Goal: Task Accomplishment & Management: Use online tool/utility

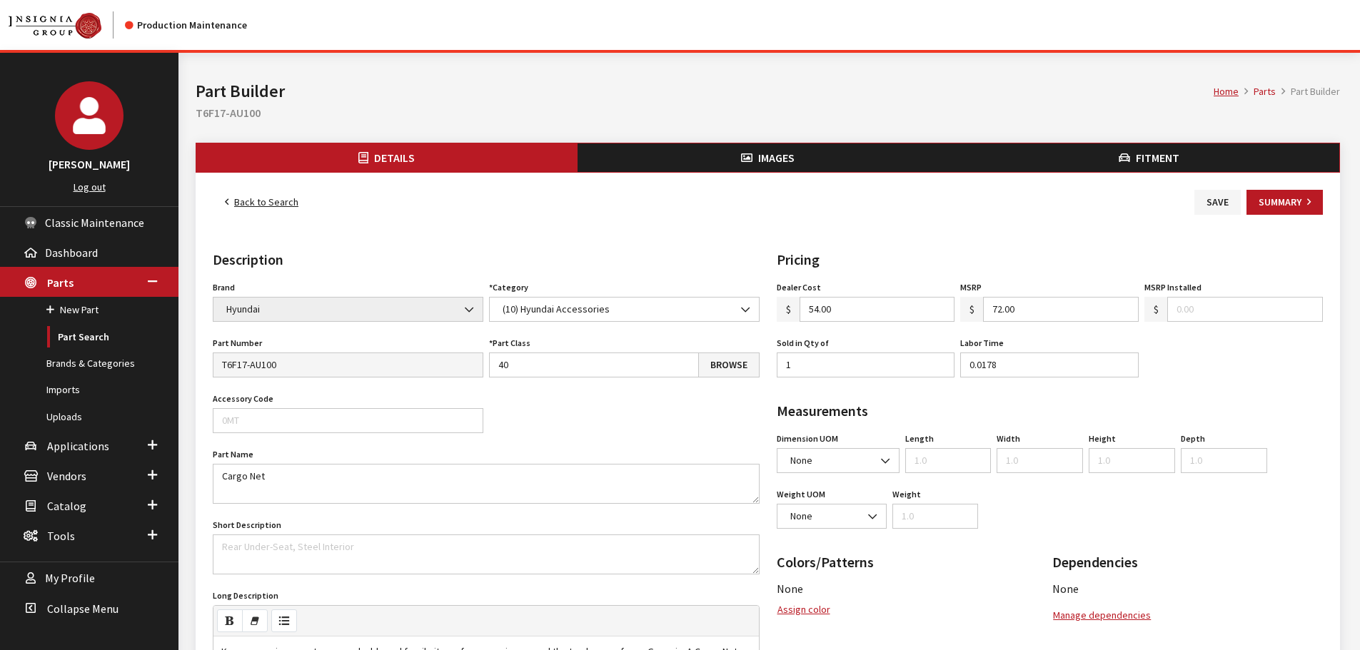
click at [1230, 164] on button "Fitment" at bounding box center [1148, 158] width 381 height 29
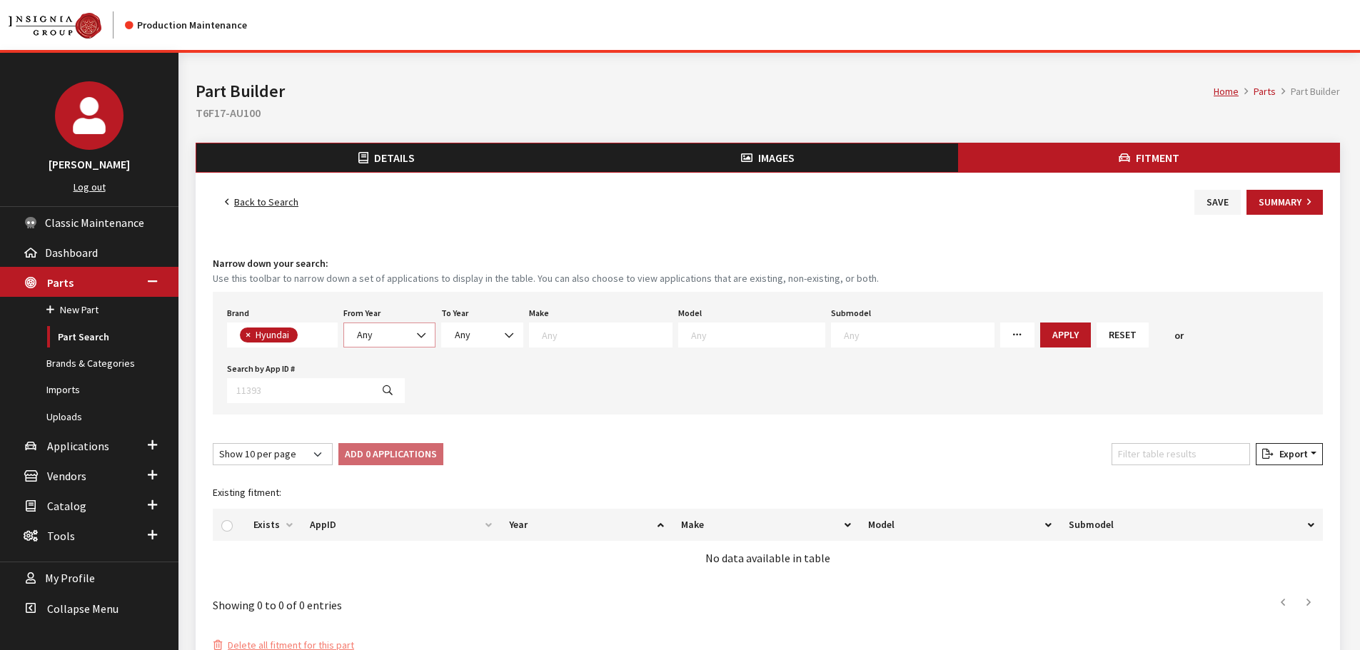
click at [384, 341] on span "Any" at bounding box center [390, 335] width 74 height 15
select select "2025"
select select
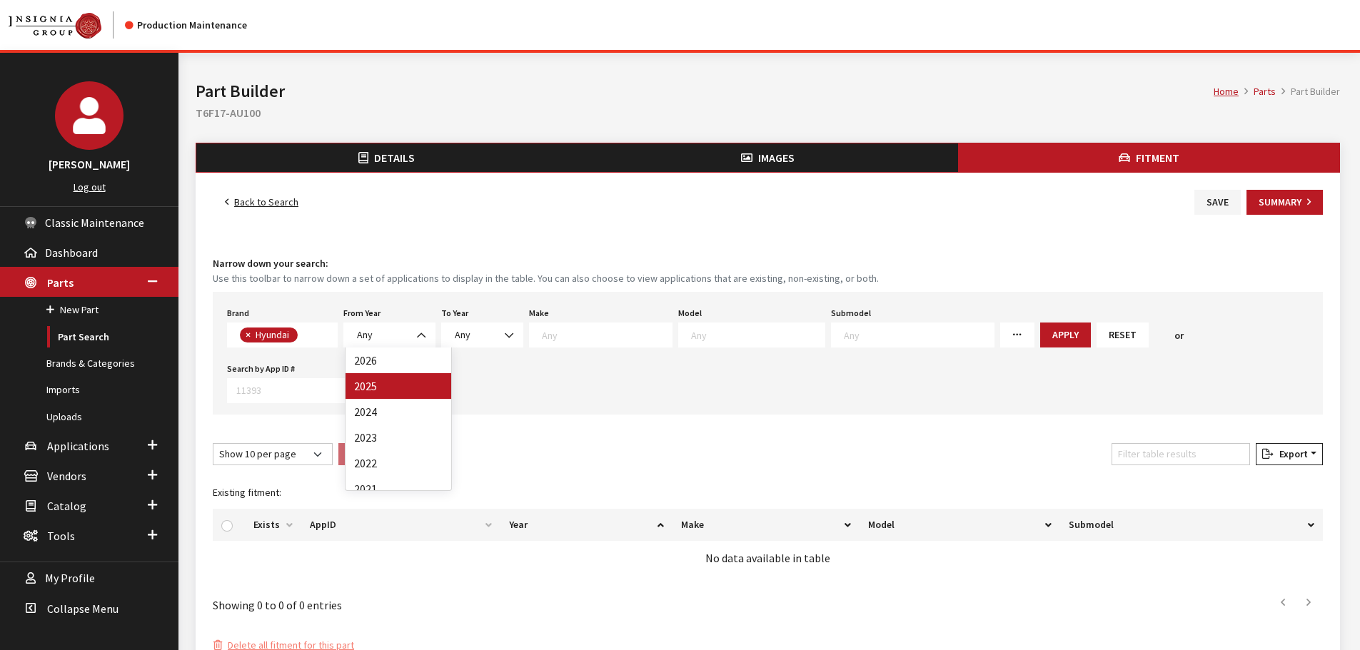
select select
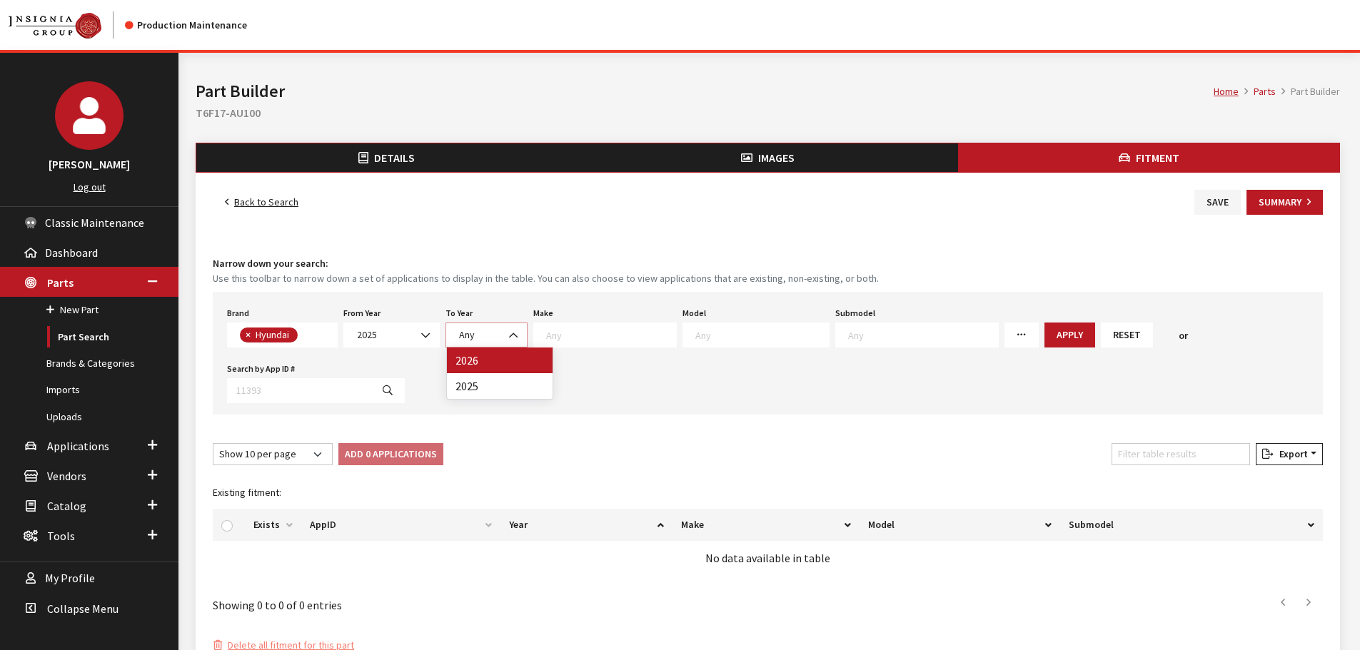
drag, startPoint x: 489, startPoint y: 328, endPoint x: 489, endPoint y: 341, distance: 12.9
click at [489, 330] on span "Any" at bounding box center [487, 335] width 64 height 15
drag, startPoint x: 508, startPoint y: 367, endPoint x: 523, endPoint y: 363, distance: 15.4
select select "2026"
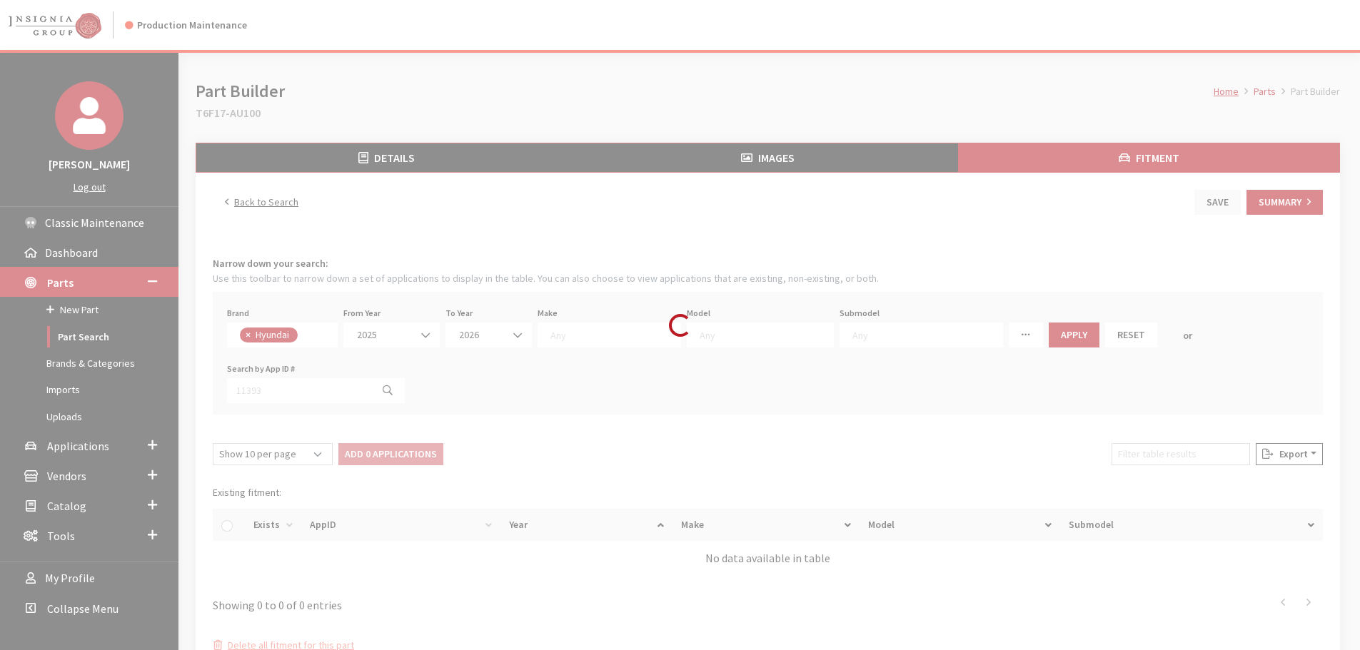
select select
select select "30"
select select
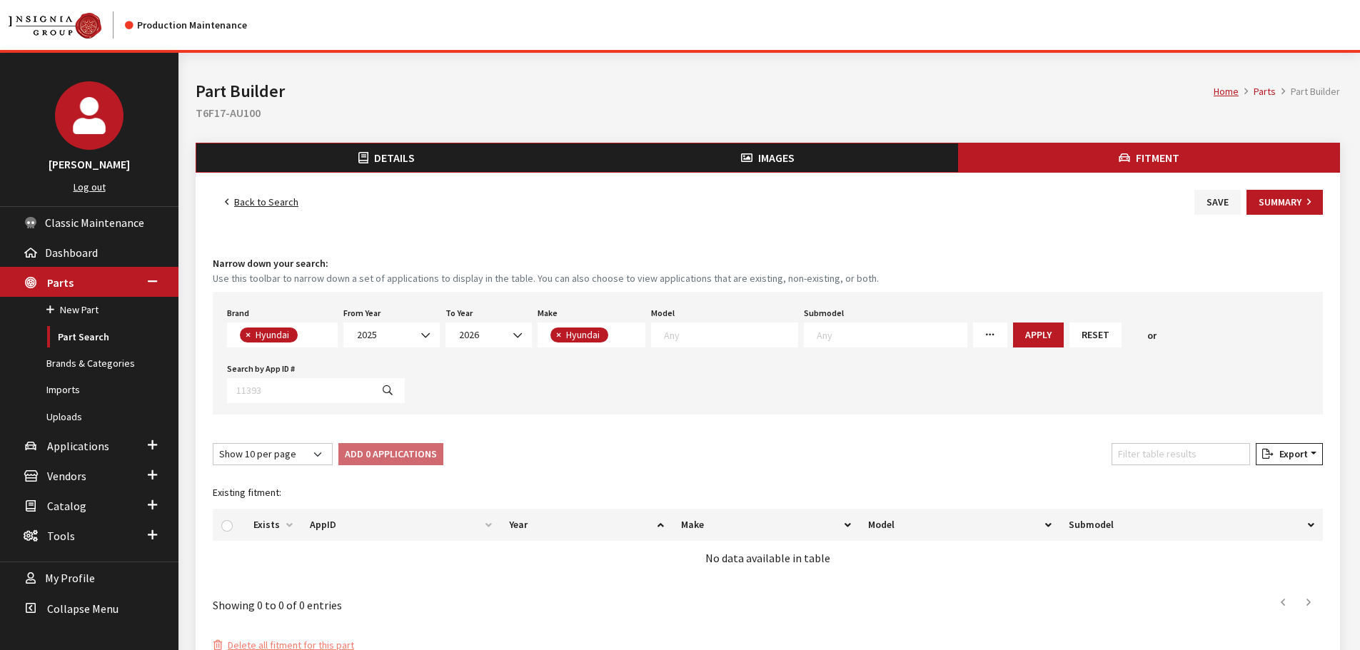
click at [716, 328] on textarea "Search" at bounding box center [731, 334] width 134 height 13
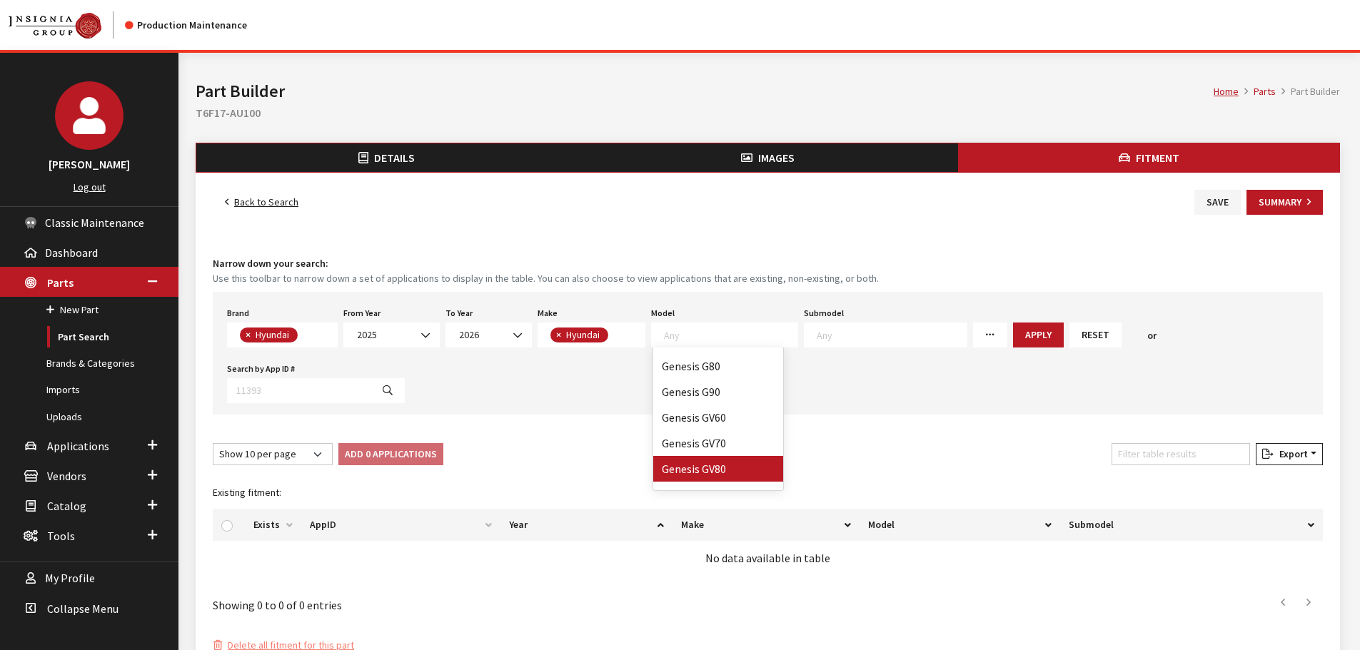
drag, startPoint x: 748, startPoint y: 461, endPoint x: 920, endPoint y: 420, distance: 176.8
select select "1119"
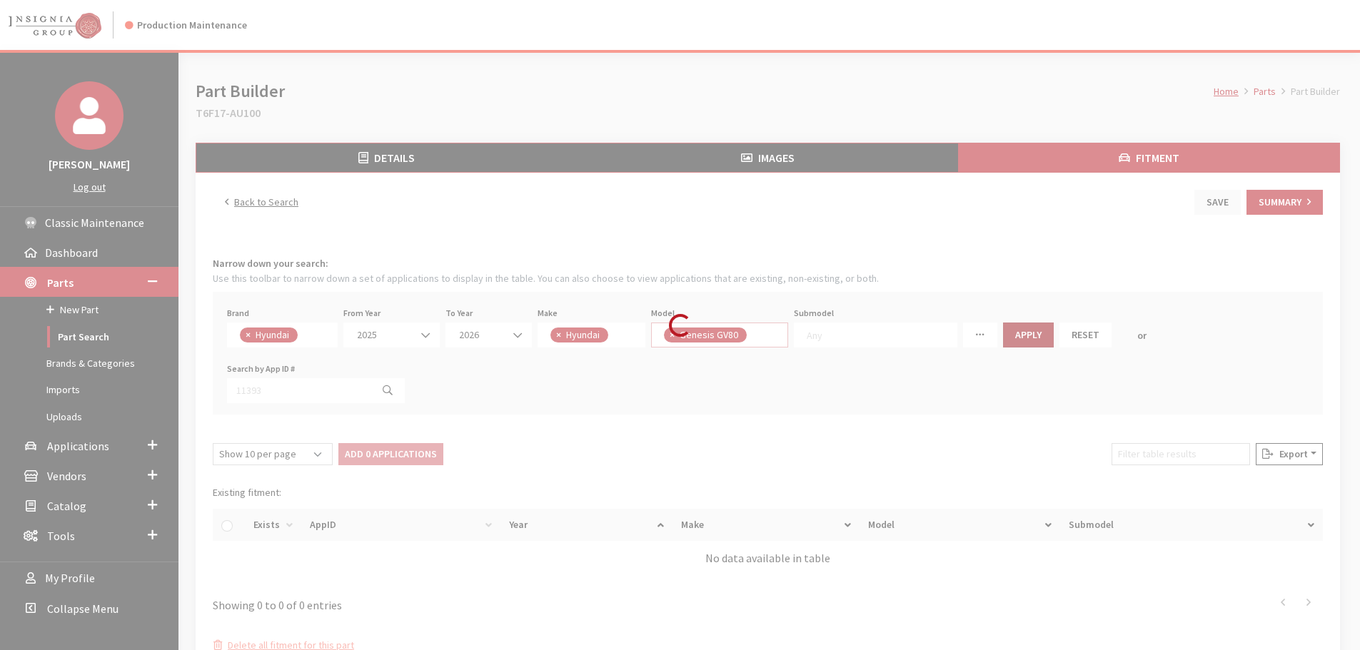
select select
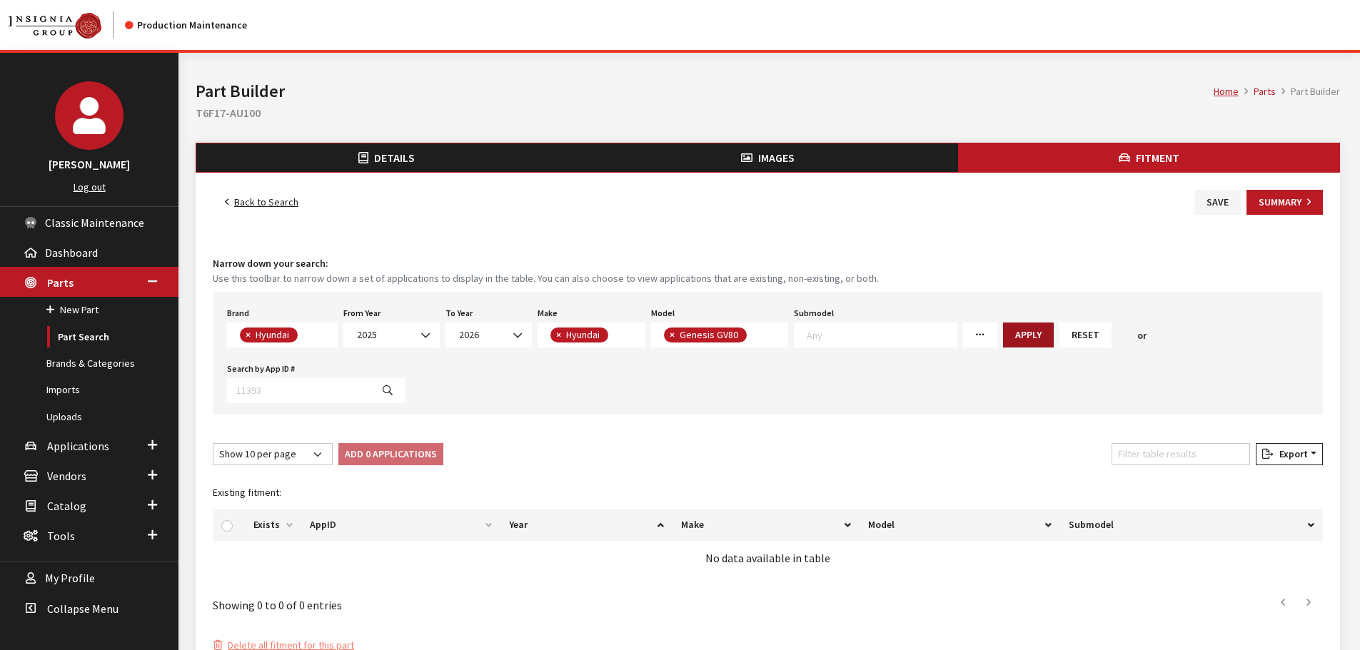
click at [1017, 338] on button "Apply" at bounding box center [1028, 335] width 51 height 25
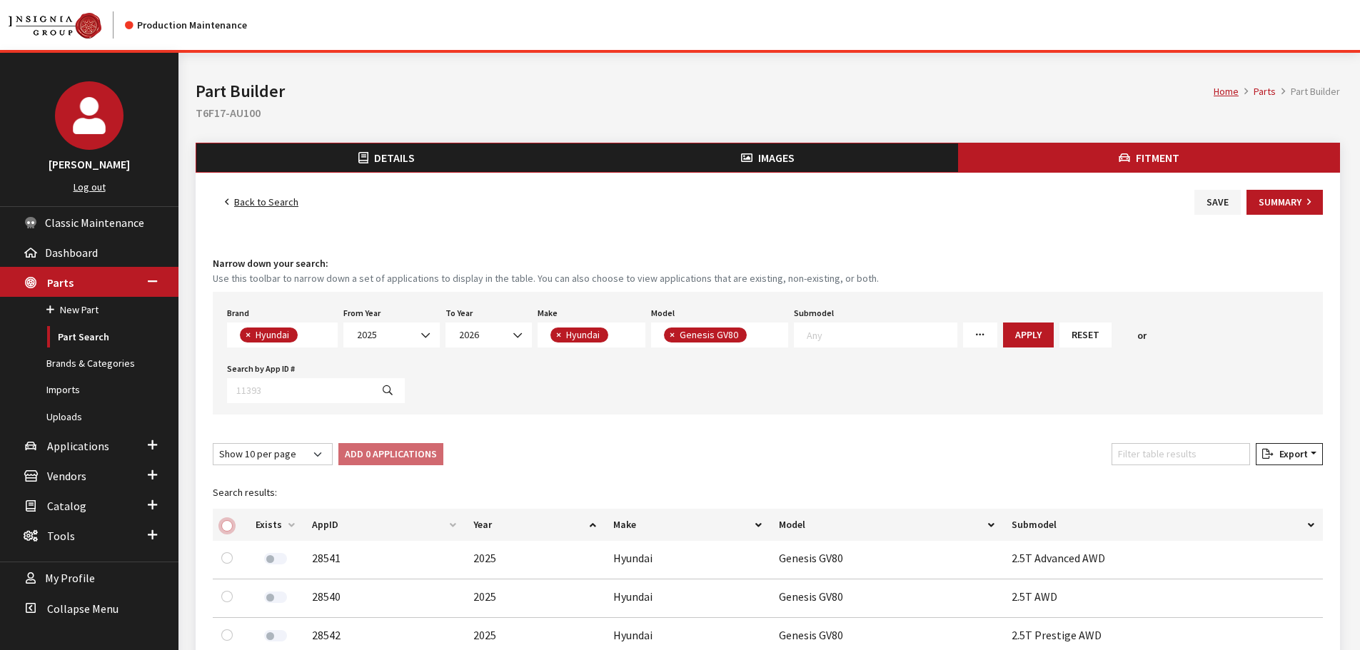
drag, startPoint x: 230, startPoint y: 525, endPoint x: 259, endPoint y: 524, distance: 29.3
click at [230, 526] on input "checkbox" at bounding box center [226, 525] width 11 height 11
checkbox input "true"
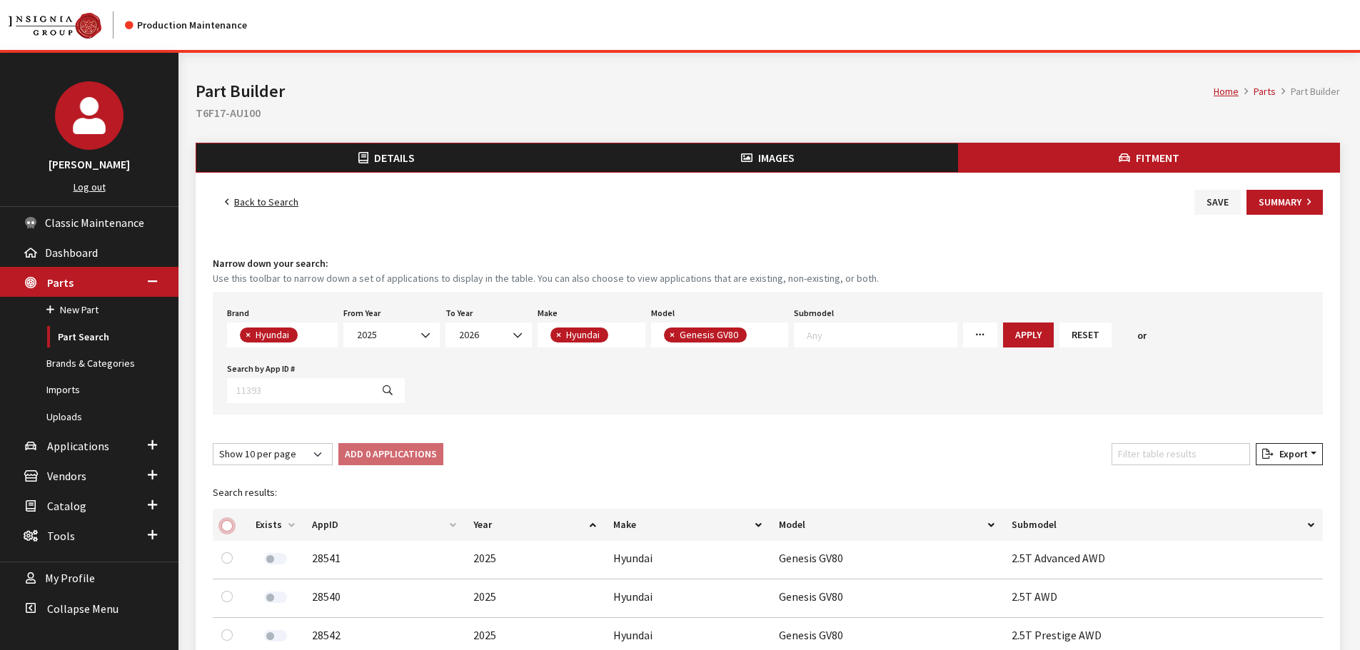
checkbox input "true"
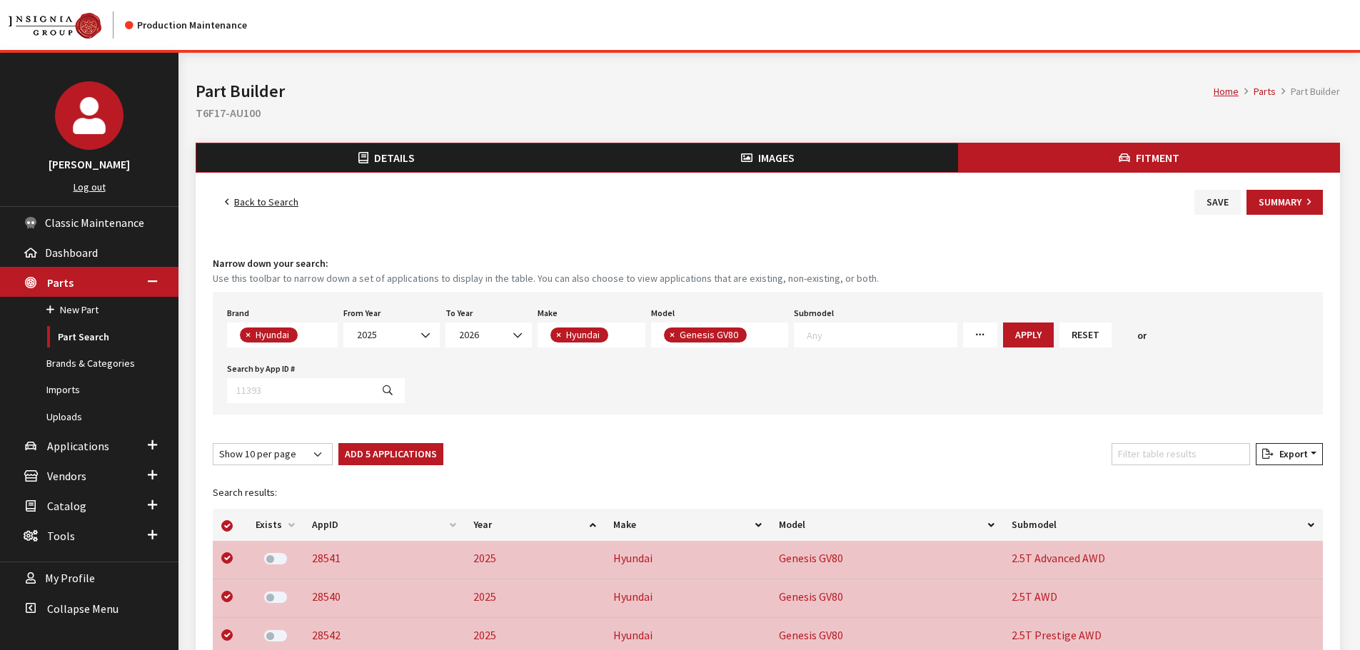
click at [428, 426] on div "Fitment Narrow down your search: Use this toolbar to narrow down a set of appli…" at bounding box center [768, 530] width 1116 height 563
click at [422, 456] on button "Add 5 Applications" at bounding box center [390, 454] width 105 height 22
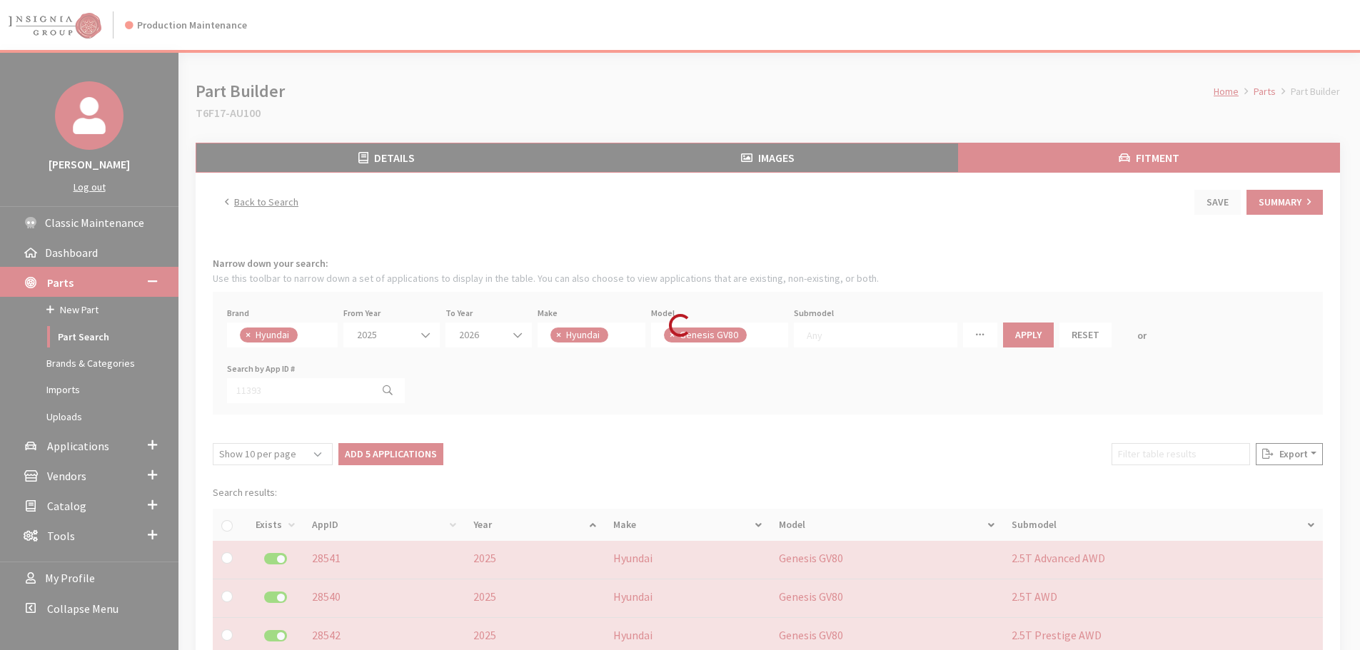
checkbox input "false"
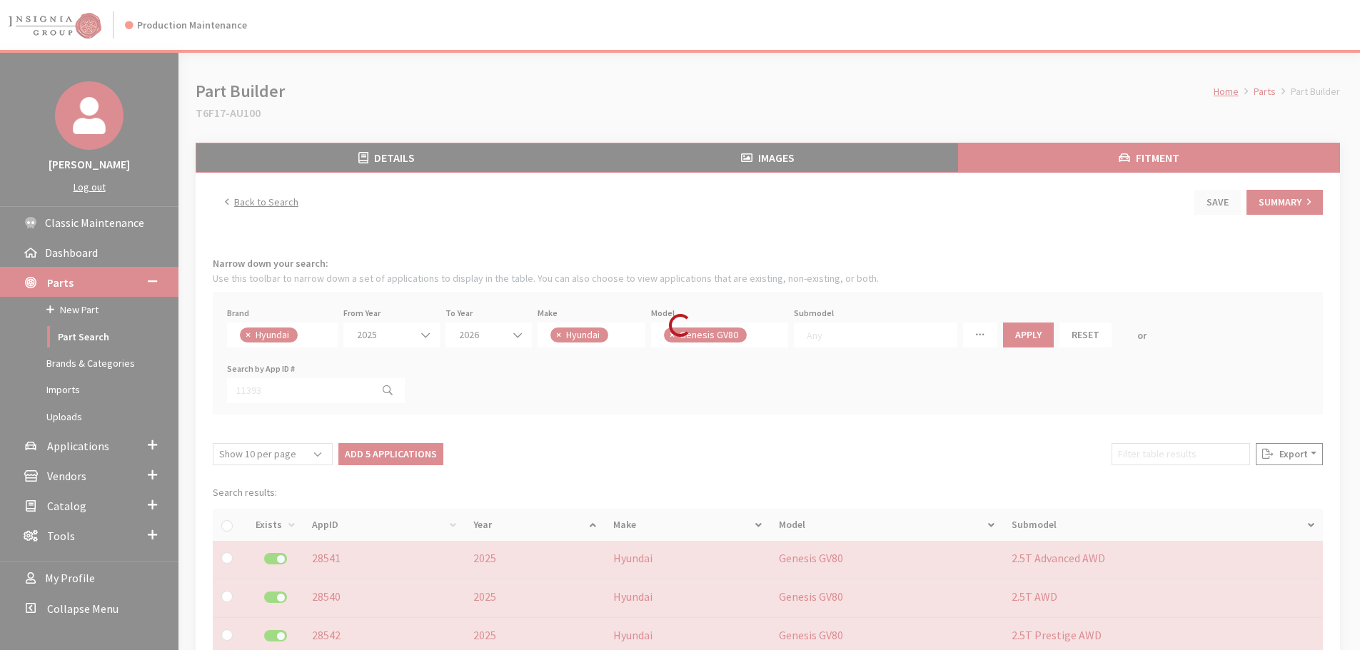
checkbox input "false"
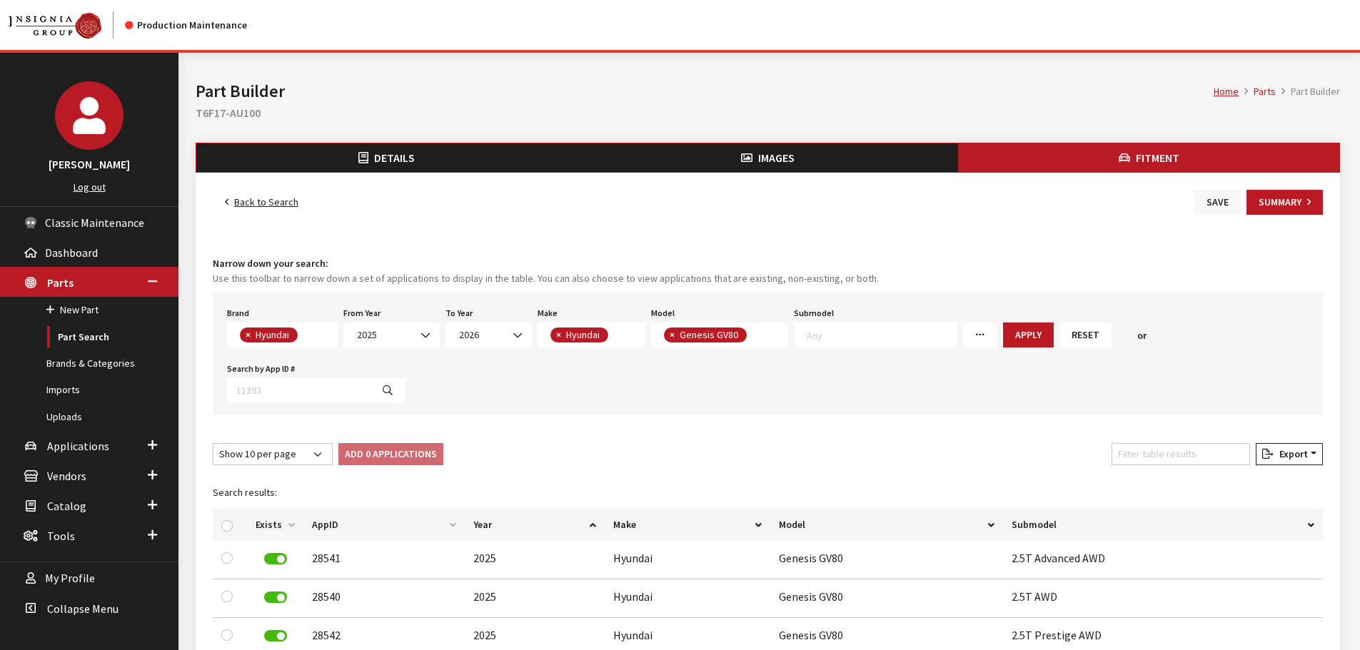
click at [1219, 183] on div "Back to Search Save Summary Fitment Narrow down your search: Use this toolbar t…" at bounding box center [768, 501] width 1145 height 657
click at [1220, 201] on button "Save" at bounding box center [1217, 202] width 46 height 25
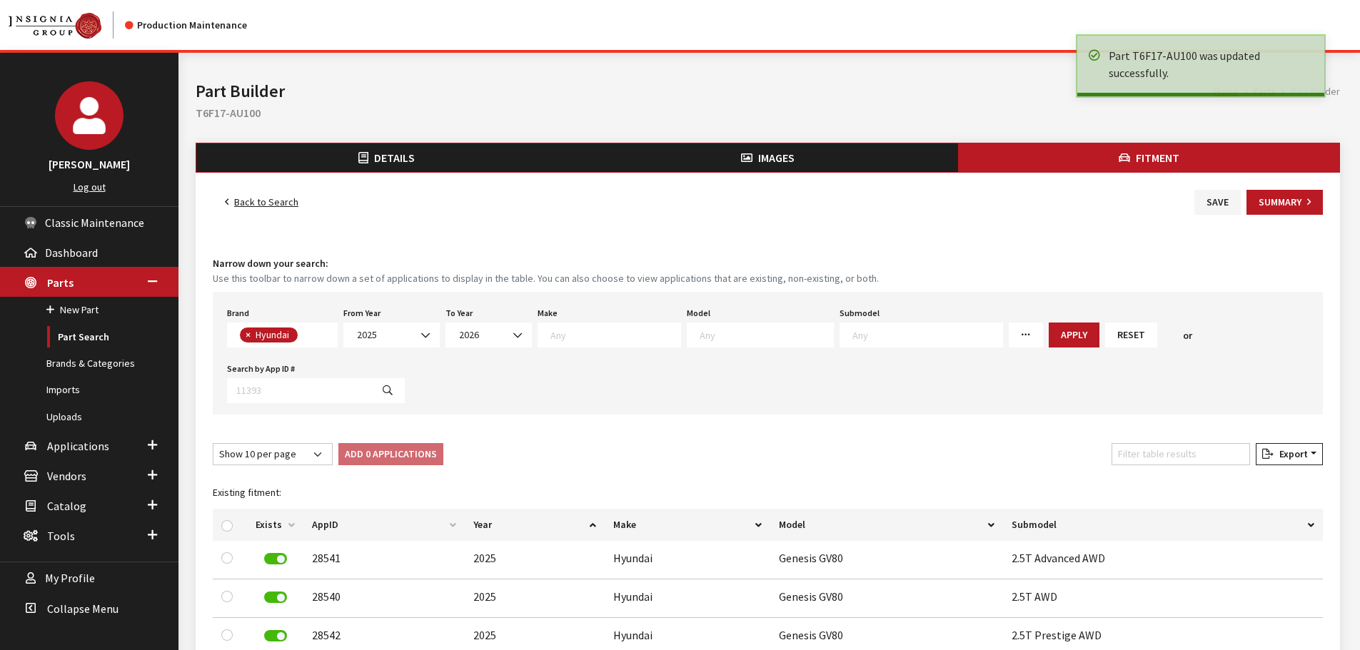
select select
click at [1320, 206] on button "Summary" at bounding box center [1285, 202] width 76 height 25
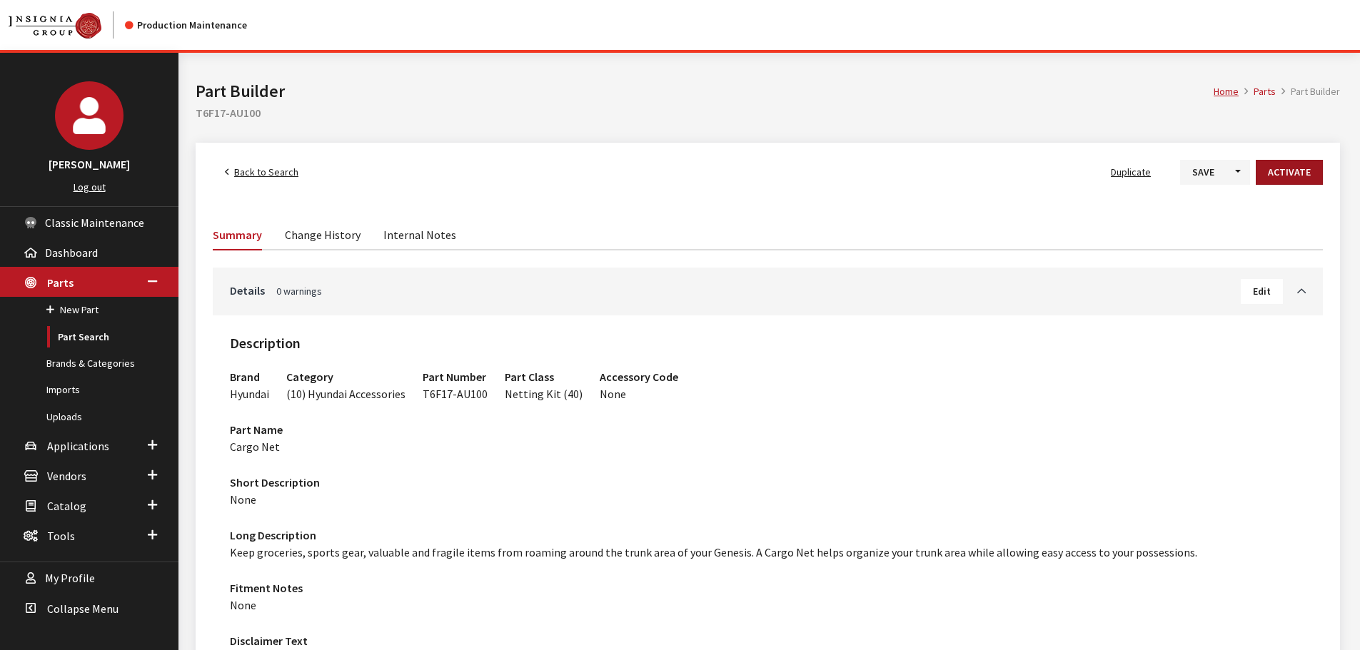
click at [1302, 170] on button "Activate" at bounding box center [1289, 172] width 67 height 25
click at [1189, 168] on button "Save" at bounding box center [1192, 172] width 46 height 25
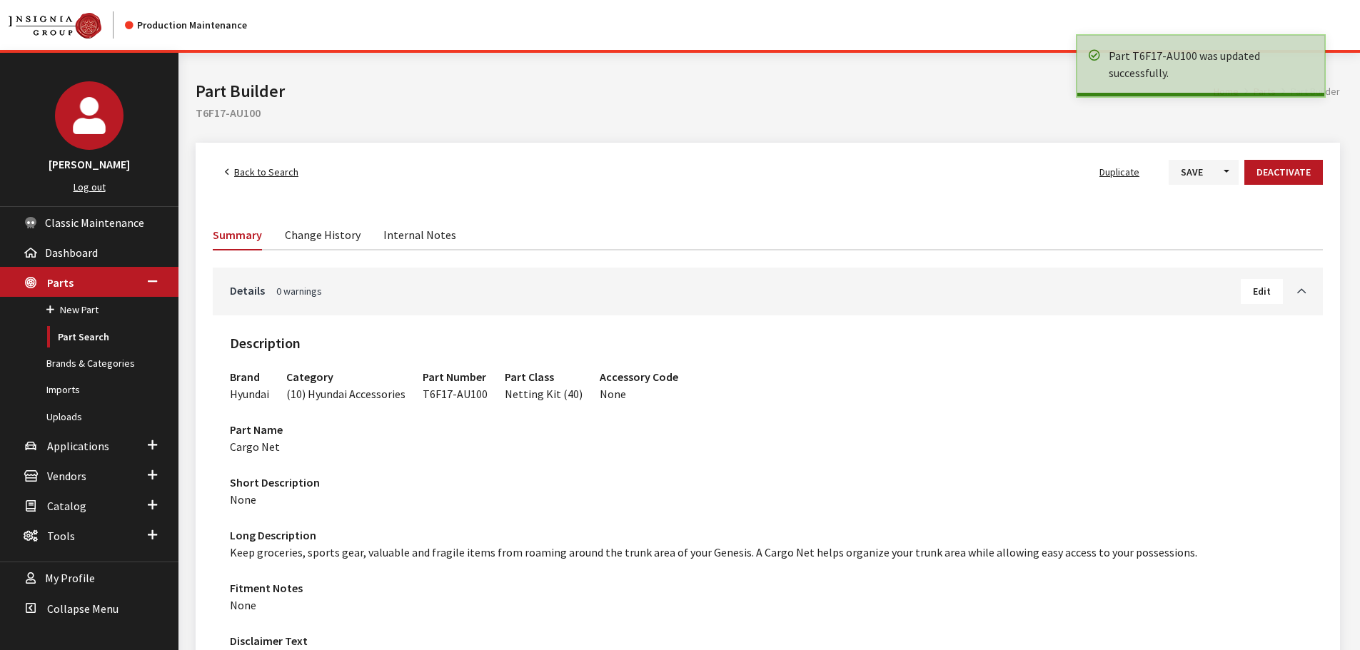
click at [258, 181] on link "Back to Search" at bounding box center [262, 172] width 98 height 25
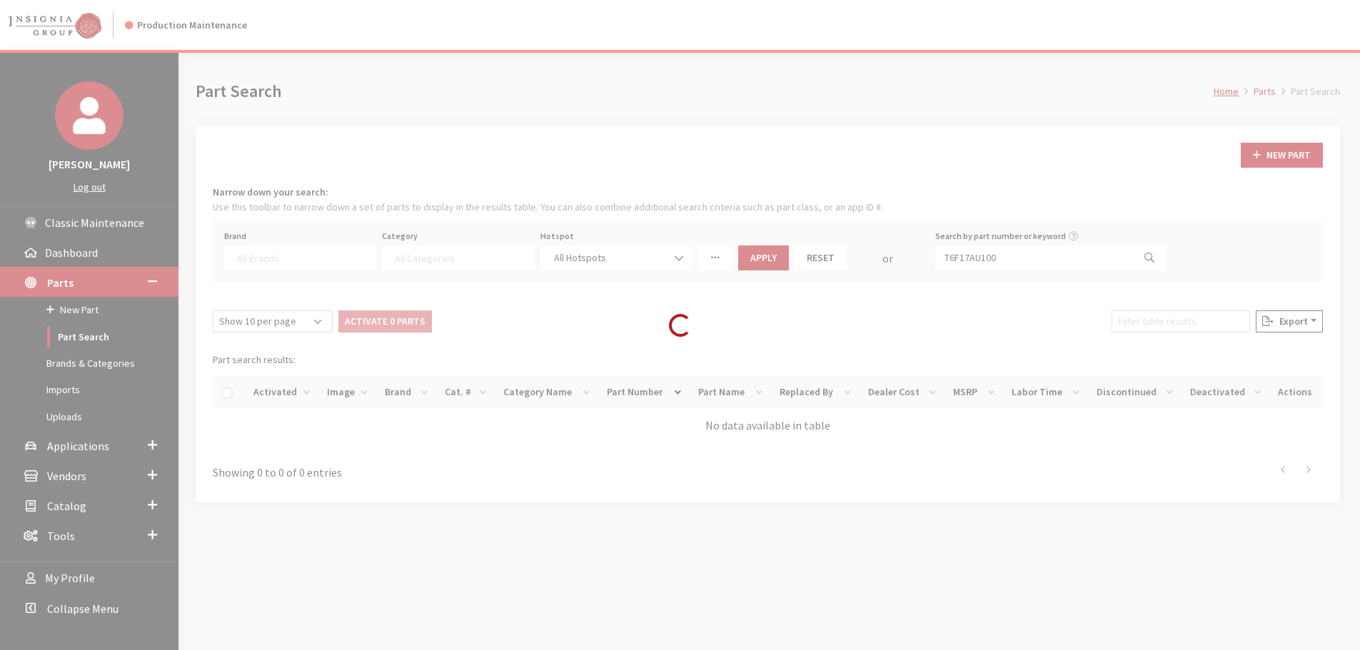
select select
click at [1054, 265] on div "Loading..." at bounding box center [680, 325] width 1360 height 650
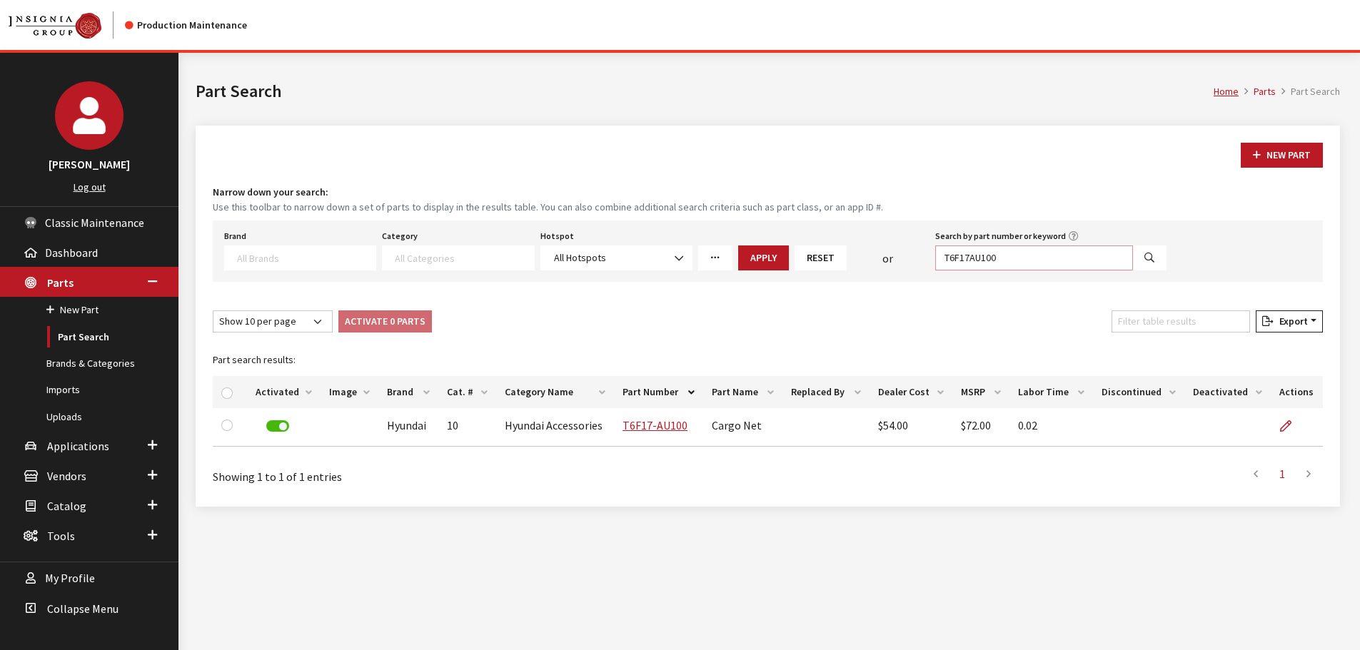
click at [1042, 252] on input "T6F17AU100" at bounding box center [1034, 258] width 198 height 25
click at [1042, 255] on input "T6F17AU100" at bounding box center [1034, 258] width 198 height 25
paste input "39AM0"
type input "T6F39AM000"
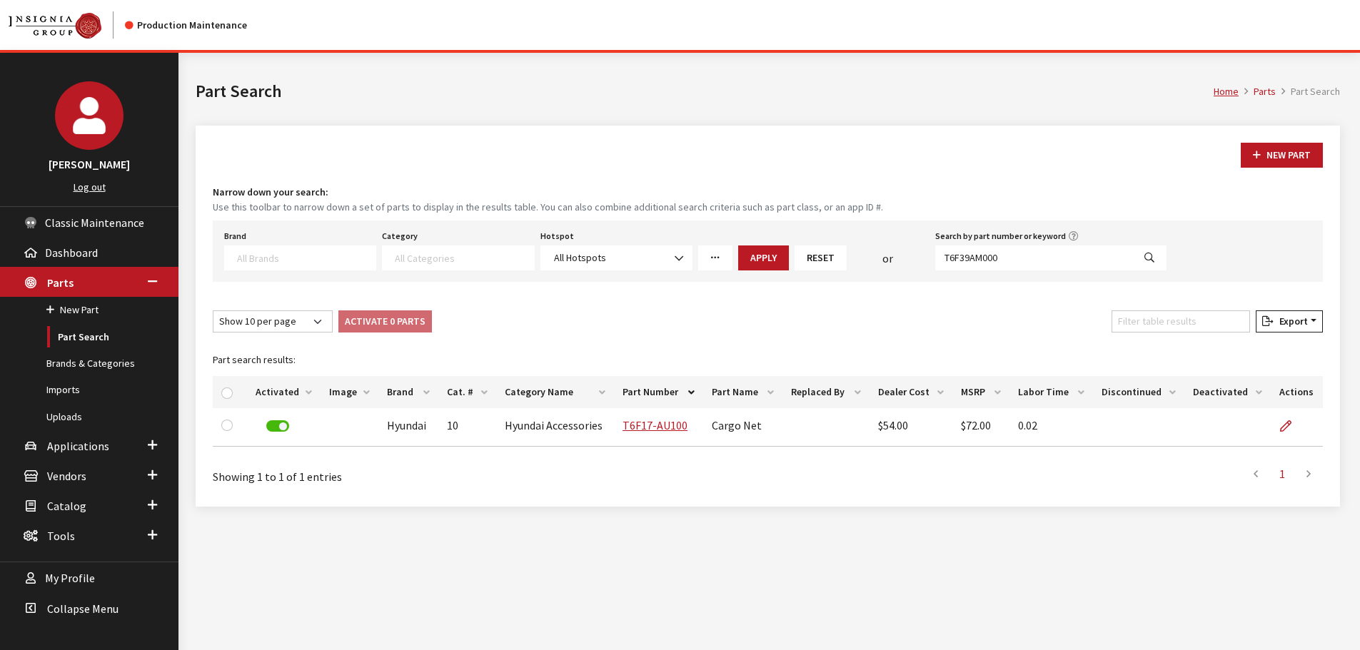
select select
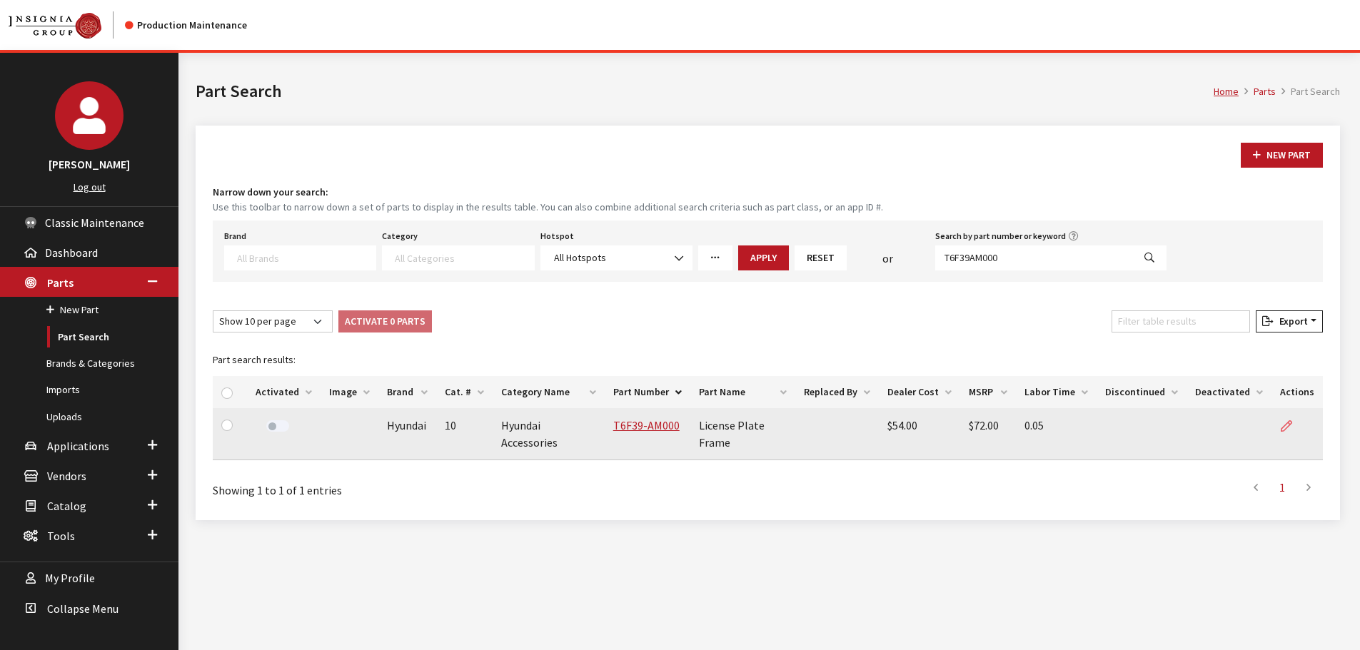
click at [1282, 427] on icon at bounding box center [1286, 426] width 11 height 11
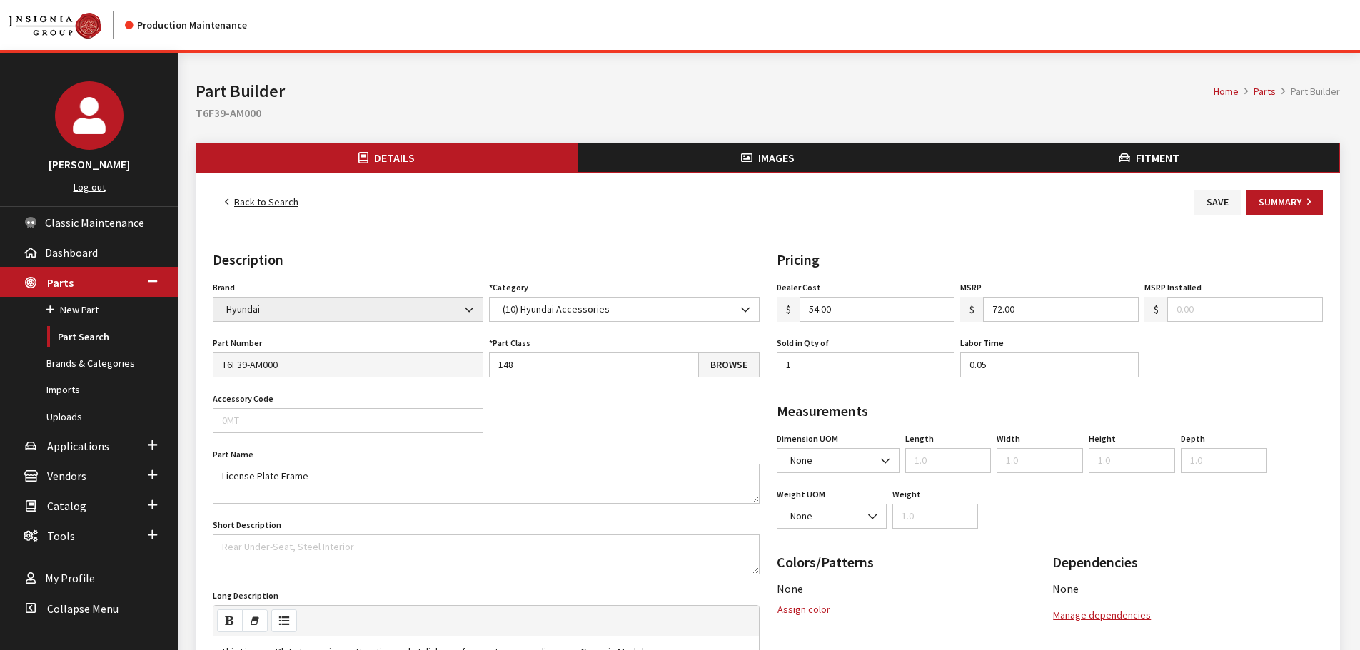
click at [1122, 157] on icon "button" at bounding box center [1124, 158] width 11 height 11
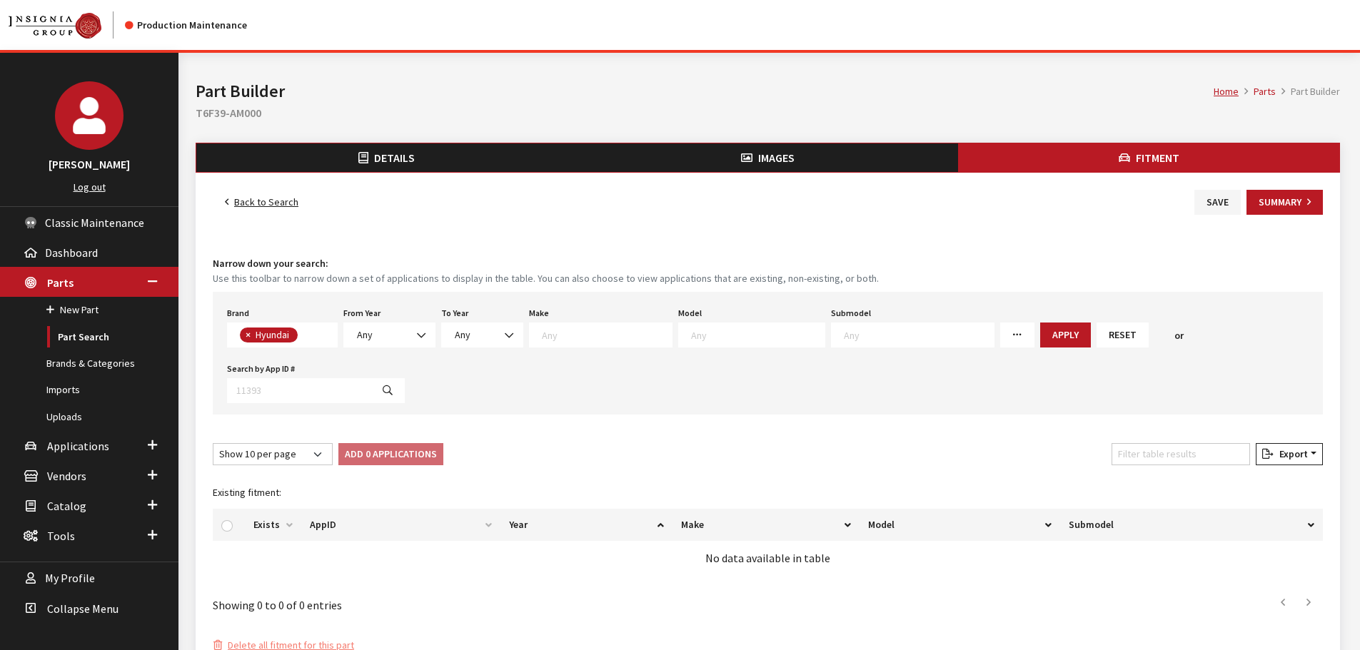
scroll to position [91, 0]
click at [381, 347] on span "Any" at bounding box center [389, 335] width 92 height 25
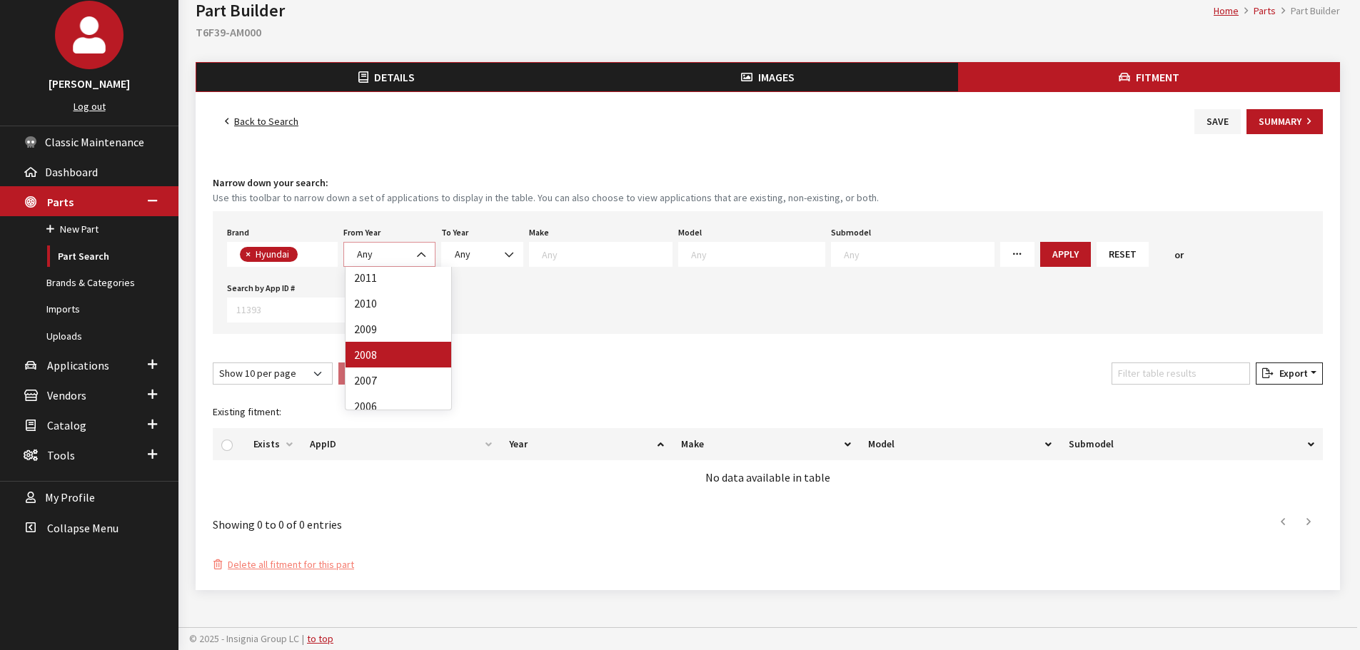
scroll to position [397, 0]
select select "2008"
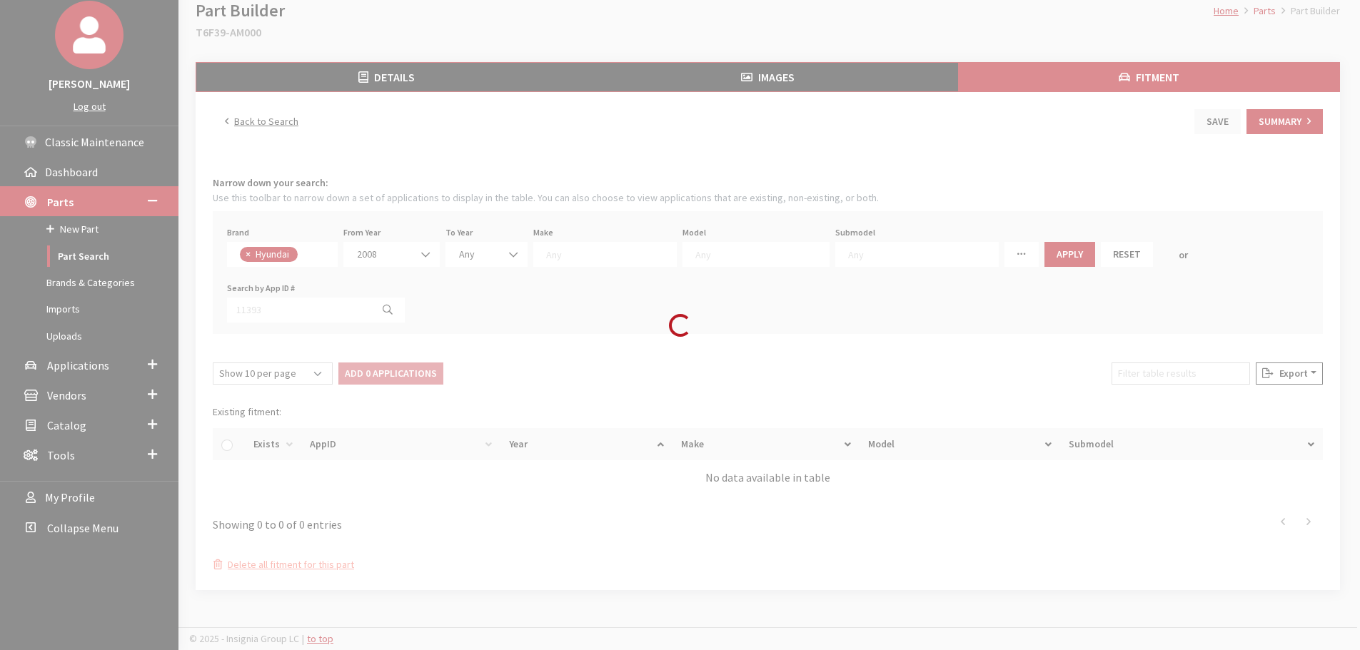
select select
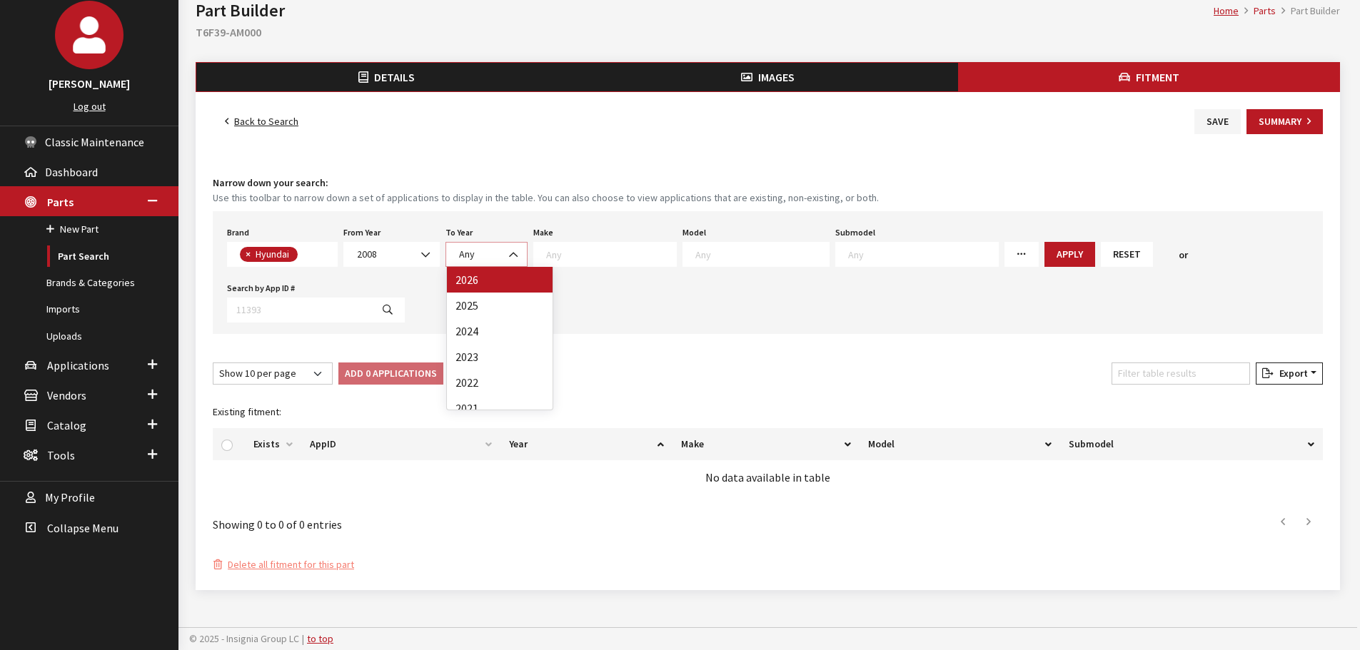
click at [499, 256] on span "Any" at bounding box center [487, 254] width 64 height 15
drag, startPoint x: 509, startPoint y: 289, endPoint x: 497, endPoint y: 296, distance: 14.1
select select "2025"
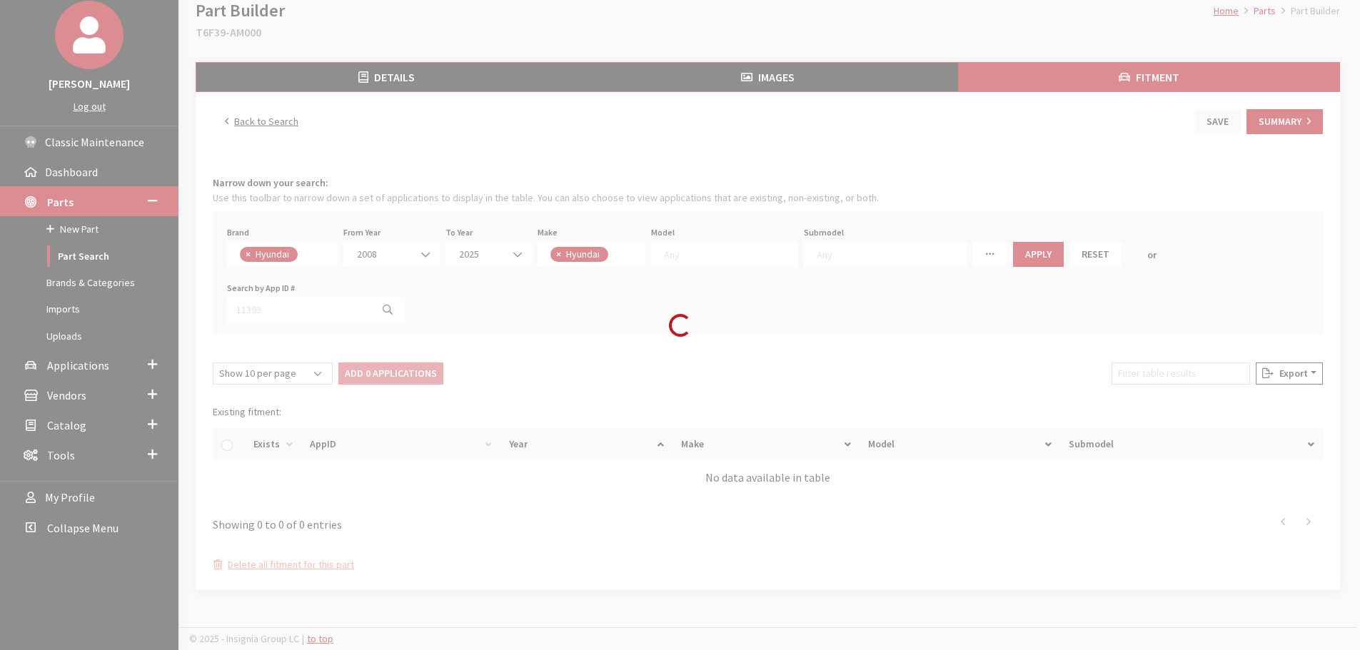
select select "30"
select select
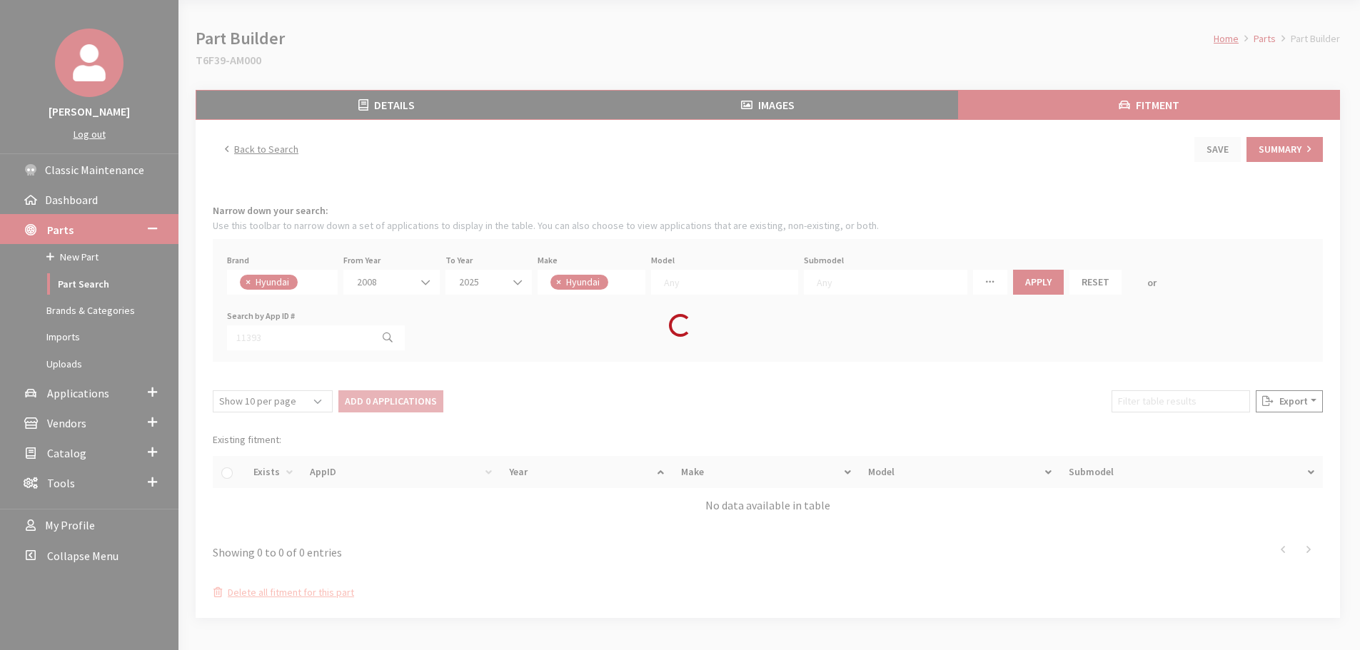
select select
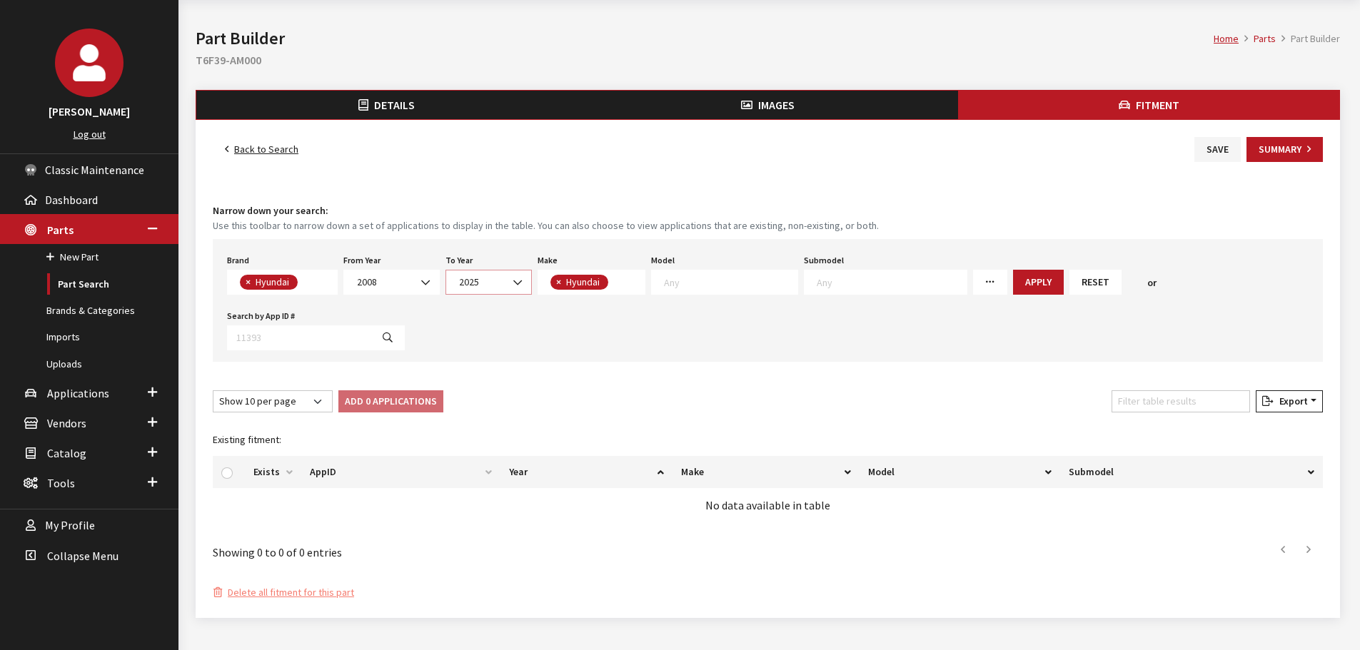
drag, startPoint x: 505, startPoint y: 281, endPoint x: 510, endPoint y: 291, distance: 11.8
click at [505, 281] on span "2025" at bounding box center [489, 282] width 68 height 15
select select "2026"
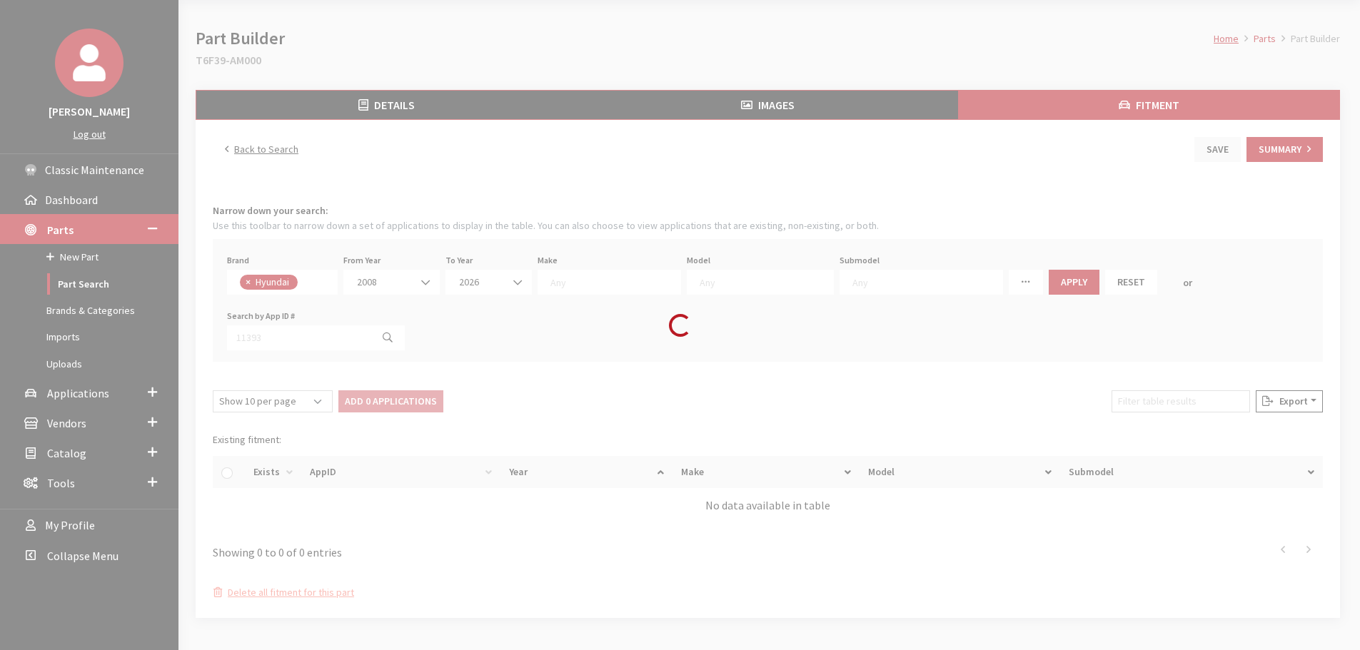
select select
select select "30"
select select
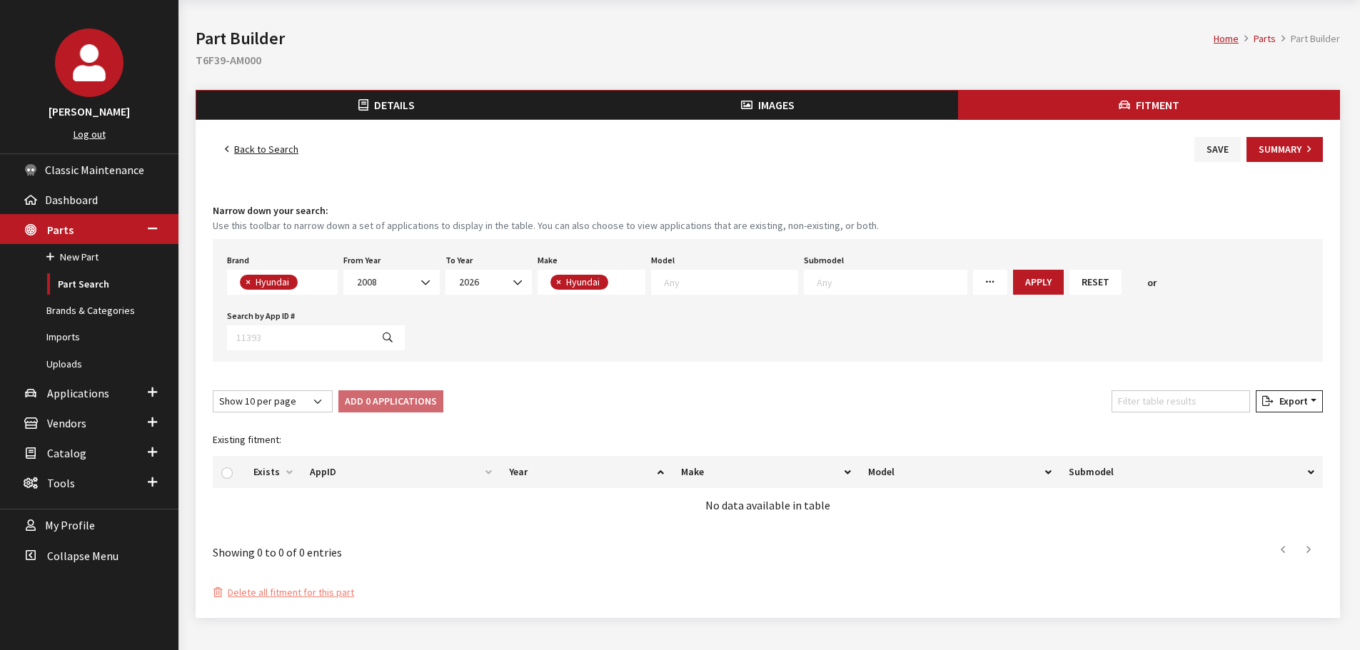
click at [745, 271] on span at bounding box center [724, 282] width 147 height 25
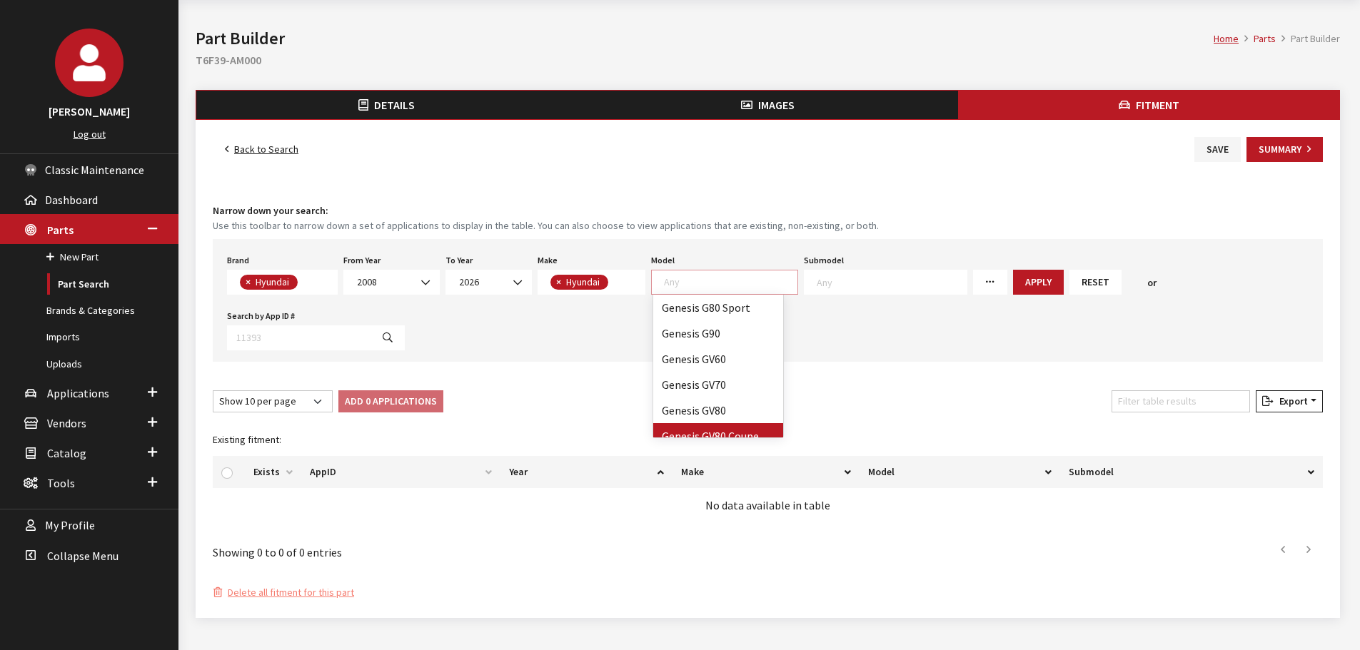
scroll to position [357, 0]
select select "1119"
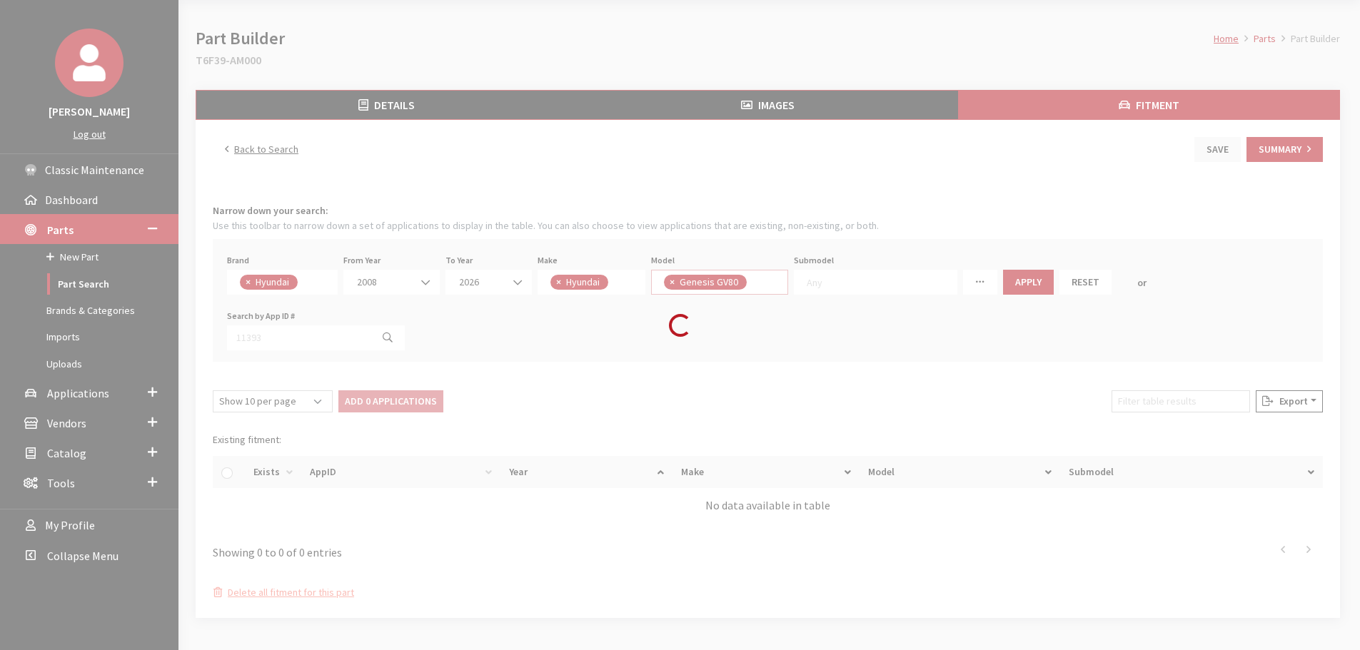
scroll to position [231, 0]
select select
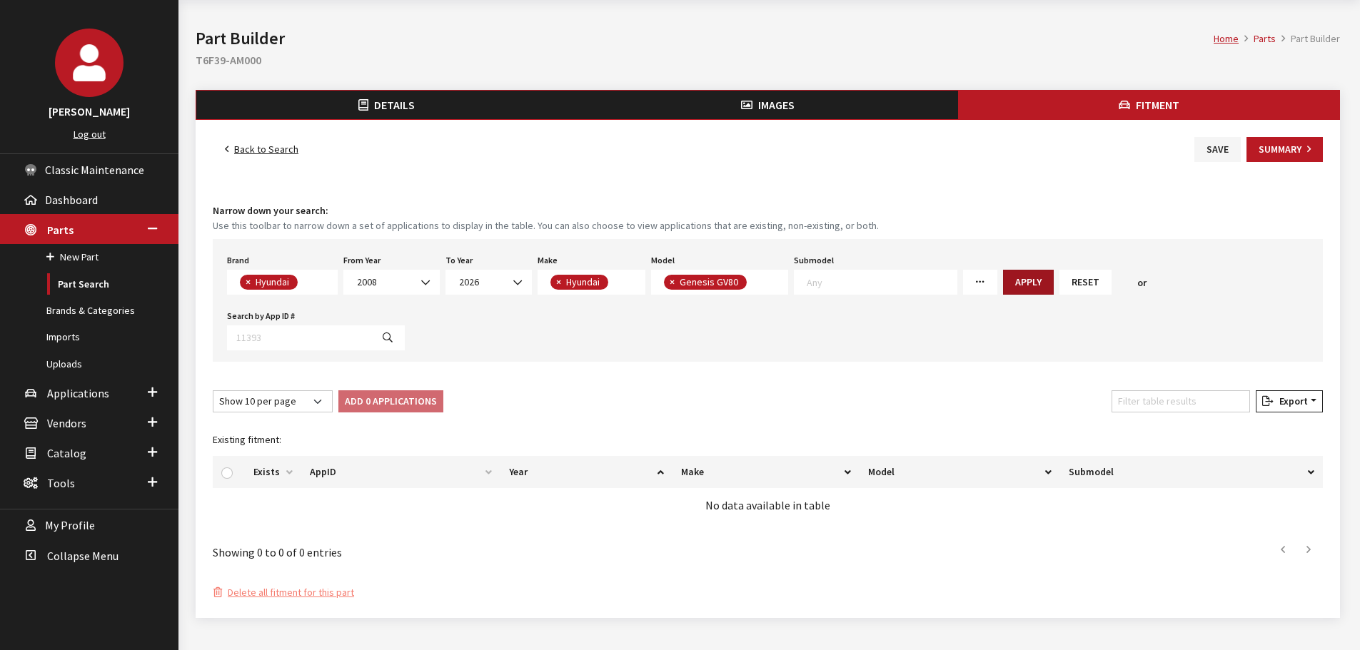
click at [1007, 282] on button "Apply" at bounding box center [1028, 282] width 51 height 25
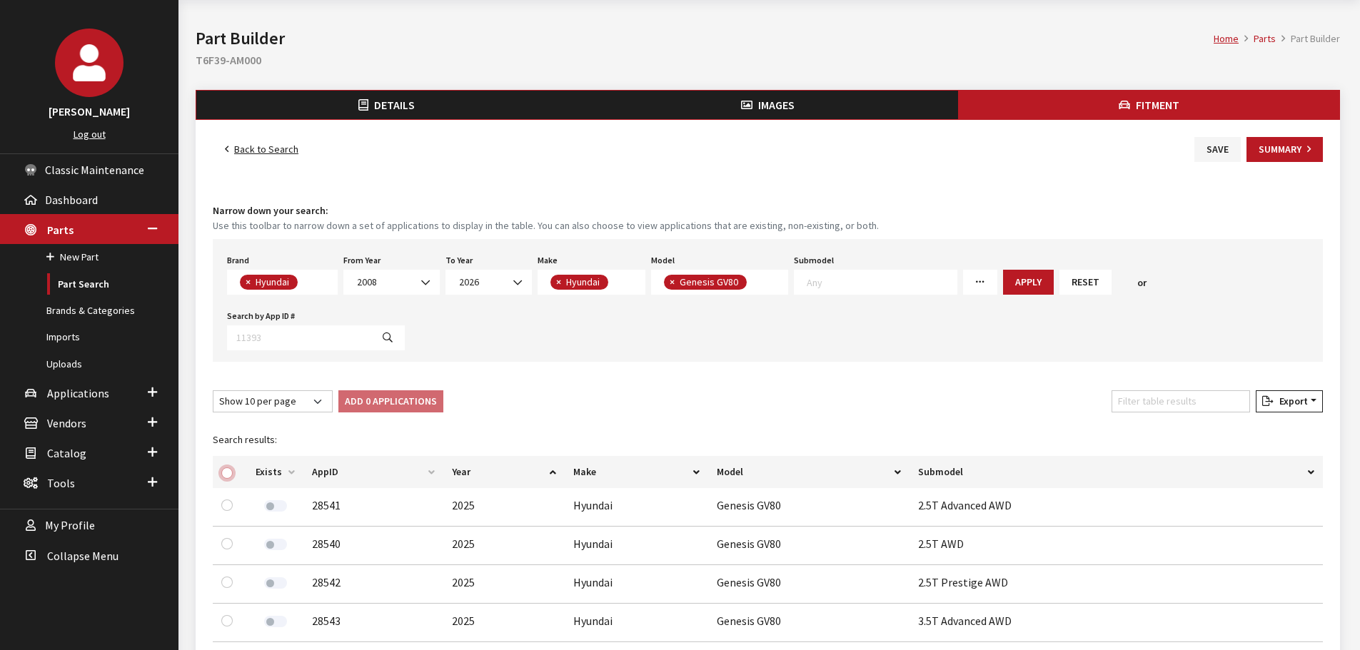
click at [226, 473] on input "checkbox" at bounding box center [226, 473] width 11 height 11
checkbox input "true"
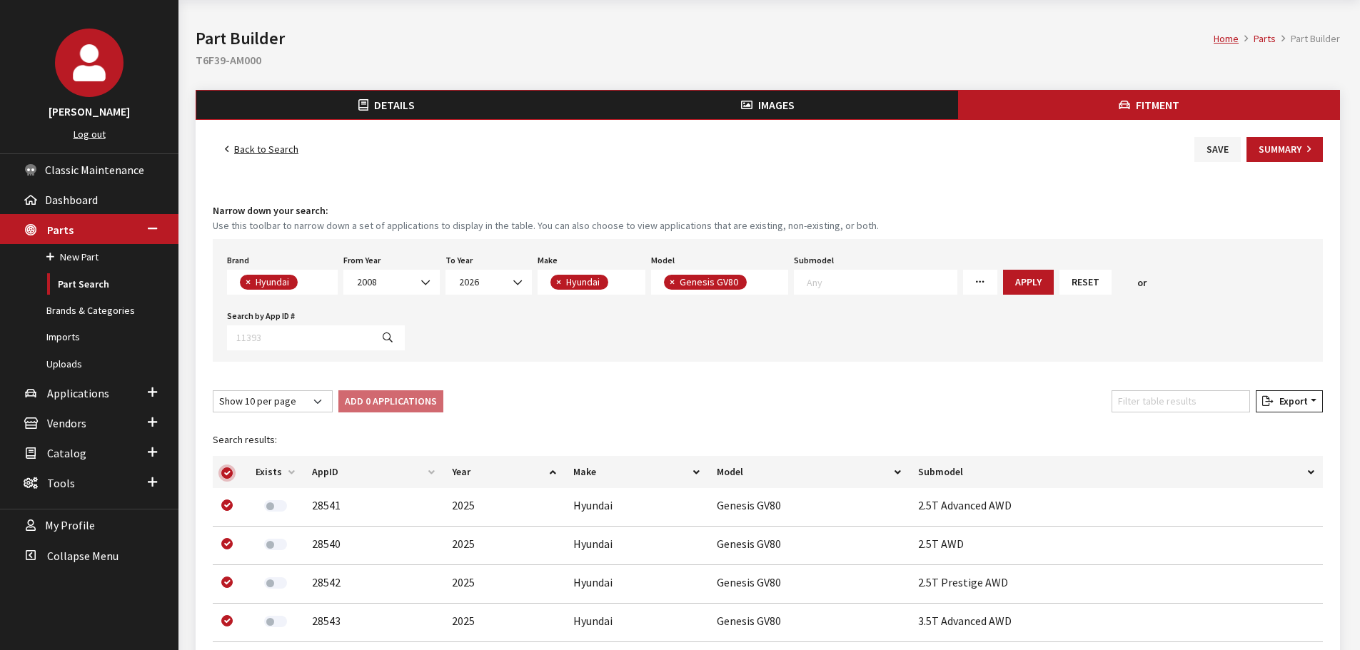
checkbox input "true"
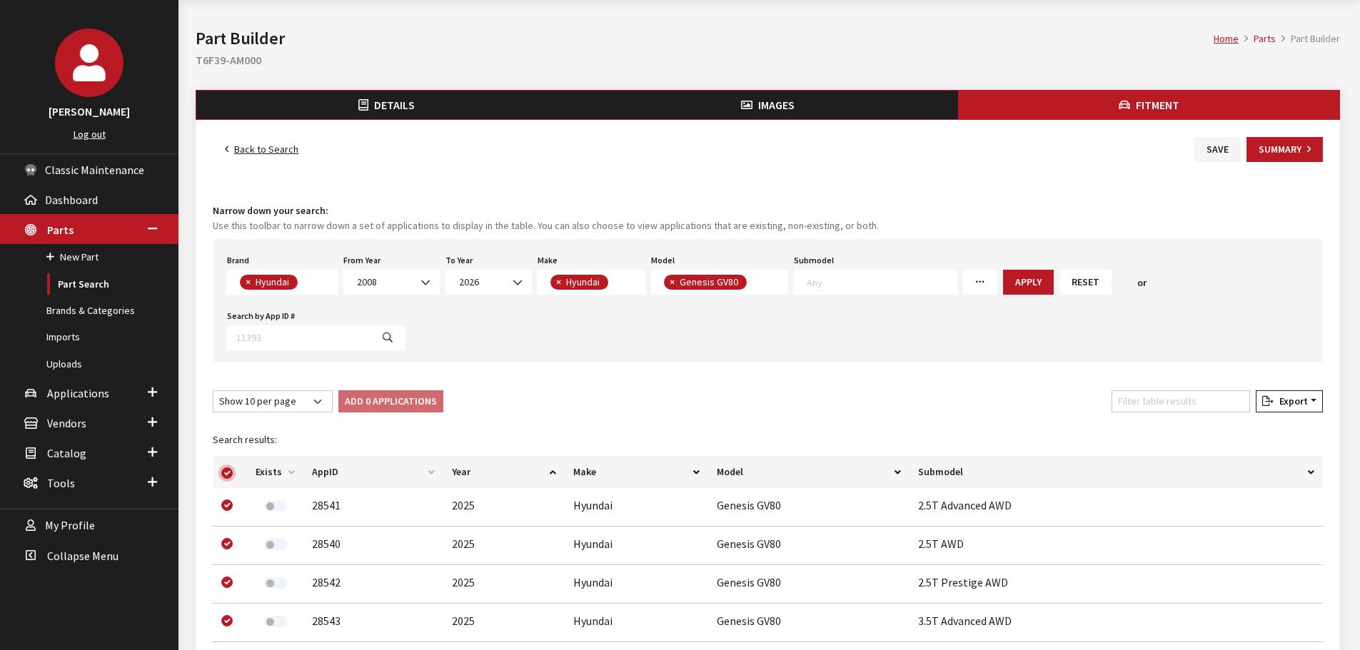
checkbox input "true"
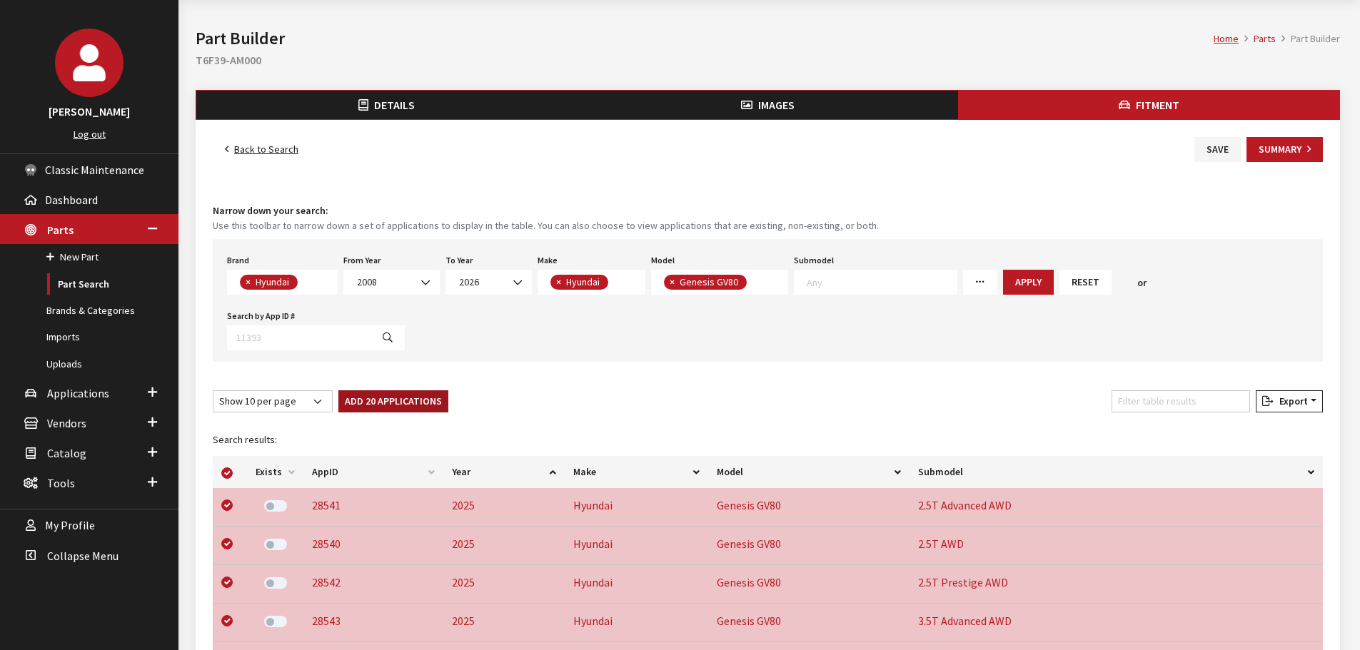
click at [394, 391] on button "Add 20 Applications" at bounding box center [393, 402] width 110 height 22
checkbox input "false"
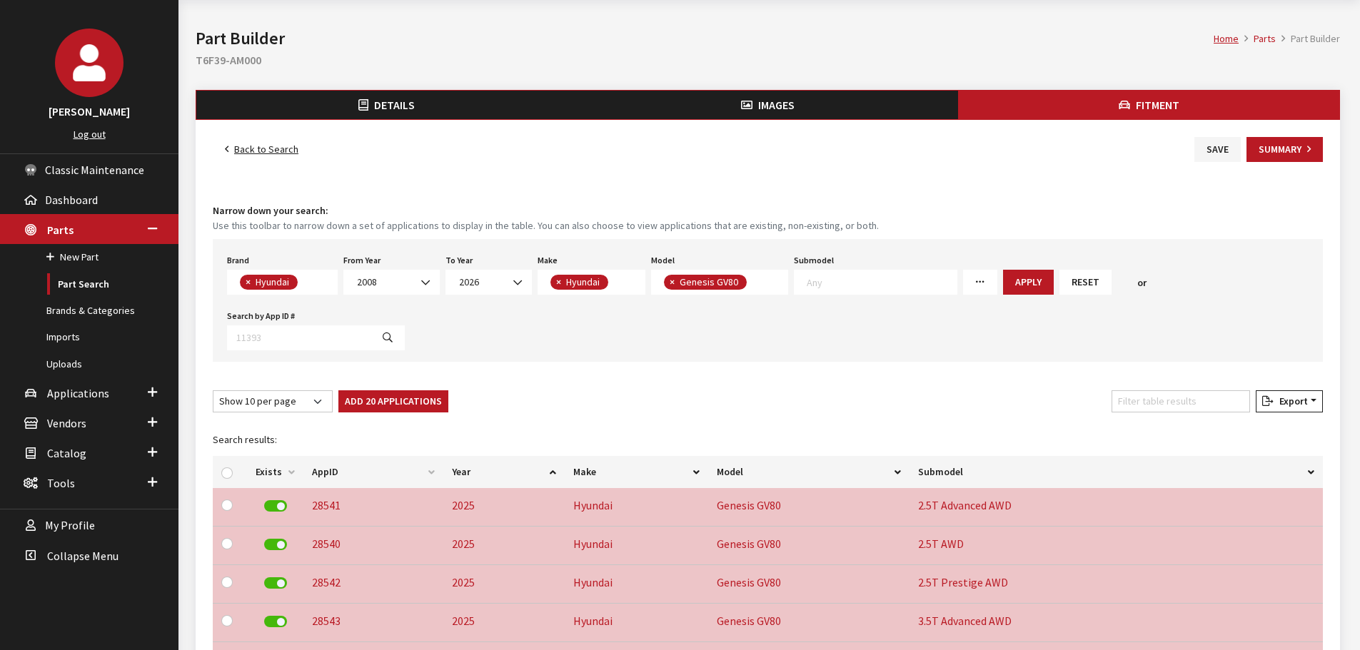
checkbox input "false"
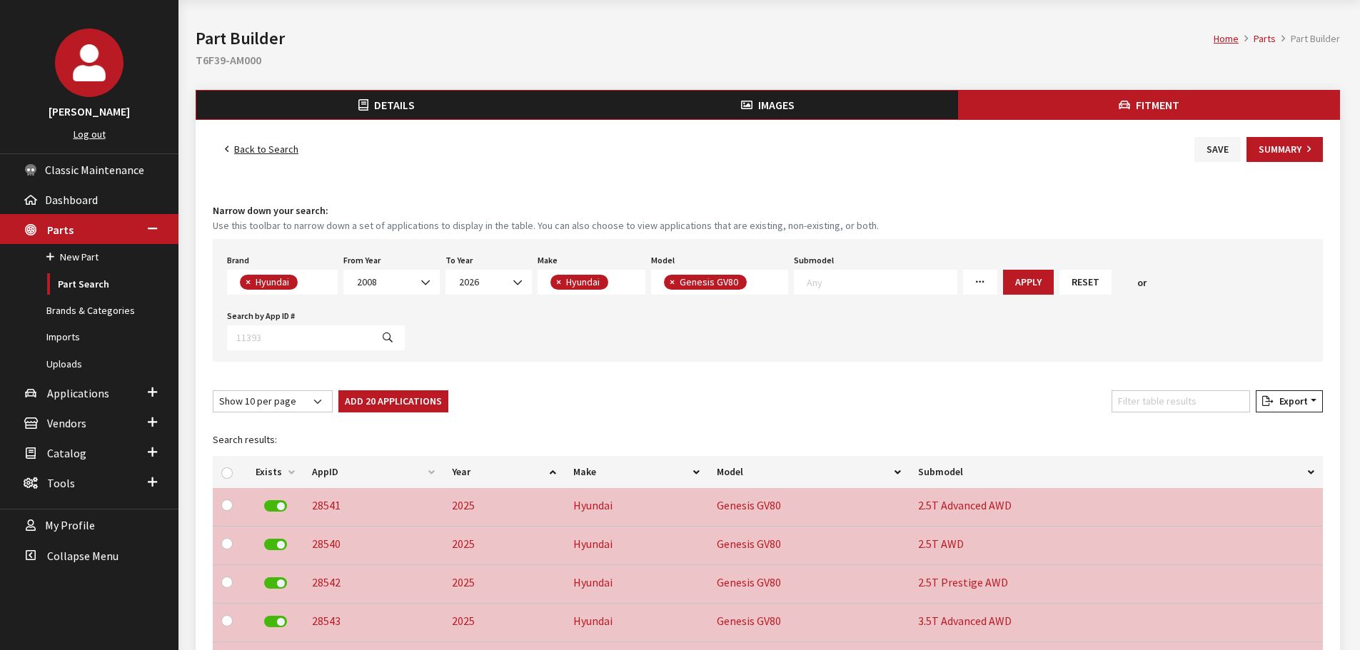
checkbox input "false"
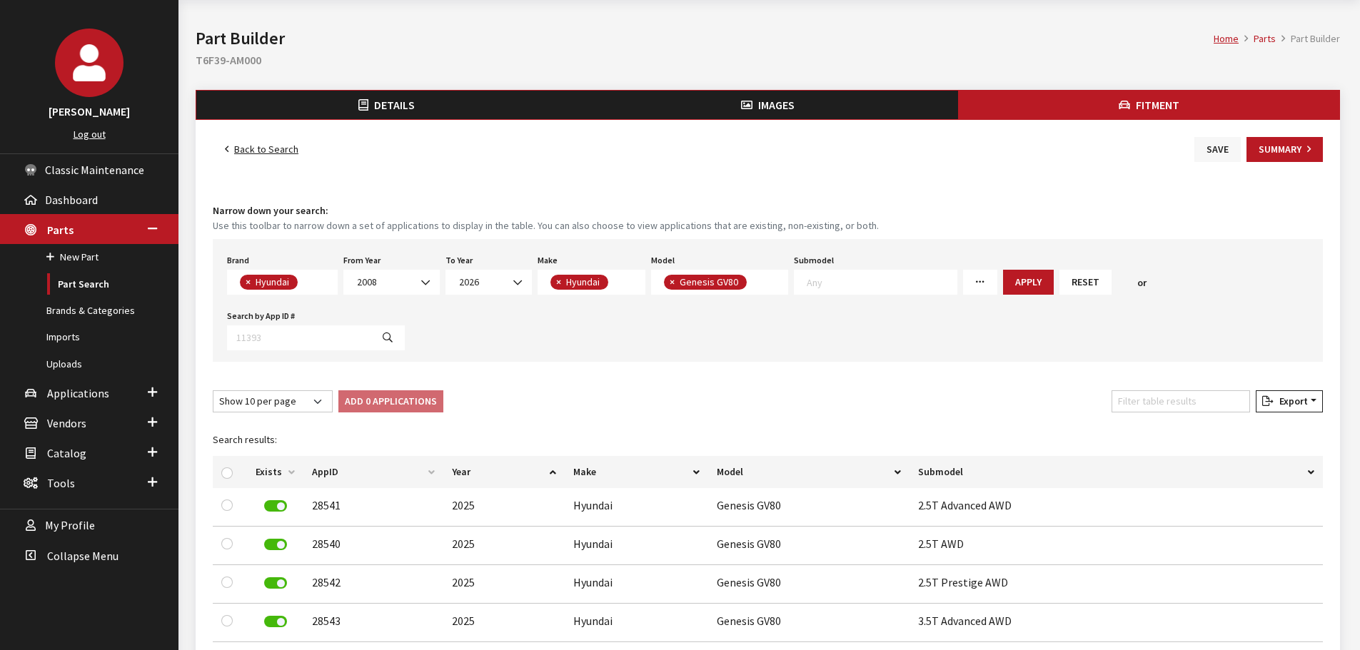
click at [1238, 141] on button "Save" at bounding box center [1217, 149] width 46 height 25
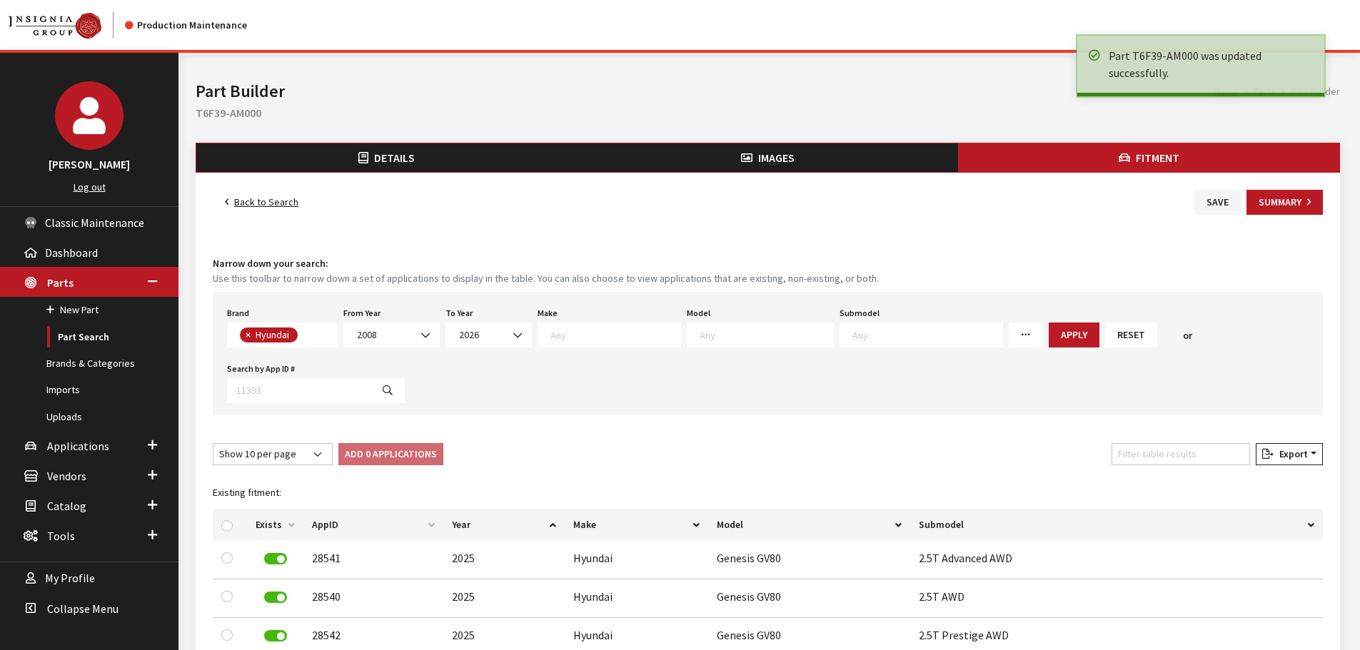
select select
click at [1297, 201] on button "Summary" at bounding box center [1285, 202] width 76 height 25
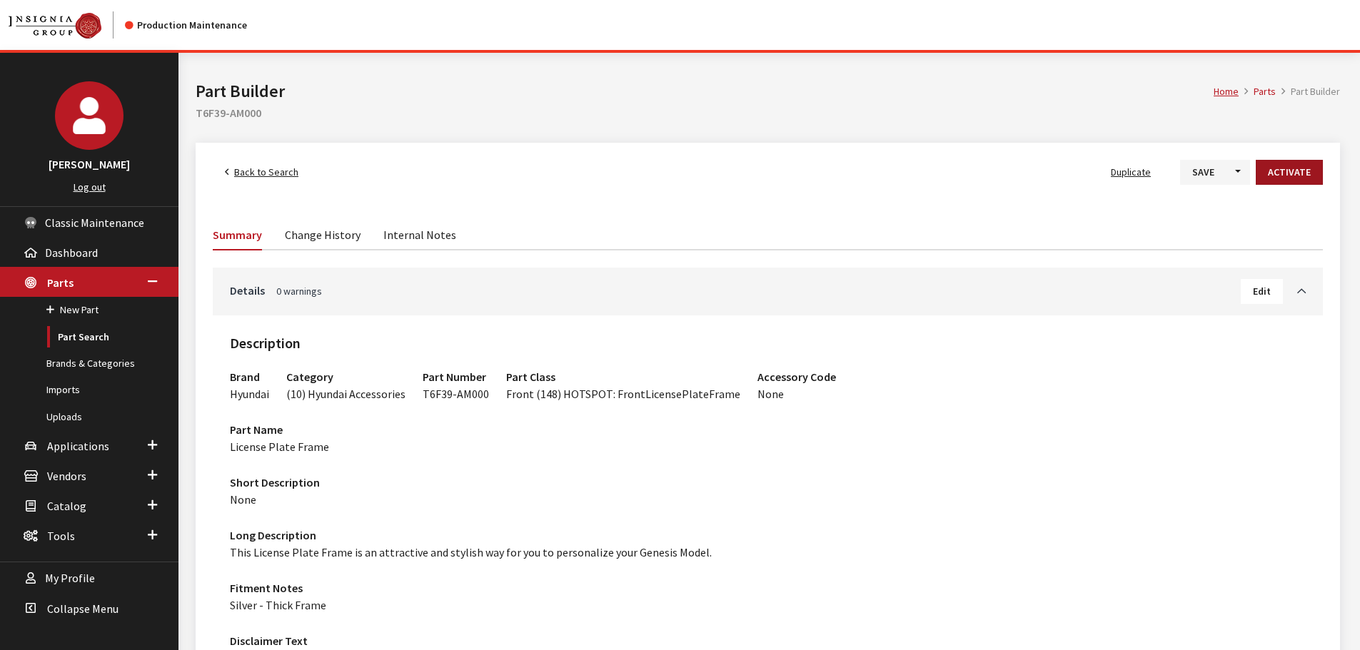
click at [1319, 181] on button "Activate" at bounding box center [1289, 172] width 67 height 25
click at [1193, 176] on button "Save" at bounding box center [1192, 172] width 46 height 25
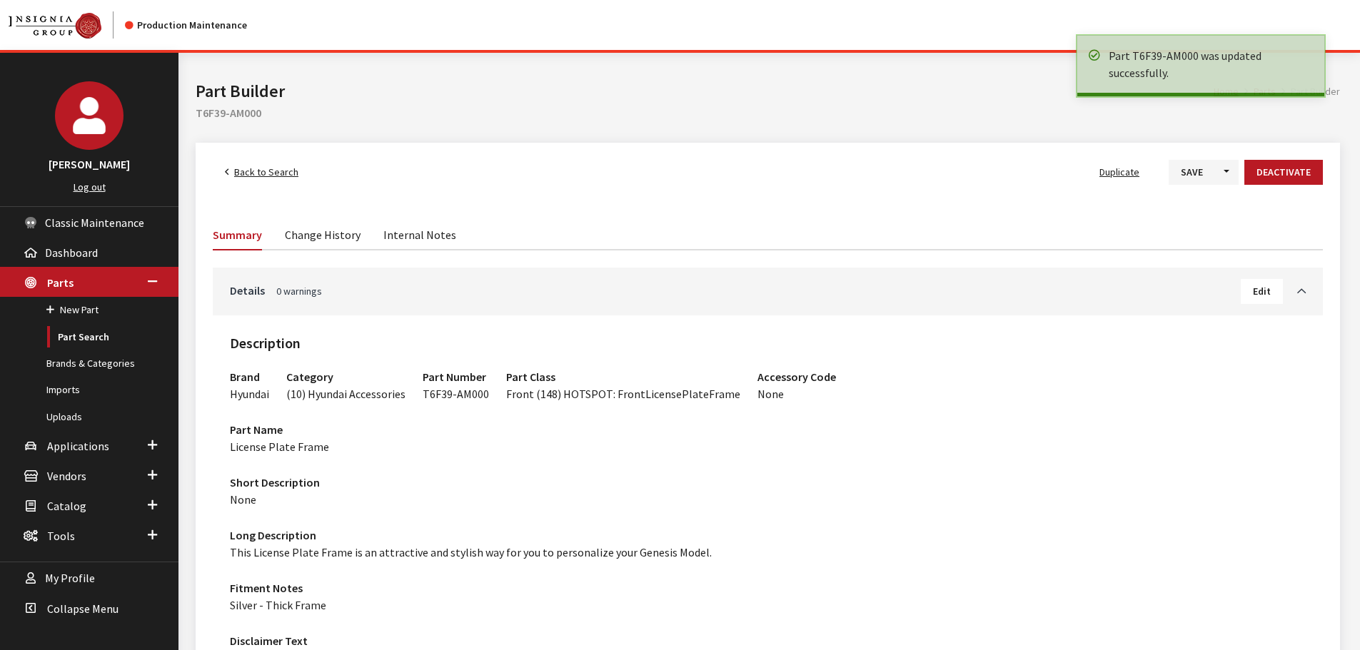
click at [218, 165] on link "Back to Search" at bounding box center [262, 172] width 98 height 25
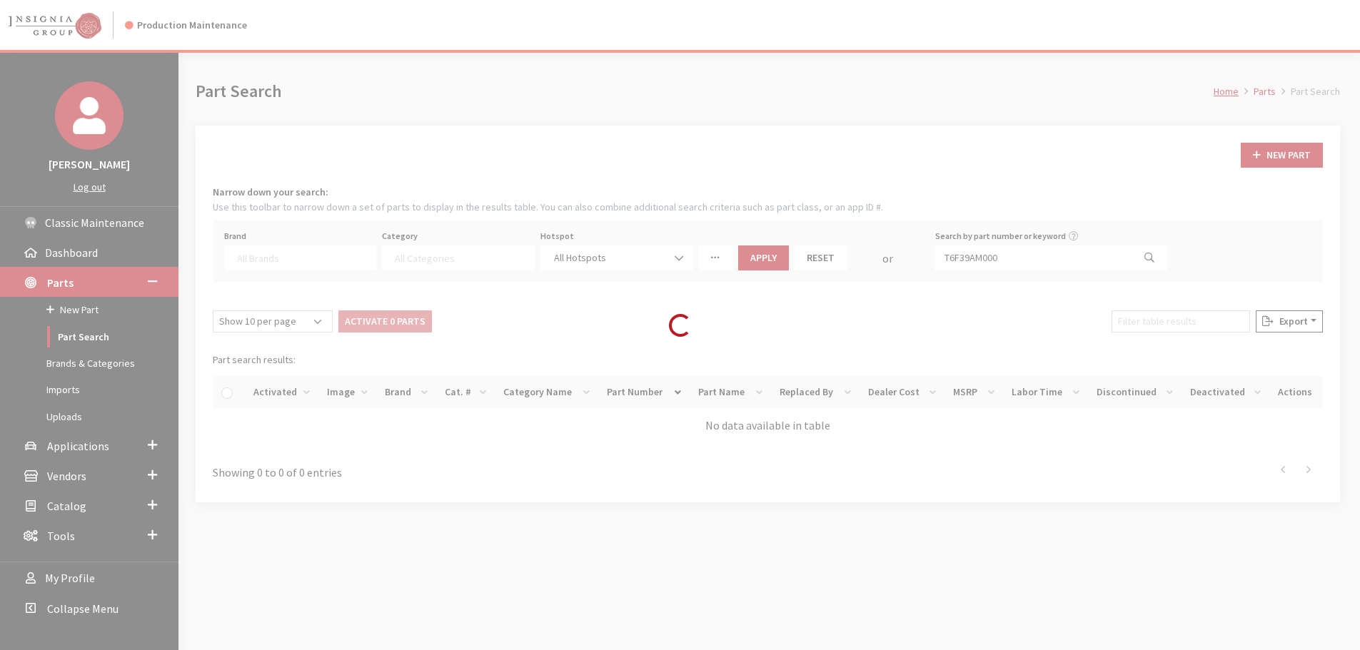
select select
click at [980, 249] on div "Loading..." at bounding box center [680, 325] width 1360 height 650
click at [978, 260] on div "Loading..." at bounding box center [680, 325] width 1360 height 650
click at [978, 260] on input "T6F39AM000" at bounding box center [1034, 258] width 198 height 25
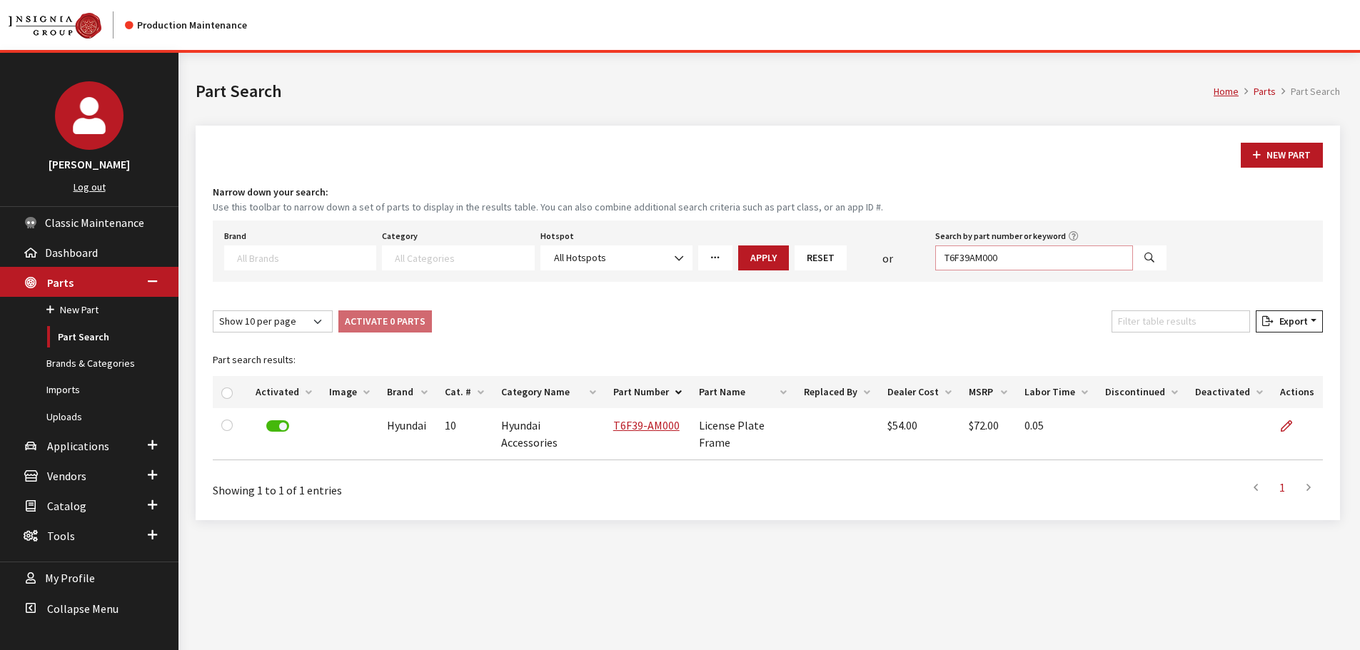
click at [978, 260] on input "T6F39AM000" at bounding box center [1034, 258] width 198 height 25
paste input "1"
type input "T6F39AM100"
select select
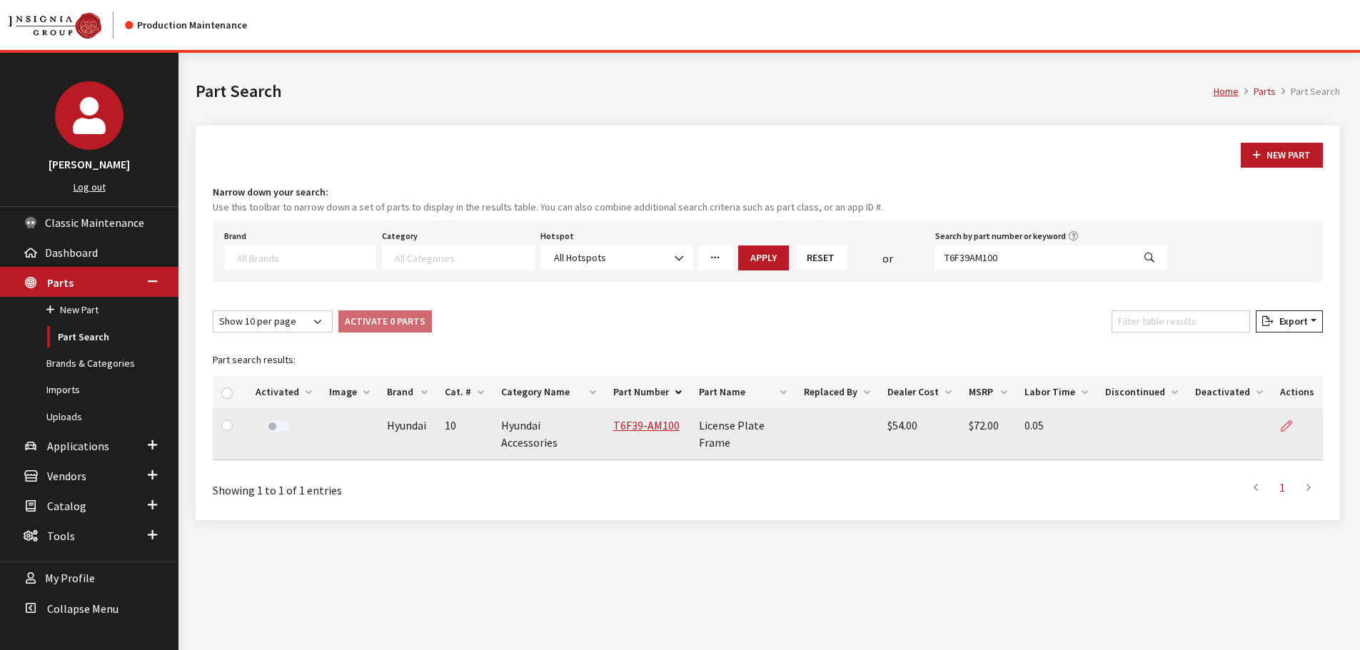
click at [1297, 426] on link at bounding box center [1292, 426] width 24 height 36
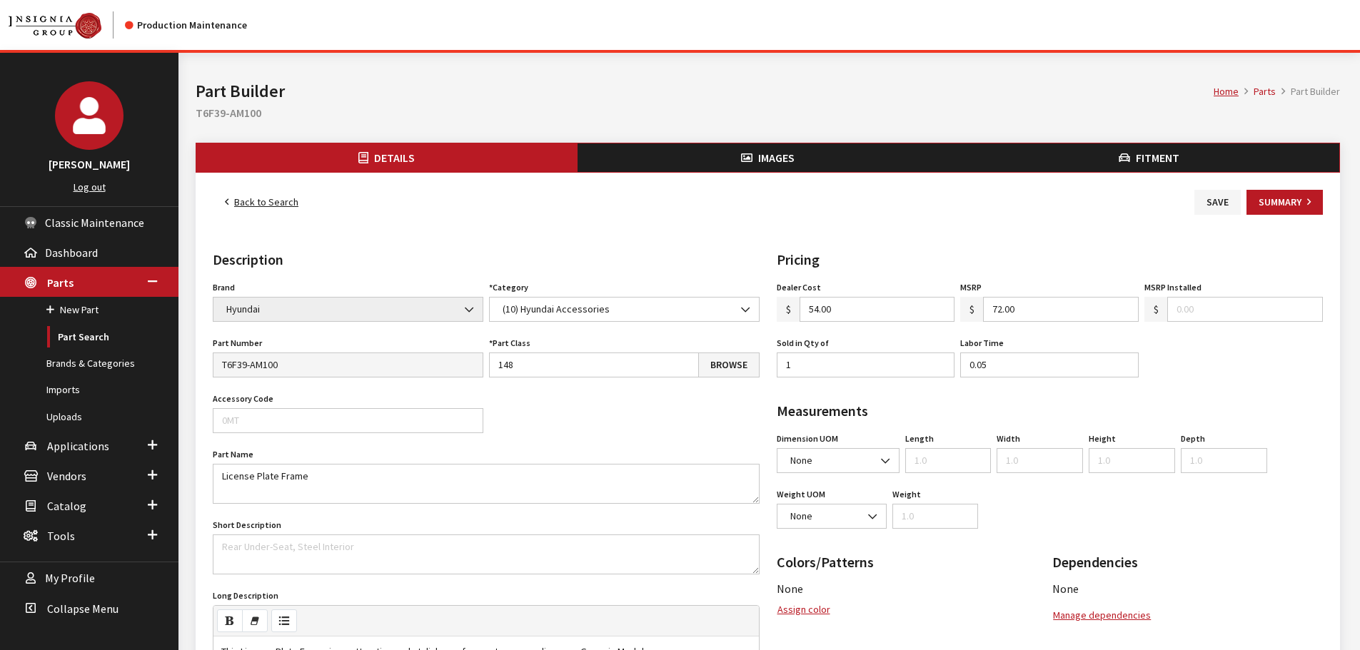
click at [1086, 177] on div "Back to Search Save Summary Details Description Brand Acura Alfa Romeo Audi BMW…" at bounding box center [768, 613] width 1145 height 880
click at [1100, 151] on button "Fitment" at bounding box center [1148, 158] width 381 height 29
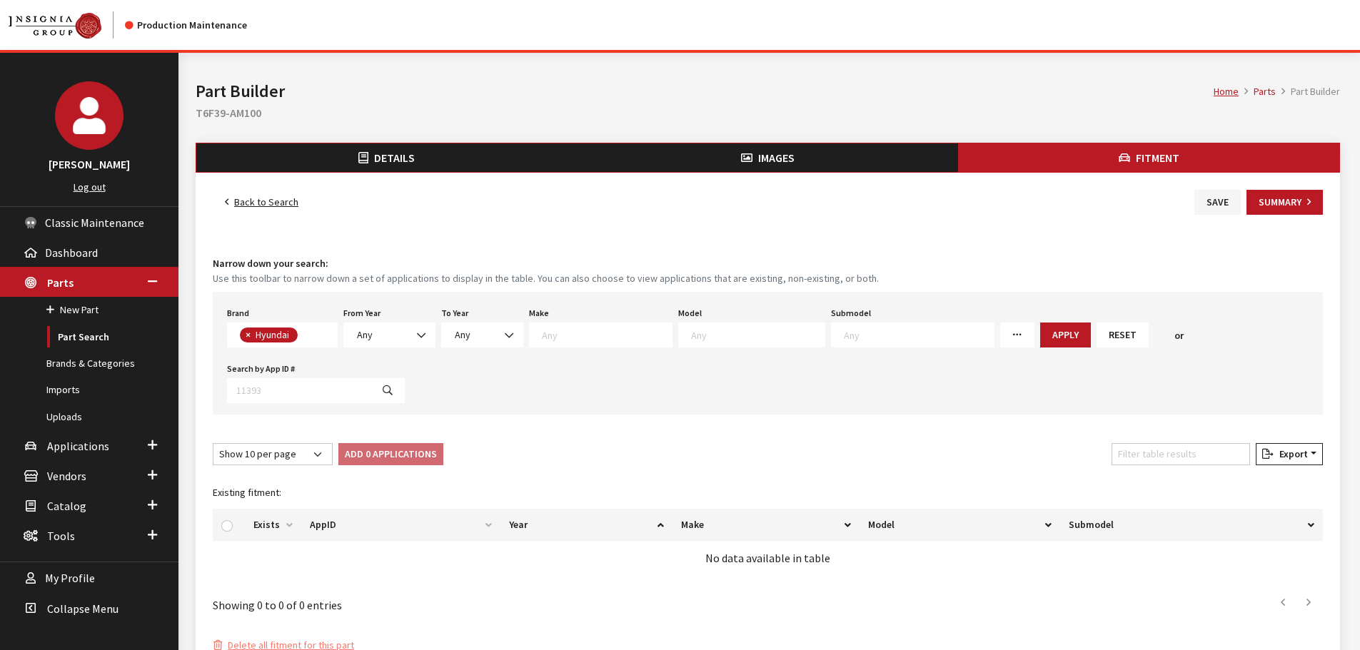
scroll to position [91, 0]
click at [350, 338] on span "Any" at bounding box center [389, 335] width 92 height 25
drag, startPoint x: 391, startPoint y: 451, endPoint x: 411, endPoint y: 402, distance: 53.4
select select "2007"
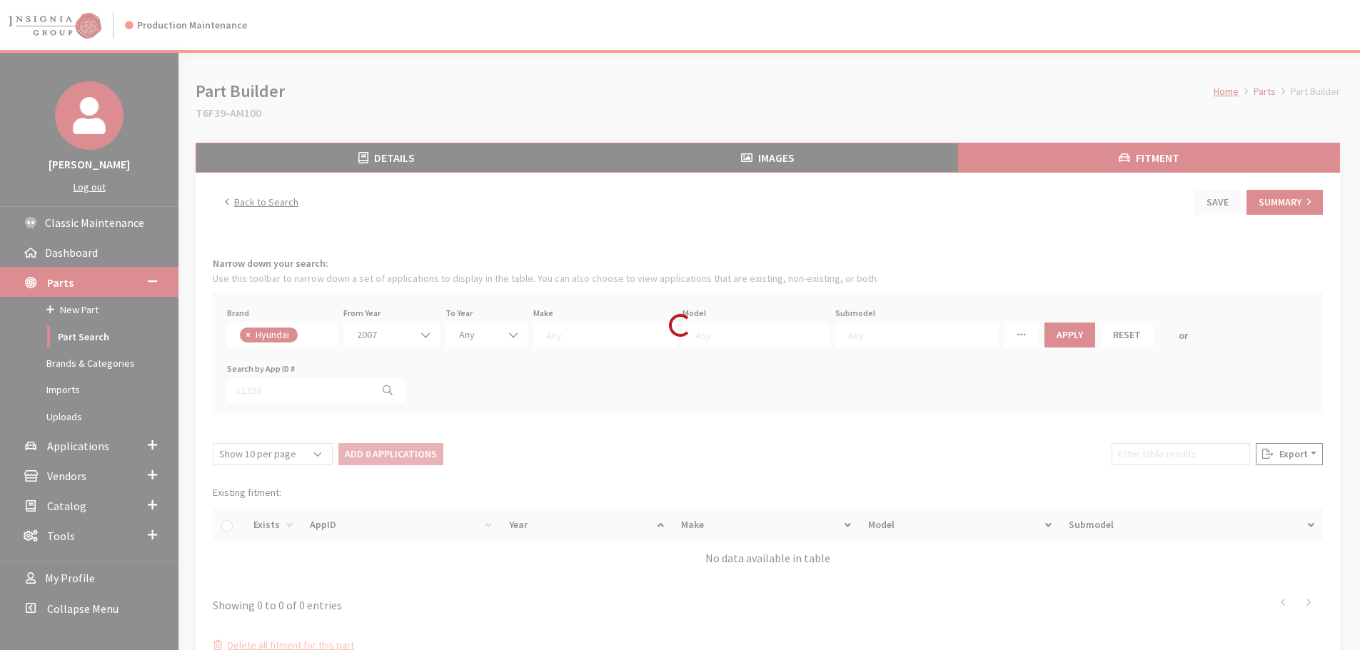
select select
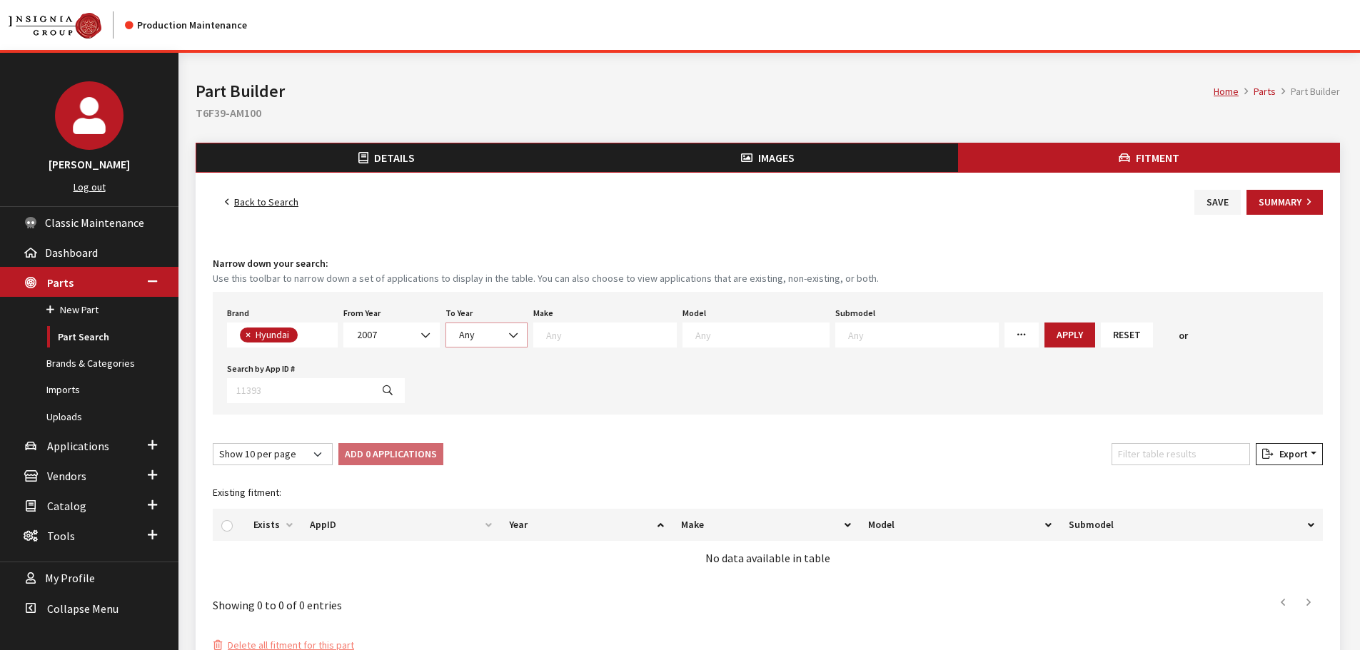
drag, startPoint x: 453, startPoint y: 346, endPoint x: 463, endPoint y: 344, distance: 9.4
click at [456, 343] on span "Any" at bounding box center [487, 335] width 82 height 25
select select "2026"
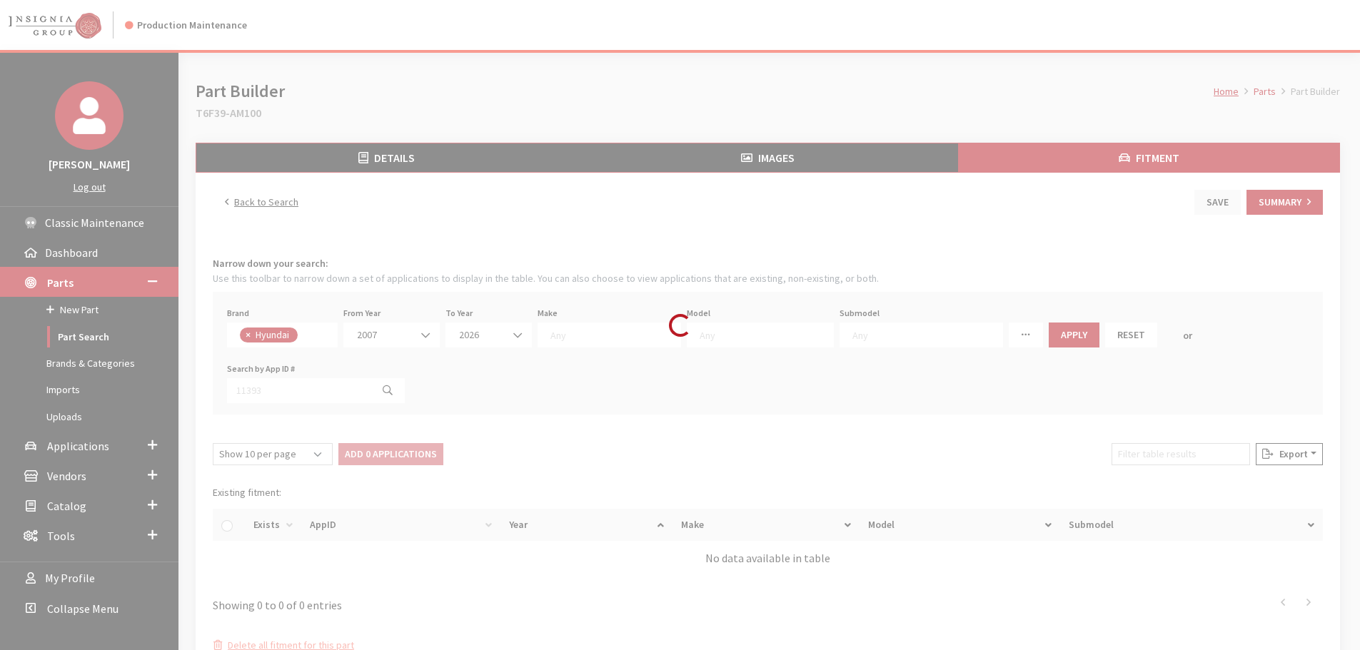
select select
select select "30"
select select
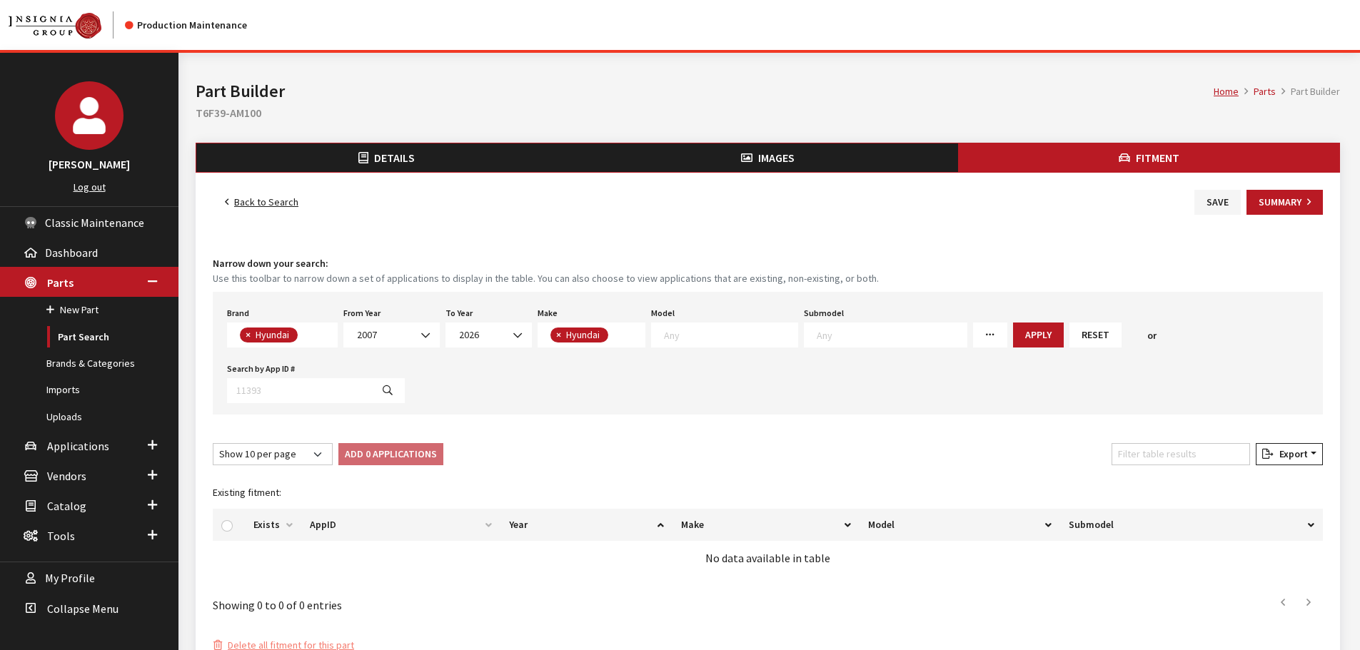
click at [677, 335] on textarea "Search" at bounding box center [731, 334] width 134 height 13
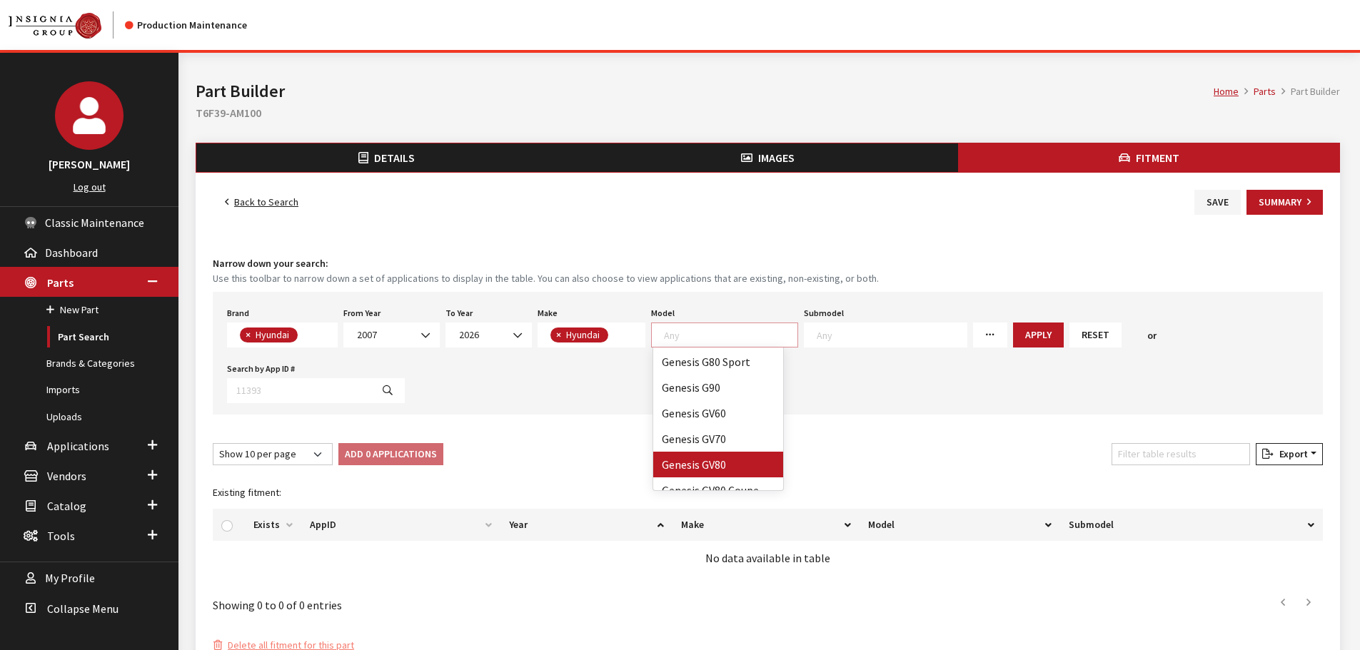
scroll to position [357, 0]
select select "1119"
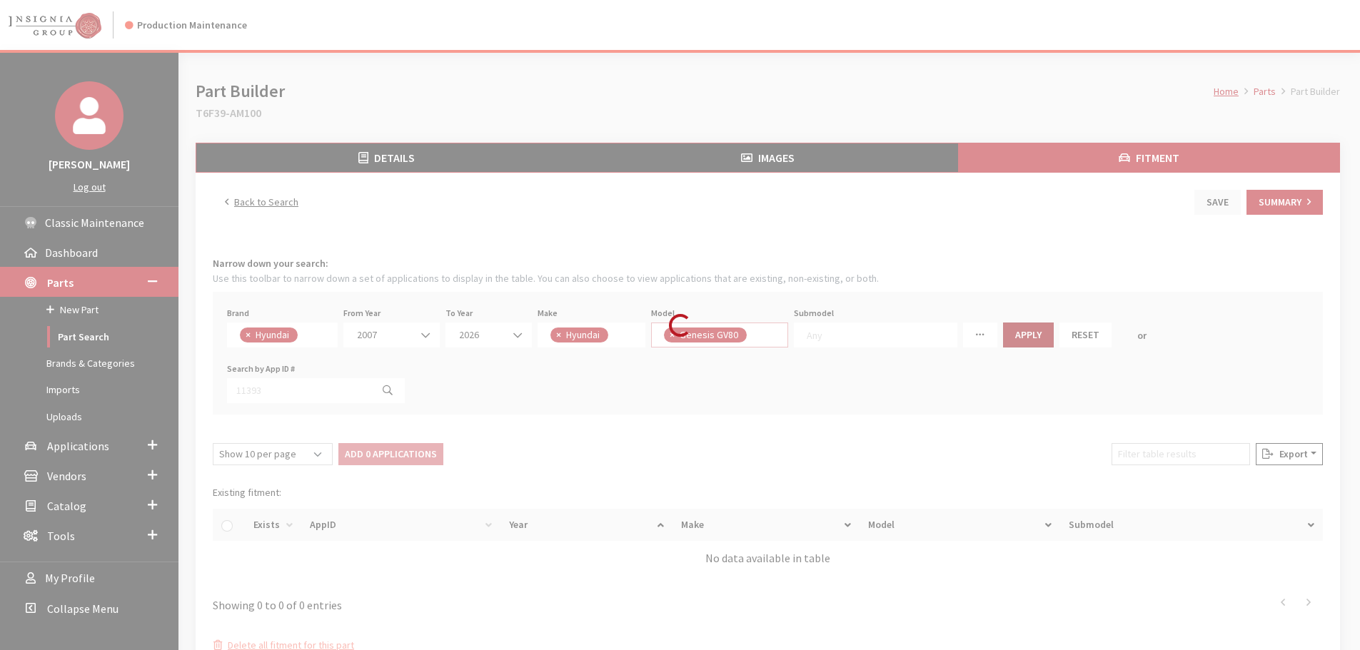
select select
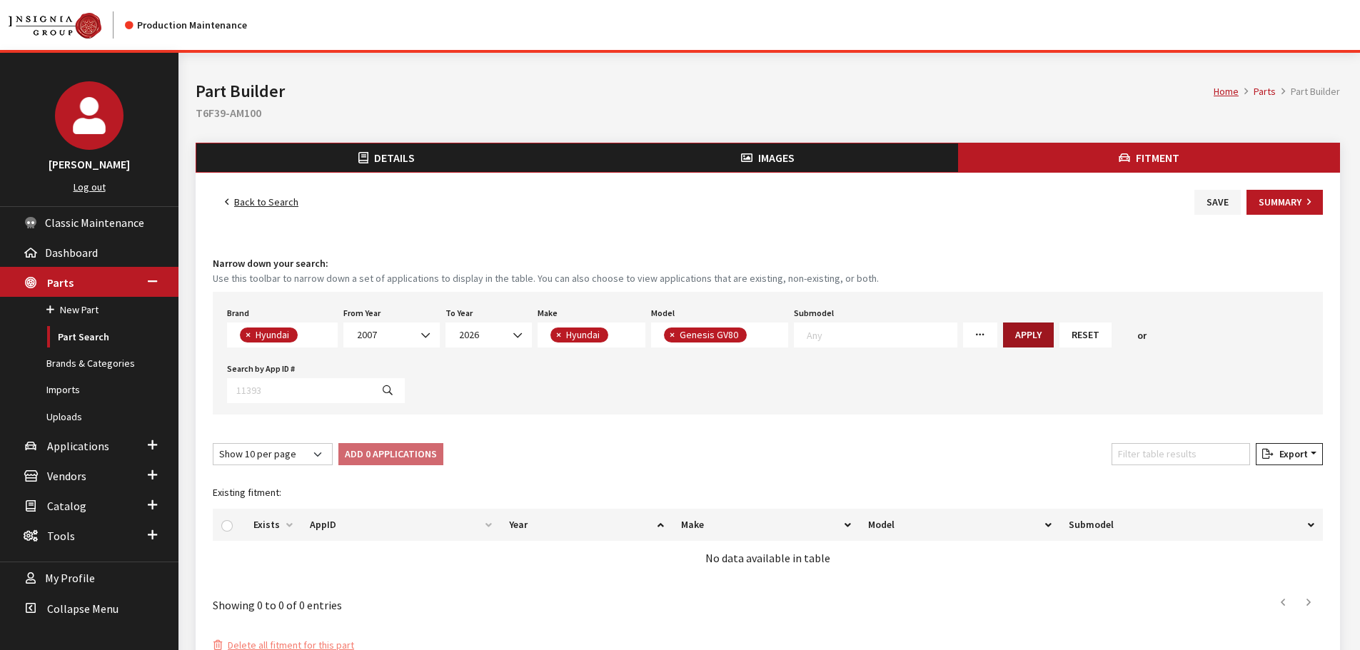
click at [1003, 336] on button "Apply" at bounding box center [1028, 335] width 51 height 25
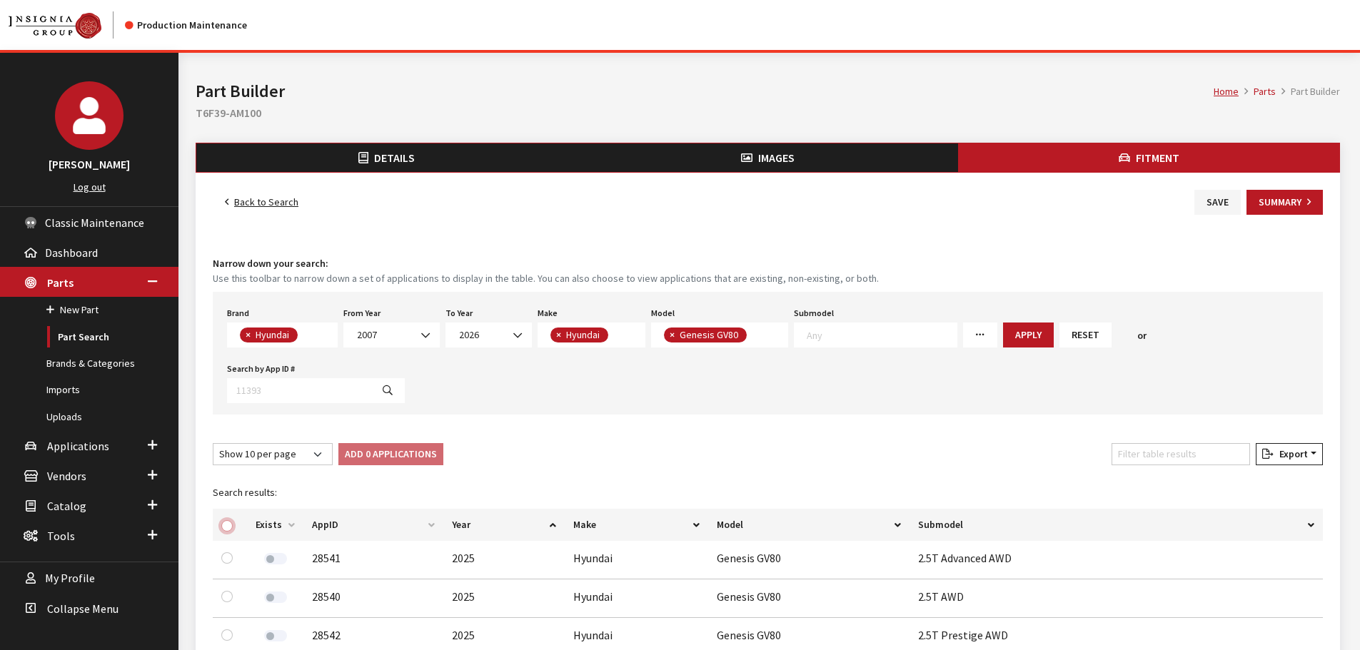
click at [226, 525] on input "checkbox" at bounding box center [226, 525] width 11 height 11
checkbox input "true"
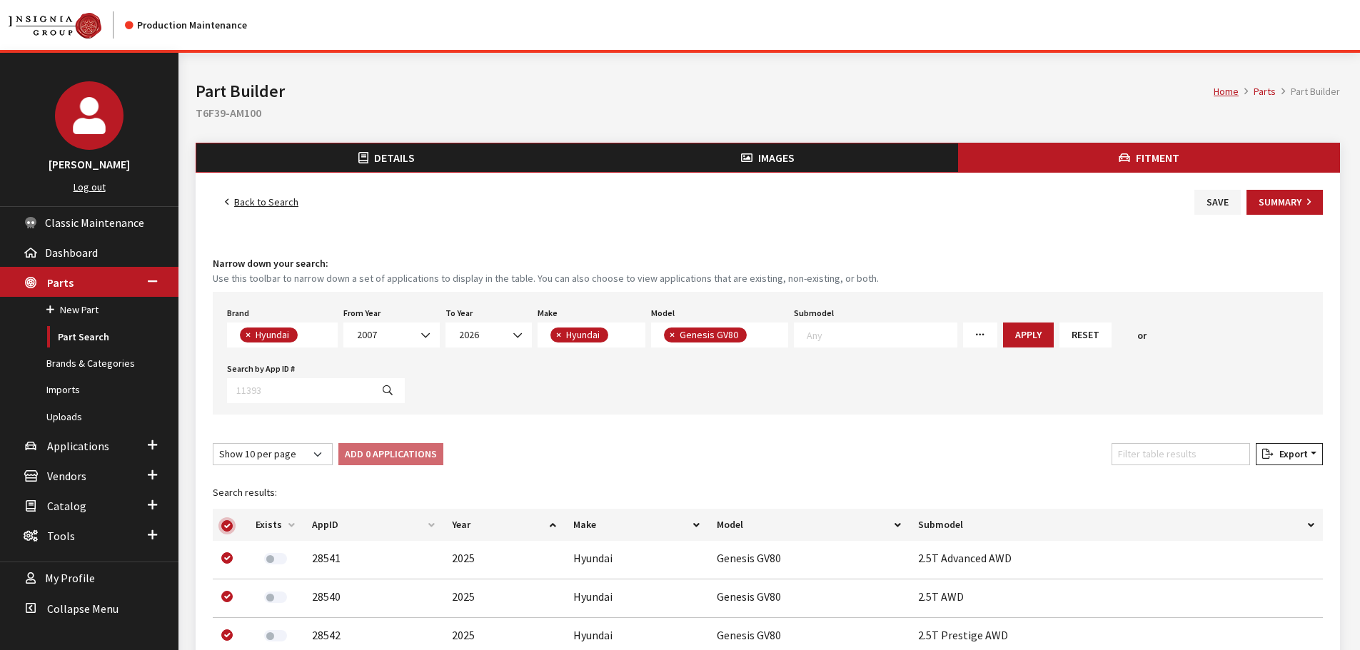
checkbox input "true"
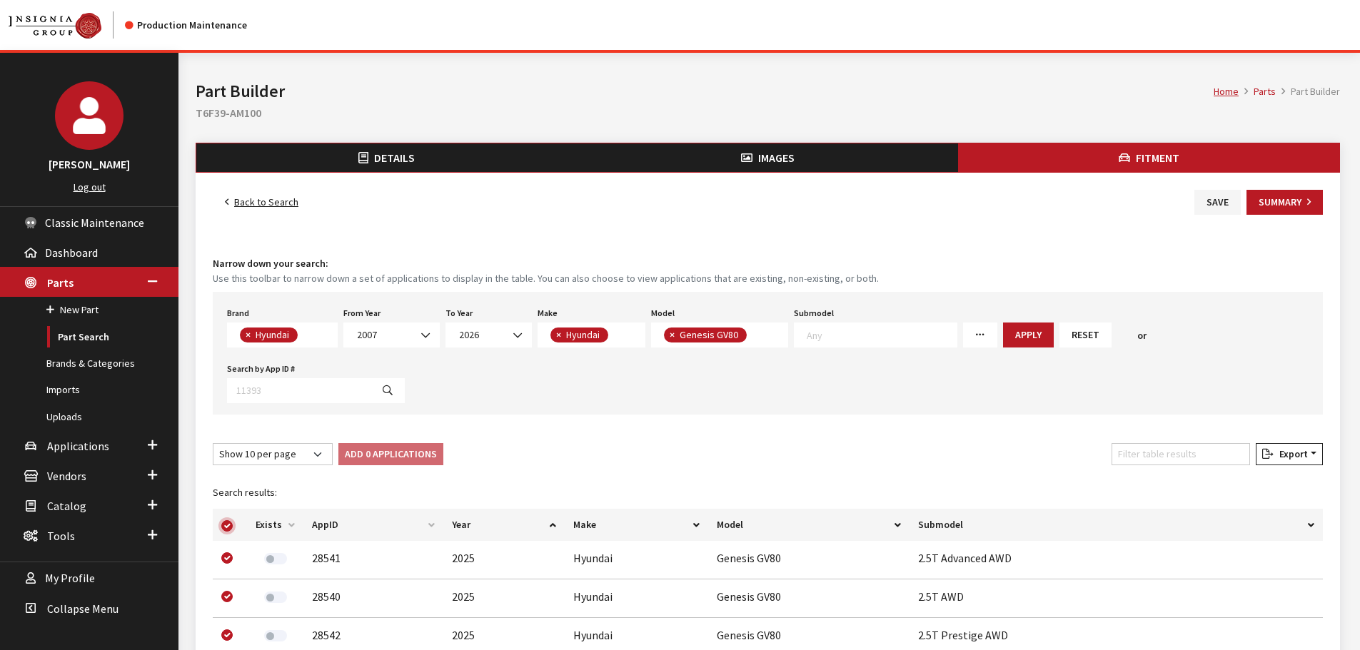
checkbox input "true"
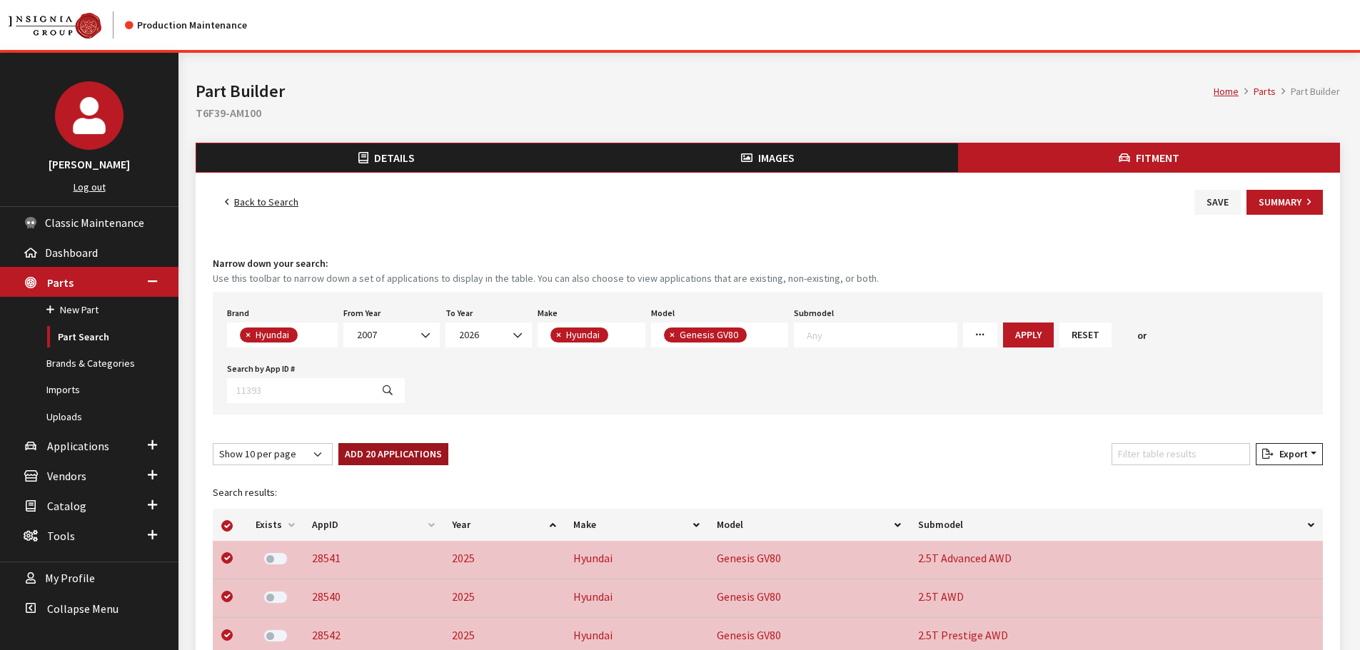
click at [456, 453] on div "Show 10 per page Show 25 per page Show 50 per page Show 100 per page Show 1000 …" at bounding box center [768, 457] width 1116 height 28
click at [408, 453] on button "Add 20 Applications" at bounding box center [393, 454] width 110 height 22
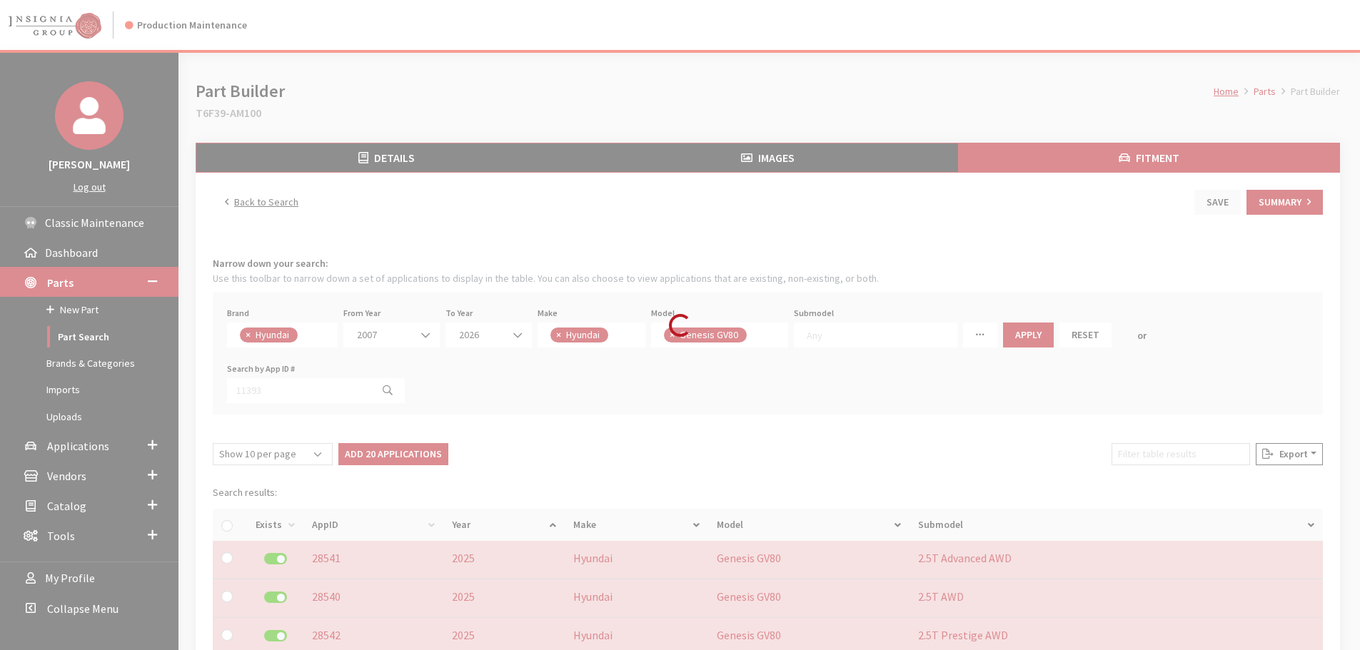
checkbox input "false"
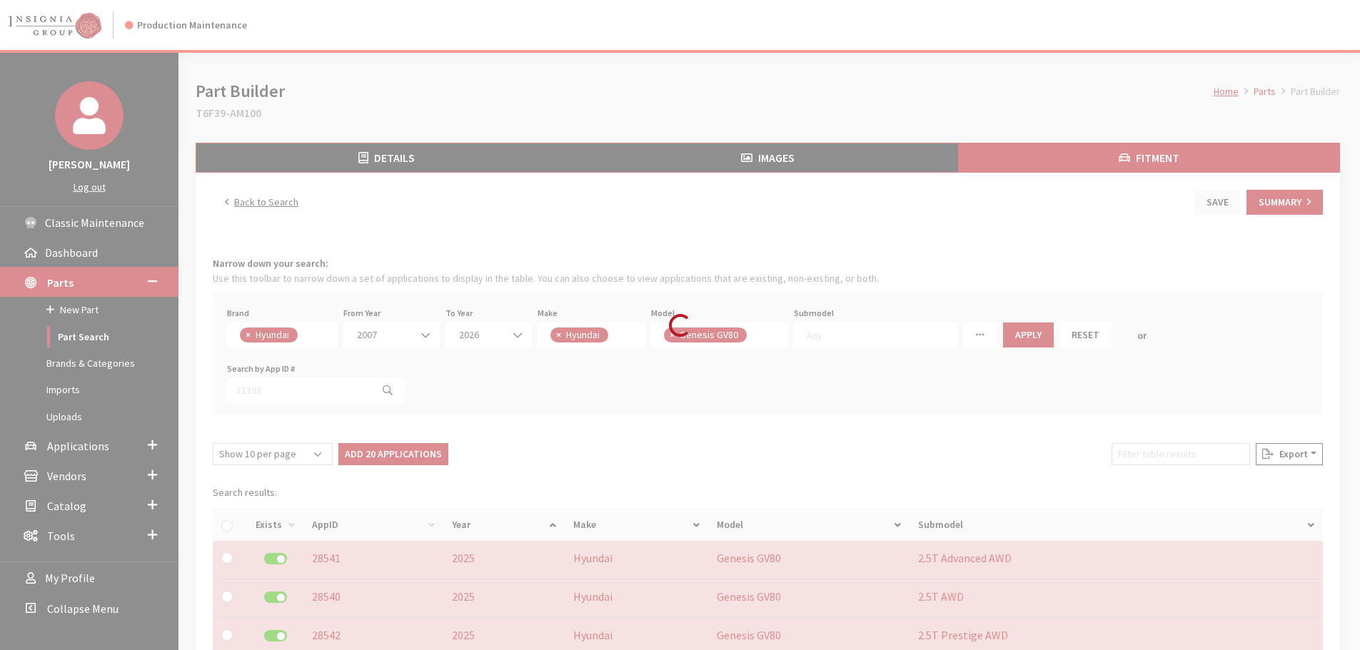
checkbox input "false"
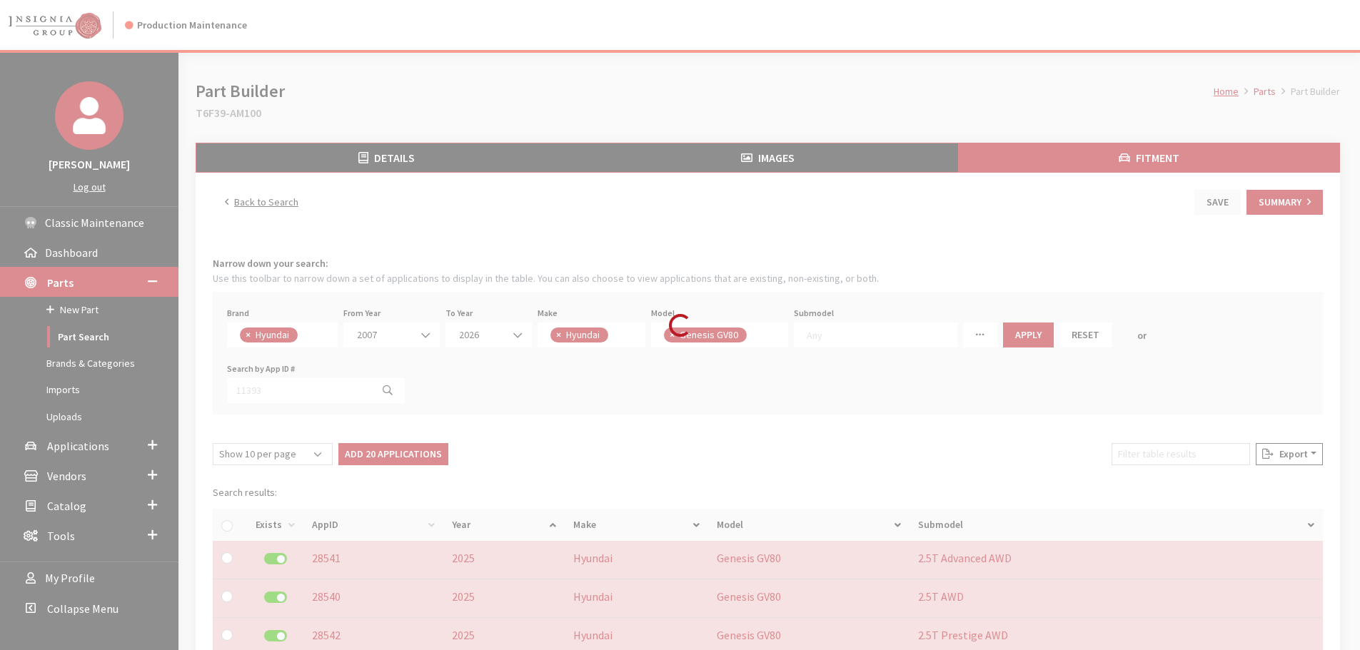
checkbox input "false"
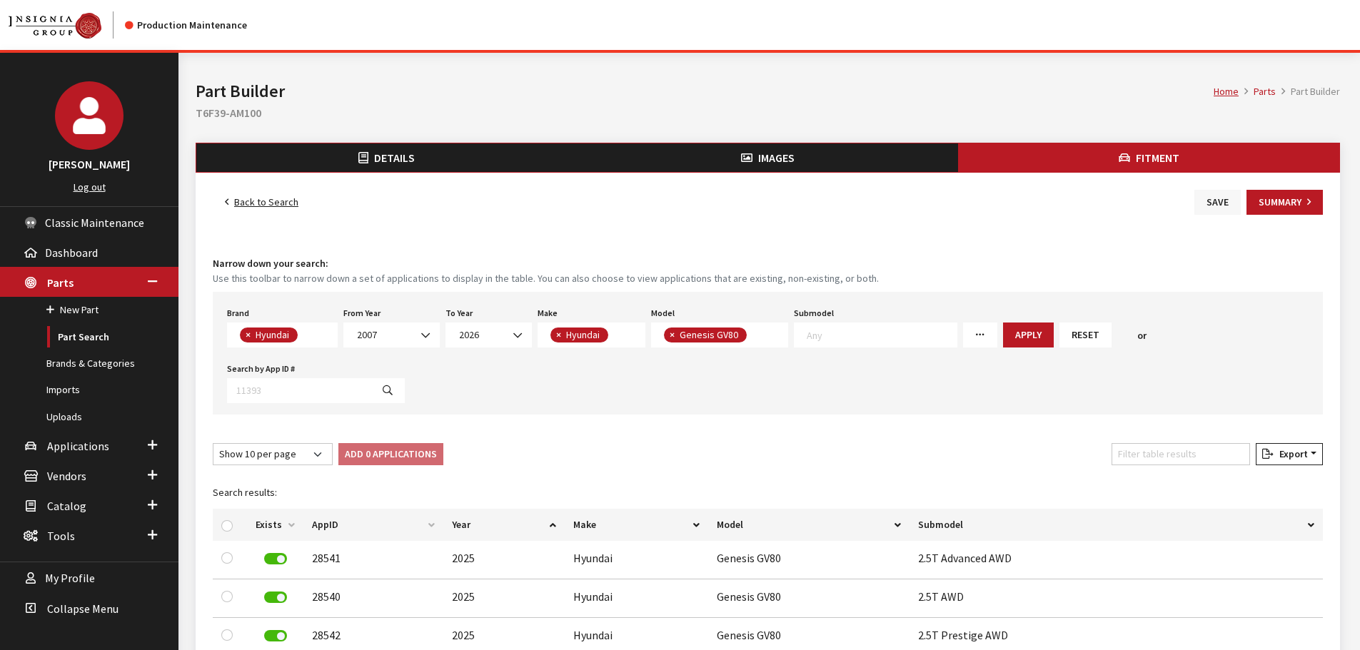
click at [1211, 199] on button "Save" at bounding box center [1217, 202] width 46 height 25
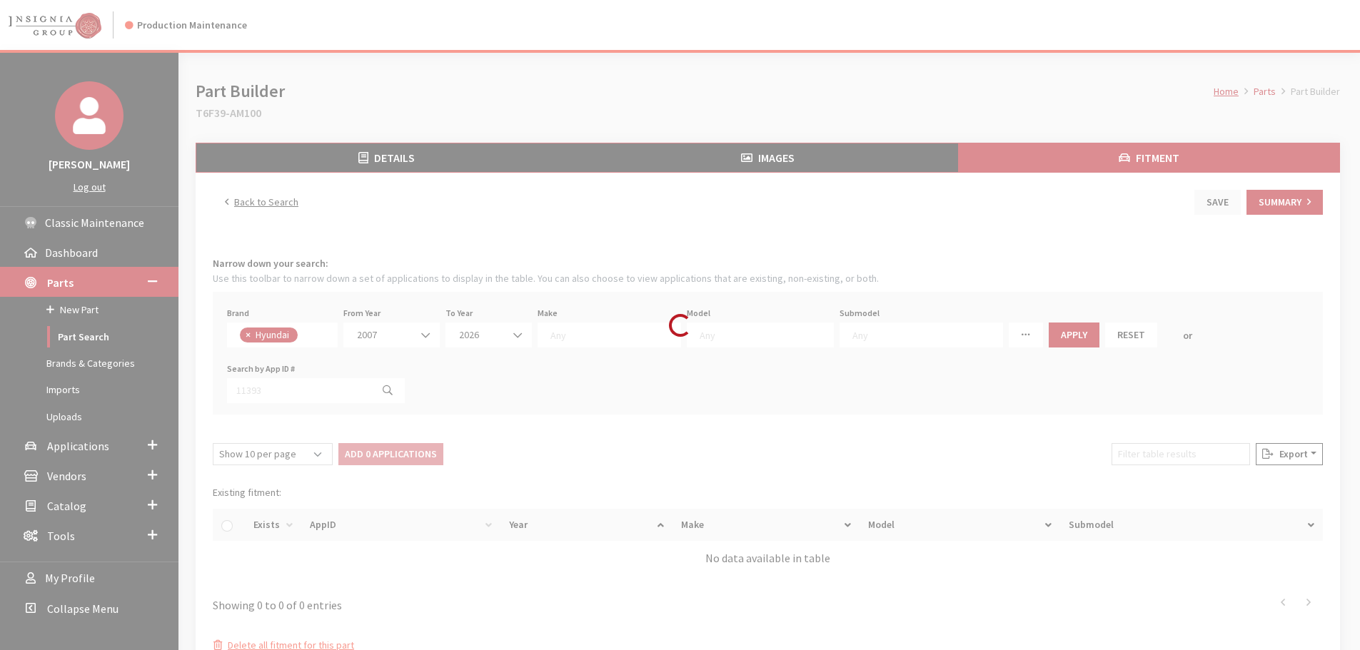
select select
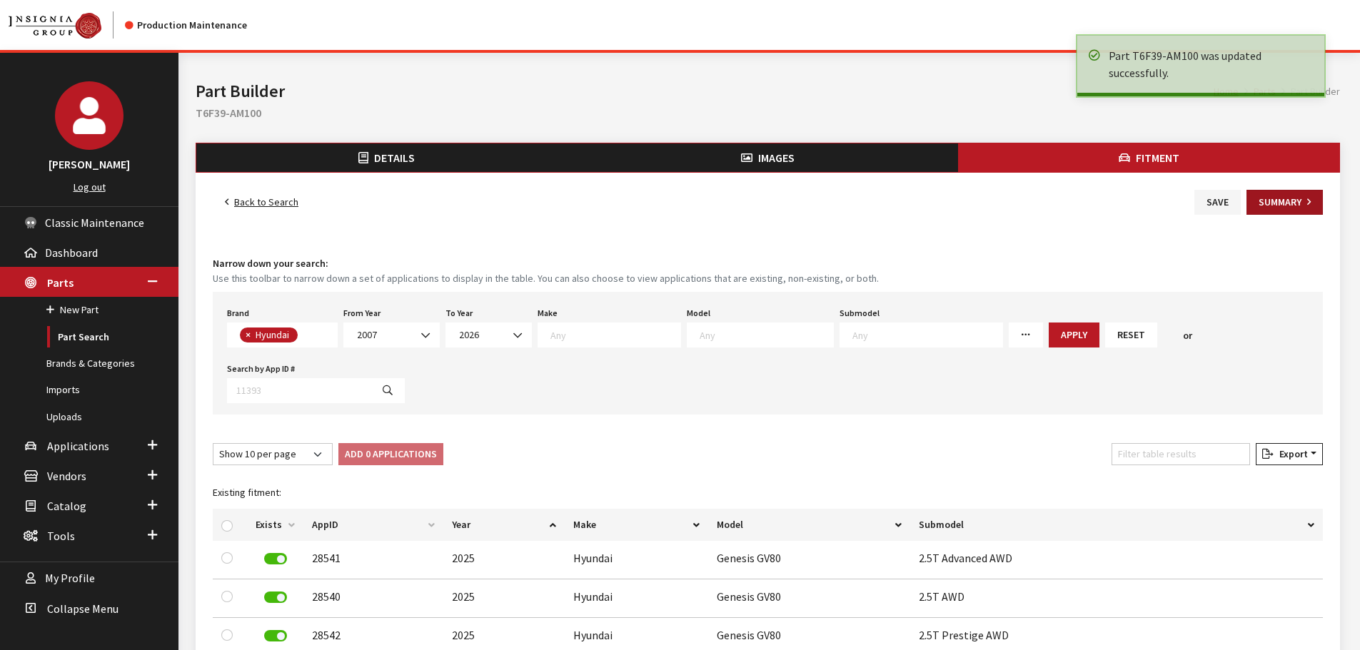
click at [1302, 203] on button "Summary" at bounding box center [1285, 202] width 76 height 25
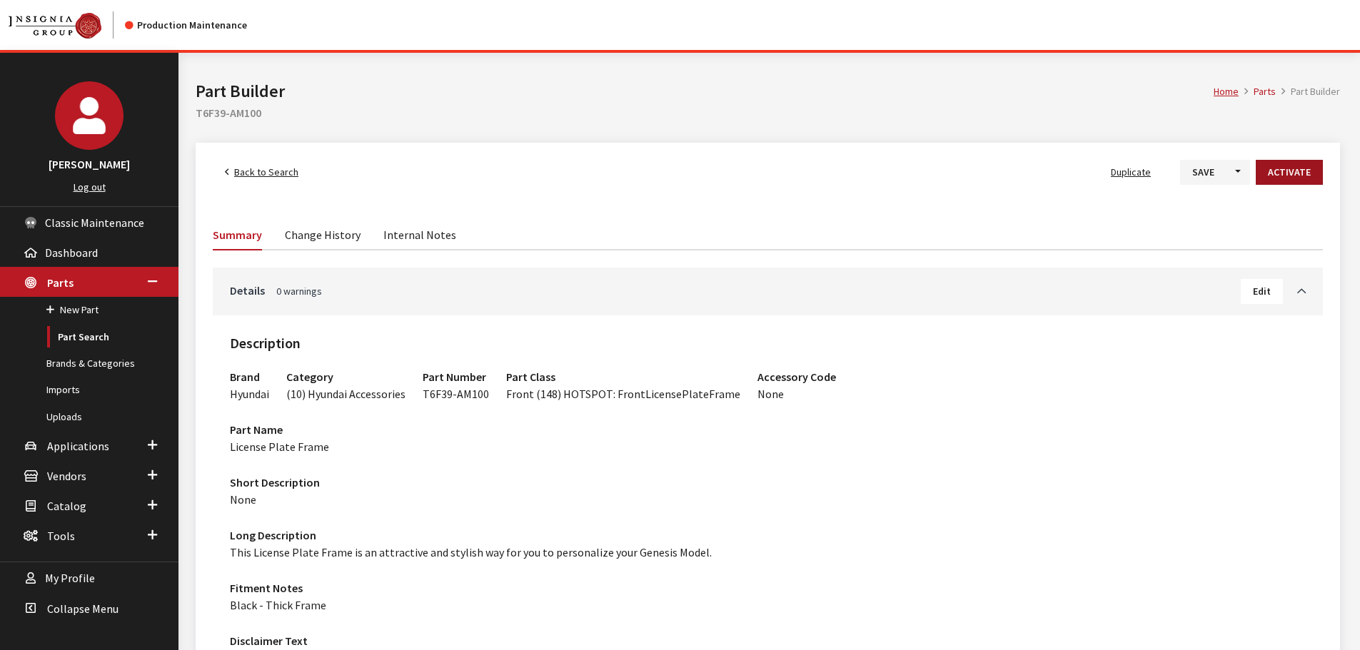
click at [1291, 168] on button "Activate" at bounding box center [1289, 172] width 67 height 25
click at [1199, 171] on button "Save" at bounding box center [1192, 172] width 46 height 25
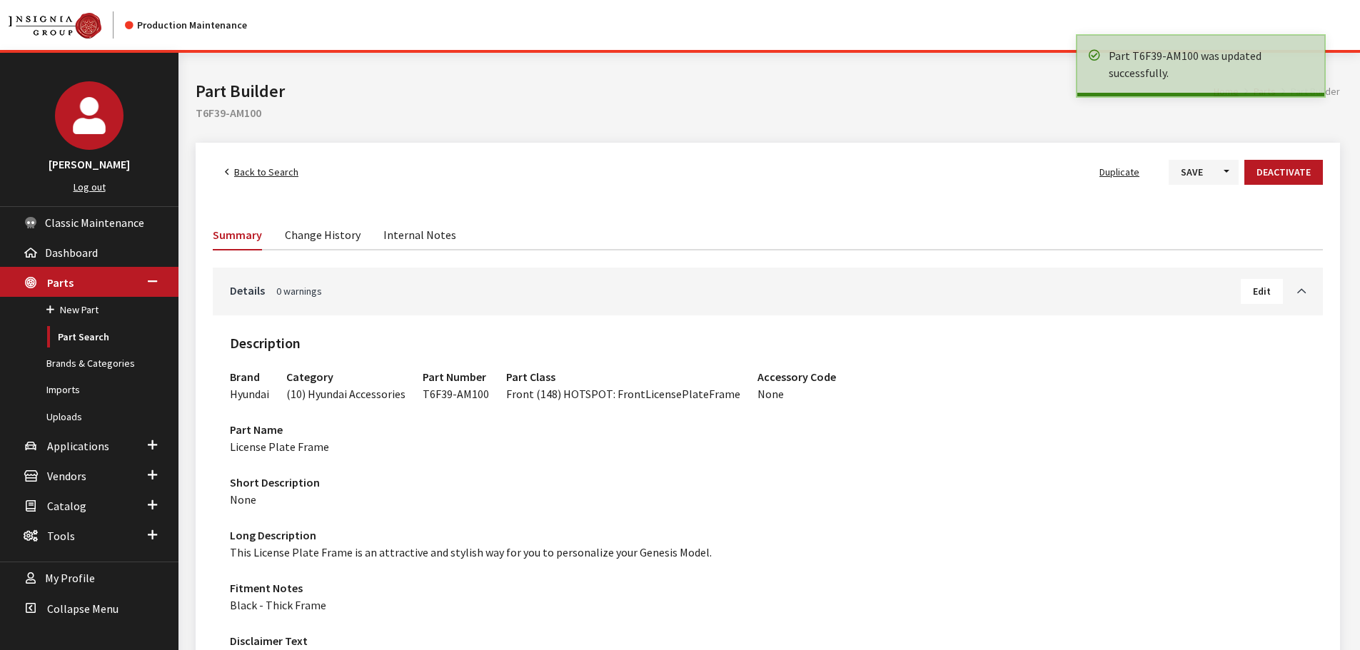
click at [234, 180] on link "Back to Search" at bounding box center [262, 172] width 98 height 25
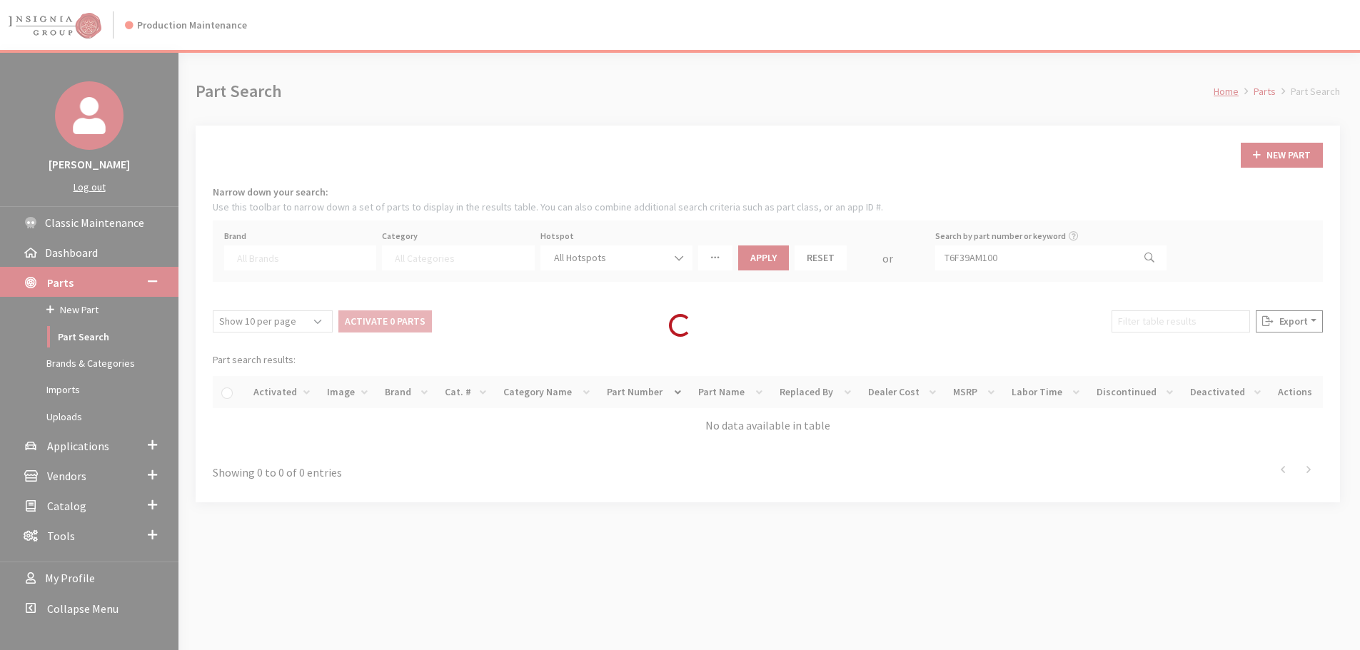
select select
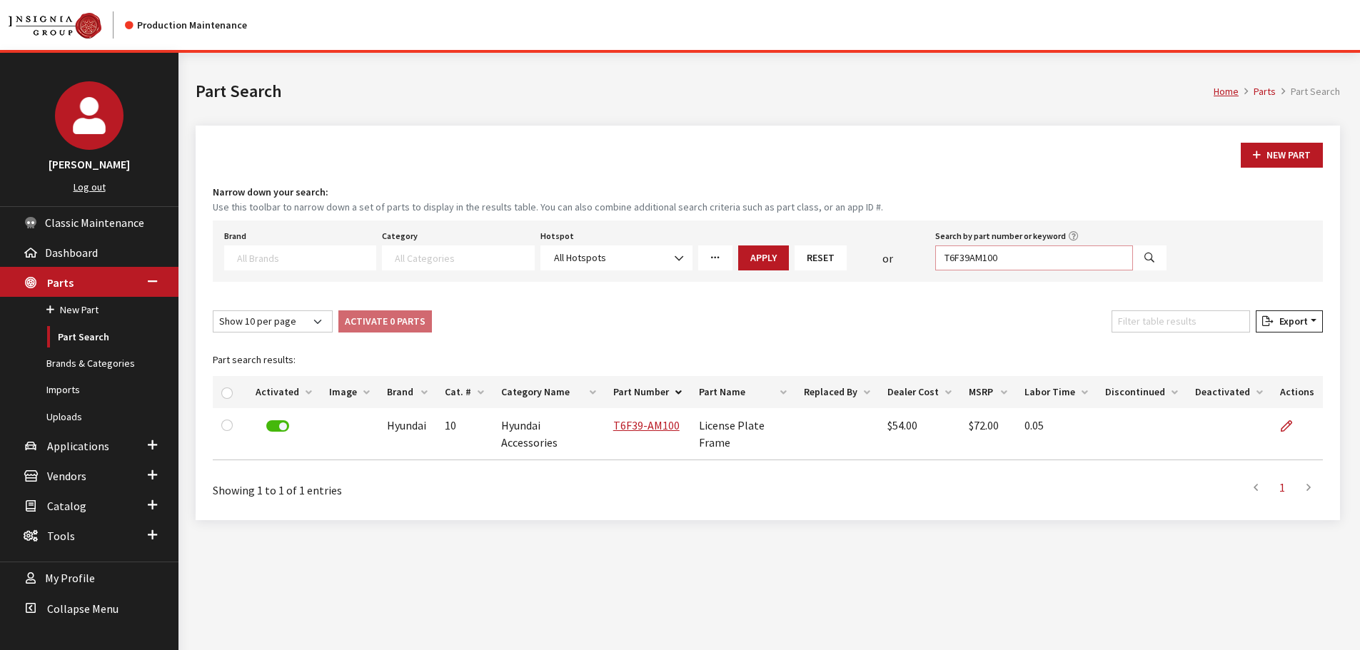
click at [1016, 263] on input "T6F39AM100" at bounding box center [1034, 258] width 198 height 25
paste input "2"
type input "T6F39AM200"
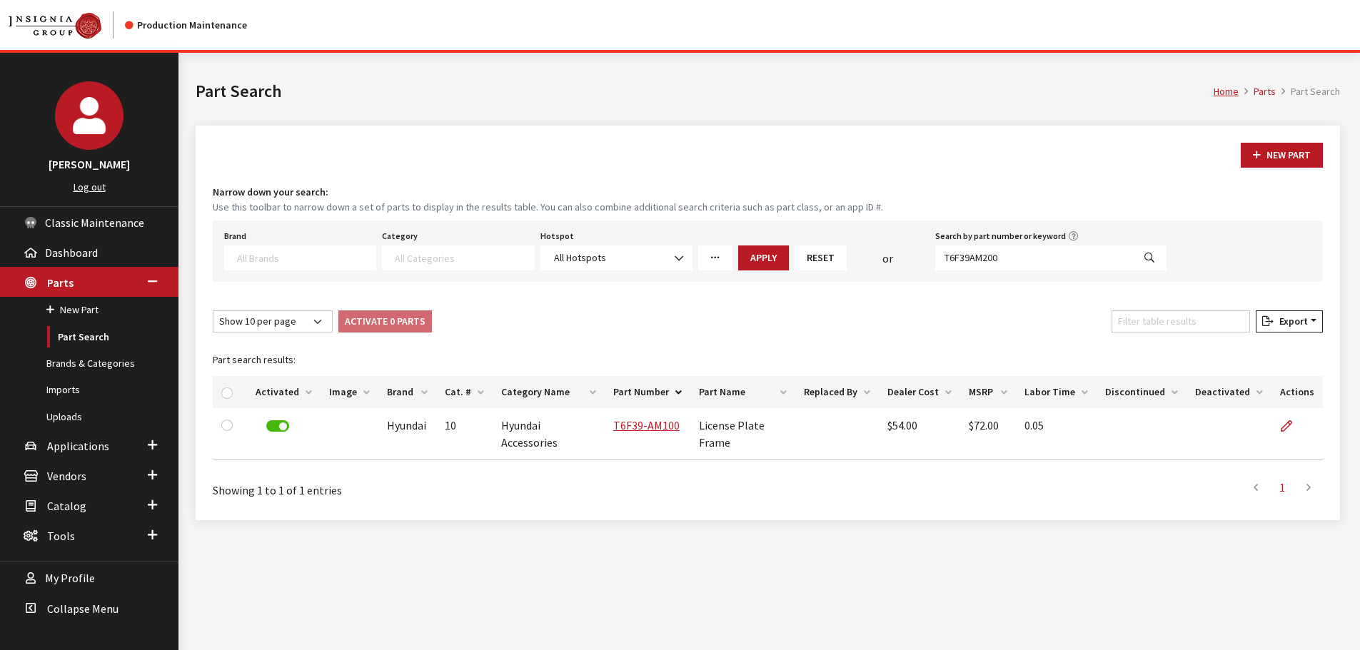
select select
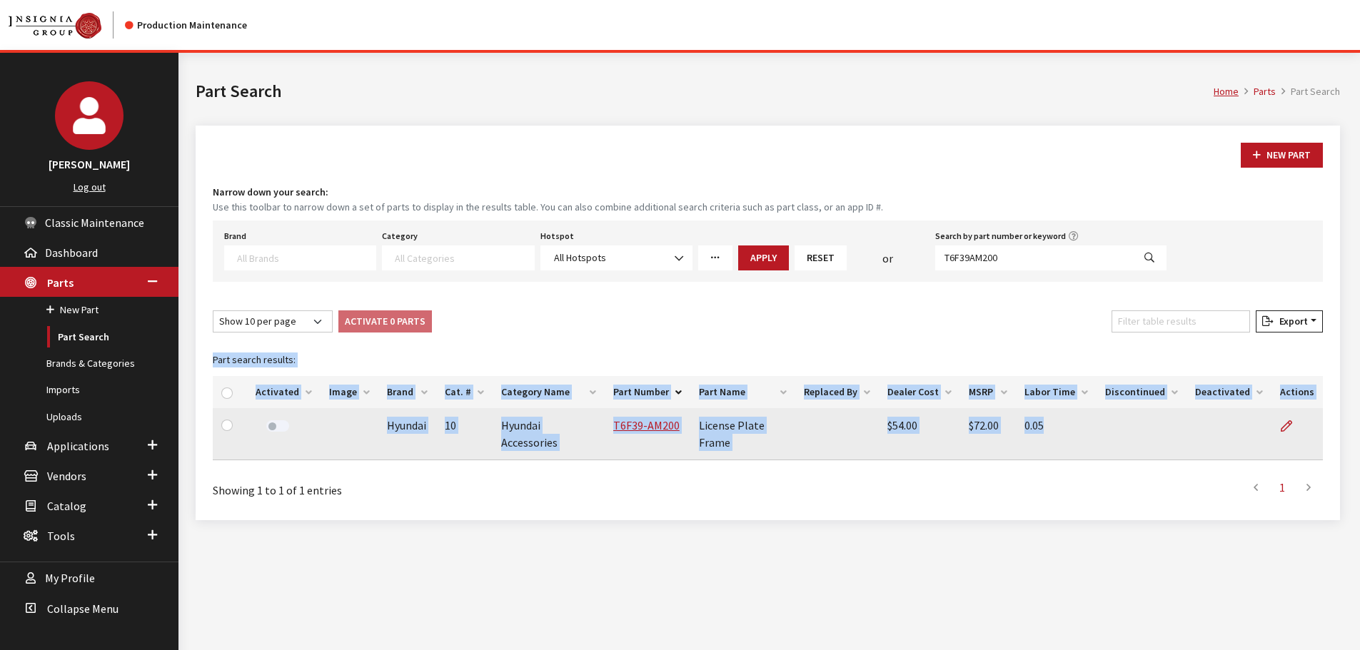
click at [1274, 420] on tr "Hyundai 10 Hyundai Accessories T6F39-AM200 License Plate Frame $54.00 $72.00 0.…" at bounding box center [768, 434] width 1110 height 52
click at [1294, 424] on link at bounding box center [1292, 426] width 24 height 36
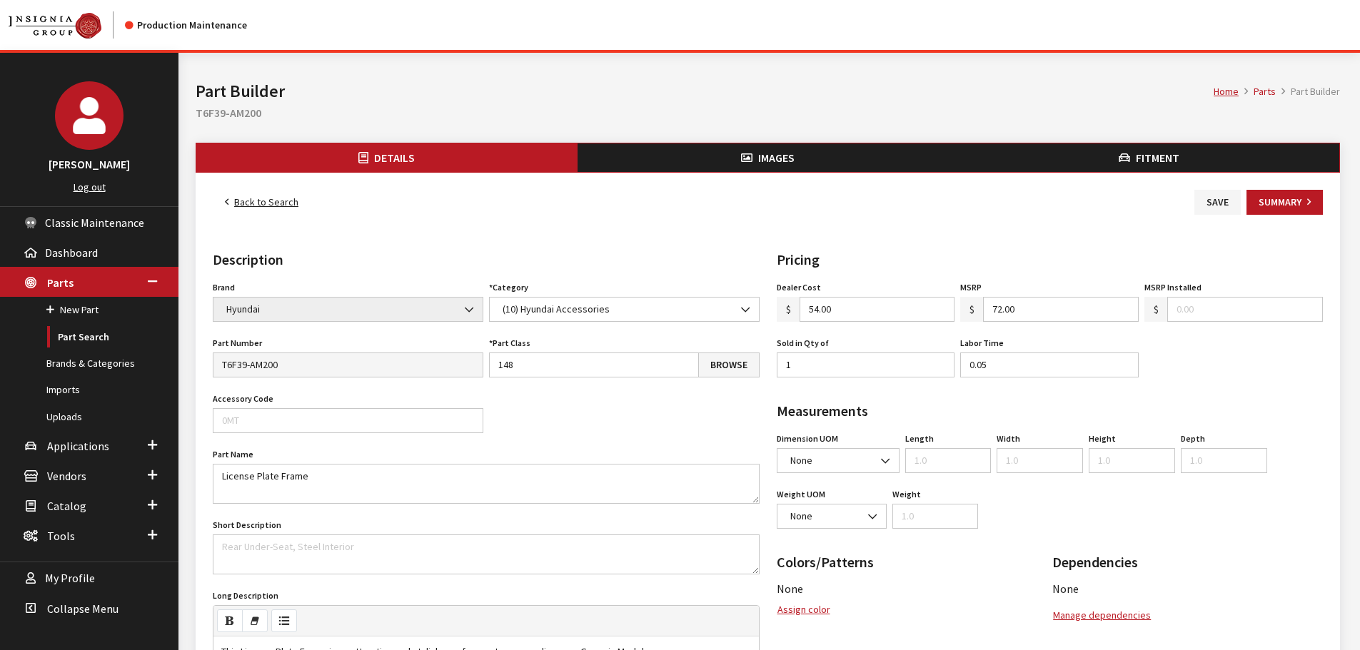
click at [1127, 156] on icon "button" at bounding box center [1124, 158] width 11 height 11
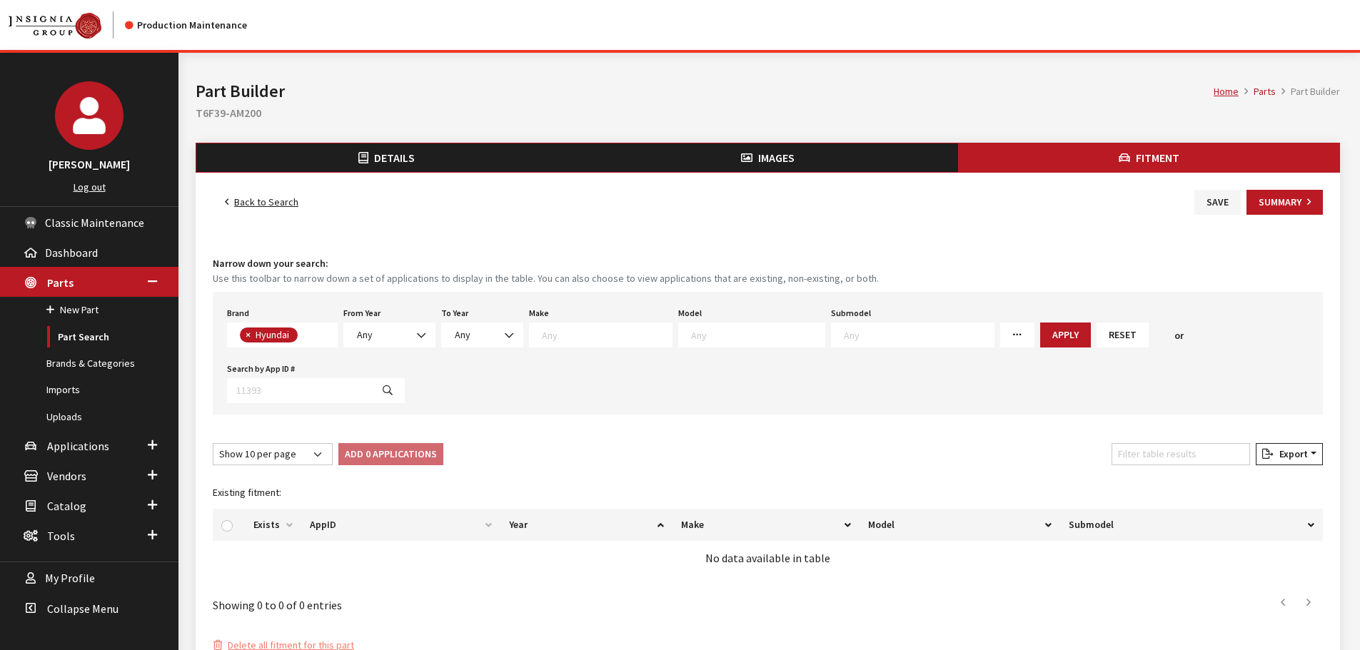
scroll to position [91, 0]
click at [408, 341] on span "Any" at bounding box center [390, 335] width 74 height 15
select select "2007"
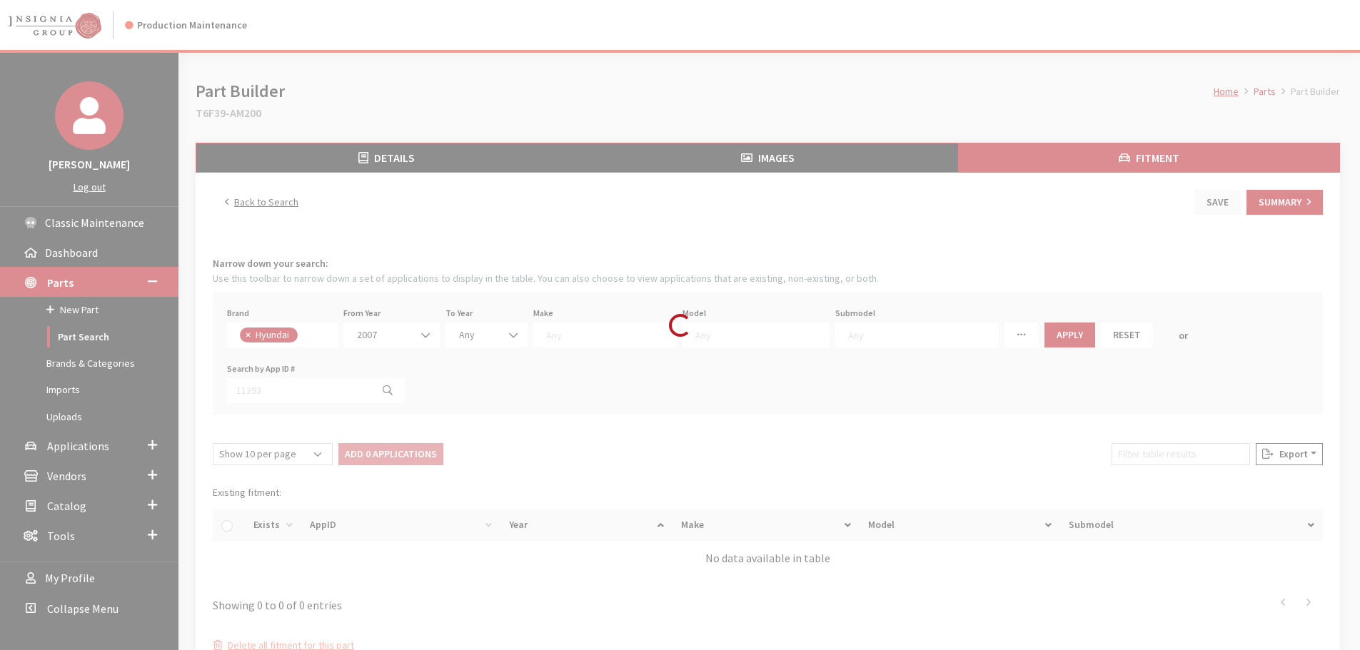
select select
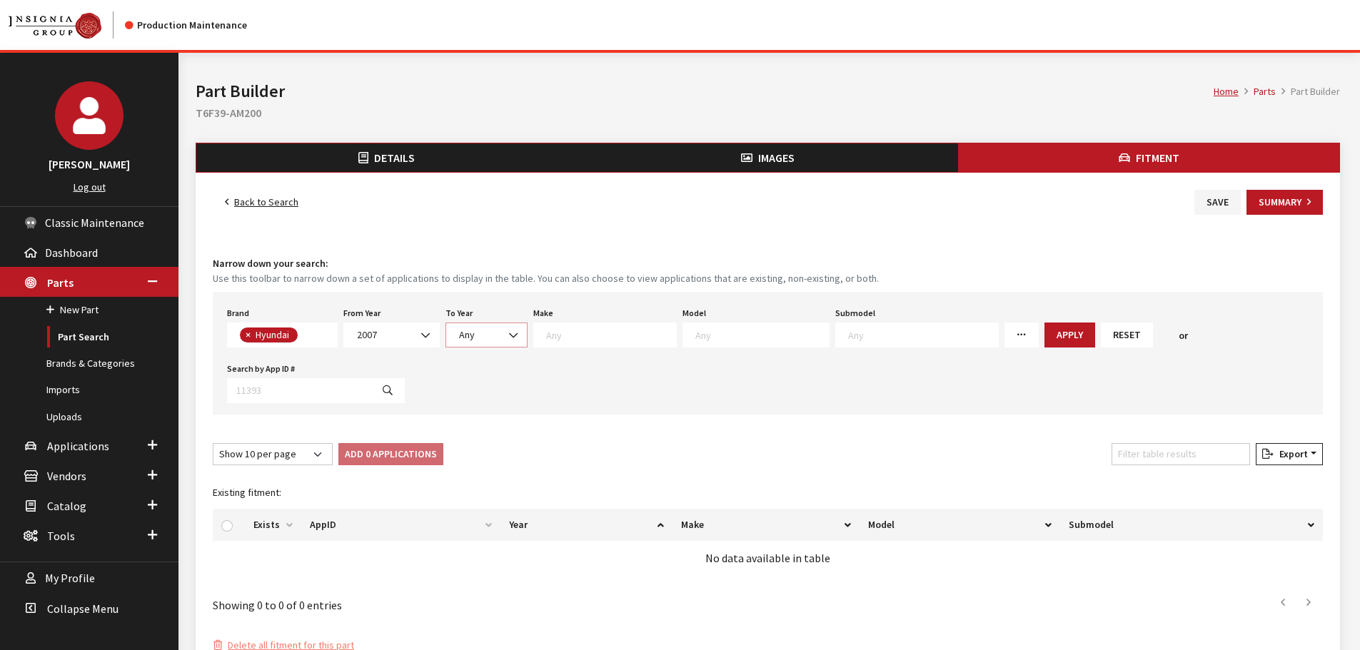
click at [469, 345] on span "Any" at bounding box center [487, 335] width 82 height 25
select select "2026"
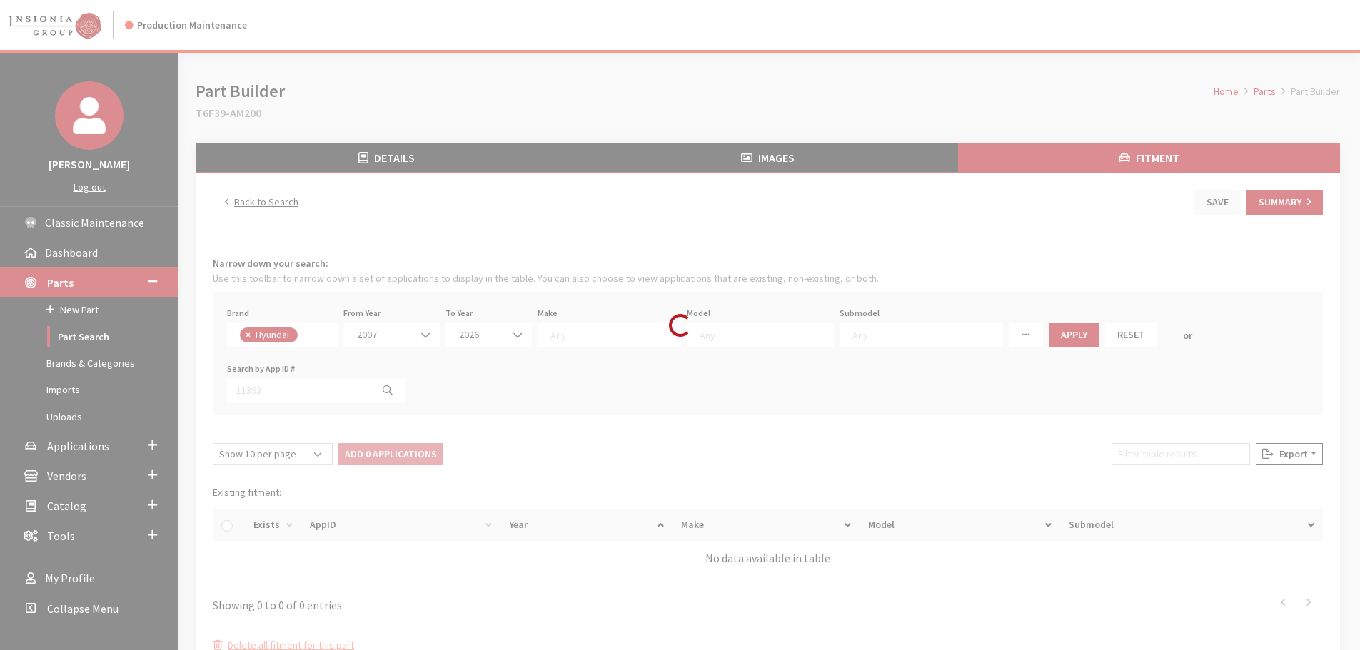
select select
select select "30"
select select
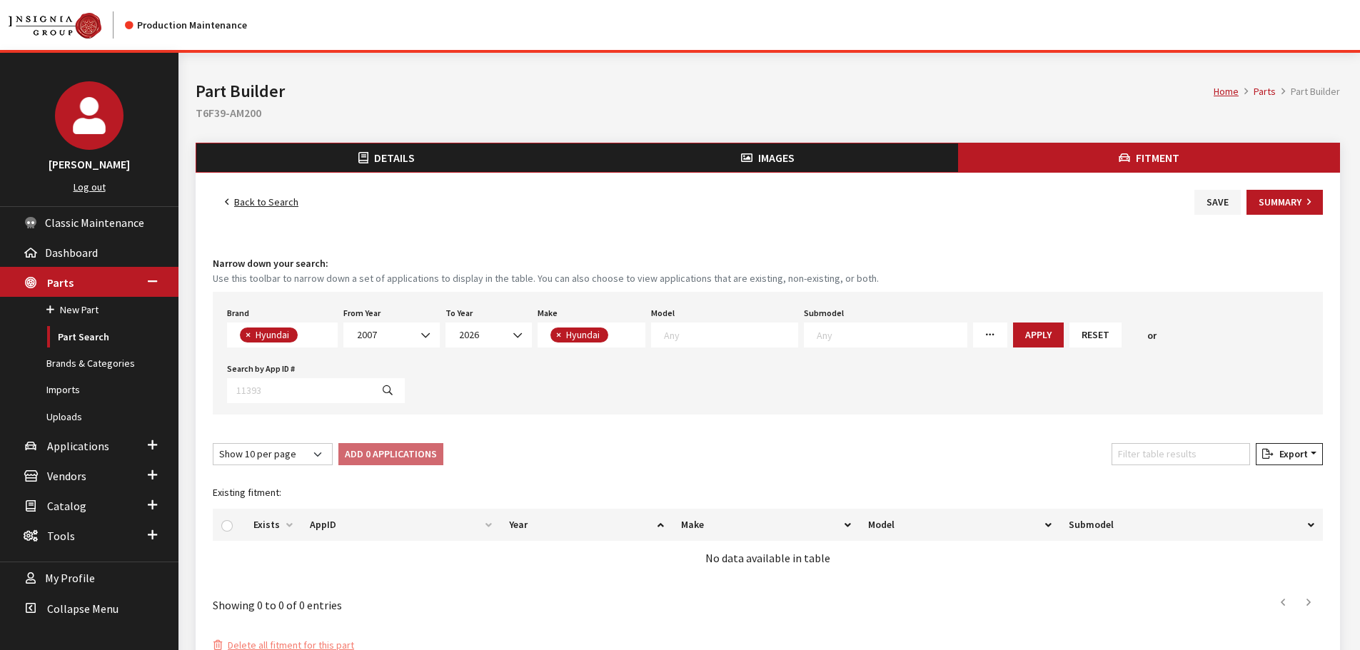
click at [695, 334] on textarea "Search" at bounding box center [731, 334] width 134 height 13
select select "1119"
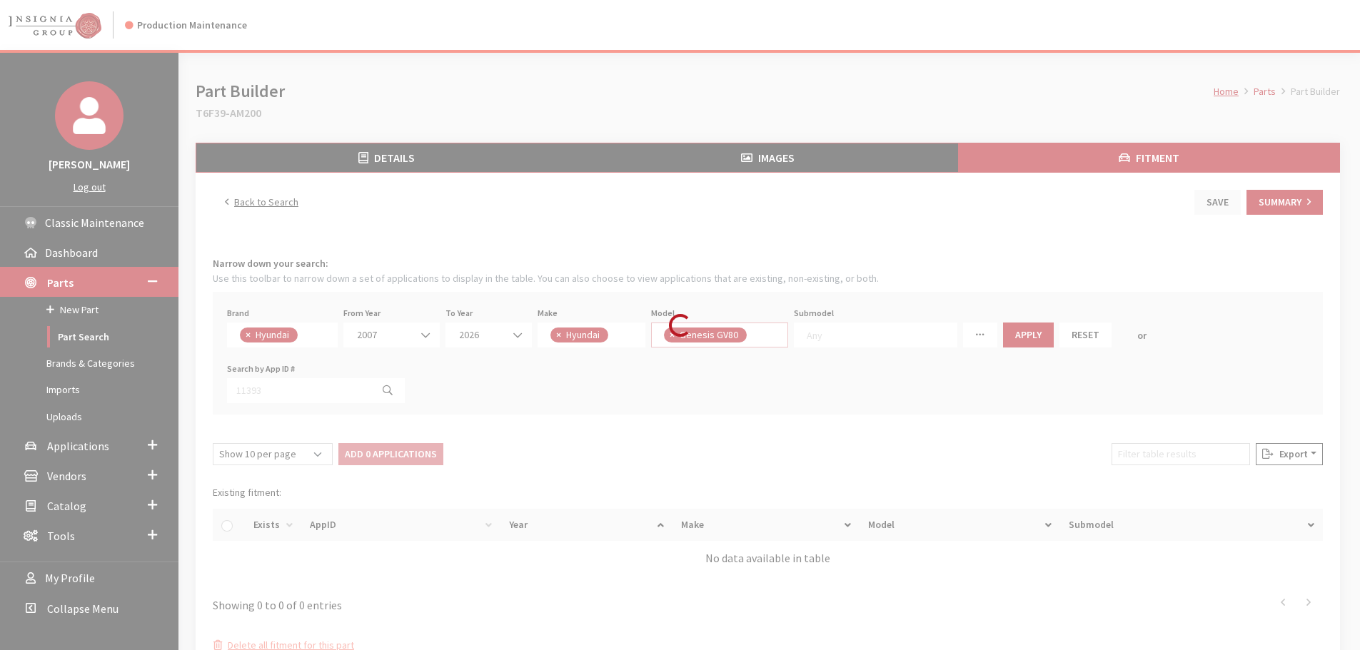
scroll to position [231, 0]
select select
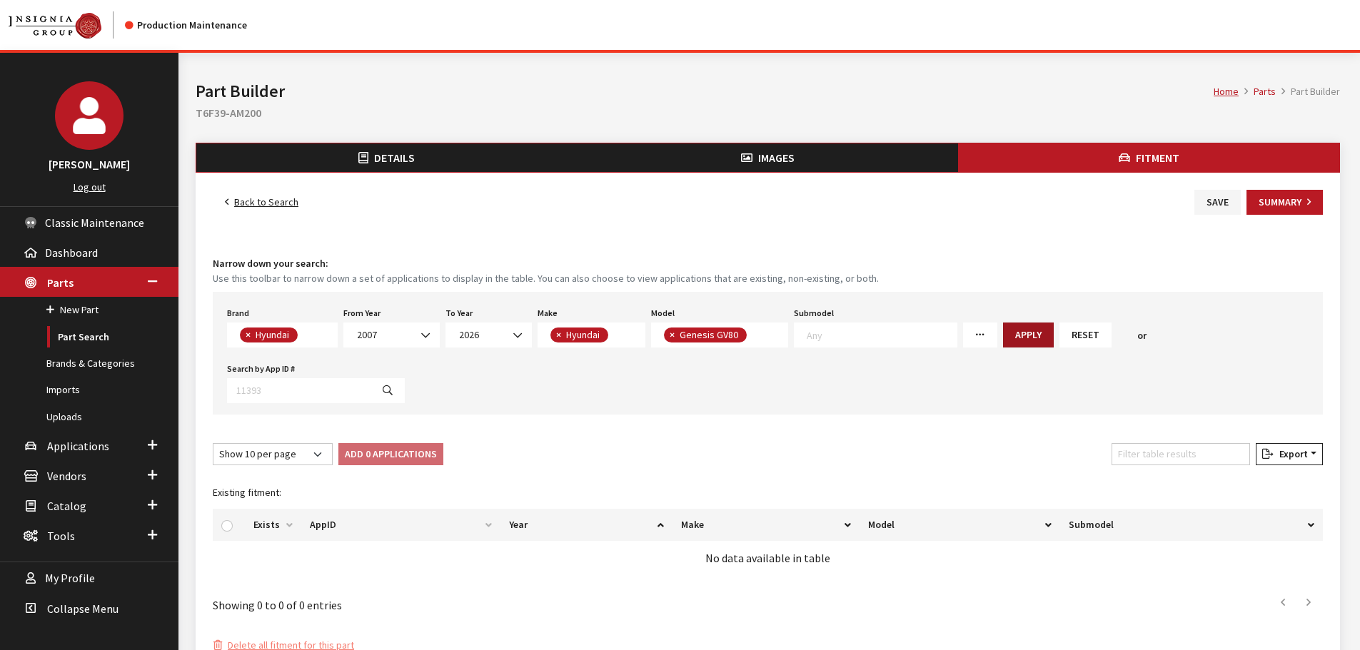
click at [1003, 341] on button "Apply" at bounding box center [1028, 335] width 51 height 25
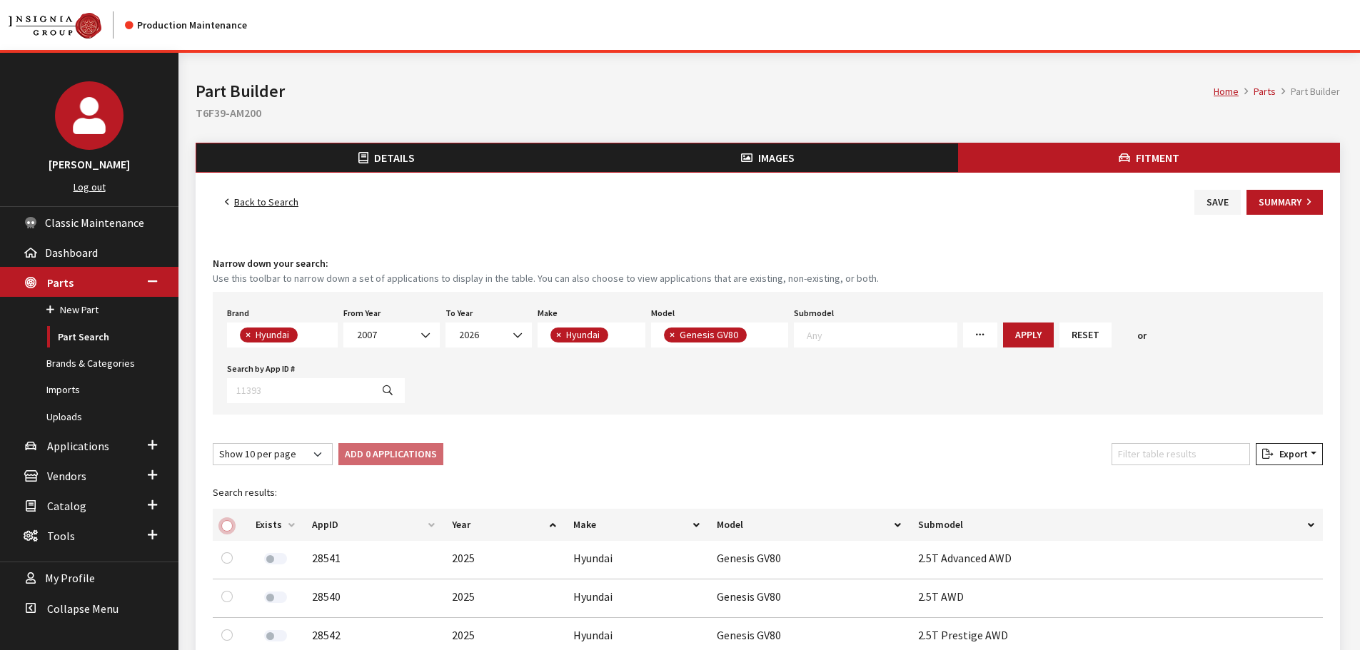
click at [226, 526] on input "checkbox" at bounding box center [226, 525] width 11 height 11
checkbox input "true"
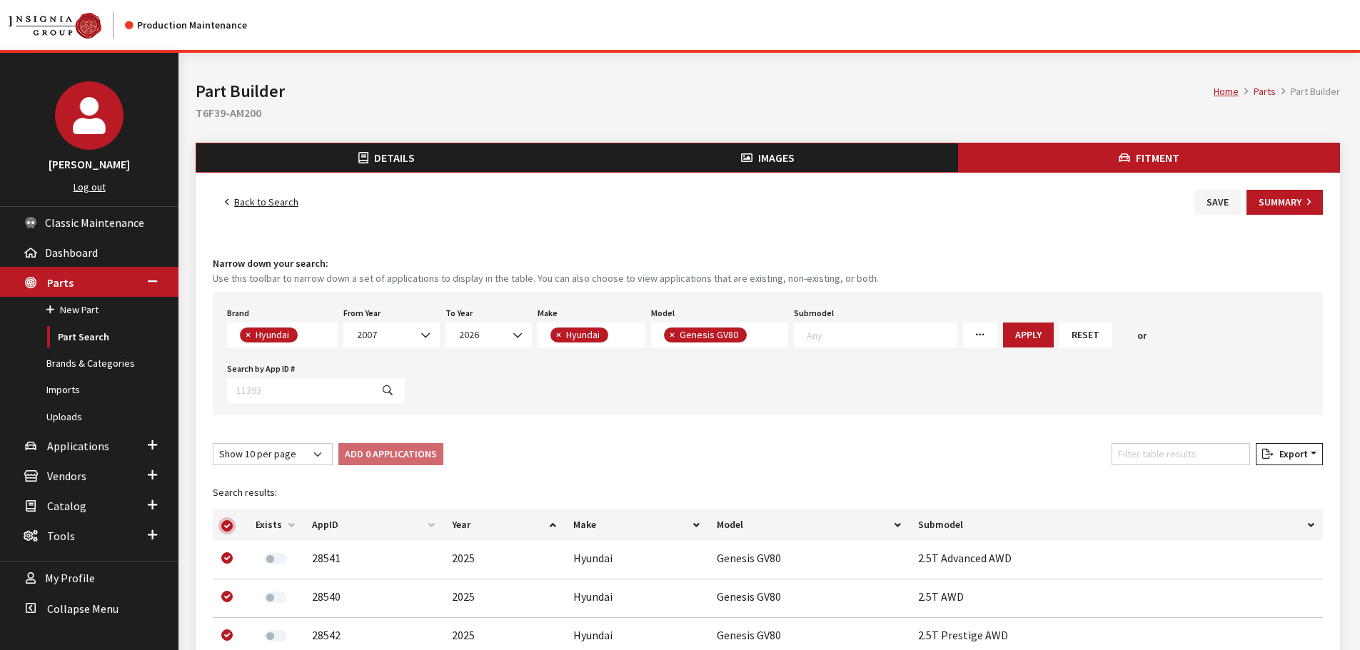
checkbox input "true"
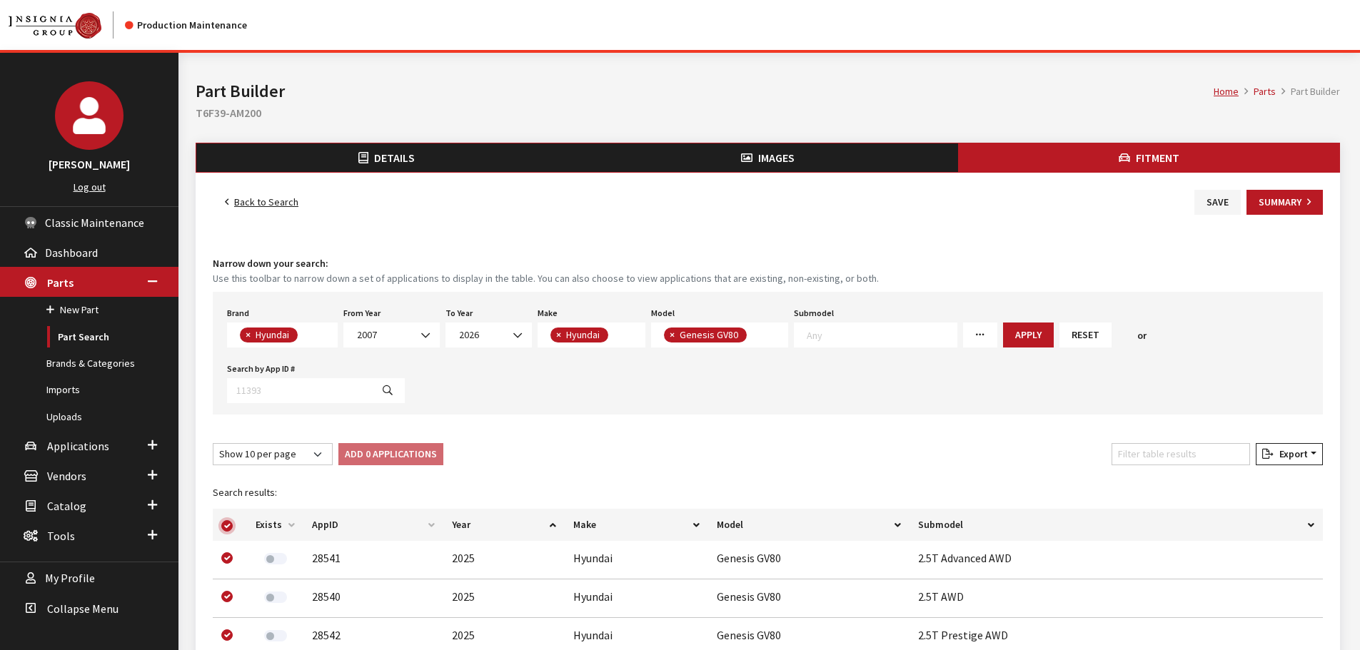
checkbox input "true"
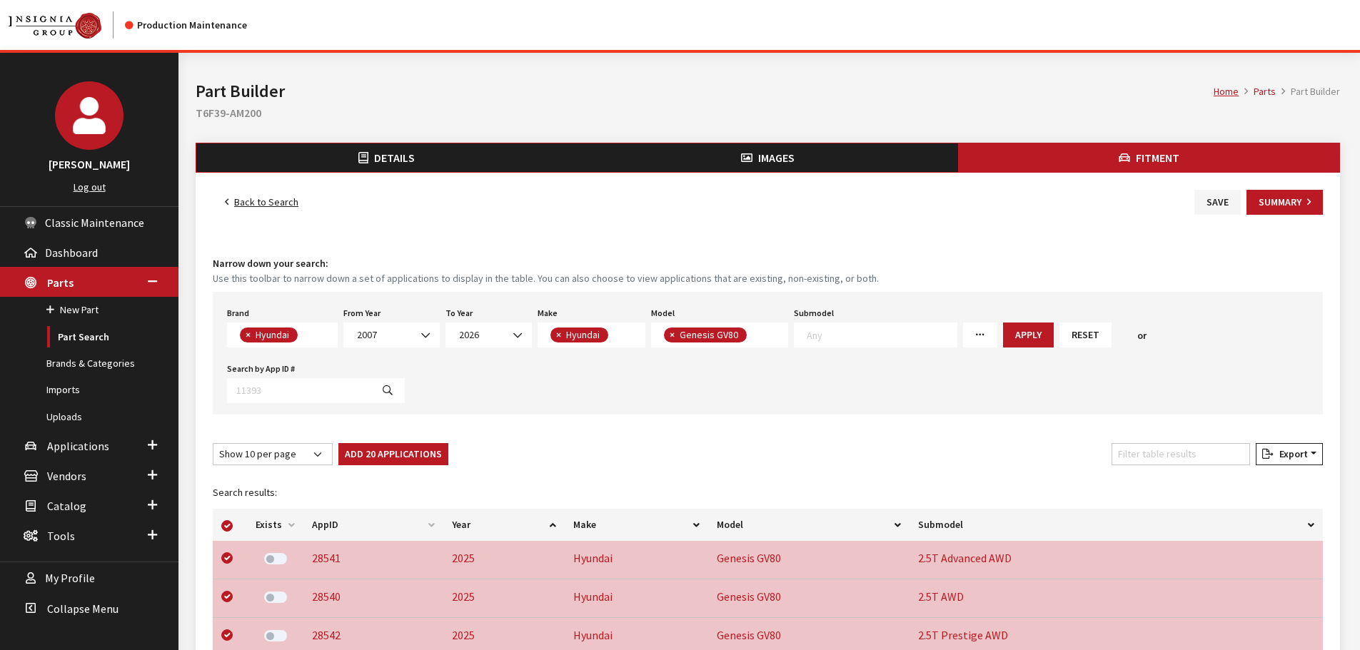
click at [427, 461] on button "Add 20 Applications" at bounding box center [393, 454] width 110 height 22
checkbox input "false"
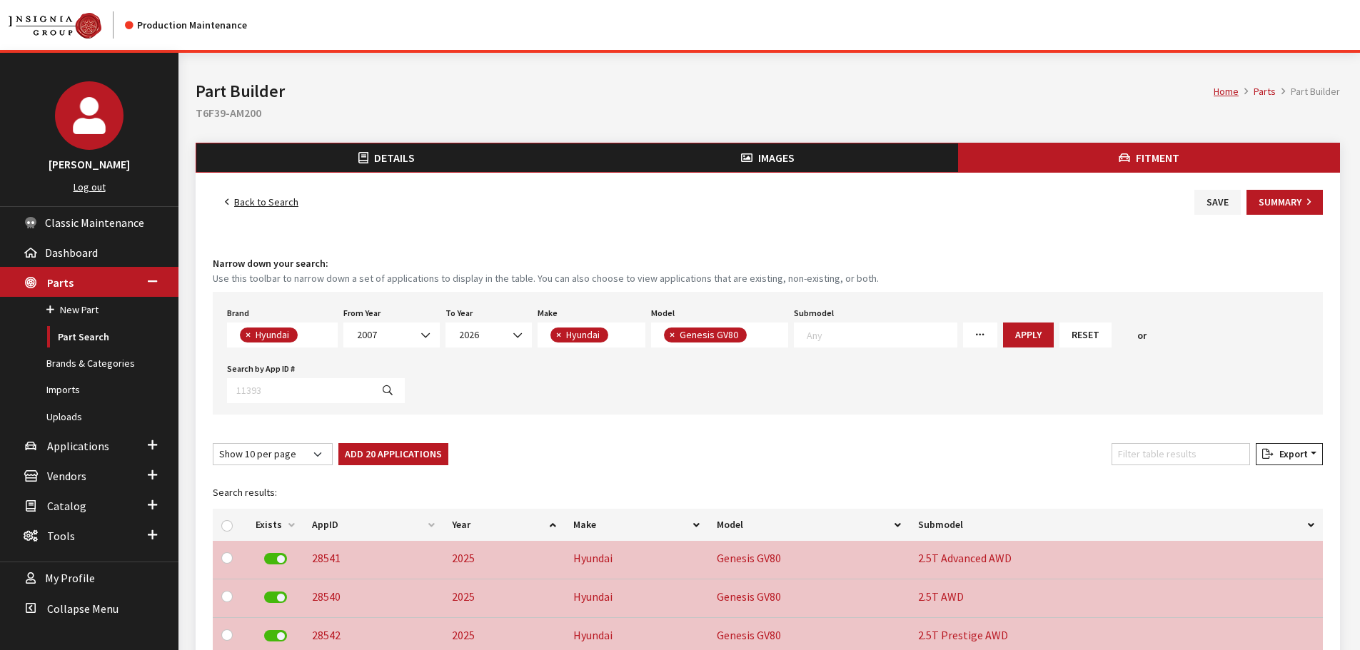
checkbox input "false"
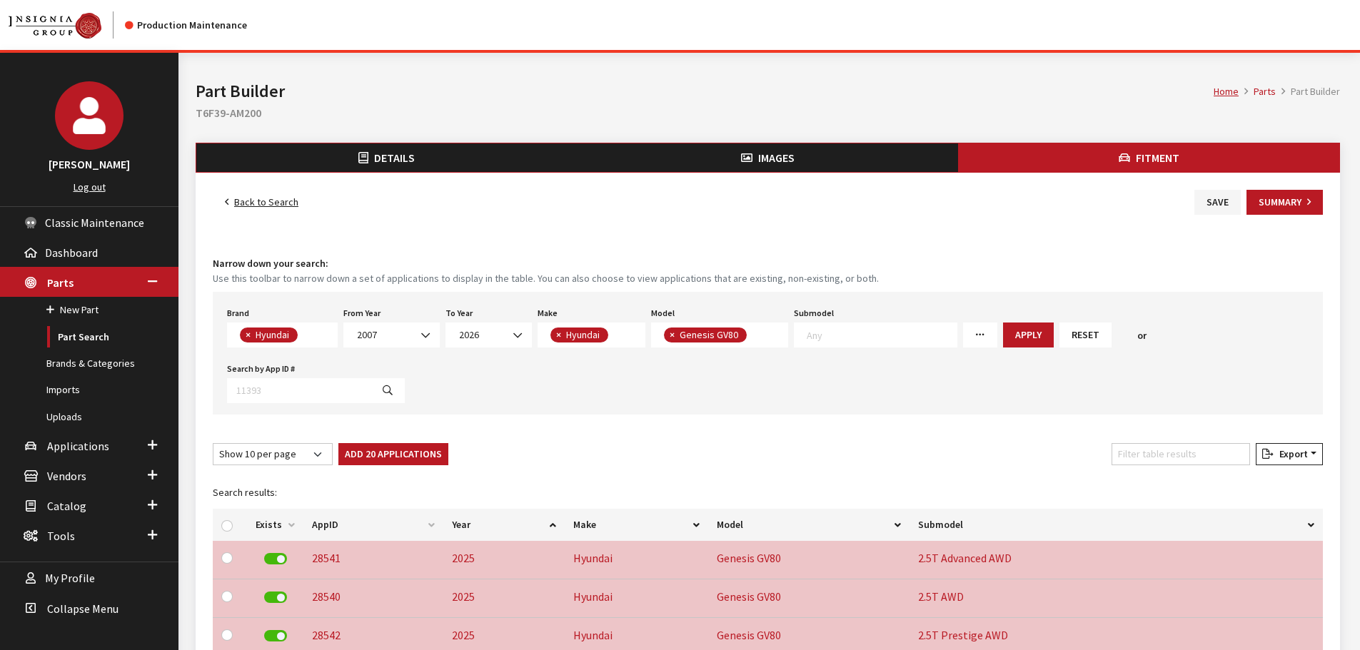
checkbox input "false"
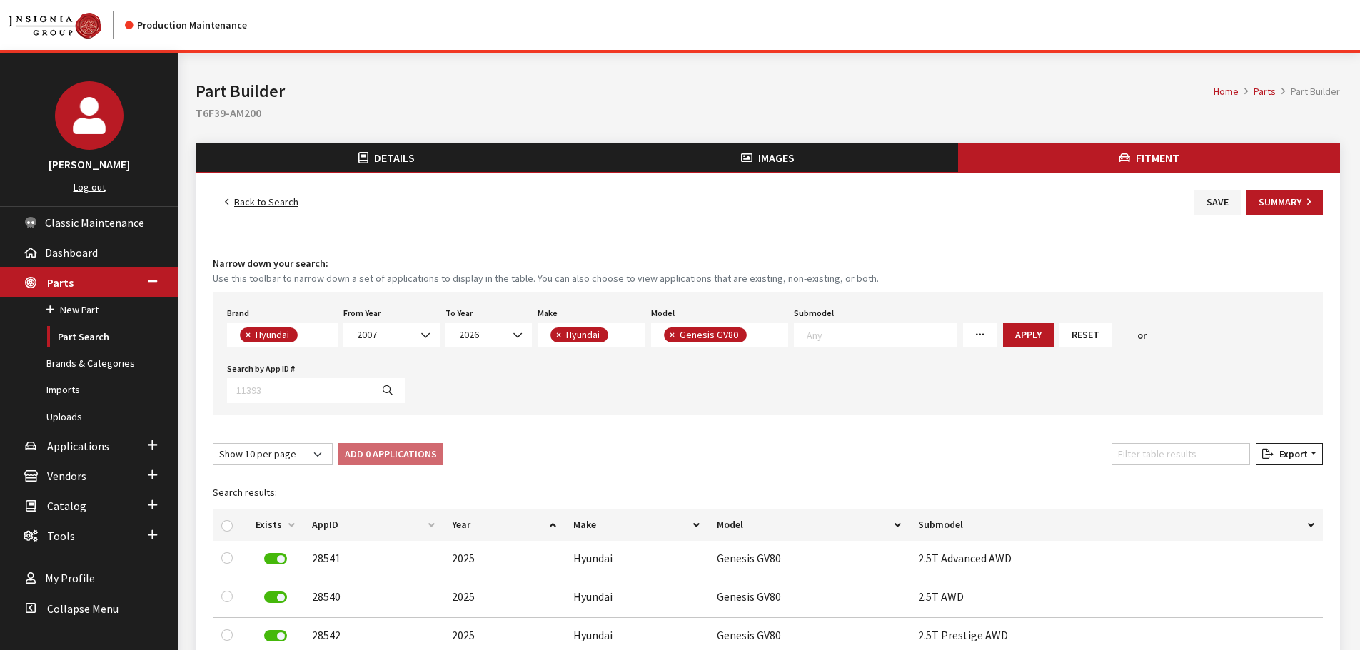
click at [1217, 216] on div "Fitment Narrow down your search: Use this toolbar to narrow down a set of appli…" at bounding box center [768, 610] width 1116 height 790
click at [1218, 211] on button "Save" at bounding box center [1217, 202] width 46 height 25
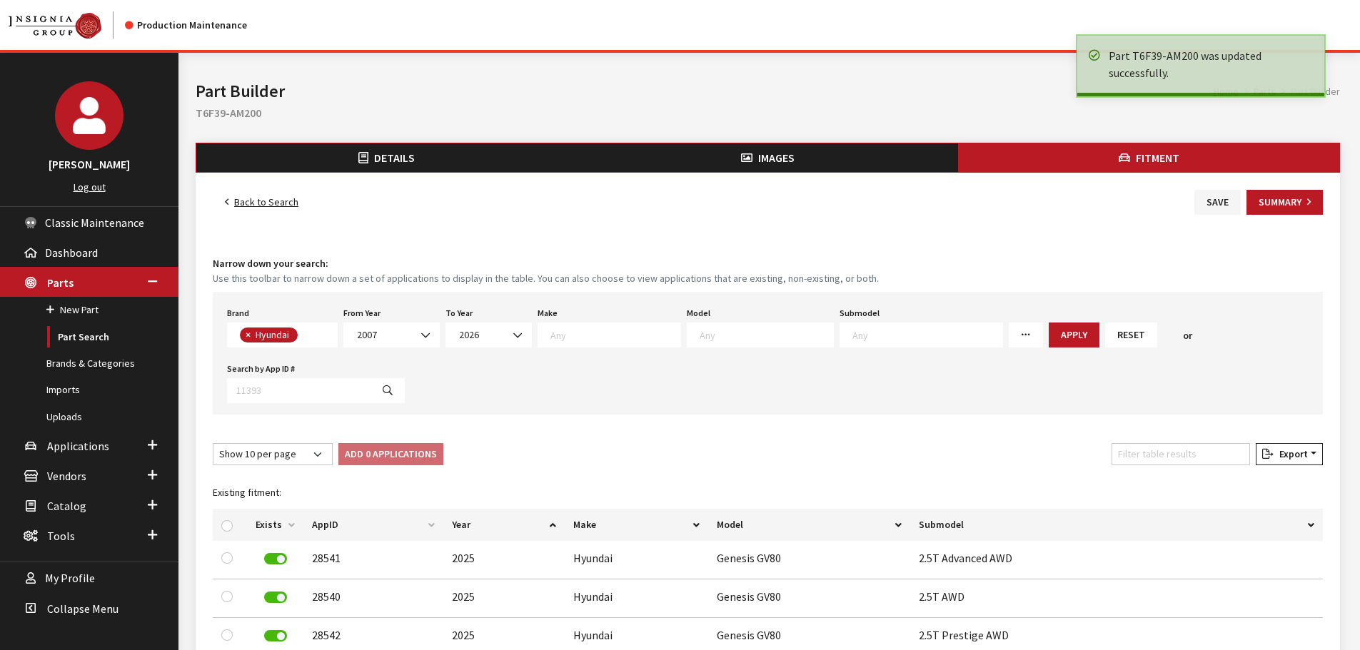
select select
drag, startPoint x: 1259, startPoint y: 197, endPoint x: 1267, endPoint y: 203, distance: 9.7
click at [1264, 201] on button "Summary" at bounding box center [1285, 202] width 76 height 25
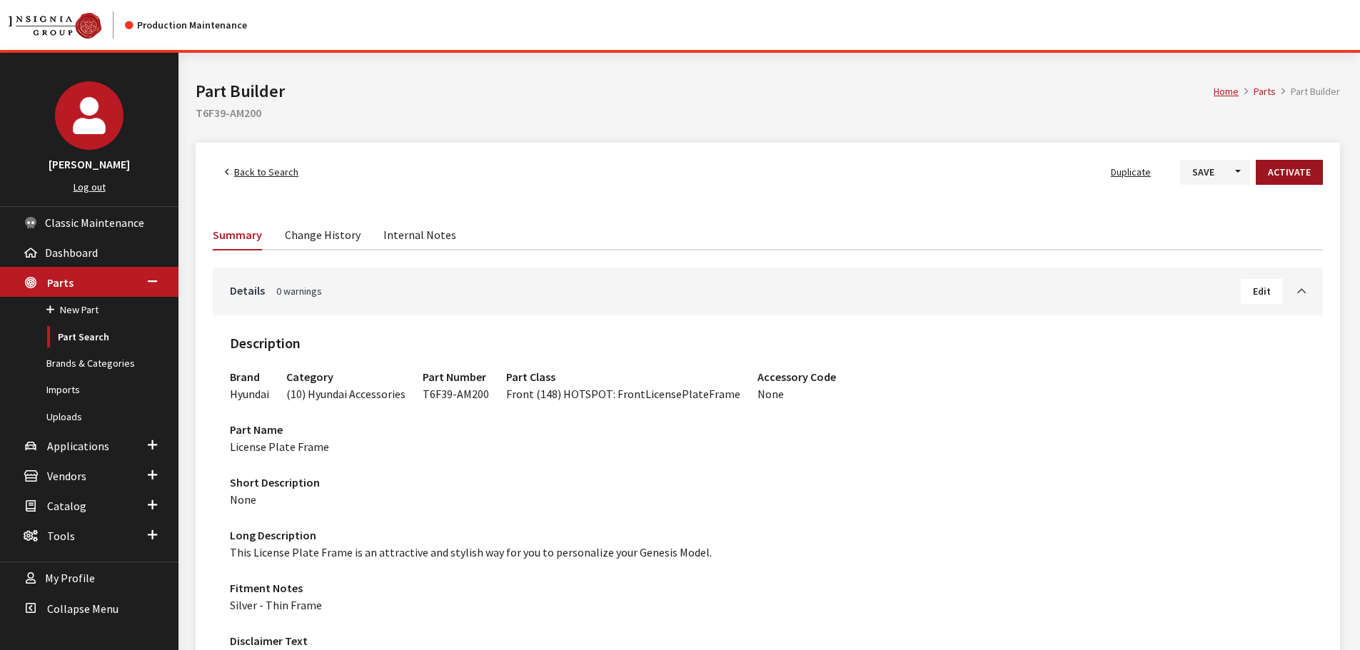
click at [1288, 166] on button "Activate" at bounding box center [1289, 172] width 67 height 25
click at [280, 173] on span "Back to Search" at bounding box center [266, 172] width 64 height 13
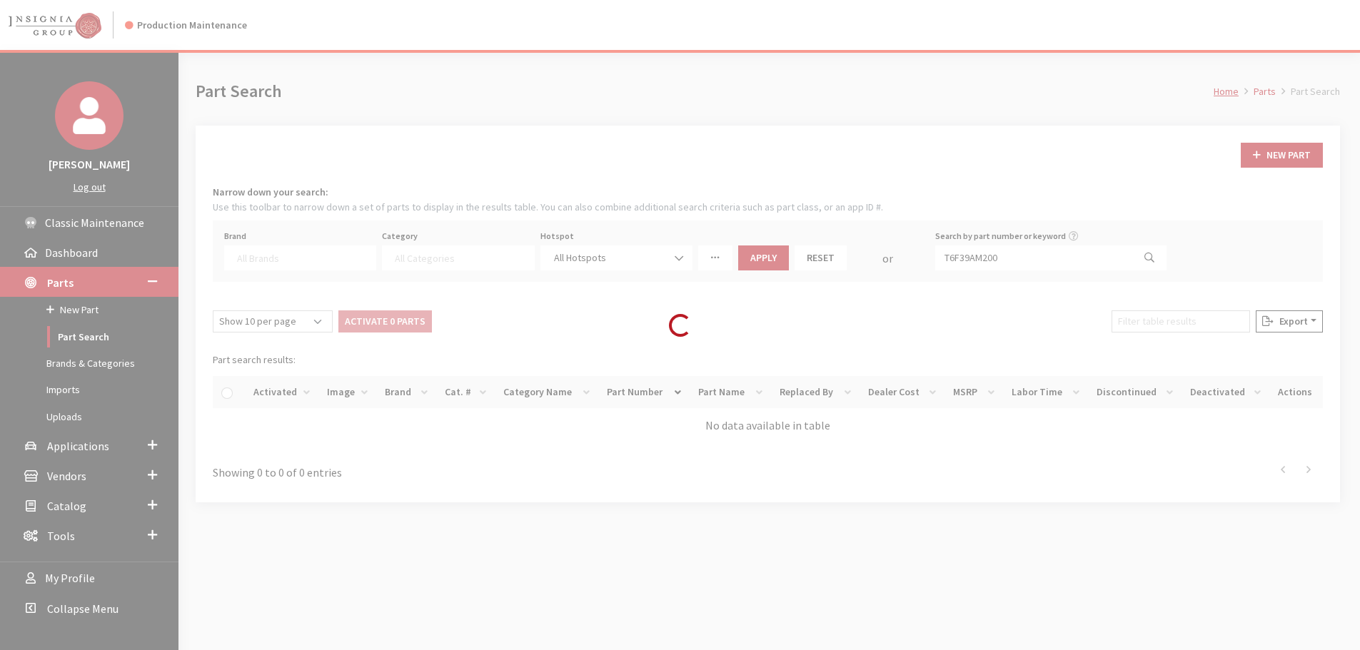
select select
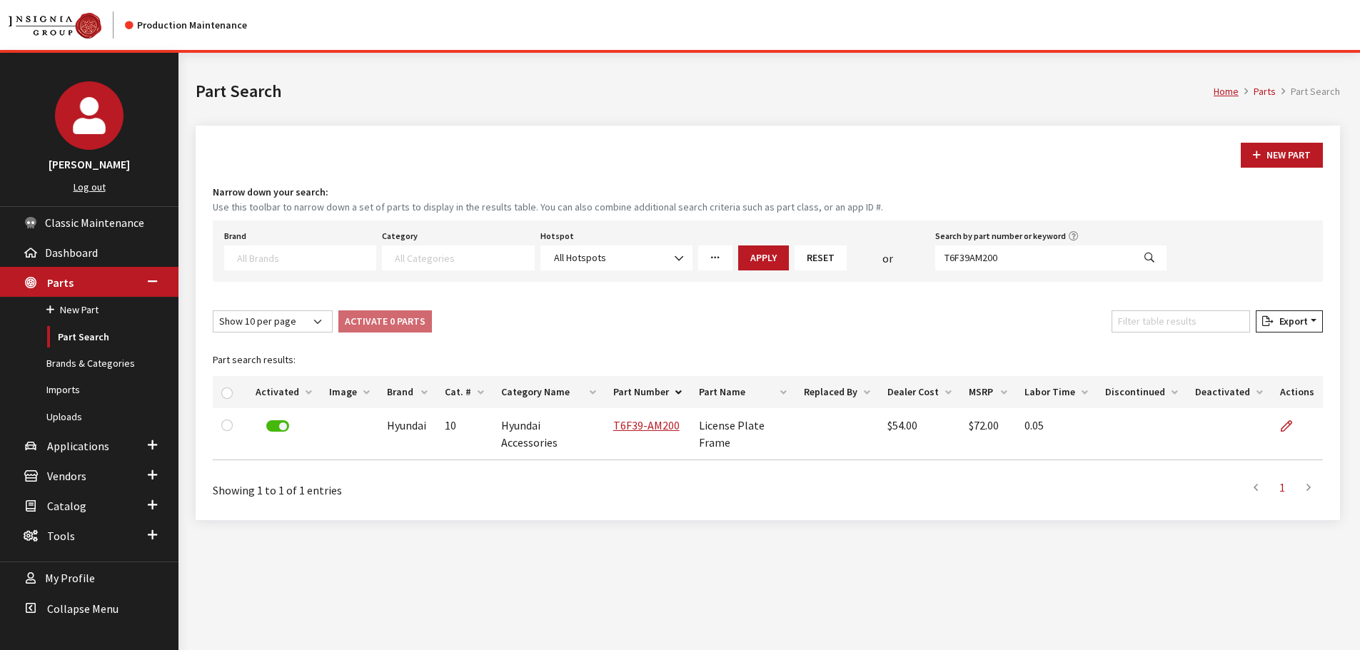
scroll to position [53, 0]
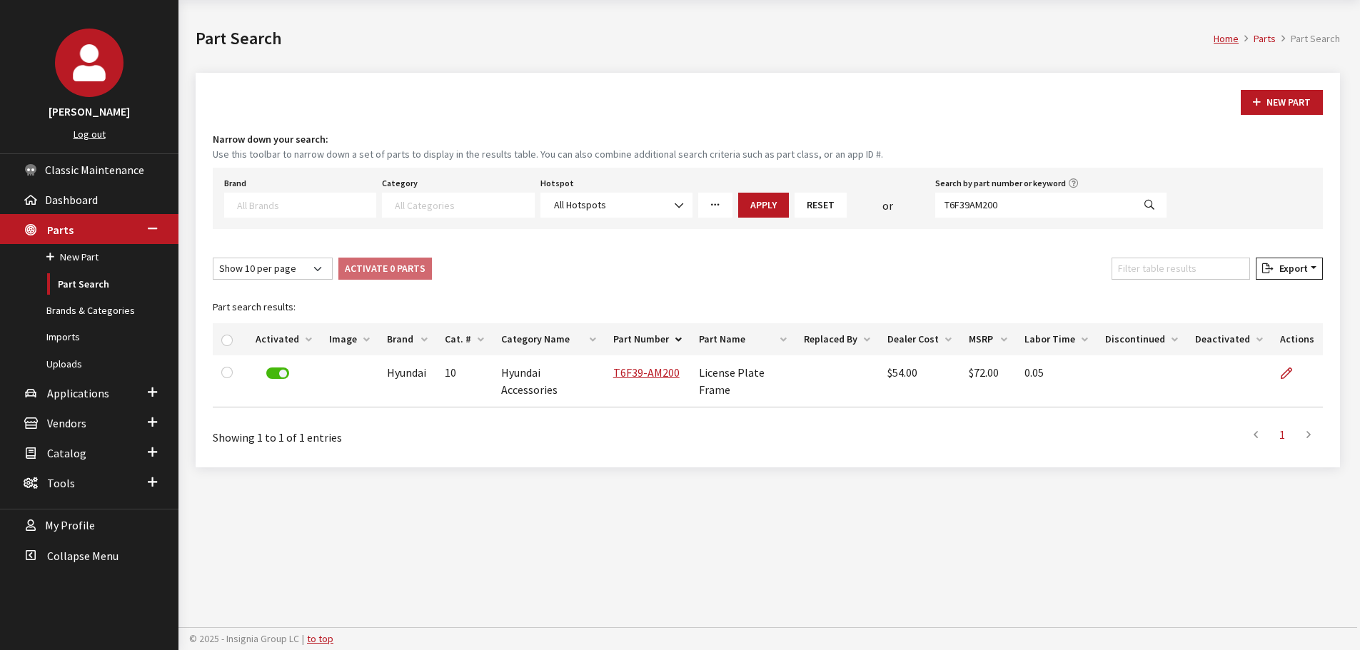
click at [920, 201] on div "or" at bounding box center [888, 205] width 83 height 17
click at [997, 208] on input "T6F39AM200" at bounding box center [1034, 205] width 198 height 25
paste input "3"
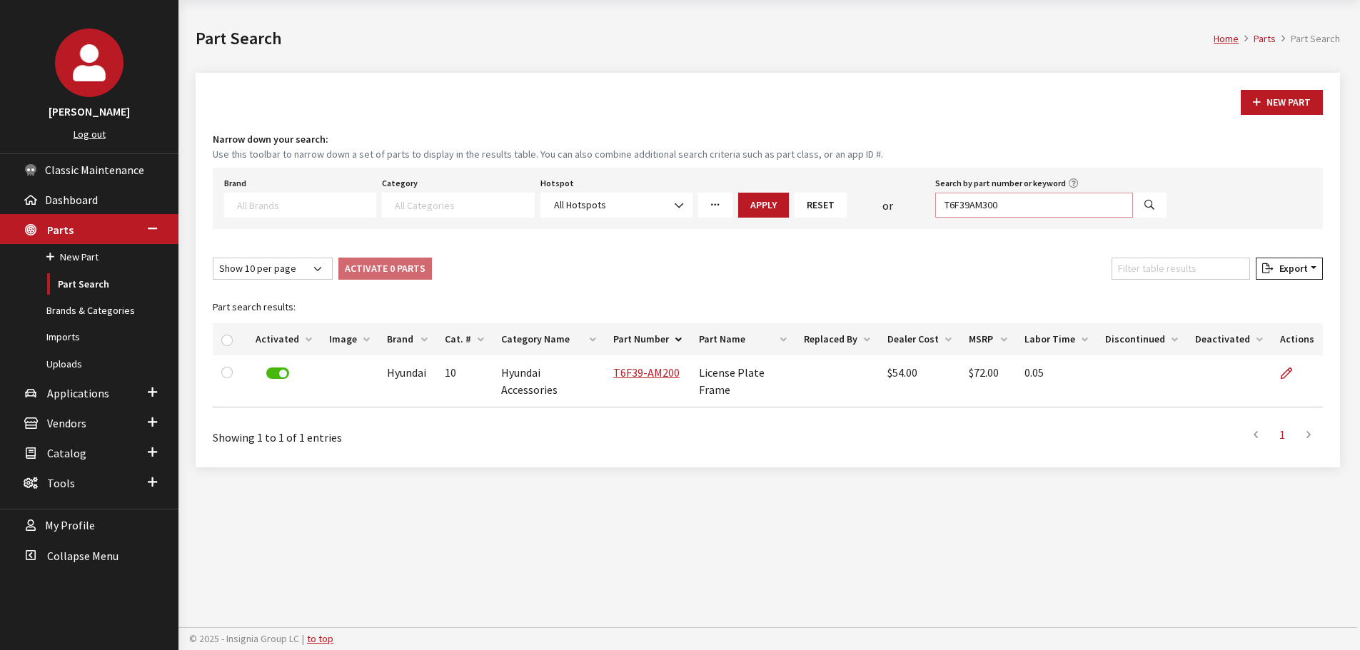
type input "T6F39AM300"
select select
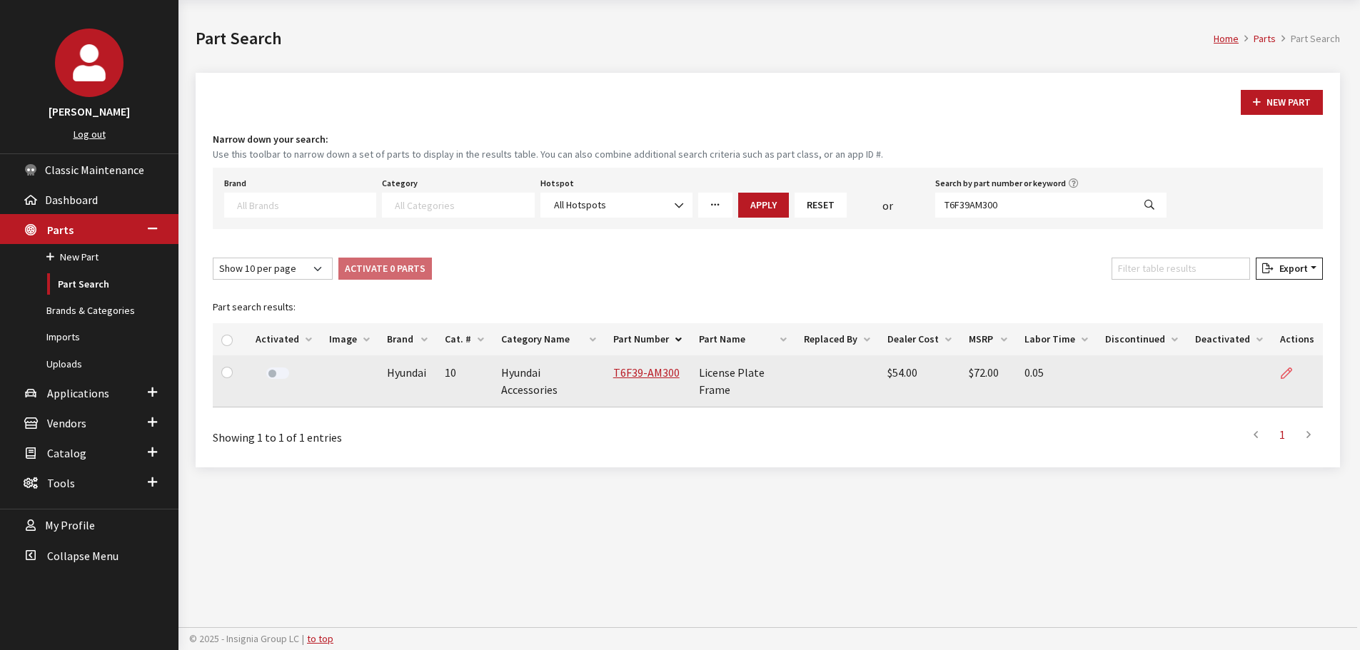
click at [1283, 376] on icon at bounding box center [1286, 373] width 11 height 11
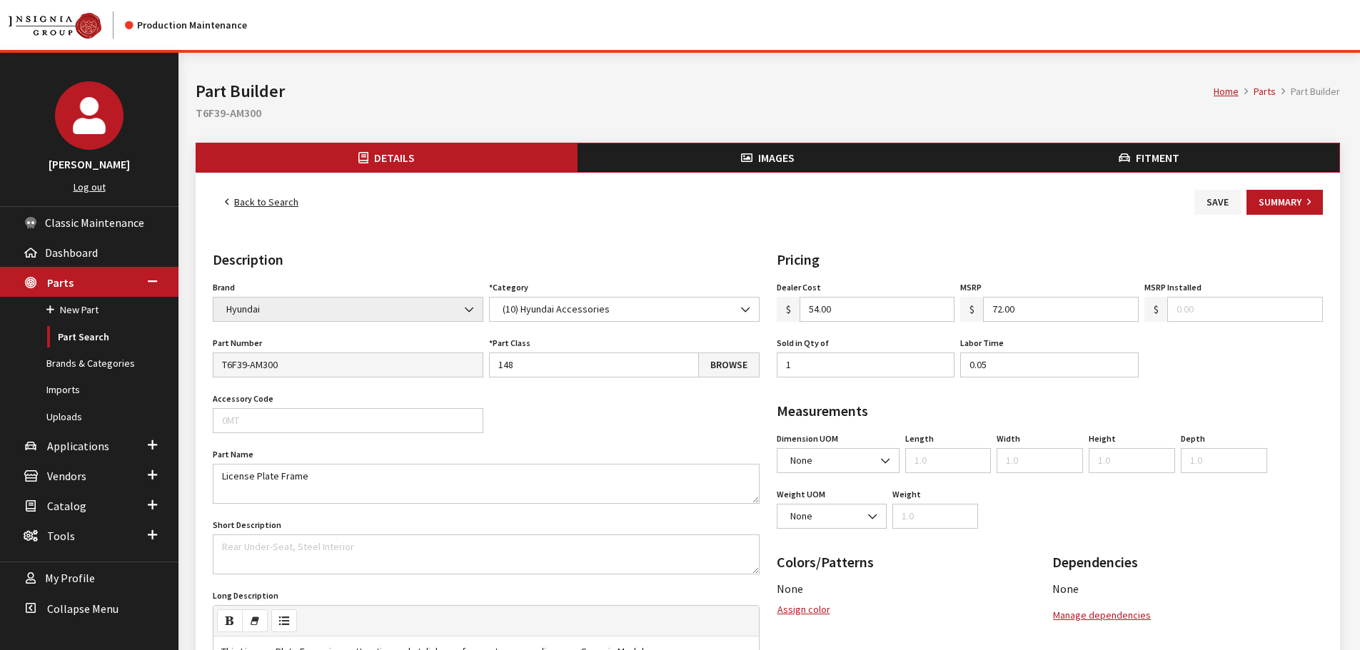
click at [1114, 156] on button "Fitment" at bounding box center [1148, 158] width 381 height 29
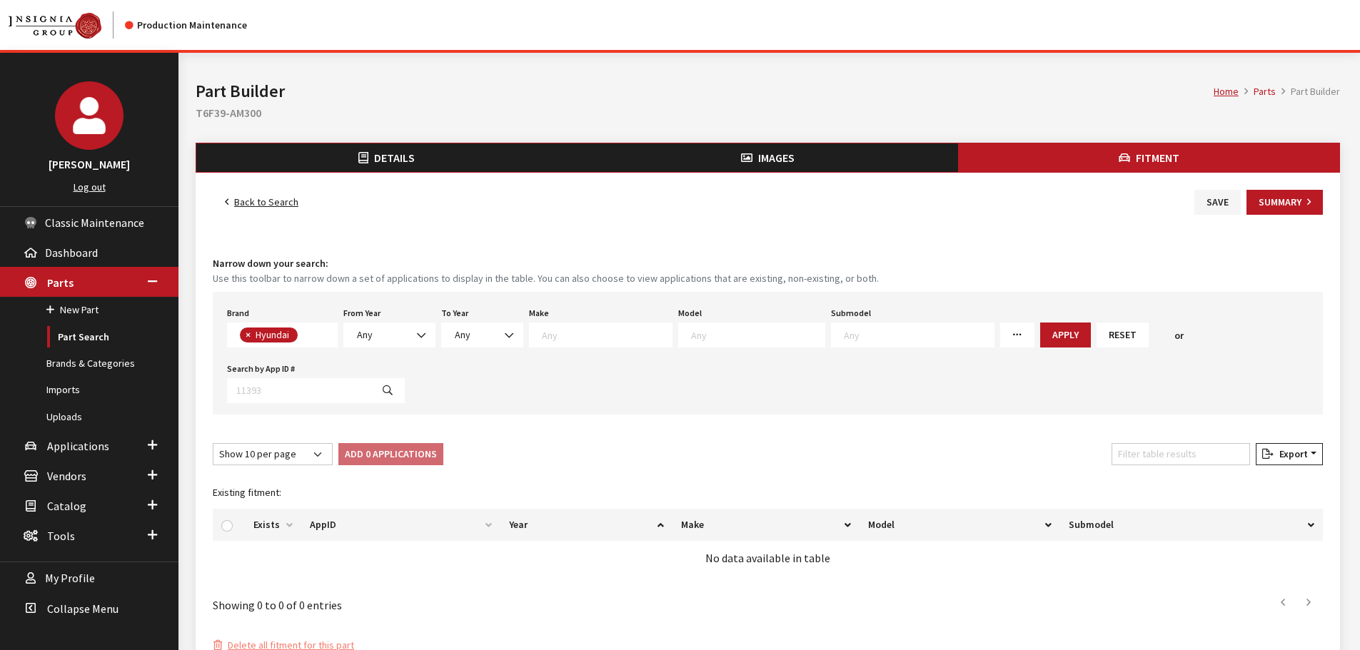
scroll to position [91, 0]
click at [372, 339] on span "Any" at bounding box center [365, 334] width 16 height 13
drag, startPoint x: 425, startPoint y: 483, endPoint x: 458, endPoint y: 438, distance: 56.7
select select "2006"
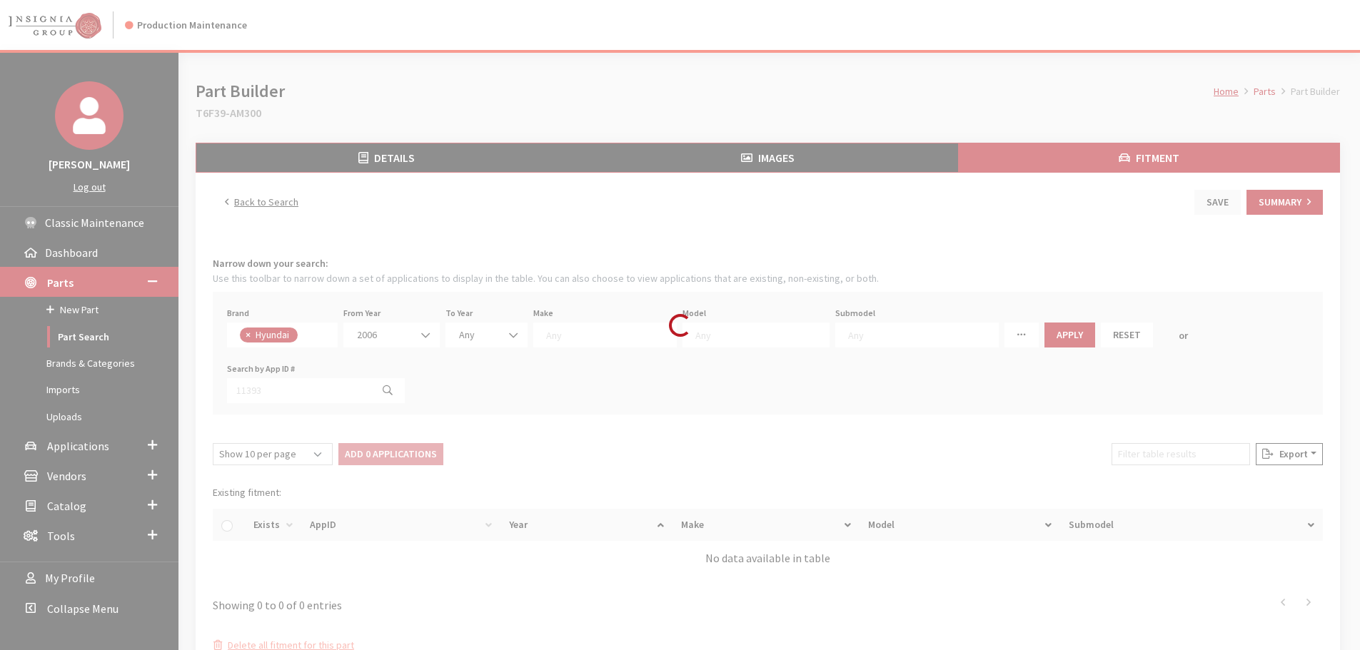
select select
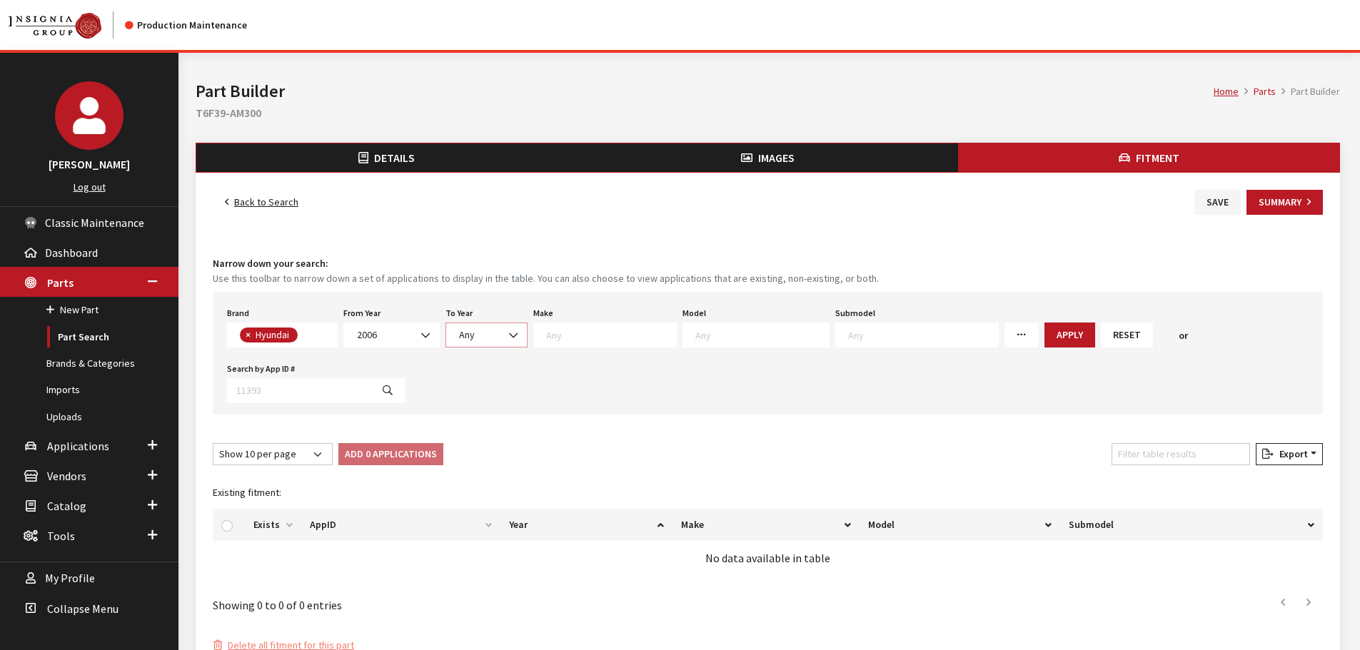
click at [503, 330] on span at bounding box center [515, 335] width 24 height 24
select select "2026"
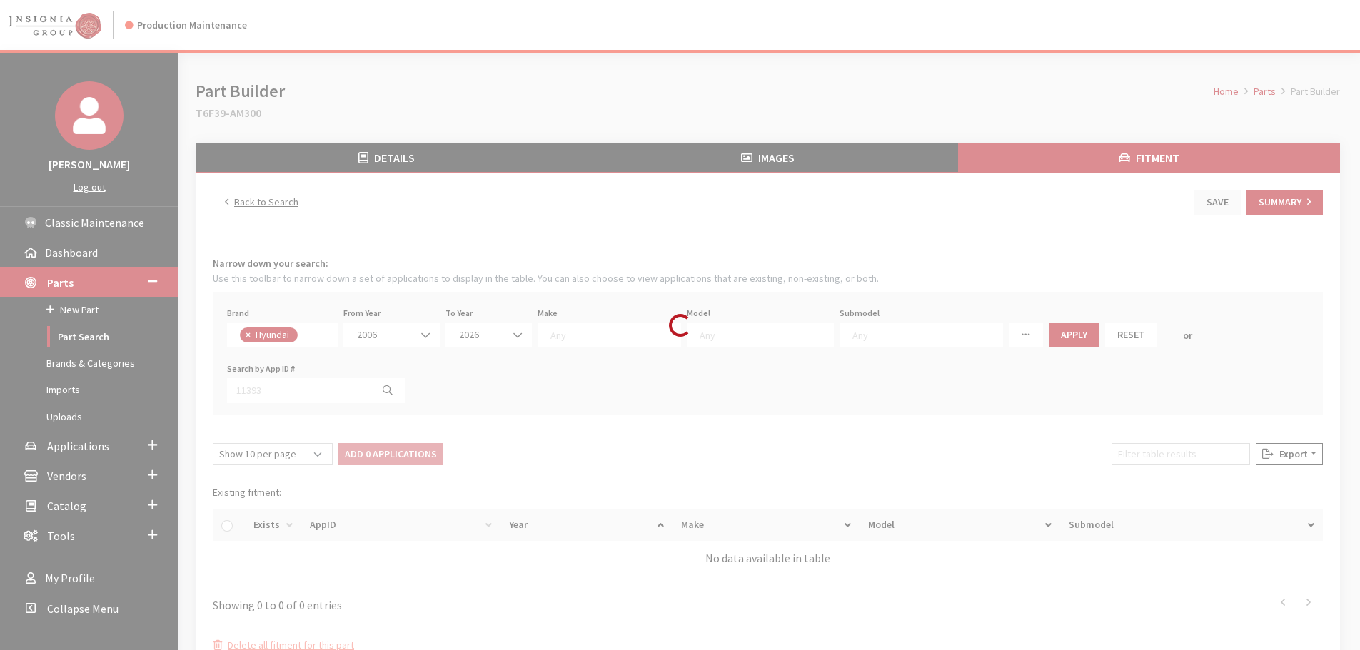
select select
select select "30"
select select
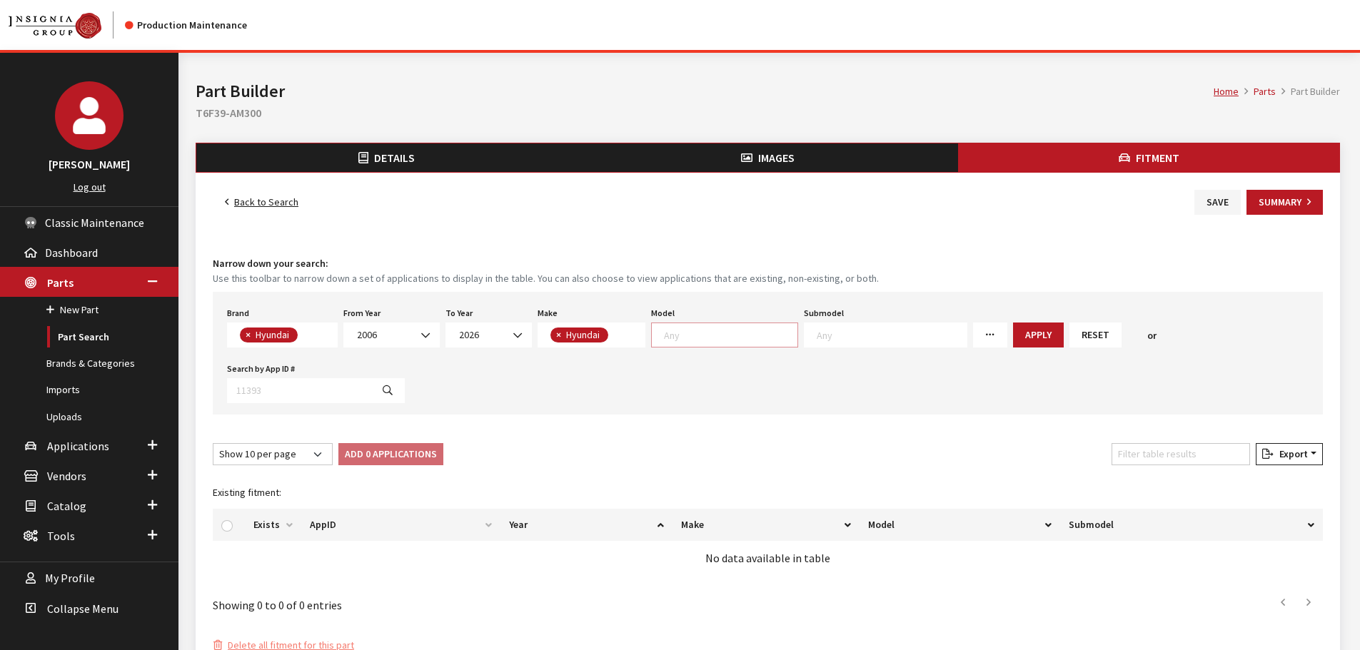
click at [707, 330] on textarea "Search" at bounding box center [731, 334] width 134 height 13
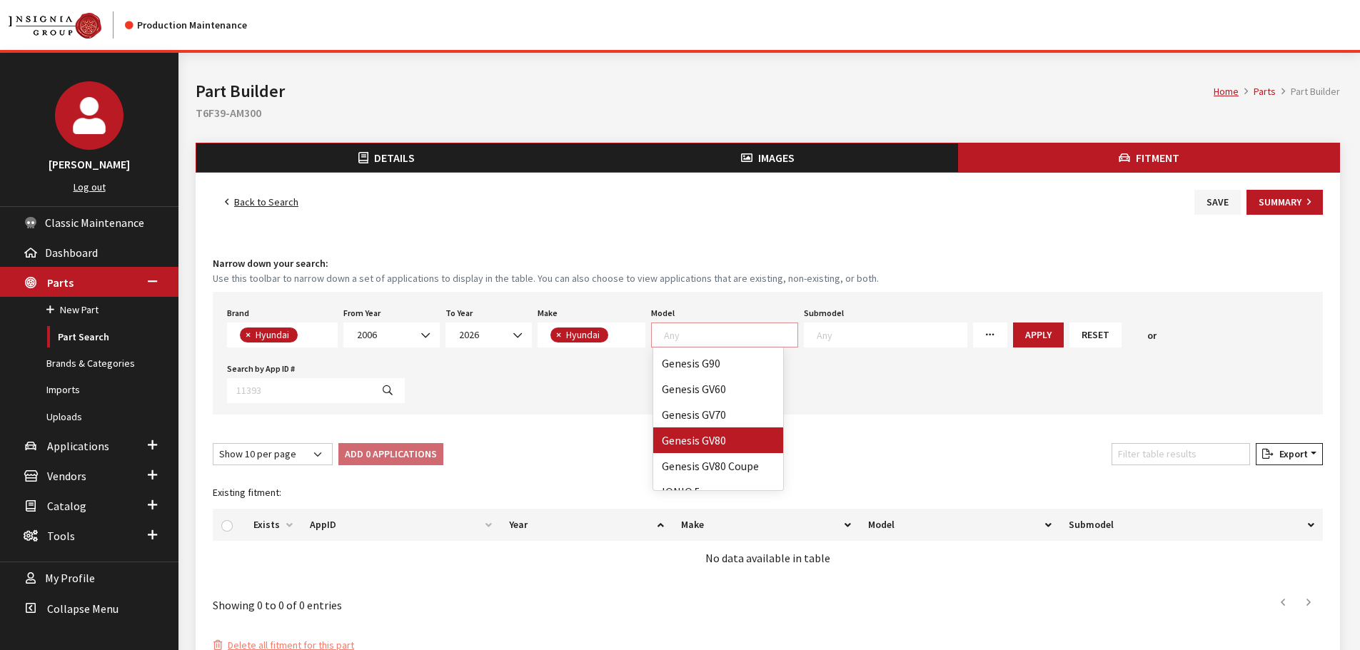
select select "1119"
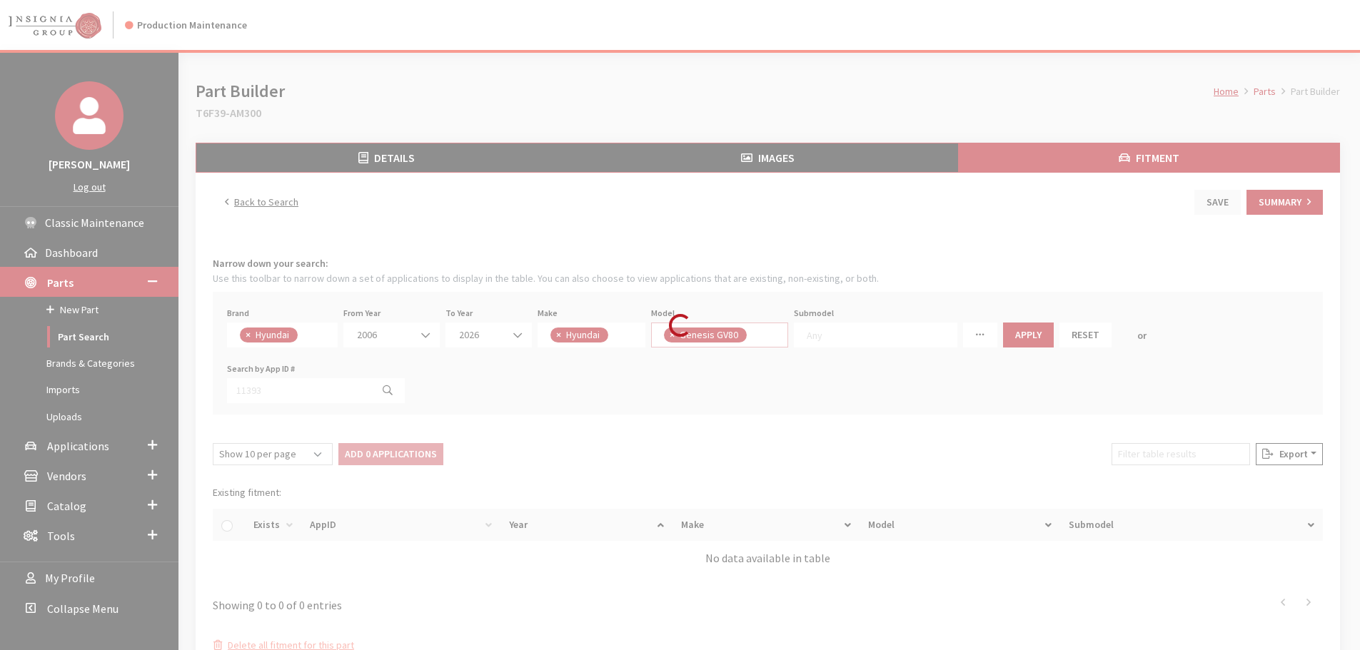
scroll to position [231, 0]
select select
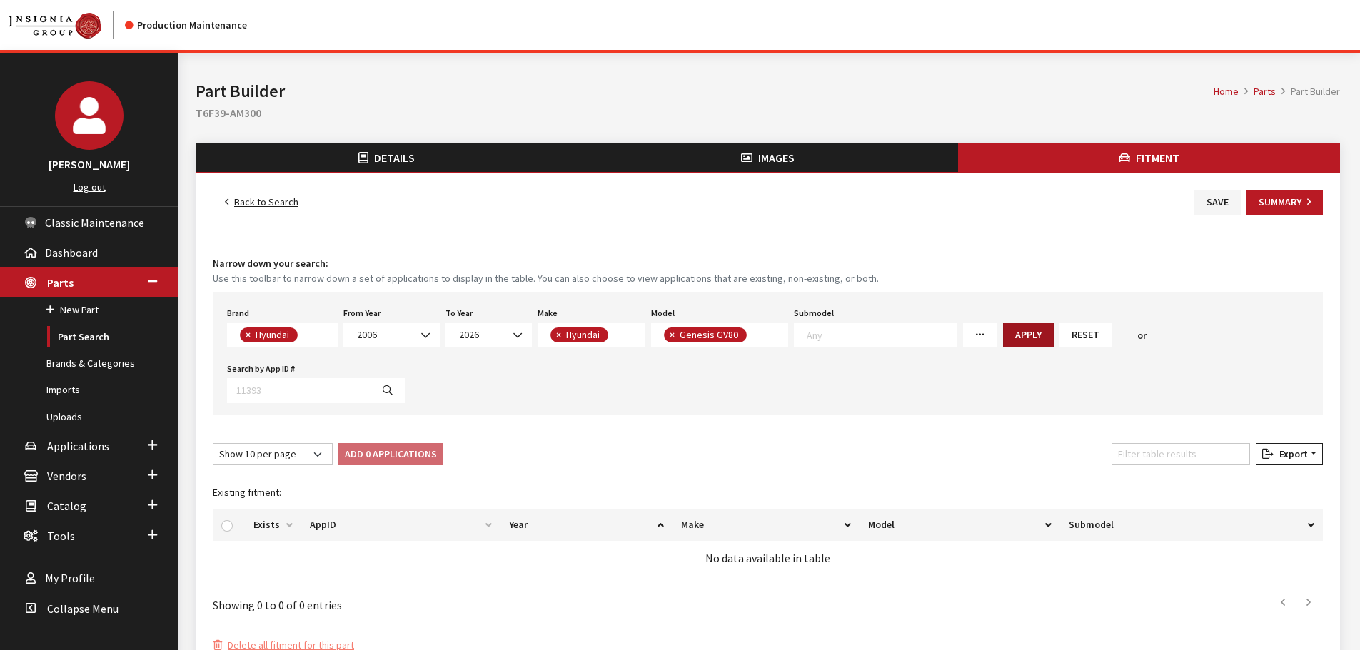
click at [1015, 327] on button "Apply" at bounding box center [1028, 335] width 51 height 25
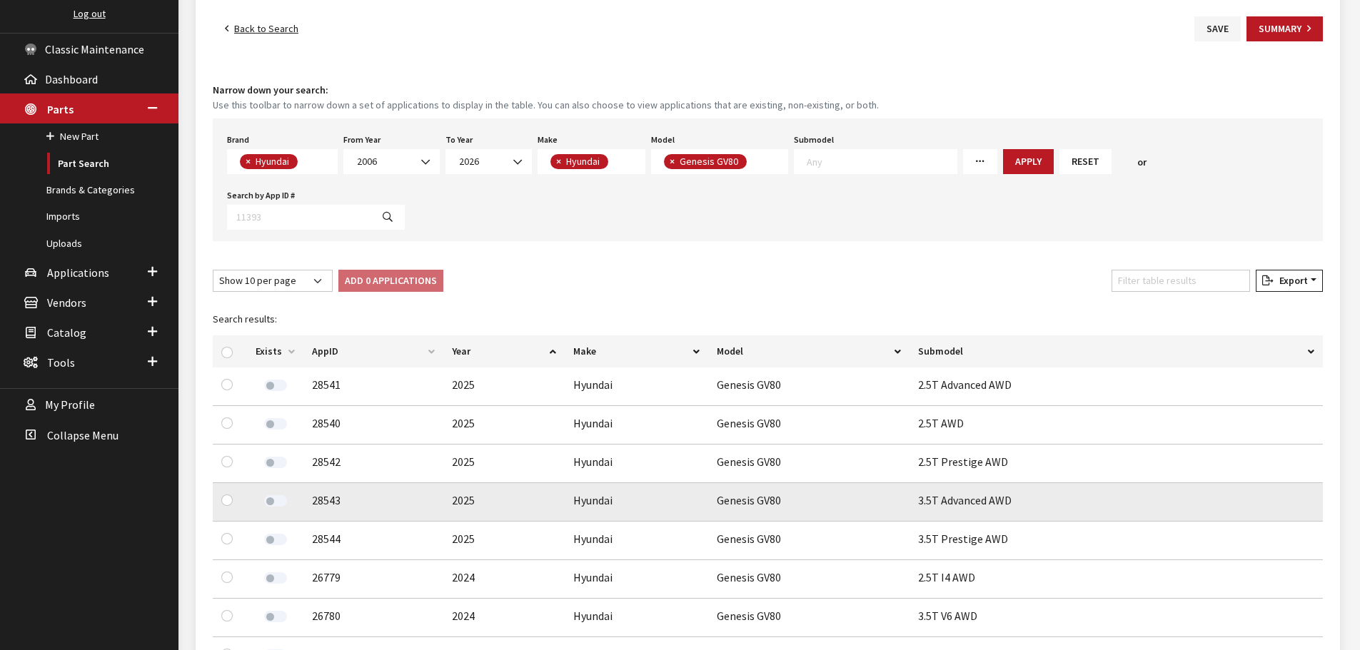
scroll to position [214, 0]
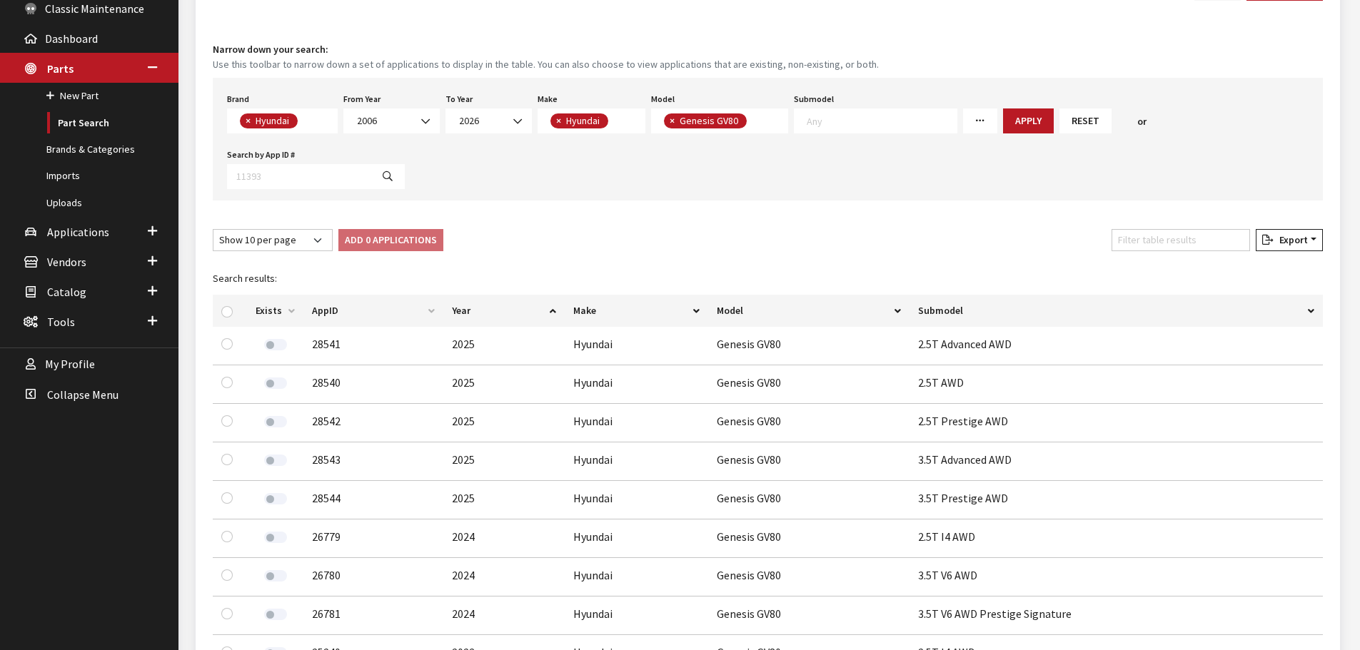
click at [234, 314] on div at bounding box center [229, 310] width 17 height 15
click at [229, 311] on div at bounding box center [229, 310] width 17 height 15
click at [228, 311] on input "checkbox" at bounding box center [226, 311] width 11 height 11
checkbox input "true"
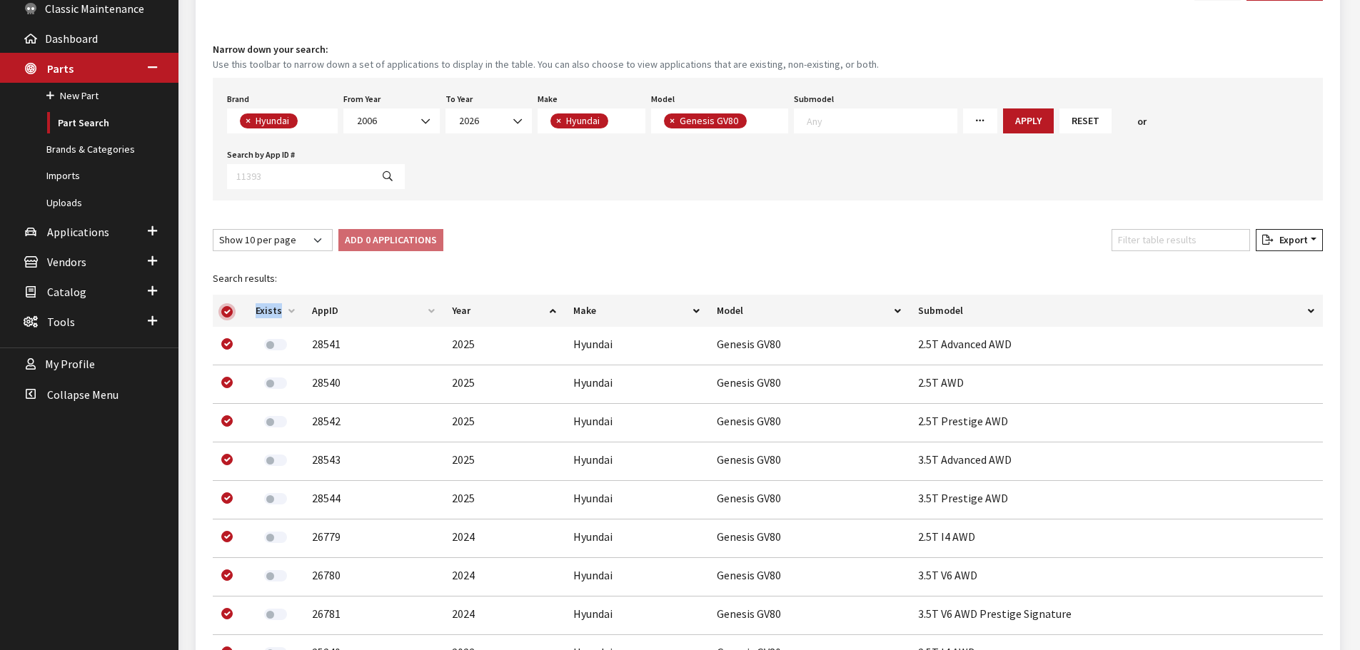
checkbox input "true"
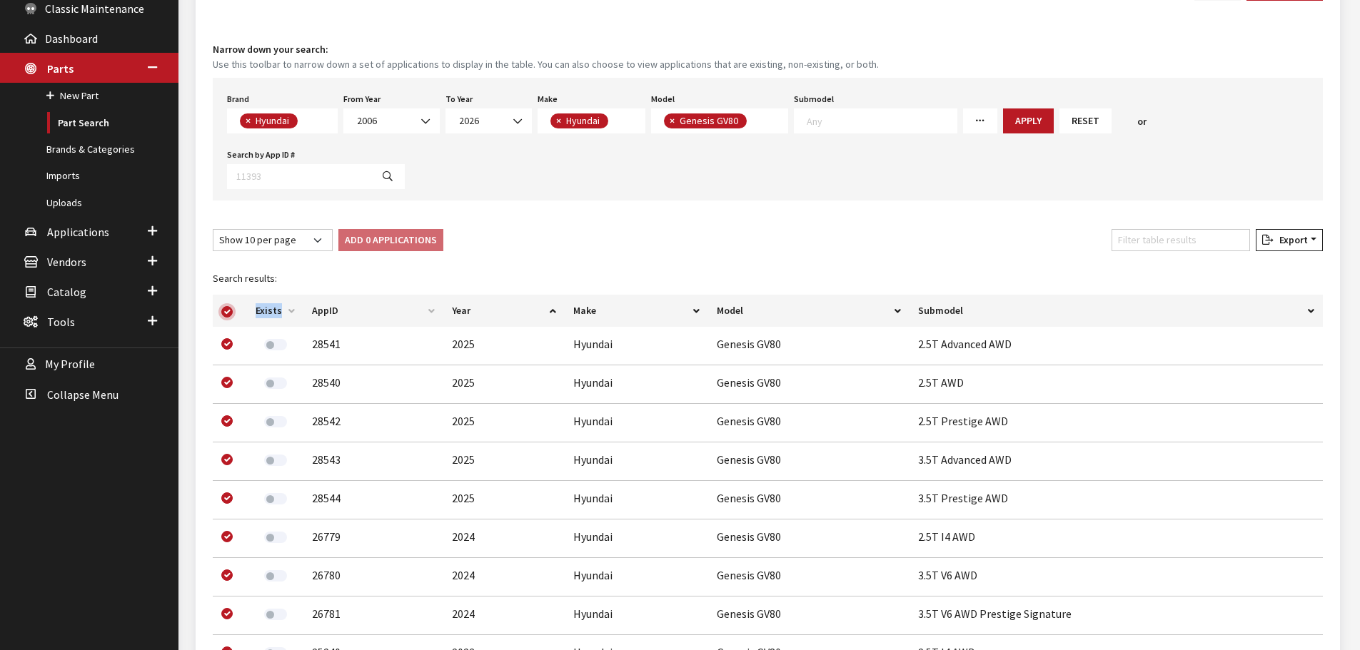
checkbox input "true"
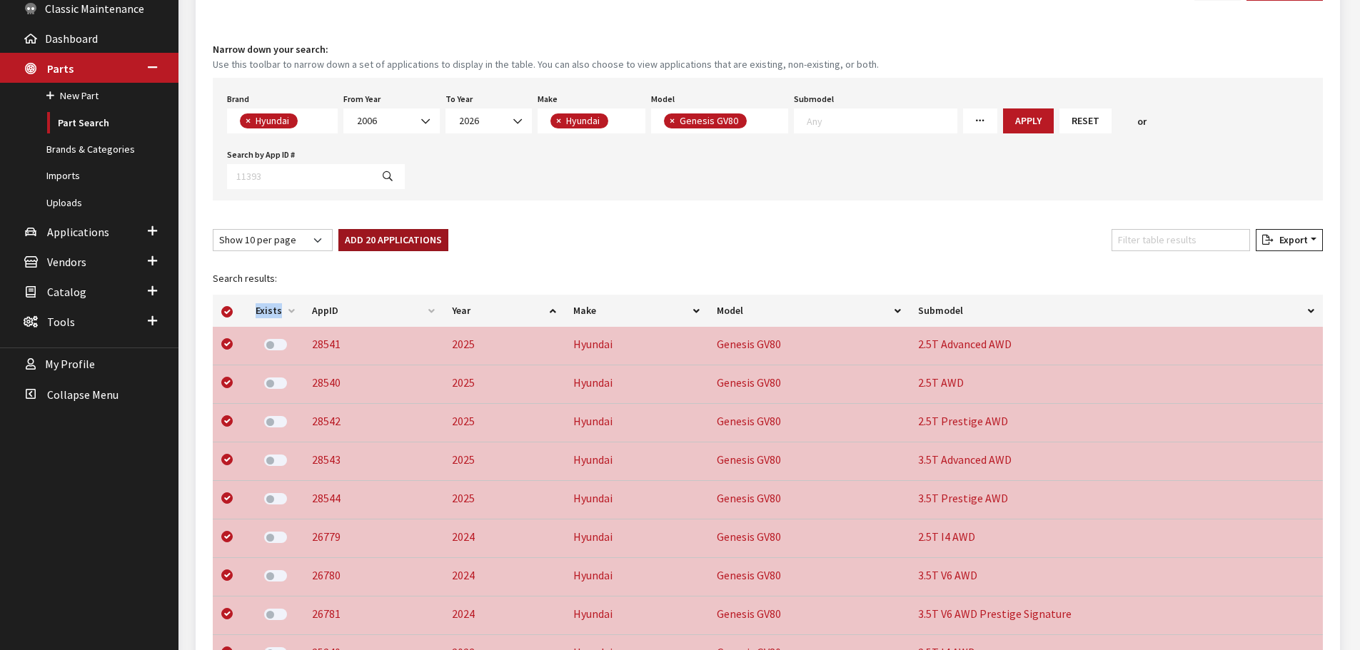
click at [413, 249] on button "Add 20 Applications" at bounding box center [393, 240] width 110 height 22
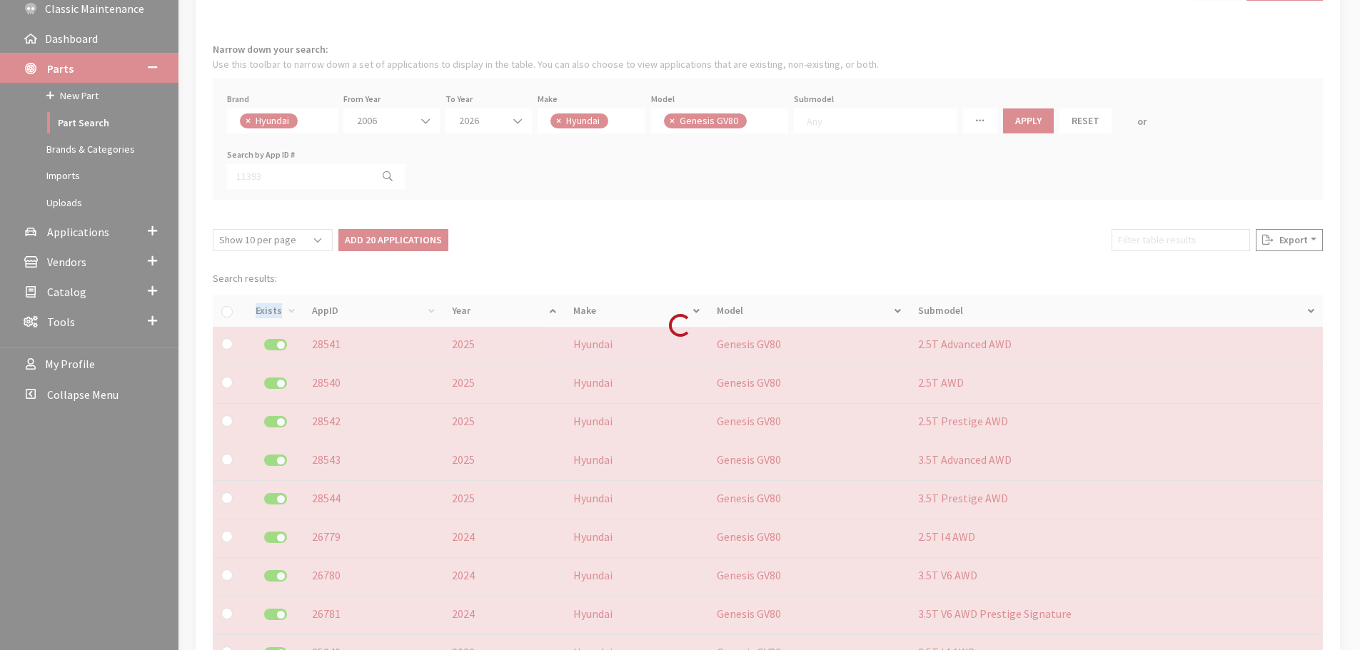
checkbox input "false"
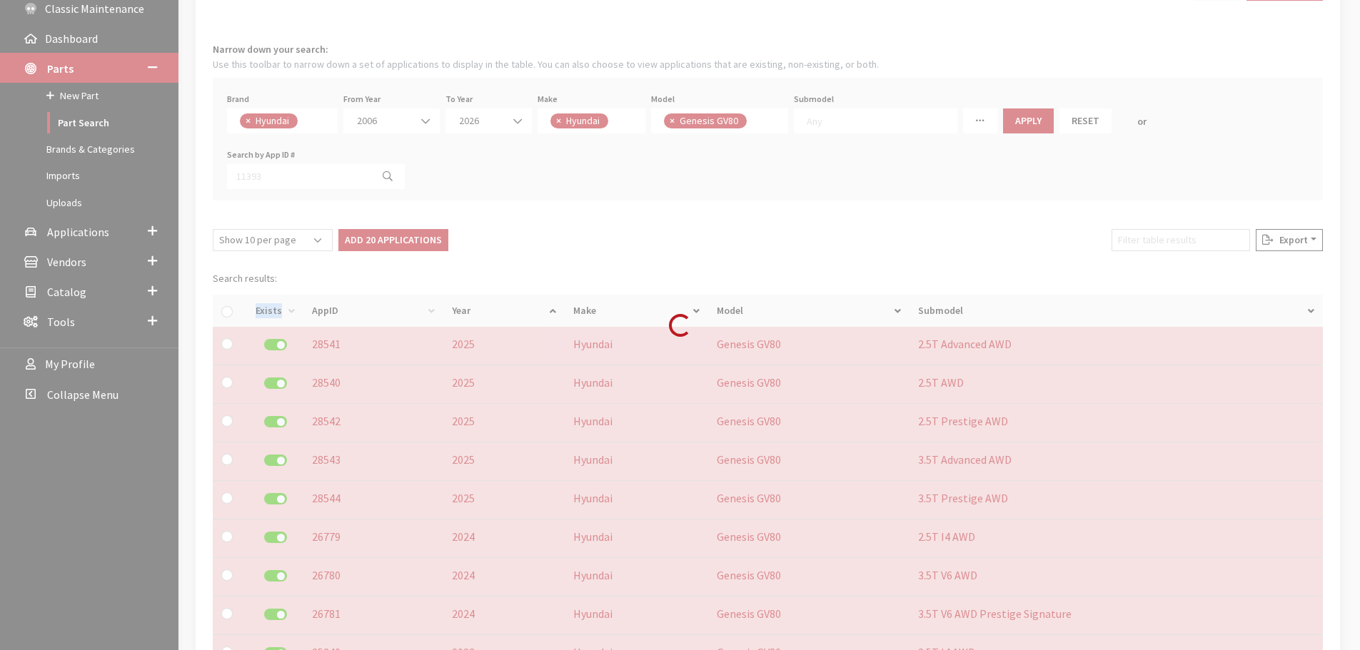
checkbox input "false"
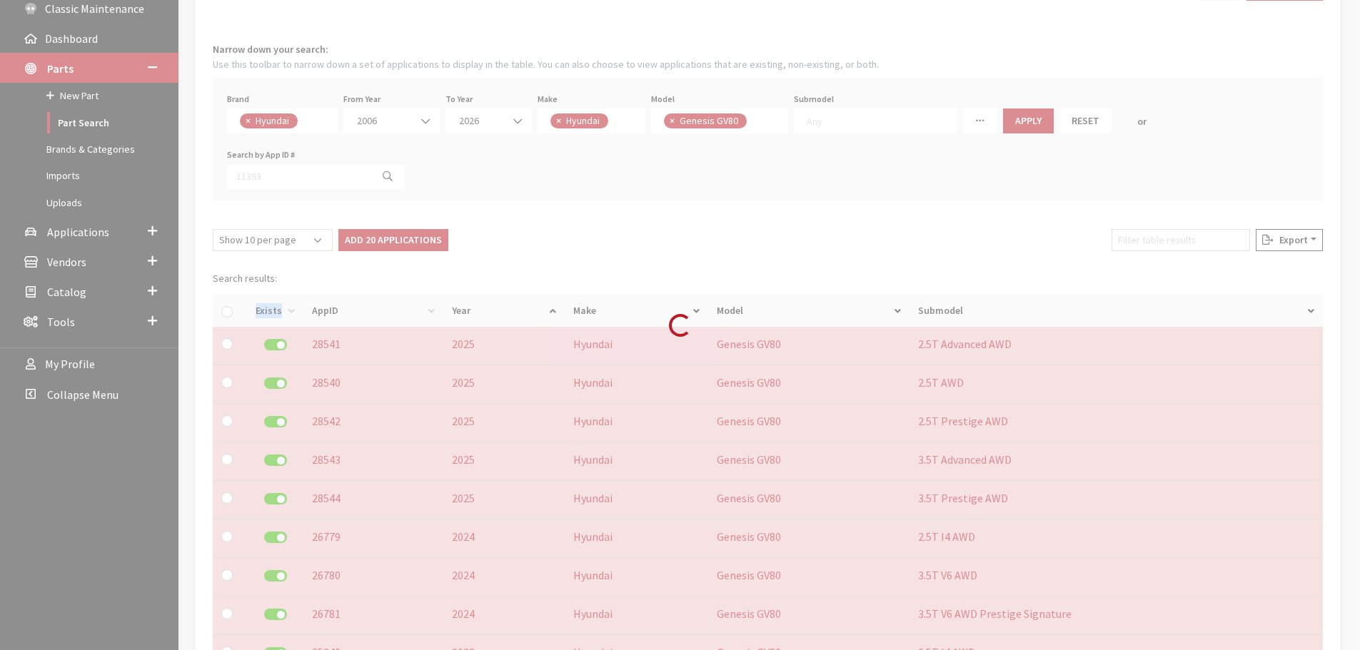
checkbox input "false"
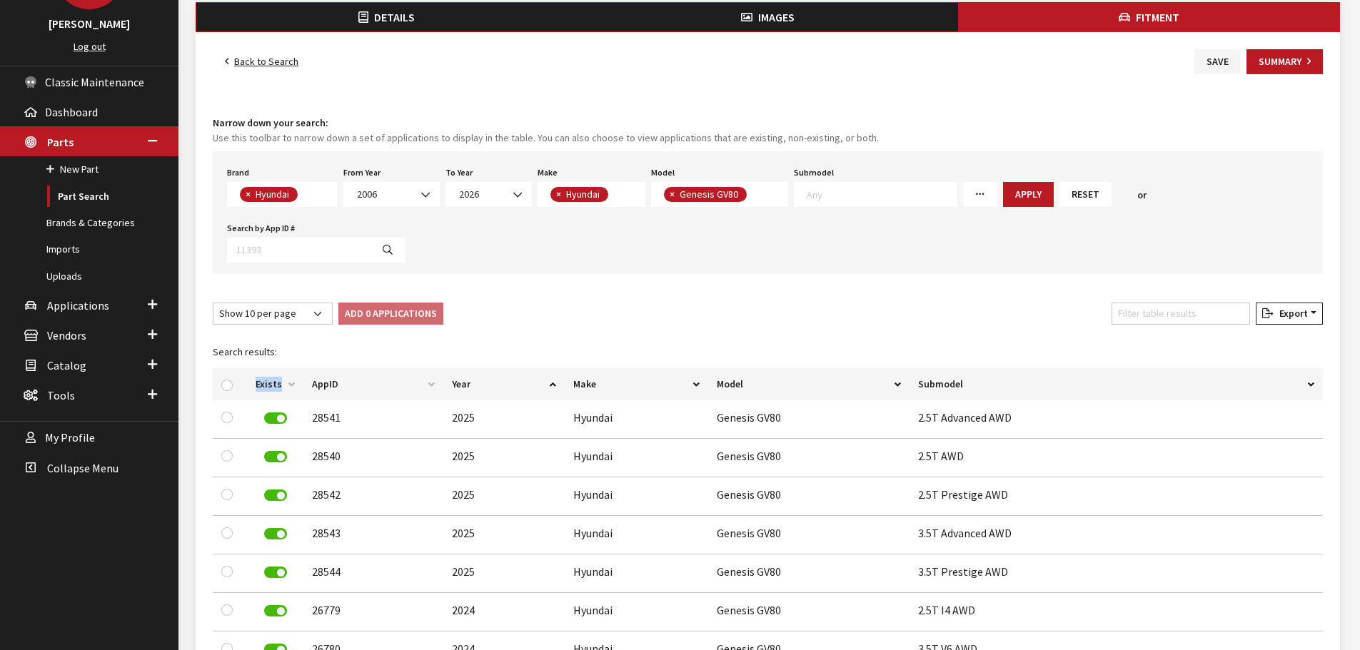
scroll to position [71, 0]
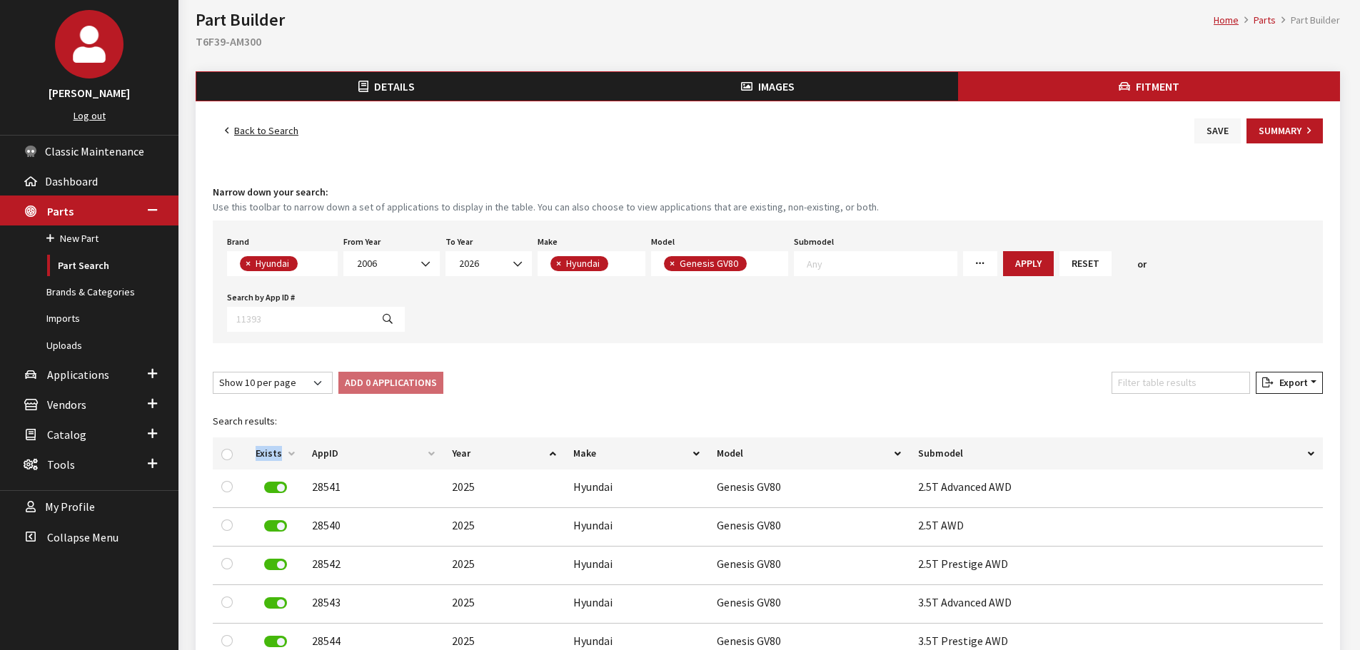
click at [1212, 136] on button "Save" at bounding box center [1217, 131] width 46 height 25
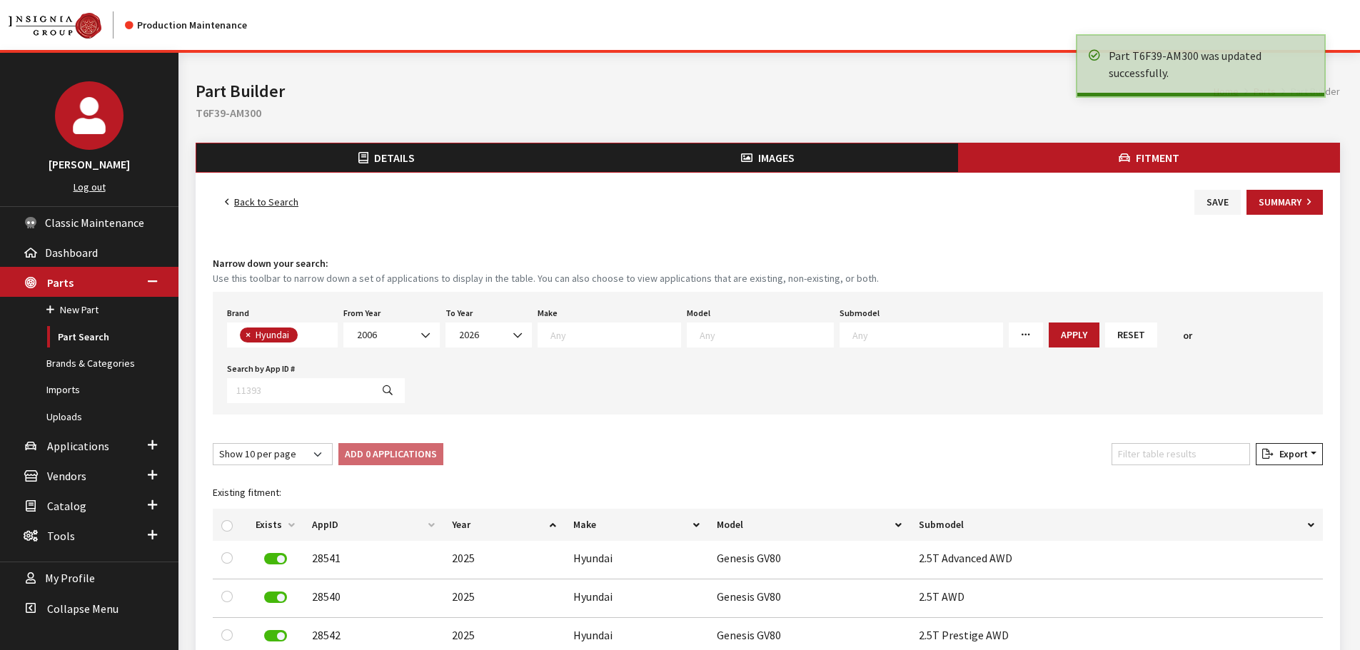
select select
click at [1287, 201] on button "Summary" at bounding box center [1285, 202] width 76 height 25
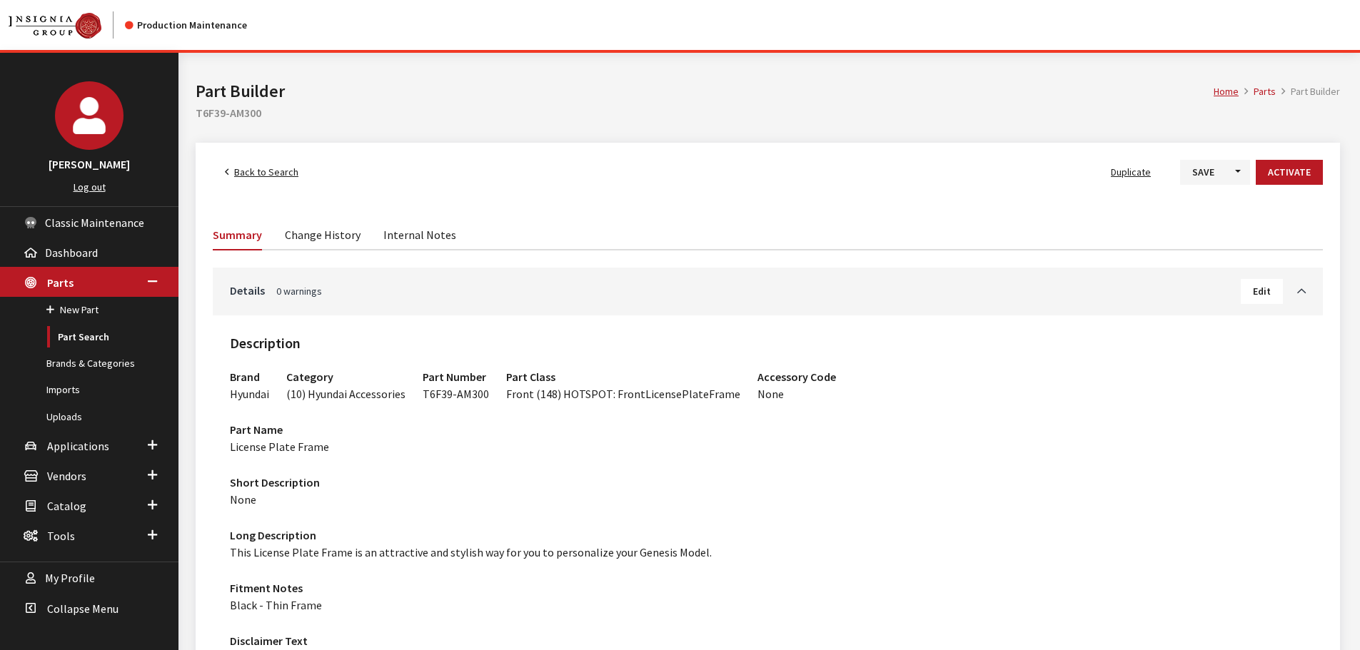
click at [1204, 175] on button "Save" at bounding box center [1203, 172] width 46 height 25
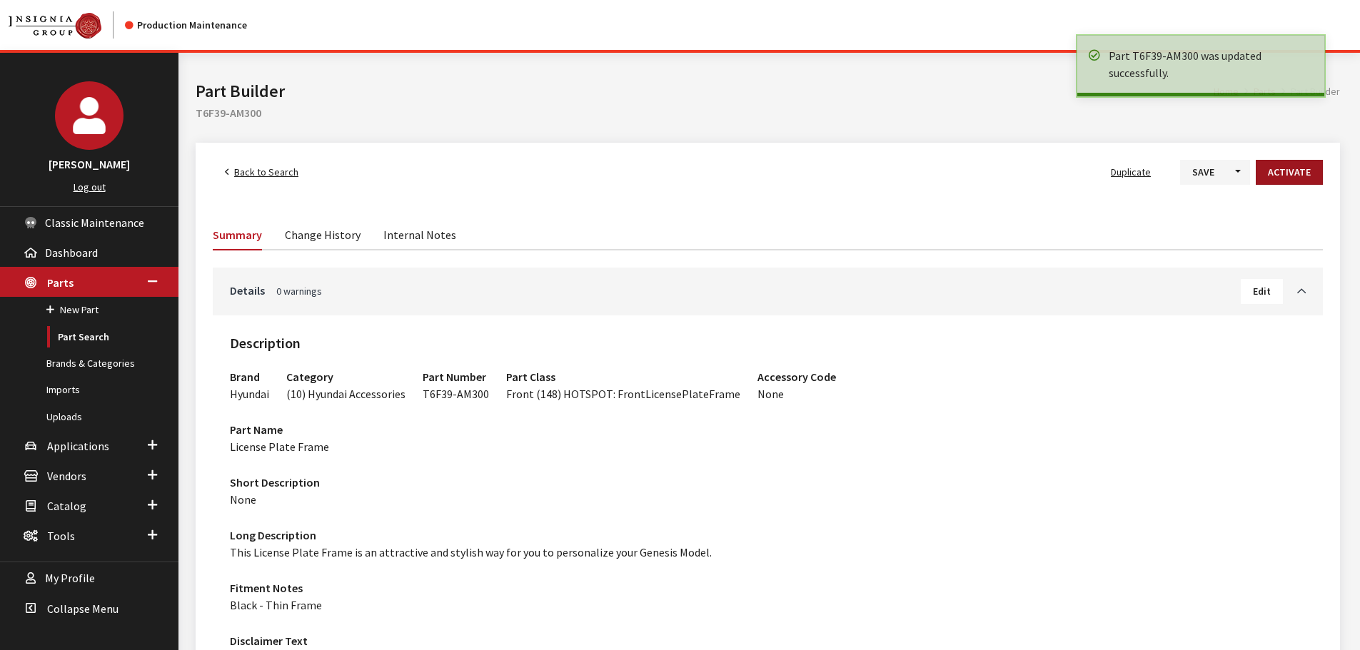
click at [1304, 178] on button "Activate" at bounding box center [1289, 172] width 67 height 25
click at [261, 174] on span "Back to Search" at bounding box center [266, 172] width 64 height 13
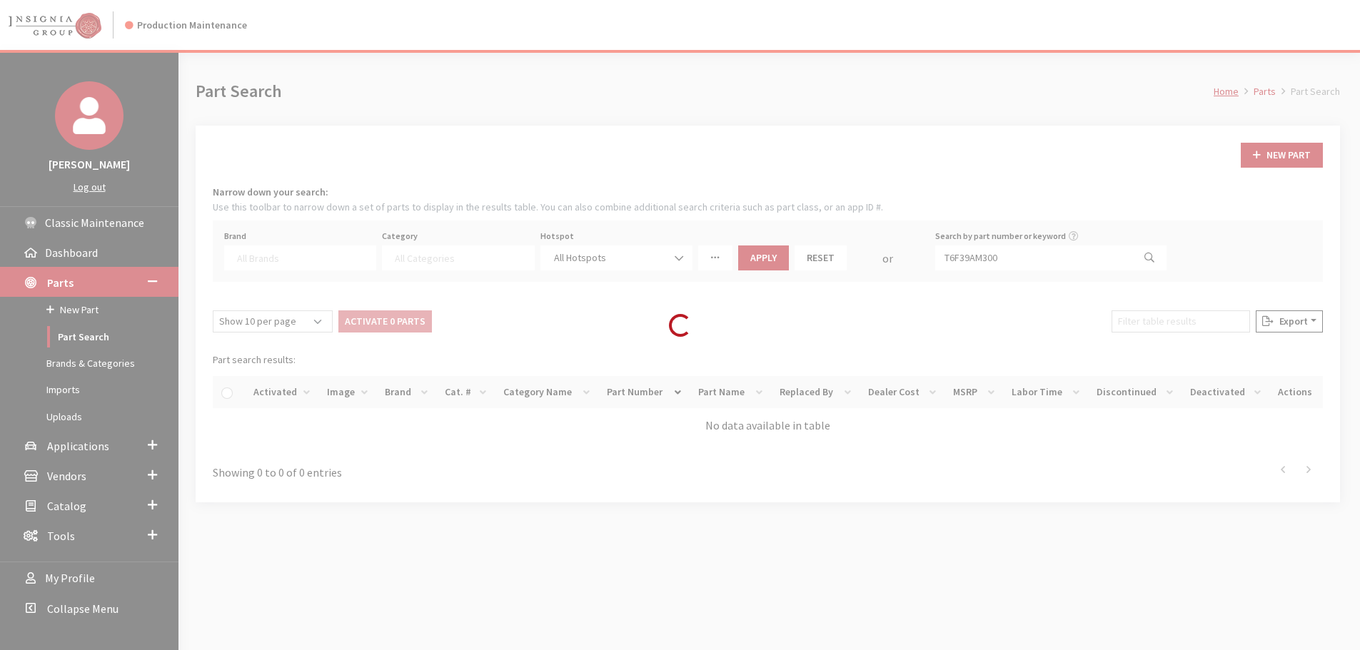
select select
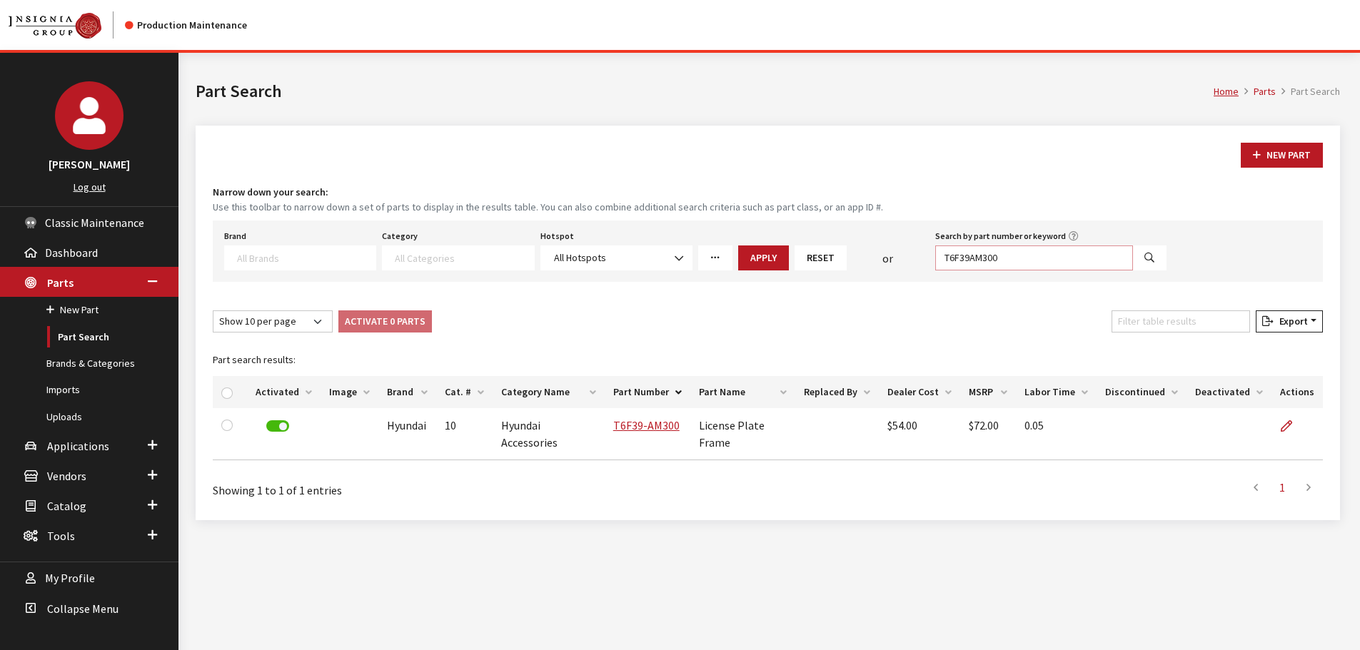
click at [977, 258] on input "T6F39AM300" at bounding box center [1034, 258] width 198 height 25
paste input "4"
type input "T6F39AM400"
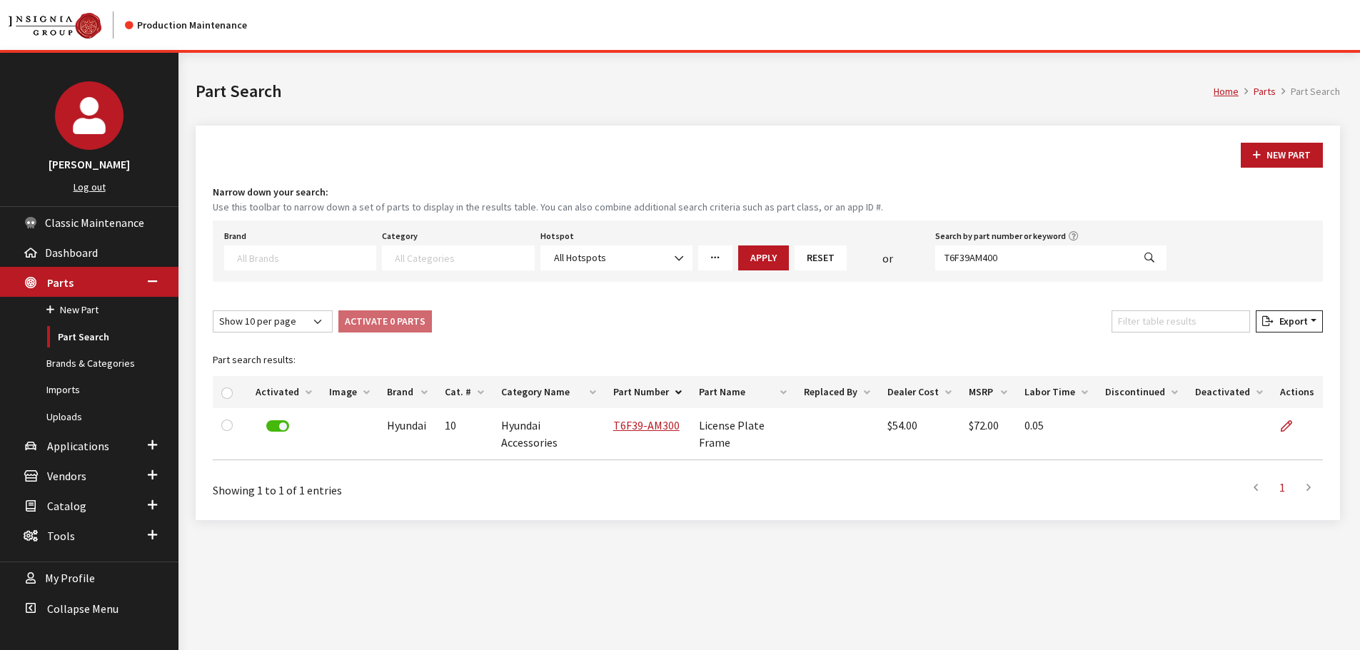
select select
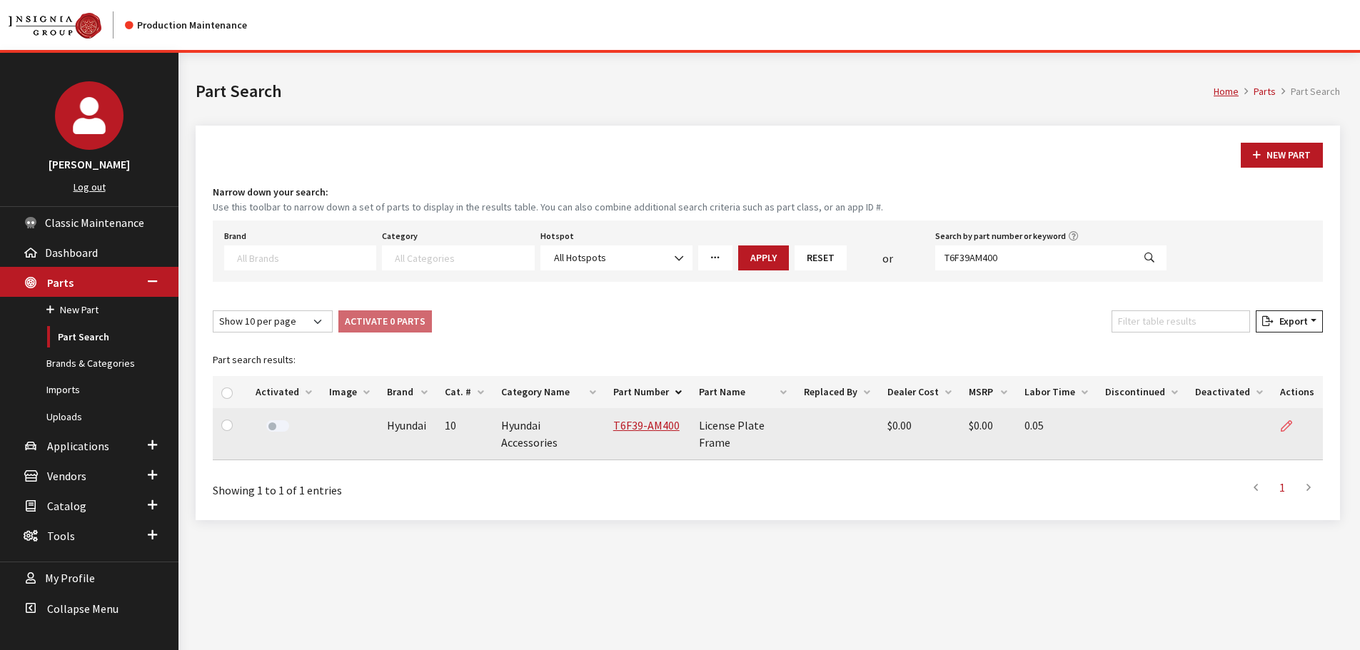
click at [1291, 426] on icon at bounding box center [1286, 426] width 11 height 11
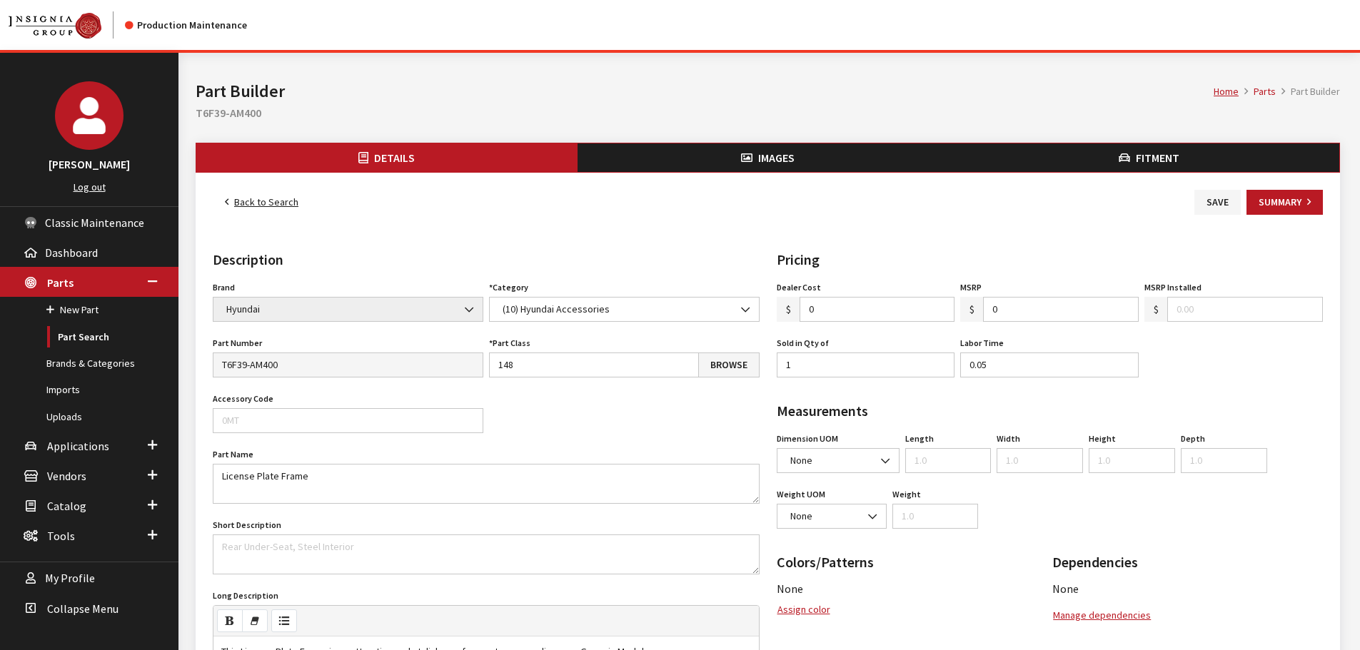
click at [1157, 154] on span "Fitment" at bounding box center [1158, 158] width 44 height 14
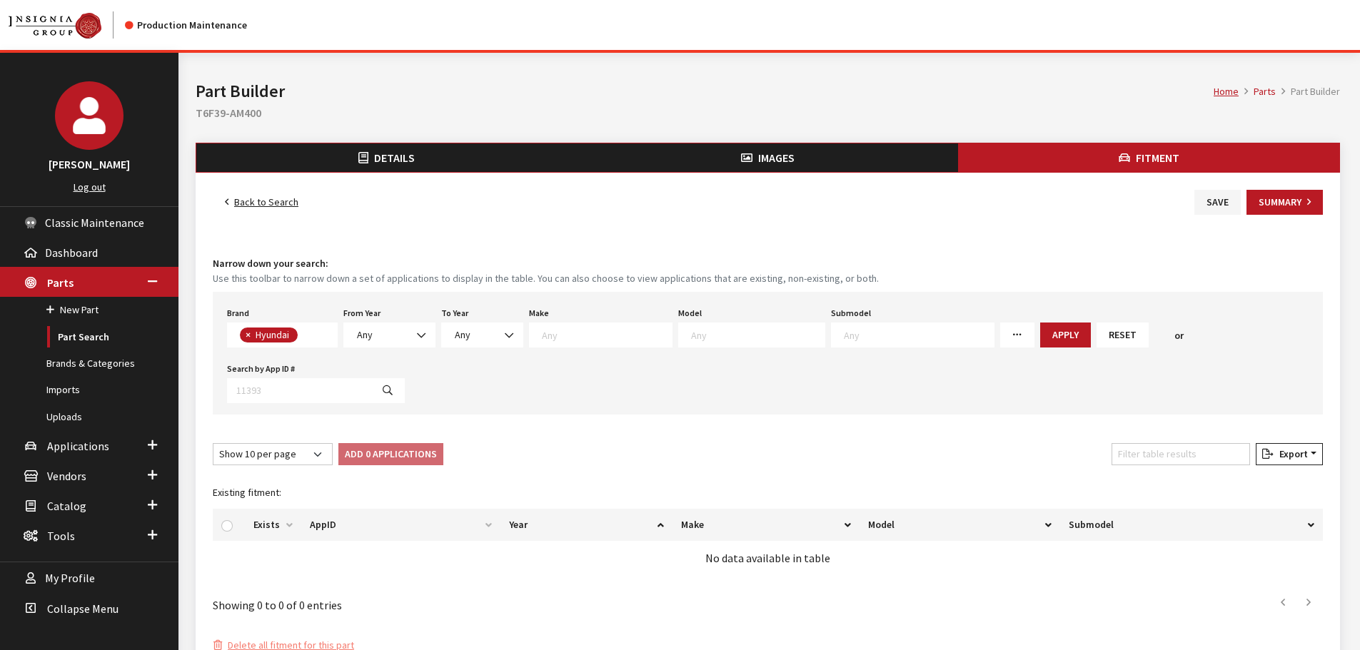
scroll to position [91, 0]
click at [398, 336] on span "Any" at bounding box center [390, 335] width 74 height 15
drag, startPoint x: 408, startPoint y: 471, endPoint x: 446, endPoint y: 378, distance: 100.0
select select "2006"
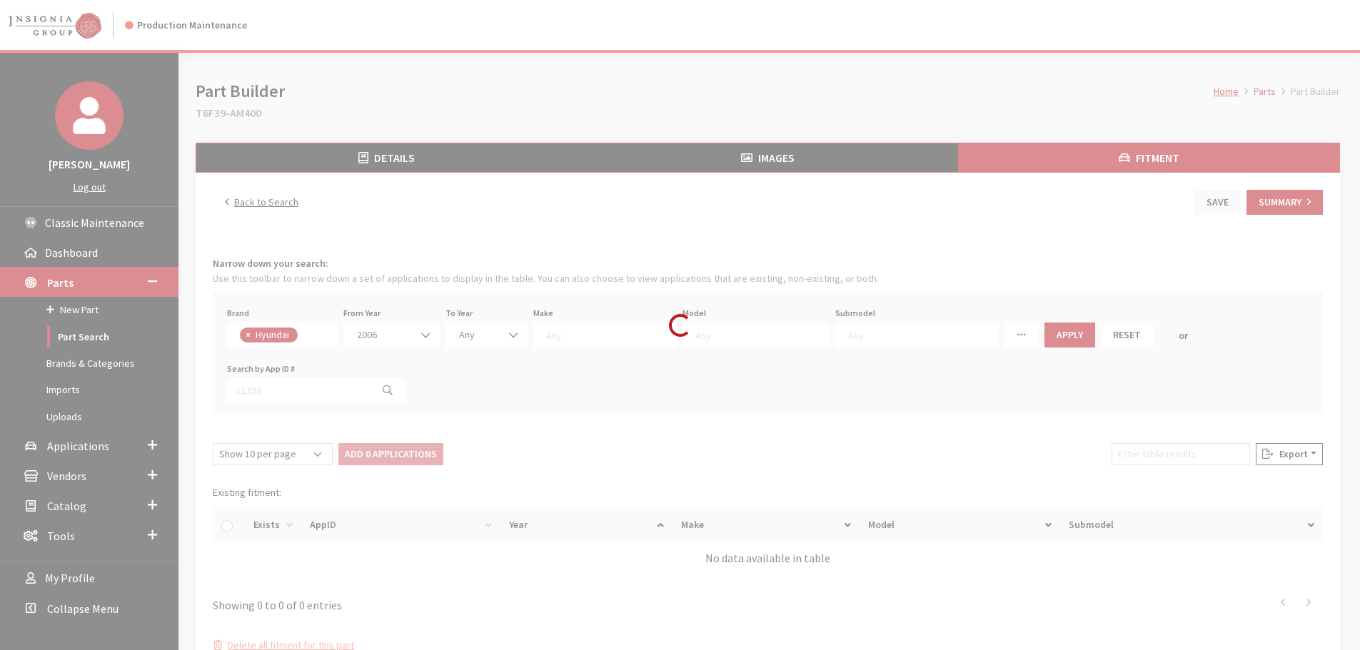
select select
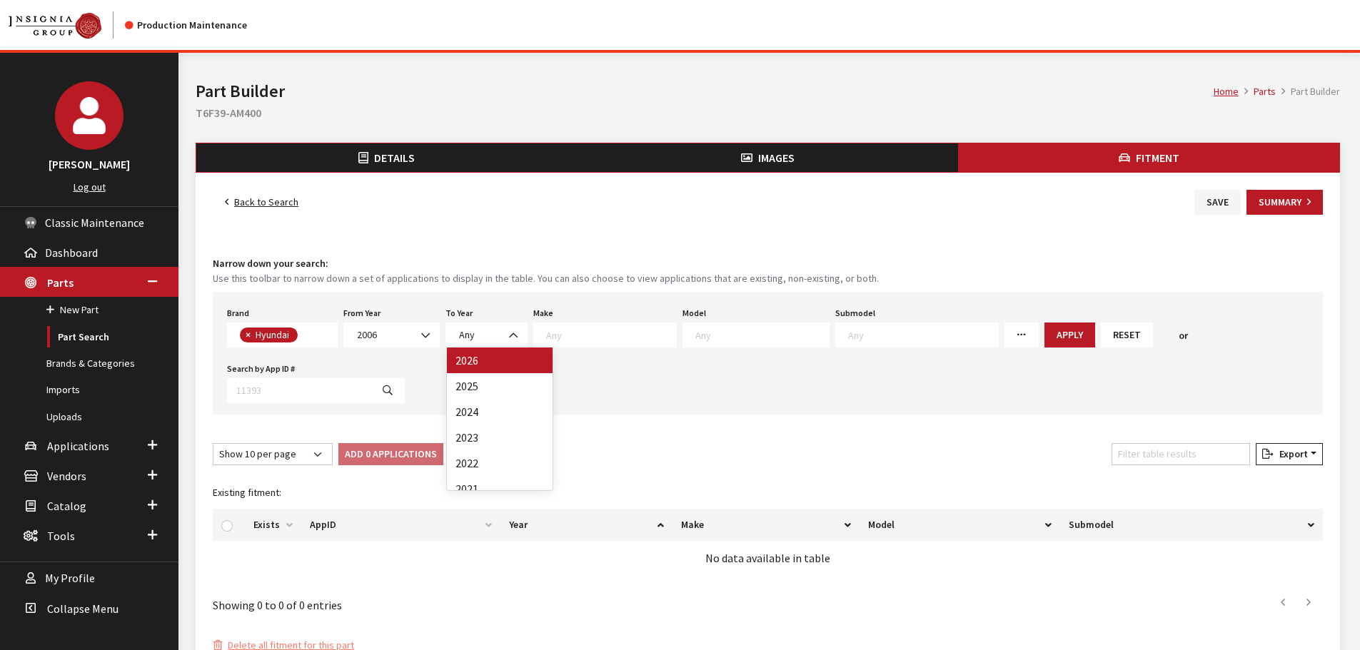
click at [482, 339] on span "Any" at bounding box center [487, 335] width 64 height 15
select select "2026"
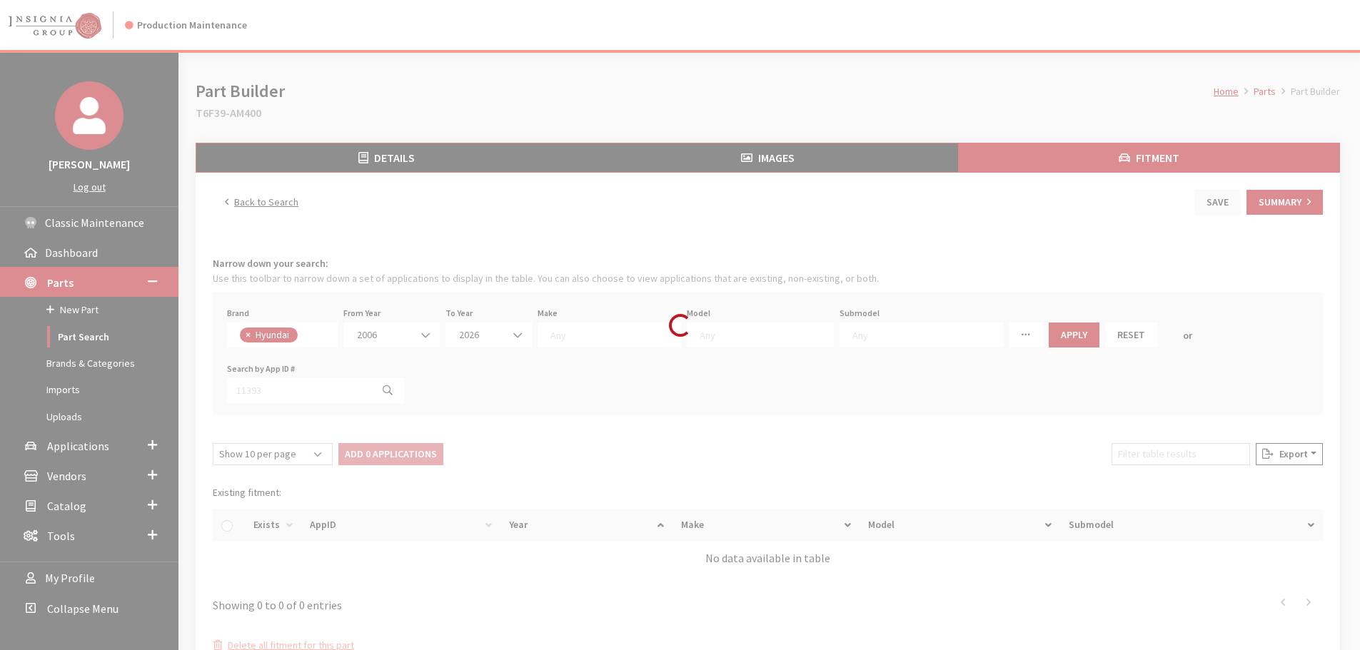
select select
select select "30"
select select
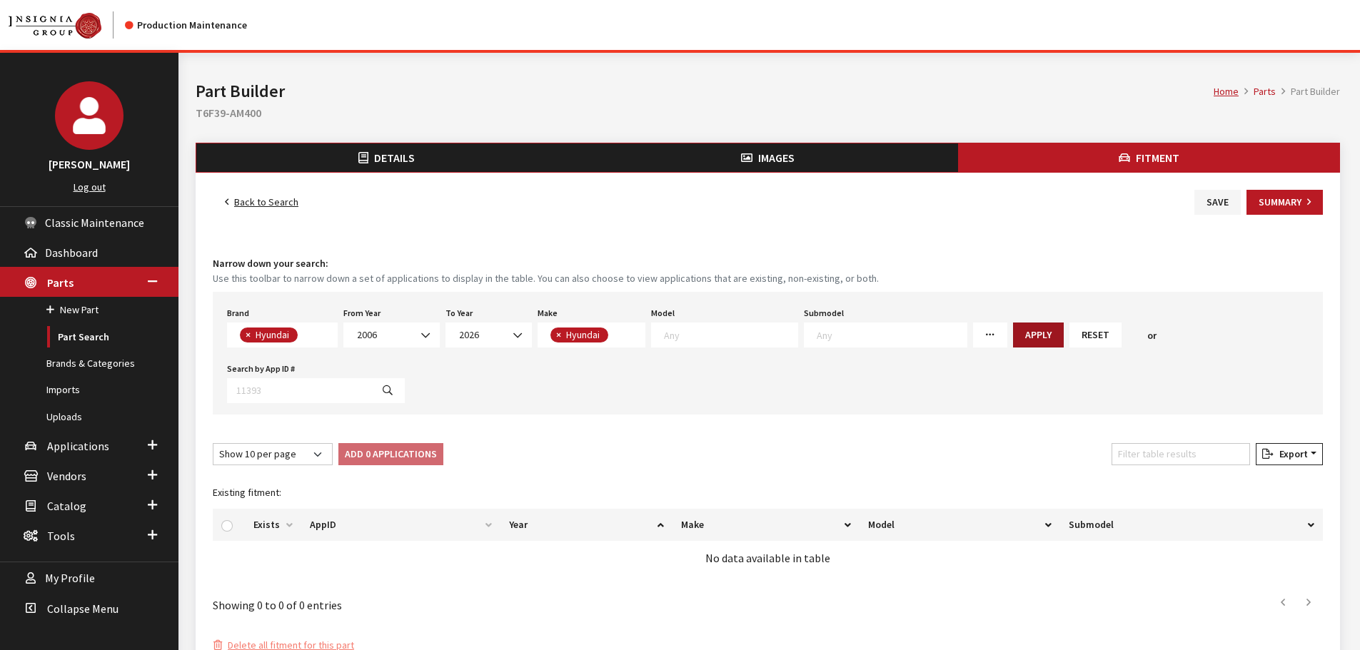
click at [1013, 334] on button "Apply" at bounding box center [1038, 335] width 51 height 25
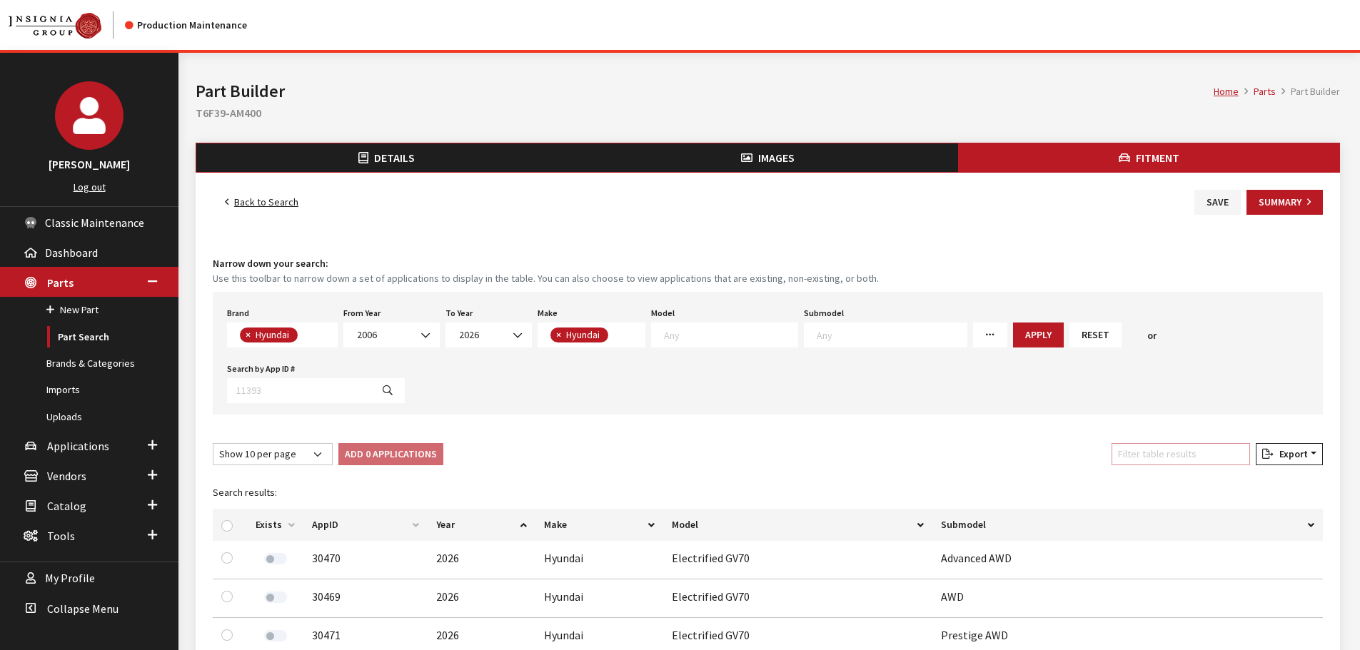
click at [1174, 458] on input "Filter table results" at bounding box center [1181, 454] width 139 height 22
type input "genes"
click at [235, 522] on div at bounding box center [229, 525] width 17 height 15
click at [226, 521] on input "checkbox" at bounding box center [226, 525] width 11 height 11
checkbox input "true"
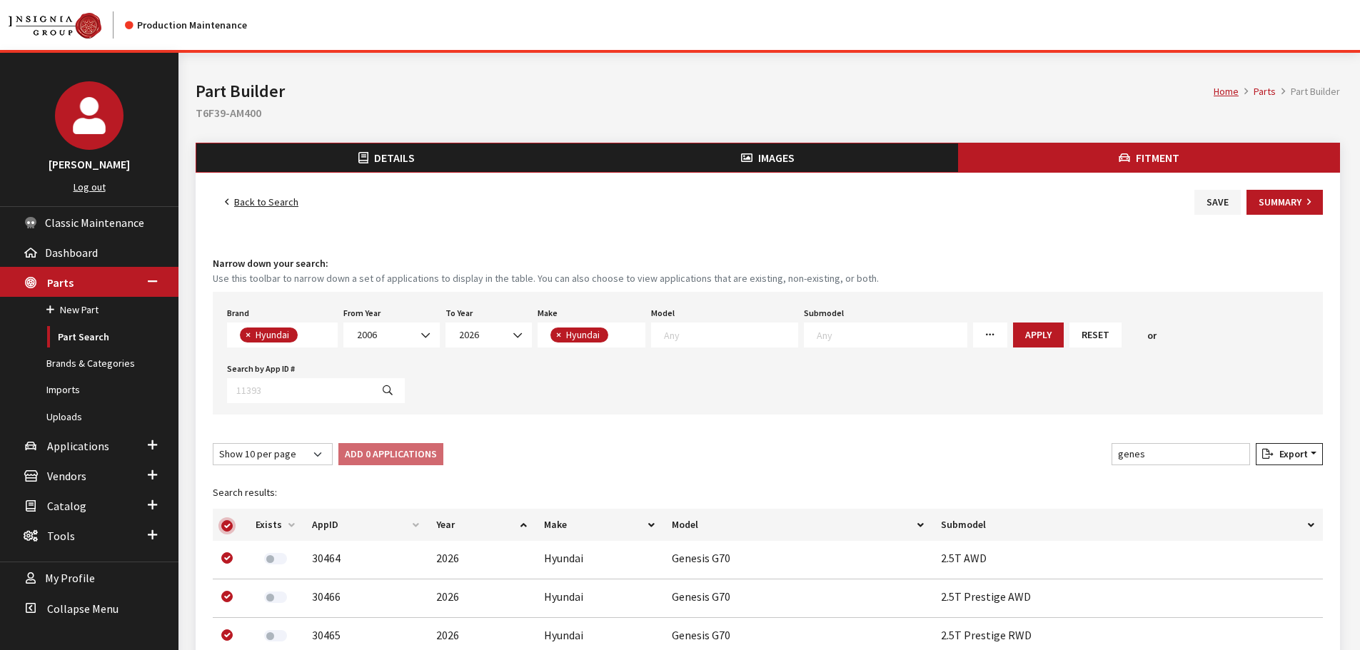
checkbox input "true"
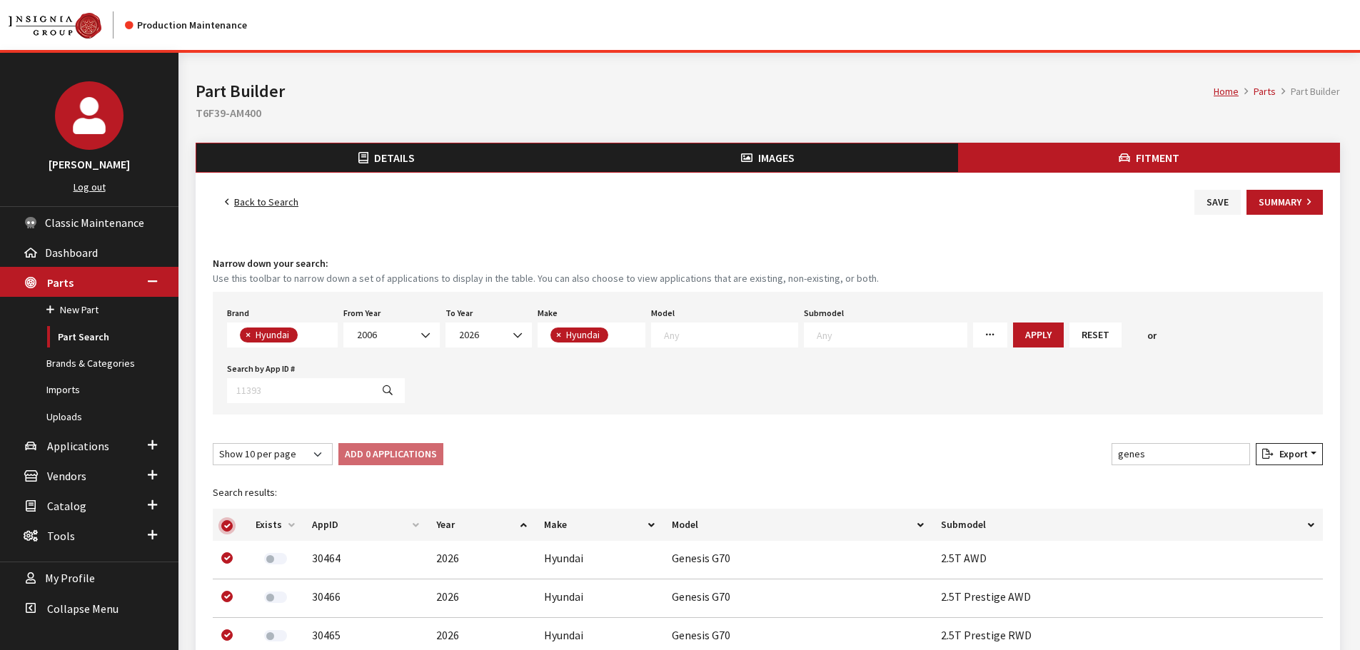
checkbox input "true"
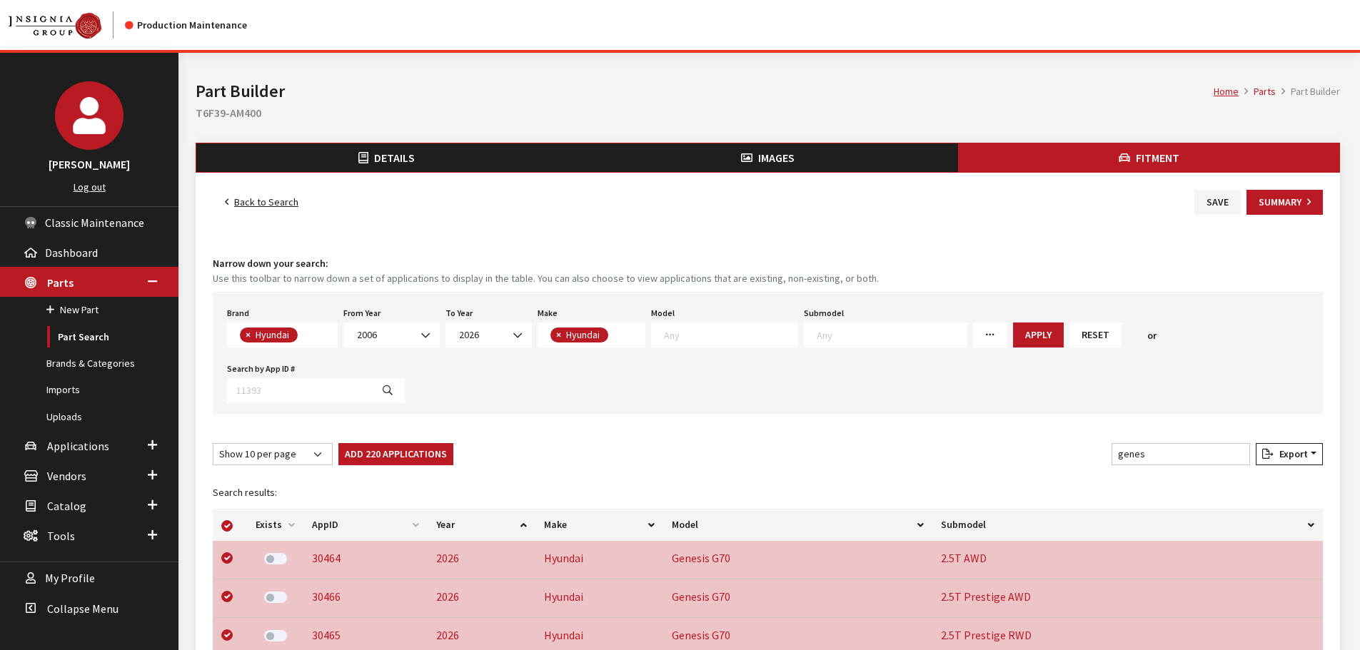
click at [400, 460] on button "Add 220 Applications" at bounding box center [395, 454] width 115 height 22
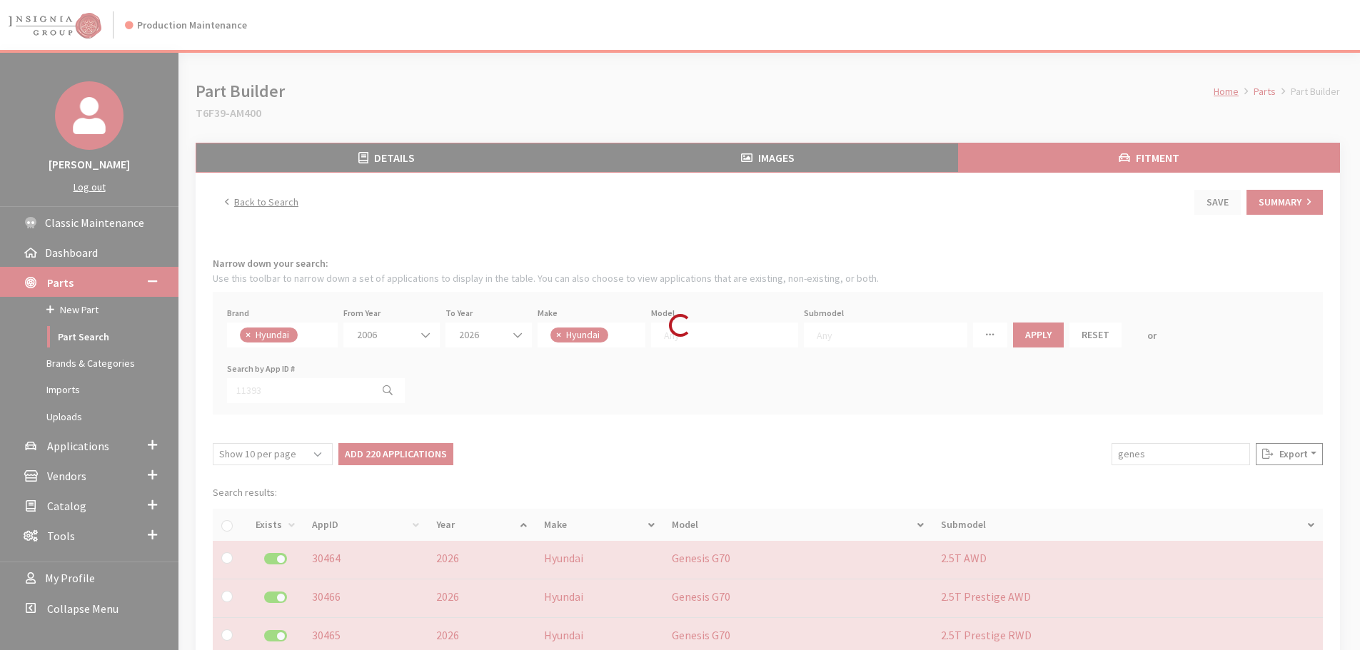
checkbox input "false"
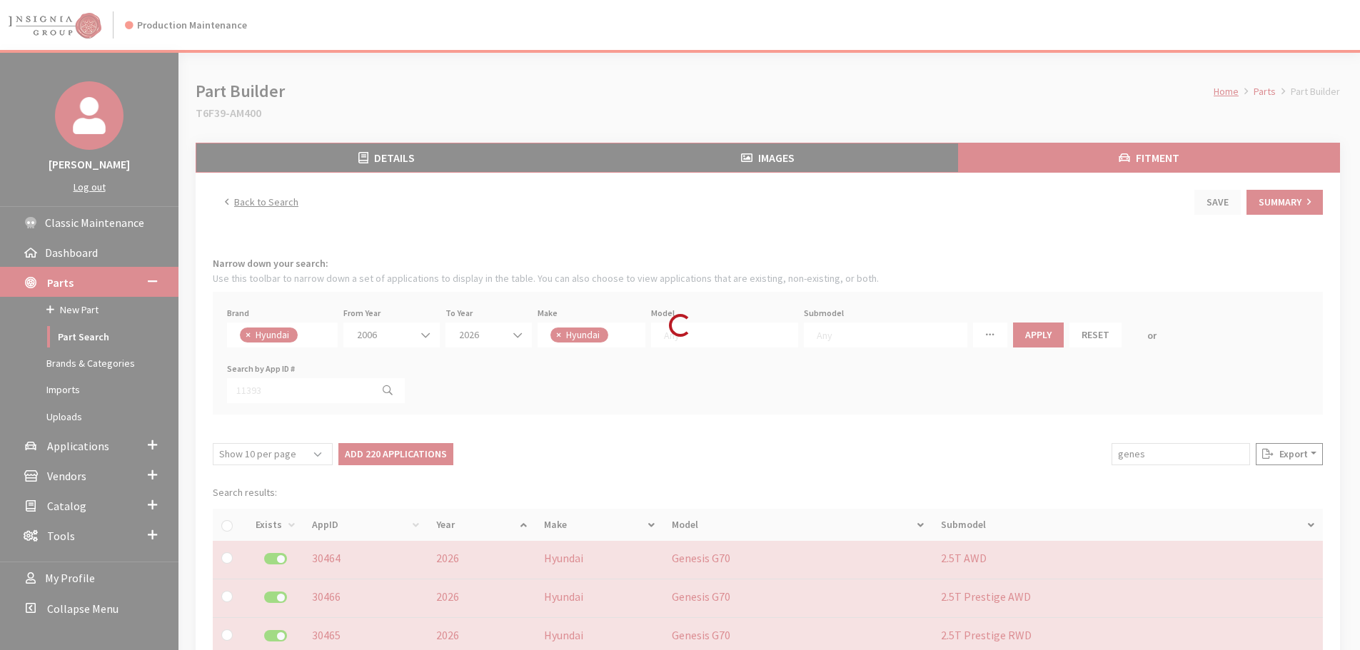
checkbox input "false"
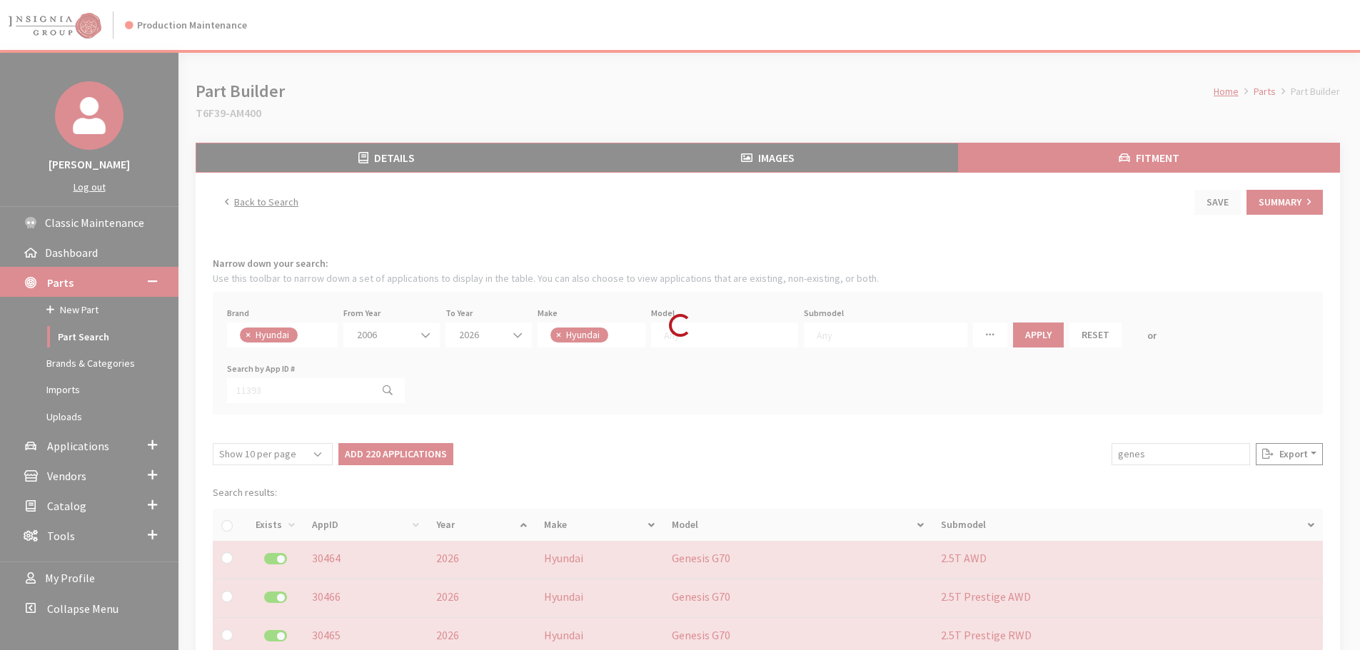
checkbox input "false"
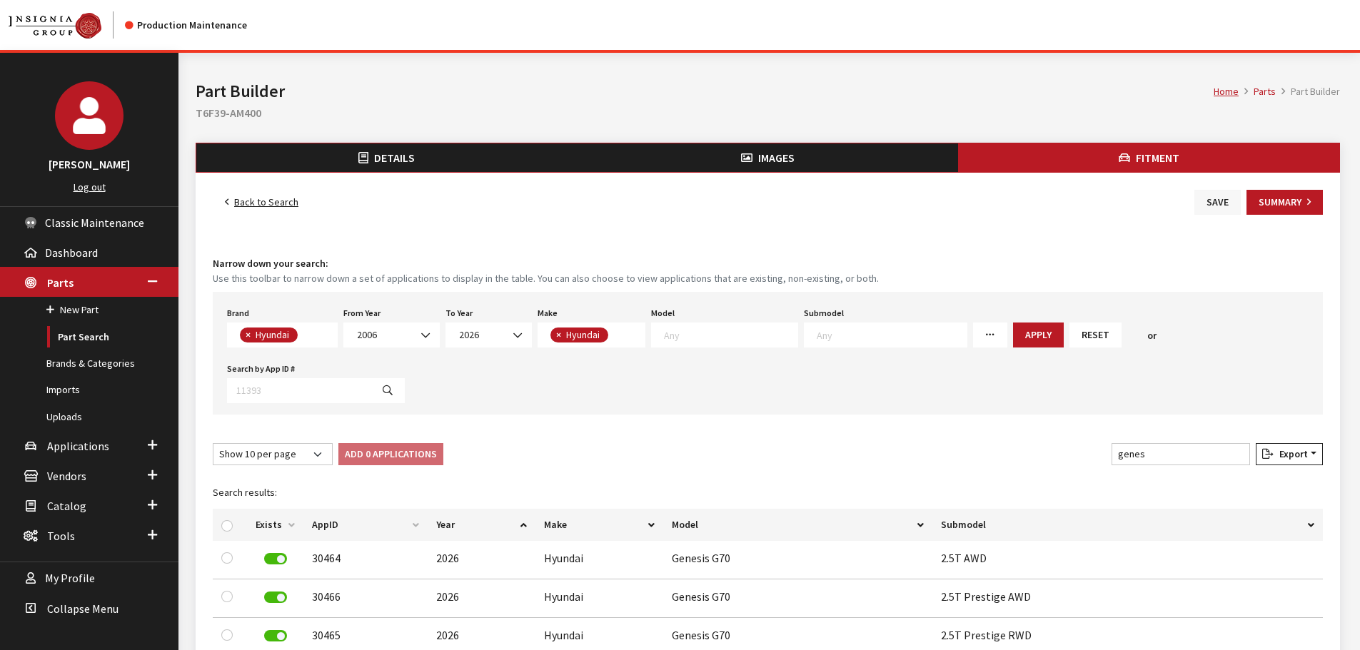
click at [1206, 206] on button "Save" at bounding box center [1217, 202] width 46 height 25
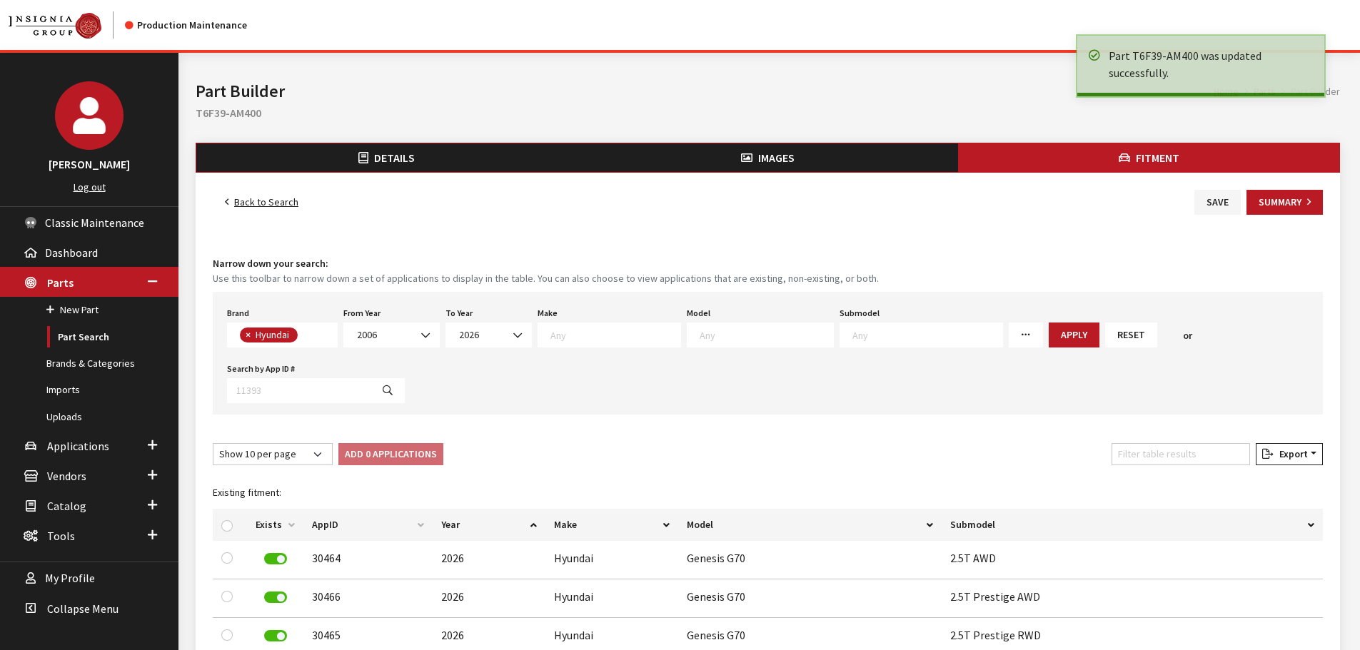
select select
drag, startPoint x: 0, startPoint y: 0, endPoint x: 1322, endPoint y: 203, distance: 1337.9
click at [1328, 201] on div "Back to Search Save Summary Fitment Narrow down your search: Use this toolbar t…" at bounding box center [768, 598] width 1145 height 850
click at [1307, 206] on icon "button" at bounding box center [1309, 203] width 4 height 10
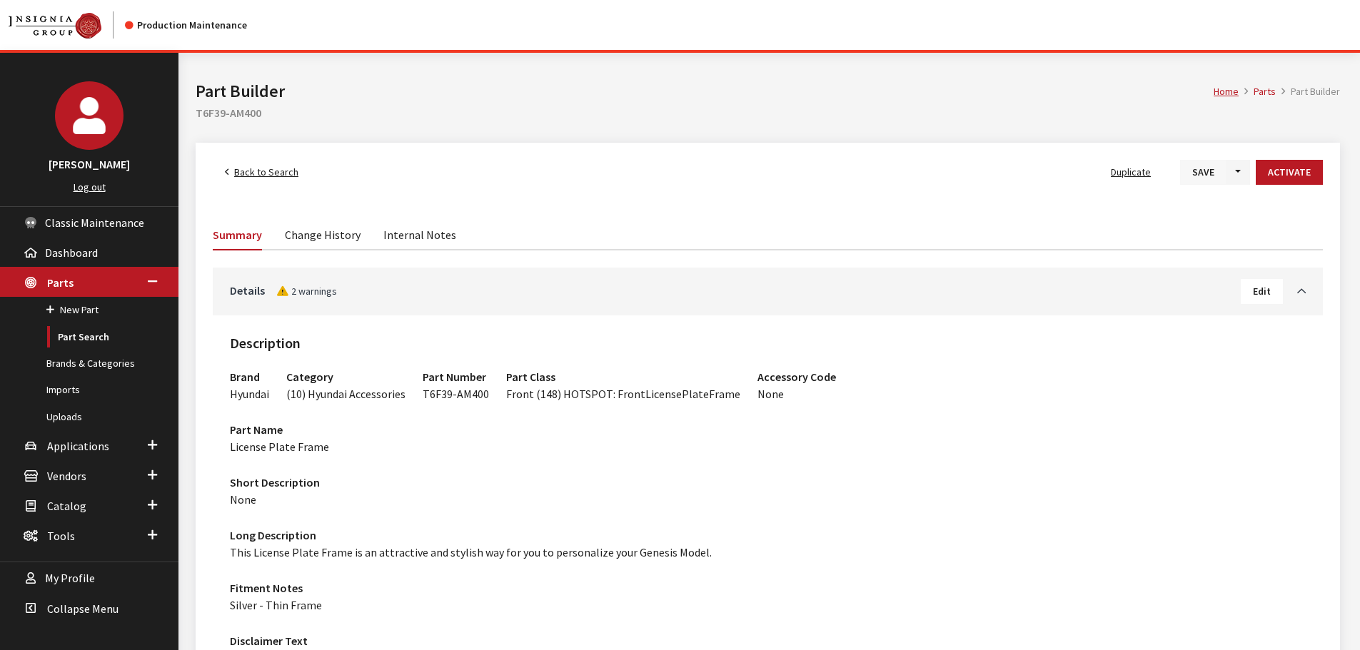
click at [1219, 170] on button "Save" at bounding box center [1203, 172] width 46 height 25
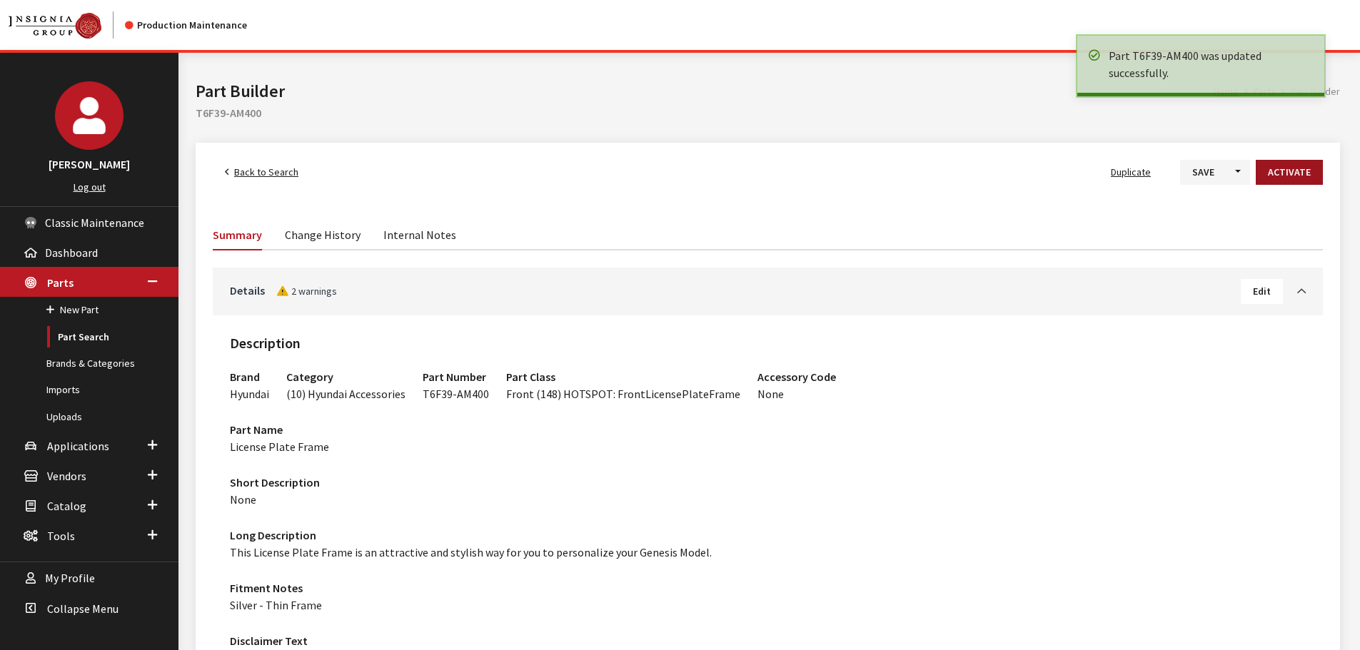
drag, startPoint x: 1284, startPoint y: 169, endPoint x: 1292, endPoint y: 168, distance: 8.6
click at [1284, 169] on button "Activate" at bounding box center [1289, 172] width 67 height 25
click at [276, 170] on span "Back to Search" at bounding box center [266, 172] width 64 height 13
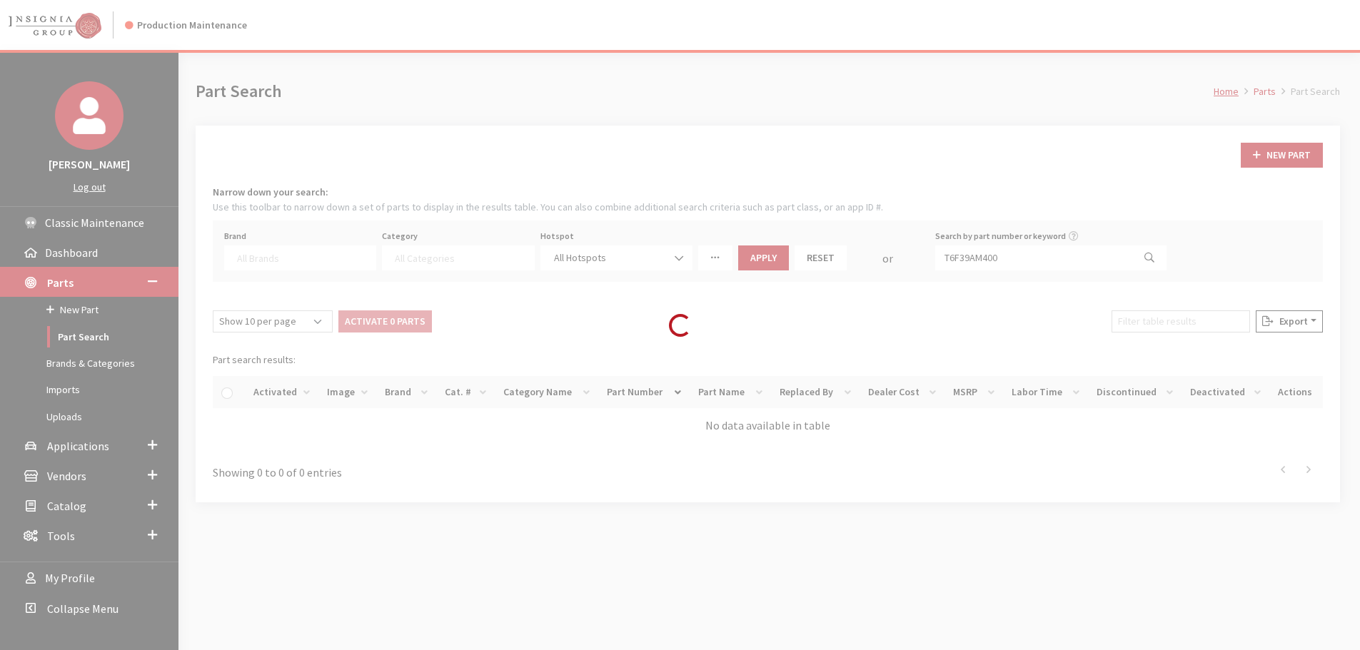
select select
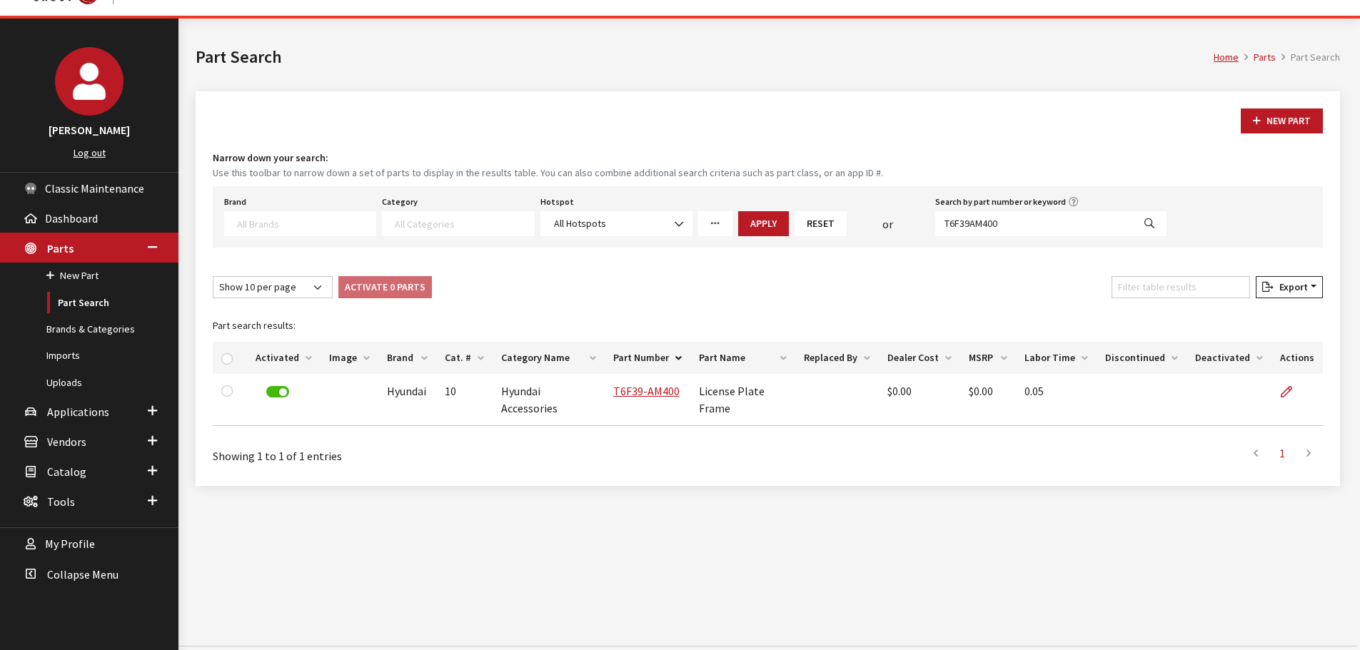
scroll to position [53, 0]
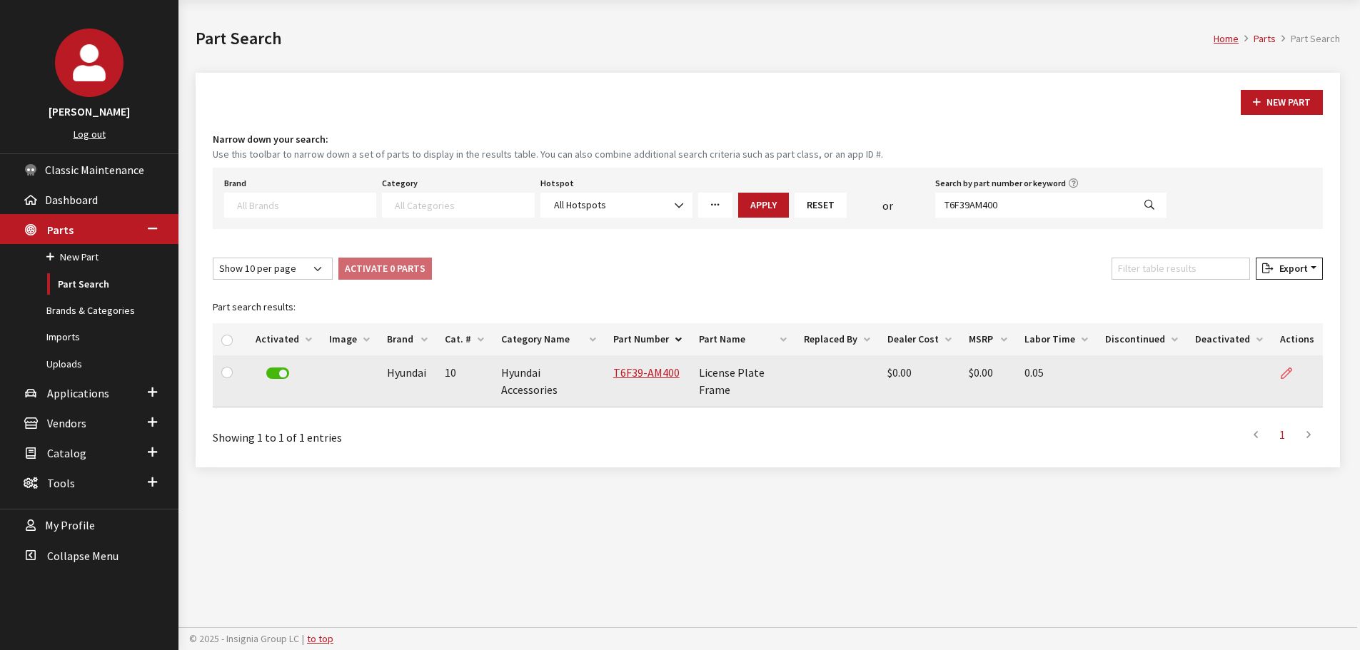
click at [1283, 369] on icon at bounding box center [1286, 373] width 11 height 11
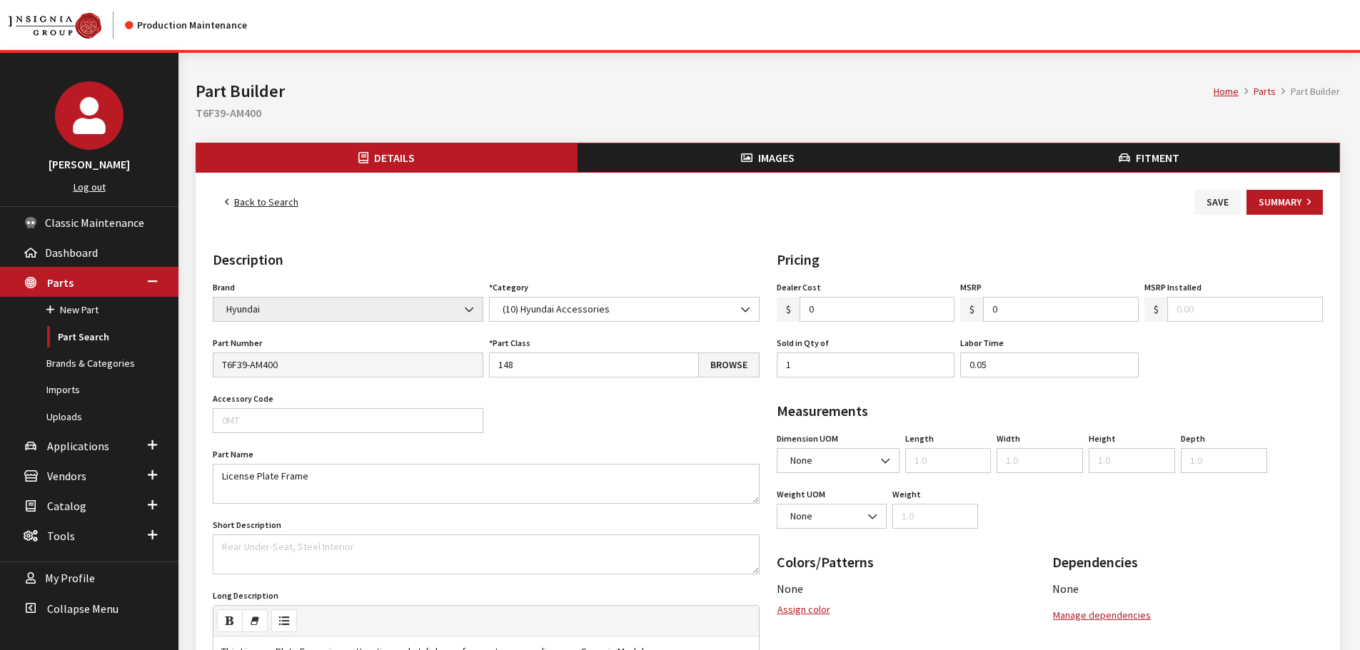
click at [744, 168] on button "Images" at bounding box center [768, 158] width 381 height 29
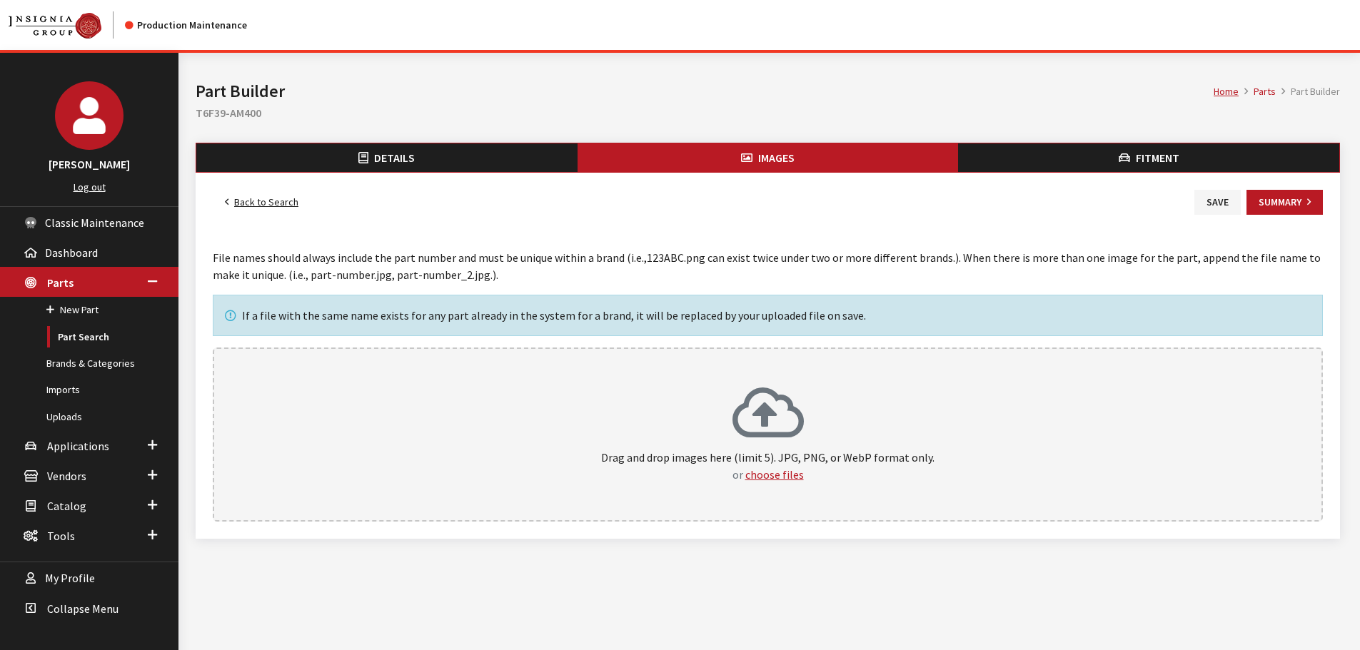
drag, startPoint x: 0, startPoint y: 0, endPoint x: 1092, endPoint y: 154, distance: 1102.5
click at [1092, 154] on button "Fitment" at bounding box center [1148, 158] width 381 height 29
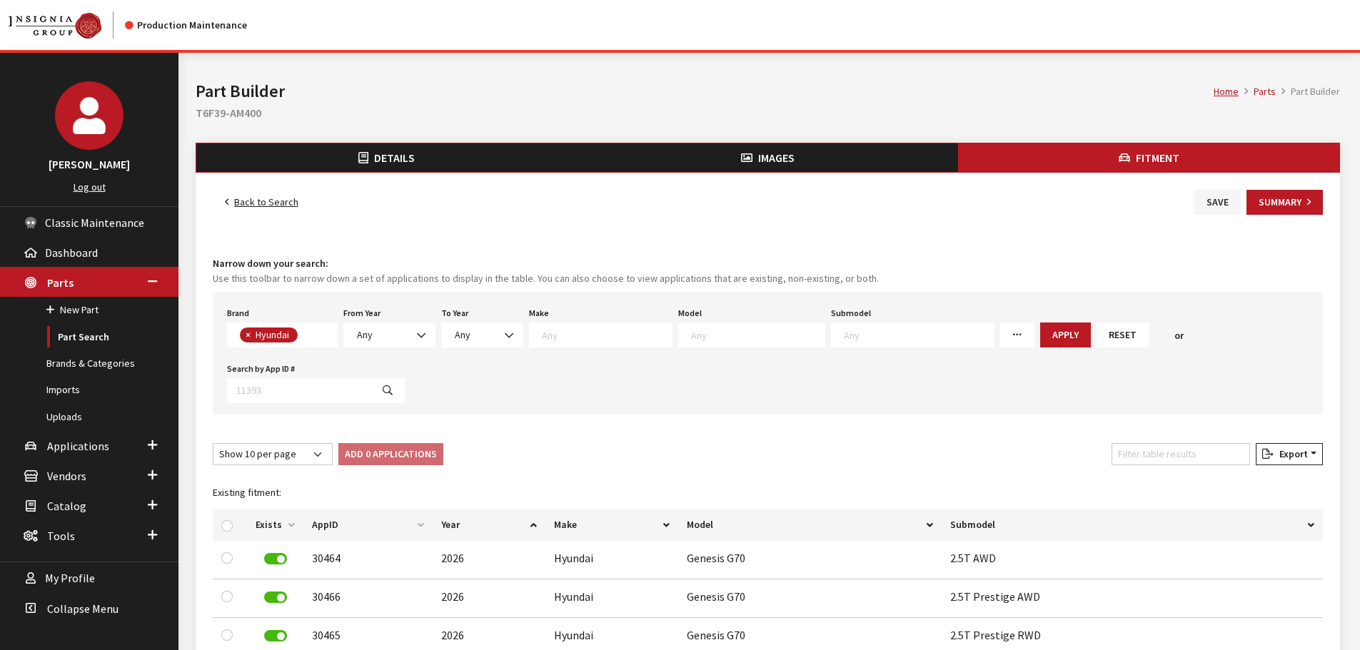
scroll to position [91, 0]
click at [264, 196] on link "Back to Search" at bounding box center [262, 202] width 98 height 25
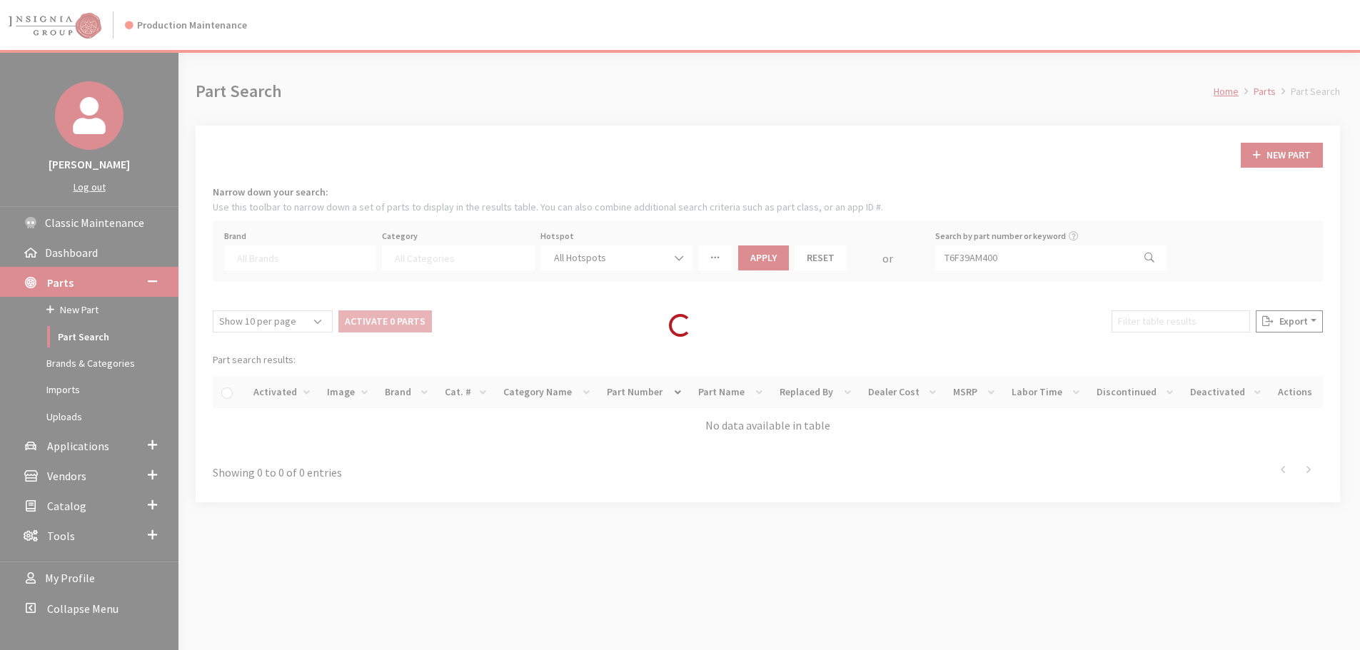
select select
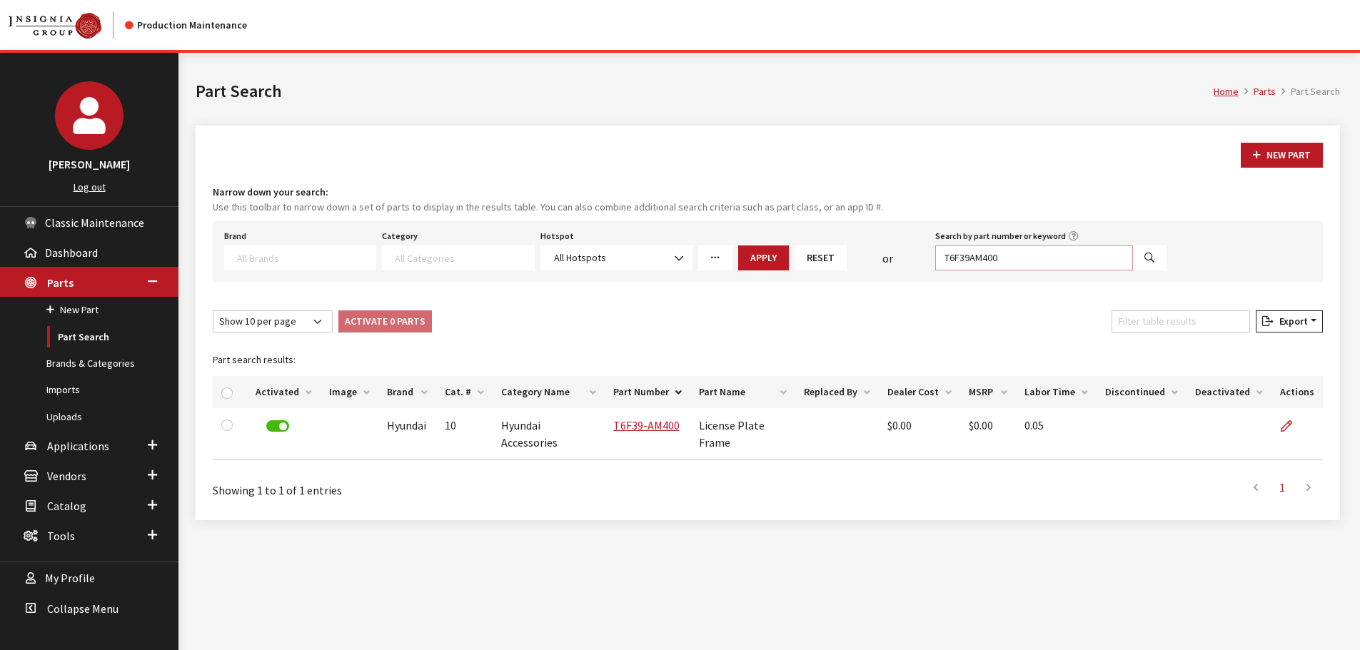
drag, startPoint x: 1032, startPoint y: 263, endPoint x: 1018, endPoint y: 256, distance: 15.7
click at [1032, 263] on input "T6F39AM400" at bounding box center [1034, 258] width 198 height 25
click at [1018, 256] on input "T6F39AM400" at bounding box center [1034, 258] width 198 height 25
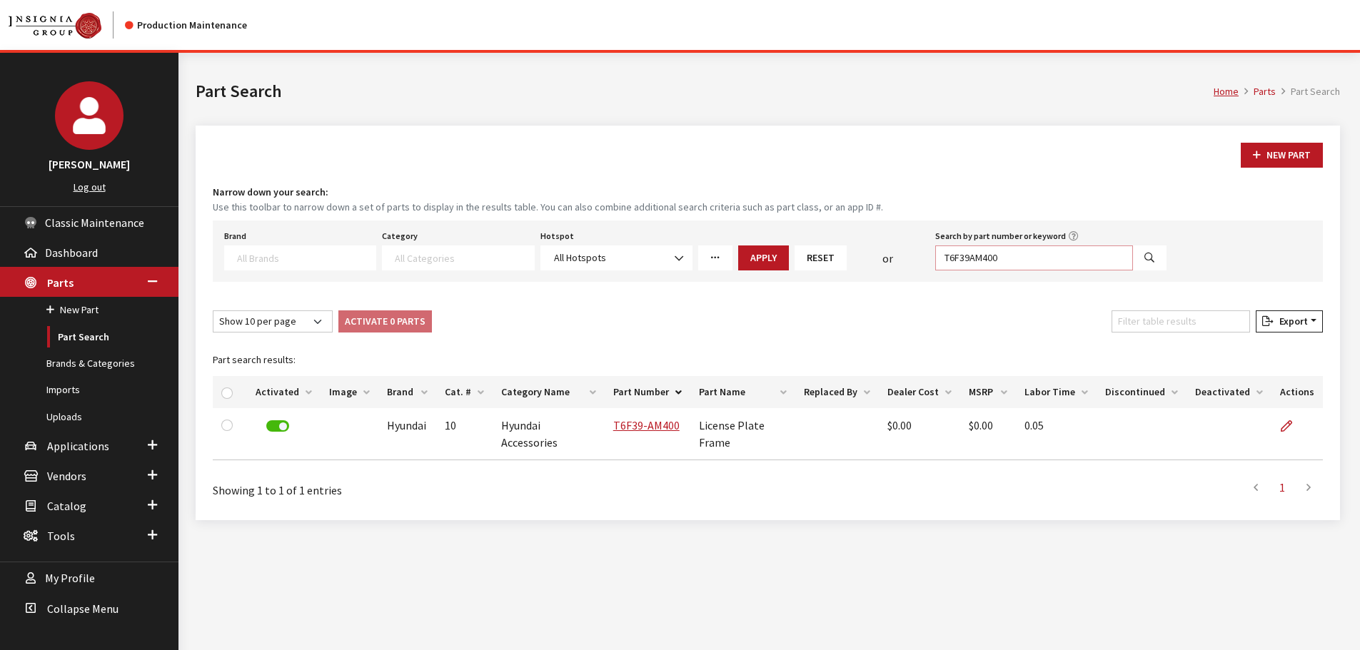
paste input "5"
type input "T6F39AM500"
select select
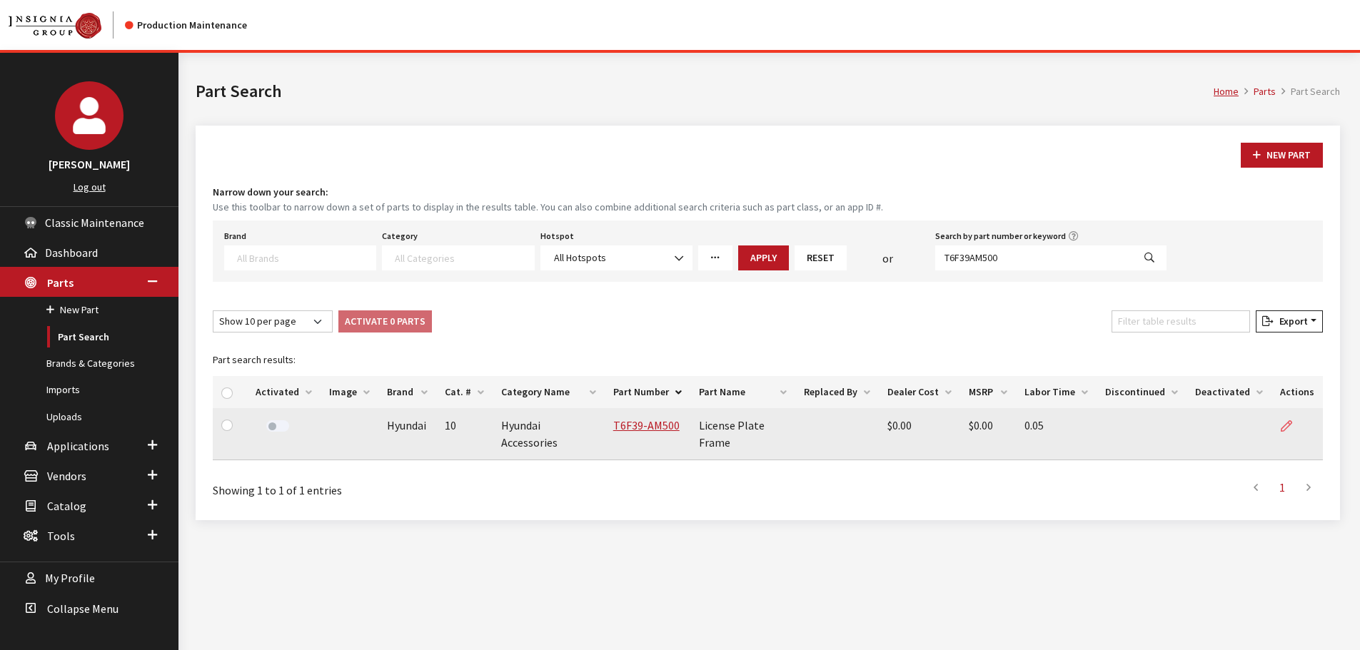
click at [1287, 423] on icon at bounding box center [1286, 426] width 11 height 11
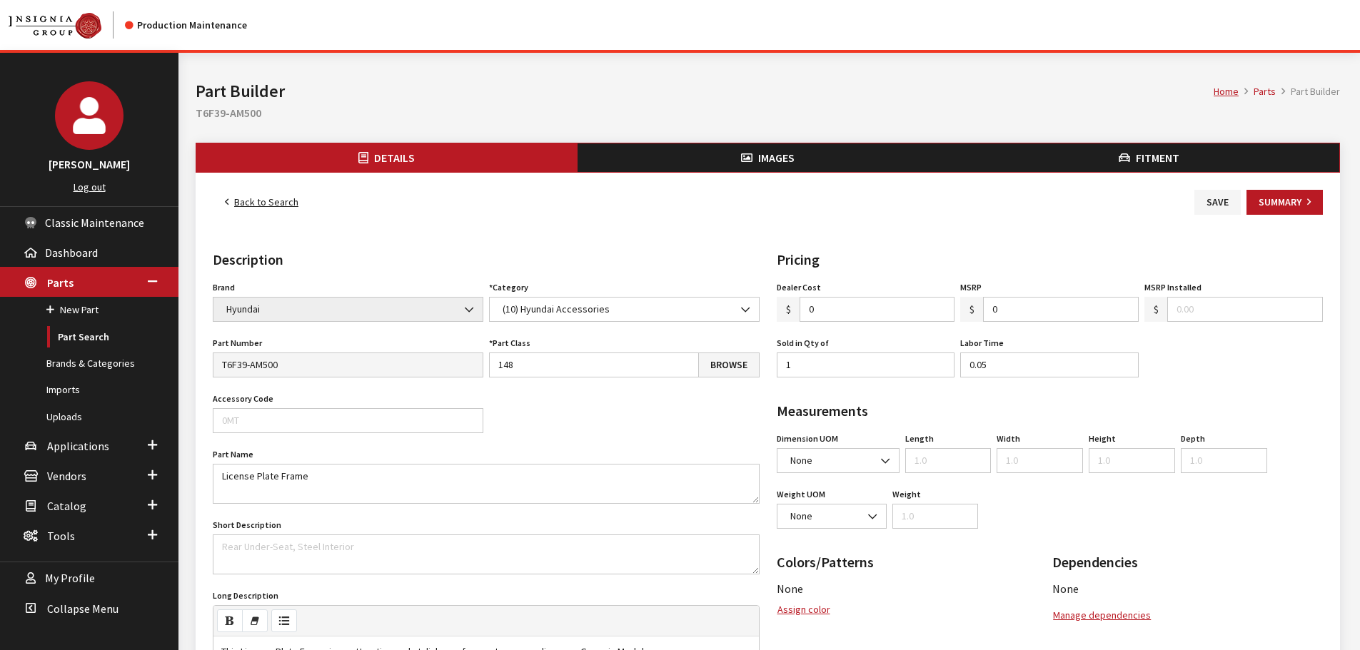
click at [1165, 168] on button "Fitment" at bounding box center [1148, 158] width 381 height 29
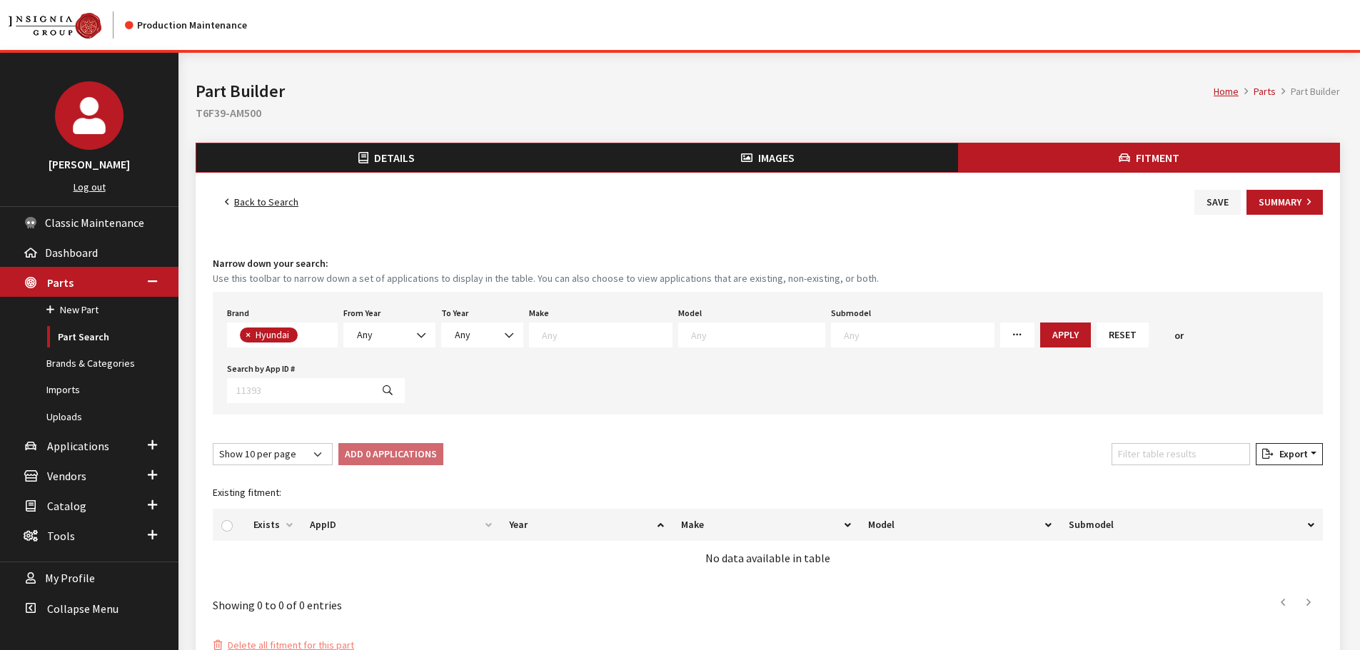
scroll to position [91, 0]
click at [412, 331] on span at bounding box center [423, 335] width 24 height 24
select select "2006"
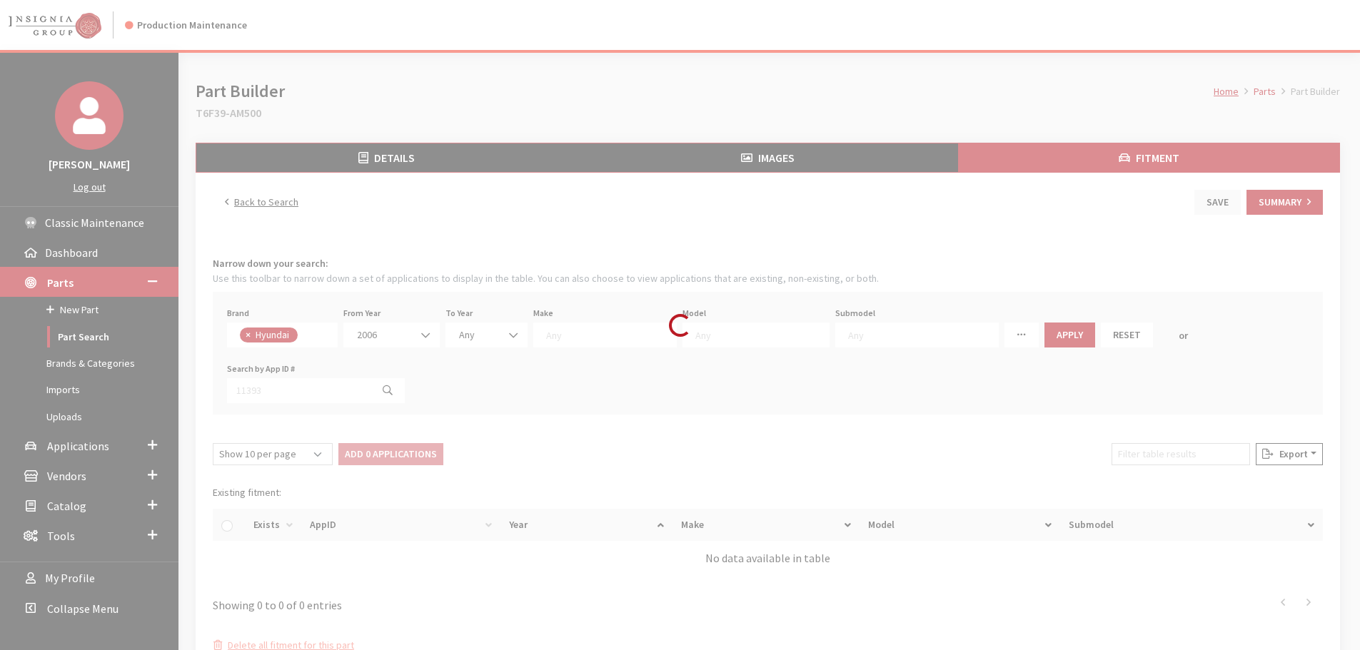
select select
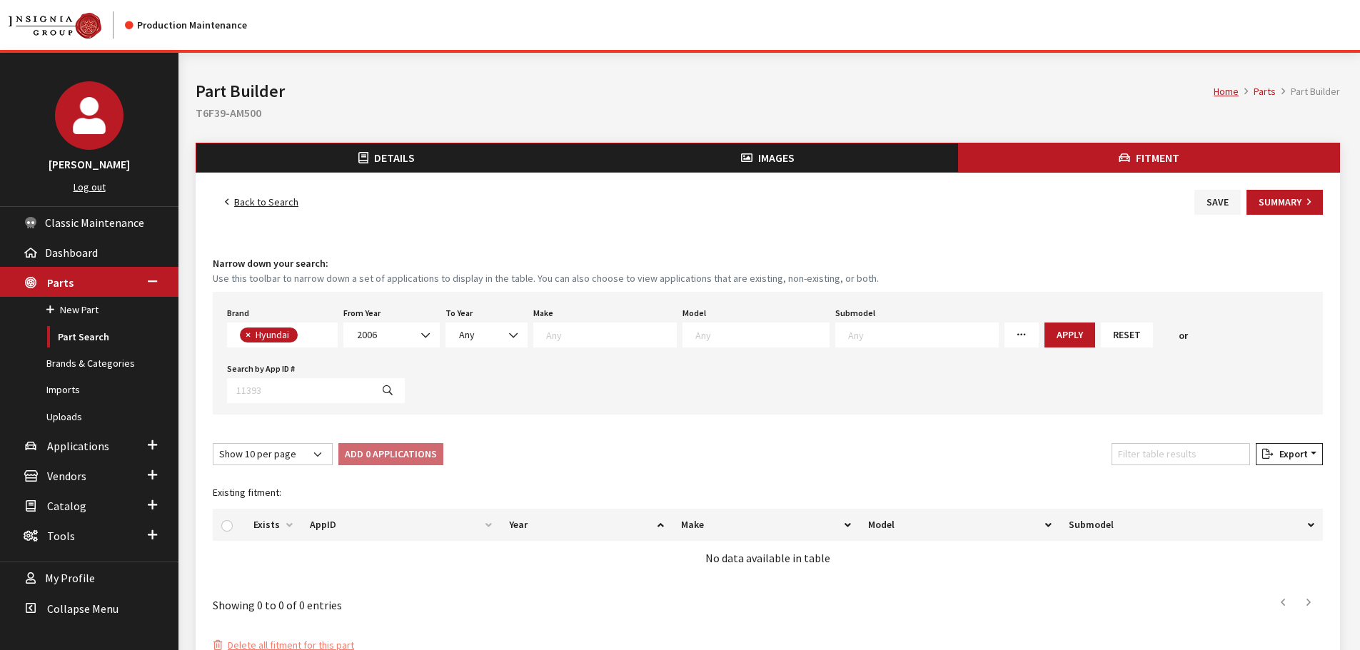
click at [481, 353] on div "Brand Any Acura Alfa Romeo Audi Bentley BMW DoubleTake Ford GM Honda Hyundai In…" at bounding box center [768, 353] width 1110 height 123
click at [488, 325] on div "To Year [DATE] 2025 2024 2023 2022 2021 2020 2019 2018 2017 2016 2015 2014 2013…" at bounding box center [487, 325] width 88 height 44
drag, startPoint x: 490, startPoint y: 331, endPoint x: 478, endPoint y: 382, distance: 52.0
click at [490, 332] on span "Any" at bounding box center [487, 335] width 64 height 15
drag, startPoint x: 480, startPoint y: 376, endPoint x: 481, endPoint y: 364, distance: 12.2
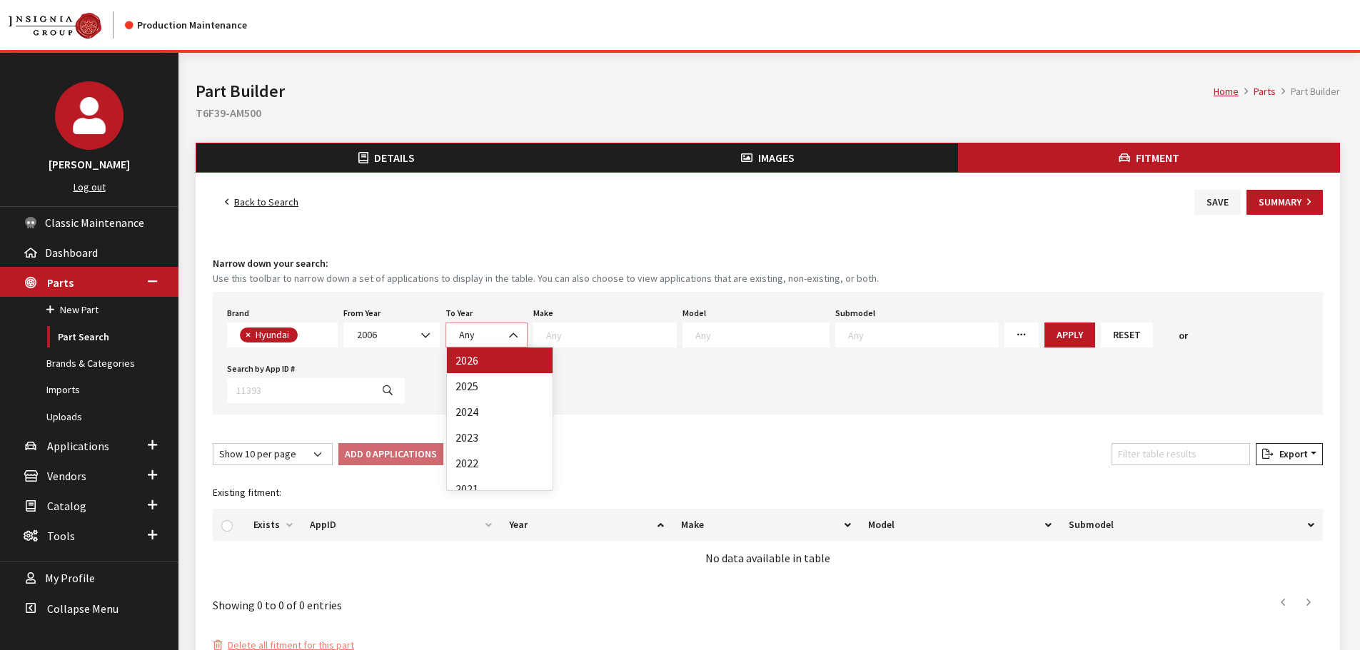
select select "2026"
select select
select select "30"
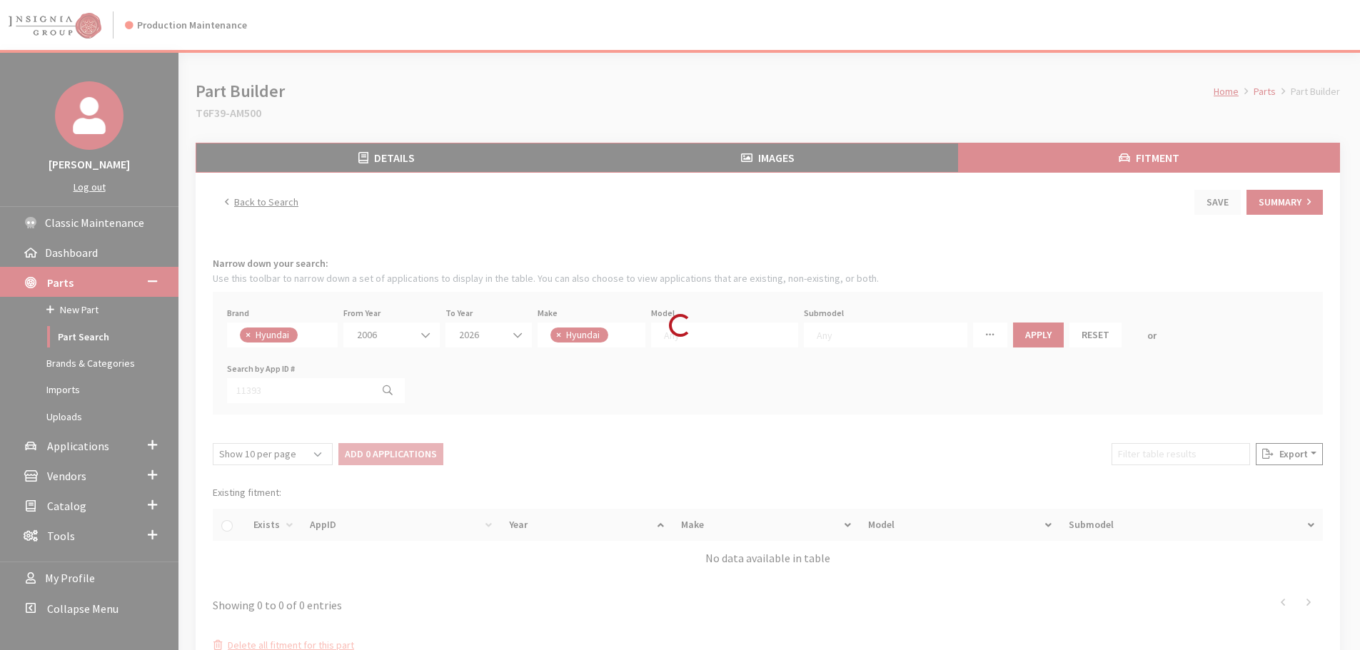
click at [617, 328] on div "Loading..." at bounding box center [680, 325] width 1360 height 650
select select
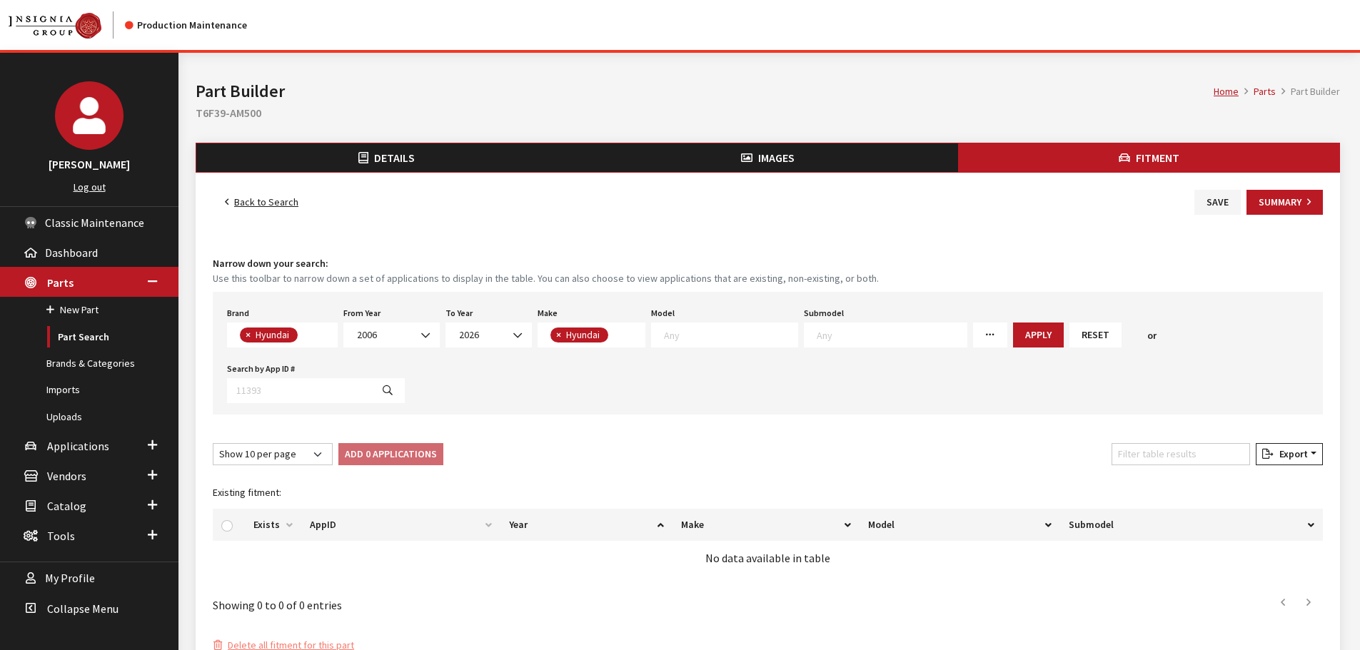
click at [760, 332] on textarea "Search" at bounding box center [731, 334] width 134 height 13
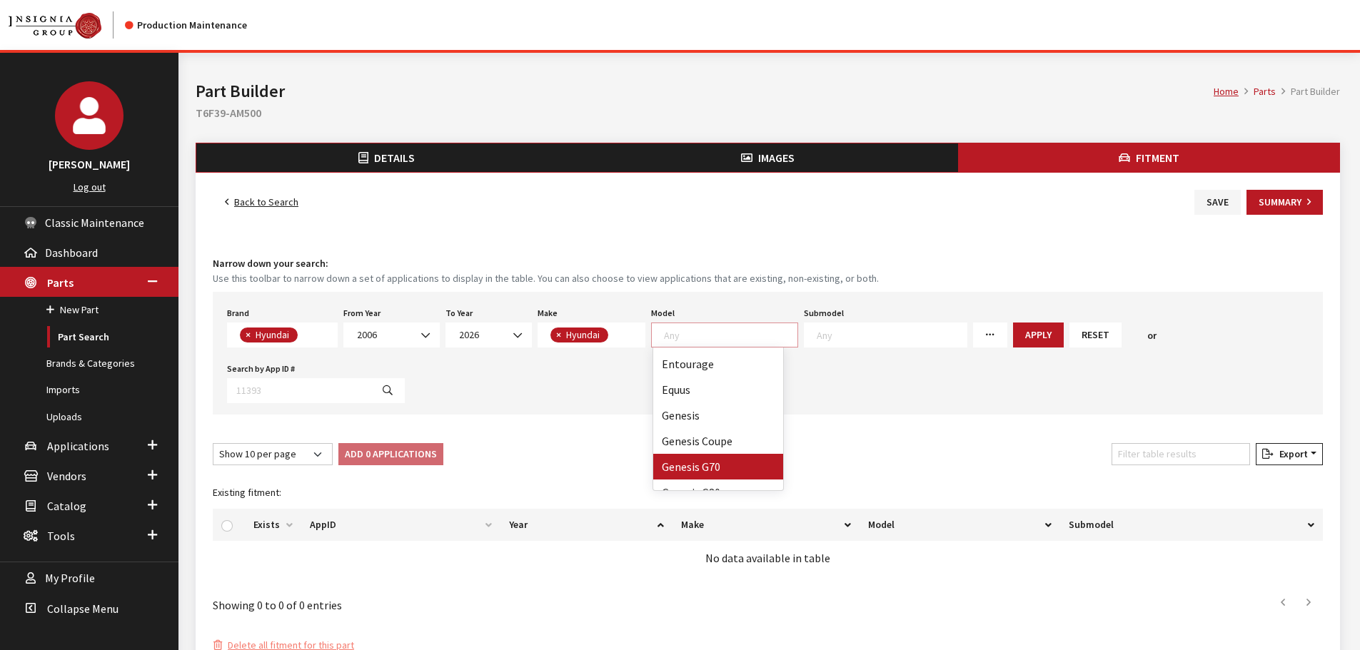
scroll to position [71, 0]
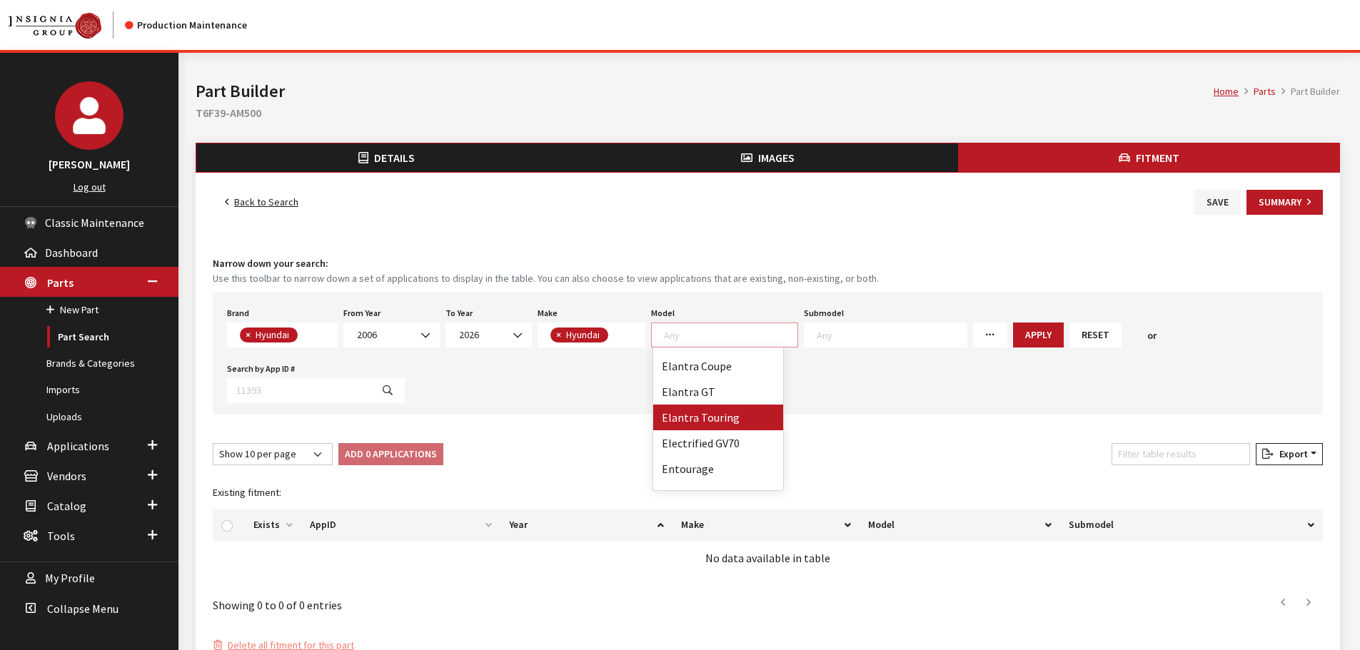
click at [940, 373] on div "Brand Any Acura Alfa Romeo Audi Bentley BMW DoubleTake Ford GM Honda Hyundai In…" at bounding box center [768, 353] width 1110 height 123
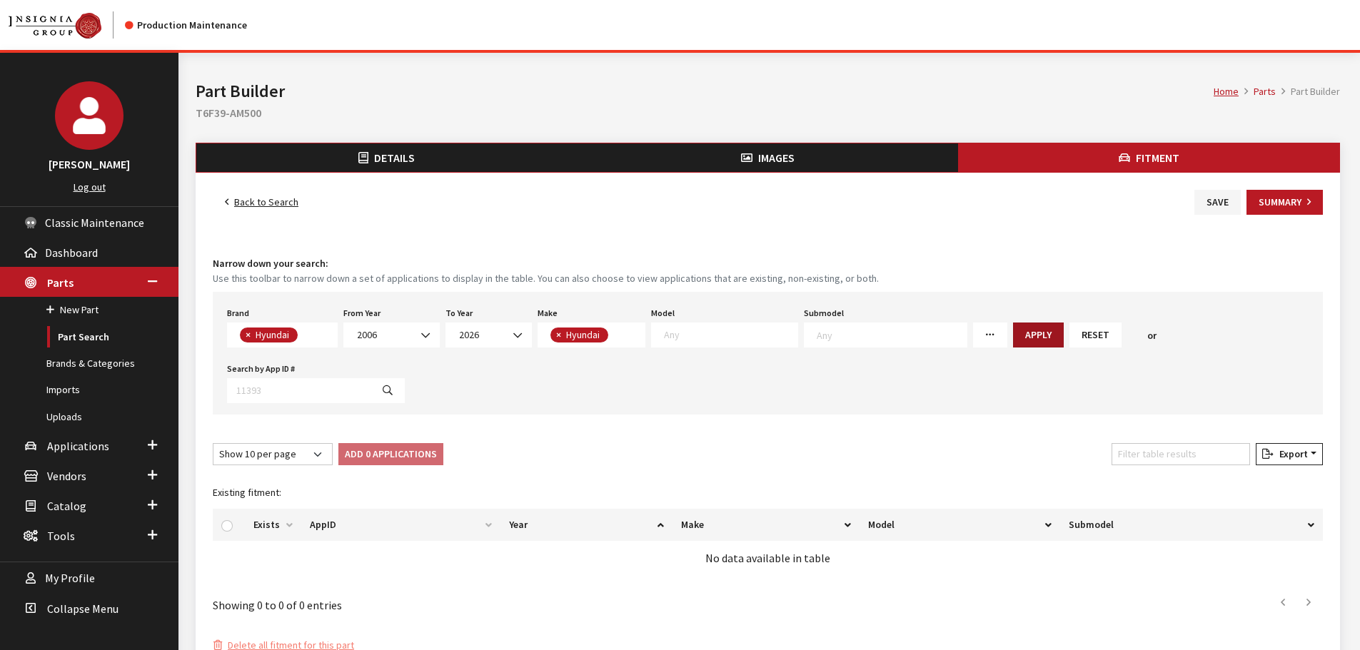
click at [1013, 338] on button "Apply" at bounding box center [1038, 335] width 51 height 25
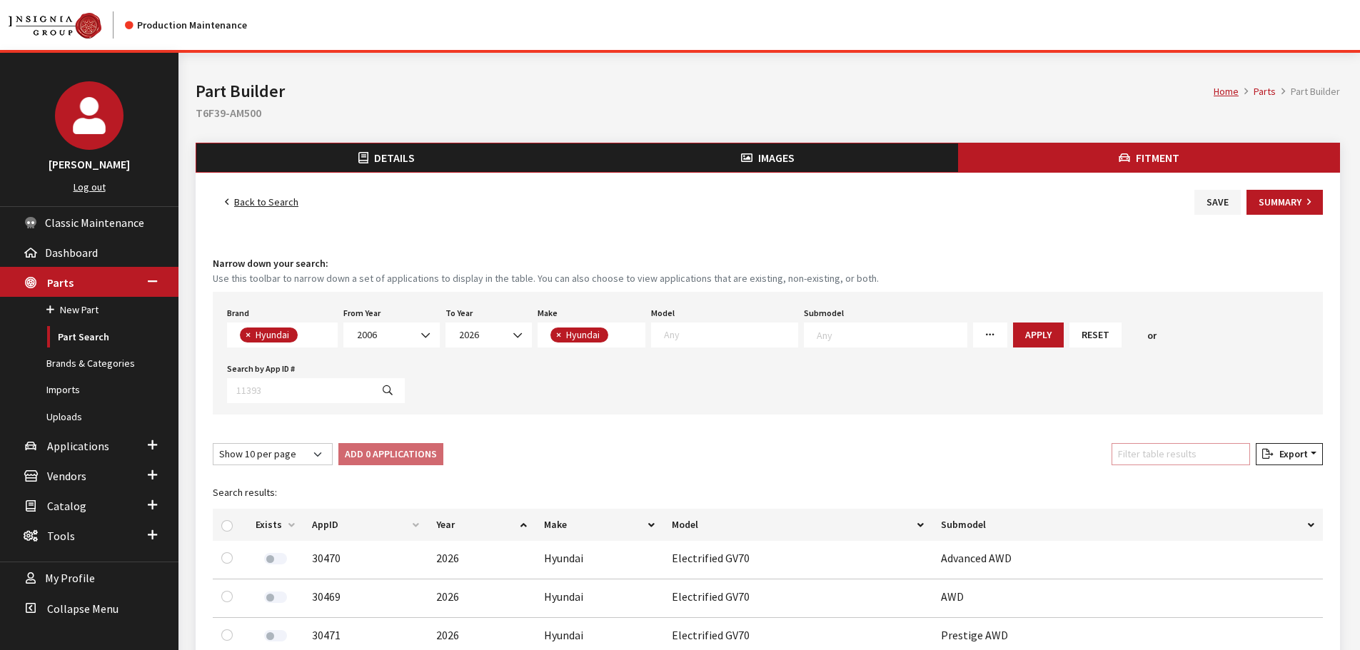
click at [1173, 453] on input "Filter table results" at bounding box center [1181, 454] width 139 height 22
type input "gene"
click at [226, 528] on input "checkbox" at bounding box center [226, 525] width 11 height 11
checkbox input "true"
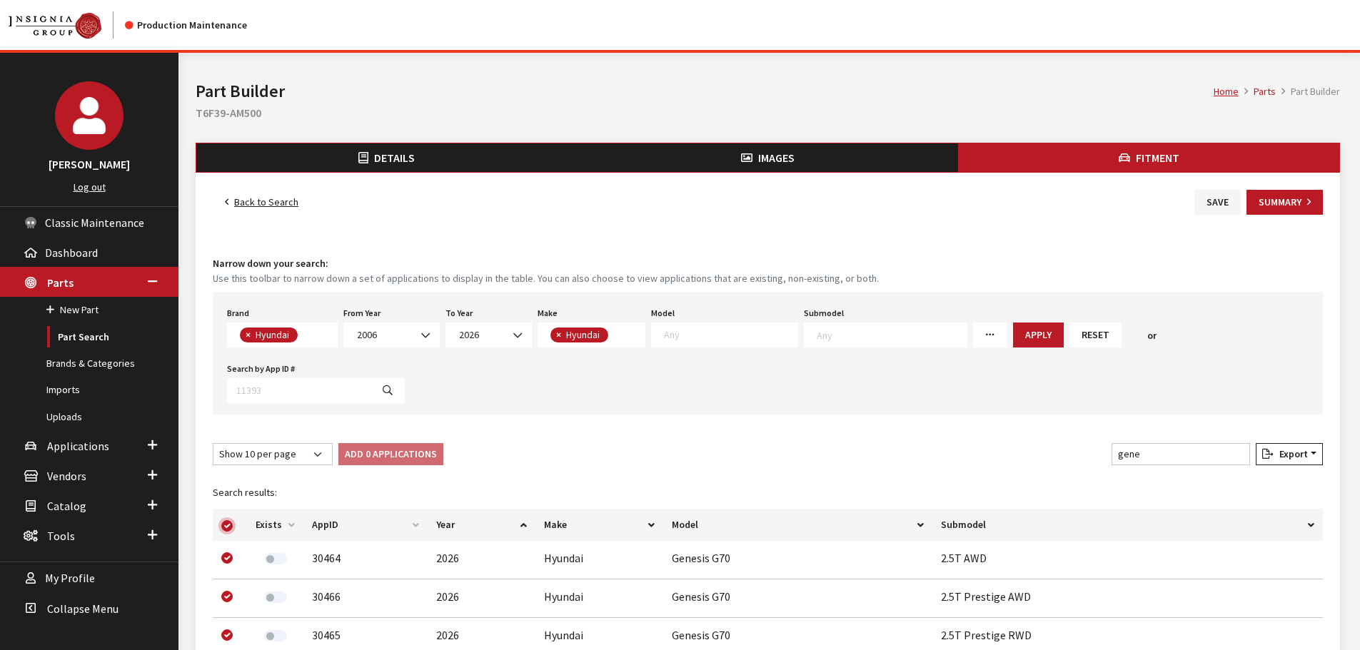
checkbox input "true"
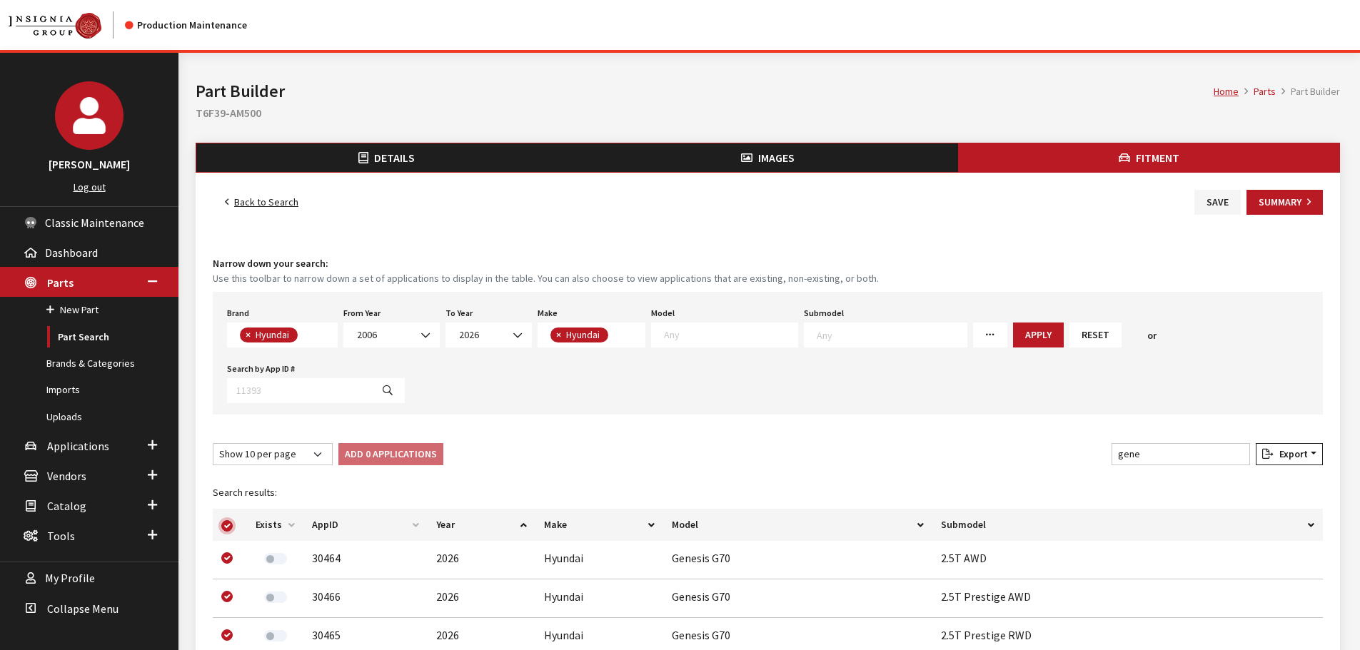
checkbox input "true"
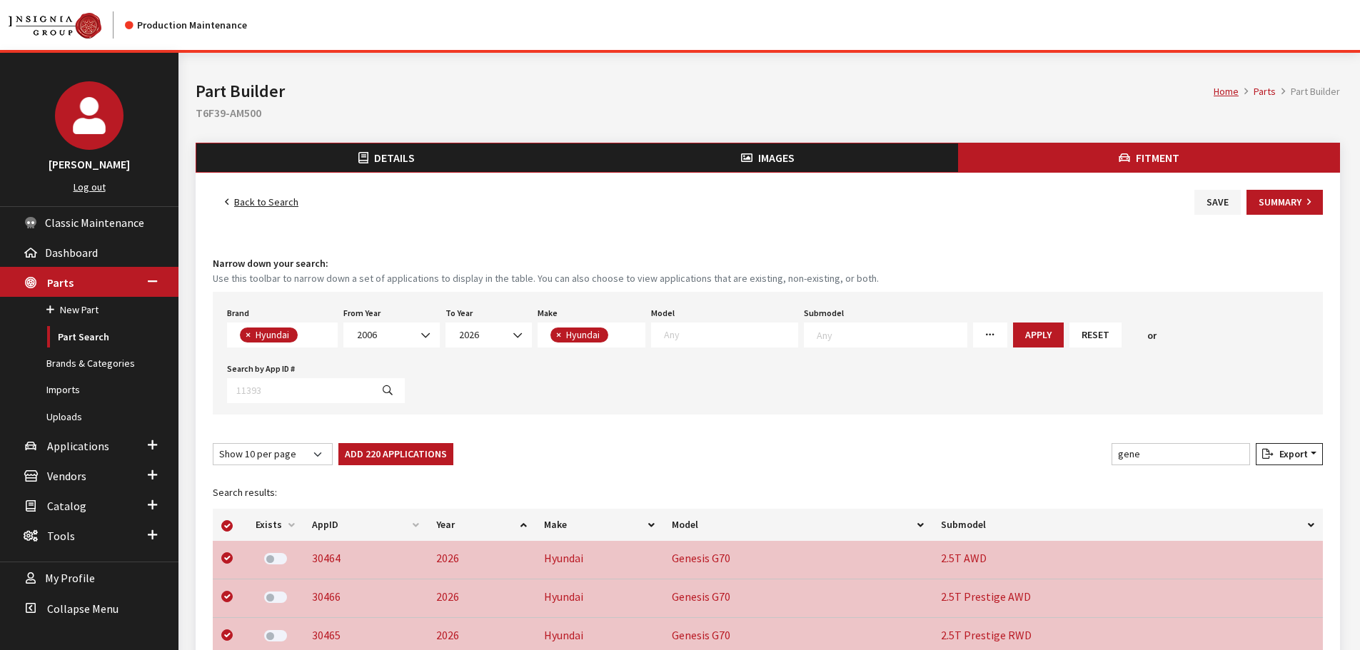
click at [370, 468] on div "Add 220 Applications Remove 0 Applications" at bounding box center [396, 457] width 121 height 28
drag, startPoint x: 383, startPoint y: 446, endPoint x: 395, endPoint y: 454, distance: 14.9
click at [384, 443] on button "Add 220 Applications" at bounding box center [395, 454] width 115 height 22
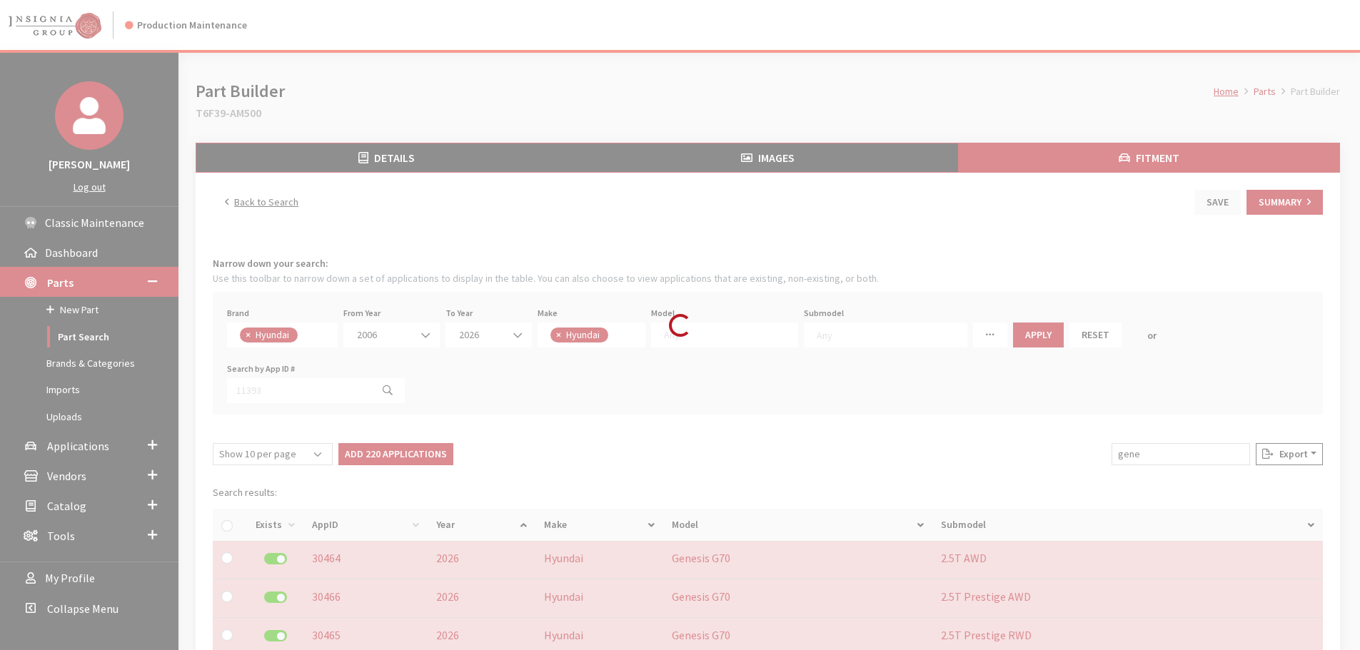
checkbox input "false"
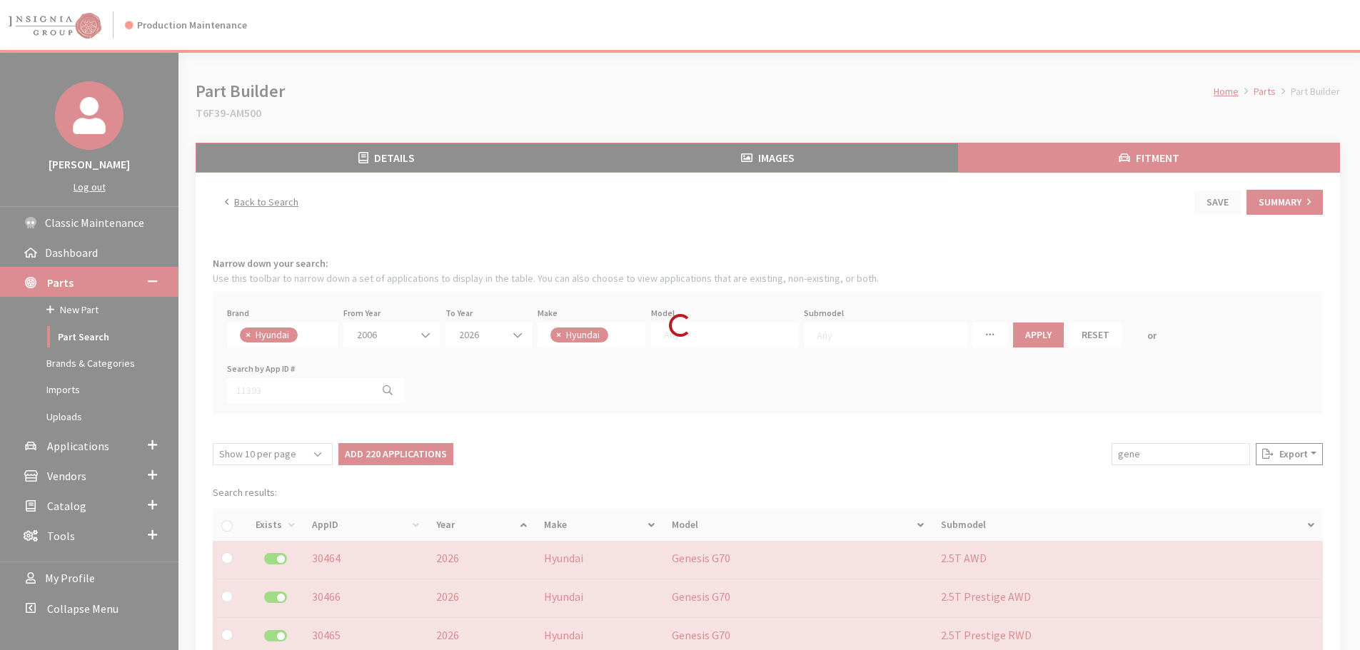
checkbox input "false"
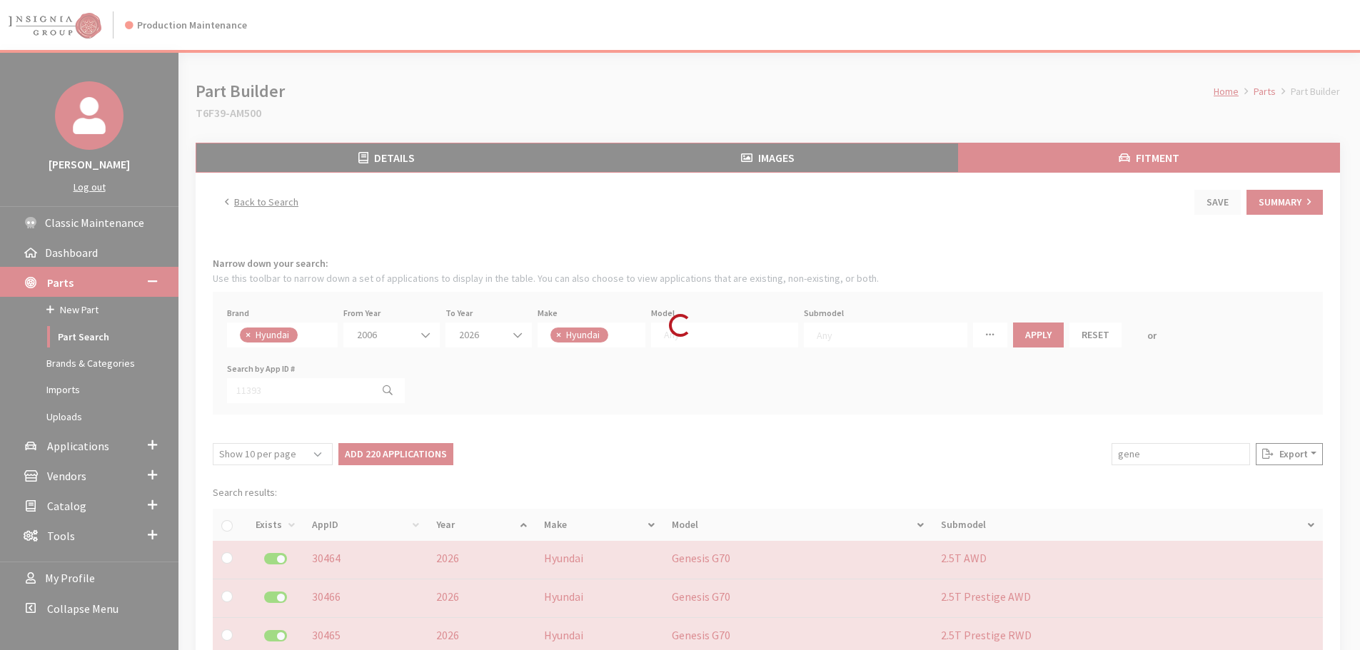
checkbox input "false"
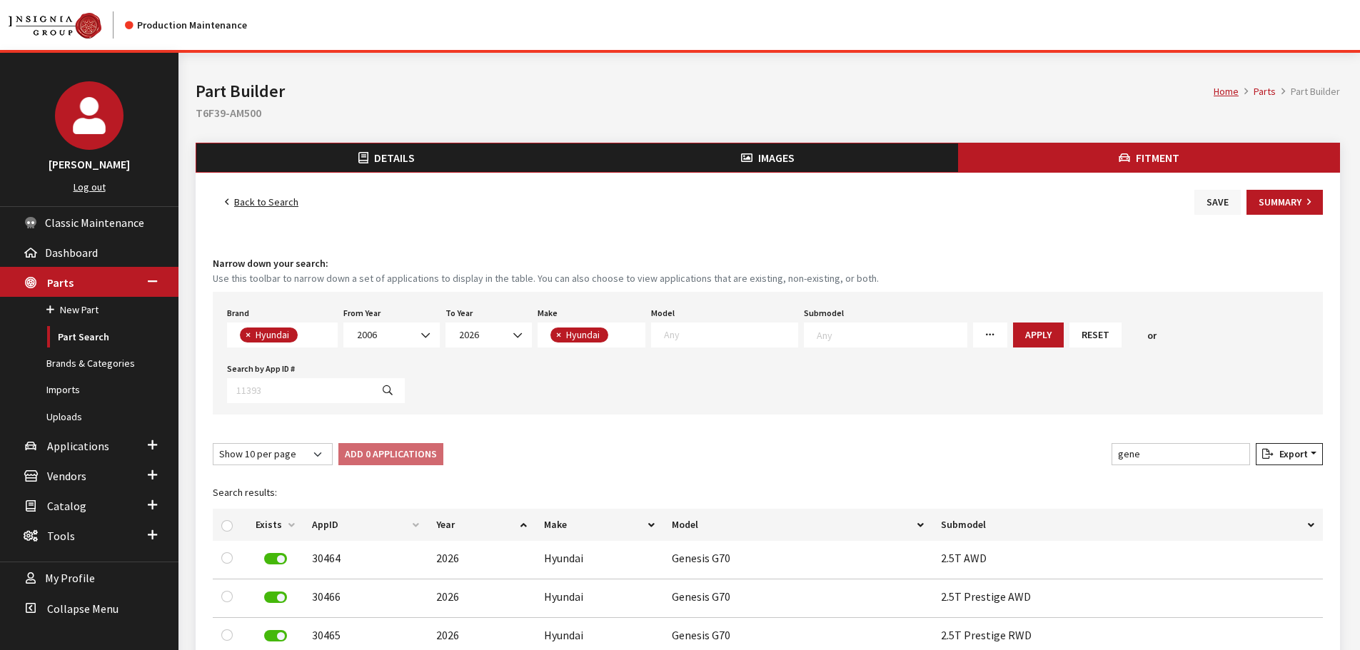
click at [1201, 199] on button "Save" at bounding box center [1217, 202] width 46 height 25
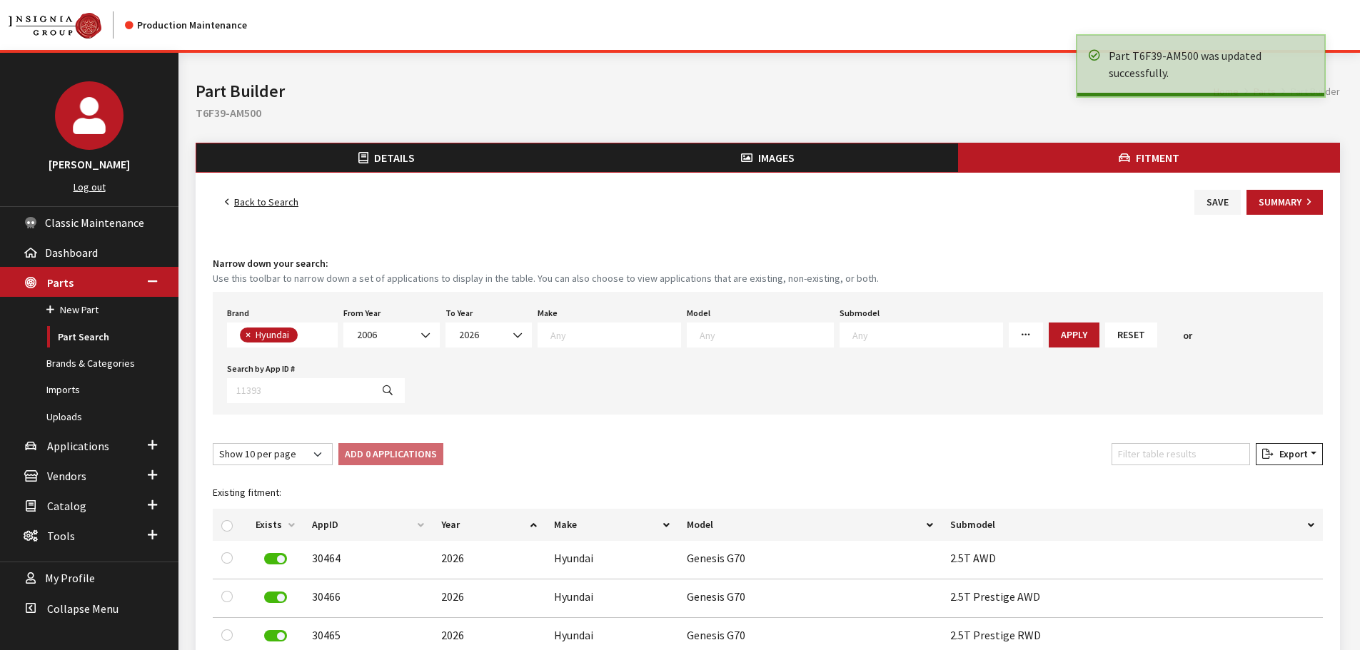
select select
click at [1292, 196] on button "Summary" at bounding box center [1285, 202] width 76 height 25
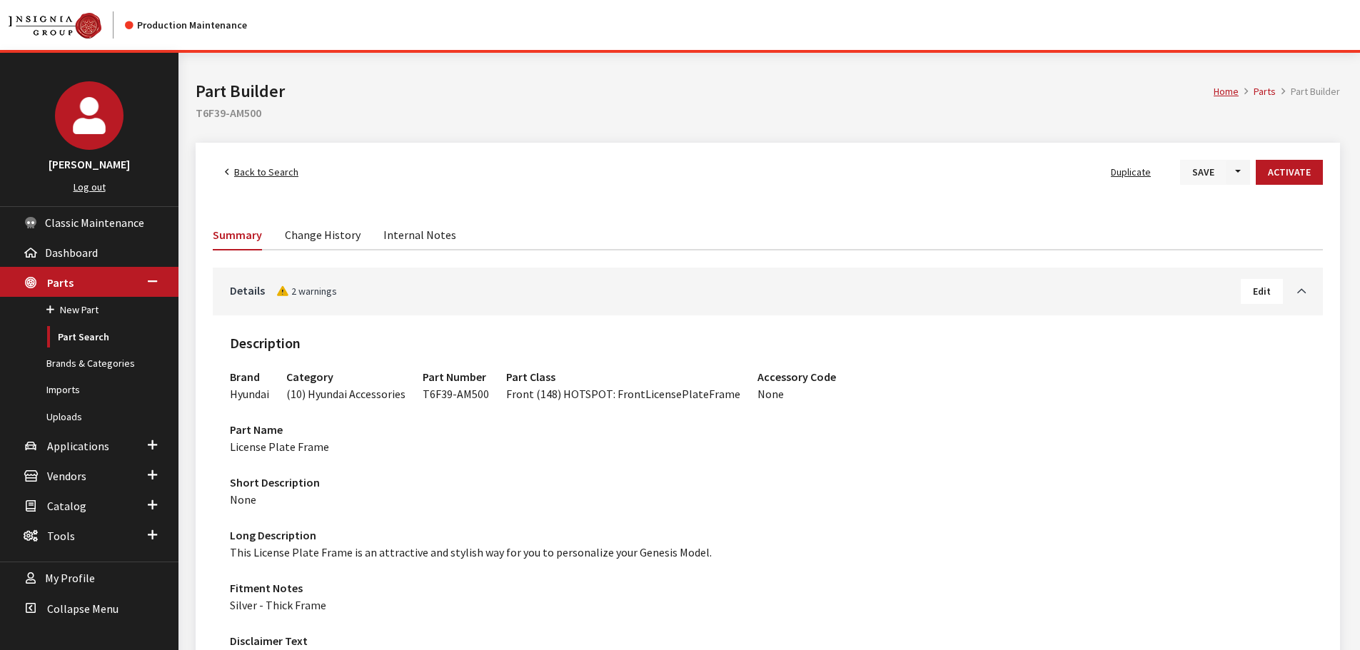
click at [1201, 169] on button "Save" at bounding box center [1203, 172] width 46 height 25
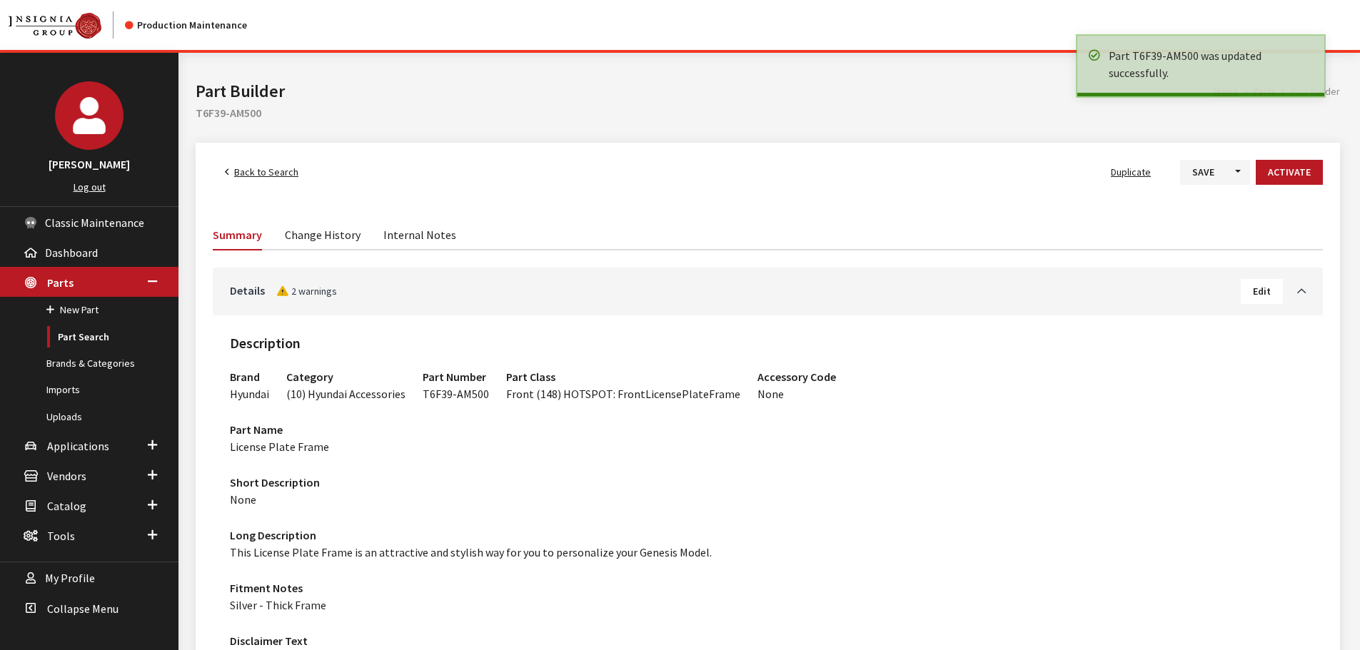
click at [1284, 170] on button "Activate" at bounding box center [1289, 172] width 67 height 25
click at [277, 176] on span "Back to Search" at bounding box center [266, 172] width 64 height 13
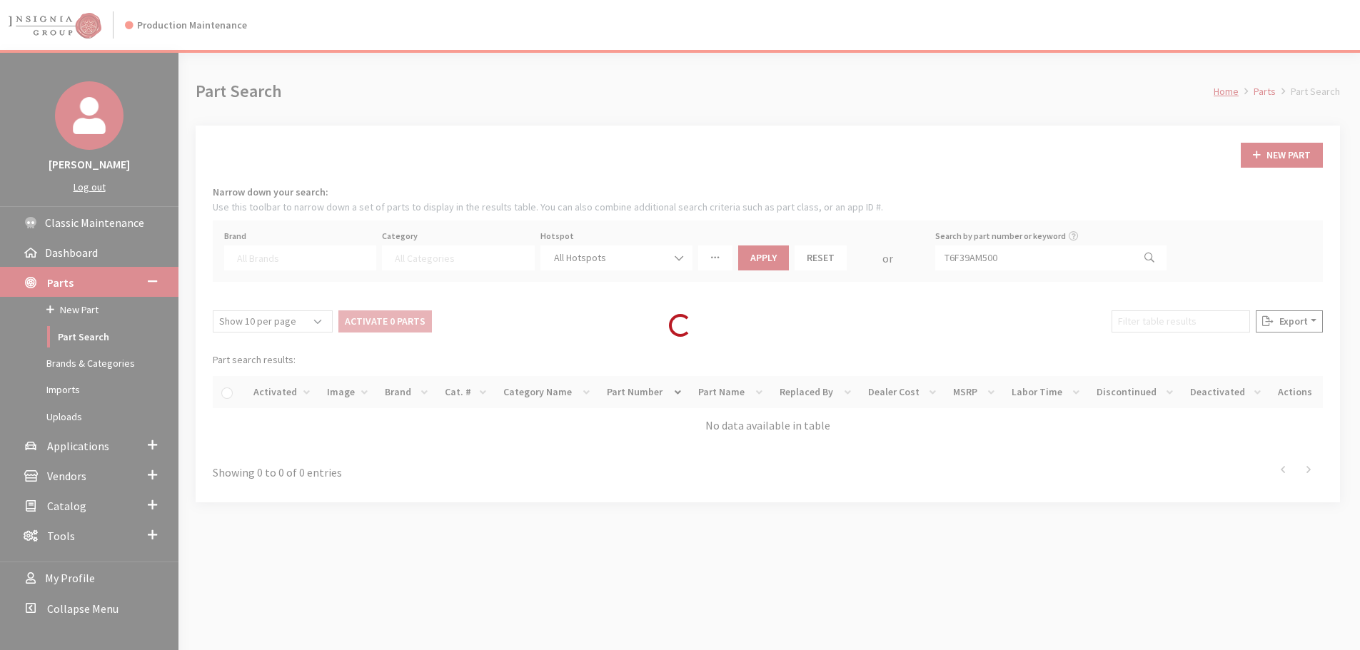
select select
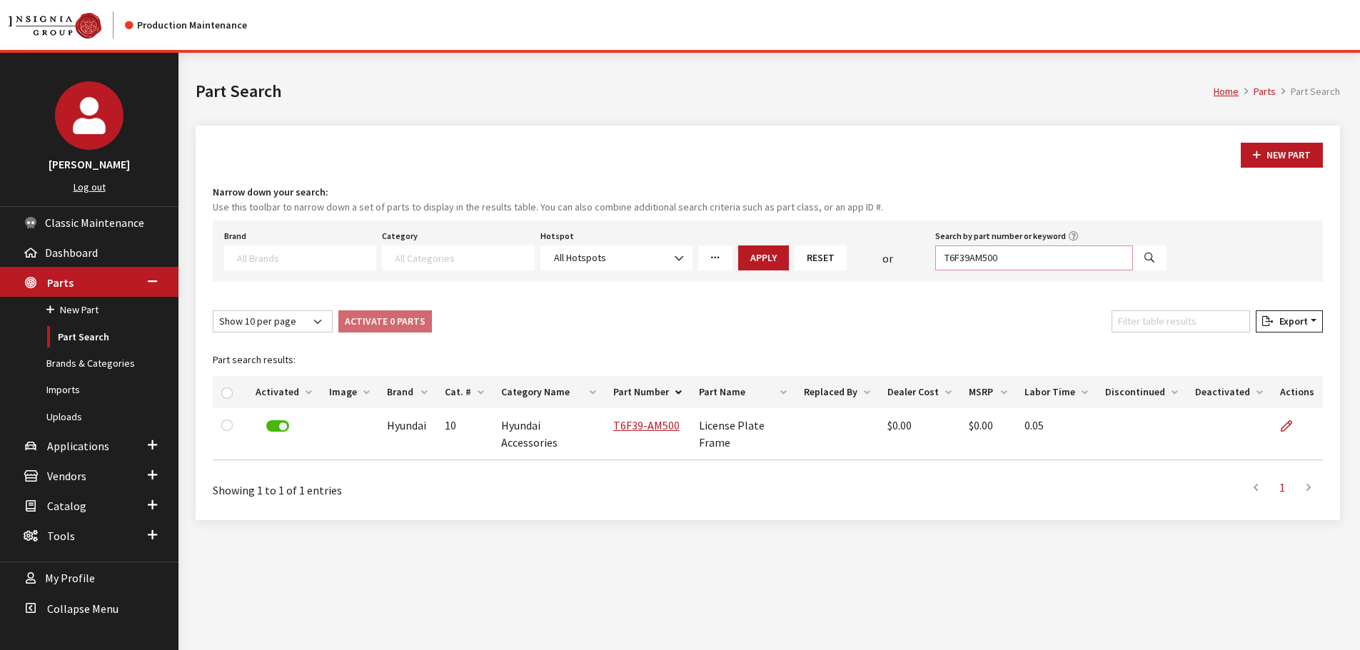
click at [1040, 251] on input "T6F39AM500" at bounding box center [1034, 258] width 198 height 25
click at [1037, 242] on label "Search by part number or keyword" at bounding box center [1000, 236] width 131 height 13
click at [1037, 246] on input "T6F39AM500" at bounding box center [1034, 258] width 198 height 25
paste input "6"
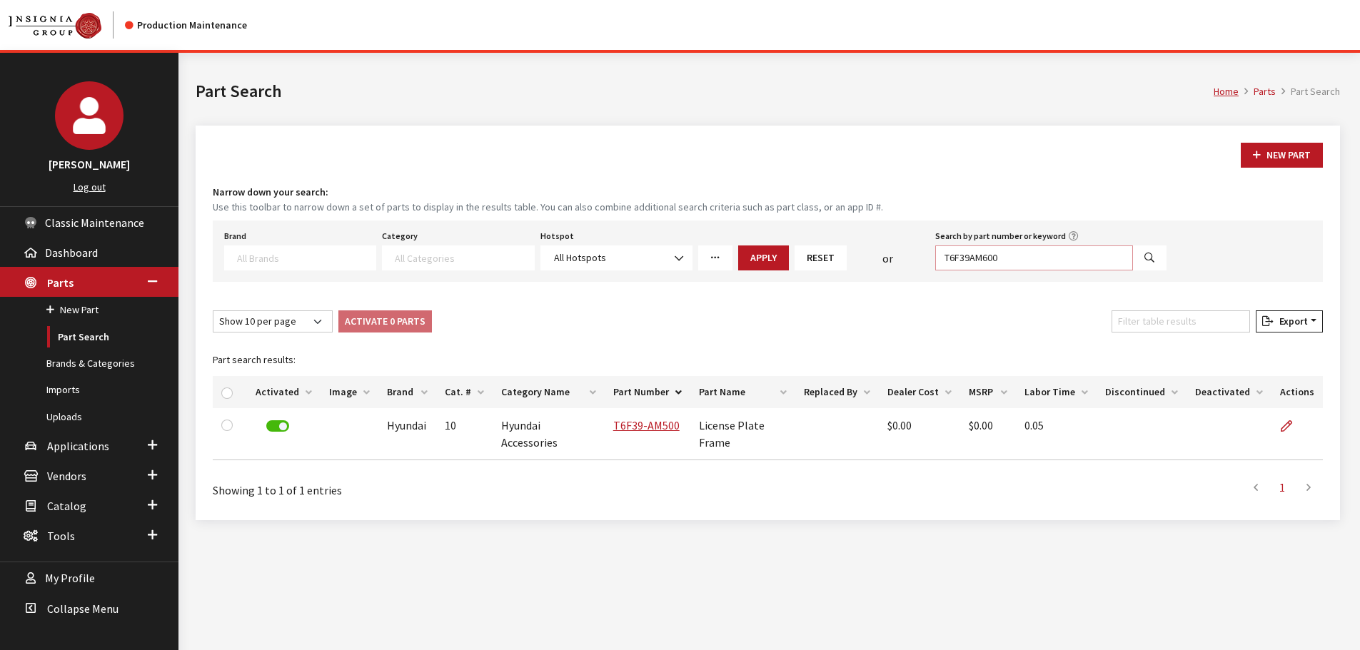
type input "T6F39AM600"
select select
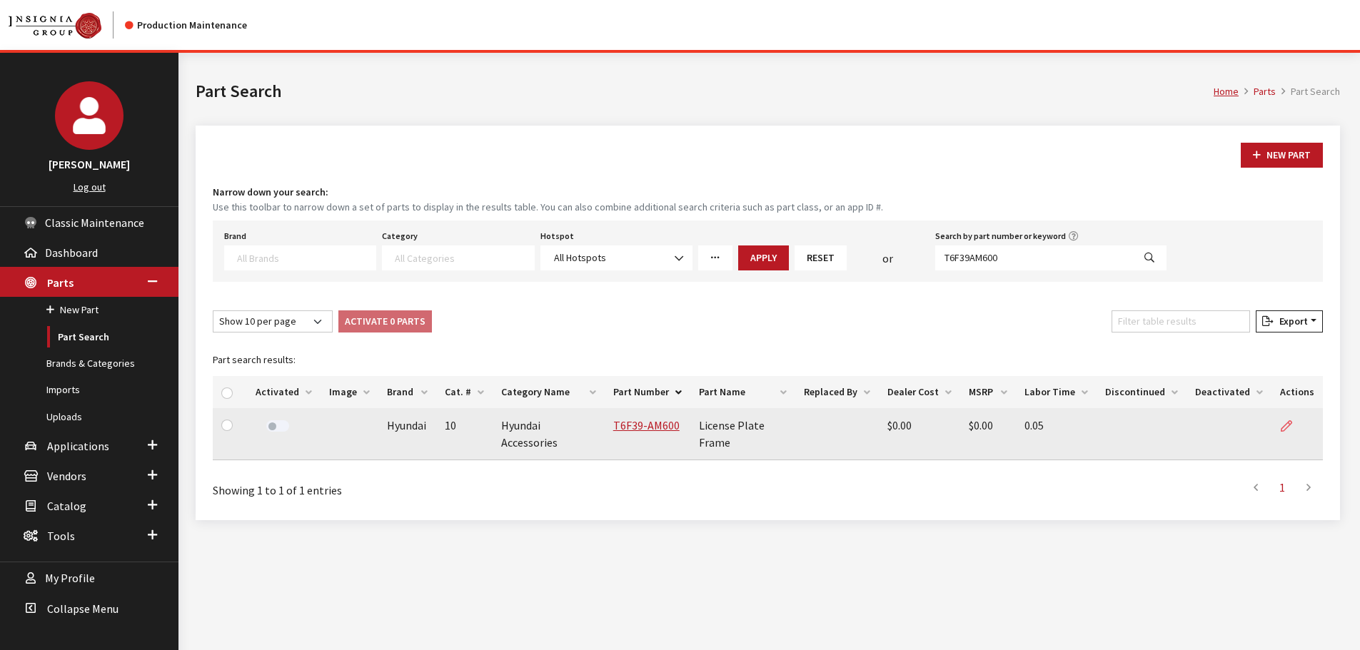
click at [1284, 434] on link at bounding box center [1292, 426] width 24 height 36
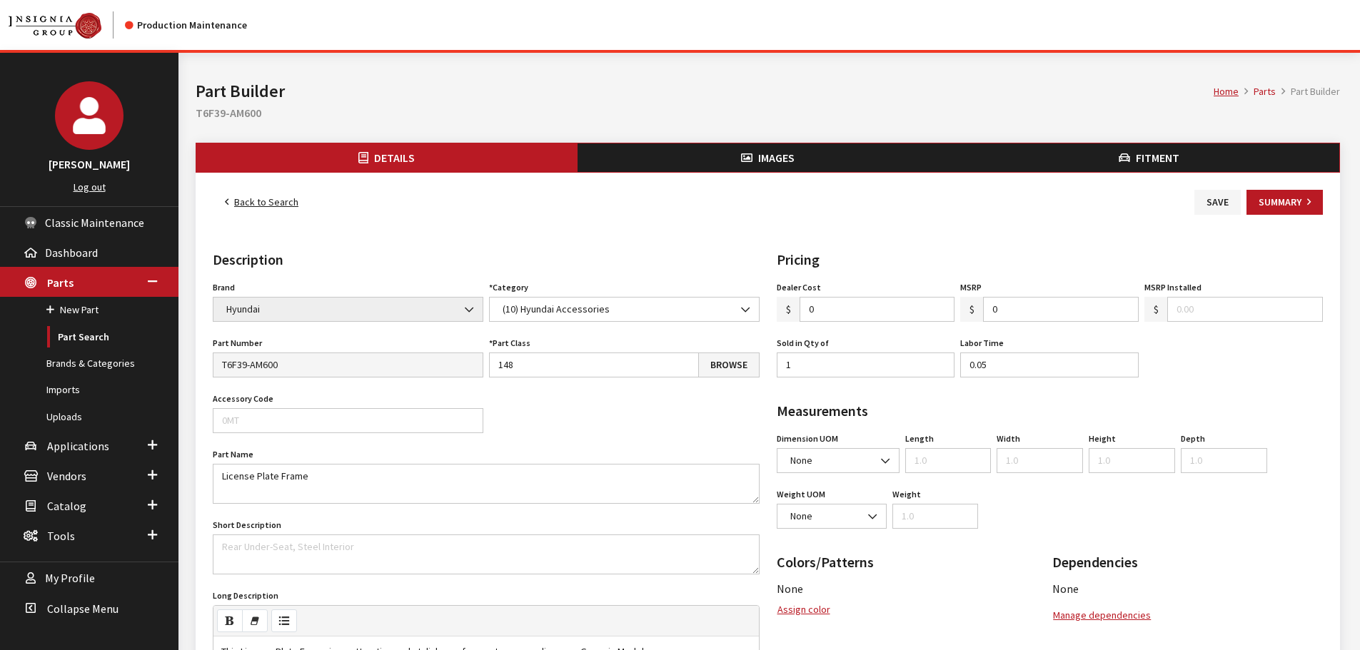
click at [1070, 159] on button "Fitment" at bounding box center [1148, 158] width 381 height 29
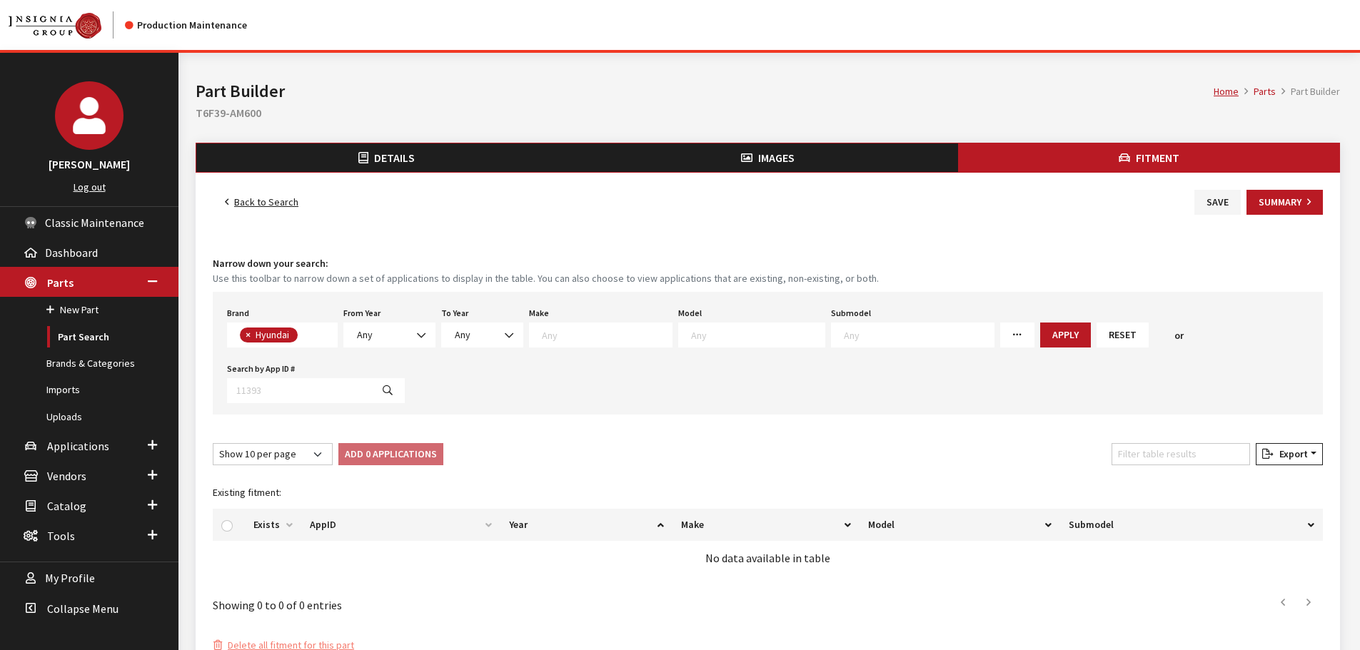
scroll to position [91, 0]
click at [387, 325] on span "Any" at bounding box center [389, 335] width 92 height 25
select select "2006"
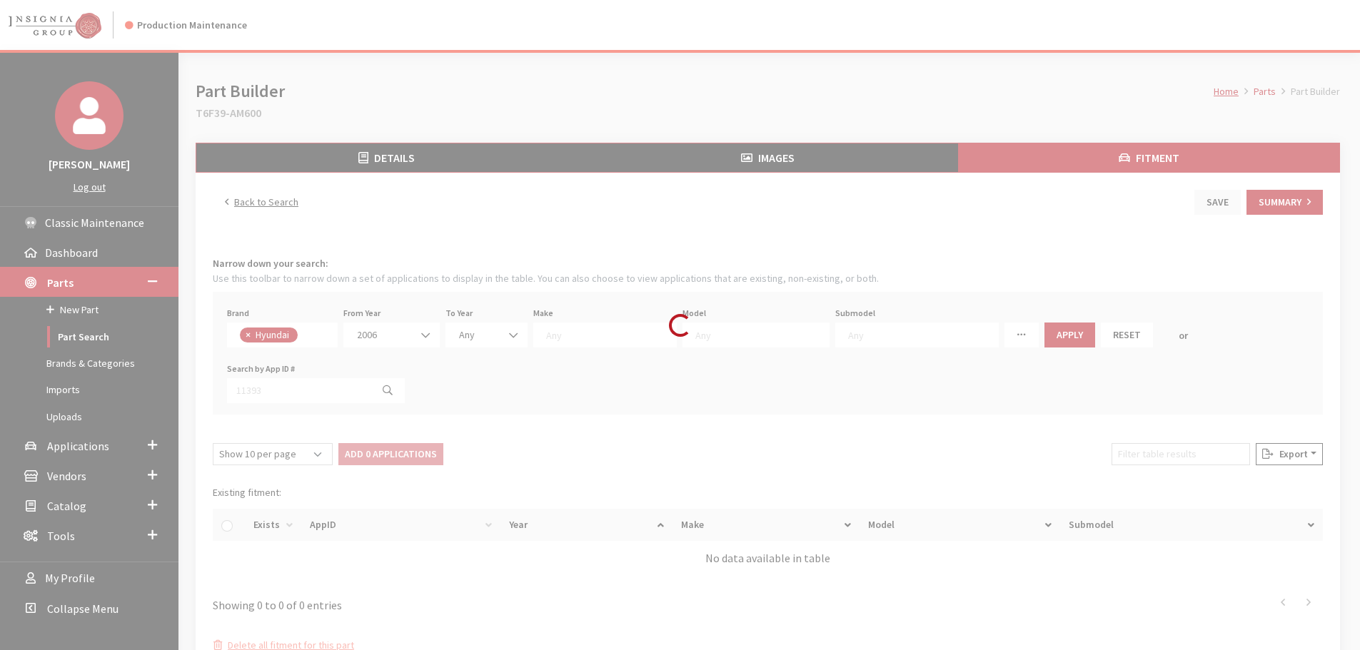
select select
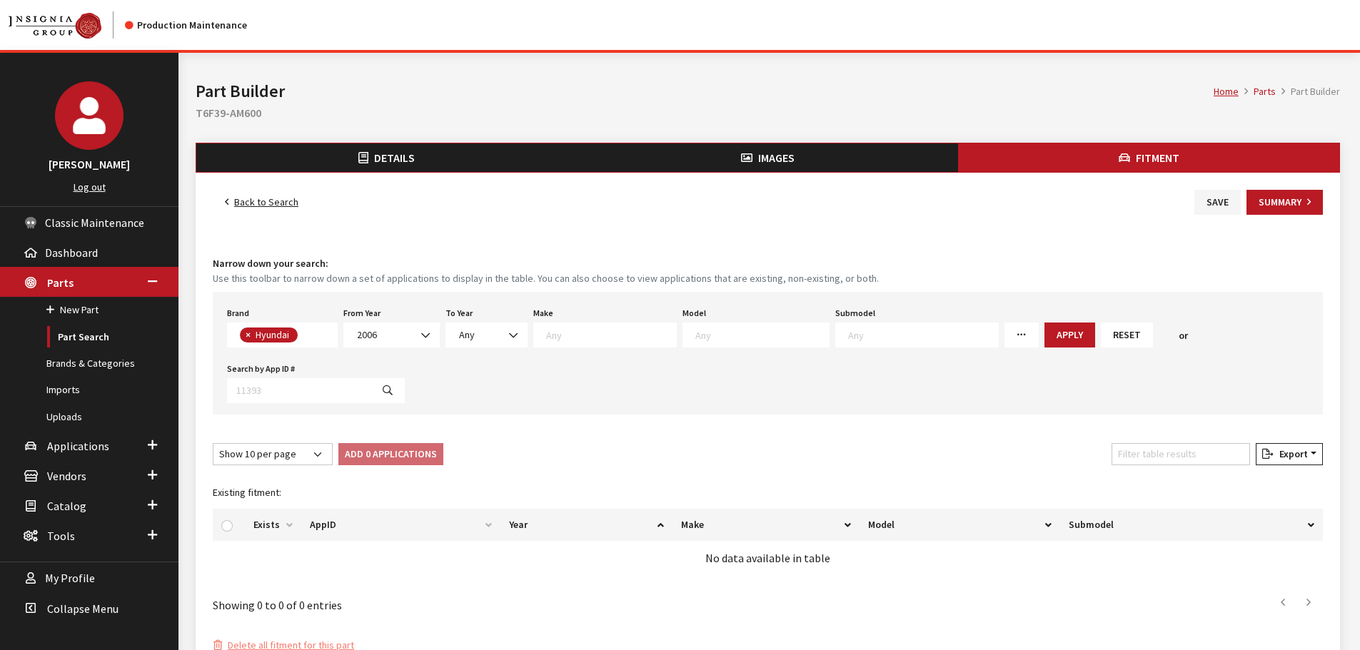
click at [480, 321] on div "To Year [DATE] 2025 2024 2023 2022 2021 2020 2019 2018 2017 2016 2015 2014 2013…" at bounding box center [487, 325] width 88 height 44
click at [481, 331] on span "Any" at bounding box center [487, 335] width 64 height 15
drag, startPoint x: 484, startPoint y: 356, endPoint x: 582, endPoint y: 339, distance: 99.3
select select "2026"
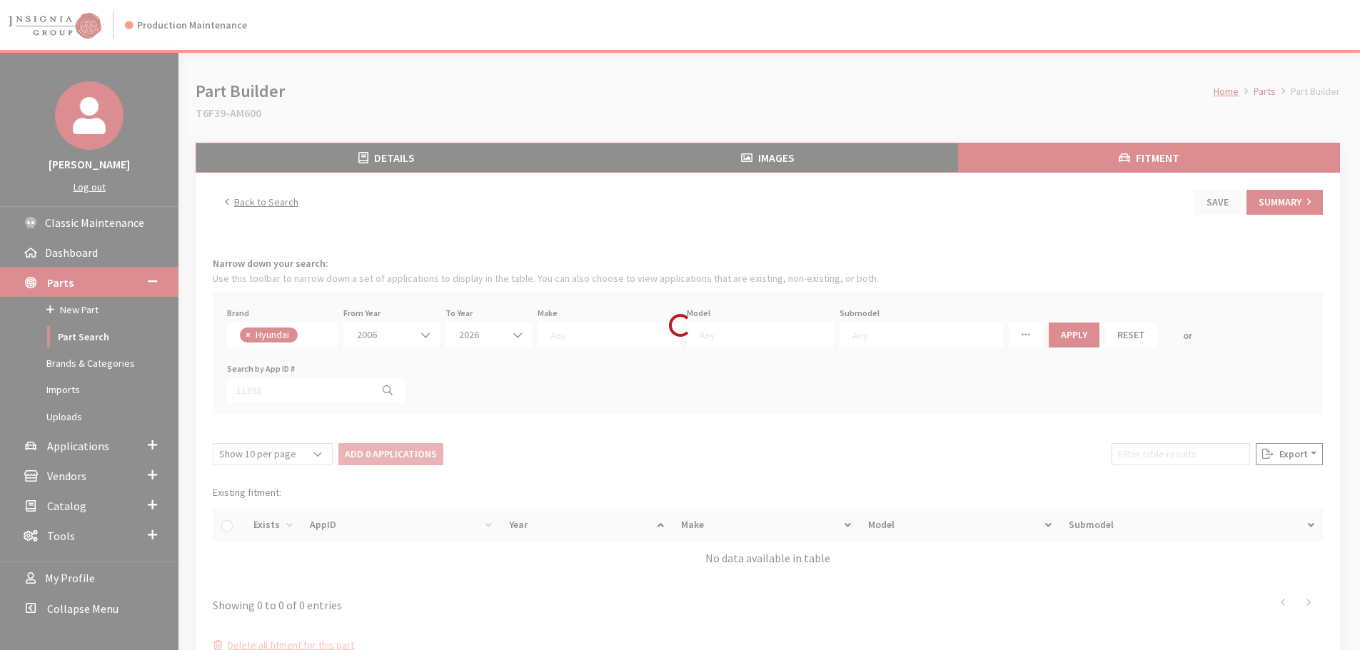
select select
select select "30"
select select
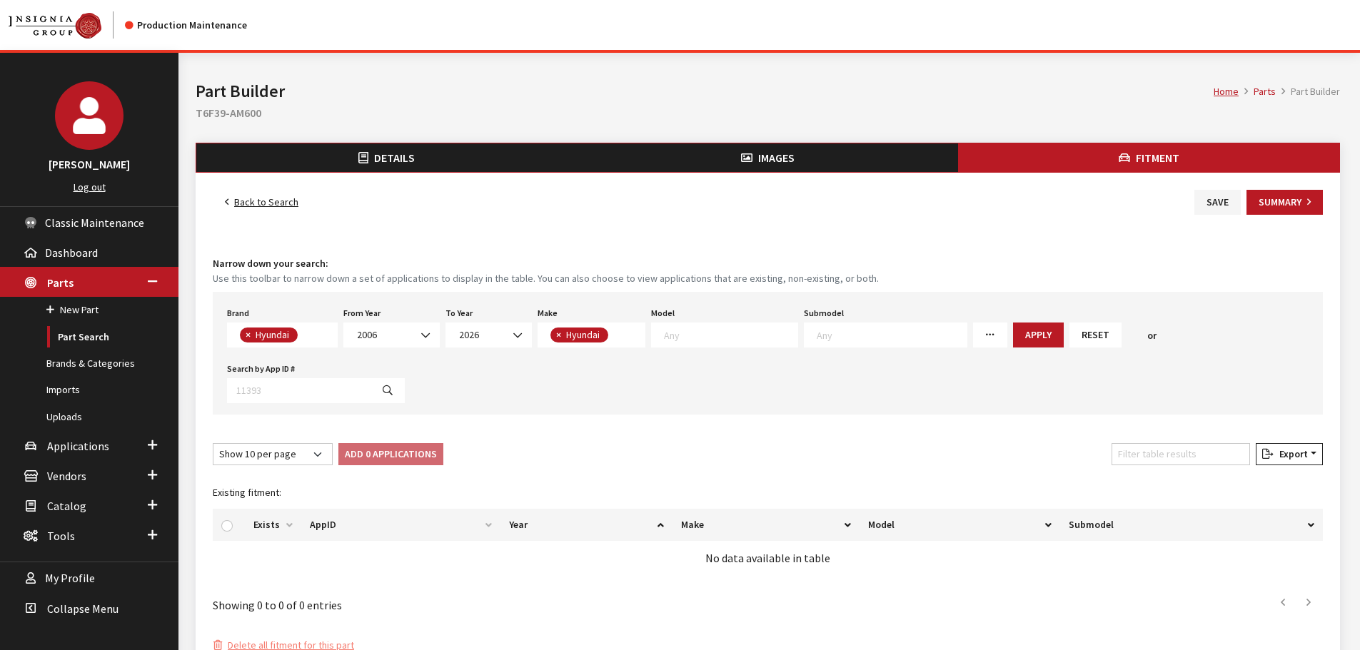
click at [738, 330] on textarea "Search" at bounding box center [731, 334] width 134 height 13
click at [1013, 325] on button "Apply" at bounding box center [1038, 335] width 51 height 25
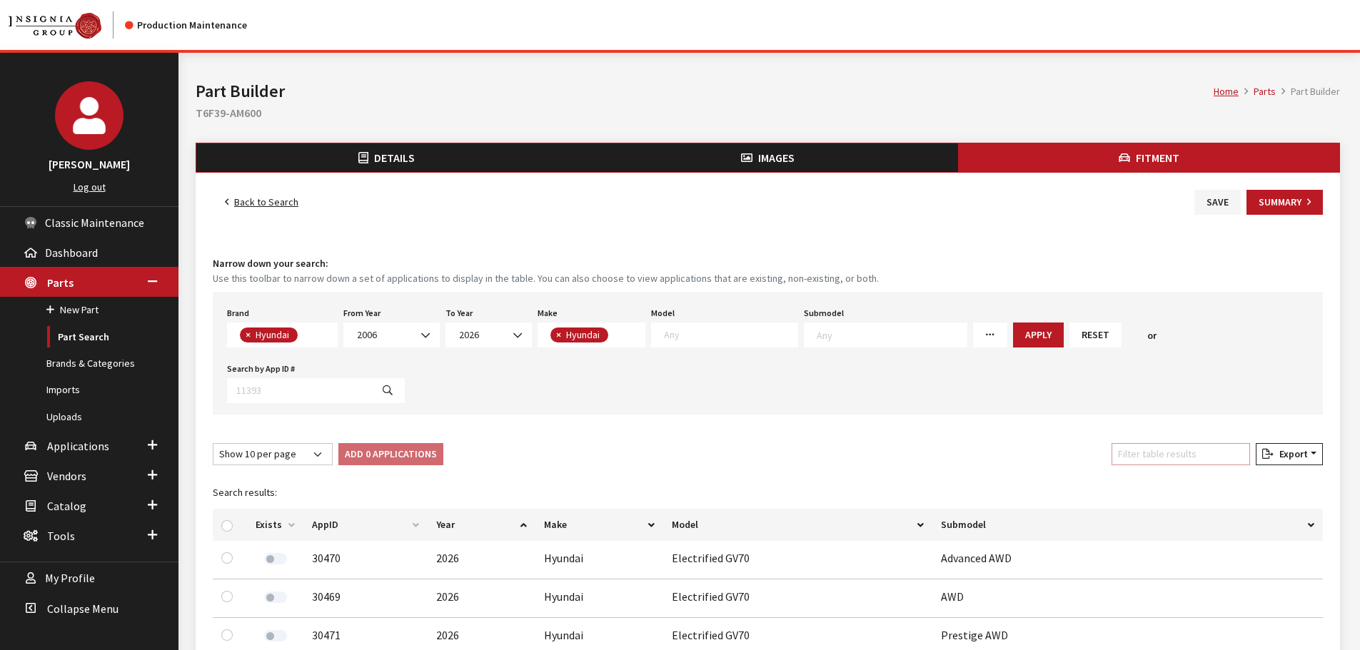
click at [1162, 453] on input "Filter table results" at bounding box center [1181, 454] width 139 height 22
type input "gene"
click at [223, 525] on input "checkbox" at bounding box center [226, 525] width 11 height 11
checkbox input "true"
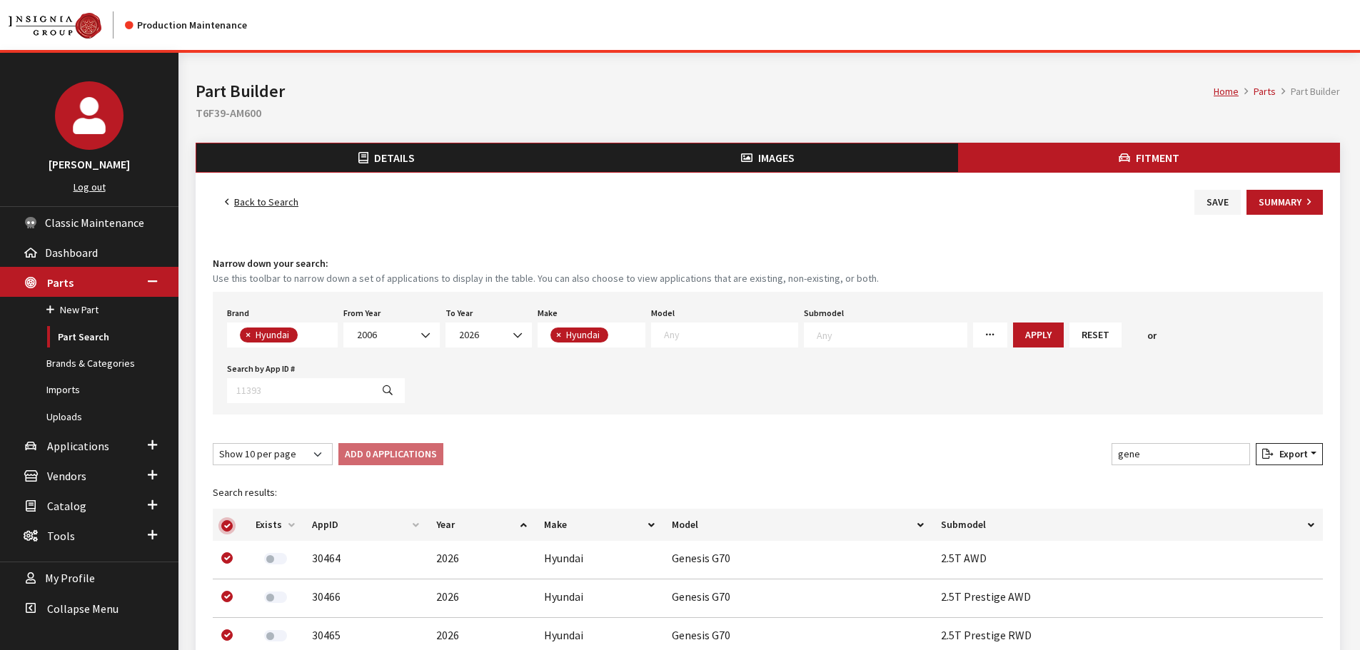
checkbox input "true"
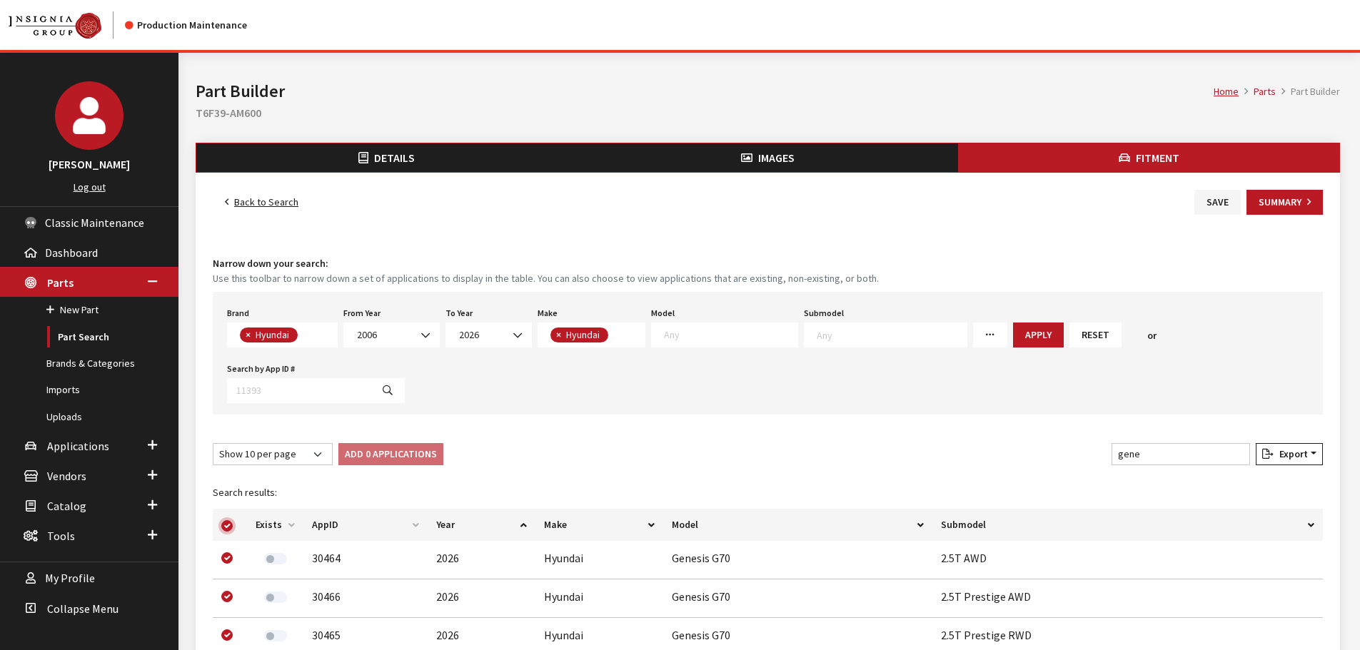
checkbox input "true"
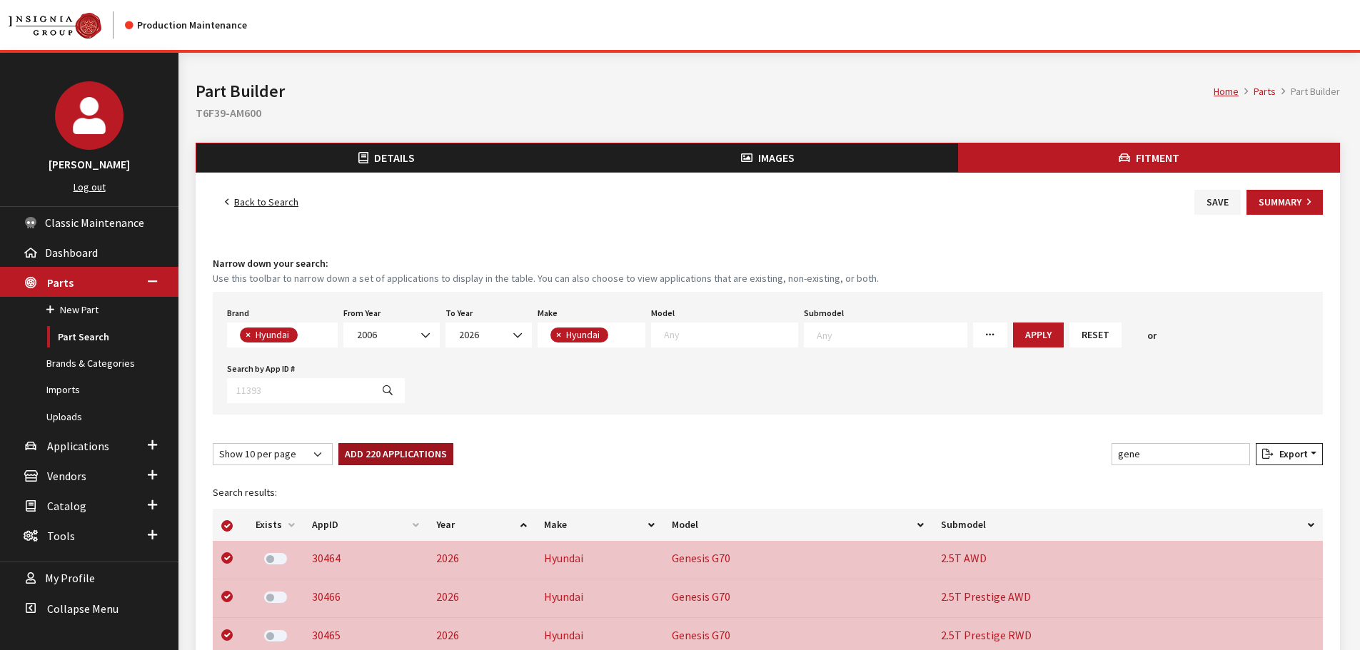
click at [391, 450] on button "Add 220 Applications" at bounding box center [395, 454] width 115 height 22
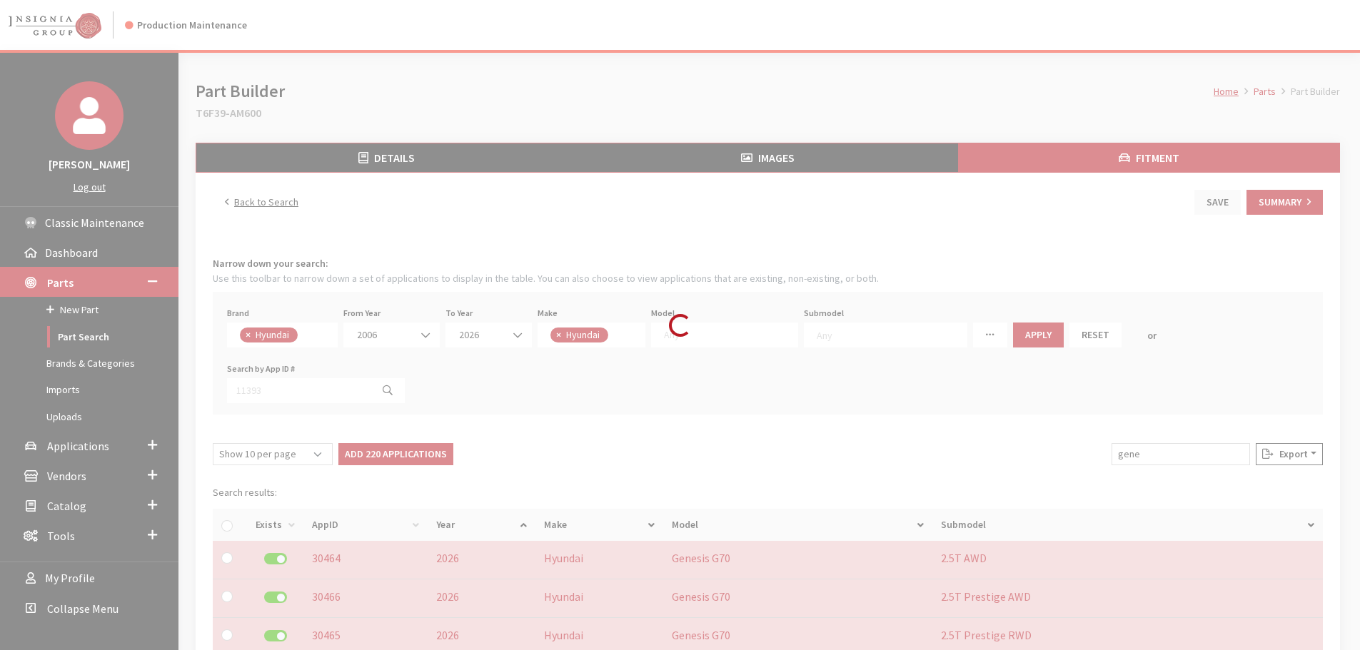
checkbox input "false"
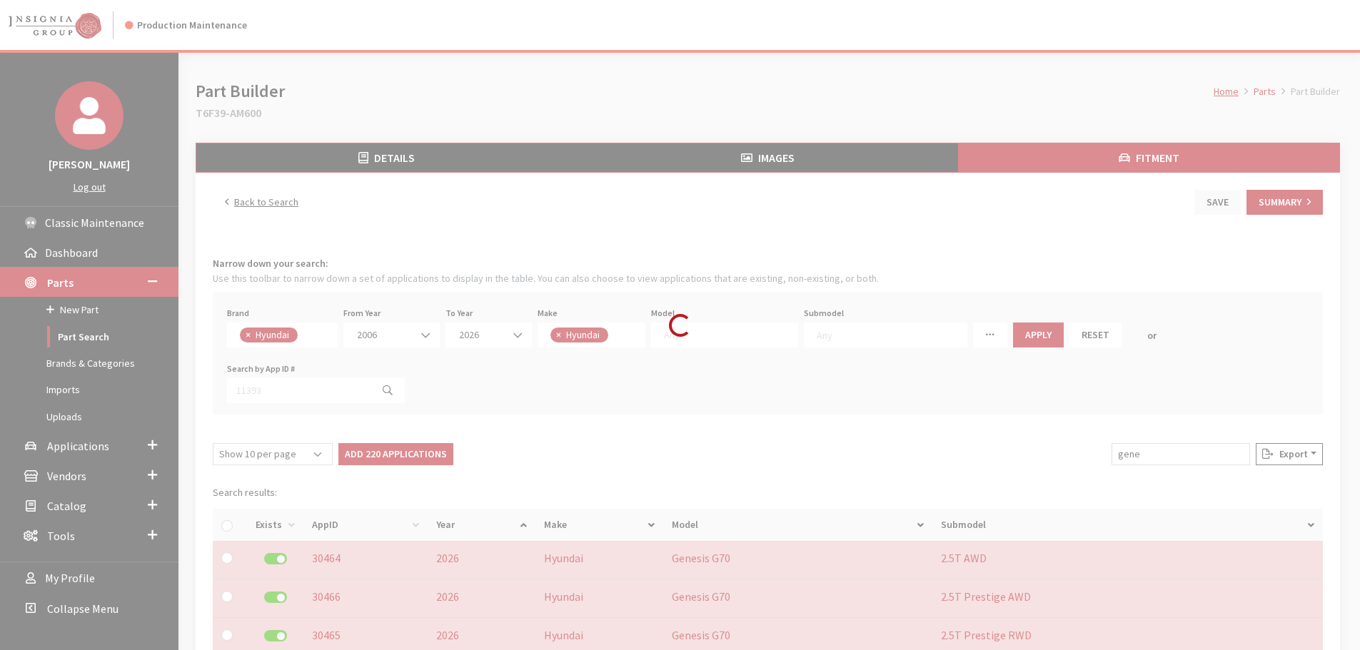
checkbox input "false"
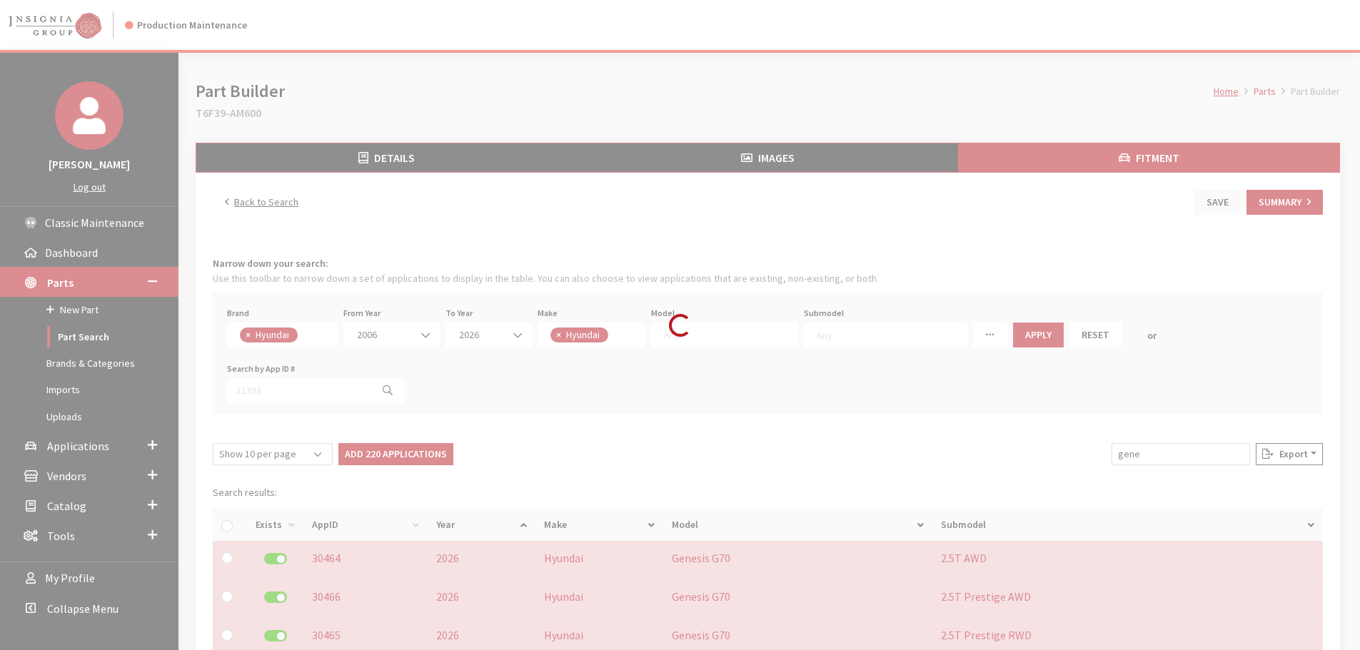
checkbox input "false"
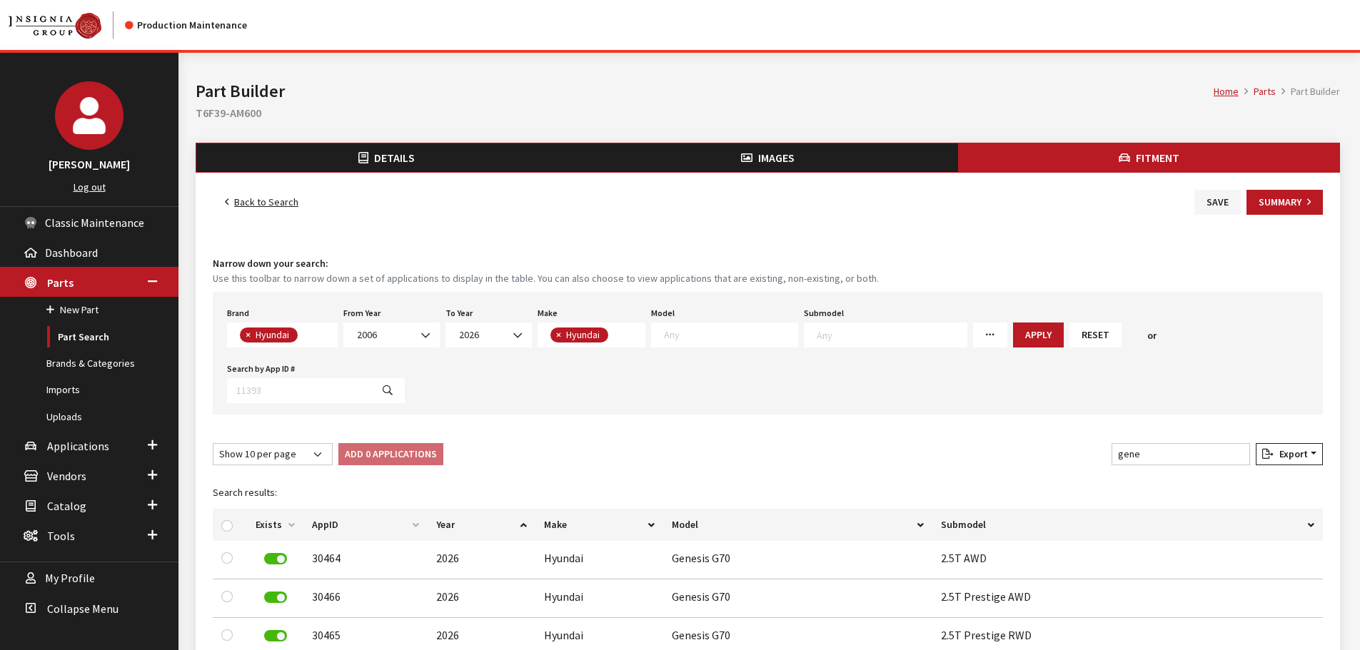
click at [1232, 187] on div "Back to Search Save Summary Fitment Narrow down your search: Use this toolbar t…" at bounding box center [768, 598] width 1145 height 850
click at [1224, 198] on button "Save" at bounding box center [1217, 202] width 46 height 25
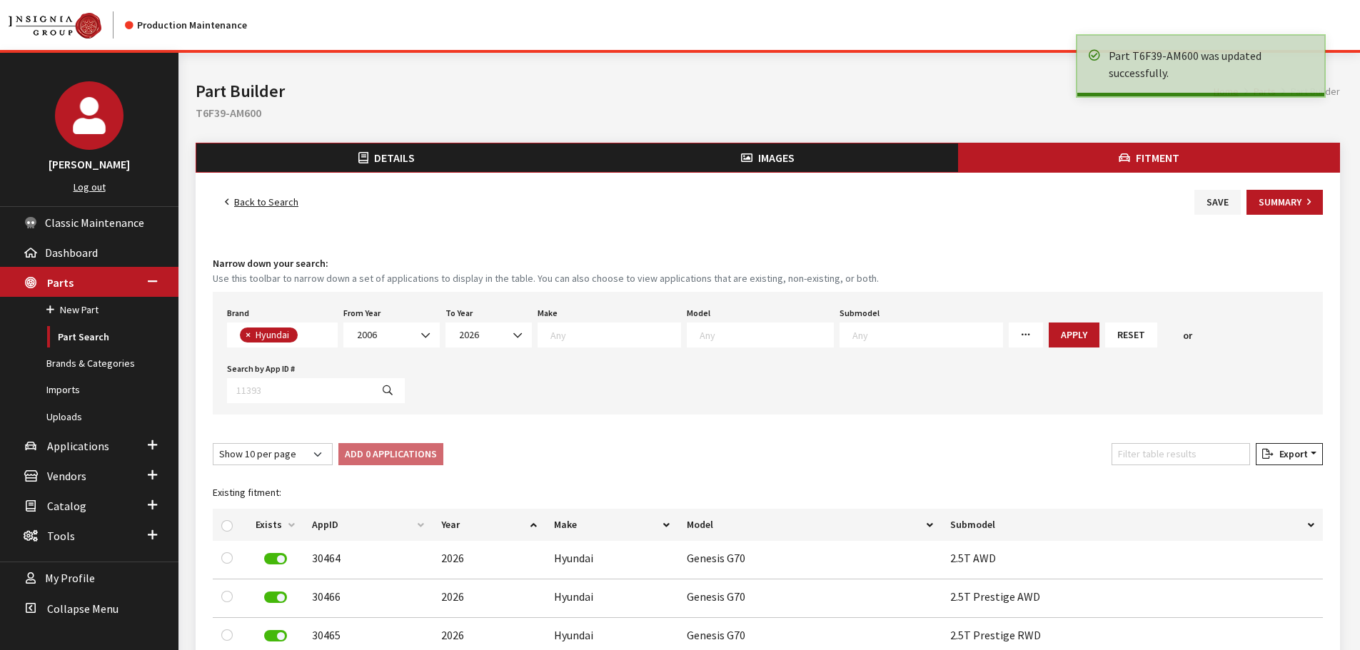
select select
click at [1257, 191] on button "Summary" at bounding box center [1285, 202] width 76 height 25
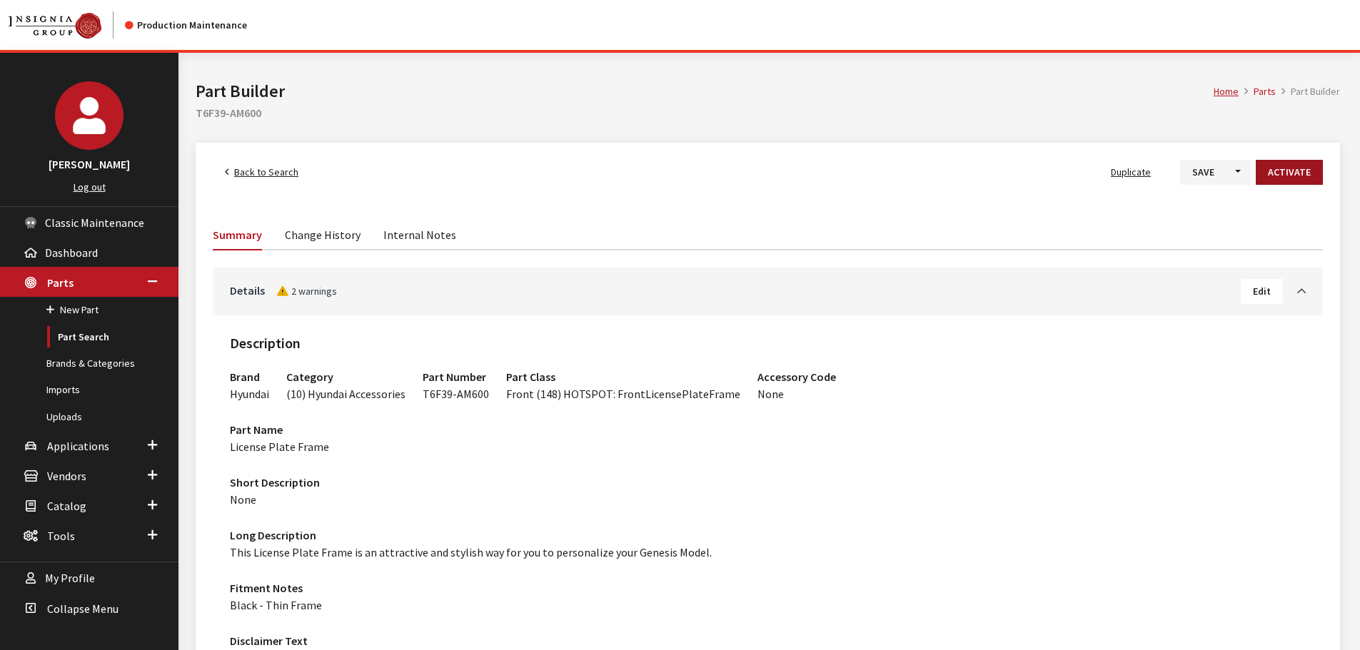
click at [1299, 168] on button "Activate" at bounding box center [1289, 172] width 67 height 25
click at [1205, 168] on button "Save" at bounding box center [1192, 172] width 46 height 25
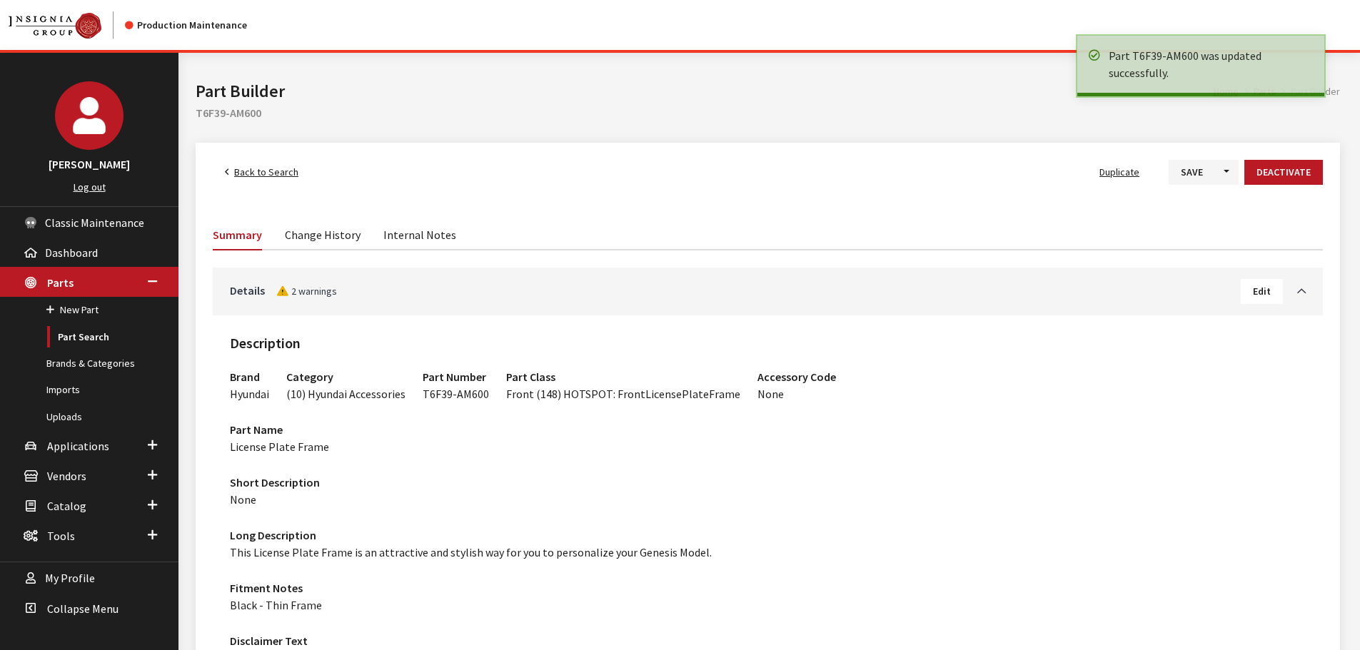
click at [293, 180] on link "Back to Search" at bounding box center [262, 172] width 98 height 25
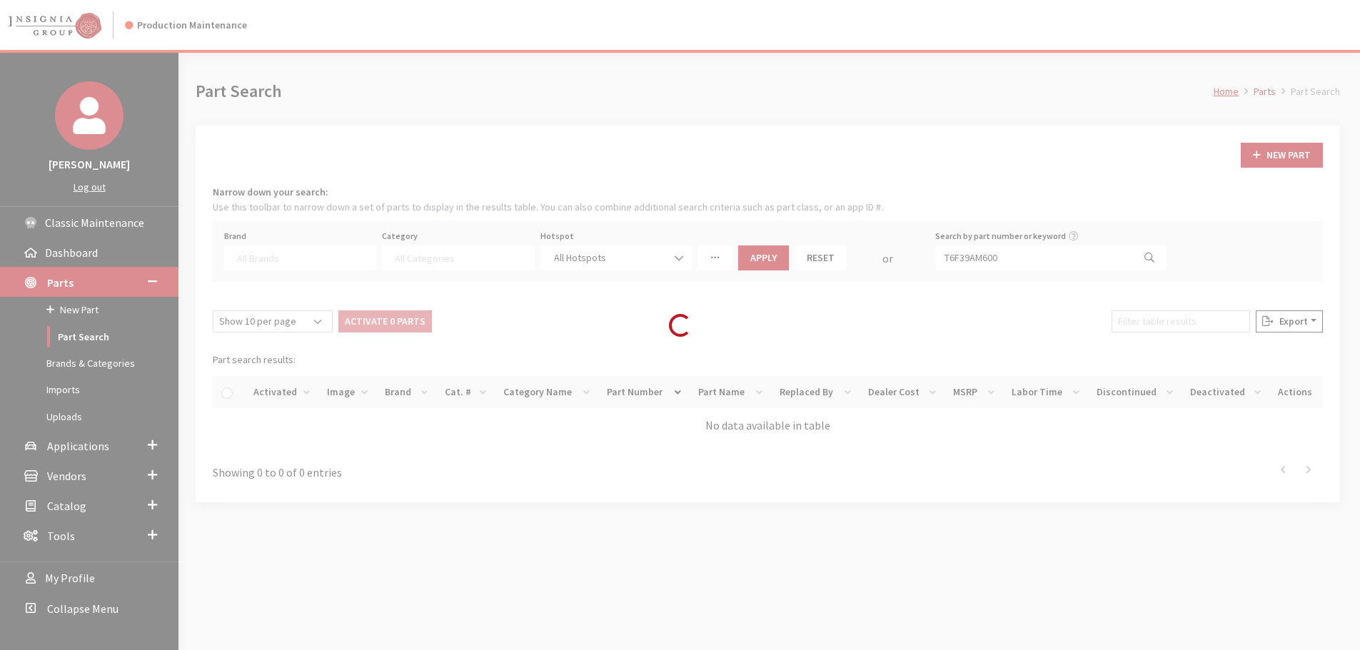
select select
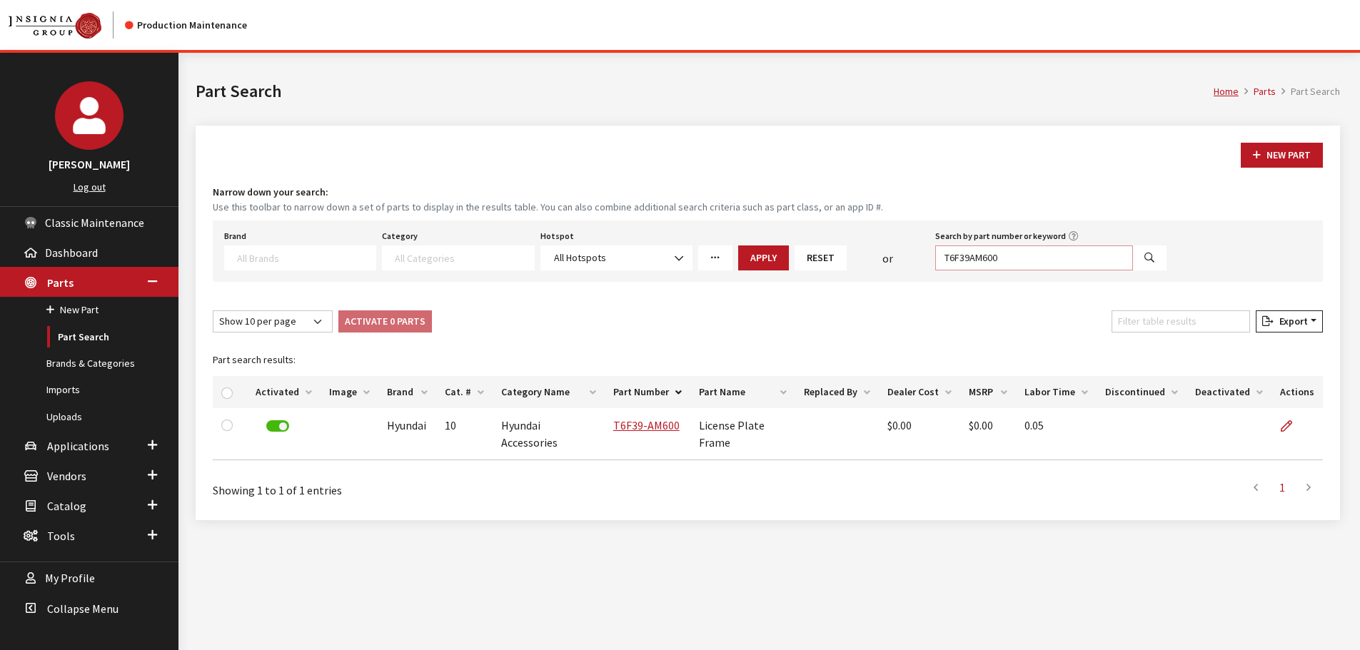
click at [1008, 261] on input "T6F39AM600" at bounding box center [1034, 258] width 198 height 25
click at [1008, 260] on input "T6F39AM600" at bounding box center [1034, 258] width 198 height 25
paste input "7"
type input "T6F39AM700"
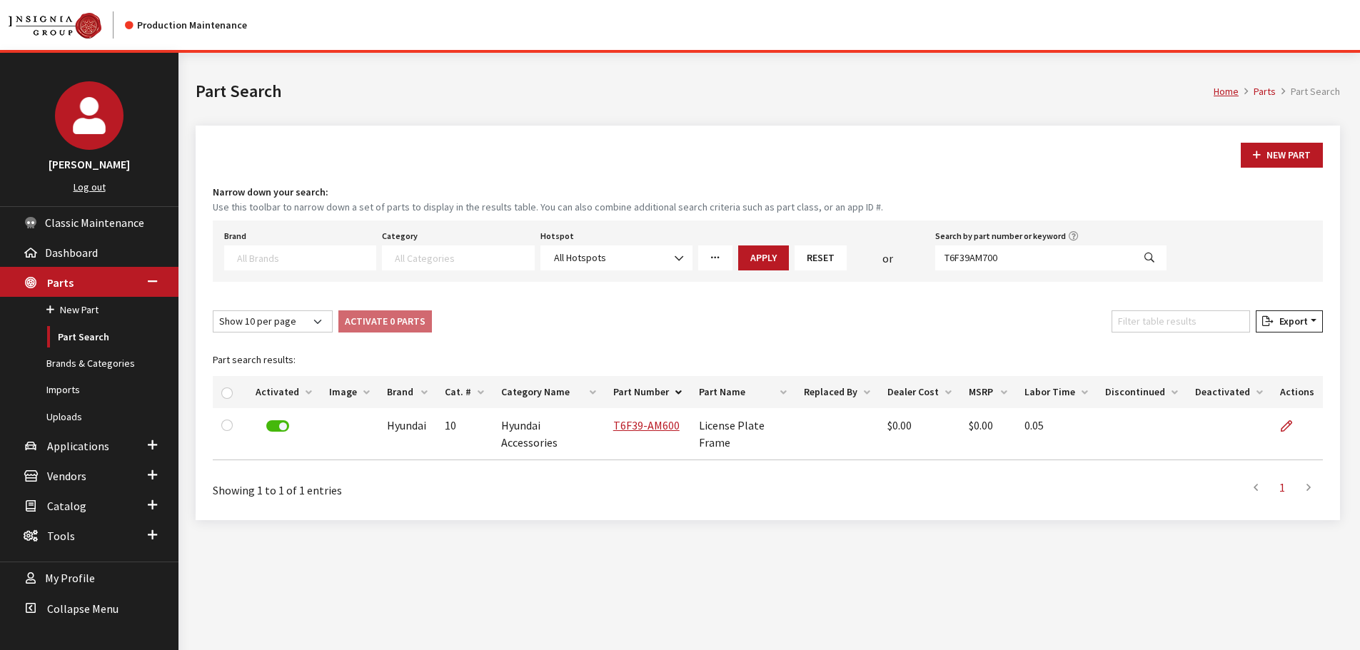
click at [1151, 261] on icon "Search" at bounding box center [1150, 258] width 10 height 10
select select
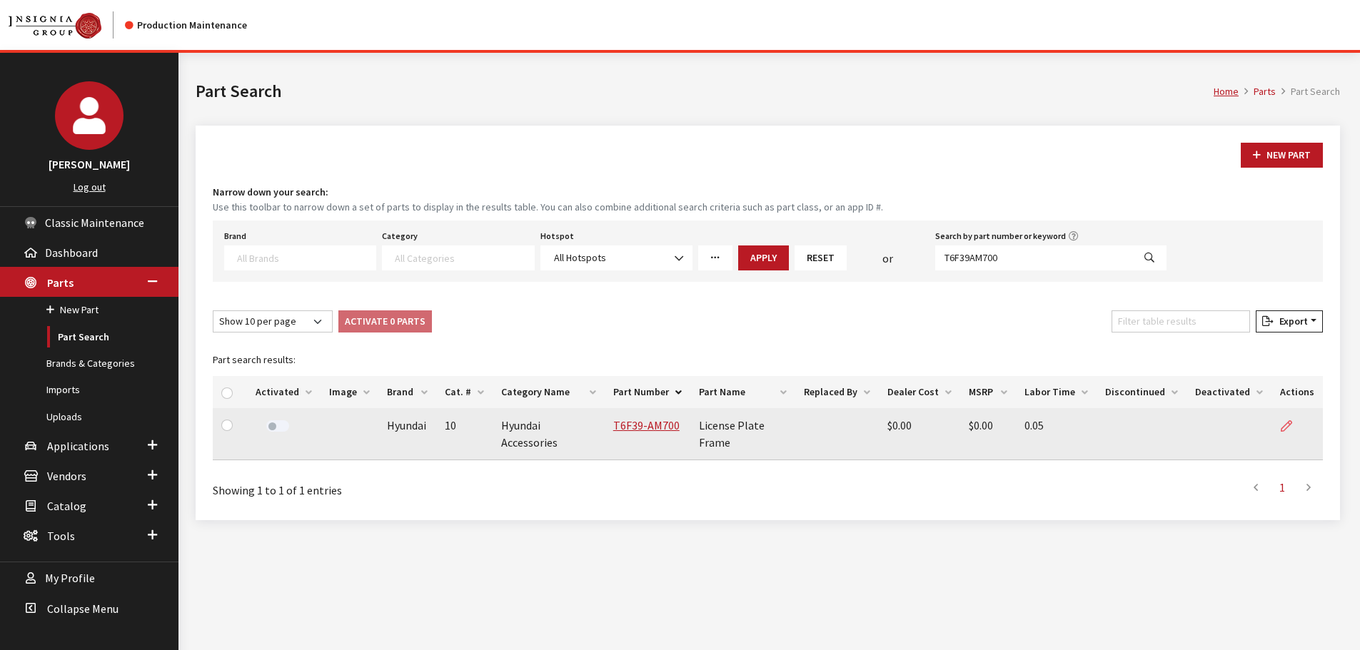
click at [1294, 421] on link at bounding box center [1292, 426] width 24 height 36
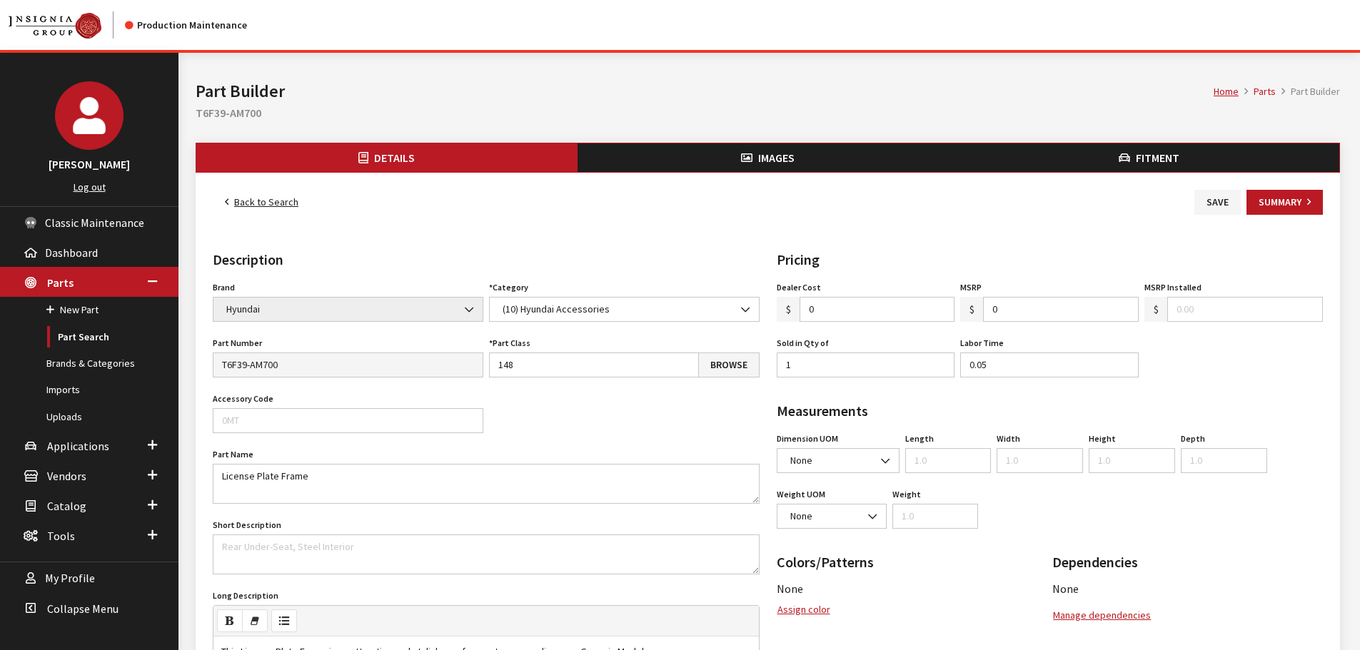
click at [1141, 154] on span "Fitment" at bounding box center [1158, 158] width 44 height 14
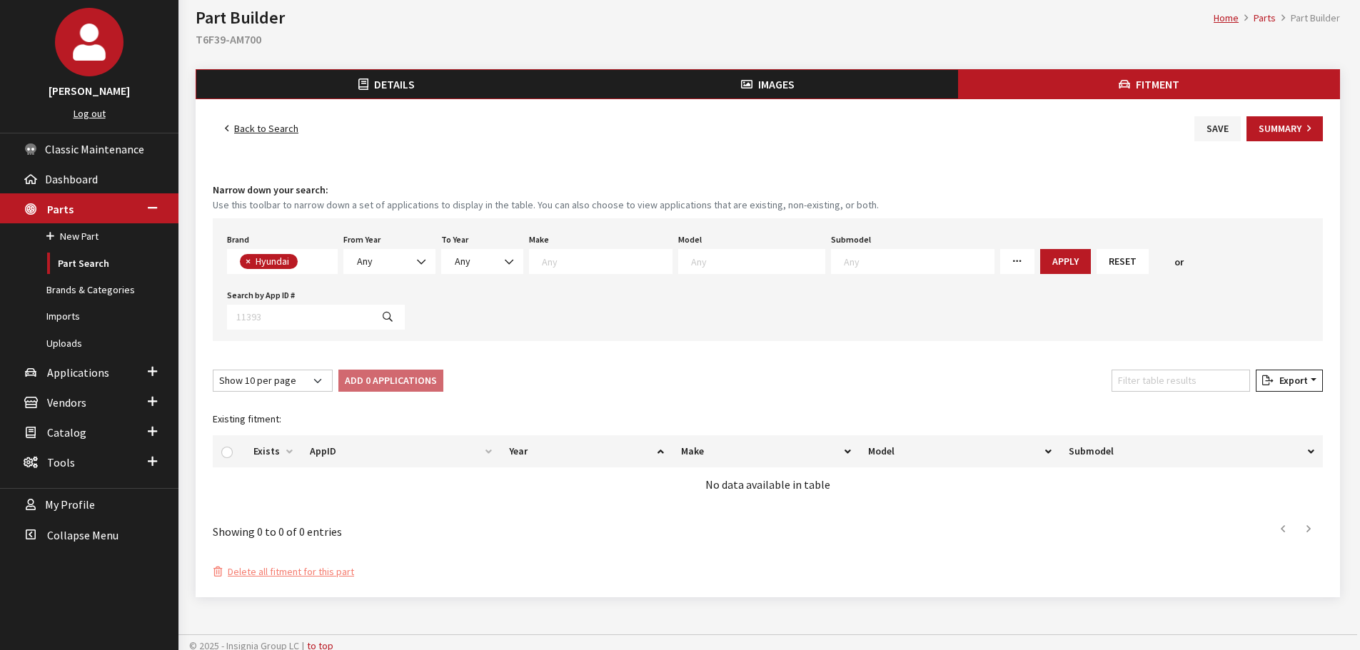
scroll to position [81, 0]
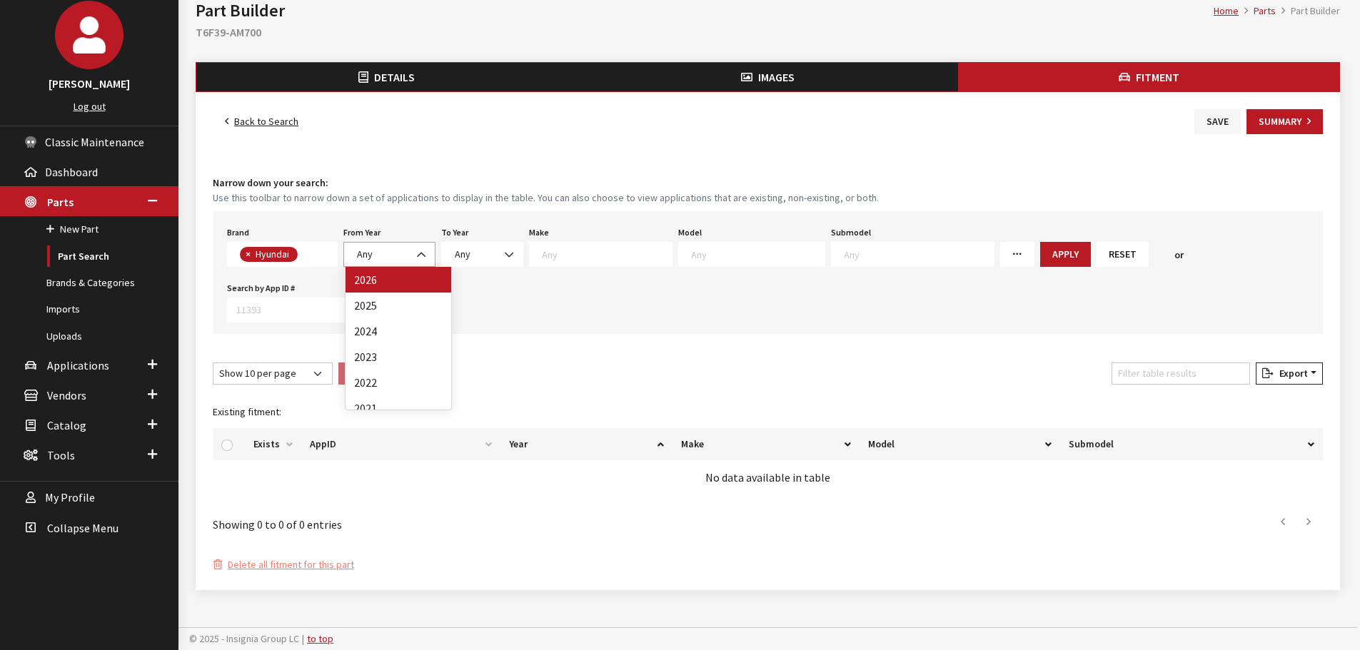
click at [412, 254] on span at bounding box center [423, 255] width 24 height 24
select select "2008"
select select
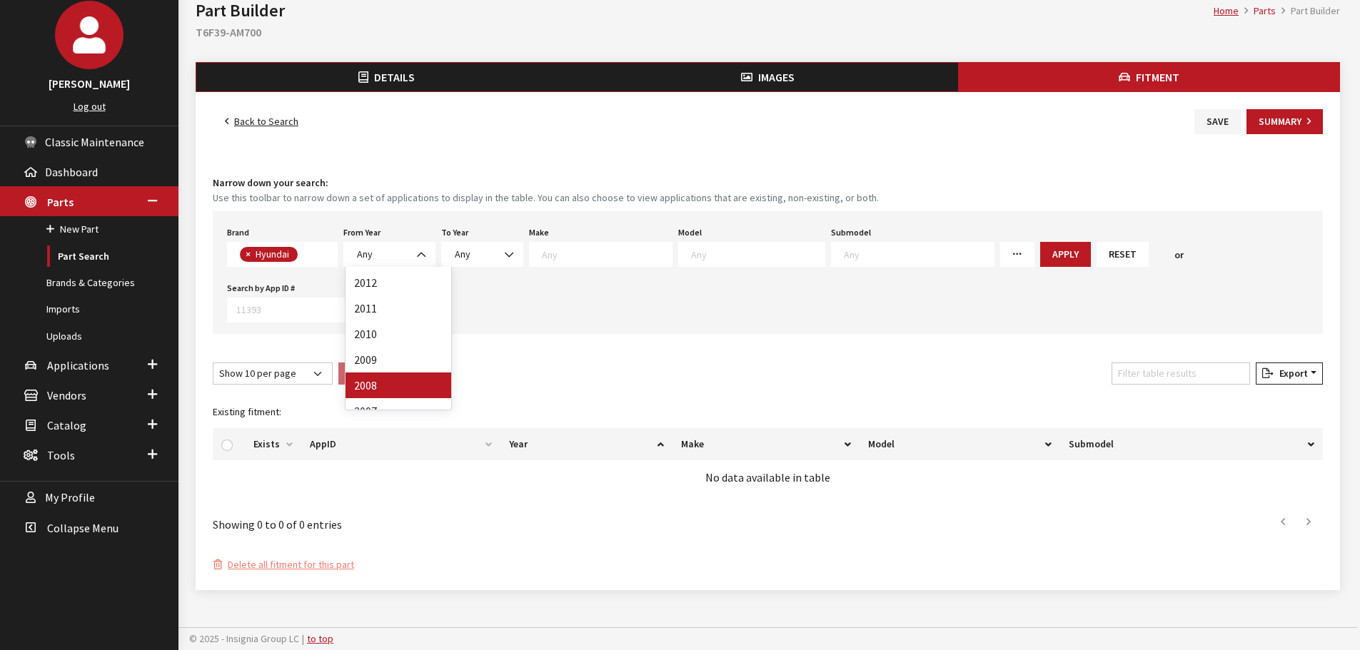
select select
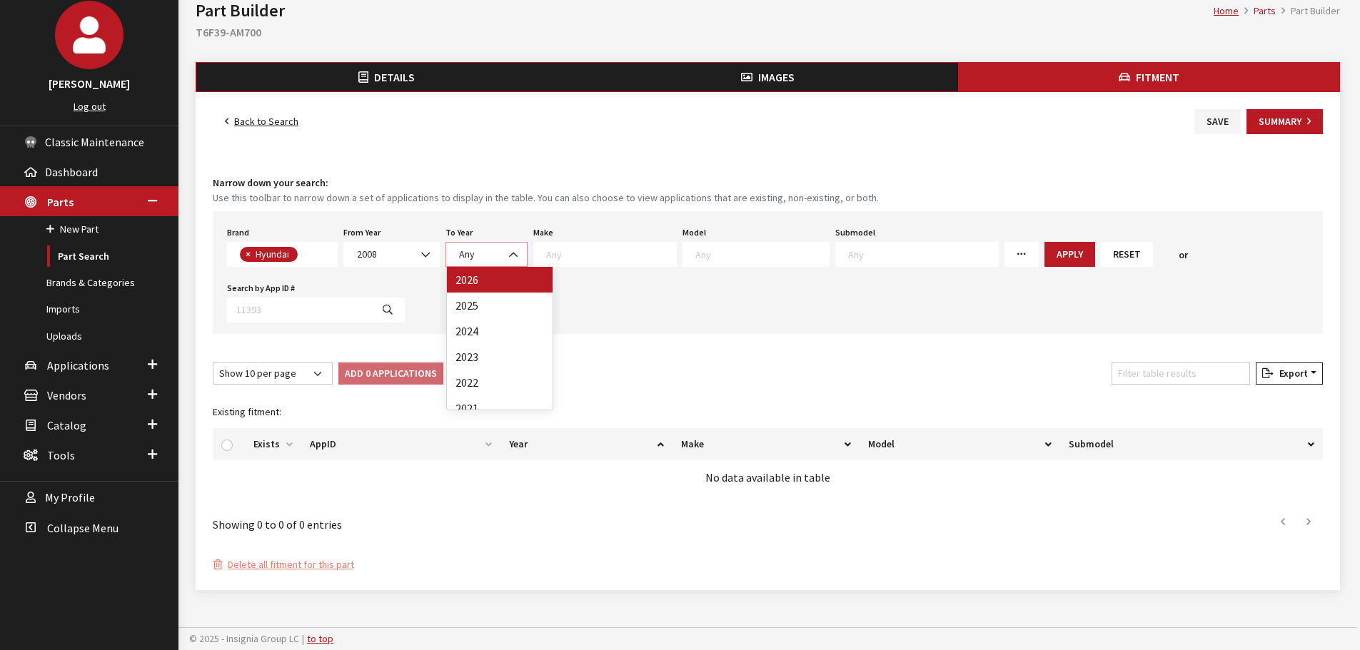
click at [488, 246] on span "Any" at bounding box center [487, 254] width 82 height 25
select select "2026"
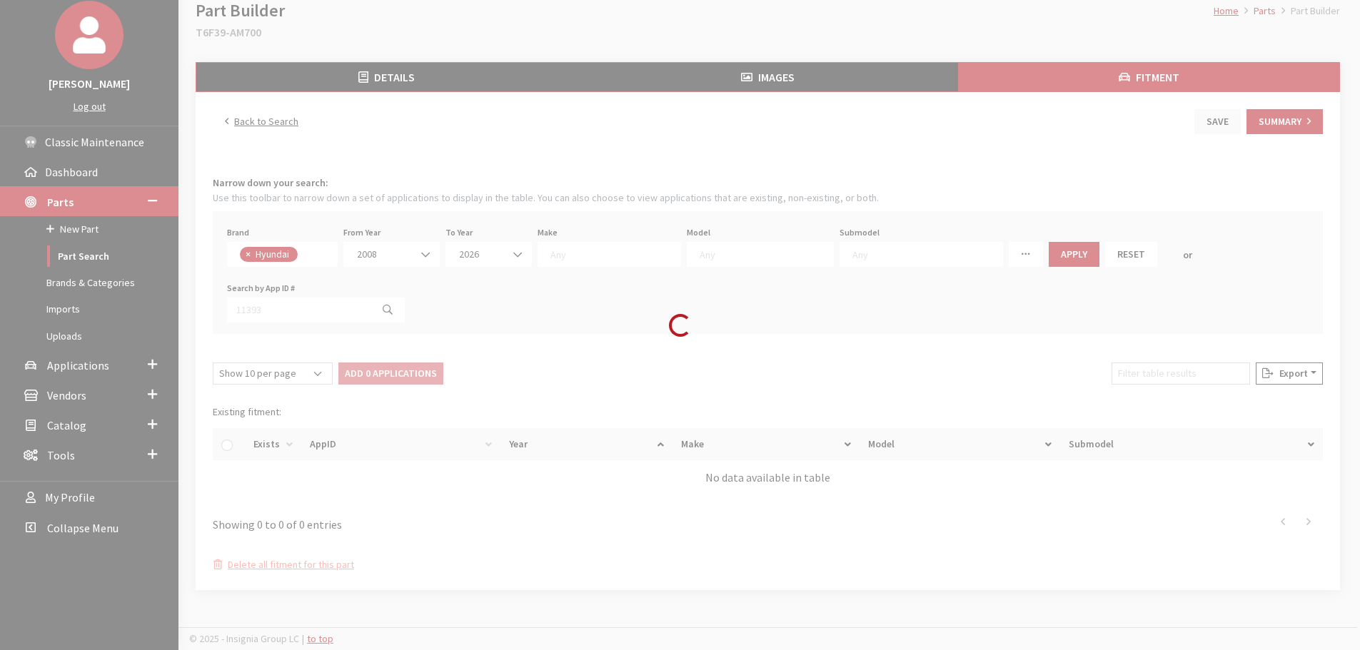
select select
select select "30"
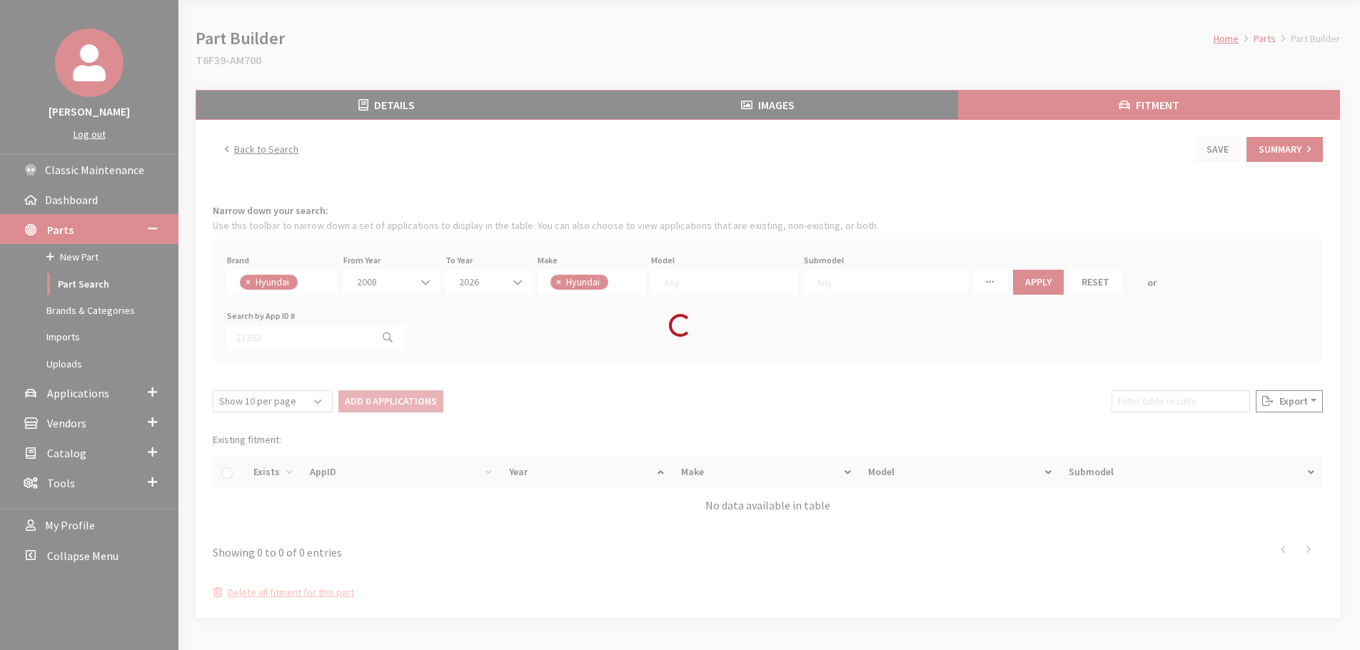
select select
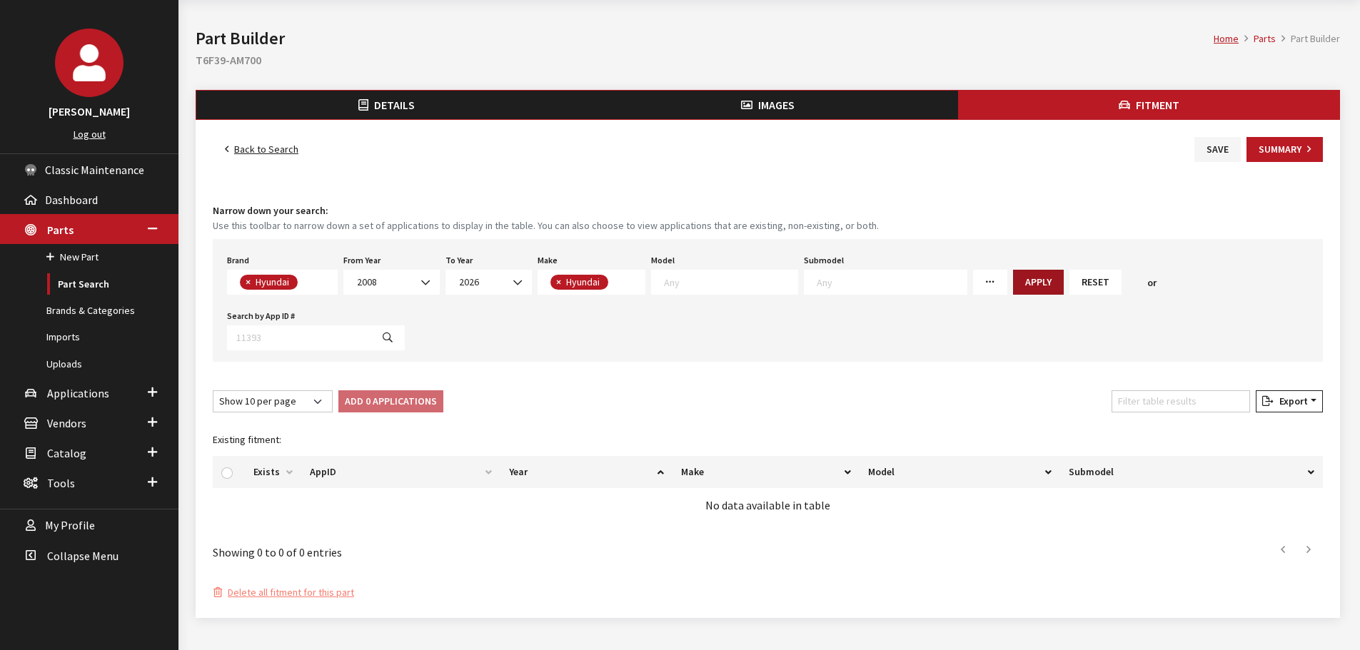
click at [1013, 286] on button "Apply" at bounding box center [1038, 282] width 51 height 25
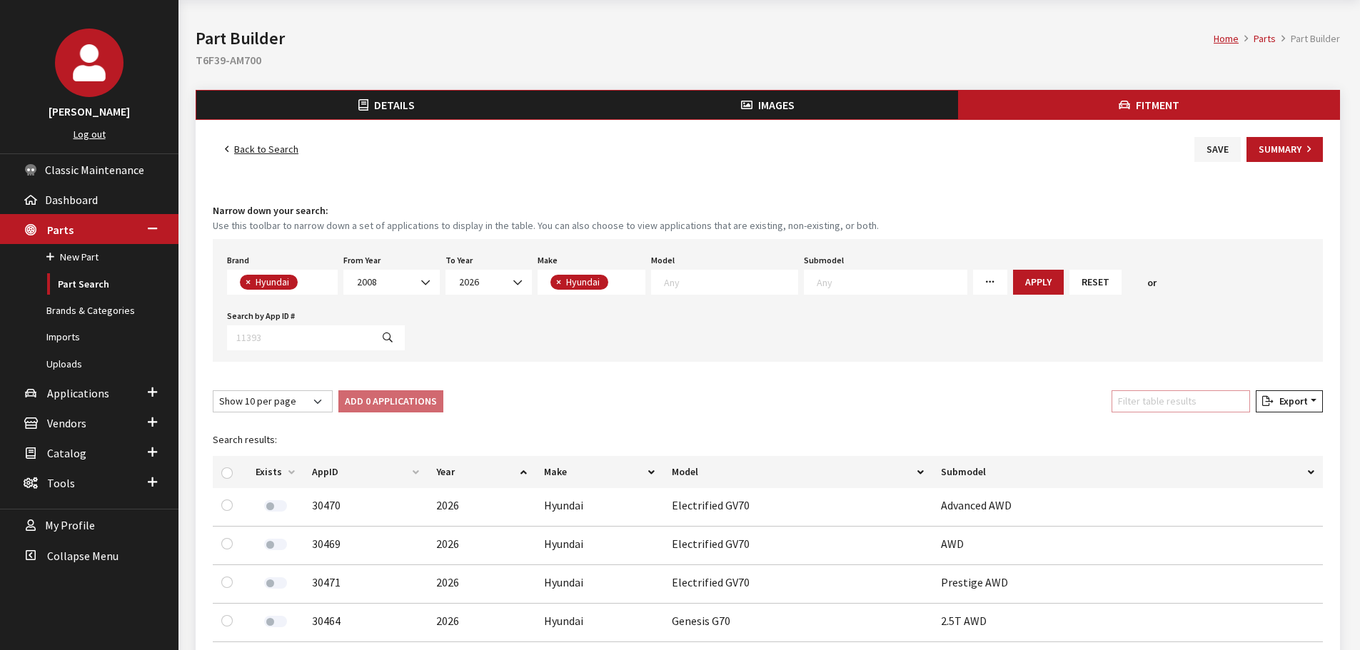
click at [1161, 406] on input "Filter table results" at bounding box center [1181, 402] width 139 height 22
type input "gene"
click at [221, 474] on th at bounding box center [230, 472] width 34 height 32
click at [232, 473] on input "checkbox" at bounding box center [226, 473] width 11 height 11
checkbox input "true"
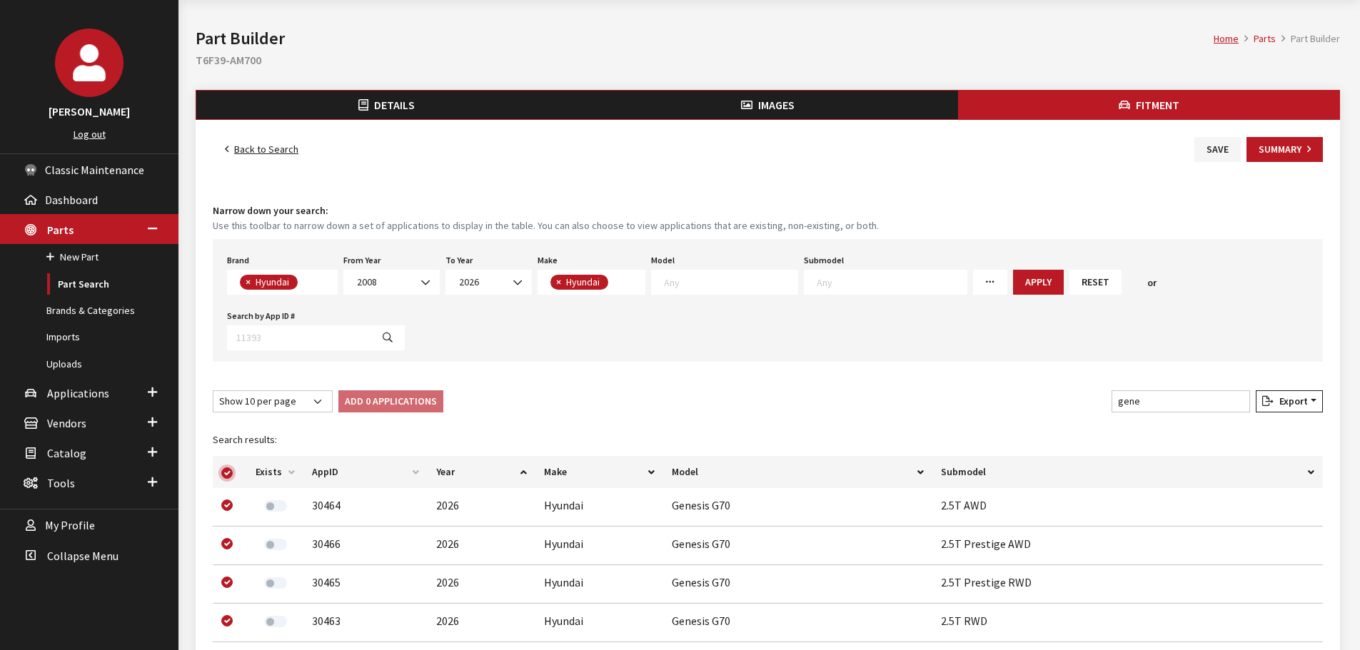
checkbox input "true"
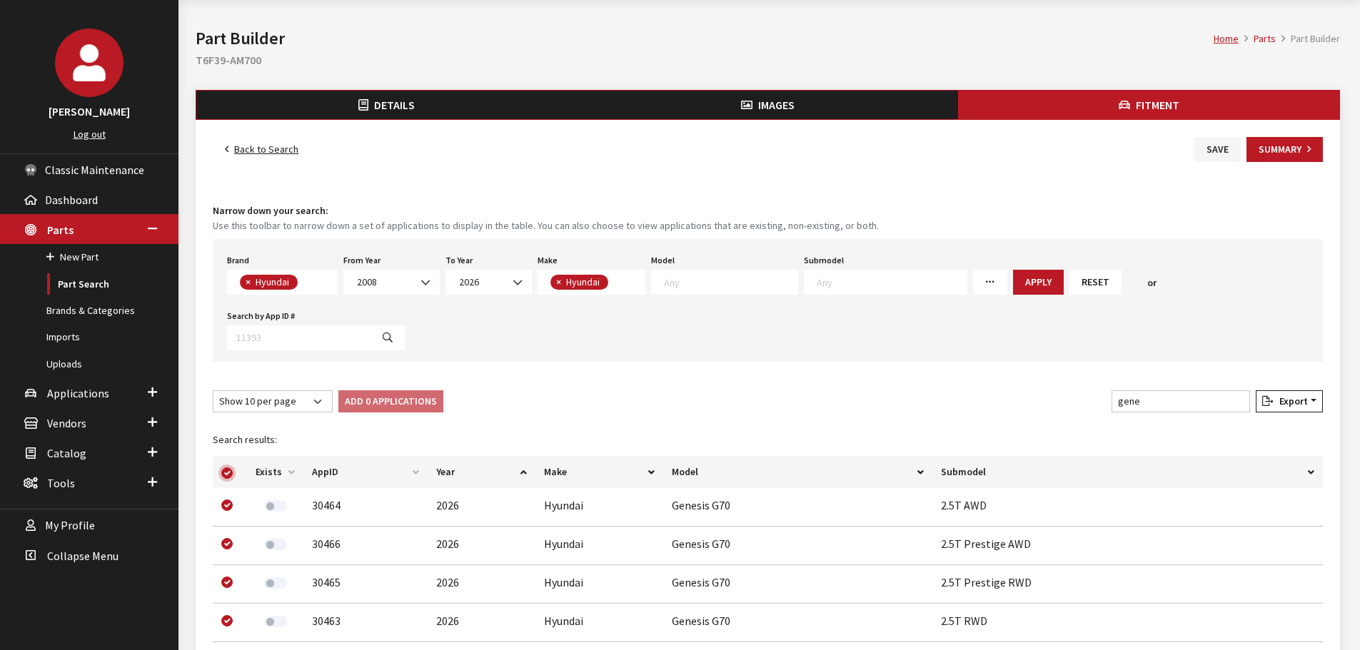
checkbox input "true"
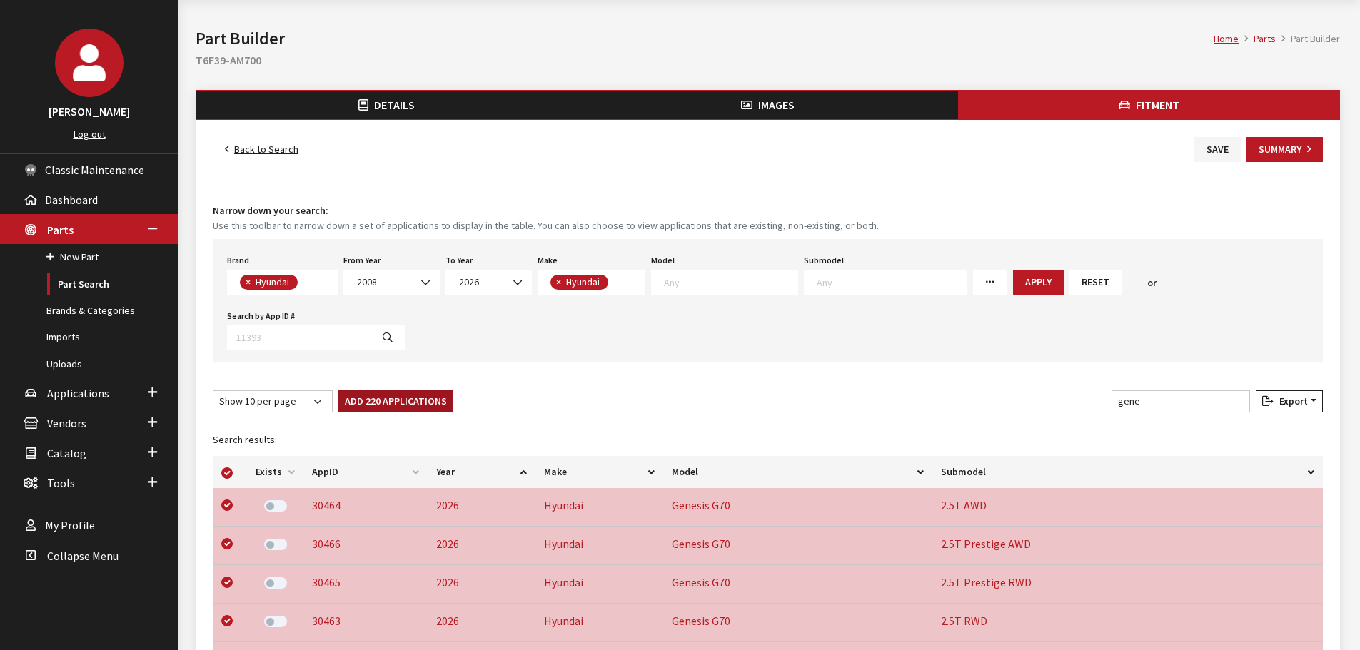
click at [404, 399] on button "Add 220 Applications" at bounding box center [395, 402] width 115 height 22
checkbox input "false"
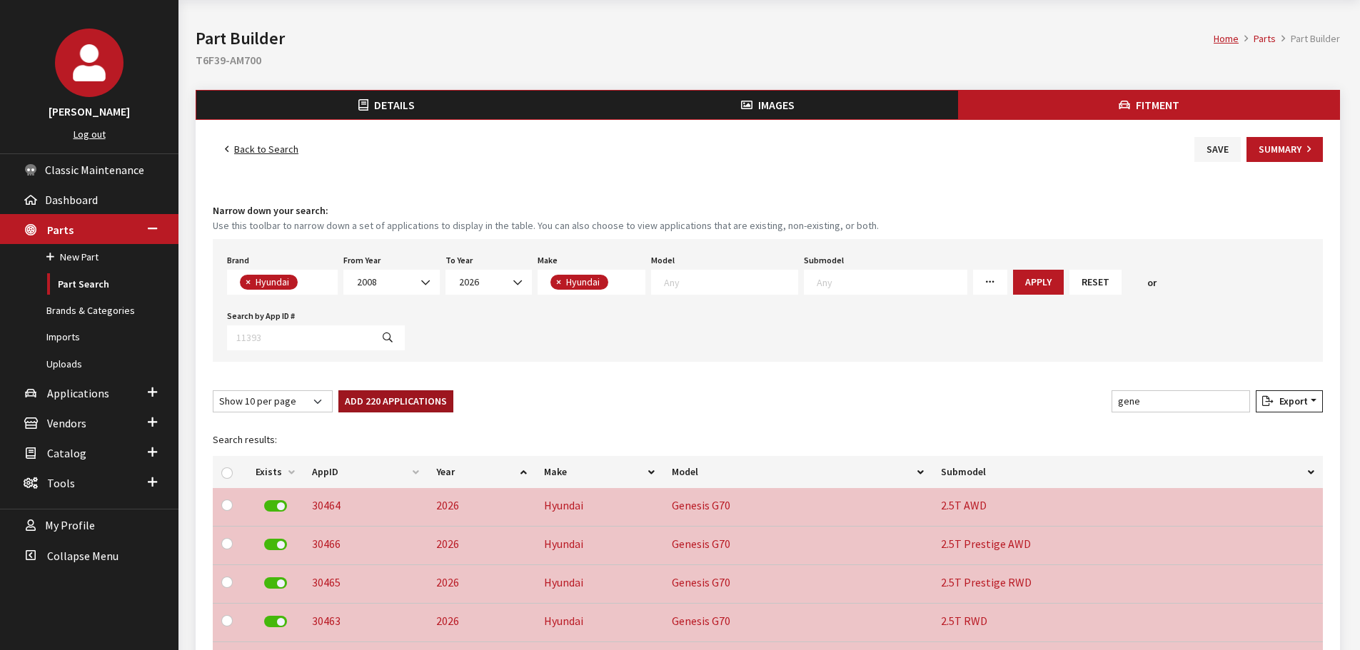
checkbox input "false"
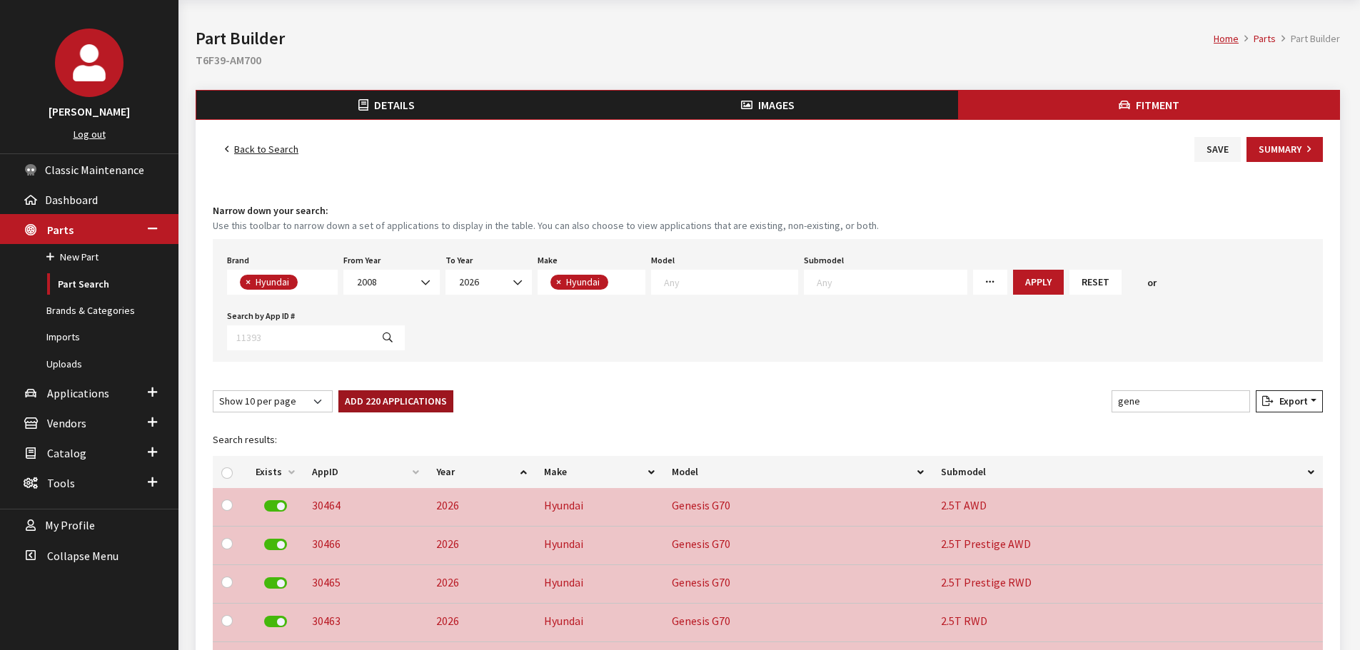
checkbox input "false"
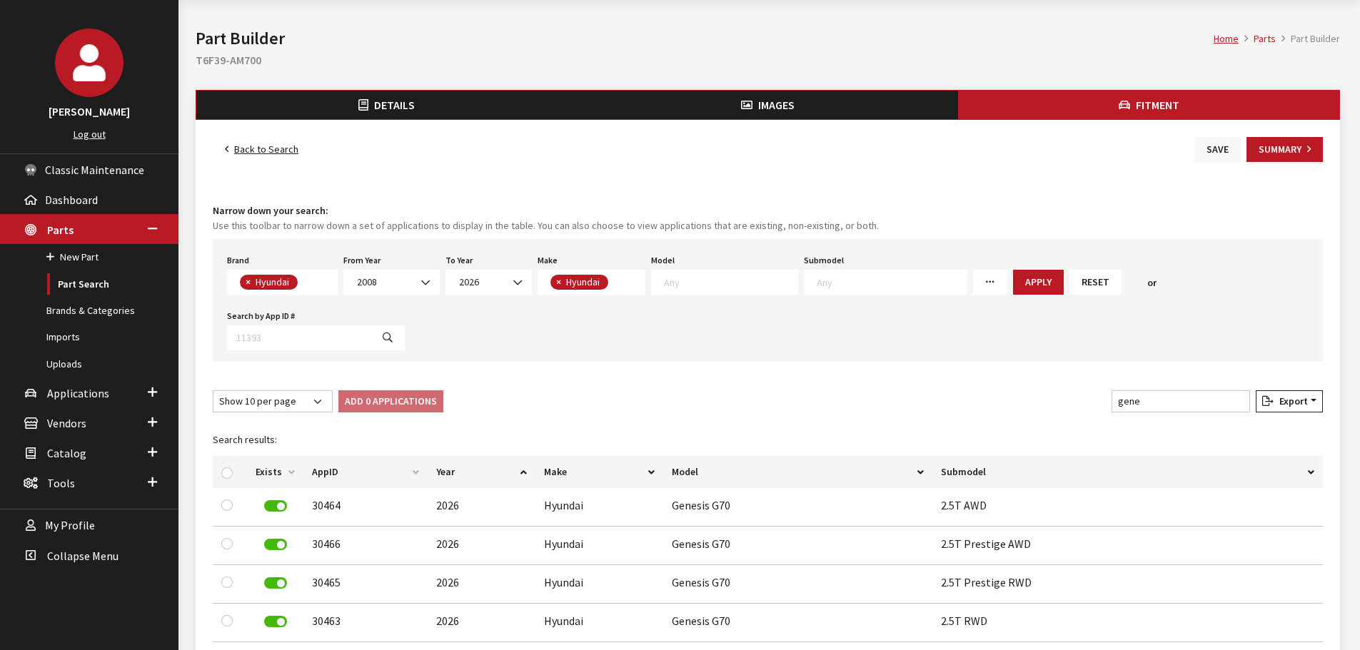
click at [1207, 151] on button "Save" at bounding box center [1217, 149] width 46 height 25
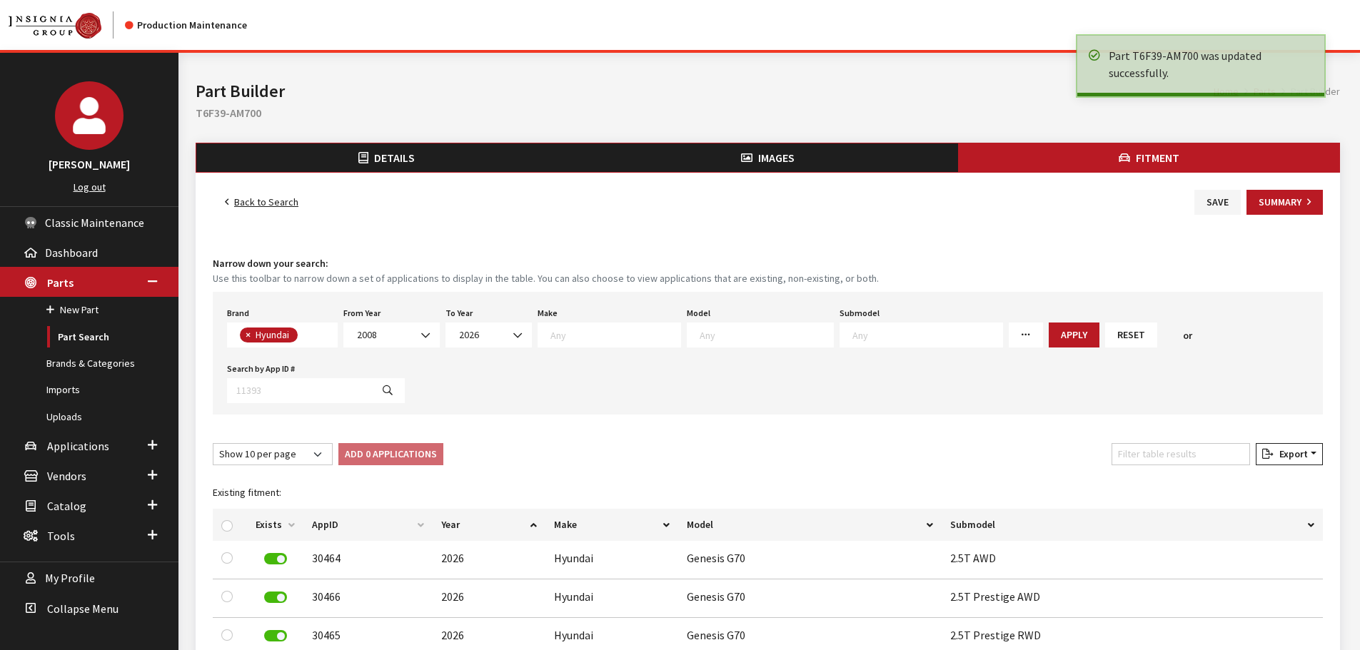
select select
click at [1277, 200] on button "Summary" at bounding box center [1285, 202] width 76 height 25
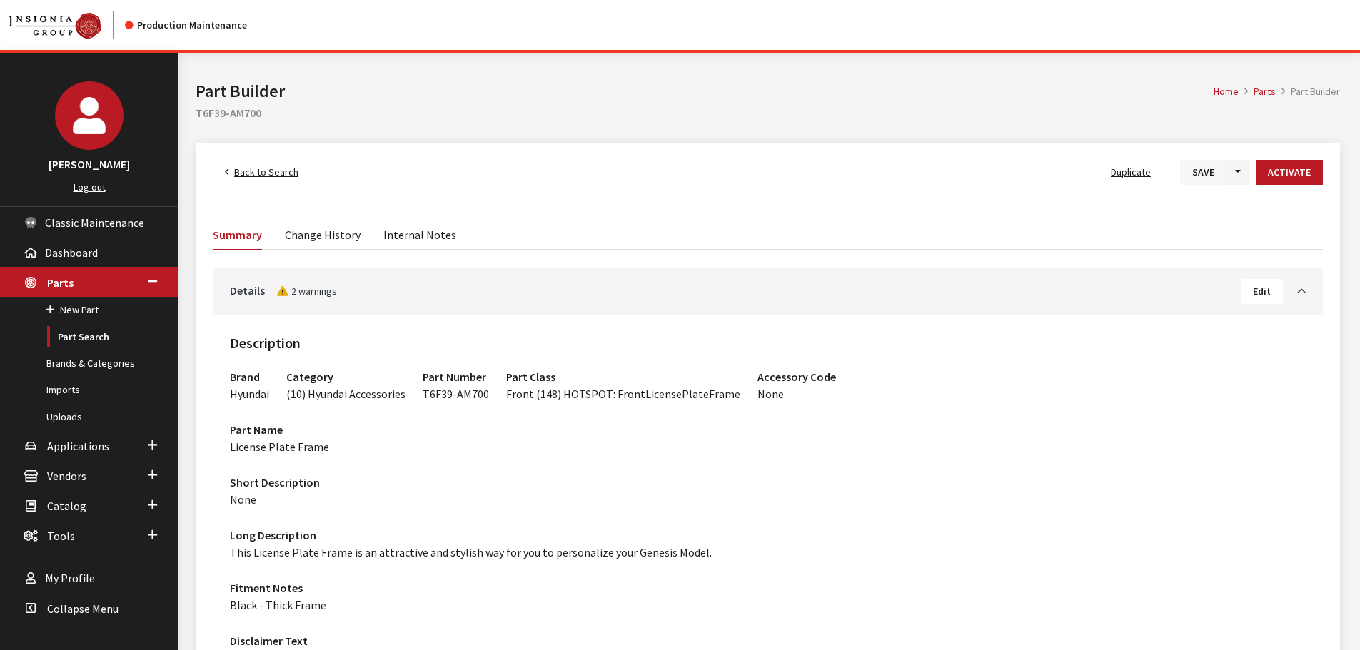
drag, startPoint x: 0, startPoint y: 0, endPoint x: 1209, endPoint y: 164, distance: 1219.9
click at [1209, 164] on button "Save" at bounding box center [1203, 172] width 46 height 25
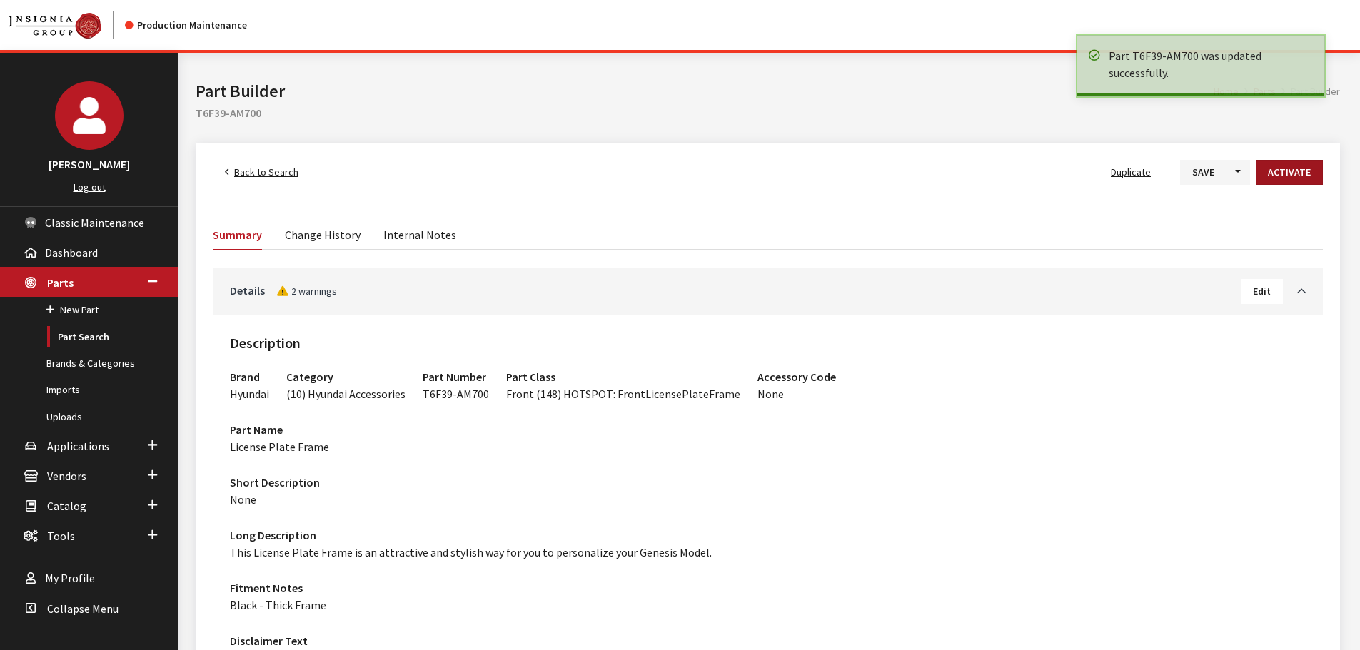
click at [1285, 169] on button "Activate" at bounding box center [1289, 172] width 67 height 25
click at [252, 176] on span "Back to Search" at bounding box center [266, 172] width 64 height 13
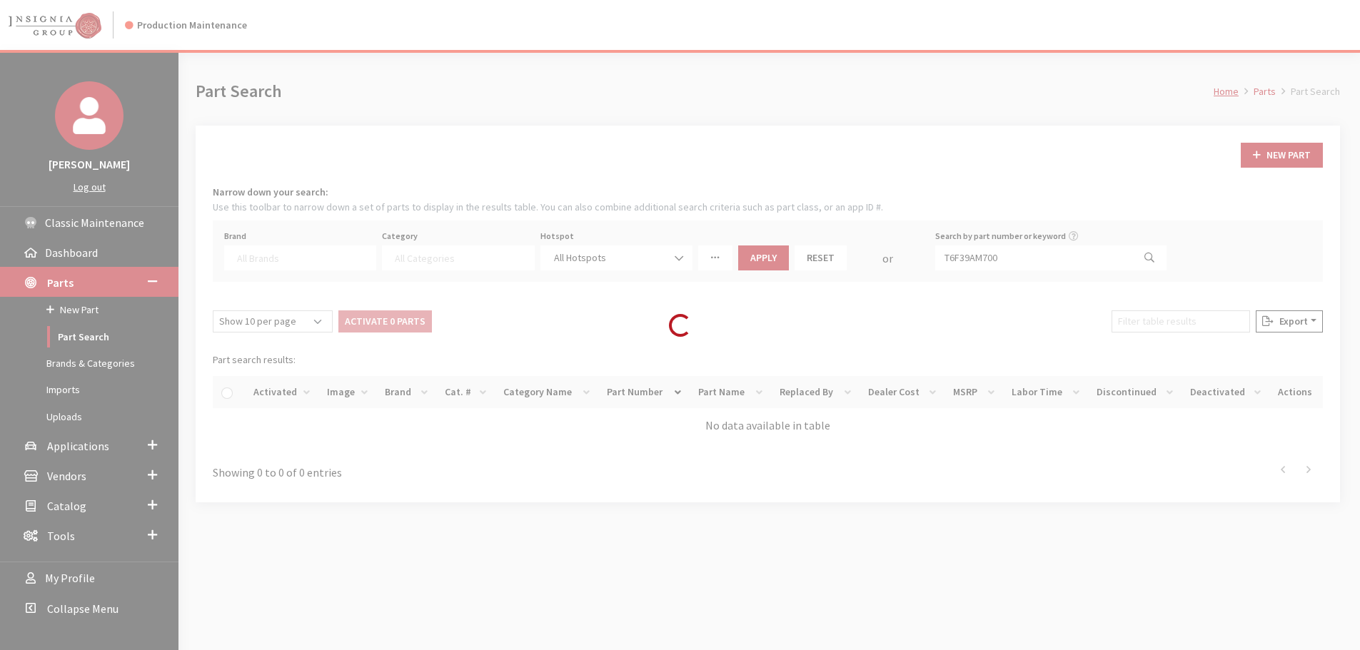
select select
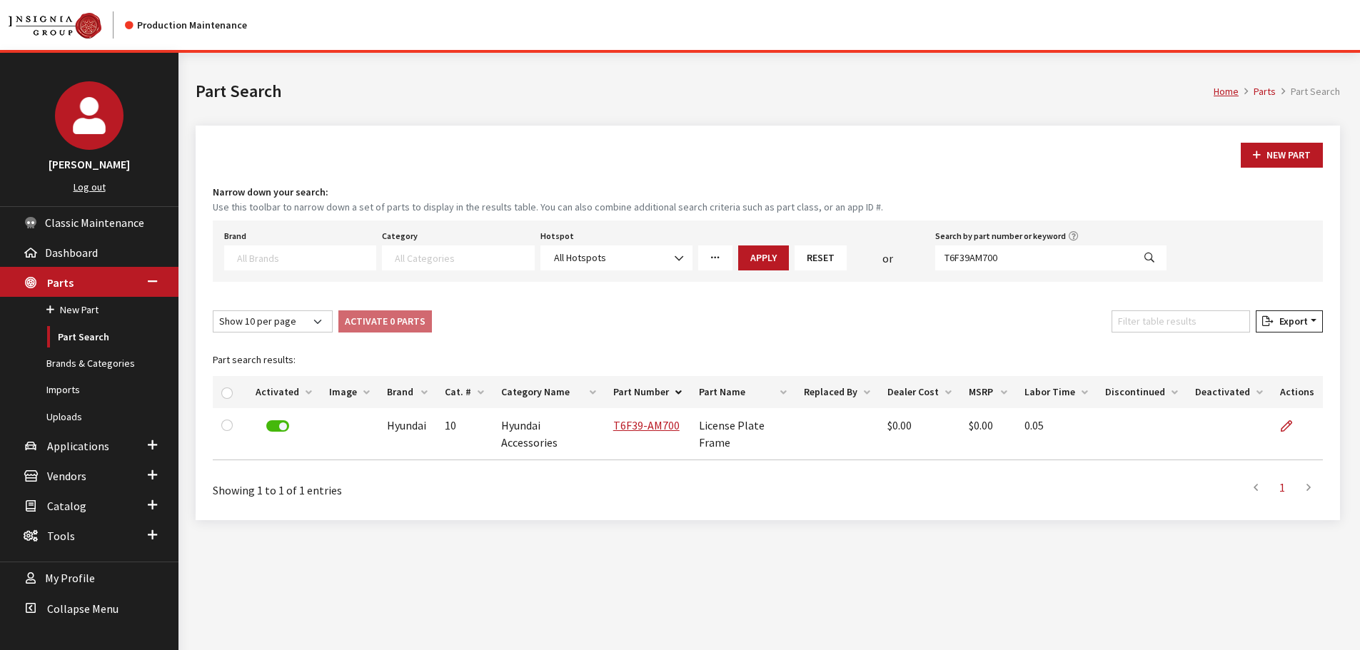
click at [847, 171] on div "New Part Narrow down your search: Use this toolbar to narrow down a set of part…" at bounding box center [768, 323] width 1145 height 395
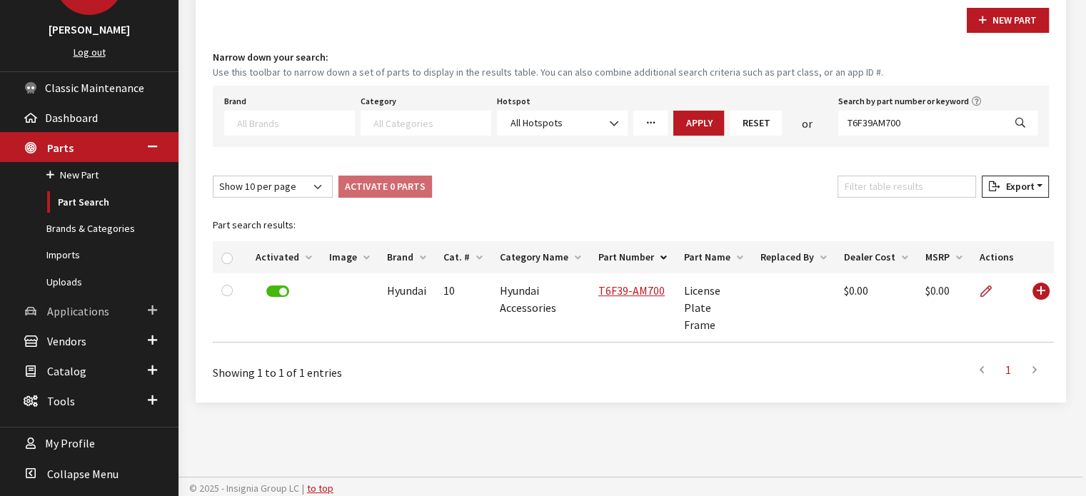
click at [151, 308] on span at bounding box center [152, 310] width 9 height 19
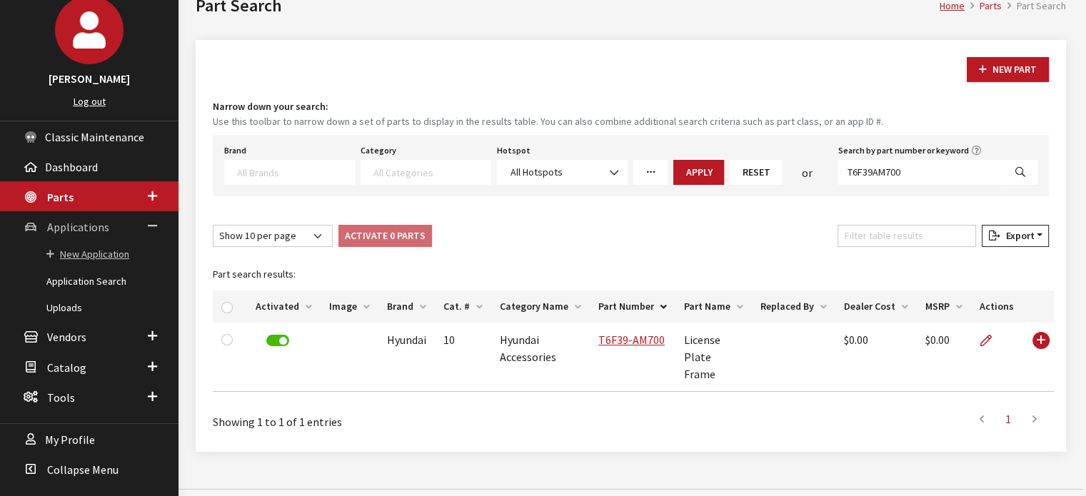
scroll to position [83, 0]
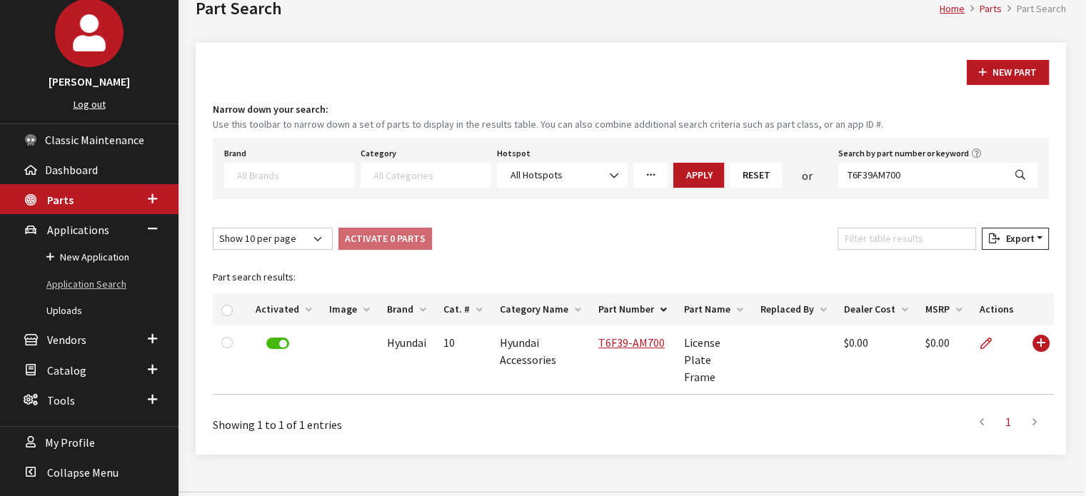
click at [94, 288] on link "Application Search" at bounding box center [89, 284] width 178 height 26
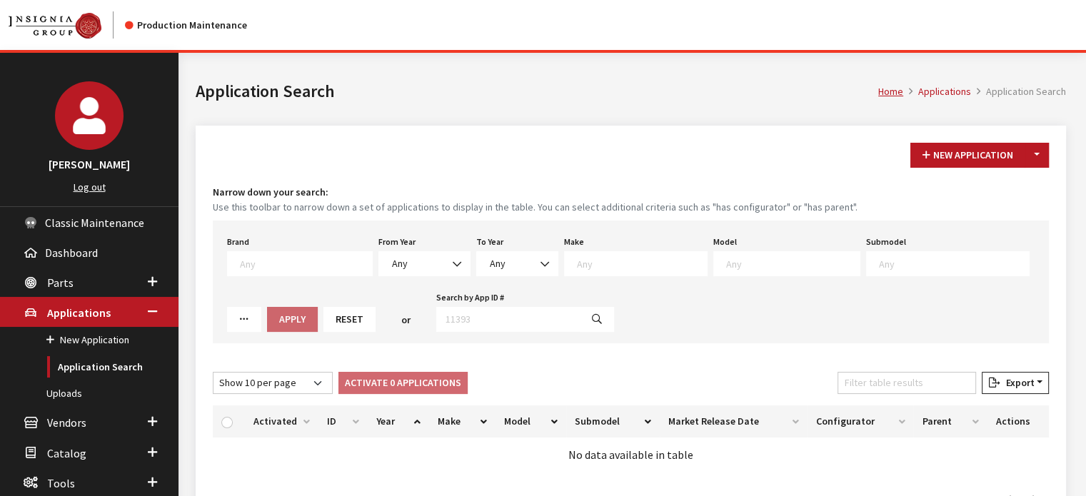
click at [378, 239] on label "From Year" at bounding box center [396, 242] width 37 height 13
click at [378, 251] on select "Any 2026 2025 2024 2023 2022 2021 2020 2019 2018 2017 2016 2015 2014 2013 2012 …" at bounding box center [378, 251] width 1 height 1
click at [378, 251] on span "Any" at bounding box center [424, 263] width 92 height 25
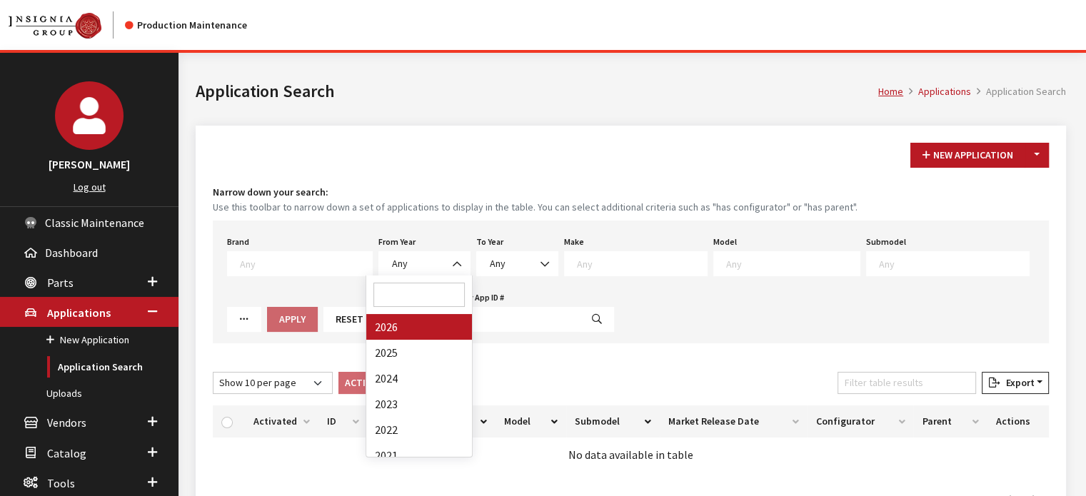
drag, startPoint x: 419, startPoint y: 323, endPoint x: 528, endPoint y: 285, distance: 115.6
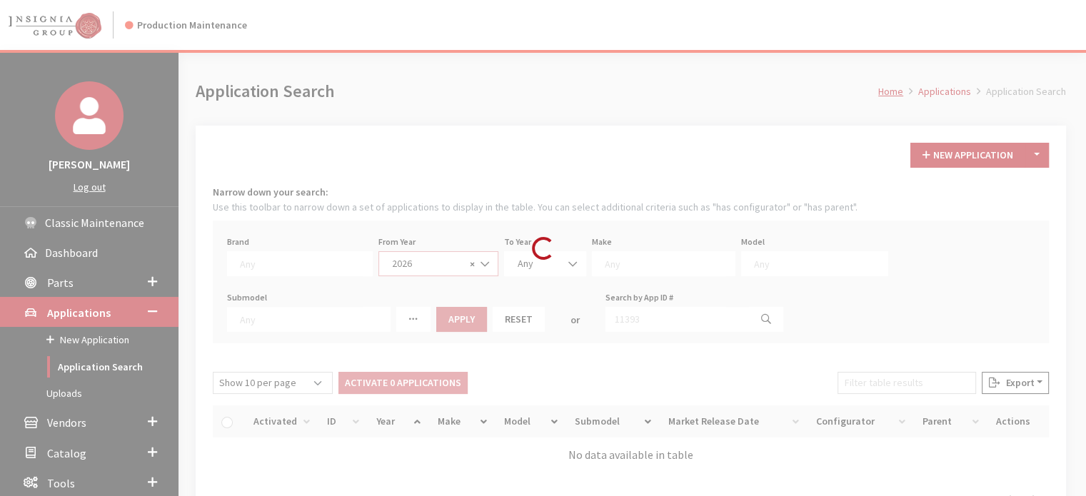
select select "2026"
select select
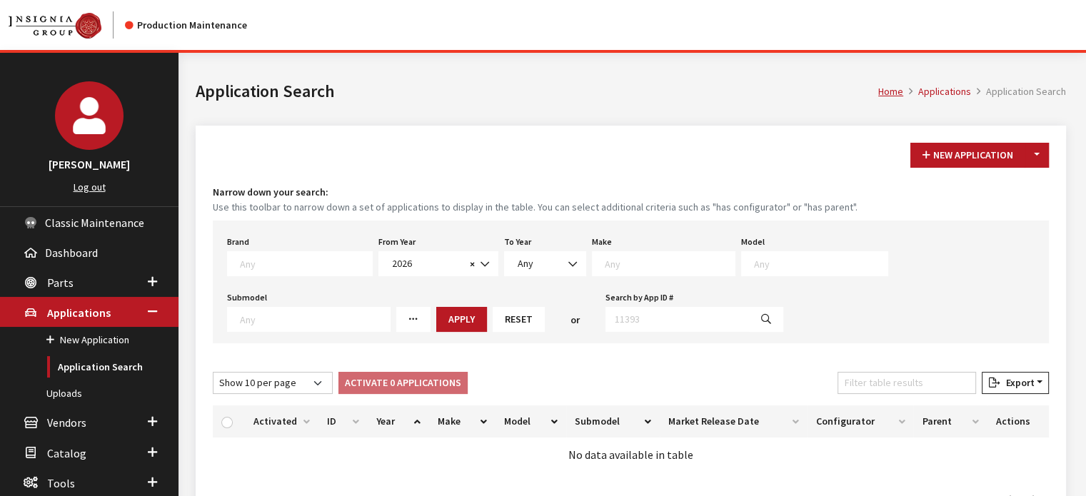
click at [628, 267] on textarea "Search" at bounding box center [670, 263] width 130 height 13
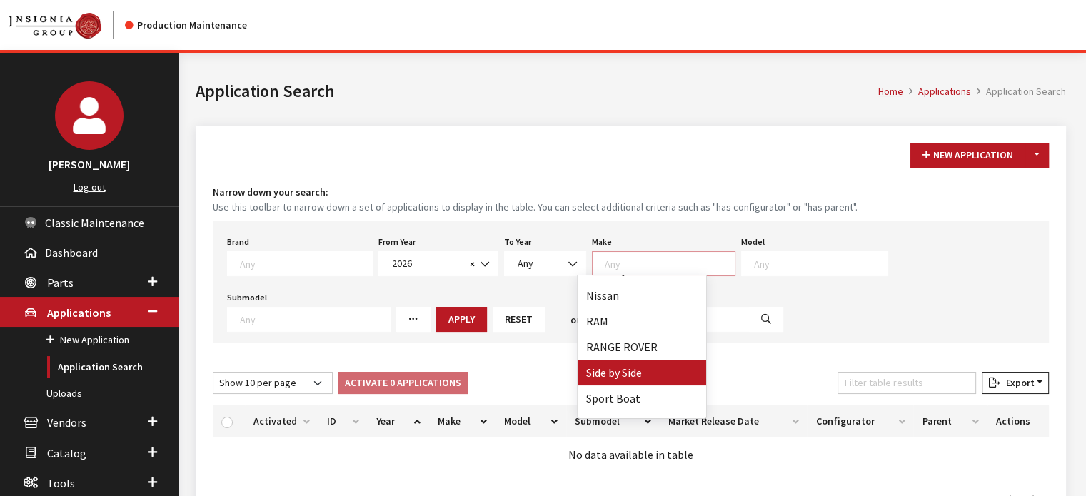
scroll to position [428, 0]
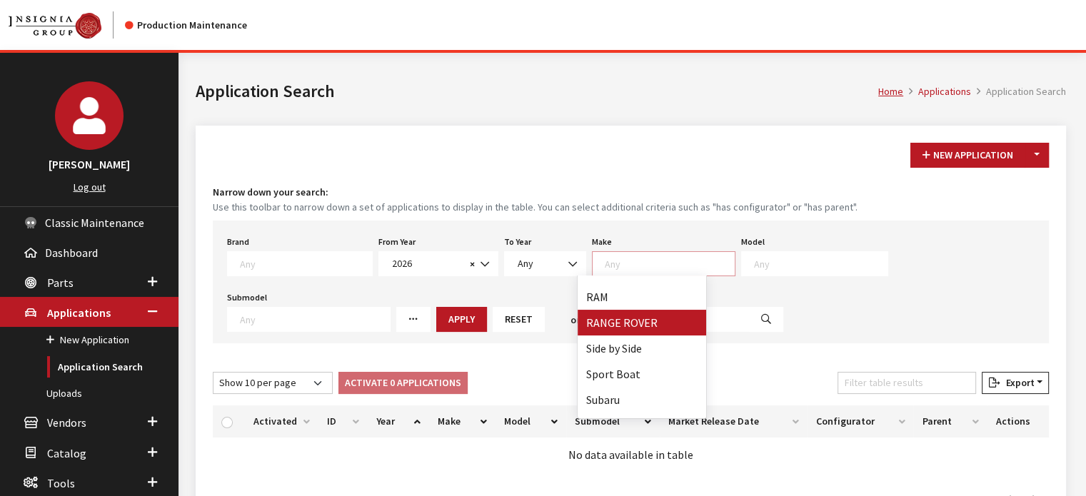
select select "66"
select select
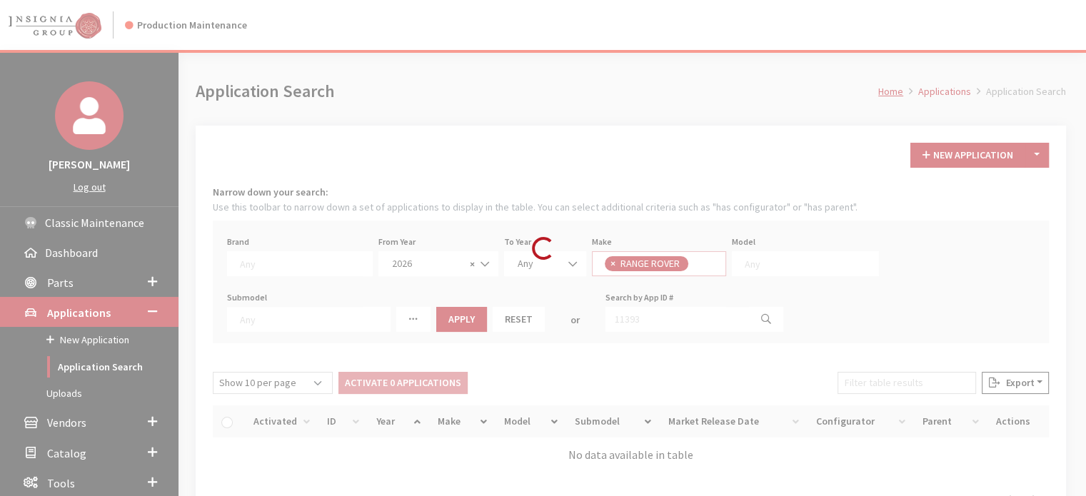
scroll to position [252, 0]
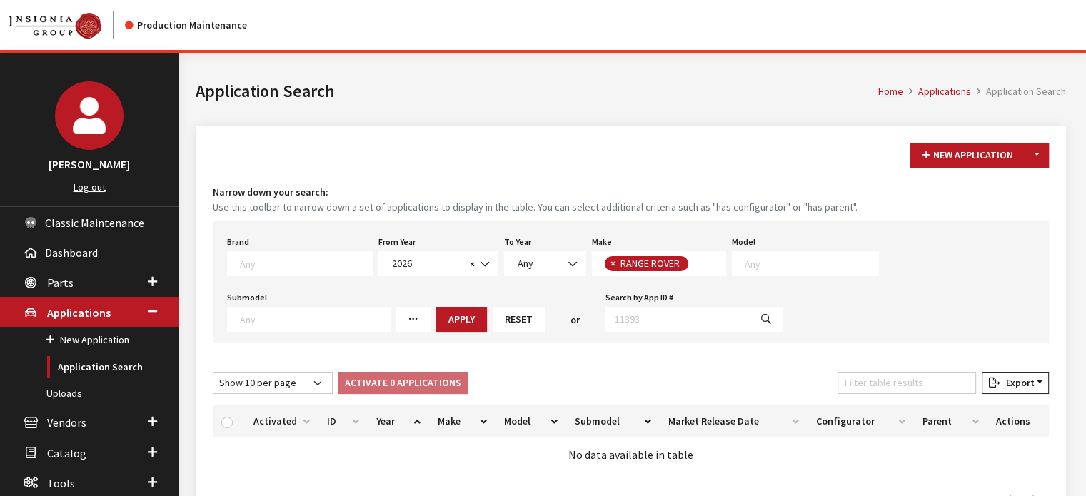
click at [774, 268] on textarea "Search" at bounding box center [812, 263] width 134 height 13
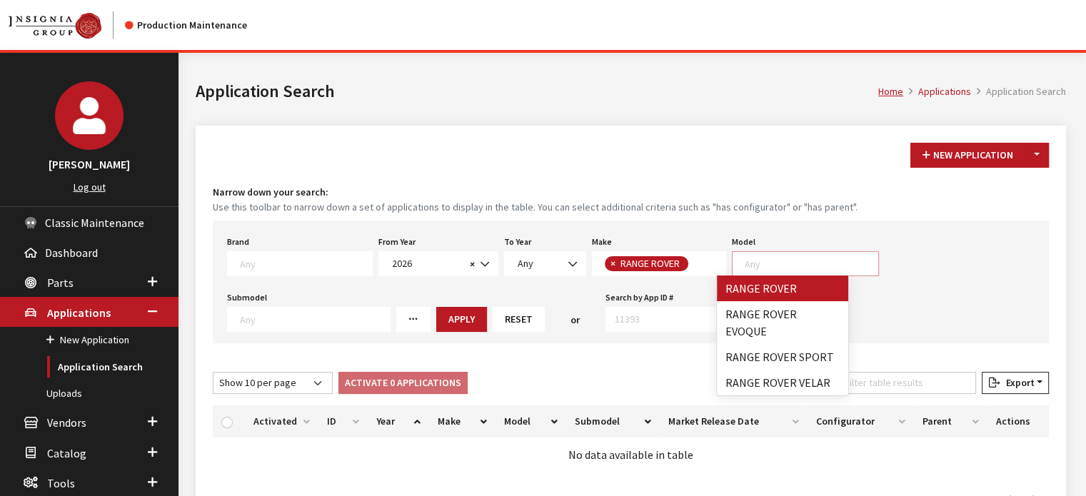
select select "1348"
select select
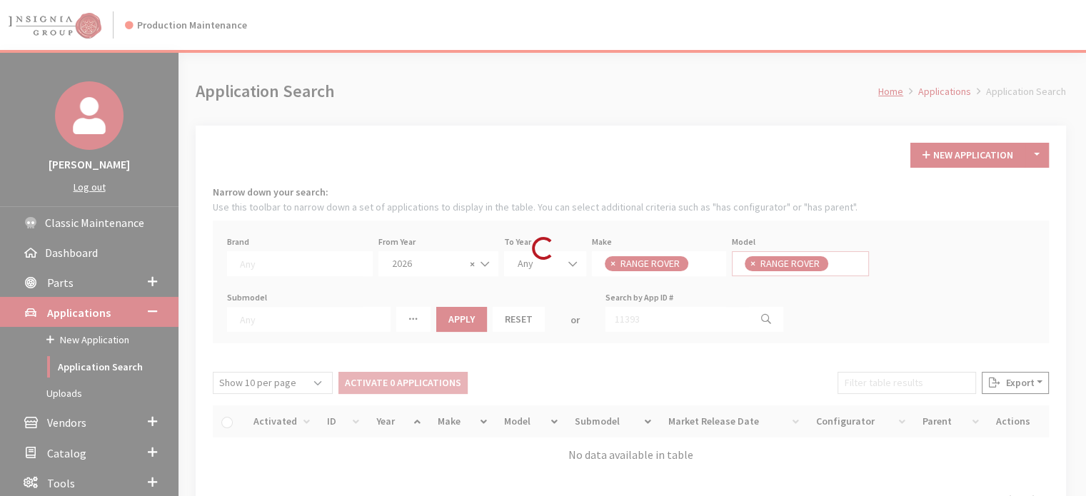
scroll to position [13, 0]
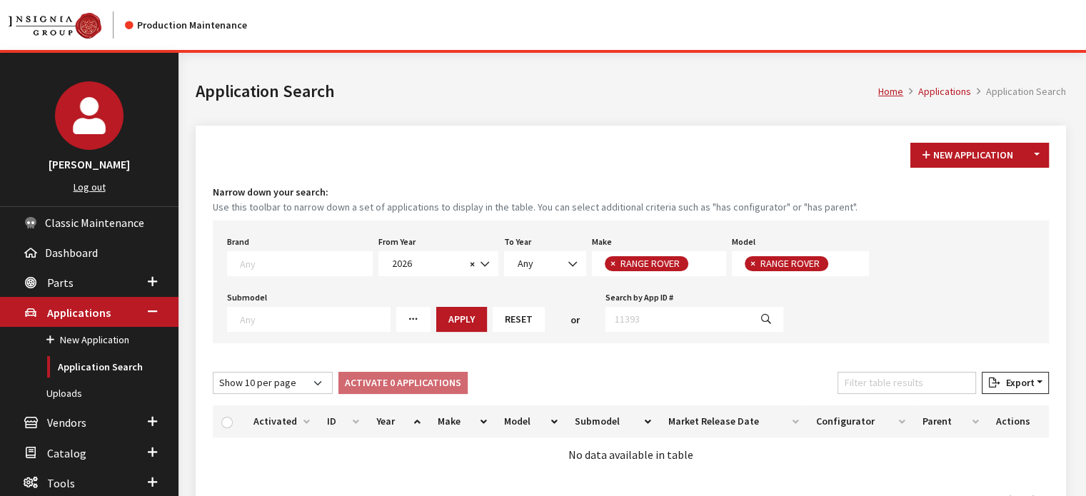
drag, startPoint x: 311, startPoint y: 325, endPoint x: 304, endPoint y: 327, distance: 7.5
click at [436, 327] on button "Apply" at bounding box center [461, 319] width 51 height 25
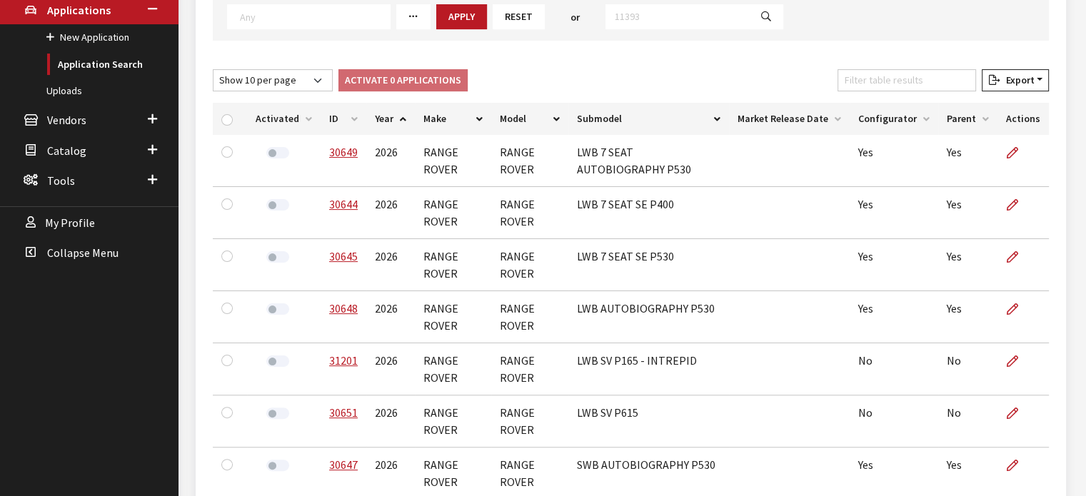
scroll to position [151, 0]
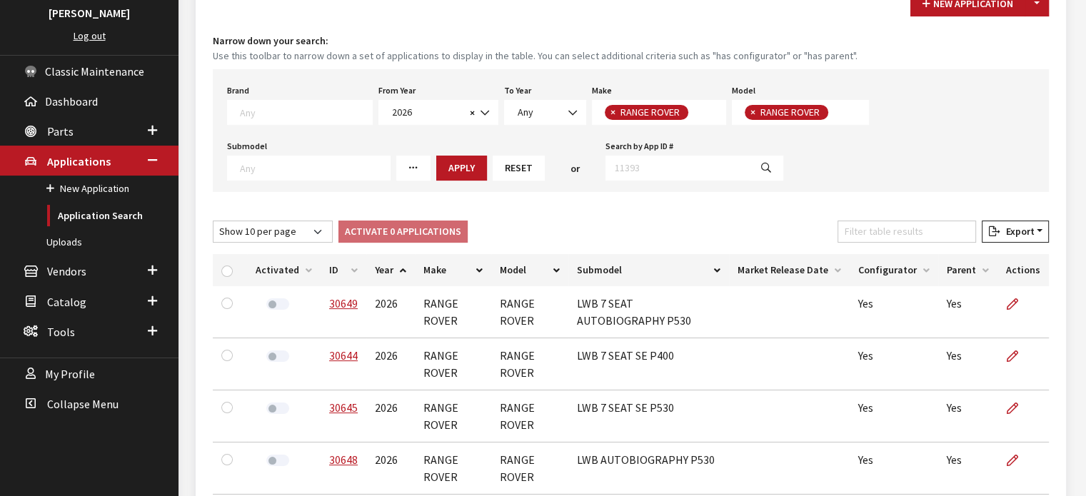
click at [384, 262] on th "Year" at bounding box center [390, 270] width 49 height 32
click at [338, 257] on th "ID" at bounding box center [344, 270] width 46 height 32
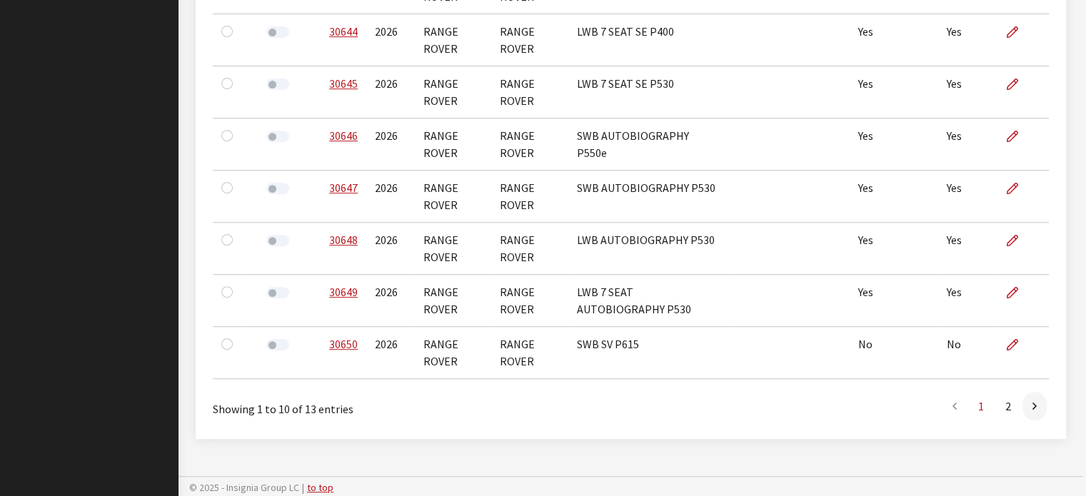
scroll to position [294, 0]
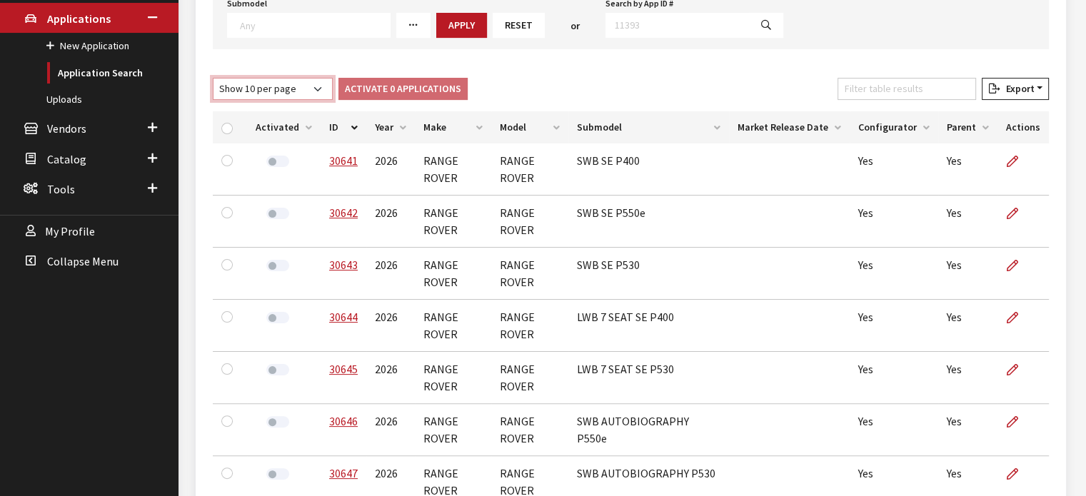
click at [295, 82] on select "Show 10 per page Show 25 per page Show 50 per page Show 100 per page Show 1000 …" at bounding box center [273, 89] width 120 height 22
select select "25"
click at [213, 78] on select "Show 10 per page Show 25 per page Show 50 per page Show 100 per page Show 1000 …" at bounding box center [273, 89] width 120 height 22
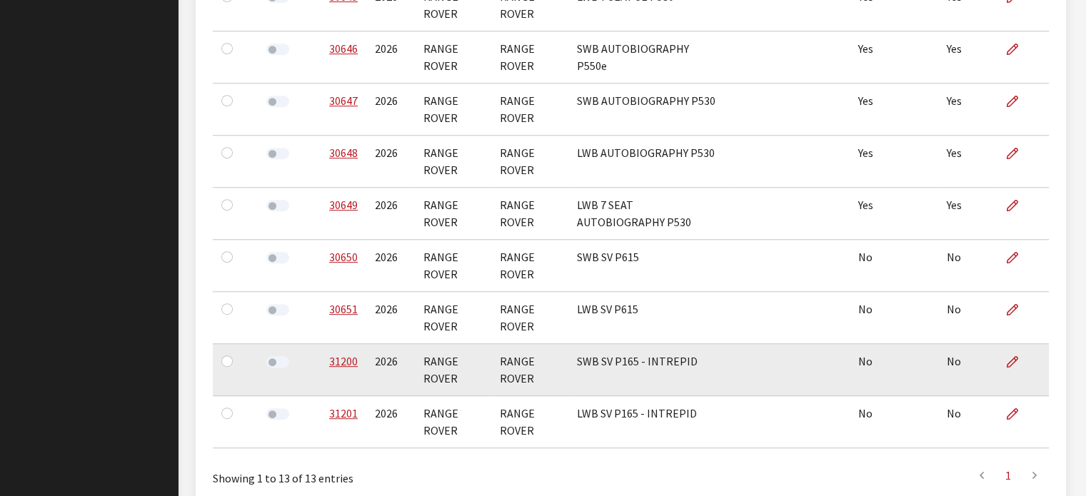
scroll to position [736, 0]
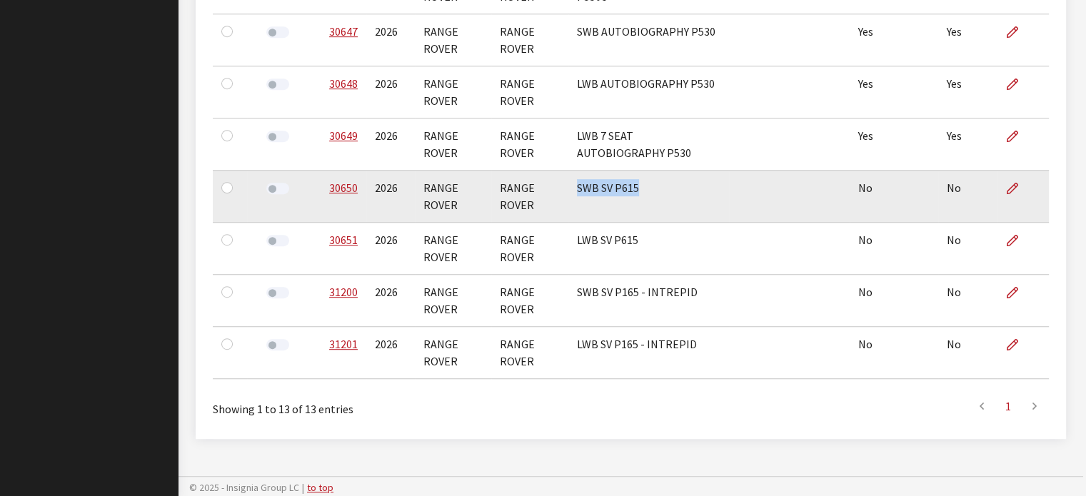
drag, startPoint x: 665, startPoint y: 194, endPoint x: 580, endPoint y: 185, distance: 86.2
click at [580, 185] on td "SWB SV P615" at bounding box center [648, 197] width 161 height 52
copy td "SWB SV P615"
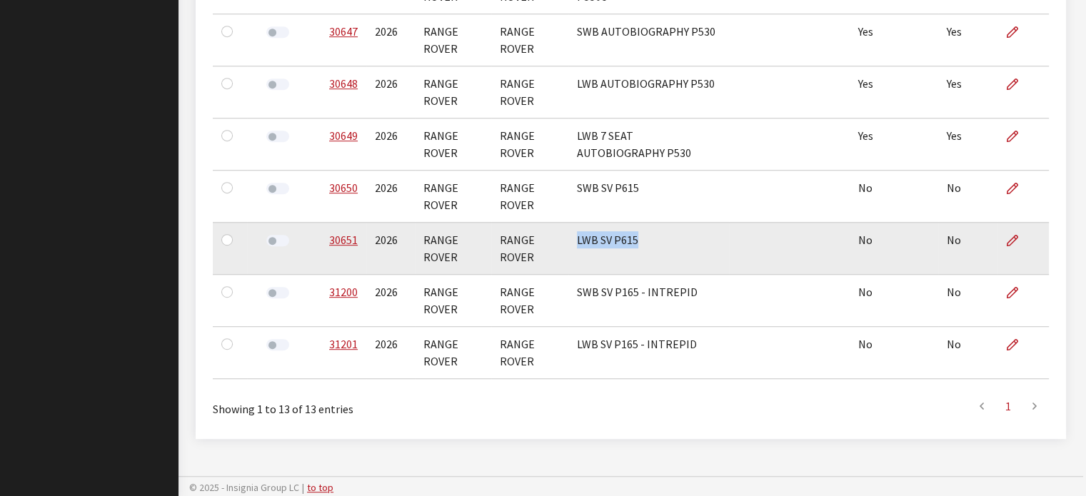
drag, startPoint x: 664, startPoint y: 244, endPoint x: 576, endPoint y: 244, distance: 87.8
click at [576, 244] on td "LWB SV P615" at bounding box center [648, 249] width 161 height 52
copy td "LWB SV P615"
drag, startPoint x: 345, startPoint y: 193, endPoint x: 320, endPoint y: 240, distance: 52.7
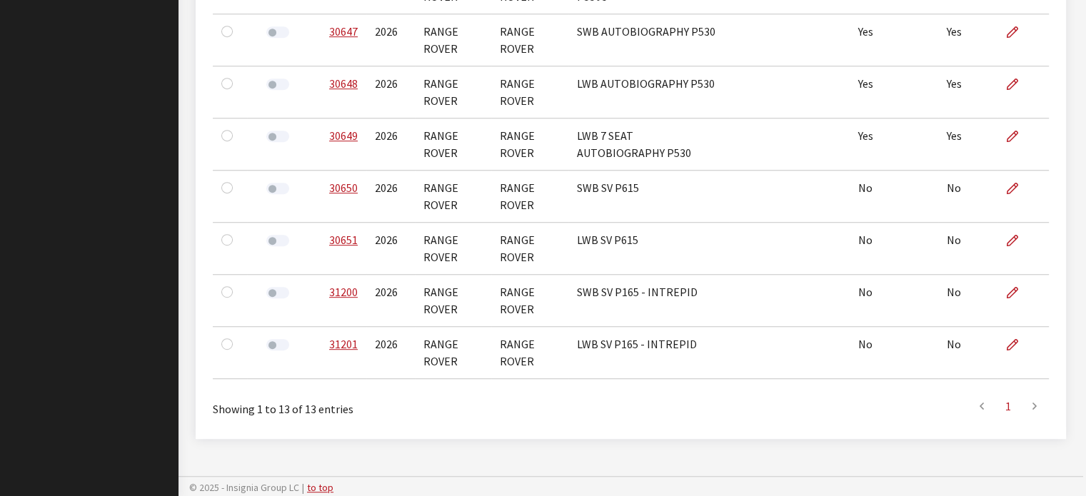
drag, startPoint x: 320, startPoint y: 240, endPoint x: 187, endPoint y: 241, distance: 132.8
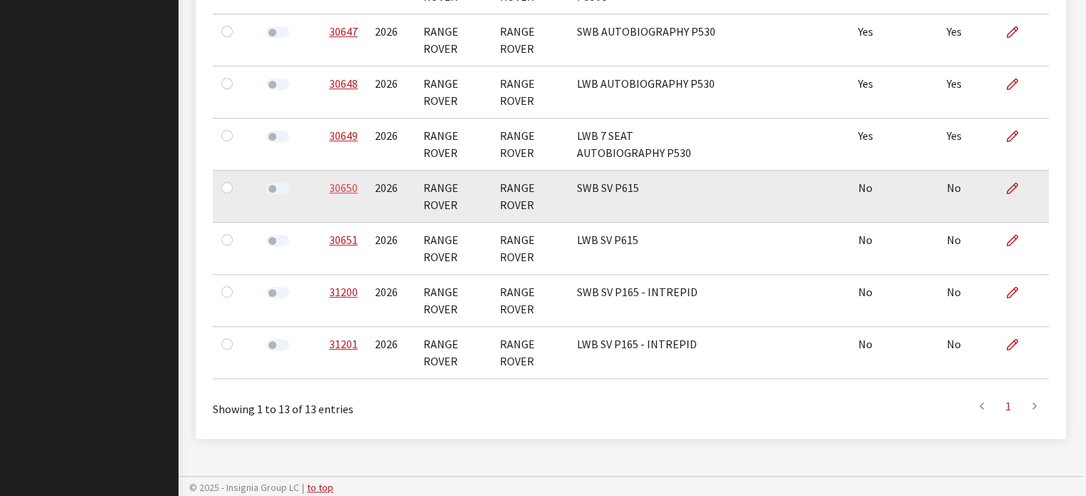
click at [330, 181] on link "30650" at bounding box center [343, 188] width 29 height 14
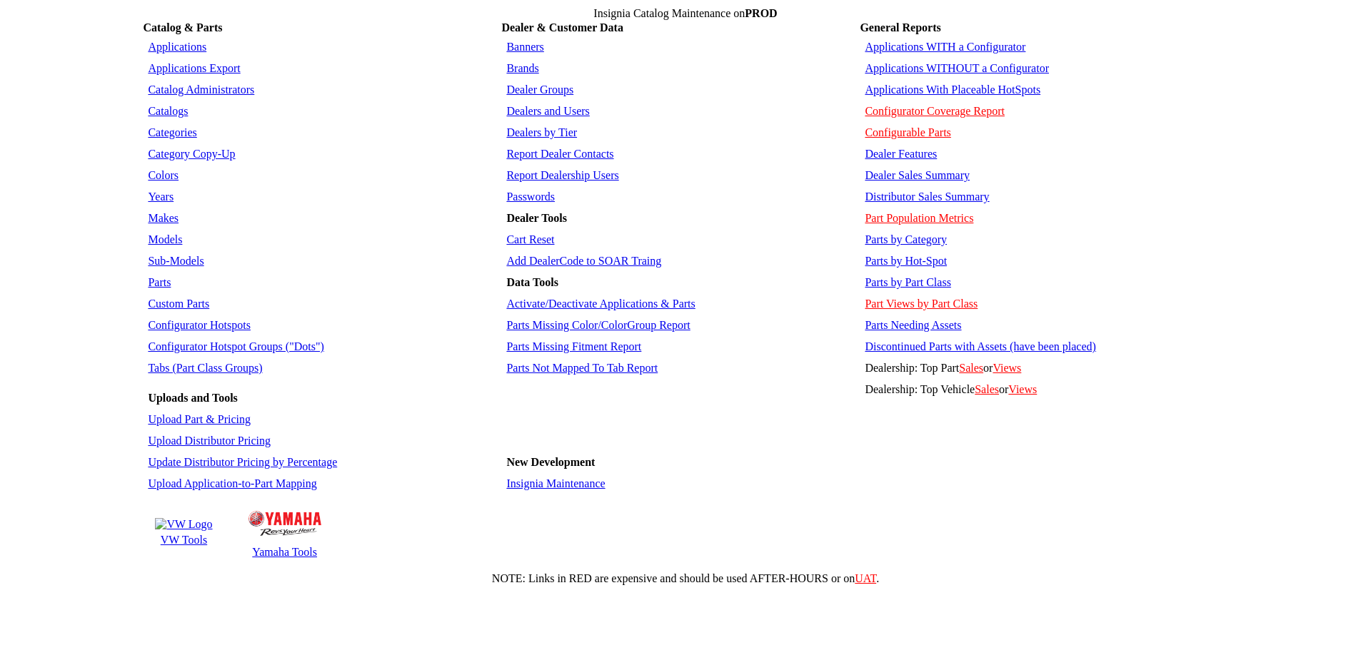
click at [161, 255] on link "Sub-Models" at bounding box center [176, 261] width 56 height 12
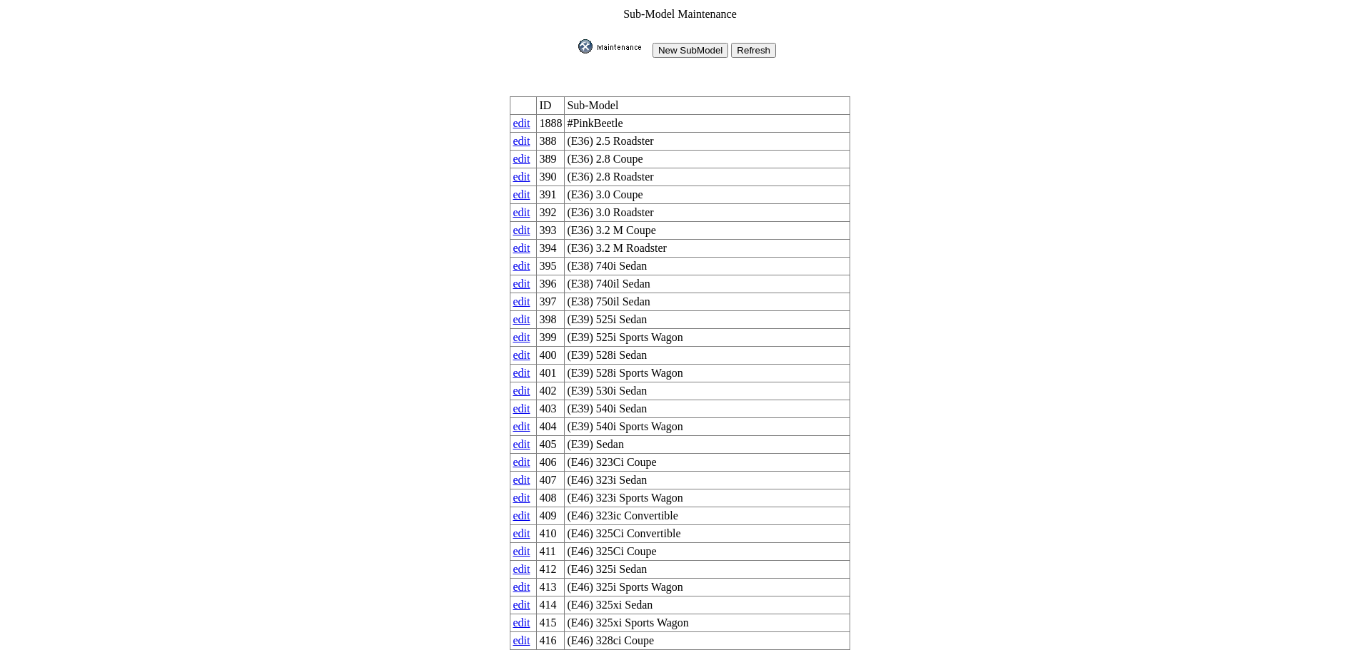
drag, startPoint x: 706, startPoint y: 43, endPoint x: 695, endPoint y: 66, distance: 26.2
click at [707, 43] on input "New SubModel" at bounding box center [691, 50] width 76 height 15
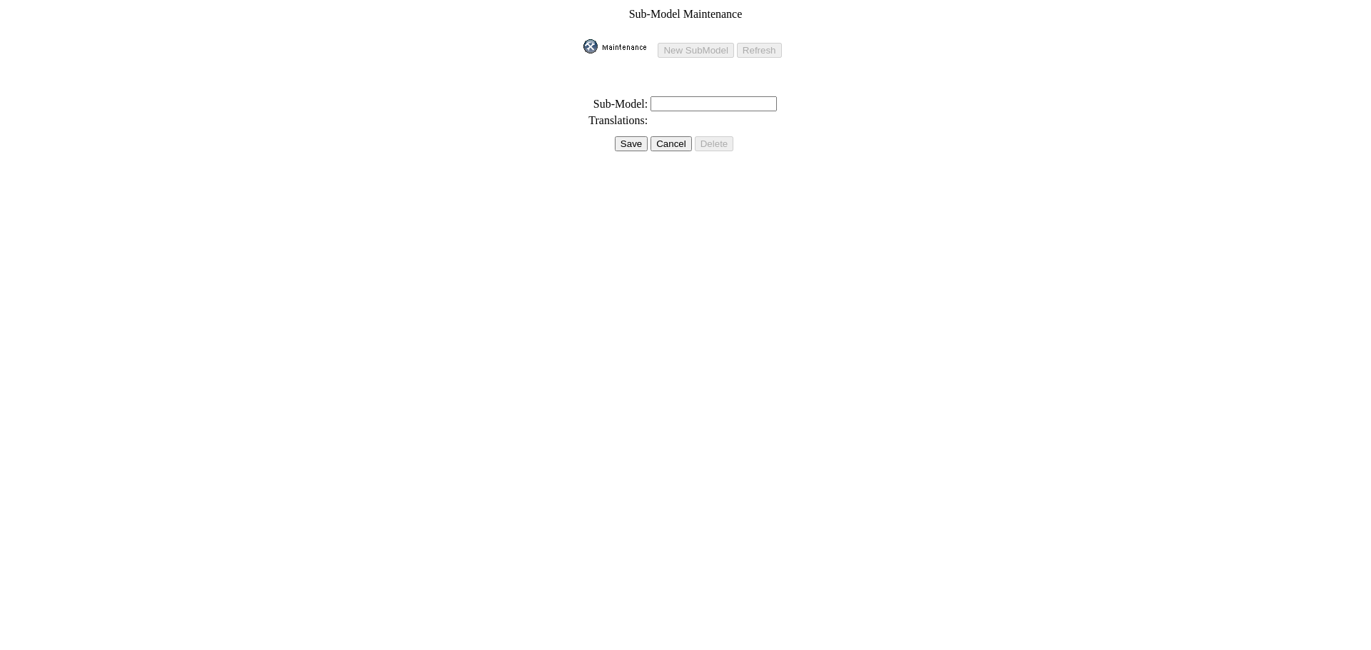
click at [660, 96] on input "text" at bounding box center [713, 103] width 126 height 15
paste input "SWB SV P615"
drag, startPoint x: 735, startPoint y: 88, endPoint x: 747, endPoint y: 96, distance: 14.9
click at [736, 88] on table "Sub-Model Maintenance New SubModel Refresh * Sub-Model: SWB SV P615 - S Transla…" at bounding box center [685, 86] width 208 height 161
click at [737, 96] on input "SWB SV P615 - S" at bounding box center [713, 103] width 126 height 15
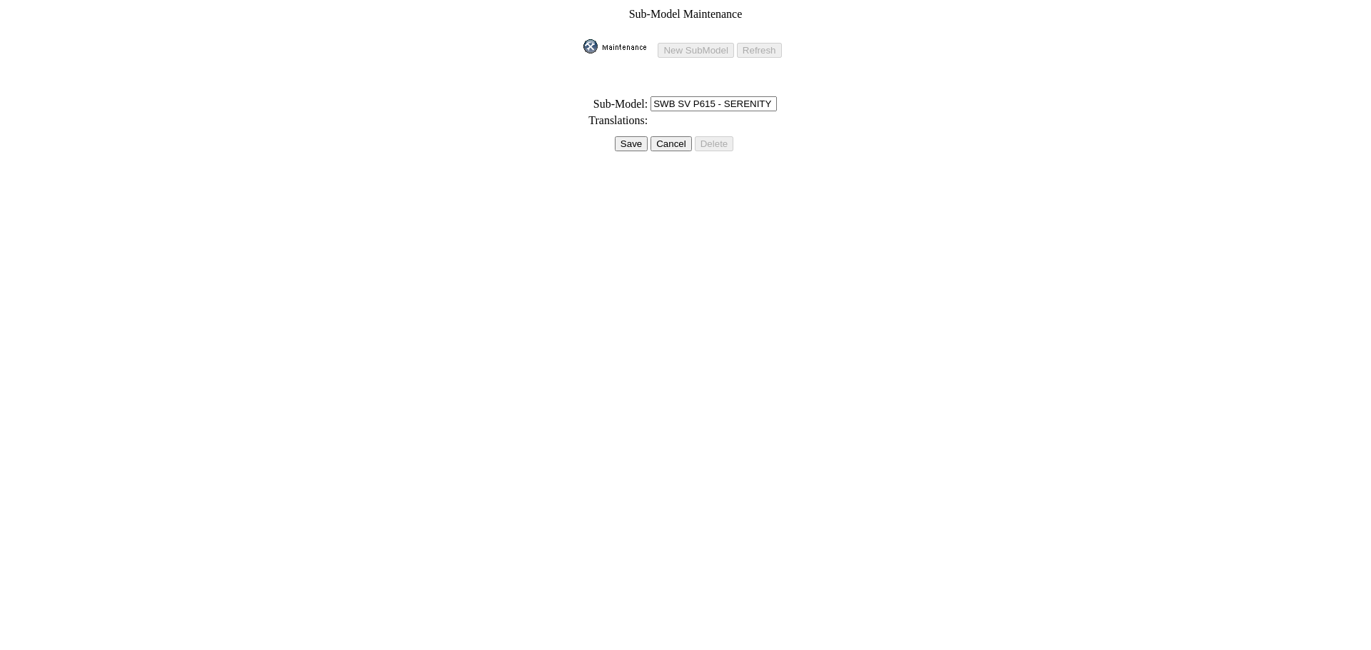
type input "SWB SV P615 - SERENITY"
click at [628, 136] on input "Save" at bounding box center [631, 143] width 33 height 15
click at [633, 126] on input "Save" at bounding box center [622, 128] width 33 height 15
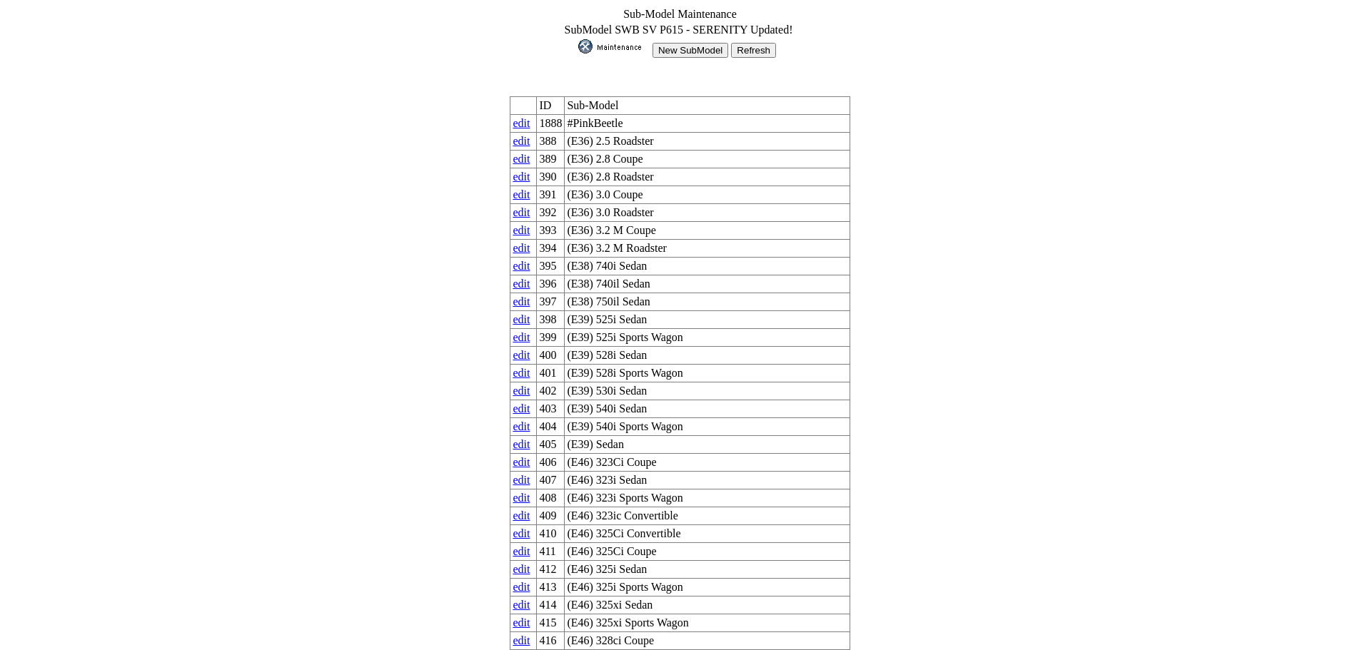
drag, startPoint x: 700, startPoint y: 48, endPoint x: 705, endPoint y: 67, distance: 19.7
click at [700, 48] on input "New SubModel" at bounding box center [691, 50] width 76 height 15
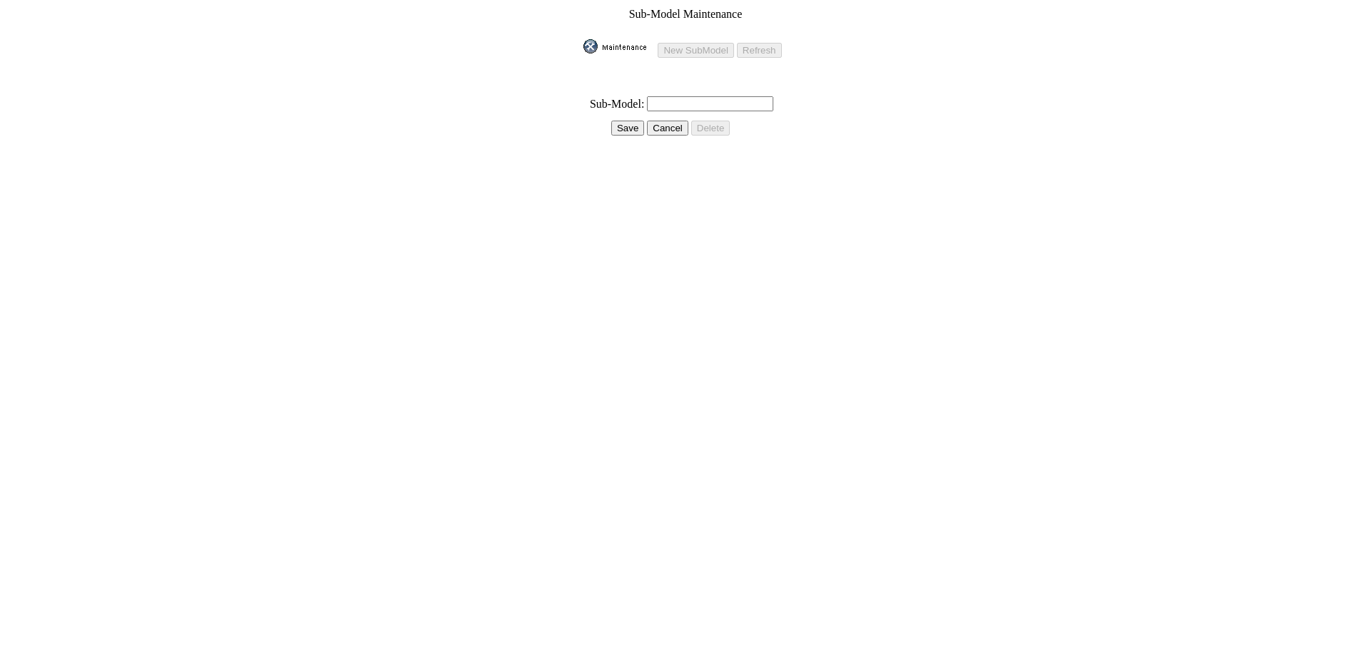
click at [682, 101] on input "text" at bounding box center [710, 103] width 126 height 15
paste input "LWB SV P615"
type input "LWB SV P615 - SERENITY"
click at [616, 121] on input "Save" at bounding box center [627, 128] width 33 height 15
click at [623, 121] on input "Save" at bounding box center [622, 128] width 33 height 15
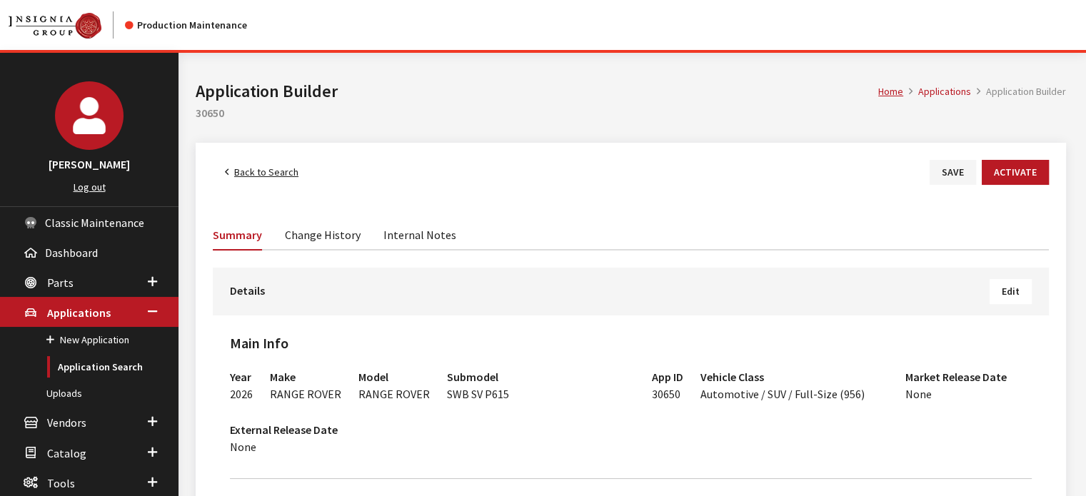
click at [996, 296] on button "Edit" at bounding box center [1011, 291] width 42 height 25
click at [1013, 294] on span "Edit" at bounding box center [1011, 291] width 18 height 13
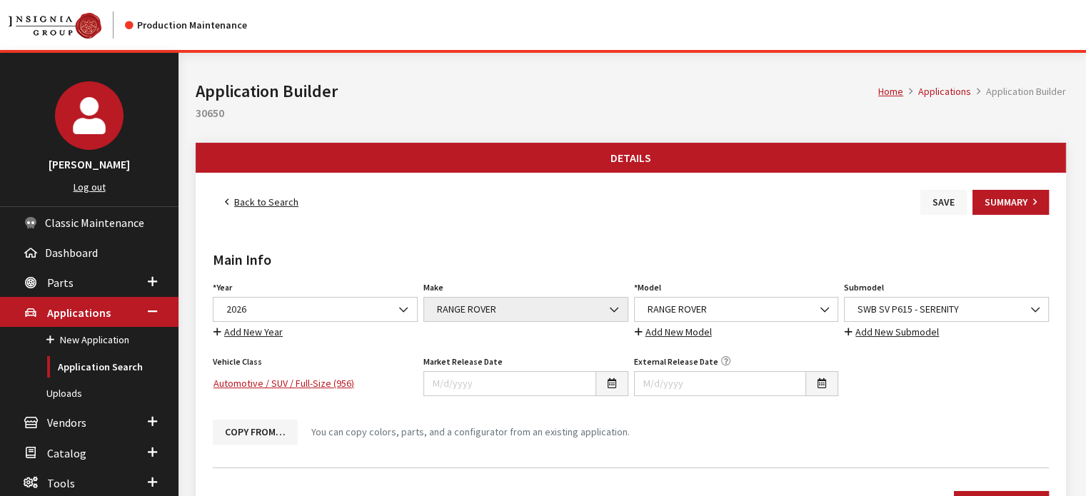
click at [940, 203] on button "Save" at bounding box center [943, 202] width 46 height 25
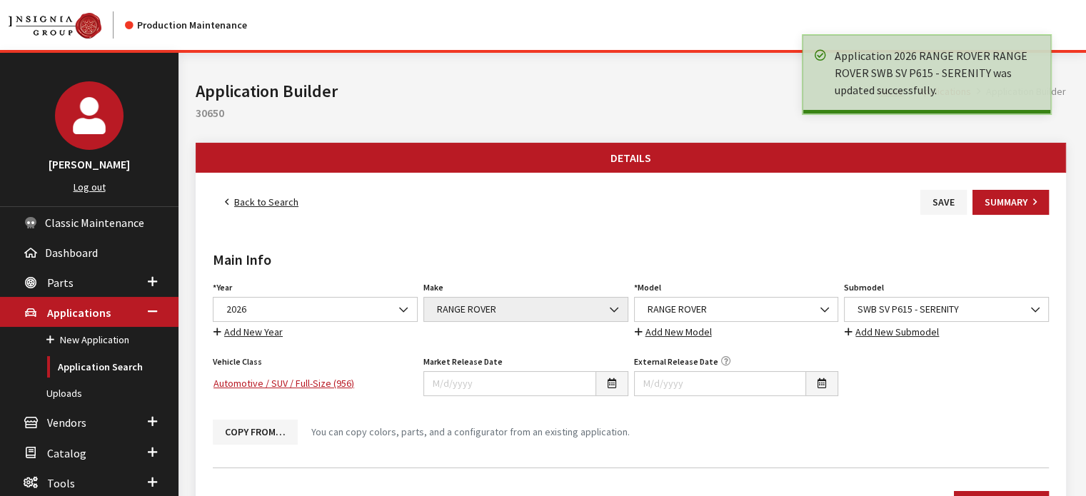
click at [275, 202] on link "Back to Search" at bounding box center [262, 202] width 98 height 25
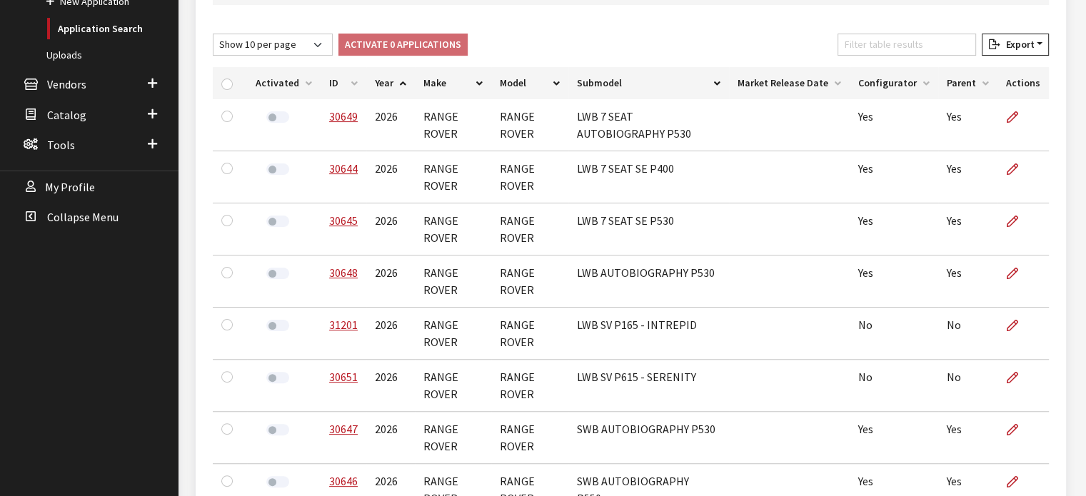
scroll to position [214, 0]
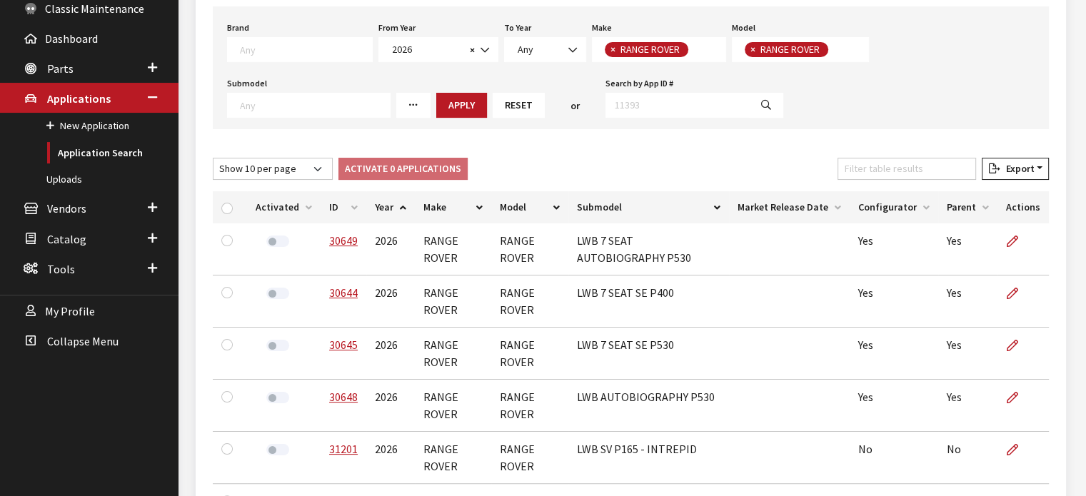
click at [355, 200] on th "ID" at bounding box center [344, 207] width 46 height 32
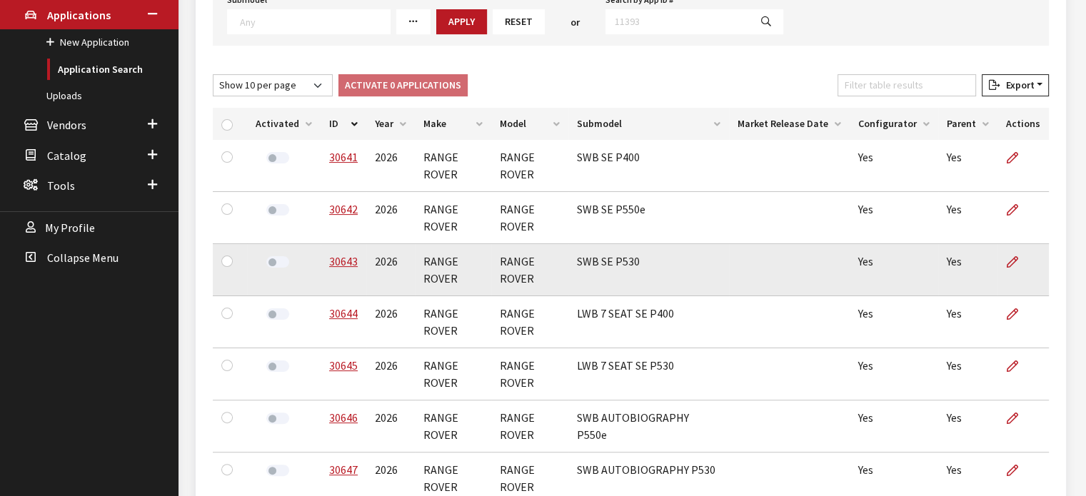
scroll to position [294, 0]
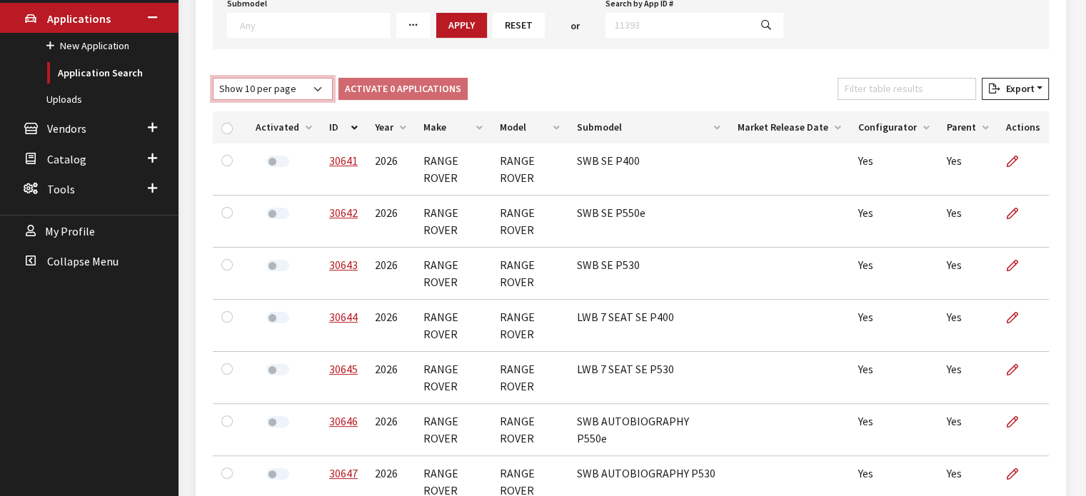
drag, startPoint x: 306, startPoint y: 91, endPoint x: 298, endPoint y: 96, distance: 9.3
click at [298, 96] on select "Show 10 per page Show 25 per page Show 50 per page Show 100 per page Show 1000 …" at bounding box center [273, 89] width 120 height 22
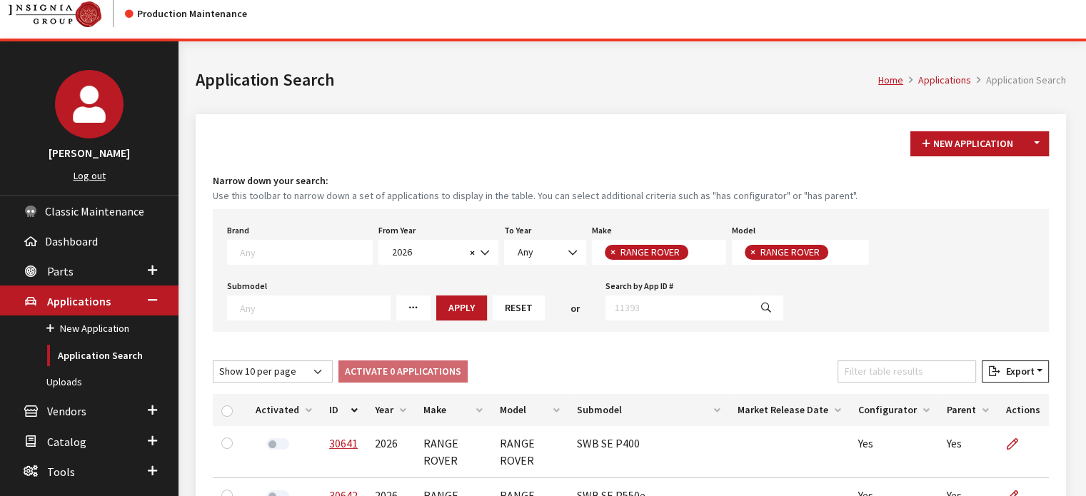
scroll to position [9, 0]
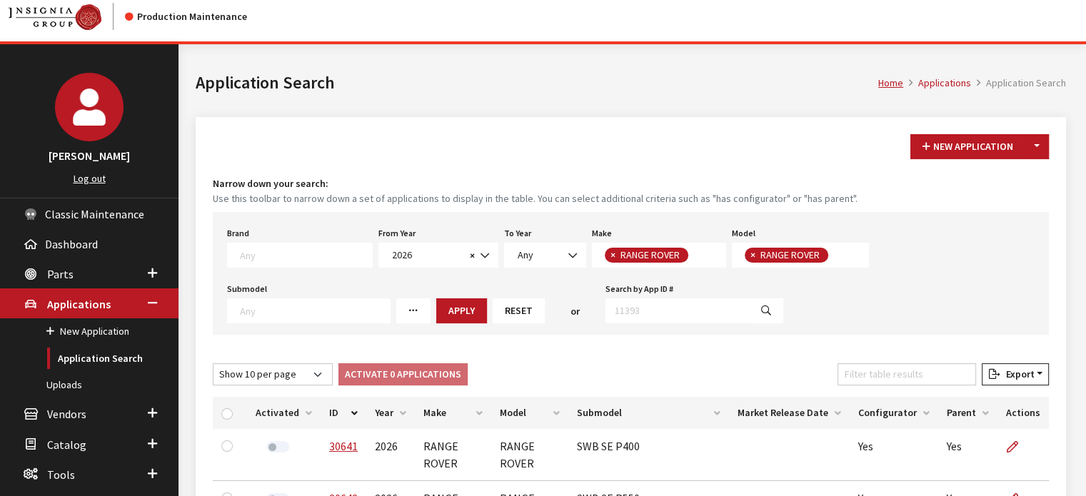
click at [991, 185] on h4 "Narrow down your search:" at bounding box center [631, 183] width 836 height 15
drag, startPoint x: 954, startPoint y: 196, endPoint x: 940, endPoint y: 198, distance: 14.4
click at [954, 196] on small "Use this toolbar to narrow down a set of applications to display in the table. …" at bounding box center [631, 198] width 836 height 15
click at [493, 301] on button "Reset" at bounding box center [519, 310] width 52 height 25
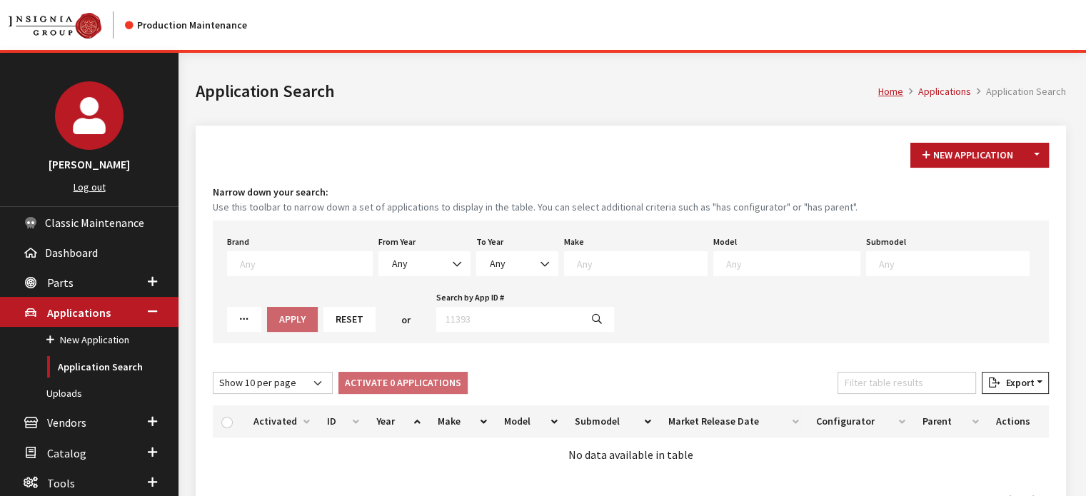
click at [463, 277] on div "Brand Any Acura Alfa Romeo Audi Bentley BMW DoubleTake Ford GM Honda Hyundai In…" at bounding box center [631, 282] width 836 height 123
click at [414, 268] on span "Any" at bounding box center [425, 263] width 74 height 15
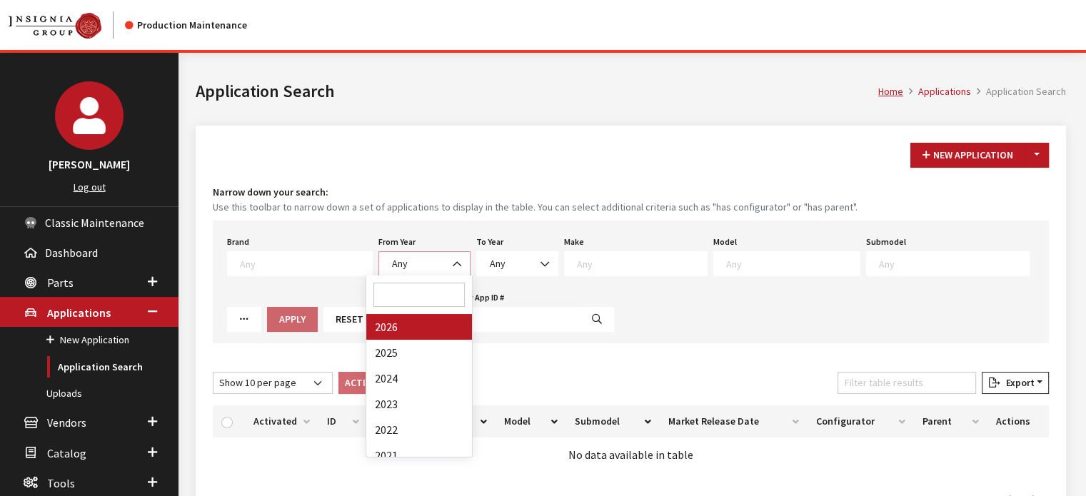
select select "2026"
select select
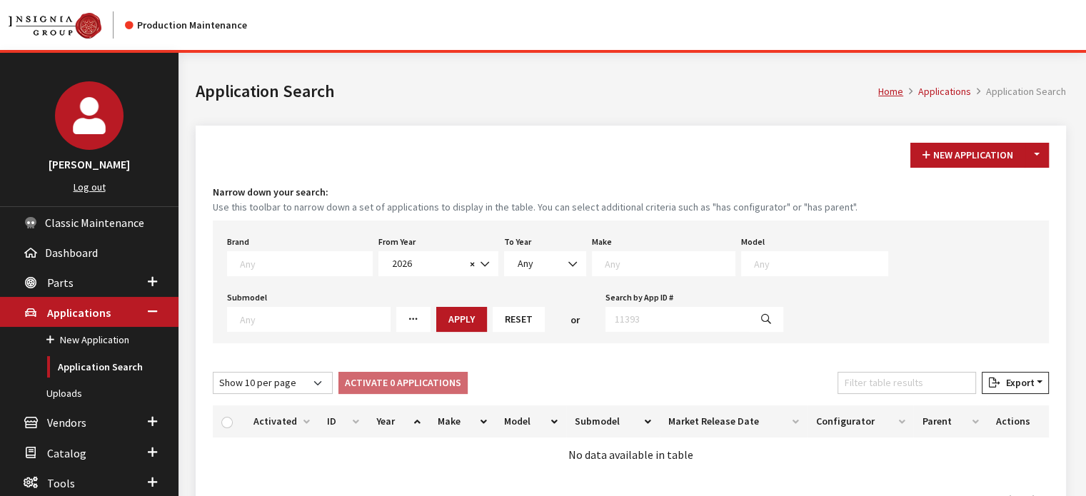
click at [633, 261] on textarea "Search" at bounding box center [670, 263] width 130 height 13
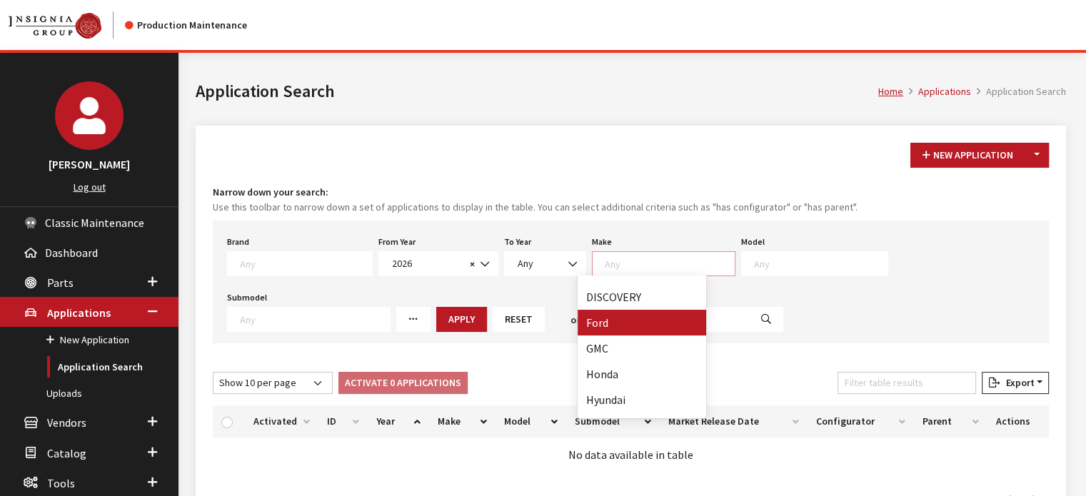
scroll to position [214, 0]
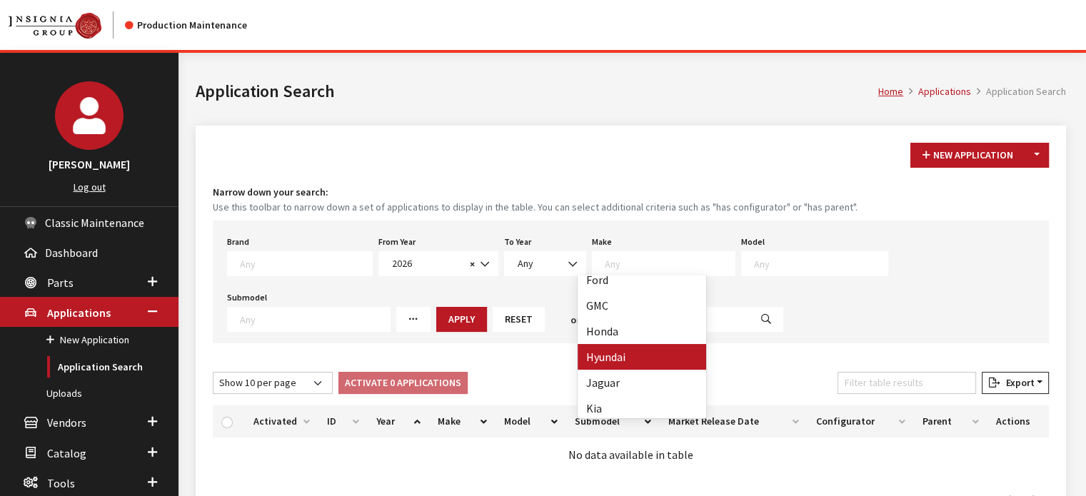
select select "30"
select select
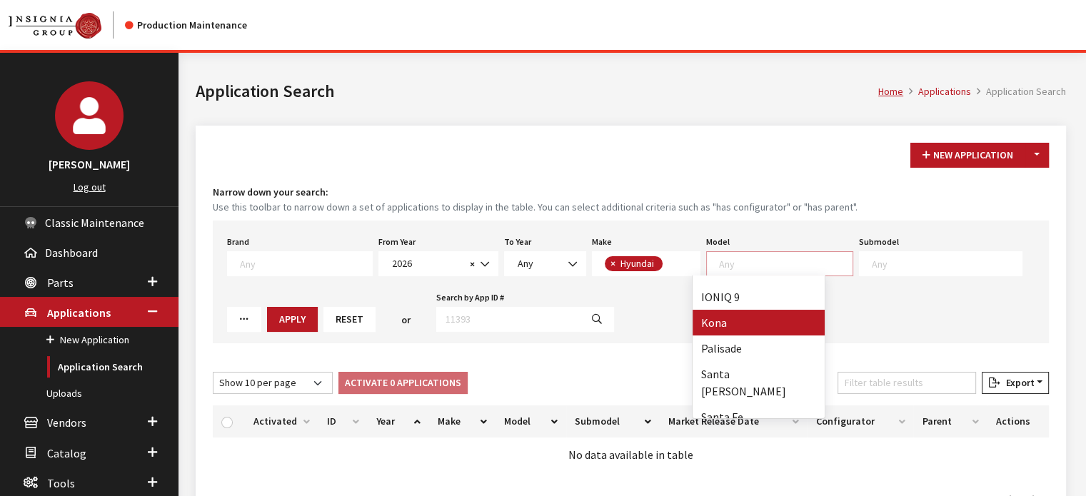
scroll to position [166, 0]
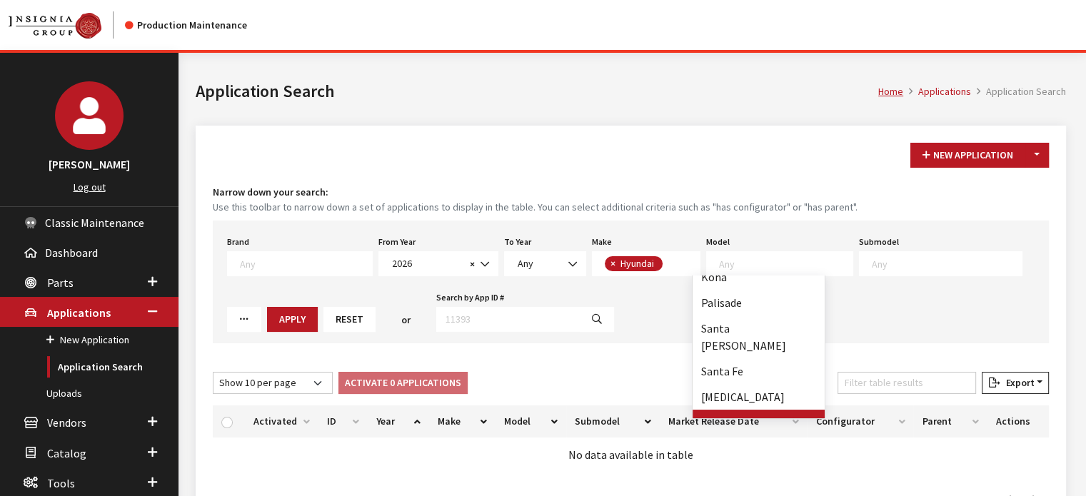
drag, startPoint x: 750, startPoint y: 389, endPoint x: 750, endPoint y: 401, distance: 12.1
select select "348"
select select
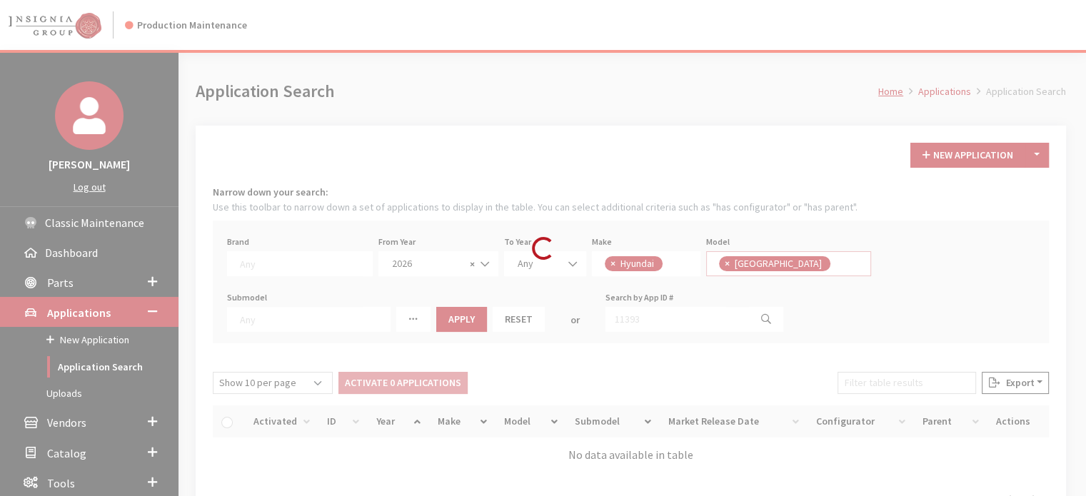
scroll to position [119, 0]
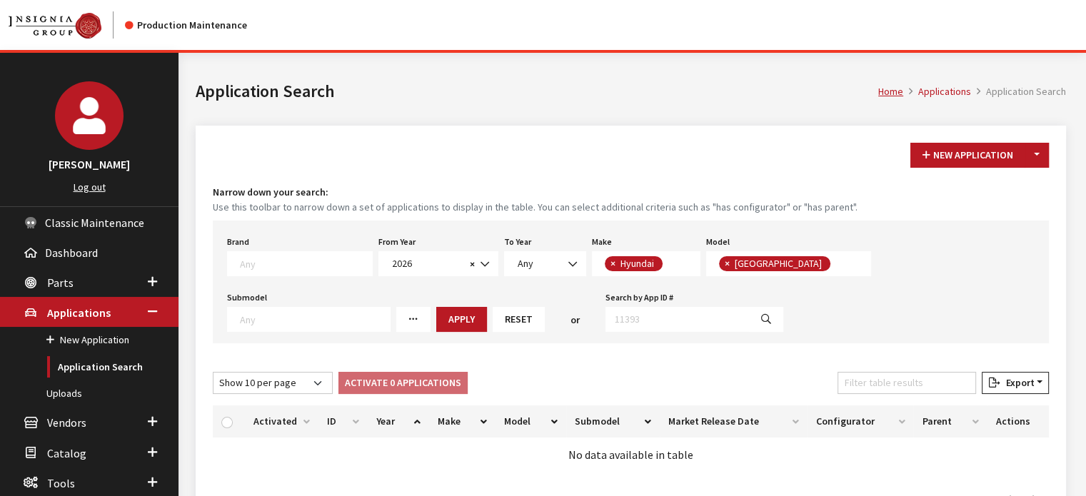
click at [436, 322] on button "Apply" at bounding box center [461, 319] width 51 height 25
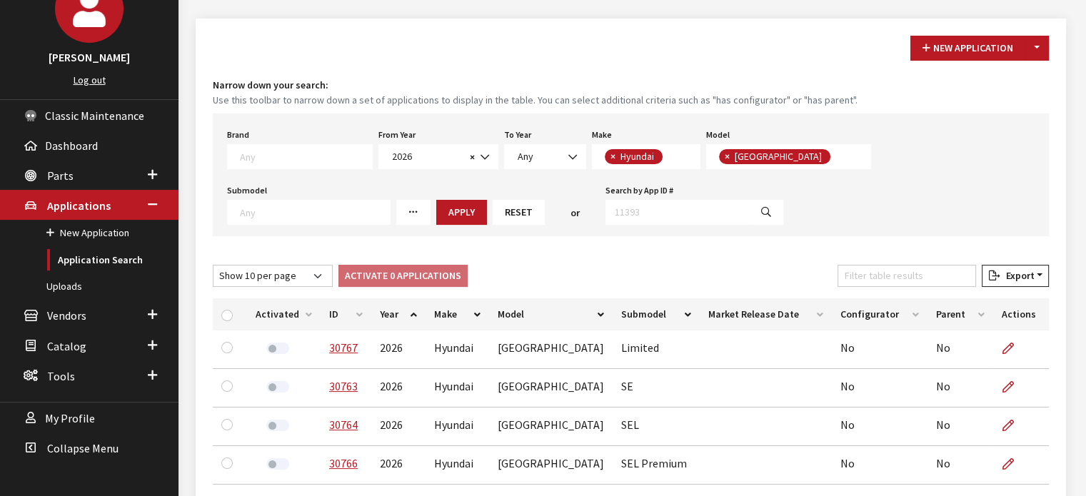
scroll to position [143, 0]
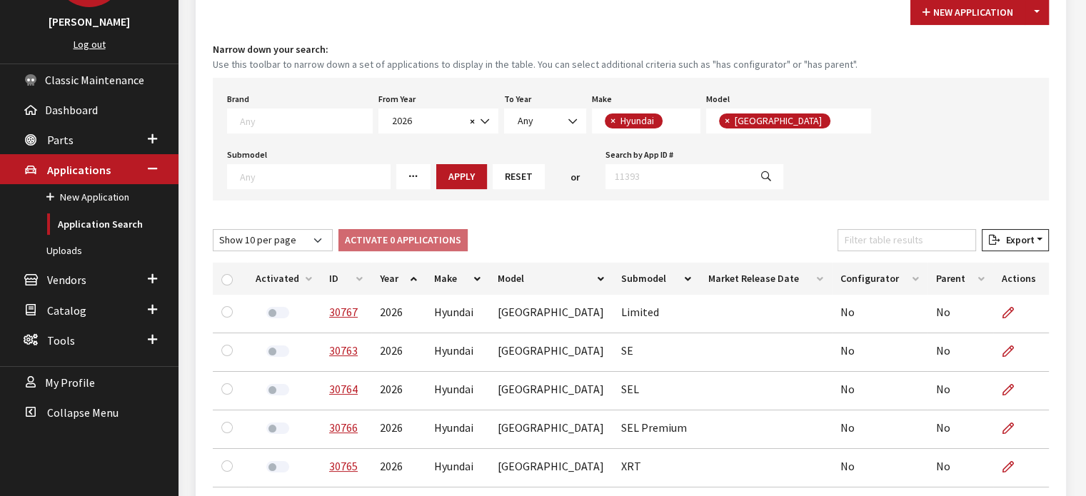
click at [330, 287] on th "ID" at bounding box center [346, 279] width 51 height 32
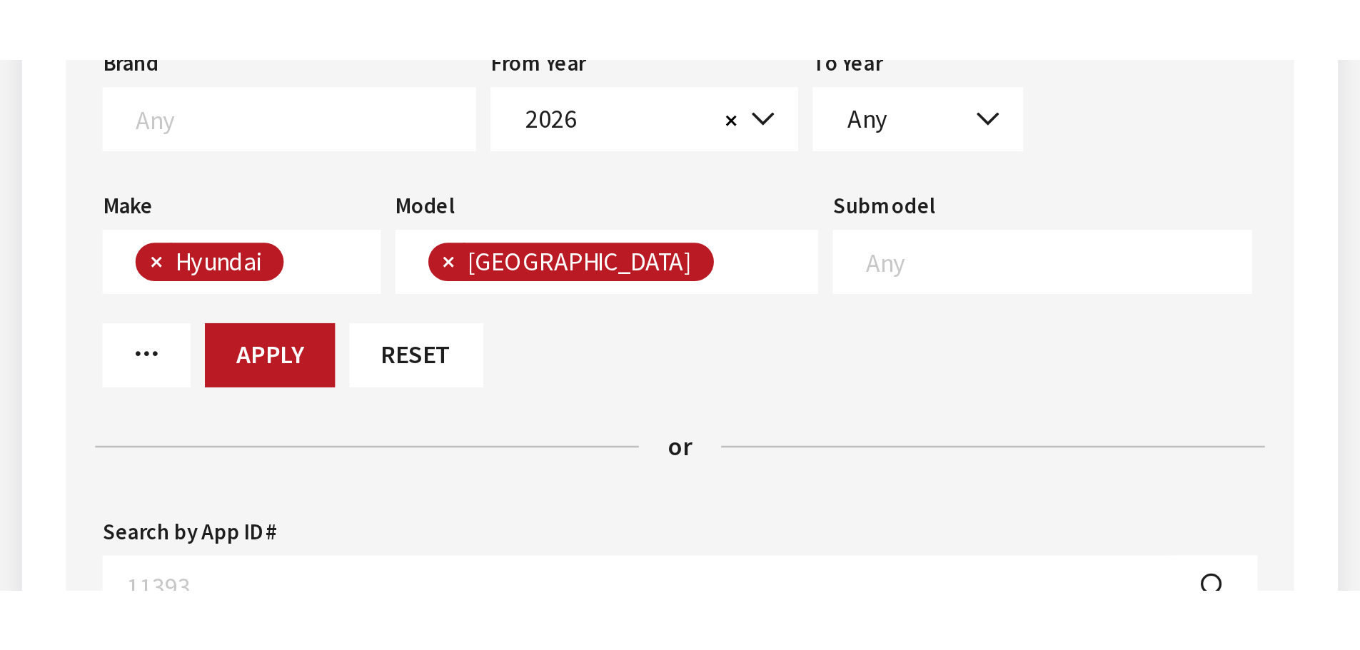
scroll to position [100, 0]
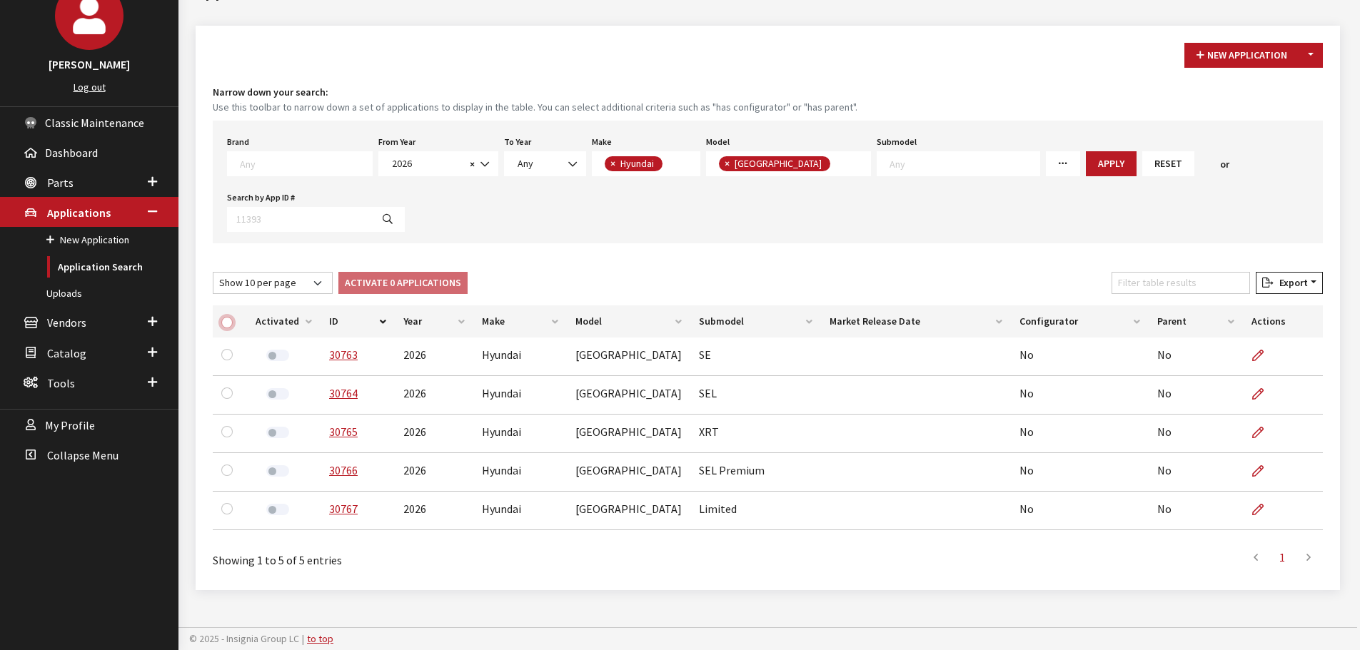
click at [226, 325] on input "checkbox" at bounding box center [226, 322] width 11 height 11
checkbox input "true"
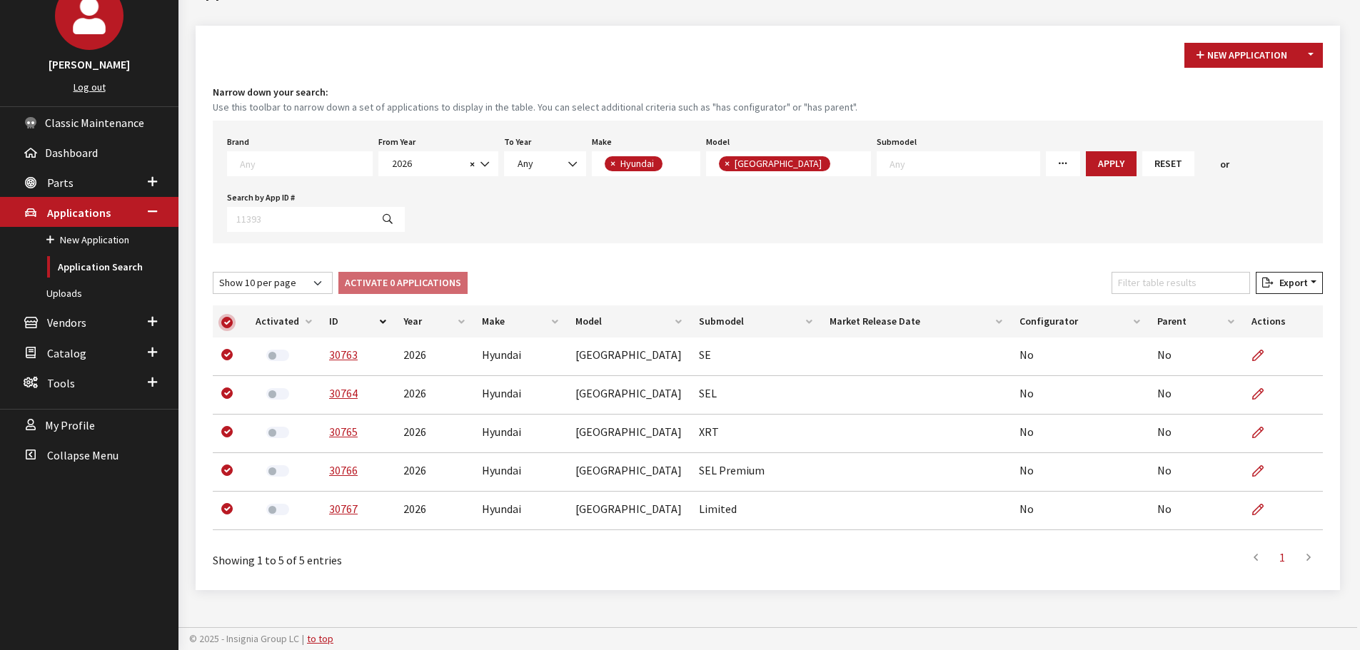
checkbox input "true"
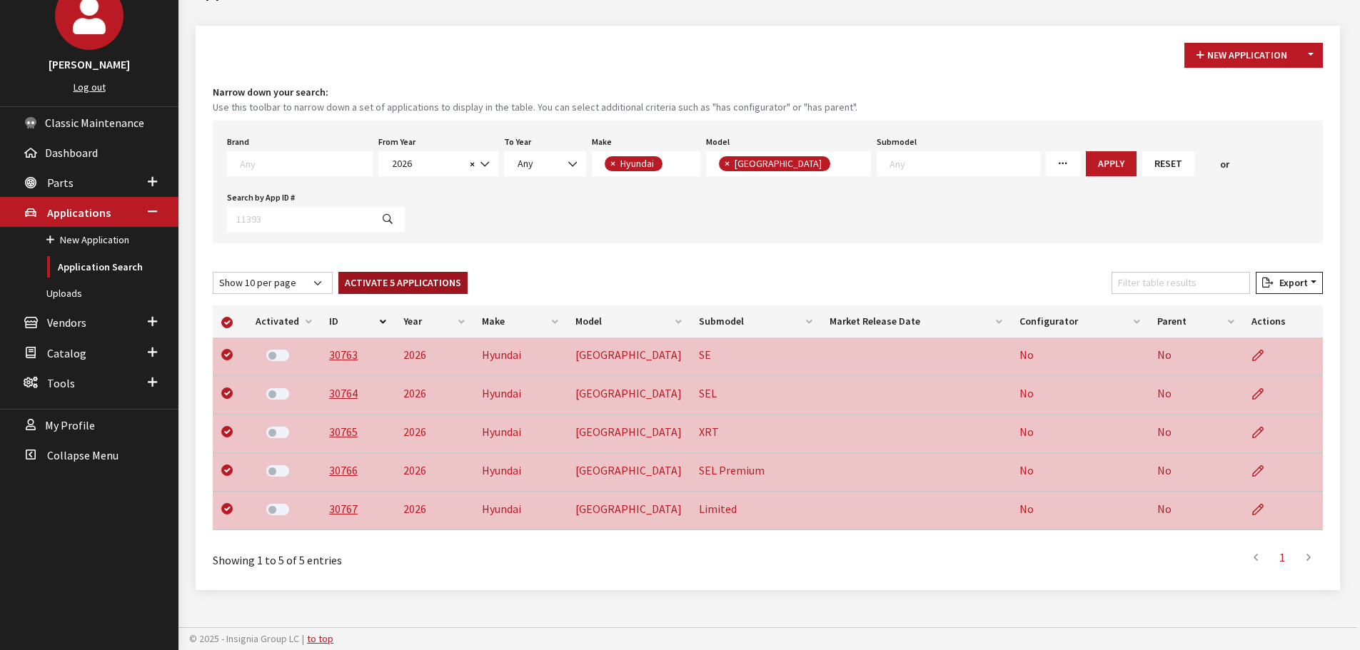
click at [356, 273] on button "Activate 5 Applications" at bounding box center [402, 283] width 129 height 22
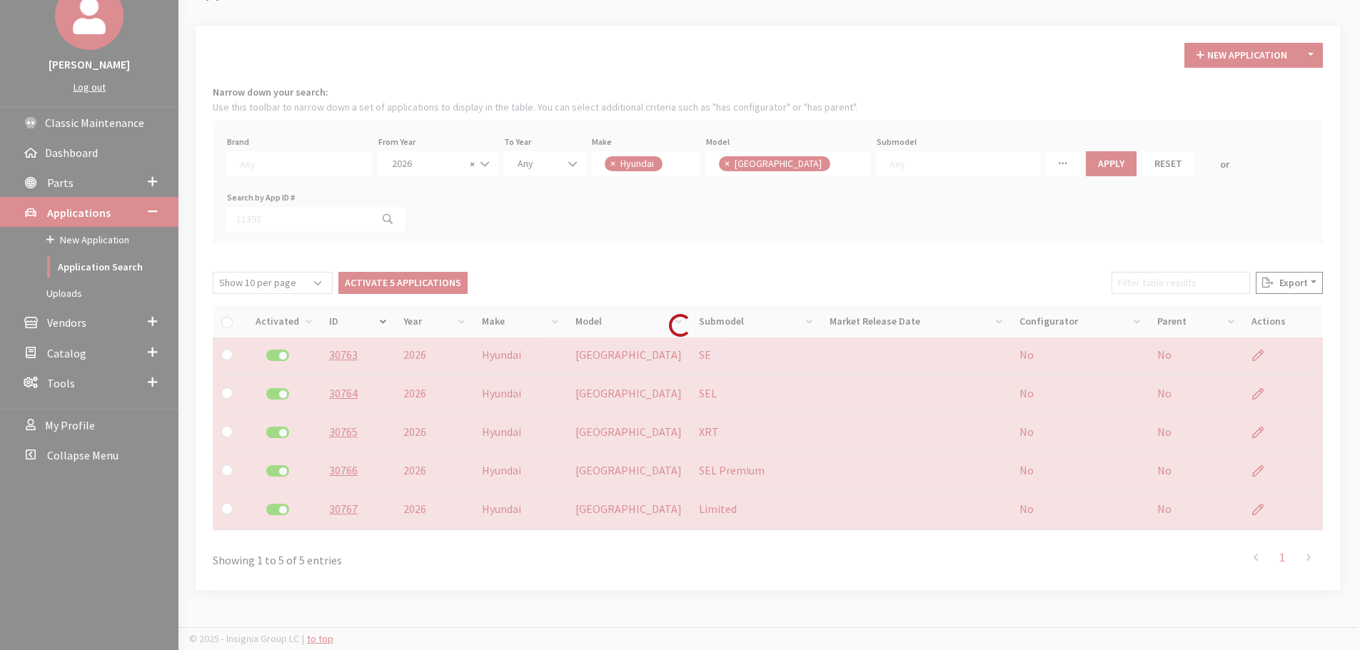
checkbox input "false"
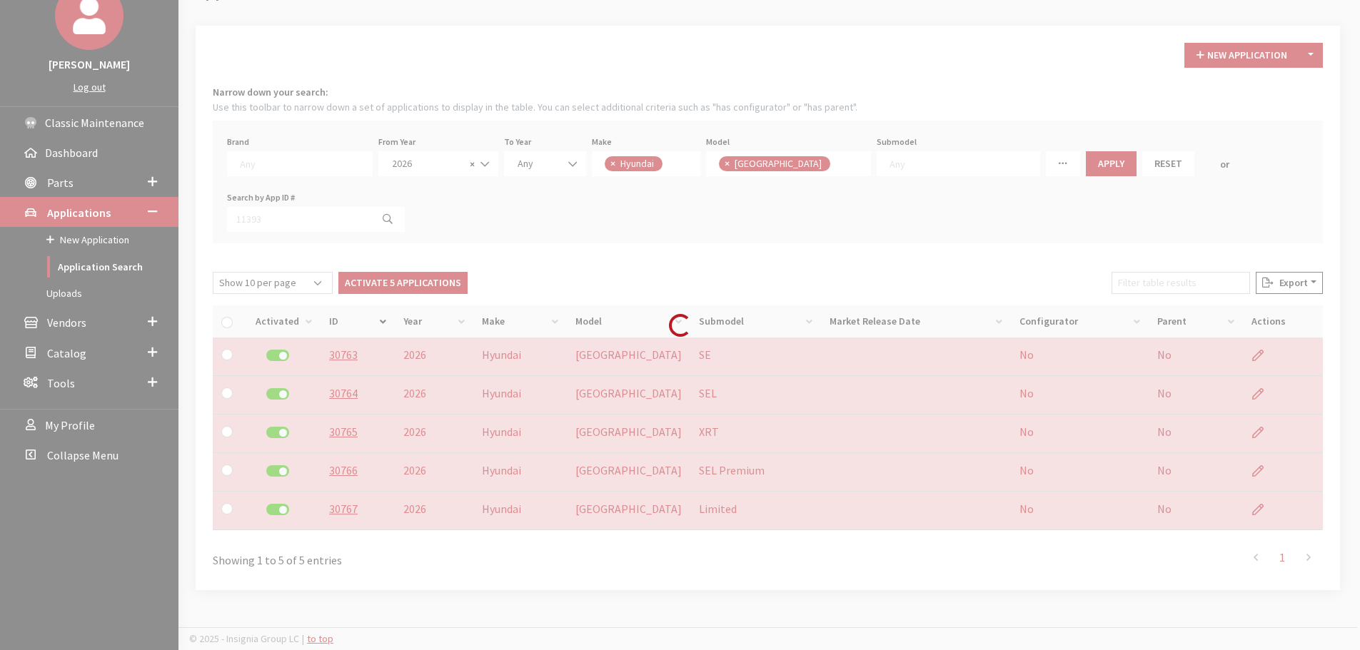
checkbox input "false"
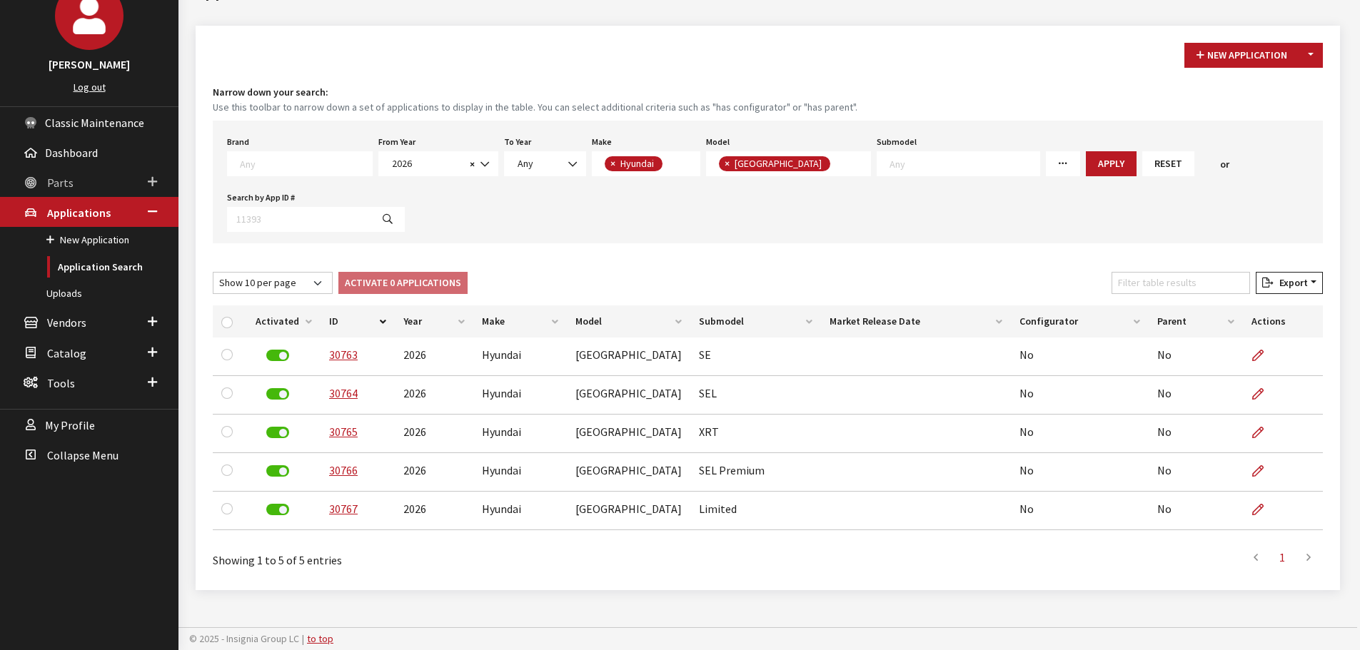
click at [55, 169] on link "Parts" at bounding box center [89, 182] width 178 height 30
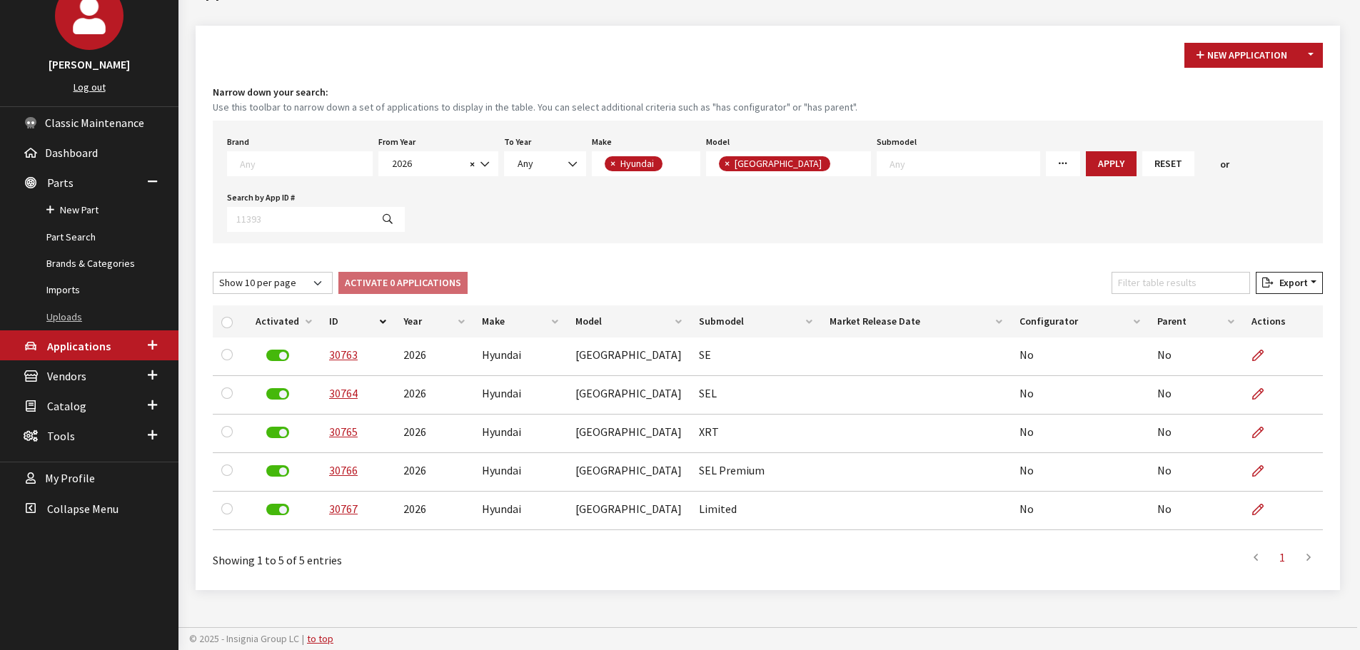
click at [96, 324] on link "Uploads" at bounding box center [89, 317] width 178 height 26
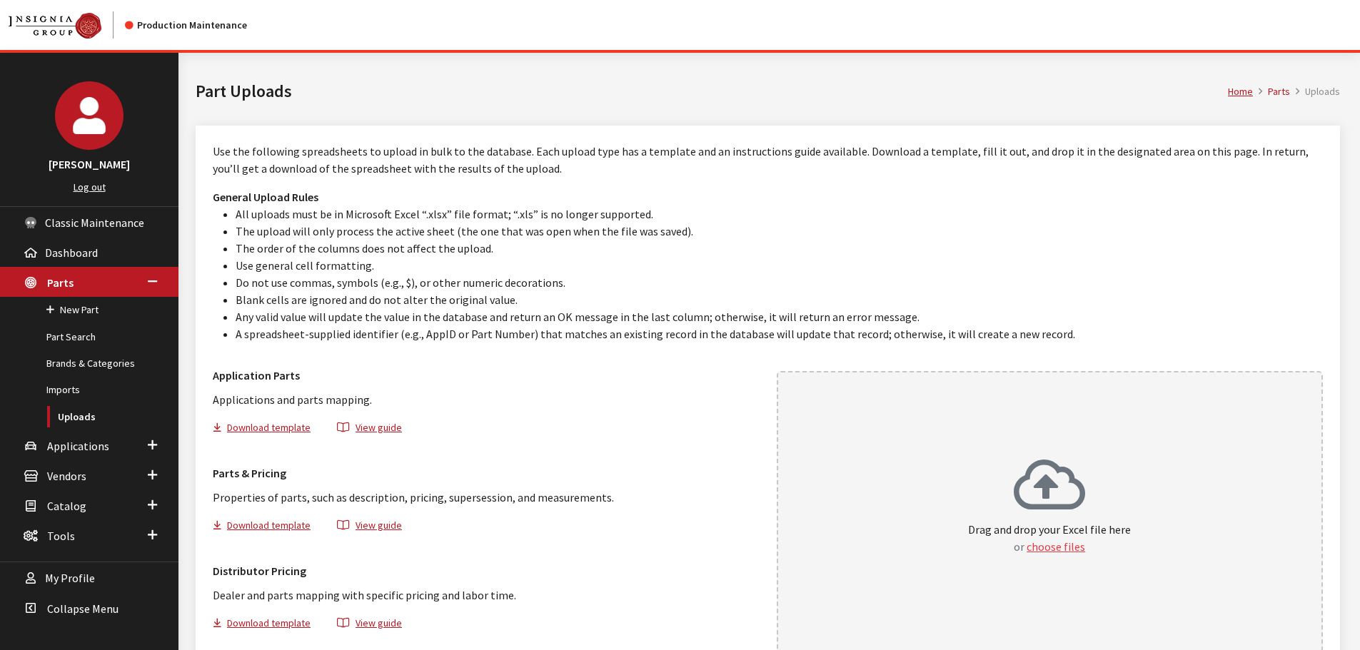
click at [1038, 551] on button "choose files" at bounding box center [1056, 546] width 59 height 17
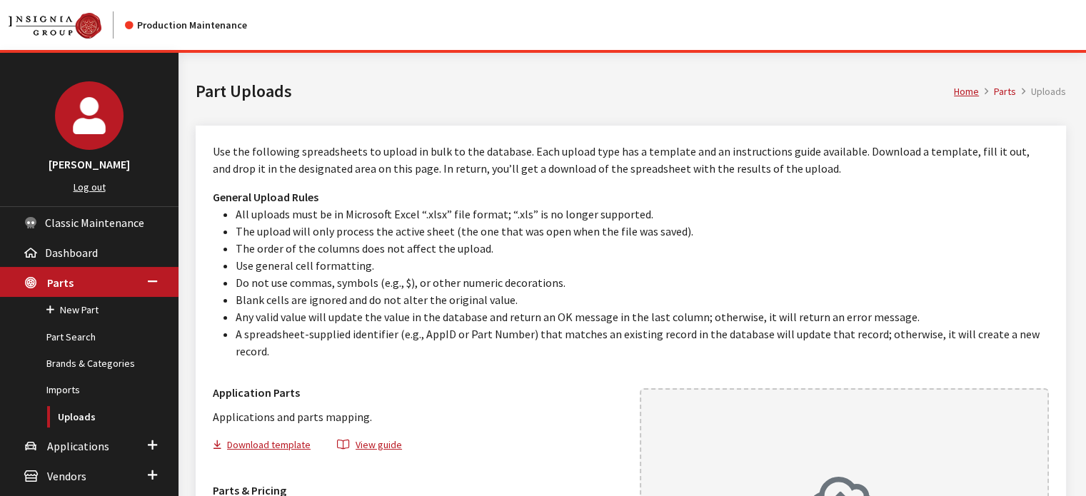
click at [556, 482] on h3 "Parts & Pricing" at bounding box center [418, 490] width 410 height 17
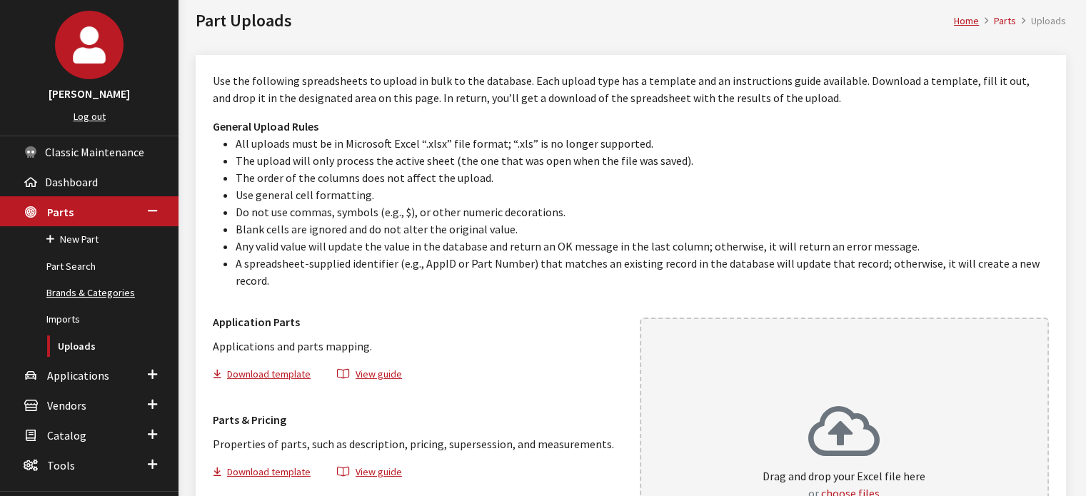
scroll to position [71, 0]
click at [109, 370] on link "Applications" at bounding box center [89, 374] width 178 height 30
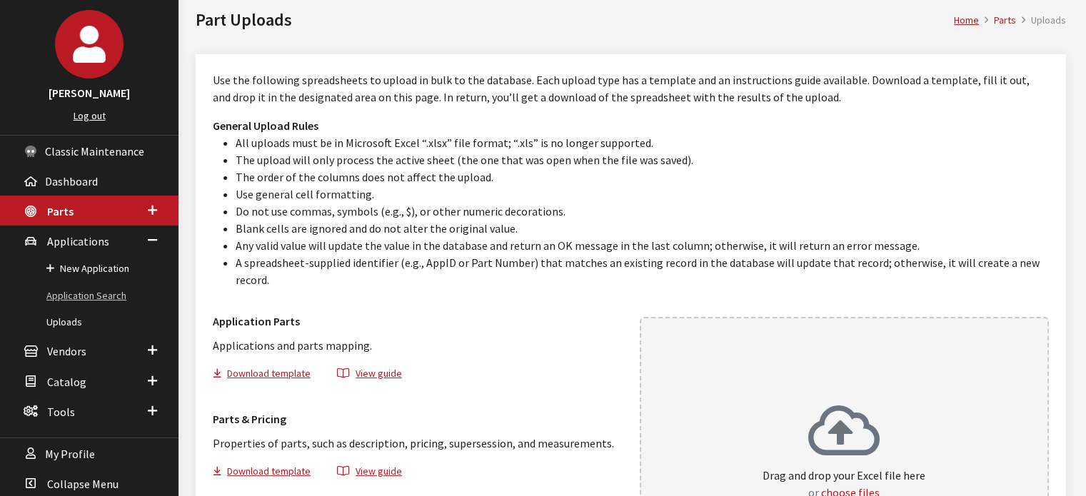
click at [104, 283] on link "Application Search" at bounding box center [89, 296] width 178 height 26
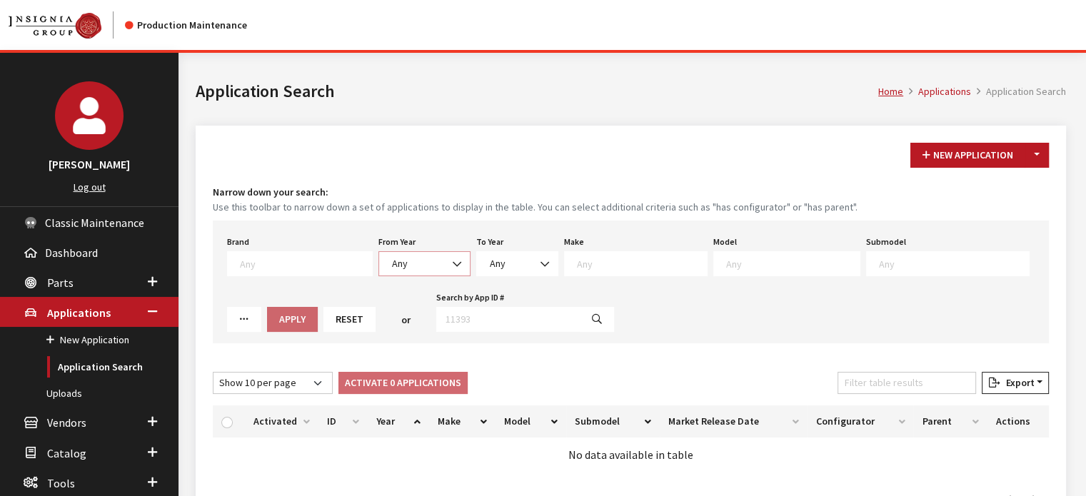
click at [392, 264] on span "Any" at bounding box center [400, 263] width 16 height 13
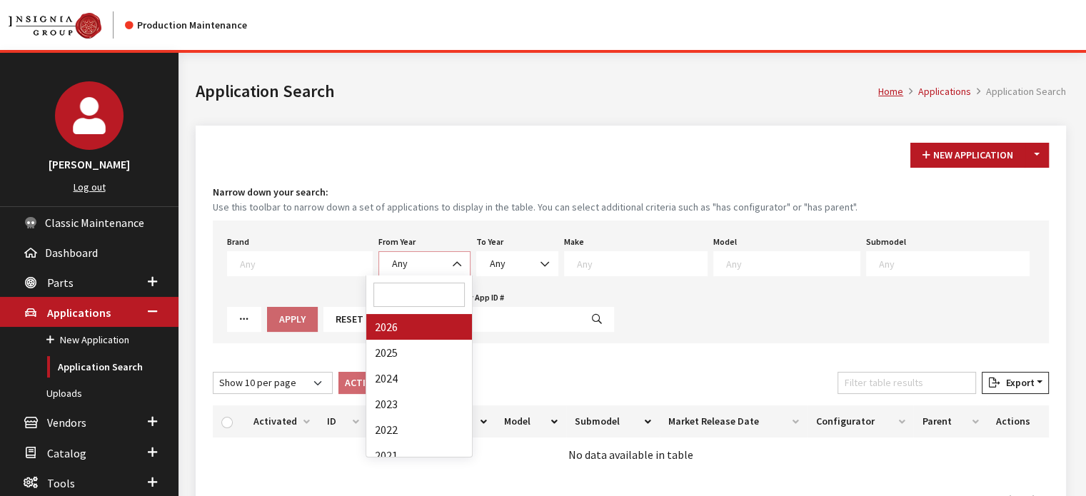
select select "2026"
select select
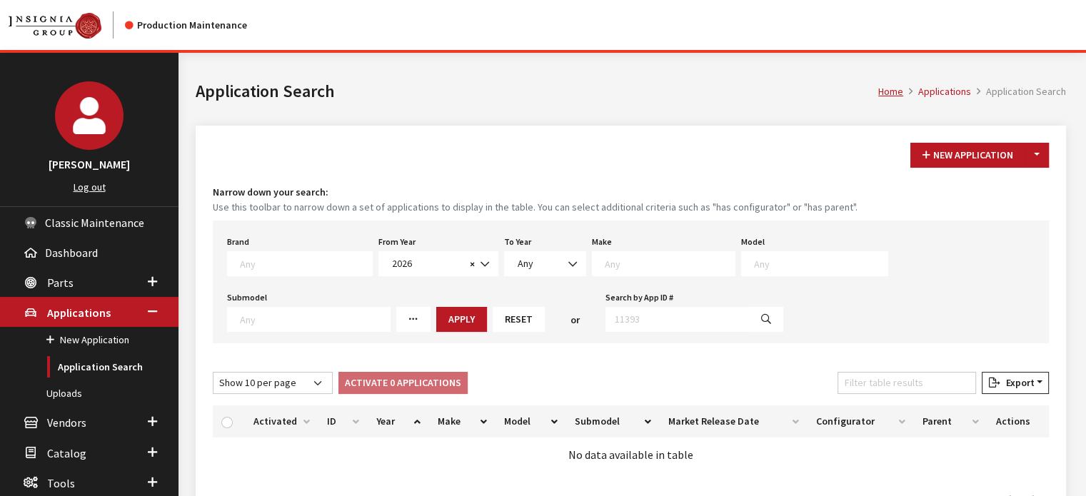
click at [695, 281] on div "Brand Any Acura Alfa Romeo Audi Bentley BMW DoubleTake Ford GM Honda Hyundai In…" at bounding box center [631, 282] width 836 height 123
click at [683, 263] on textarea "Search" at bounding box center [670, 263] width 130 height 13
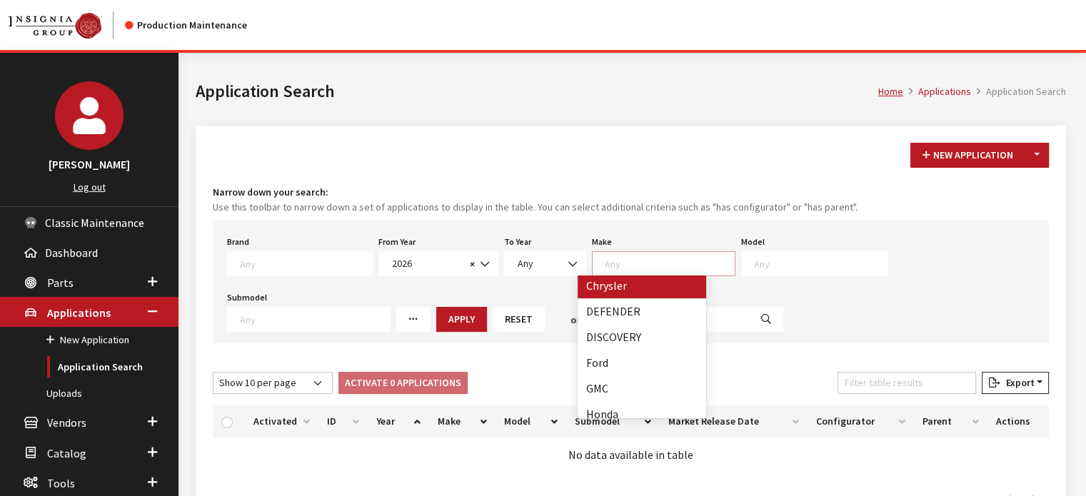
scroll to position [214, 0]
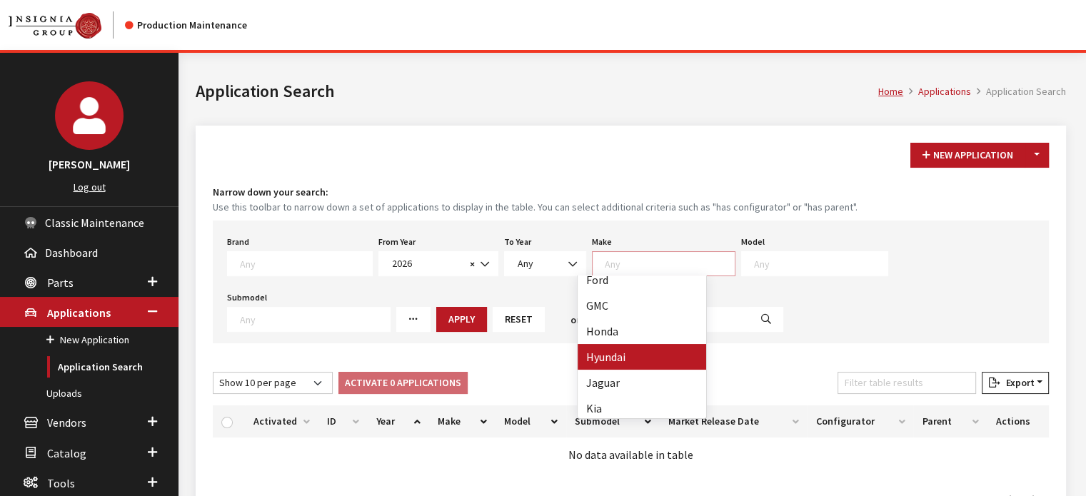
select select "30"
select select
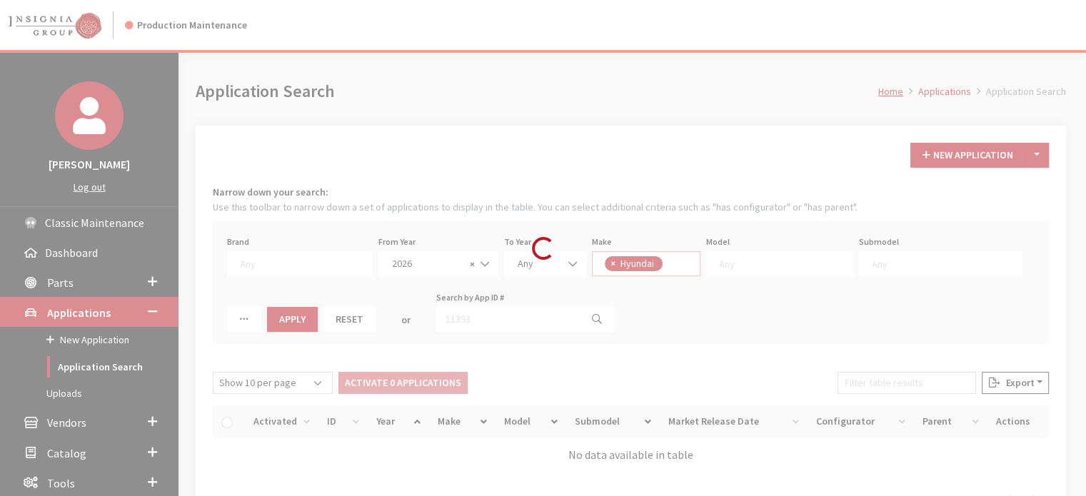
scroll to position [159, 0]
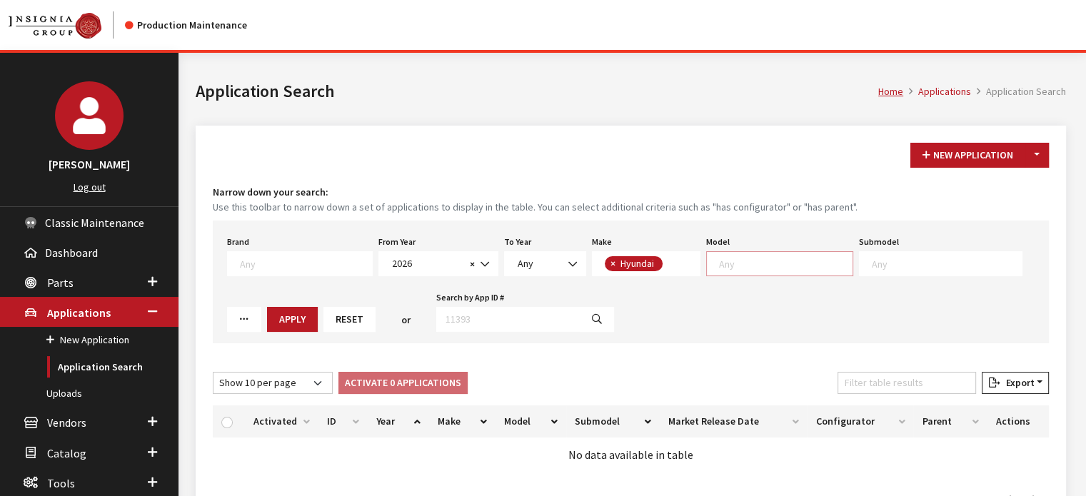
click at [774, 262] on textarea "Search" at bounding box center [786, 263] width 134 height 13
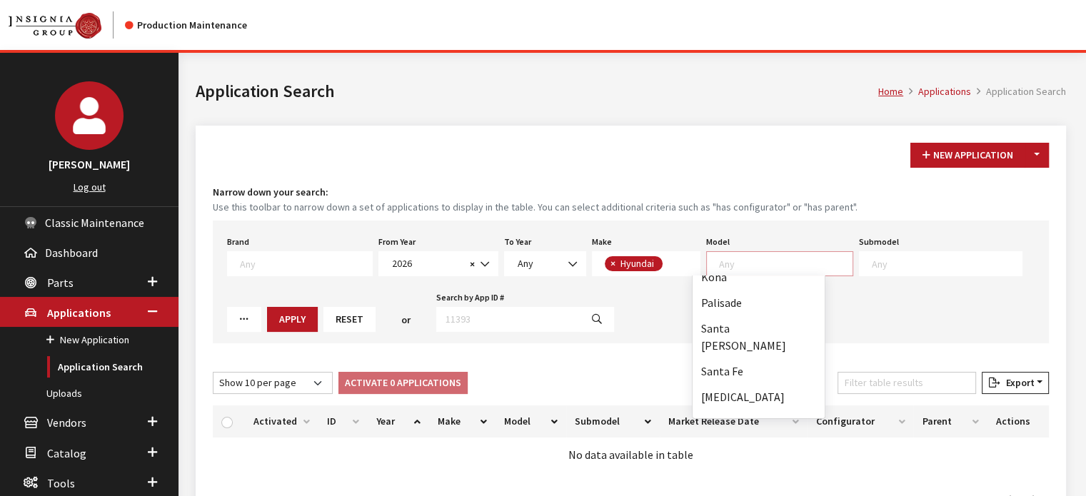
scroll to position [0, 0]
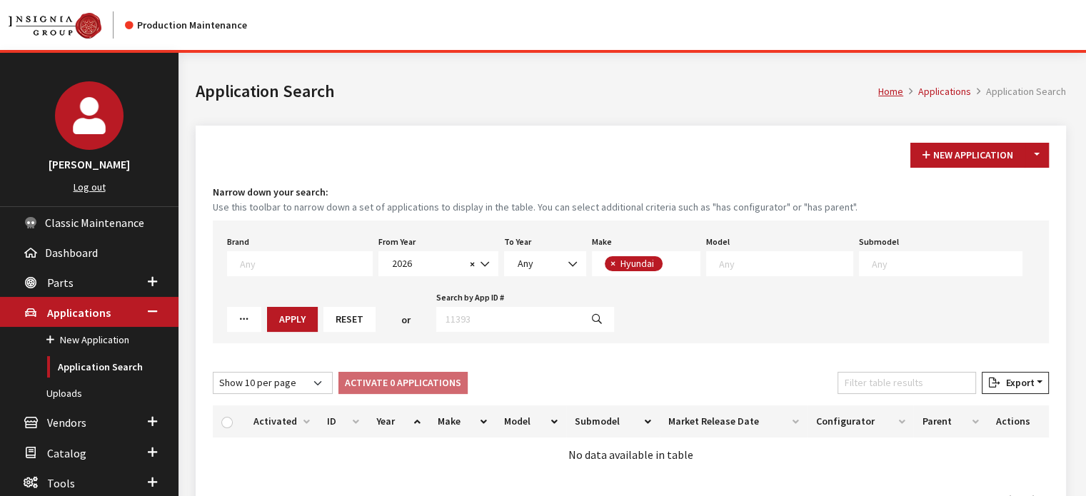
click at [633, 345] on div "New Application Toggle Dropdown New From Existing... Narrow down your search: U…" at bounding box center [631, 329] width 870 height 406
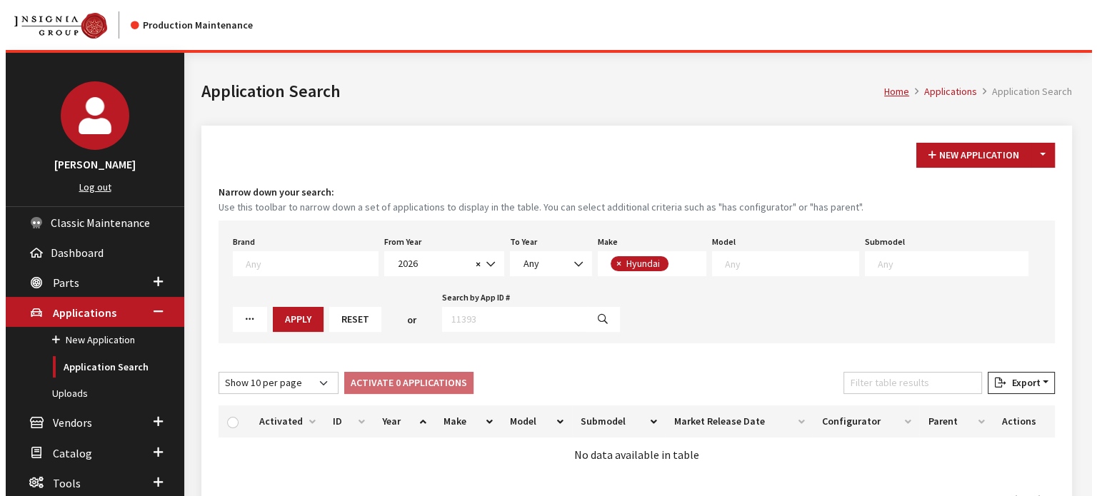
scroll to position [1, 0]
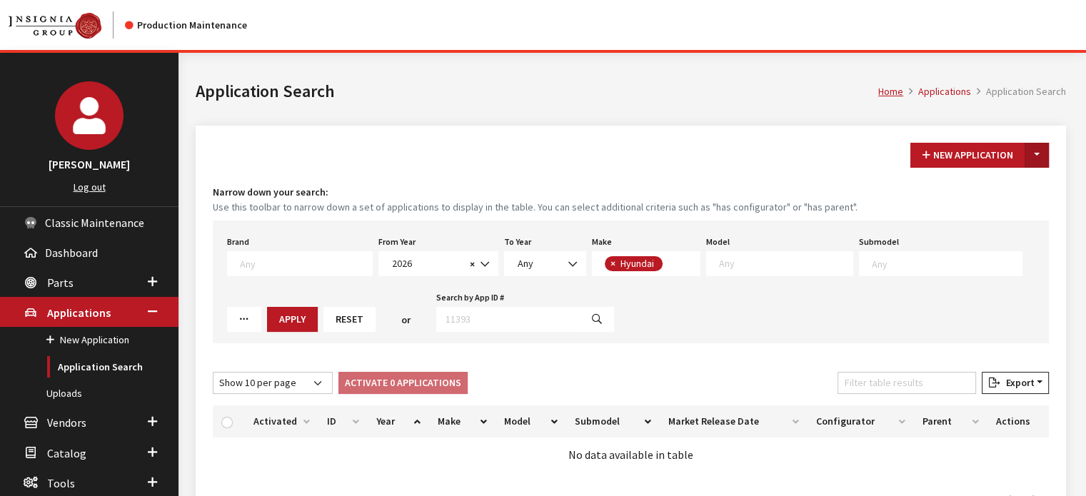
click at [1040, 156] on button "Toggle Dropdown" at bounding box center [1037, 155] width 24 height 25
click at [991, 189] on button "New From Existing..." at bounding box center [987, 185] width 123 height 25
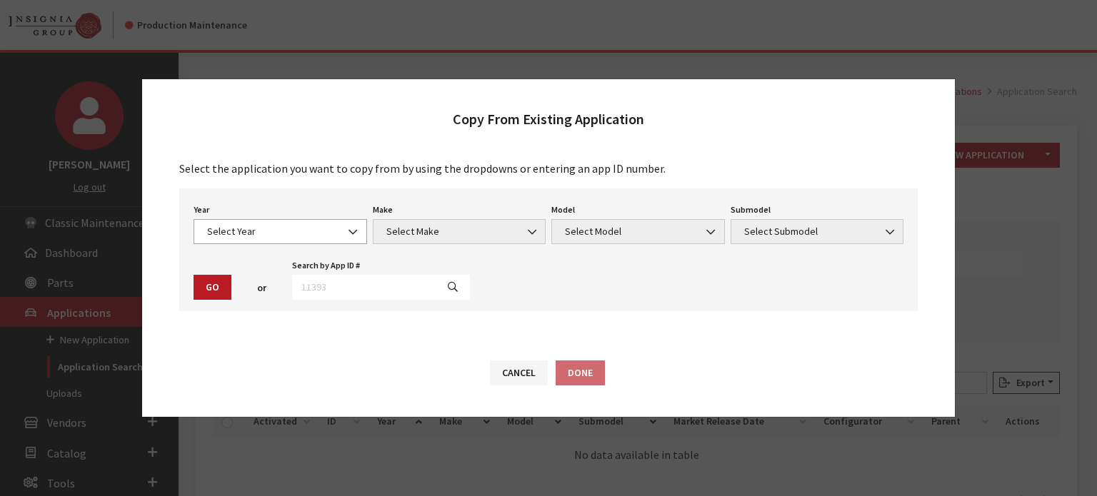
click at [311, 221] on span "Select Year" at bounding box center [279, 231] width 173 height 25
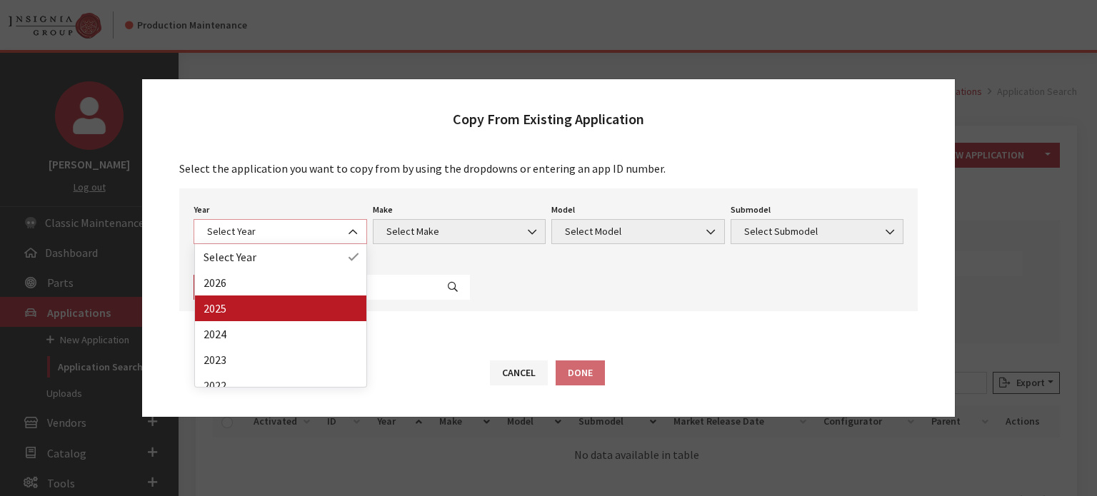
select select "43"
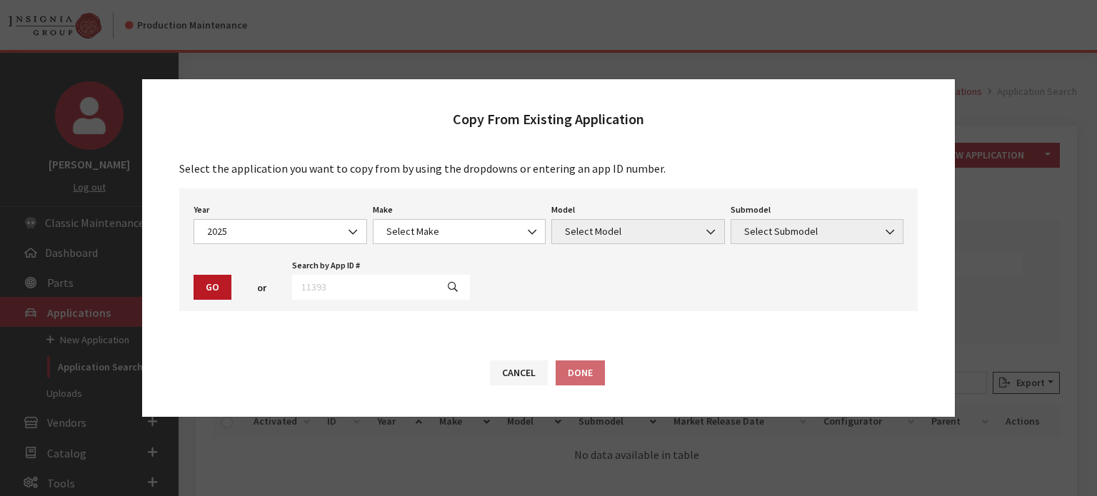
click at [498, 216] on div "Make Select Make Acura Alfa Romeo ATV Audi BMW Buick Cadillac Chevrolet Chrysle…" at bounding box center [459, 222] width 179 height 44
click at [493, 229] on span "Select Make" at bounding box center [459, 231] width 155 height 15
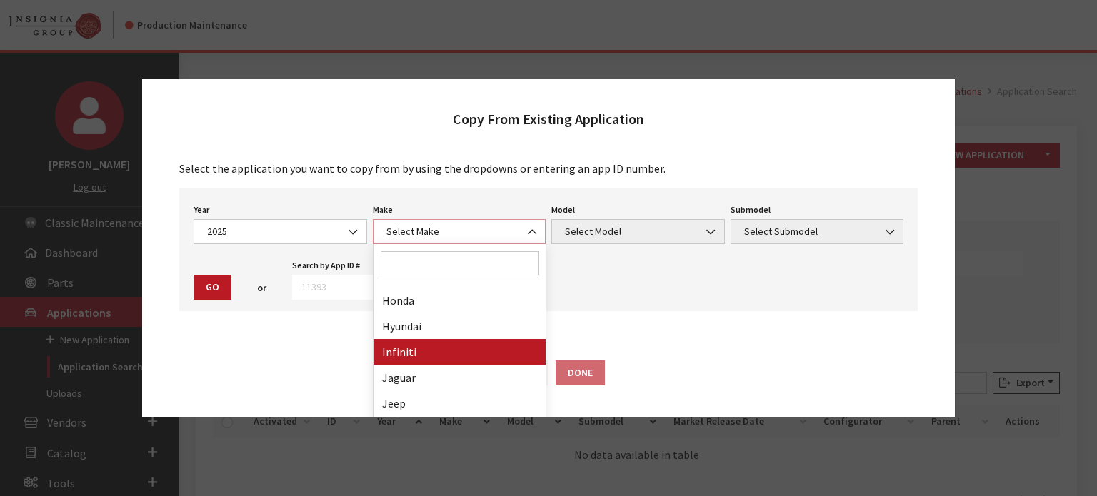
scroll to position [357, 0]
select select "30"
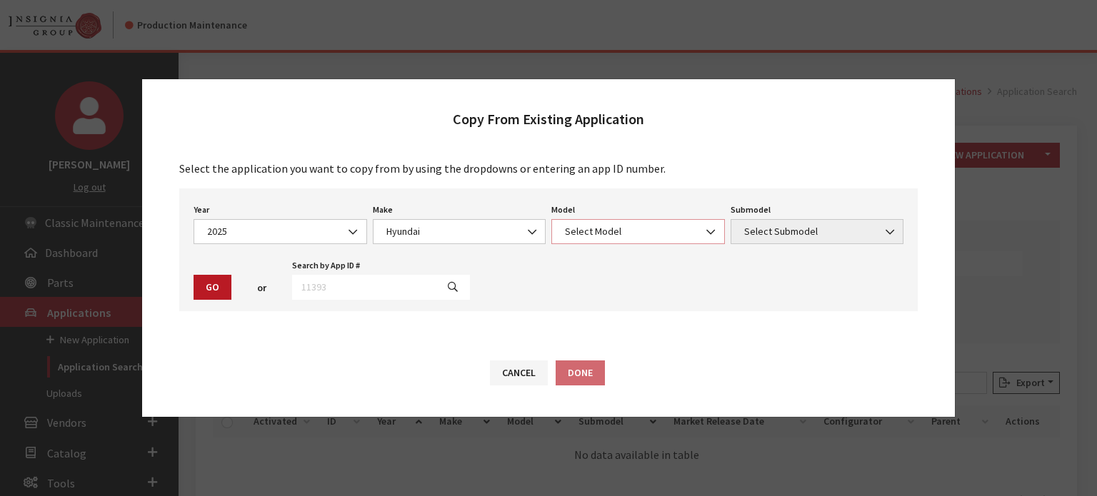
click at [629, 233] on span "Select Model" at bounding box center [637, 231] width 155 height 15
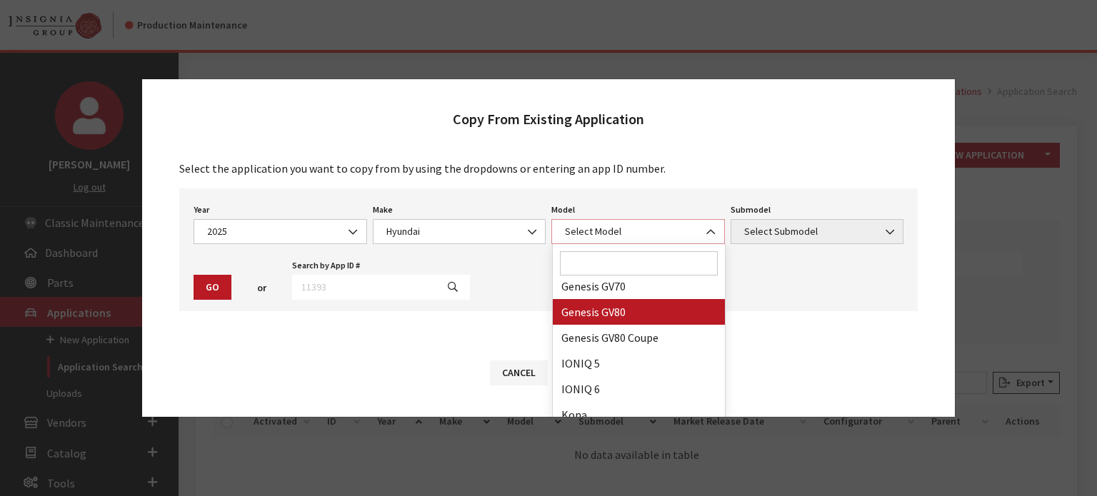
scroll to position [143, 0]
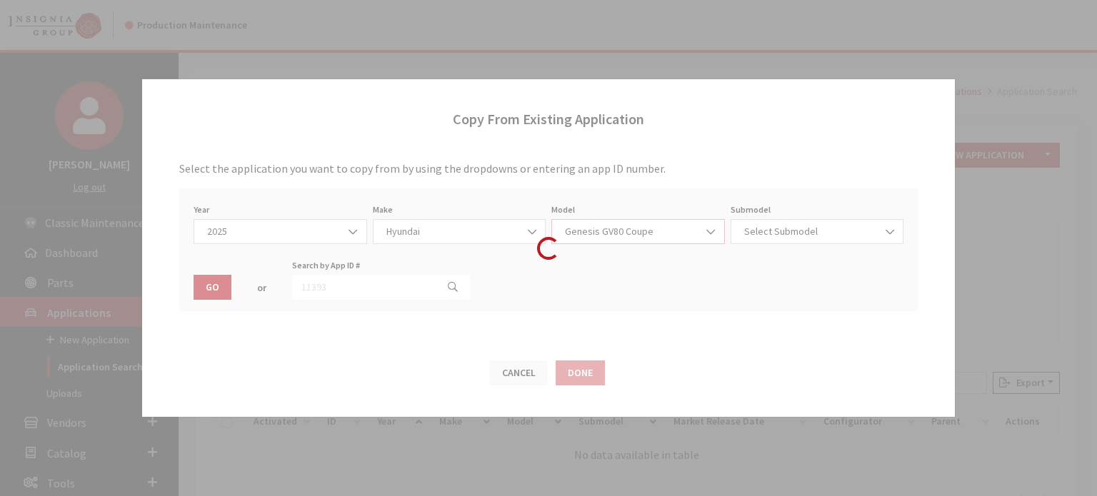
select select "1403"
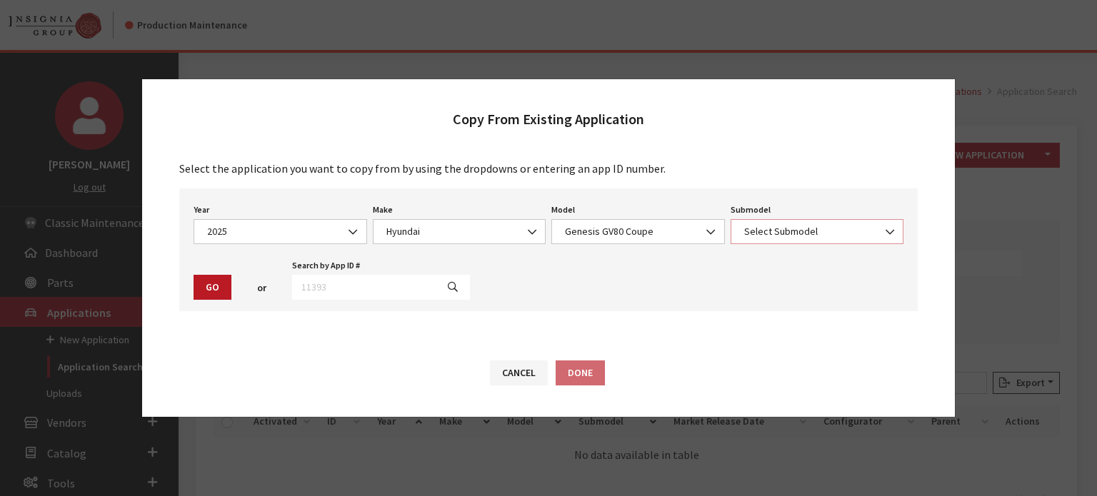
click at [777, 233] on span "Select Submodel" at bounding box center [817, 231] width 155 height 15
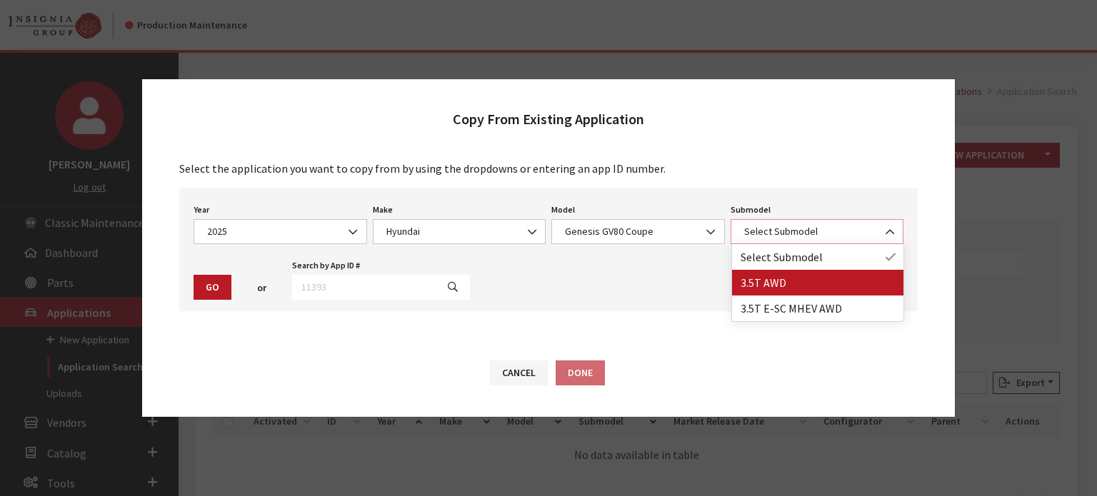
select select "3841"
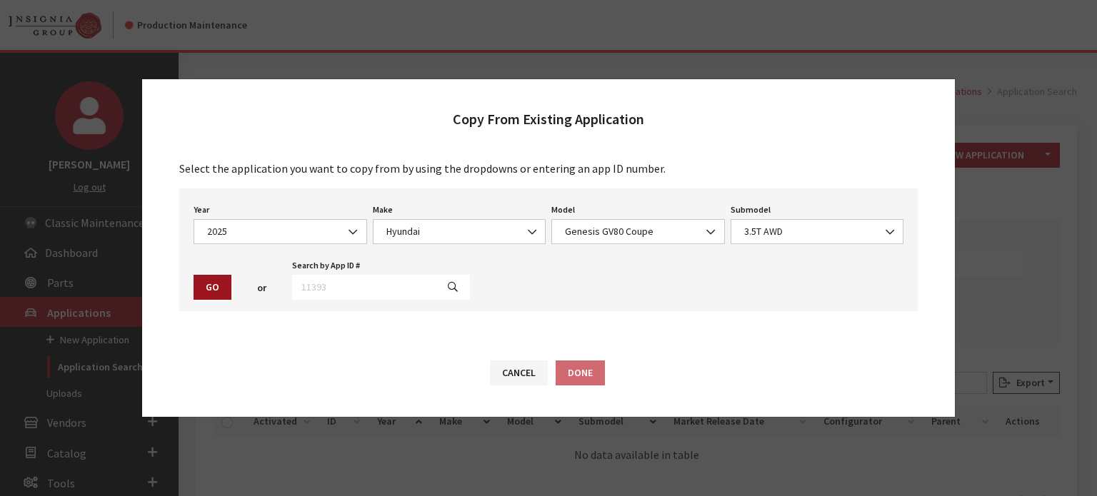
click at [222, 288] on button "Go" at bounding box center [212, 287] width 38 height 25
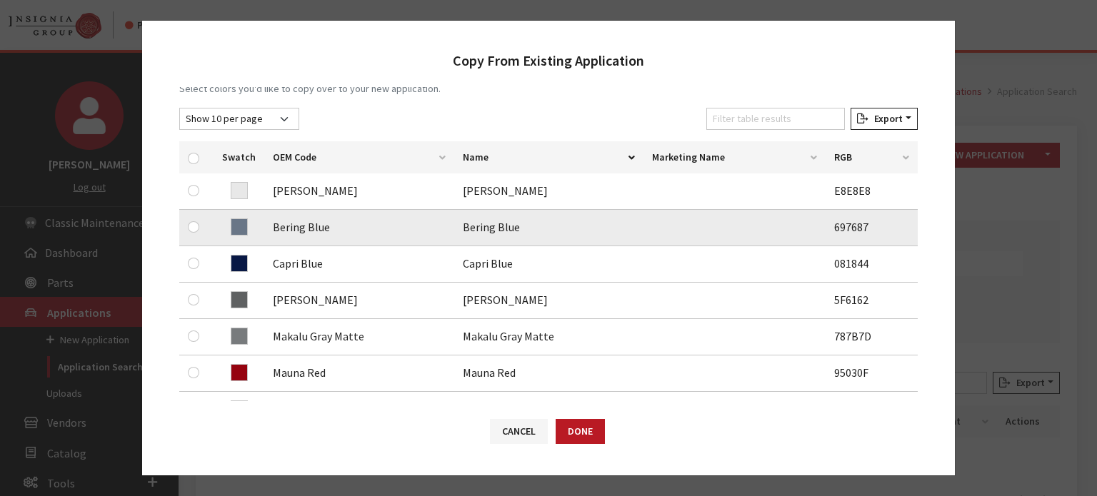
scroll to position [214, 0]
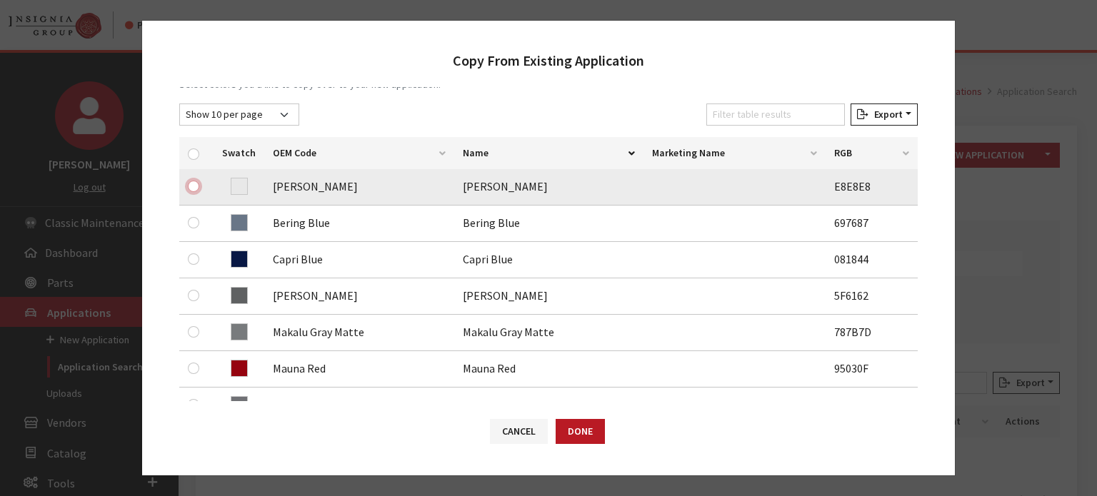
click at [193, 188] on input "checkbox" at bounding box center [193, 186] width 11 height 11
checkbox input "true"
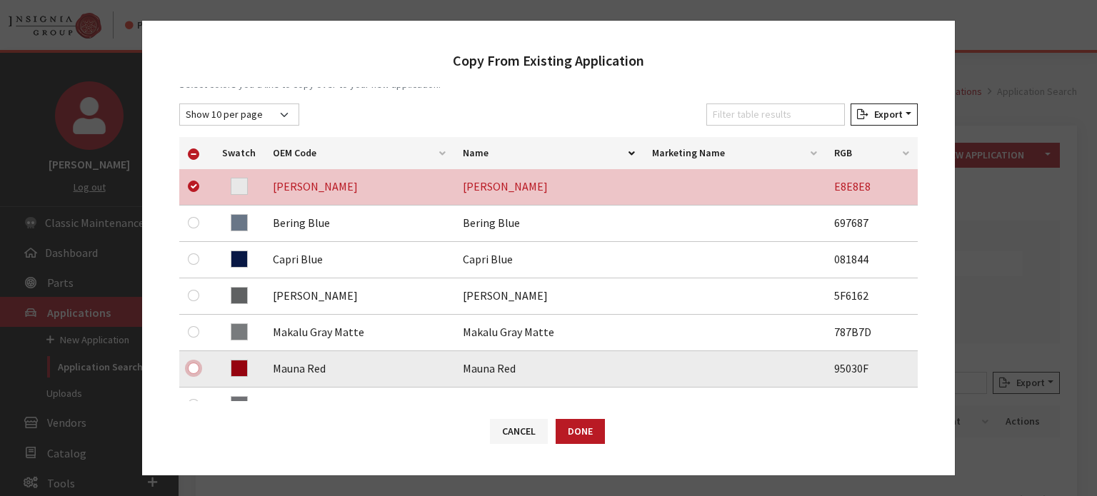
click at [198, 367] on input "checkbox" at bounding box center [193, 368] width 11 height 11
checkbox input "true"
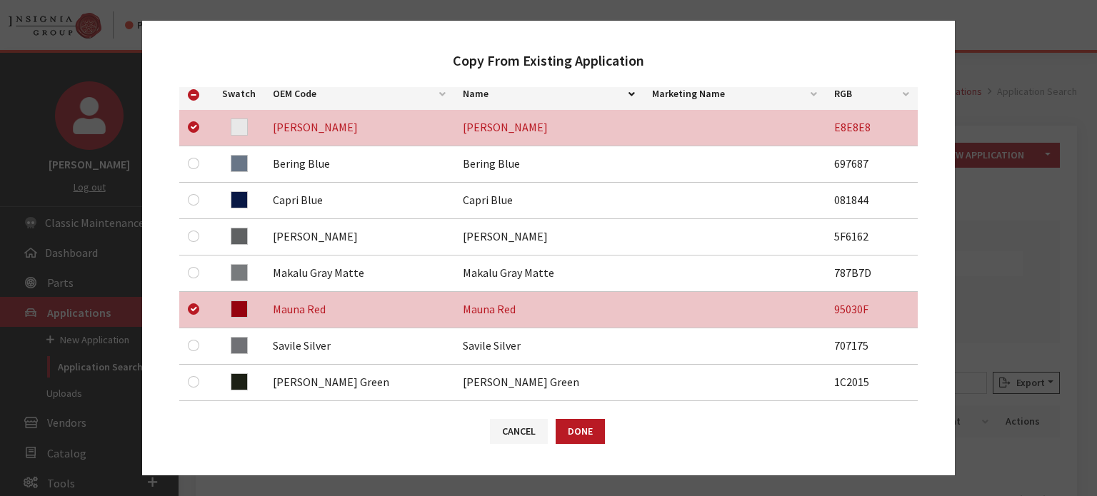
scroll to position [357, 0]
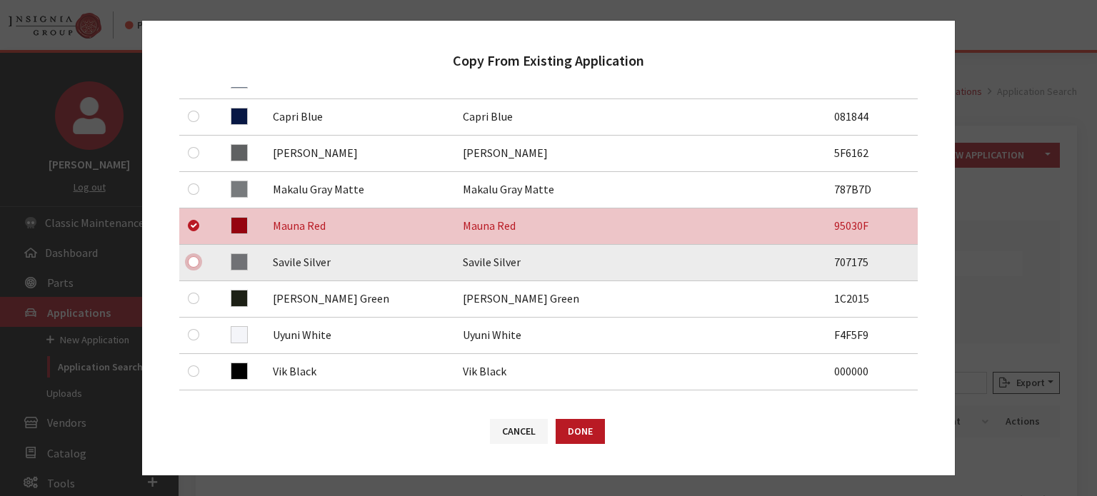
click at [194, 262] on input "checkbox" at bounding box center [193, 261] width 11 height 11
checkbox input "true"
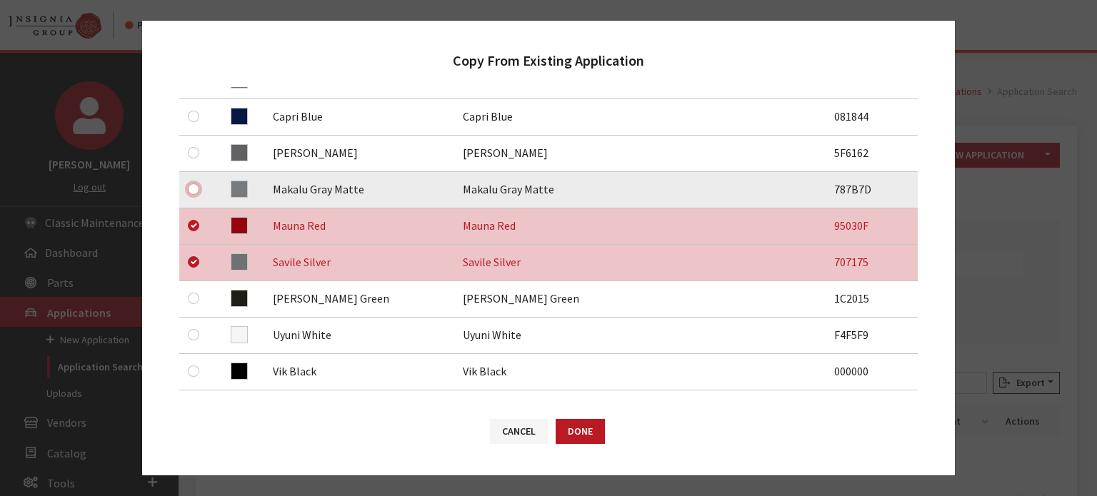
click at [196, 193] on input "checkbox" at bounding box center [193, 188] width 11 height 11
checkbox input "true"
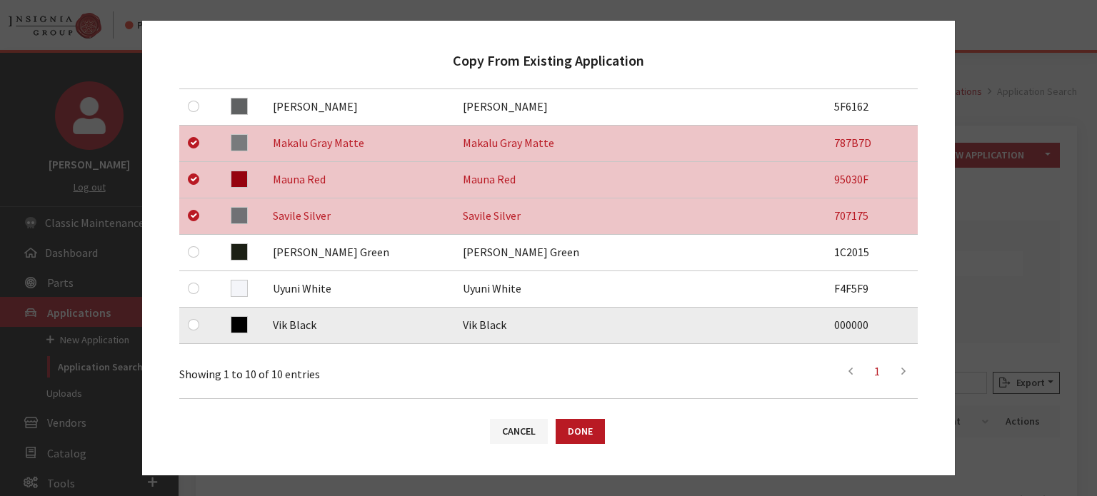
scroll to position [428, 0]
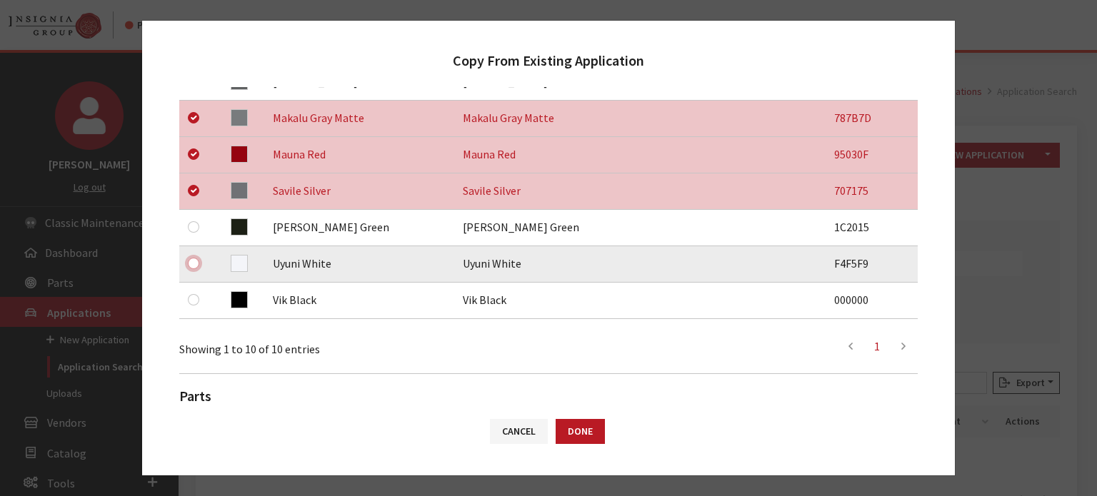
click at [194, 263] on input "checkbox" at bounding box center [193, 263] width 11 height 11
checkbox input "true"
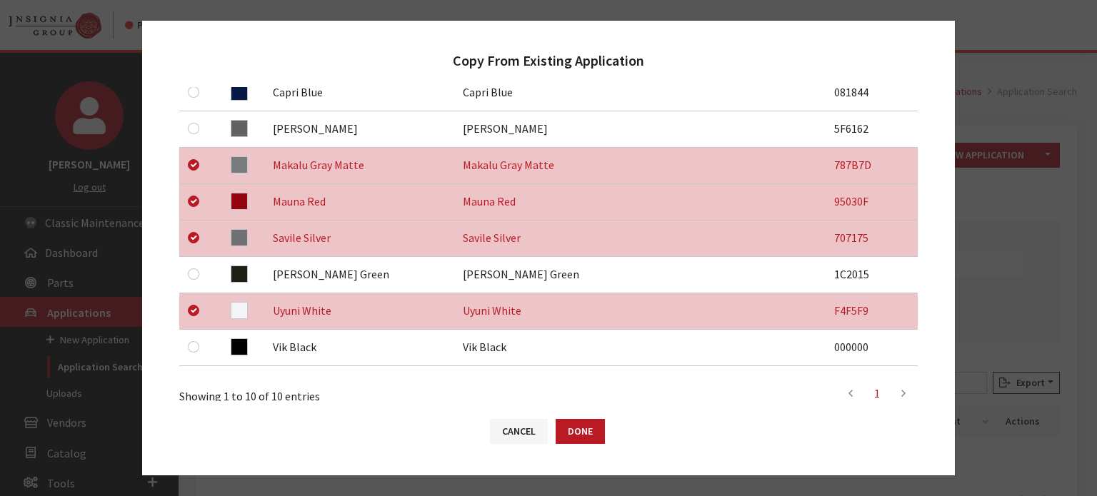
scroll to position [357, 0]
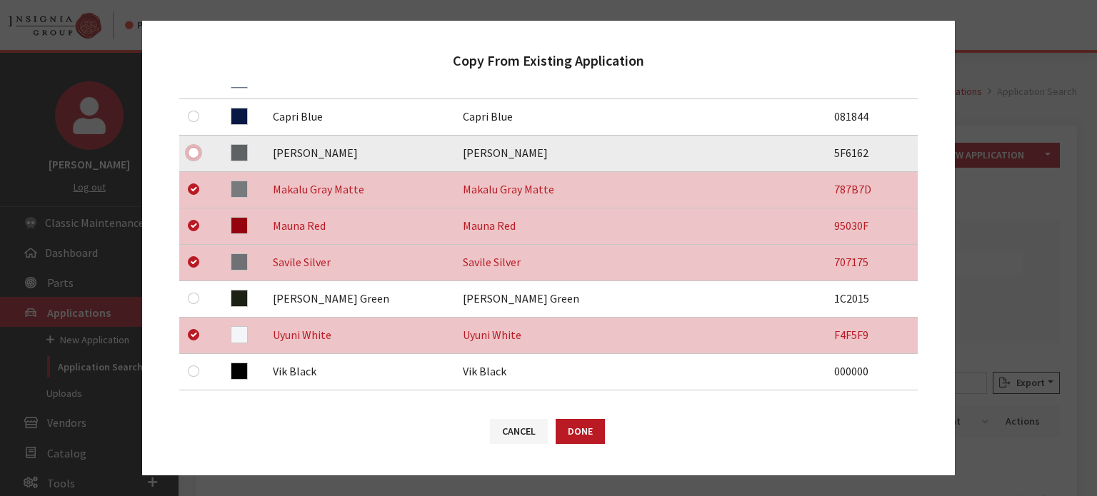
click at [196, 152] on input "checkbox" at bounding box center [193, 152] width 11 height 11
checkbox input "true"
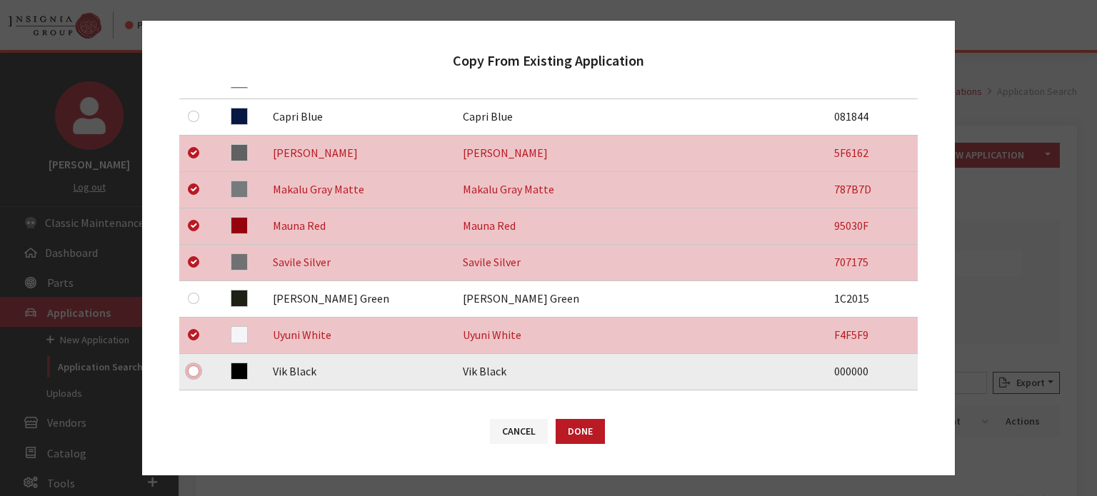
click at [193, 371] on input "checkbox" at bounding box center [193, 371] width 11 height 11
checkbox input "true"
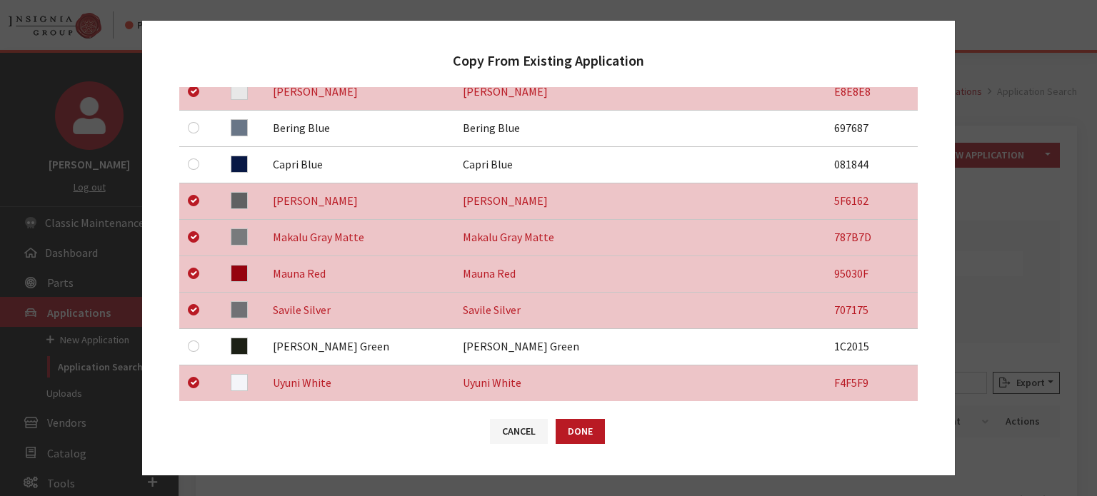
scroll to position [286, 0]
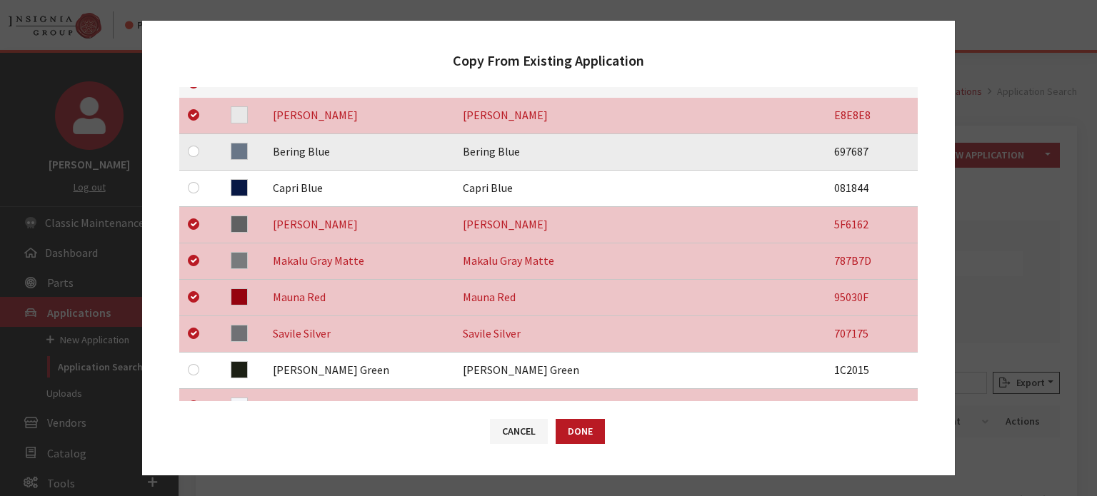
click at [199, 151] on div at bounding box center [196, 151] width 17 height 17
click at [198, 151] on input "checkbox" at bounding box center [193, 151] width 11 height 11
checkbox input "true"
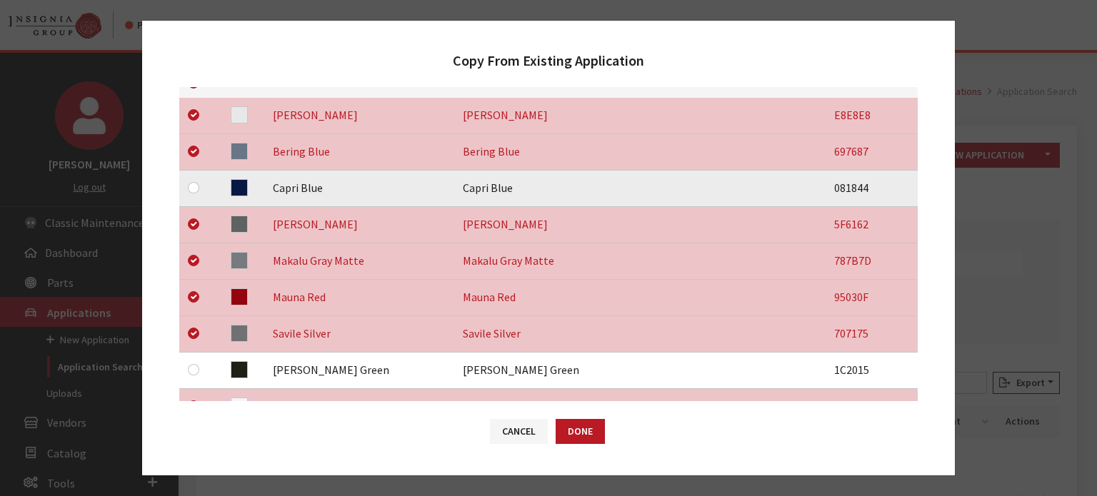
click at [196, 180] on div at bounding box center [196, 187] width 17 height 17
click at [197, 191] on input "checkbox" at bounding box center [193, 187] width 11 height 11
checkbox input "true"
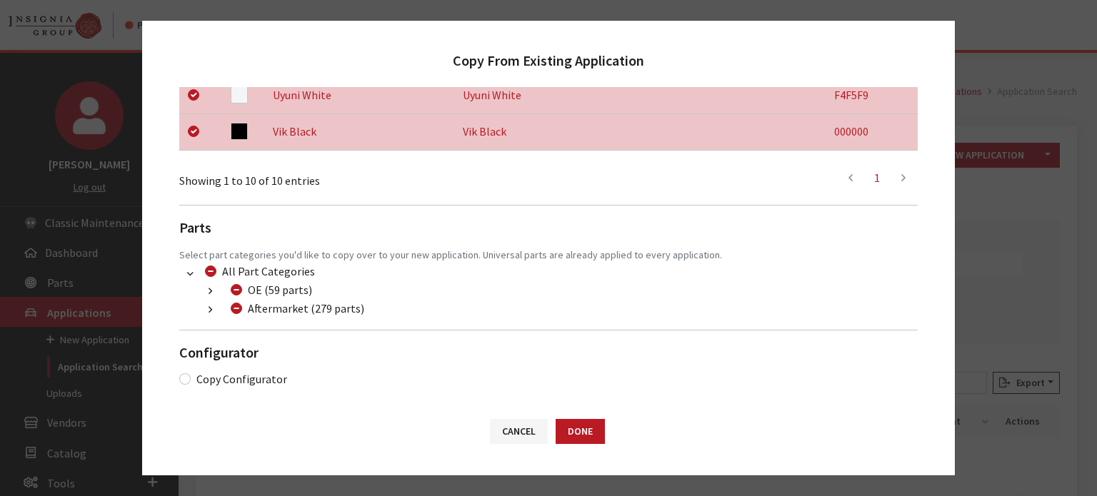
scroll to position [598, 0]
click at [211, 308] on icon "button" at bounding box center [210, 309] width 4 height 10
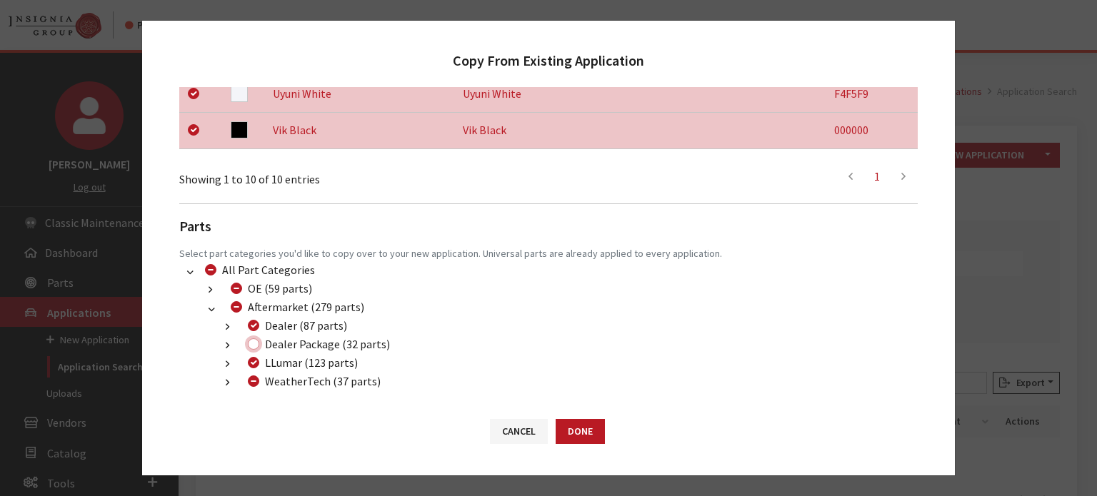
click at [254, 342] on input "Dealer Package (32 parts)" at bounding box center [253, 343] width 11 height 11
checkbox input "true"
click at [252, 379] on input "WeatherTech (37 parts)" at bounding box center [253, 381] width 11 height 11
checkbox input "true"
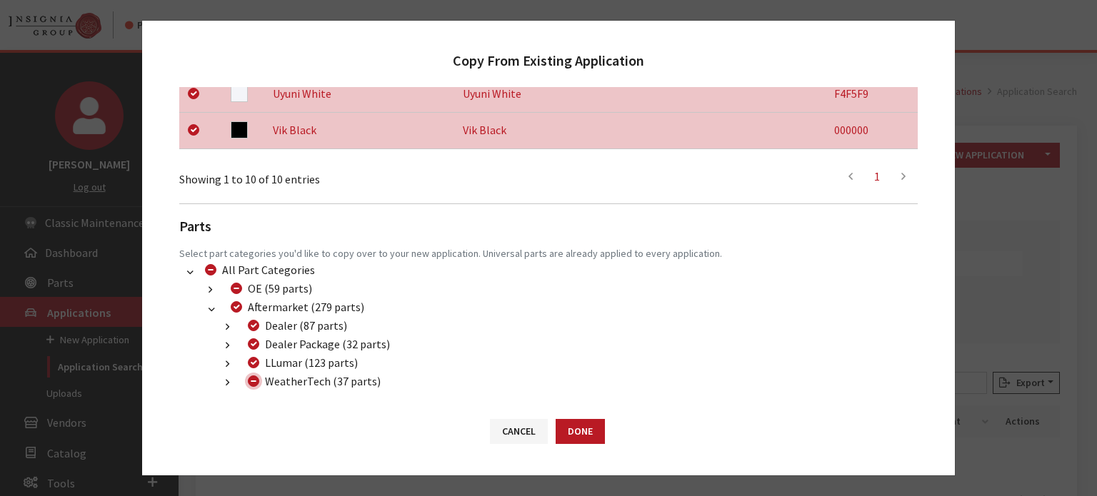
click at [252, 379] on input "WeatherTech (37 parts)" at bounding box center [253, 381] width 11 height 11
checkbox input "false"
click at [588, 428] on button "Done" at bounding box center [579, 431] width 49 height 25
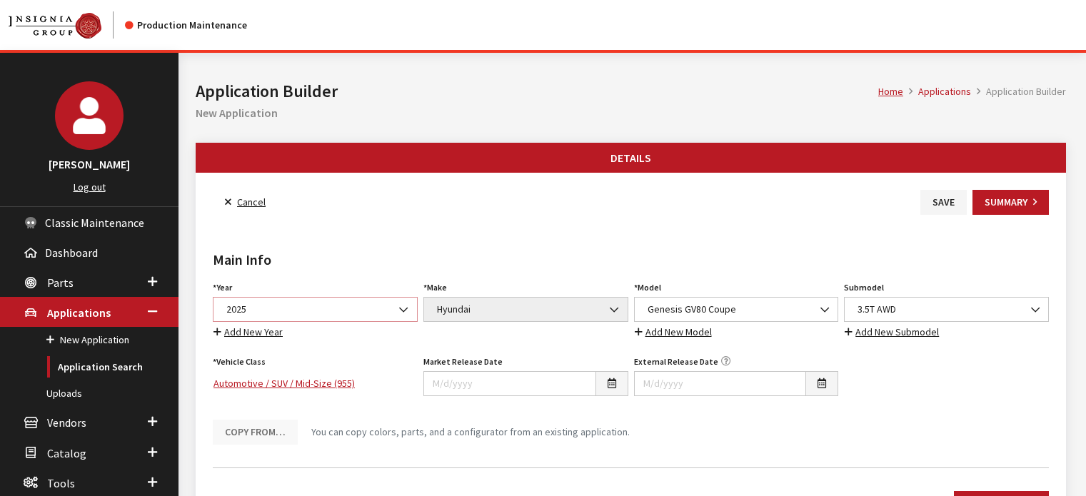
click at [338, 311] on span "2025" at bounding box center [315, 309] width 186 height 15
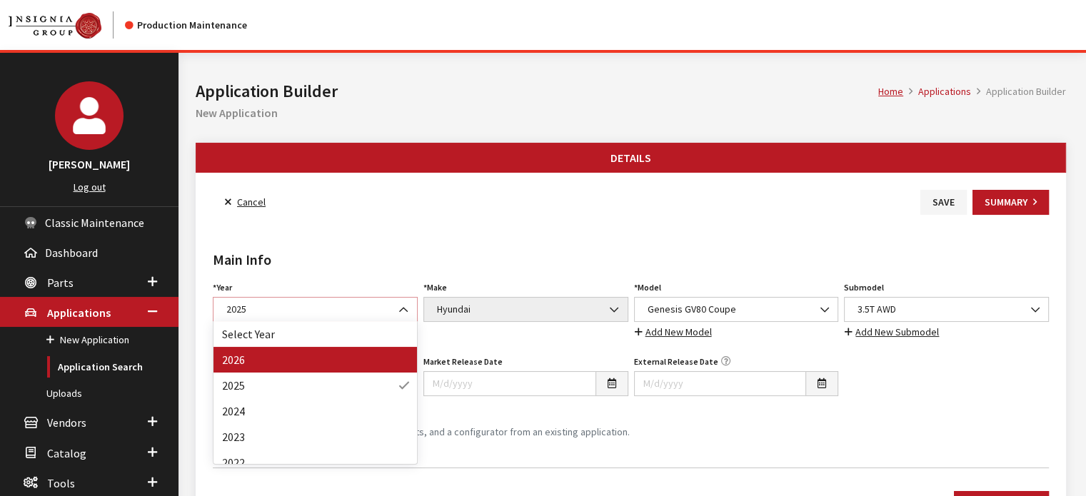
select select "44"
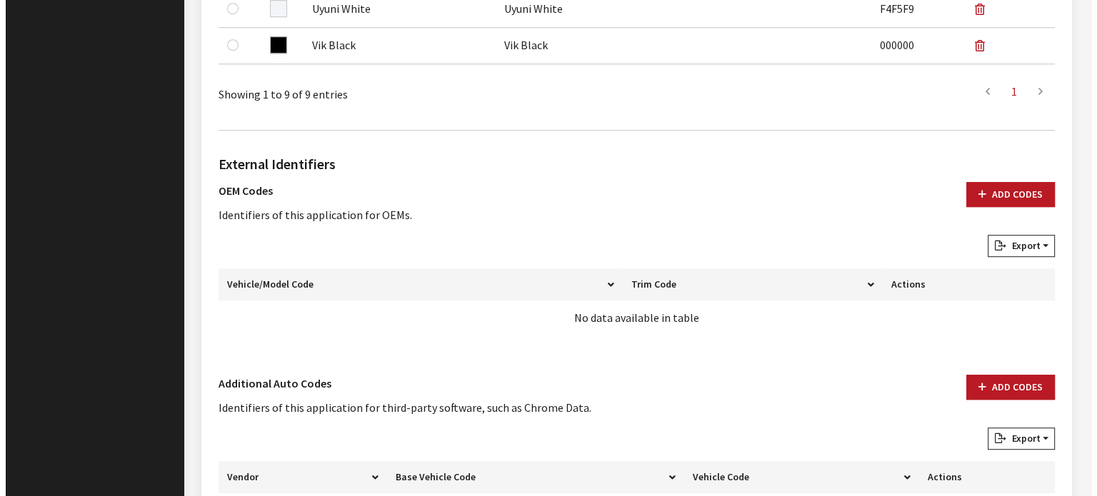
scroll to position [975, 0]
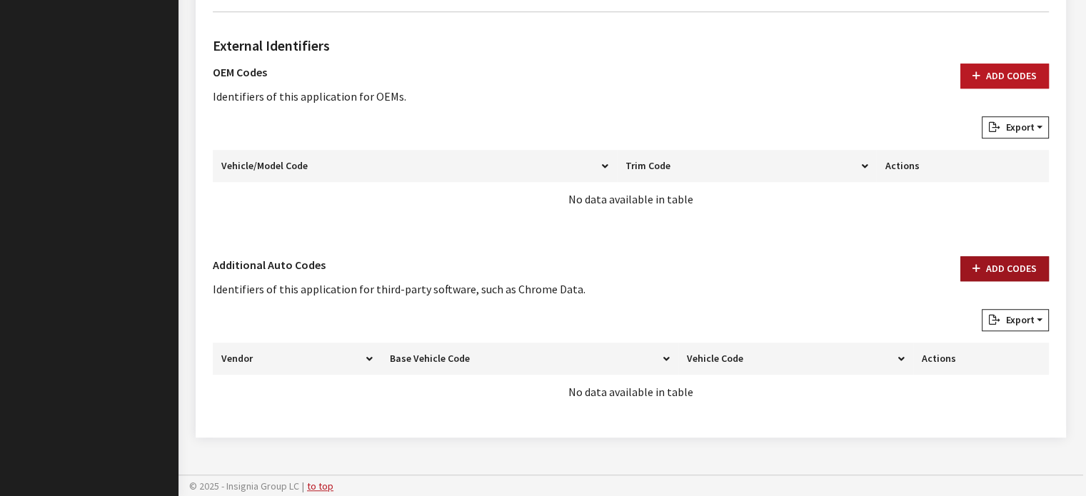
click at [1013, 273] on button "Add Codes" at bounding box center [1004, 268] width 89 height 25
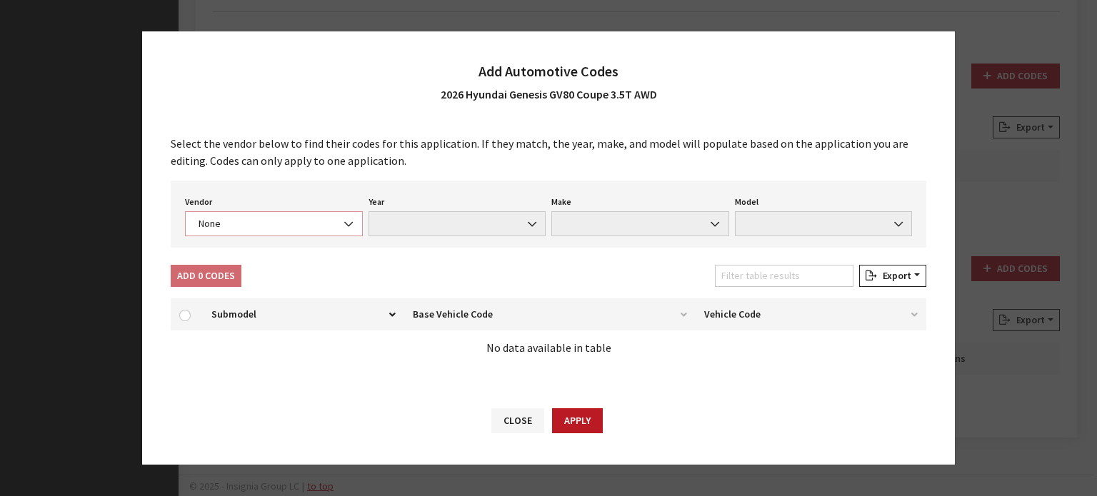
drag, startPoint x: 265, startPoint y: 233, endPoint x: 263, endPoint y: 221, distance: 13.0
click at [265, 232] on span "None" at bounding box center [274, 223] width 178 height 25
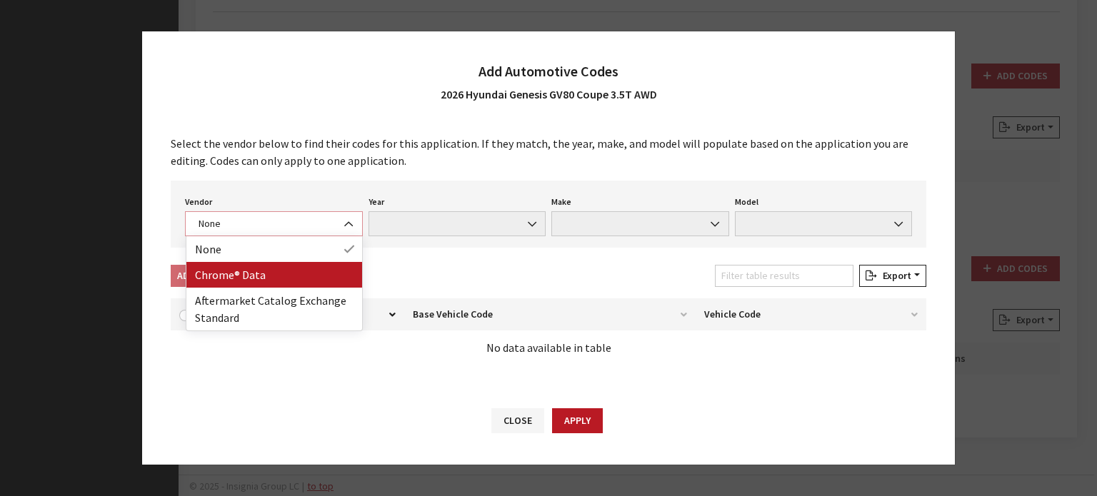
select select "4"
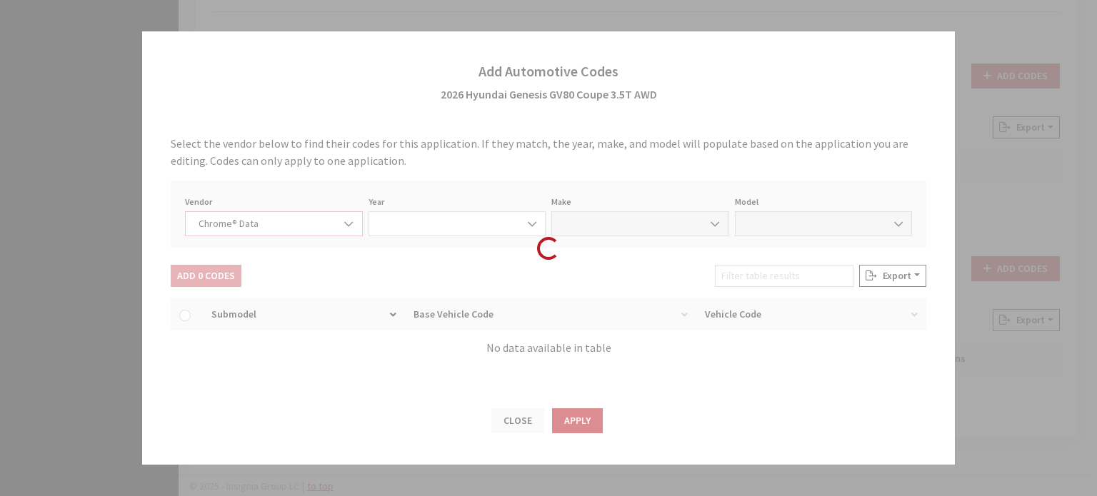
select select "2026"
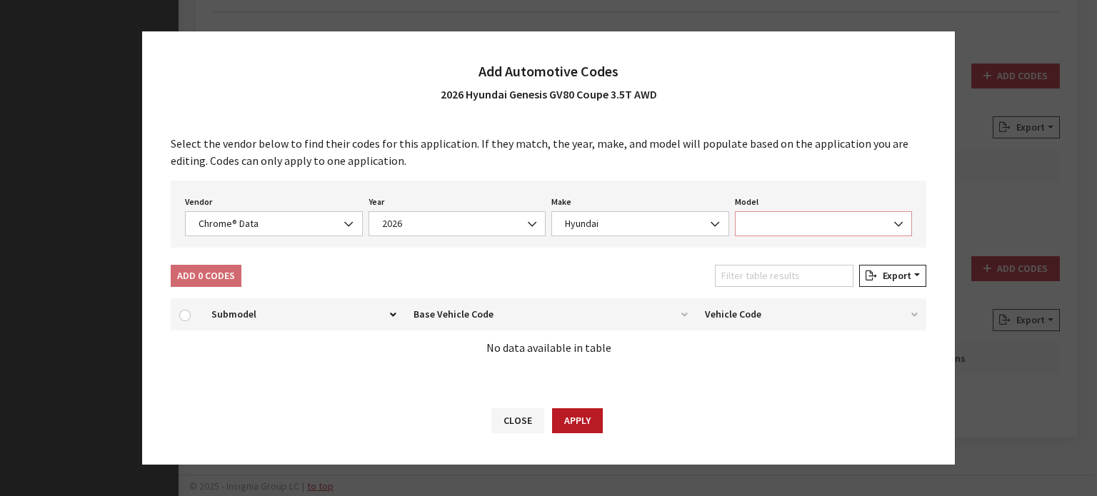
click at [821, 222] on span at bounding box center [824, 223] width 178 height 25
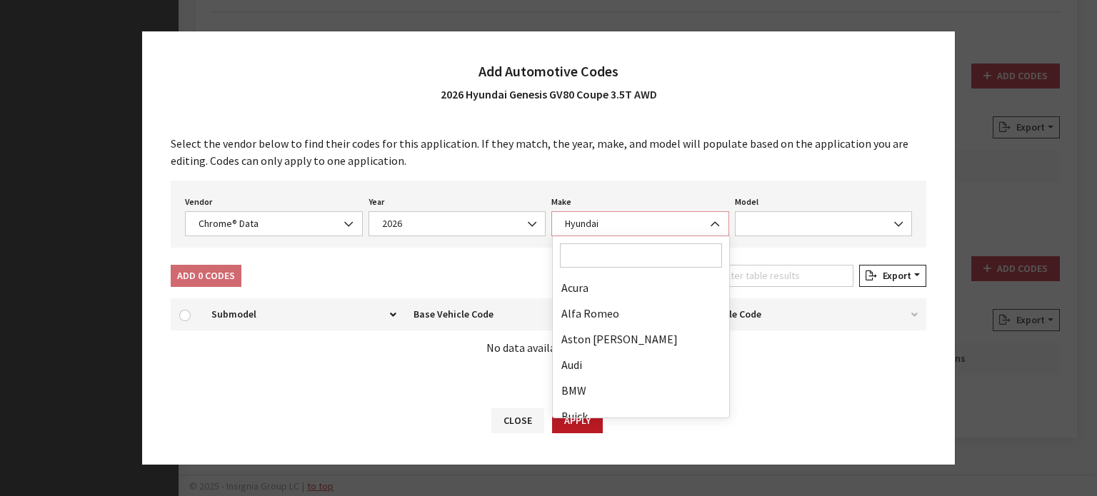
click at [646, 222] on span "Hyundai" at bounding box center [639, 223] width 159 height 15
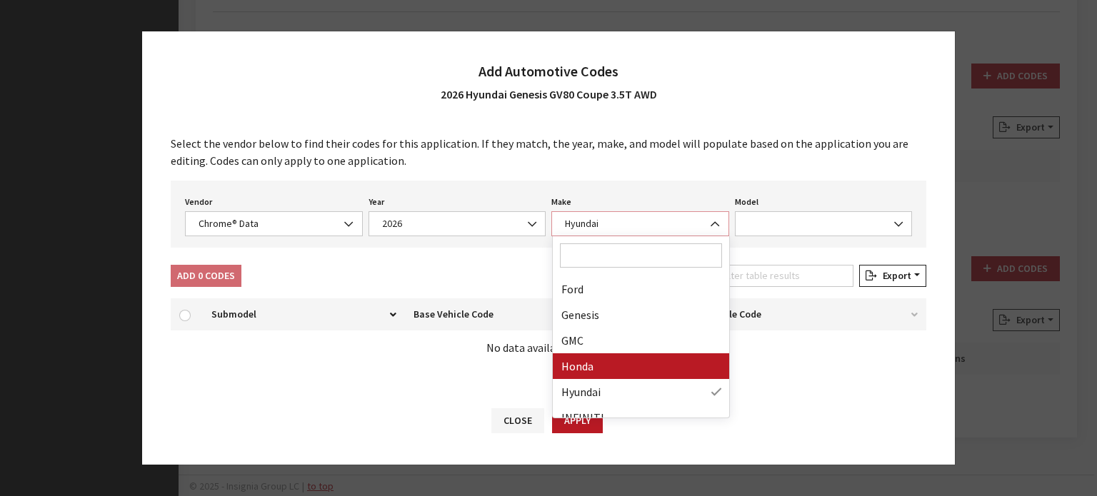
scroll to position [237, 0]
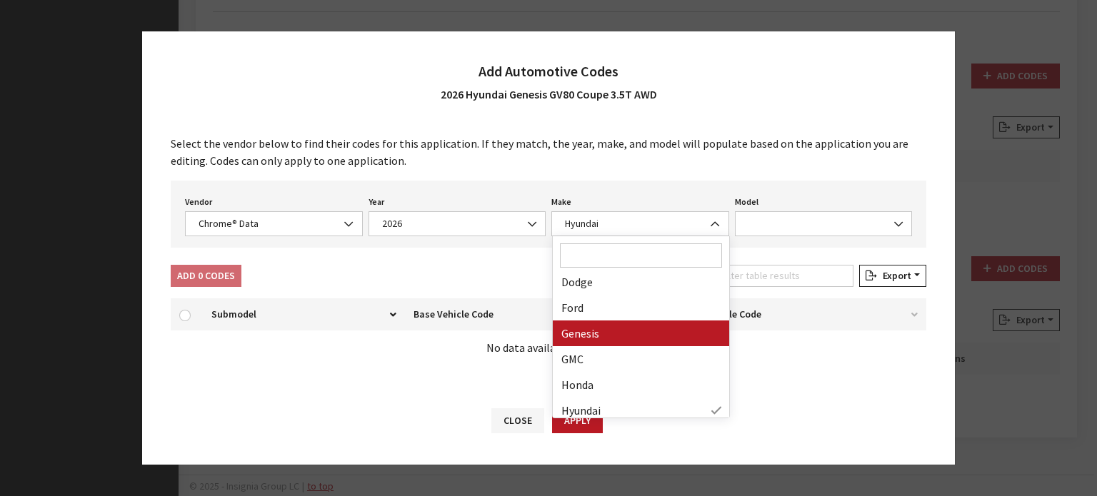
drag, startPoint x: 643, startPoint y: 328, endPoint x: 783, endPoint y: 269, distance: 151.0
select select "62"
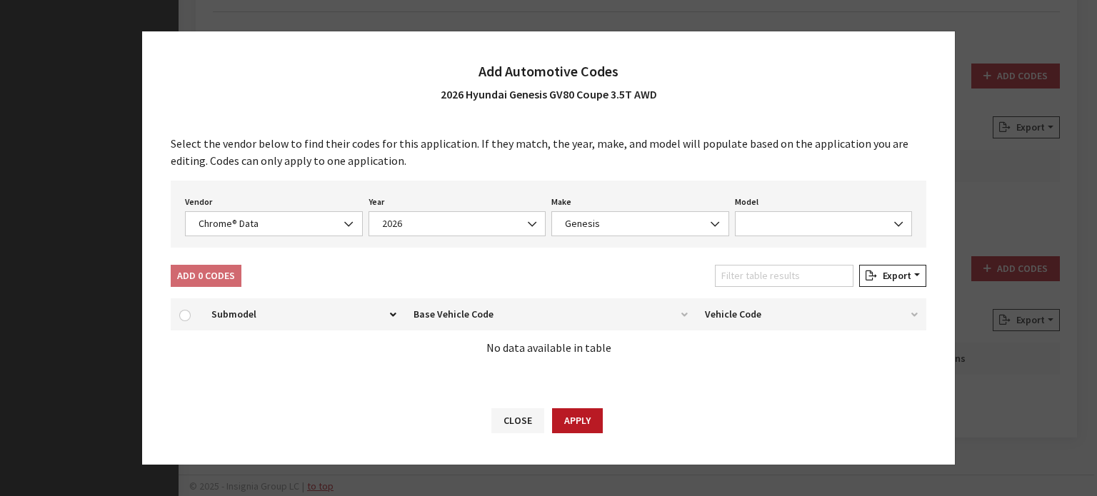
click at [828, 239] on div "Vendor None Chrome® Data Aftermarket Catalog Exchange Standard Chrome® Data Yea…" at bounding box center [548, 214] width 755 height 67
click at [814, 225] on span at bounding box center [824, 223] width 178 height 25
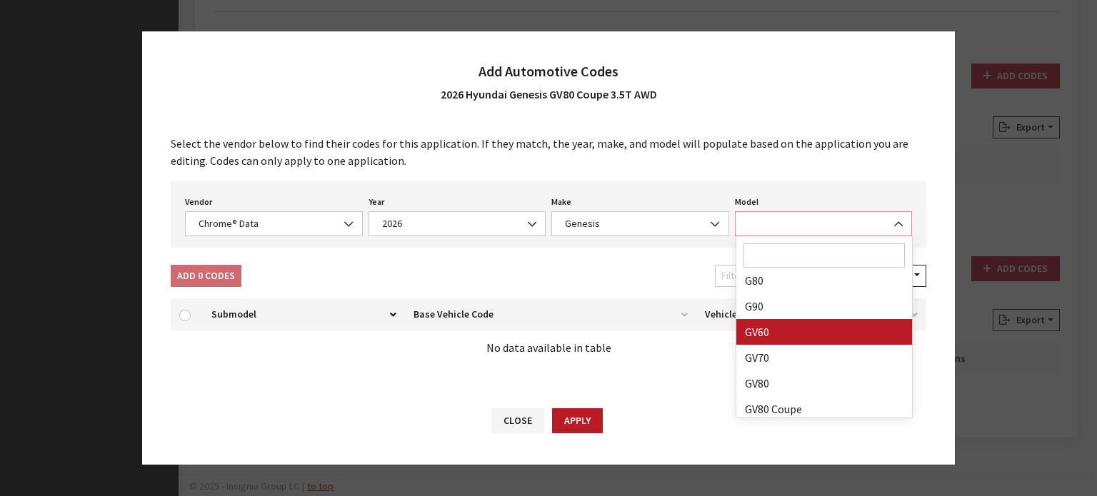
scroll to position [89, 0]
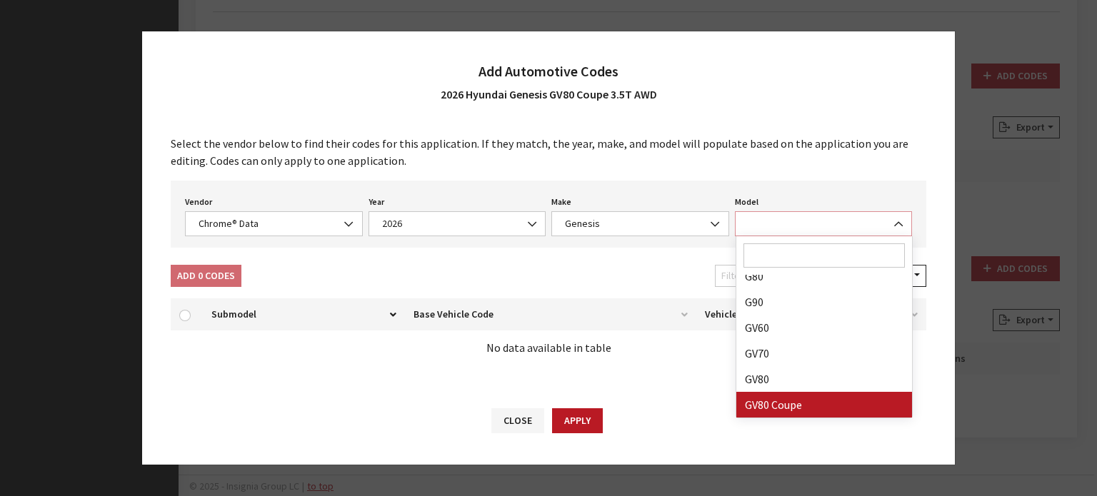
select select "72014"
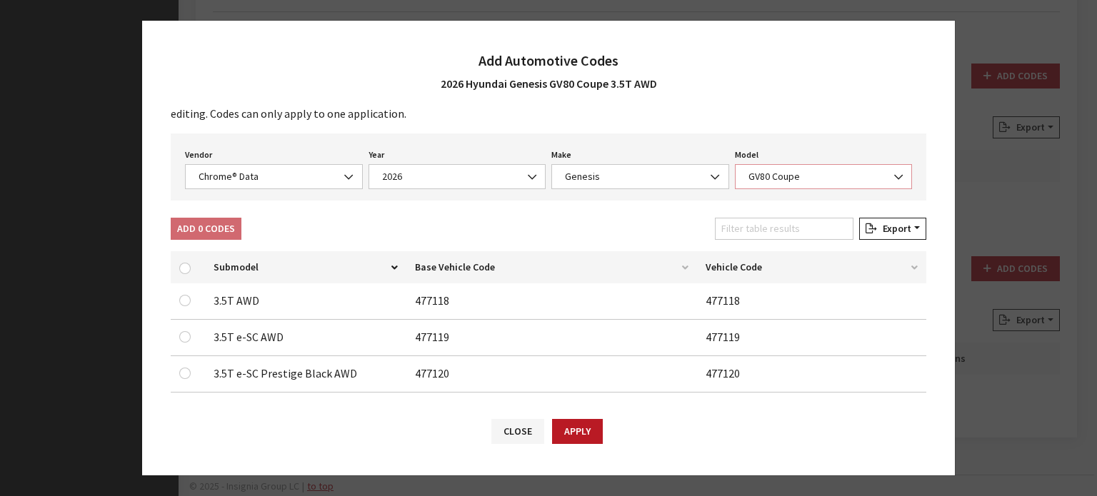
scroll to position [51, 0]
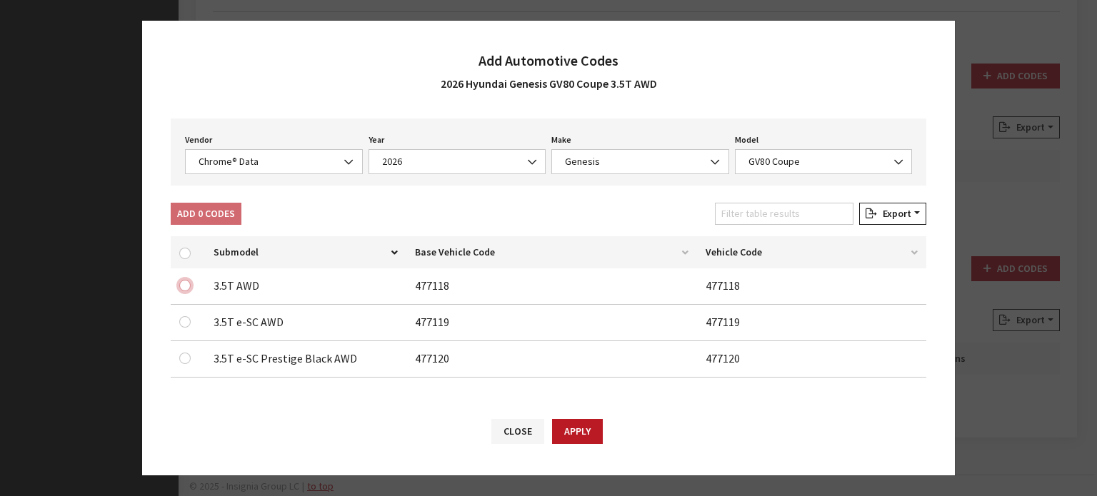
click at [183, 280] on input "checkbox" at bounding box center [184, 285] width 11 height 11
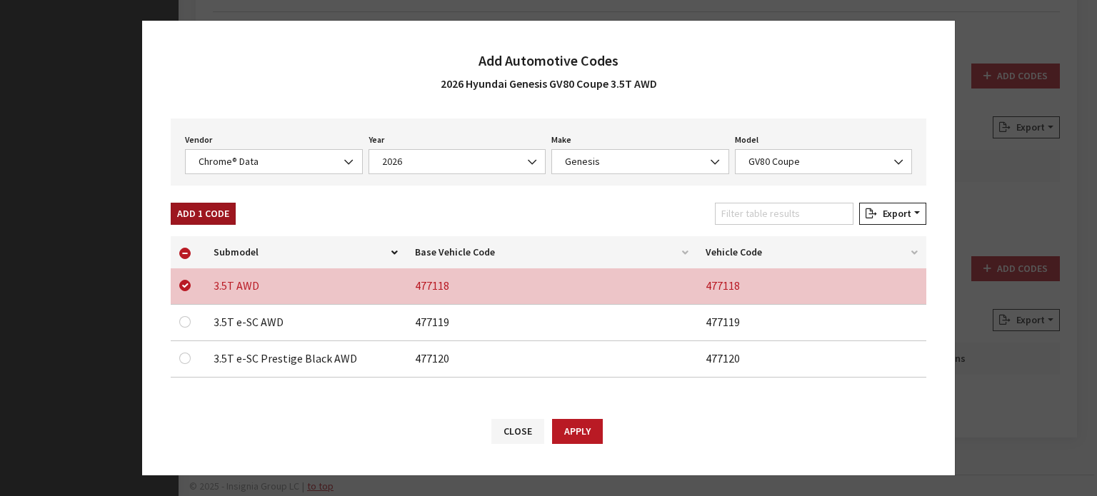
click at [201, 210] on button "Add 1 Code" at bounding box center [203, 214] width 65 height 22
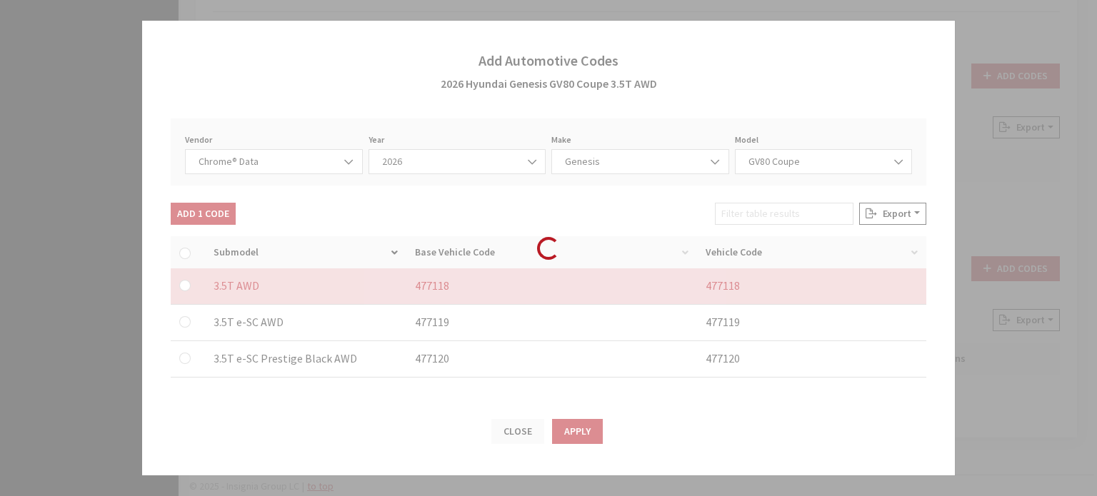
checkbox input "false"
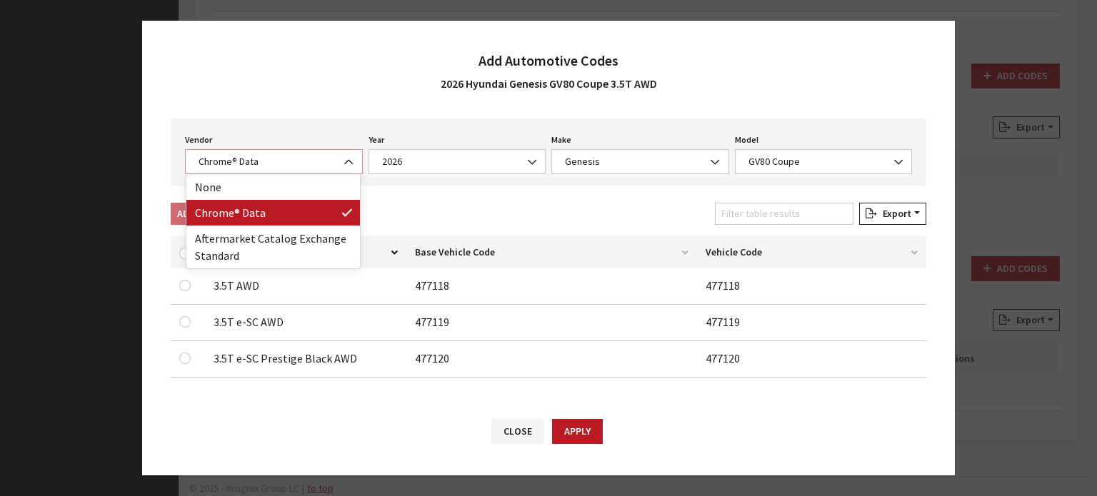
click at [253, 157] on span "Chrome® Data" at bounding box center [273, 161] width 159 height 15
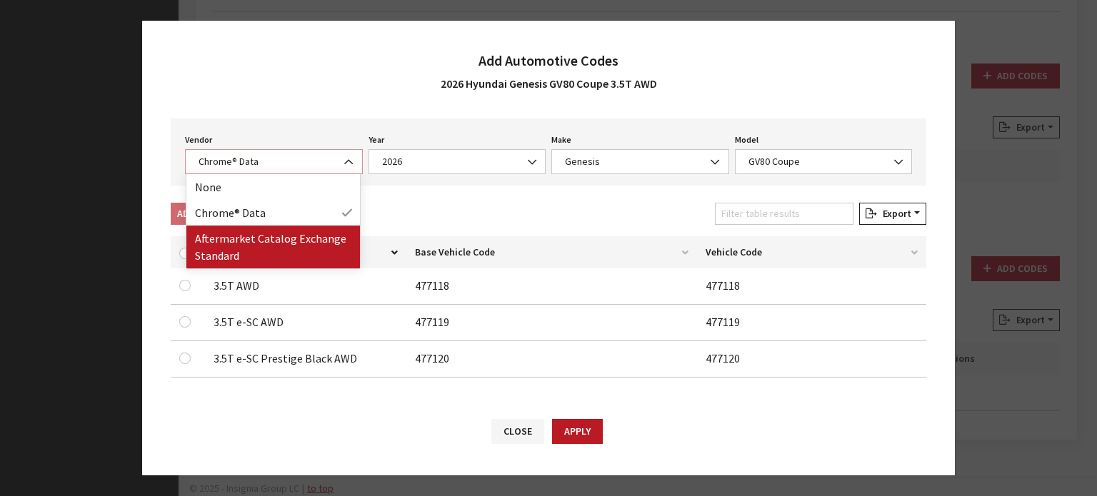
select select "2"
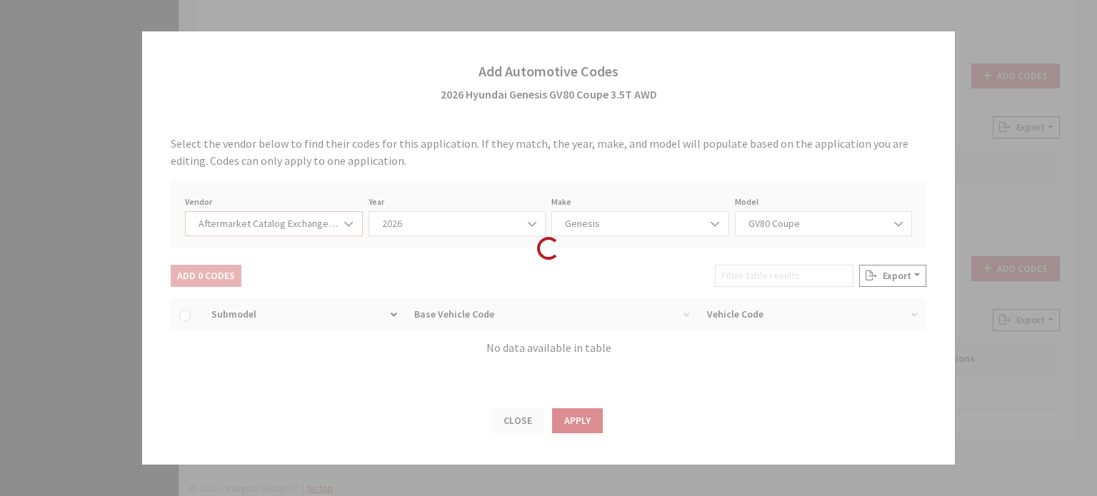
scroll to position [0, 0]
select select "2026"
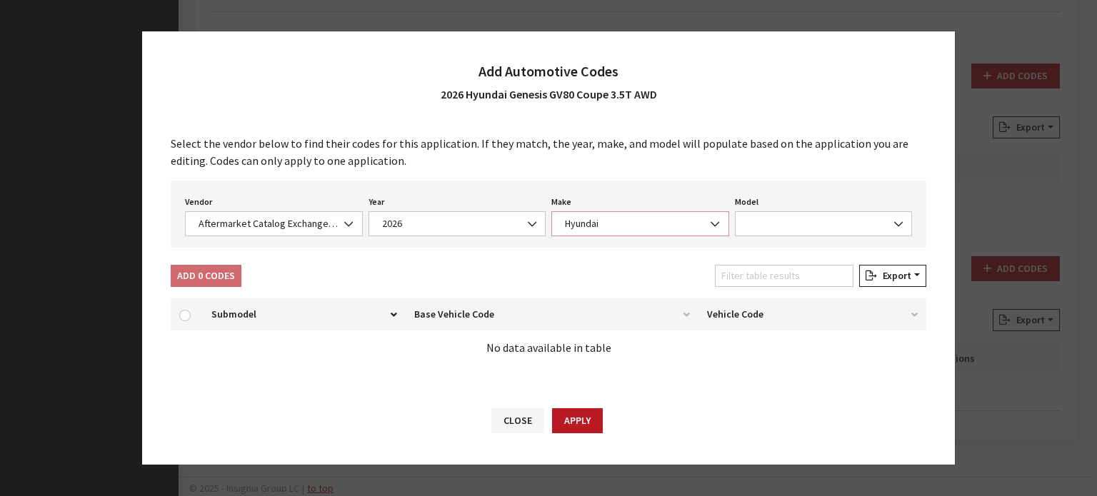
click at [654, 230] on span "Hyundai" at bounding box center [639, 223] width 159 height 15
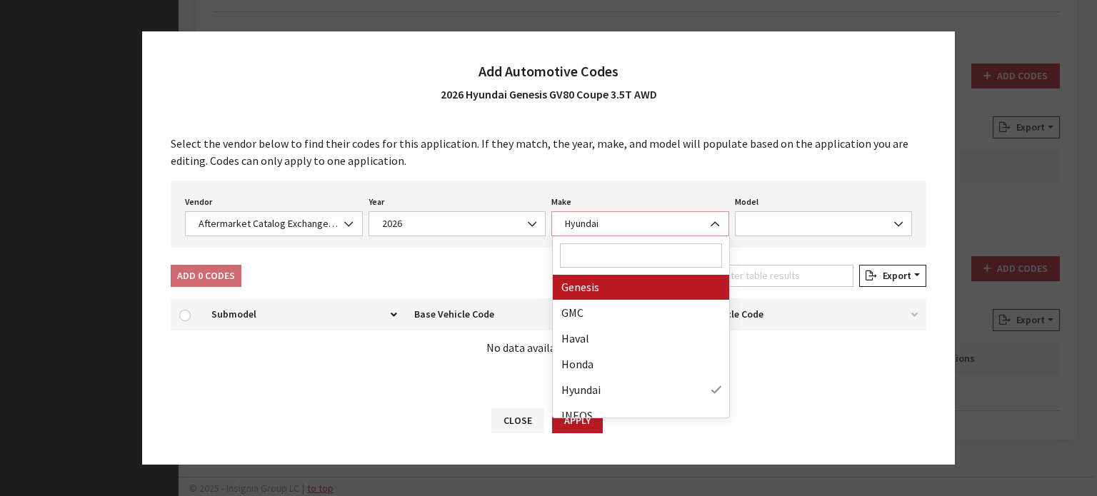
scroll to position [494, 0]
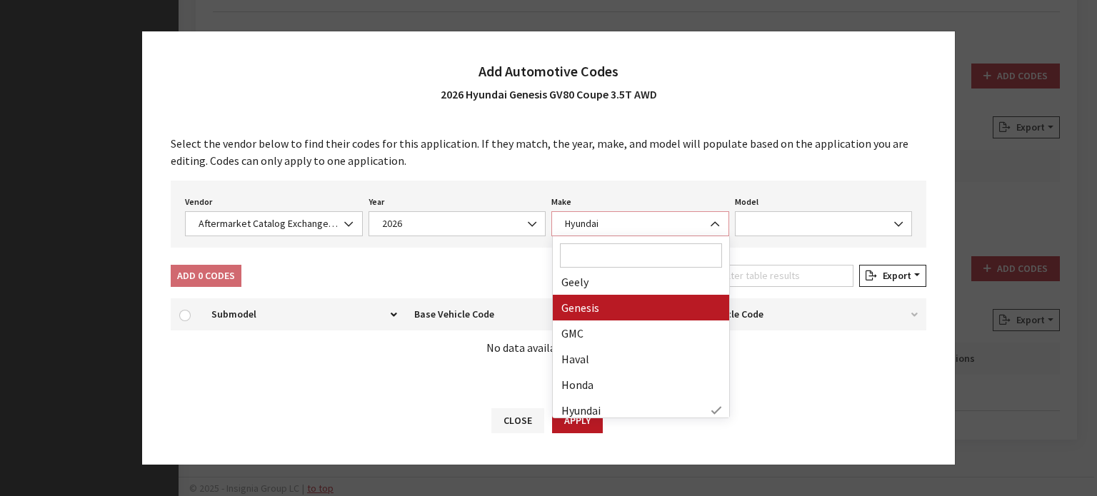
select select "1319"
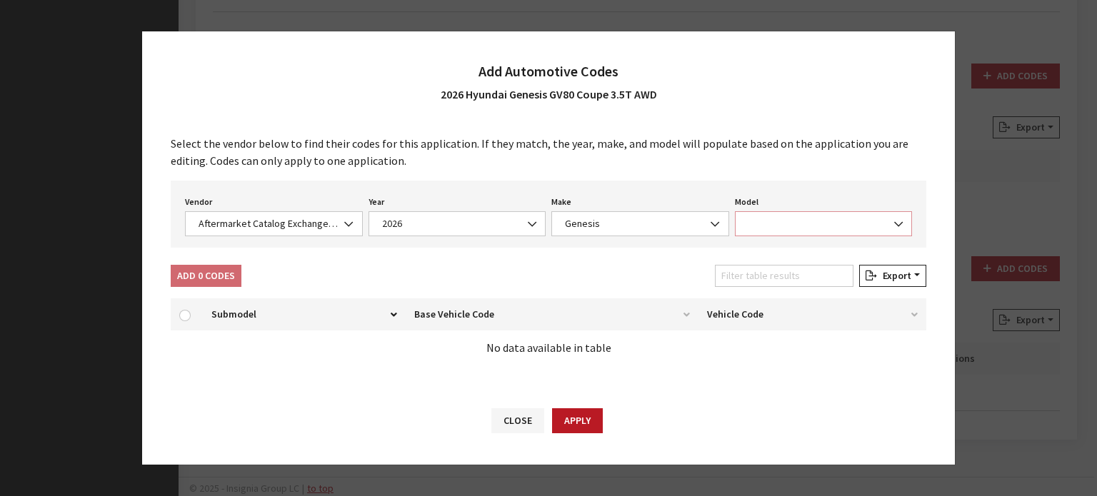
click at [788, 225] on span at bounding box center [824, 223] width 178 height 25
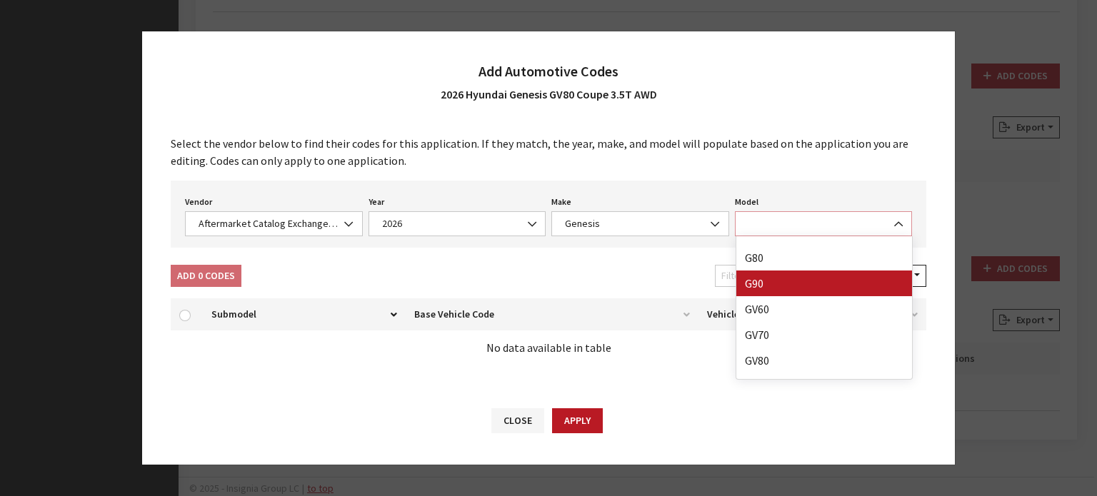
scroll to position [63, 0]
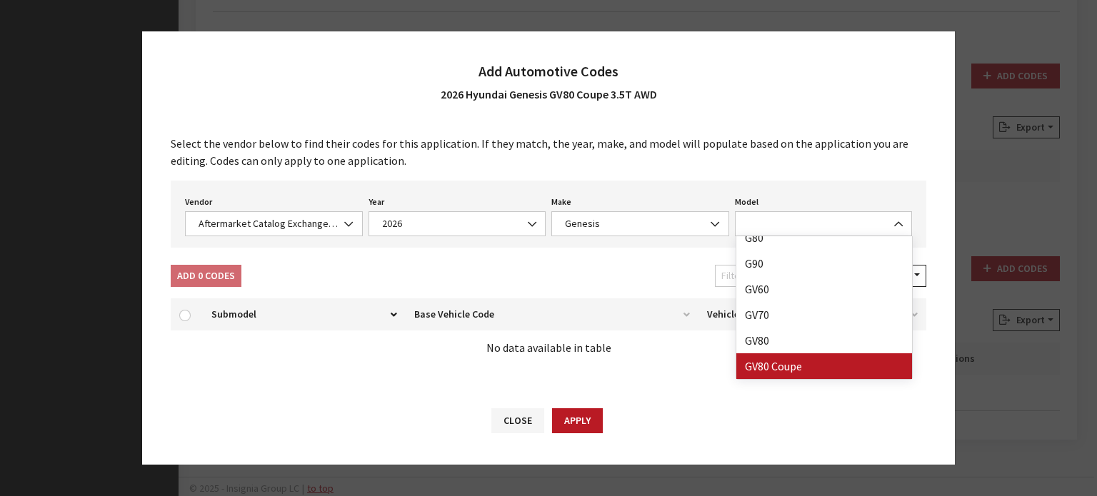
drag, startPoint x: 794, startPoint y: 366, endPoint x: 710, endPoint y: 355, distance: 85.0
select select "33749"
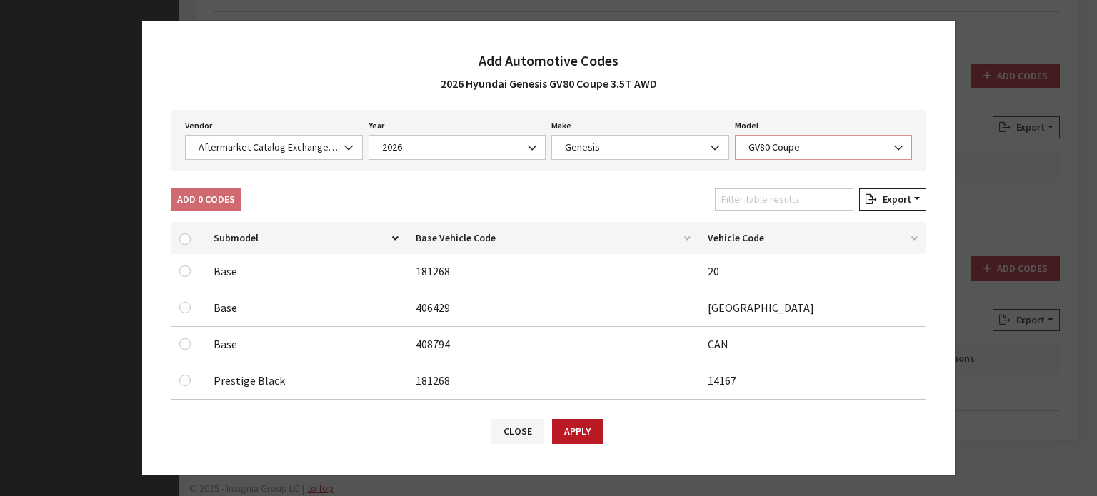
scroll to position [143, 0]
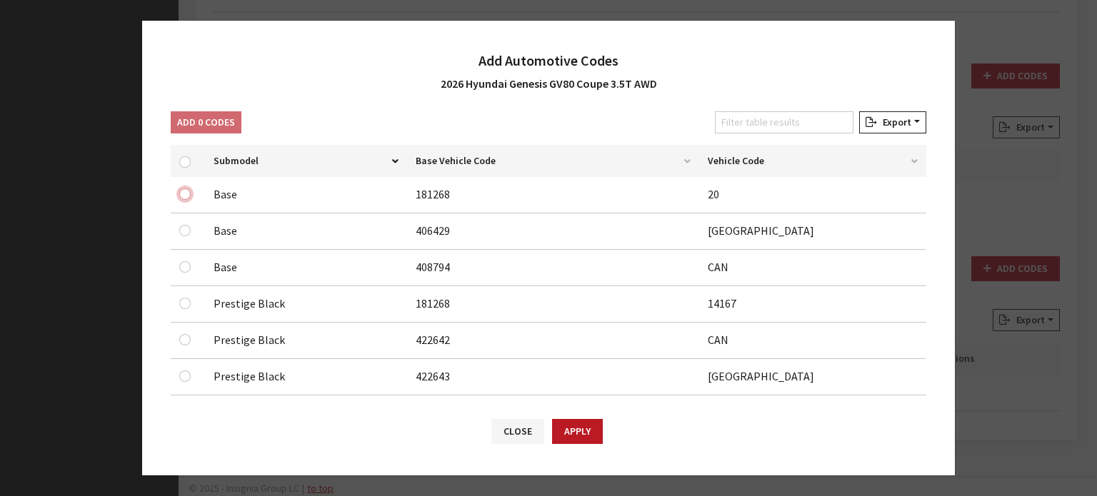
click at [188, 193] on input "checkbox" at bounding box center [184, 193] width 11 height 11
checkbox input "true"
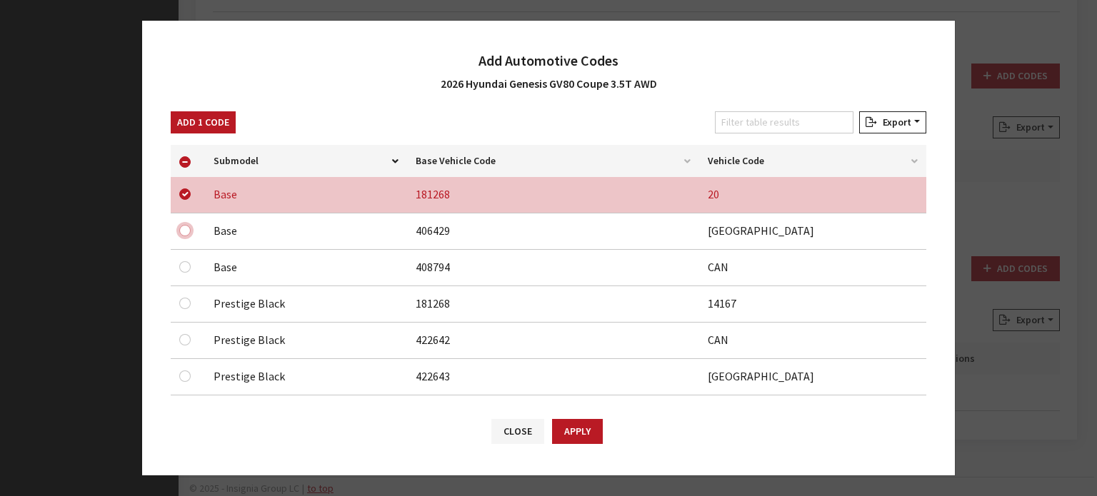
click at [186, 234] on input "checkbox" at bounding box center [184, 230] width 11 height 11
checkbox input "true"
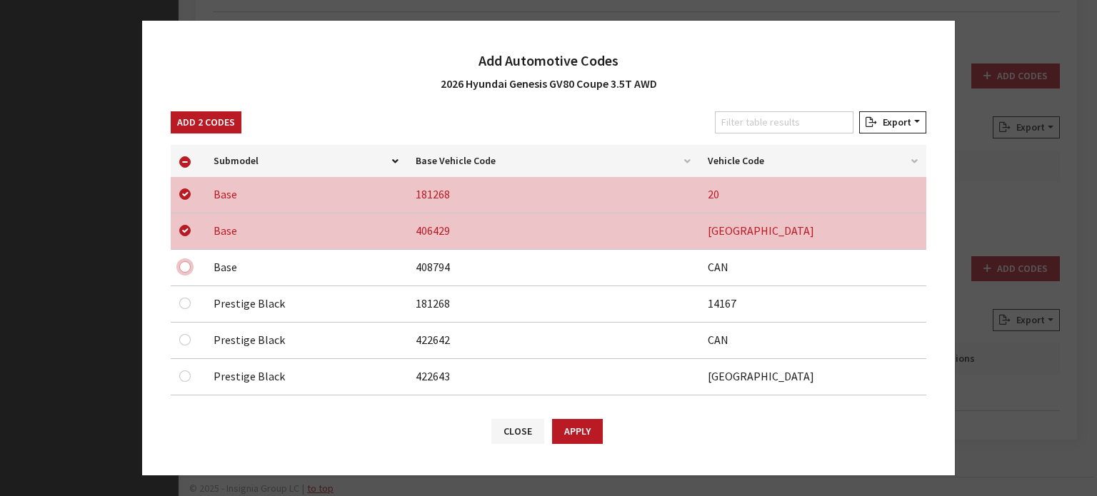
click at [185, 263] on input "checkbox" at bounding box center [184, 266] width 11 height 11
checkbox input "true"
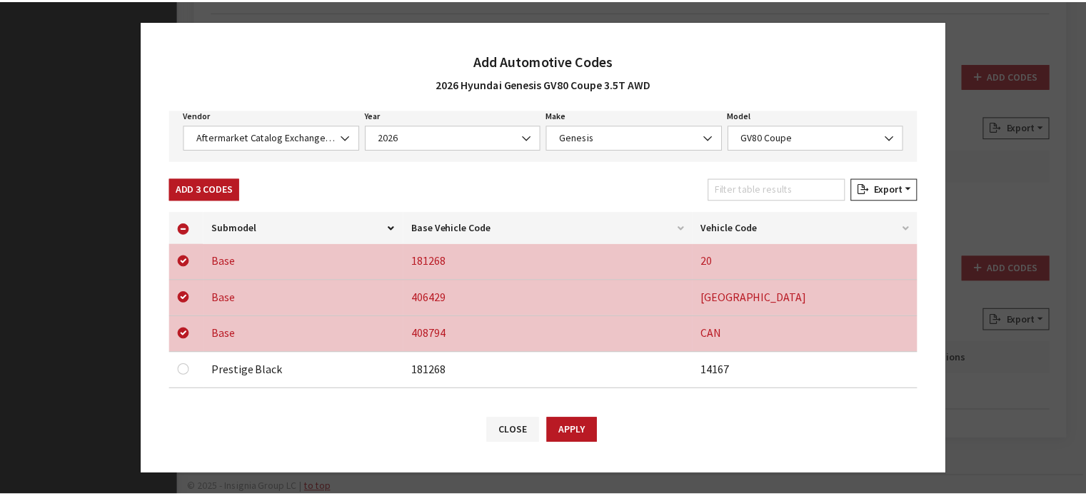
scroll to position [0, 0]
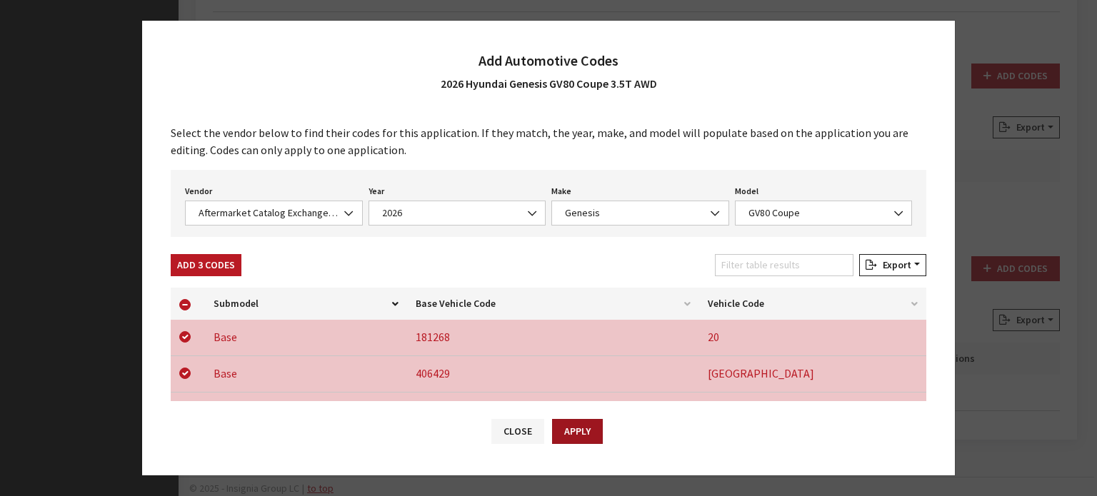
click at [583, 424] on button "Apply" at bounding box center [577, 431] width 51 height 25
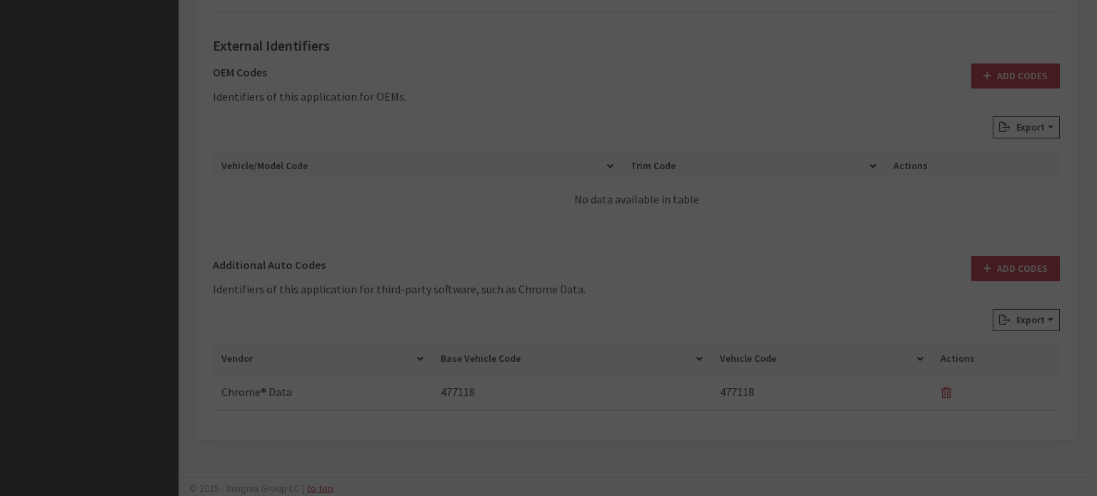
checkbox input "false"
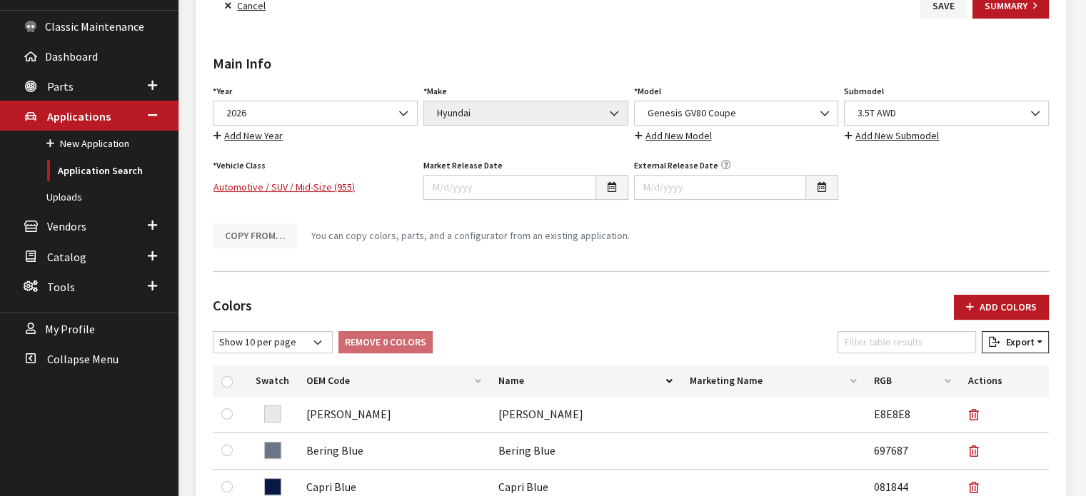
scroll to position [47, 0]
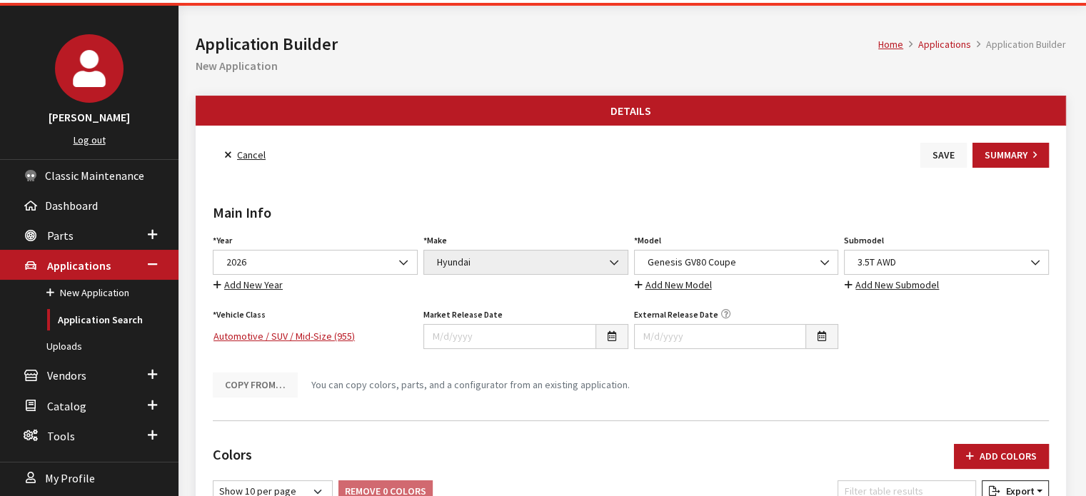
click at [927, 160] on button "Save" at bounding box center [943, 155] width 46 height 25
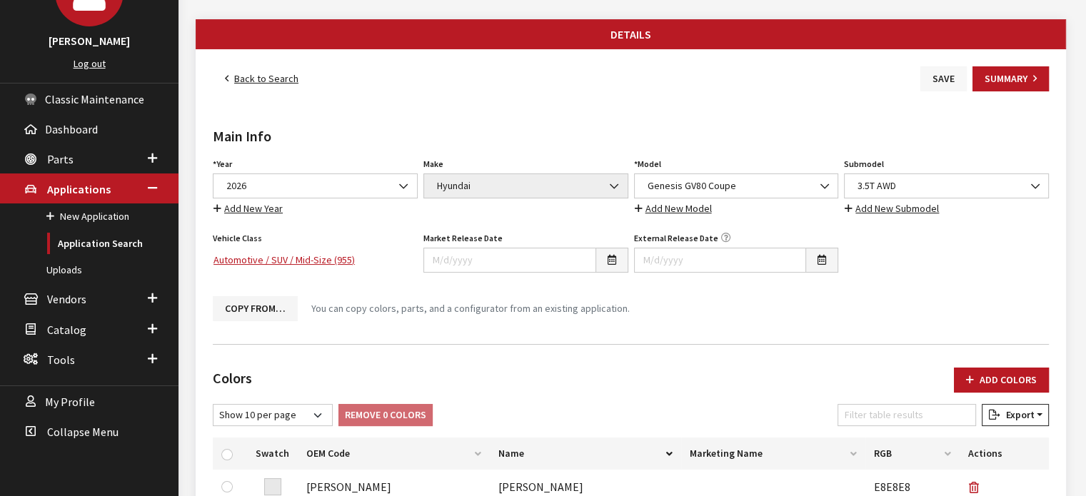
scroll to position [34, 0]
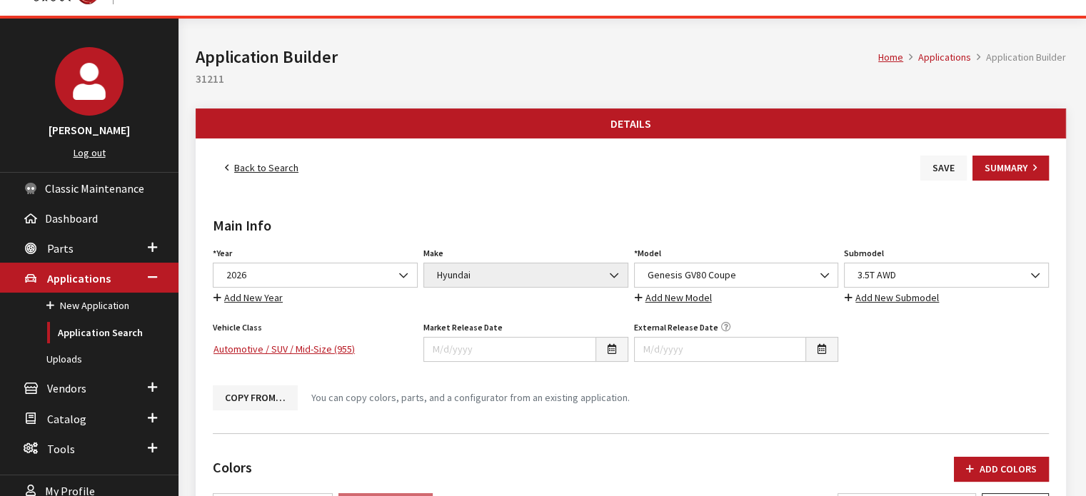
click at [937, 168] on button "Save" at bounding box center [943, 168] width 46 height 25
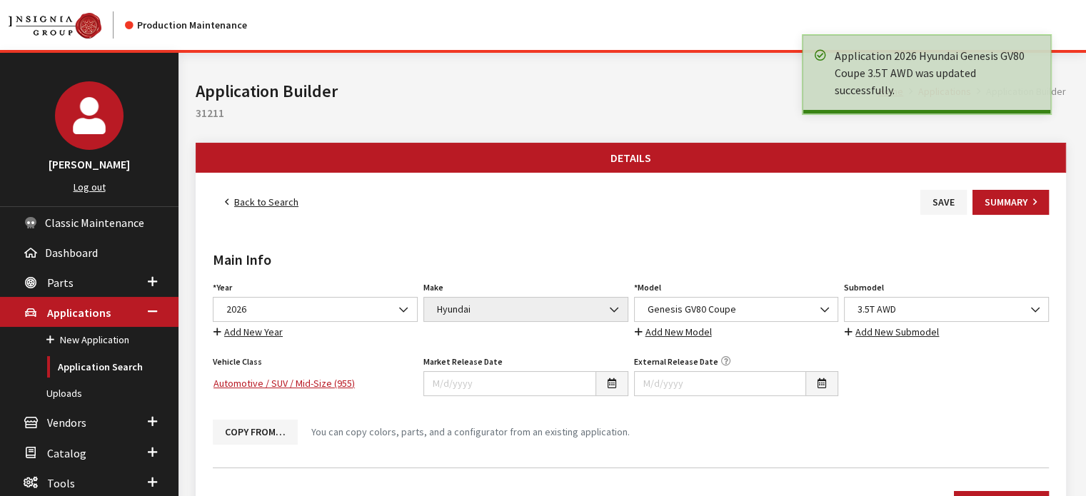
click at [258, 196] on link "Back to Search" at bounding box center [262, 202] width 98 height 25
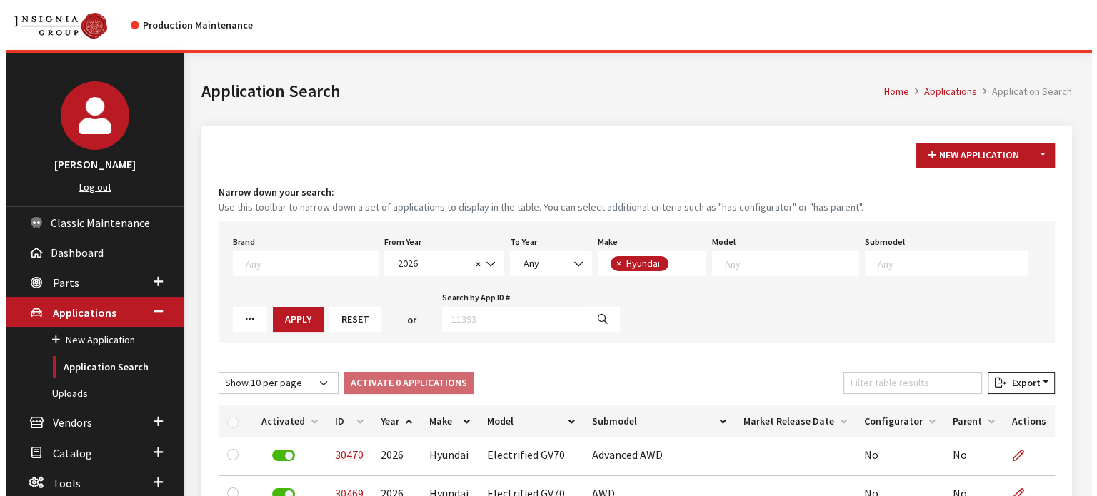
scroll to position [115, 0]
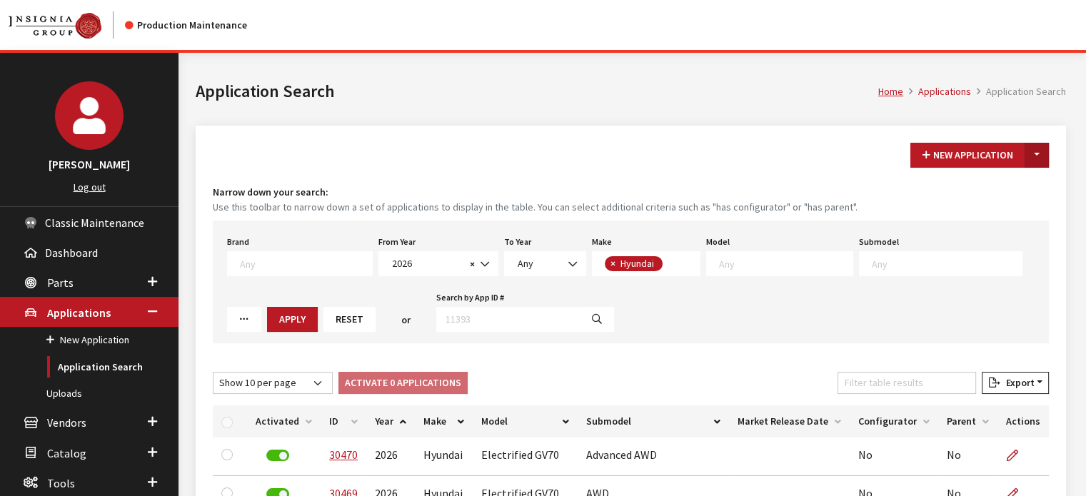
click at [1032, 151] on button "Toggle Dropdown" at bounding box center [1037, 155] width 24 height 25
click at [979, 201] on small "Use this toolbar to narrow down a set of applications to display in the table. …" at bounding box center [631, 207] width 836 height 15
click at [974, 186] on h4 "Narrow down your search:" at bounding box center [631, 192] width 836 height 15
click at [1037, 150] on button "Toggle Dropdown" at bounding box center [1037, 155] width 24 height 25
click at [1025, 193] on button "New From Existing..." at bounding box center [987, 185] width 123 height 25
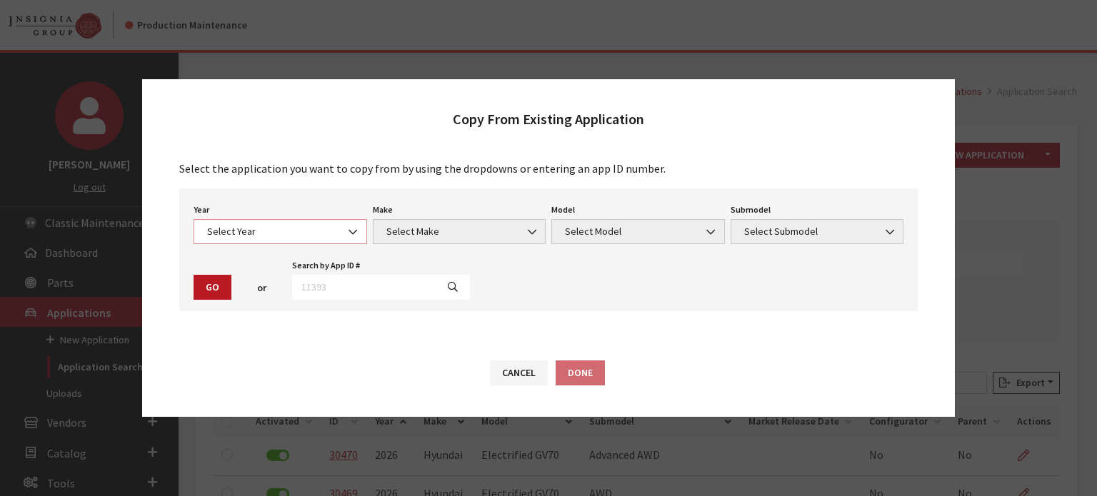
click at [271, 229] on span "Select Year" at bounding box center [280, 231] width 155 height 15
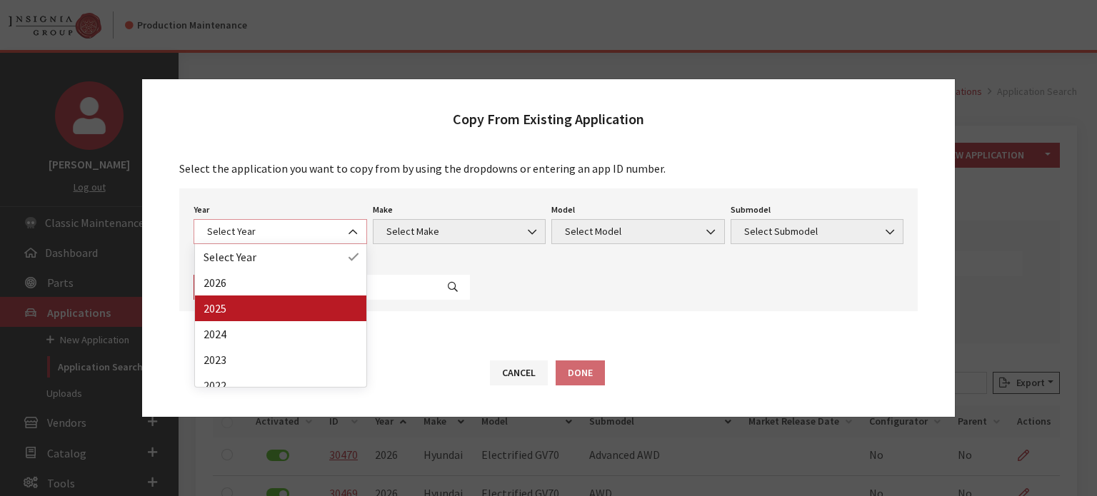
select select "43"
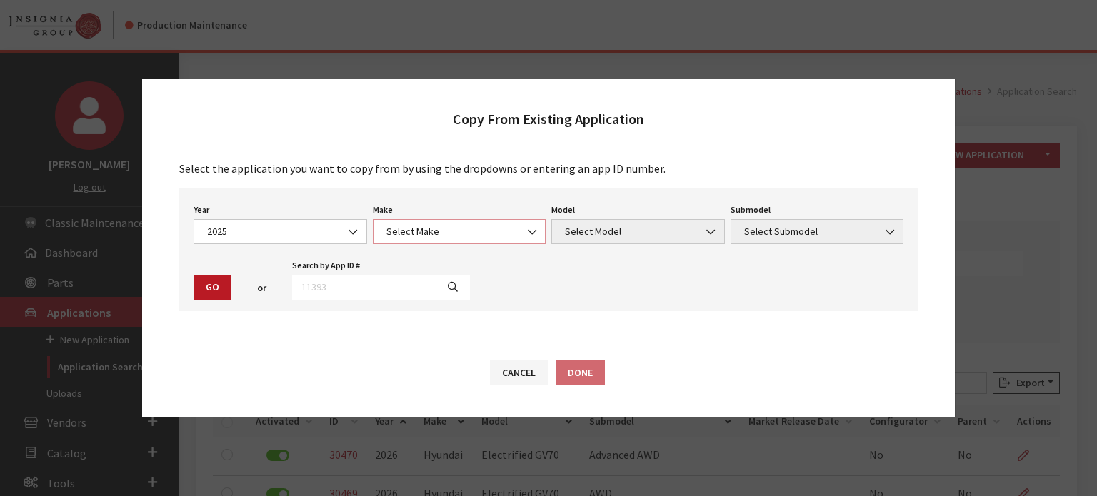
click at [474, 223] on span "Select Make" at bounding box center [459, 231] width 173 height 25
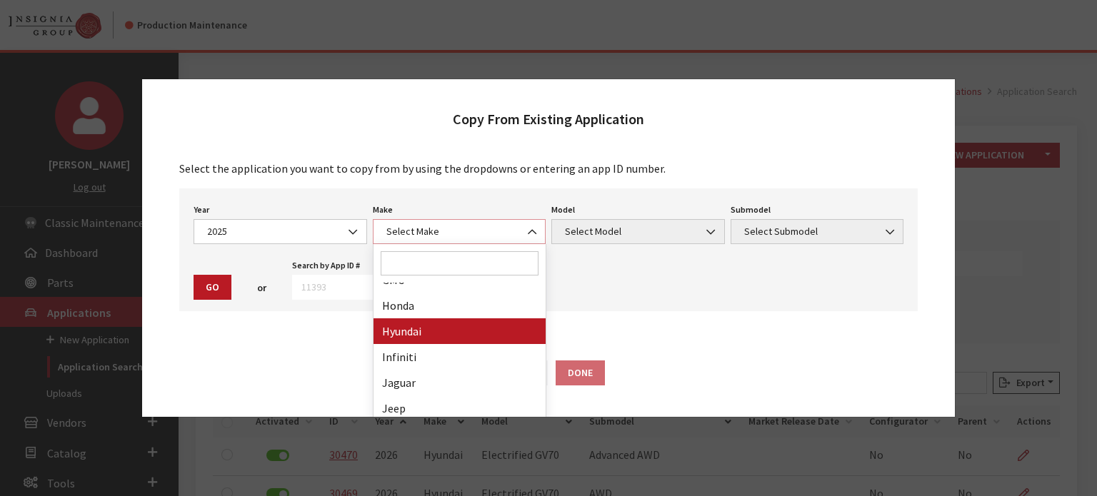
scroll to position [357, 0]
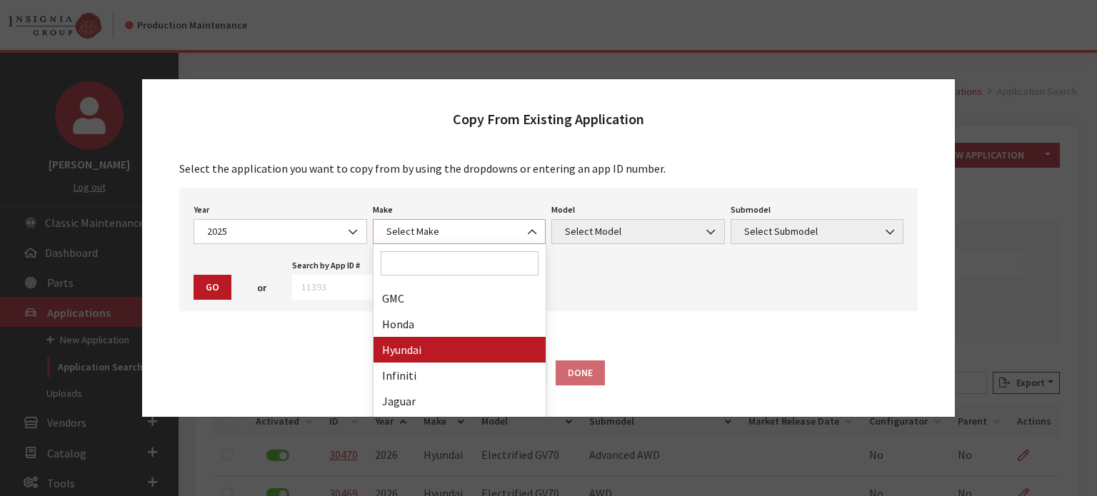
select select "30"
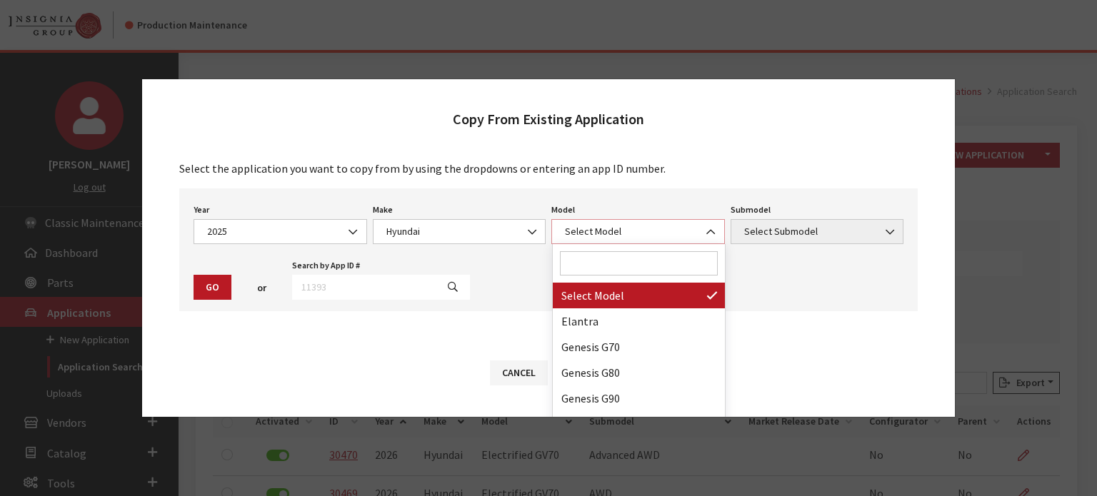
click at [580, 241] on span "Select Model" at bounding box center [637, 231] width 173 height 25
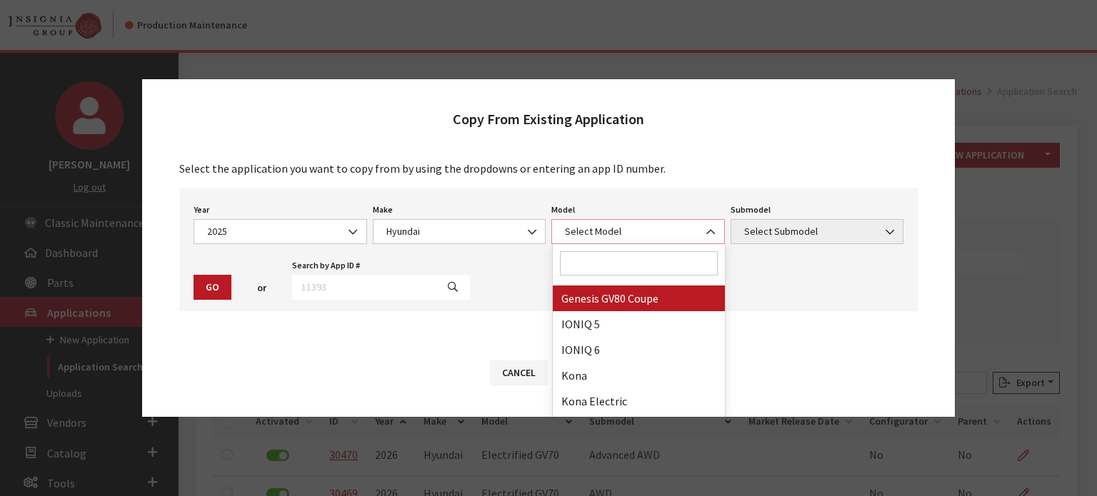
select select "1403"
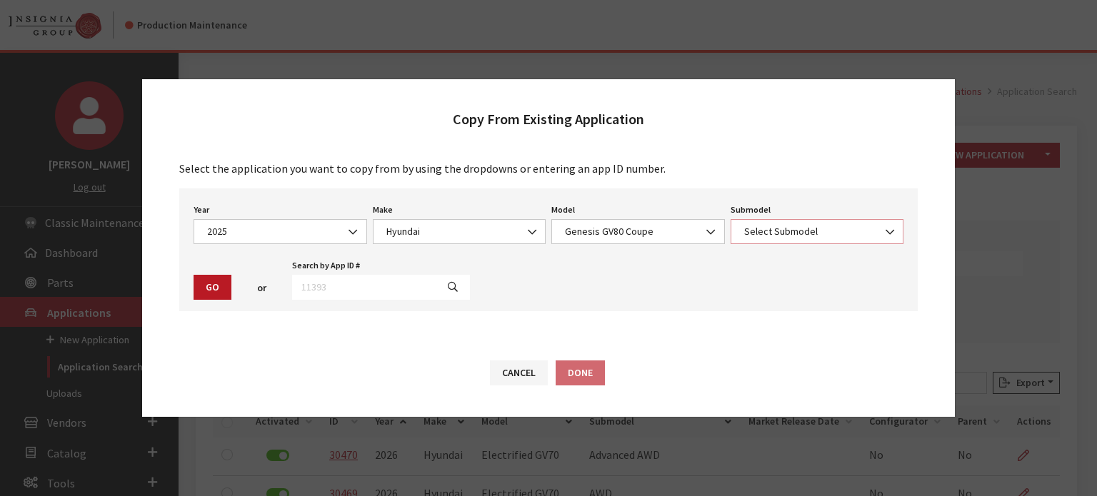
click at [765, 237] on span "Select Submodel" at bounding box center [817, 231] width 155 height 15
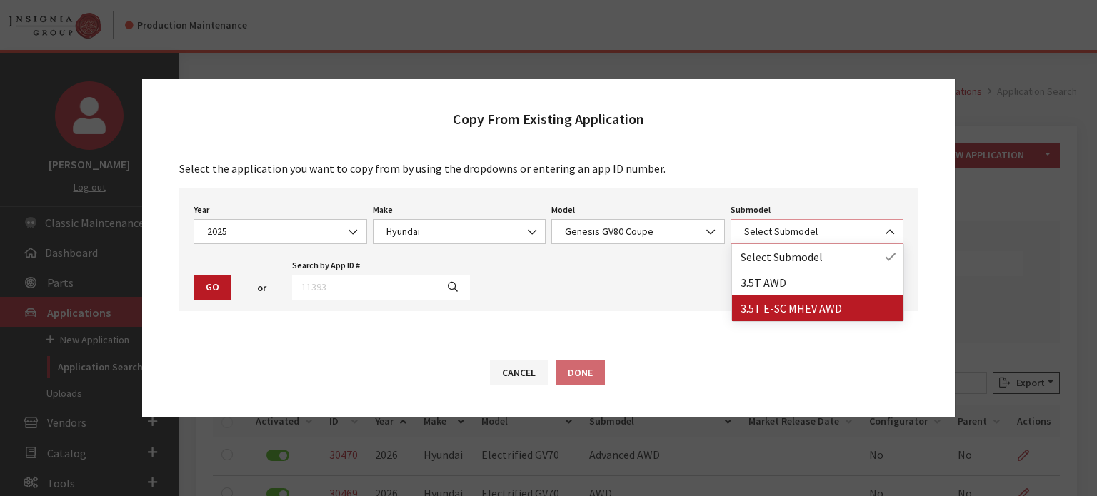
select select "4599"
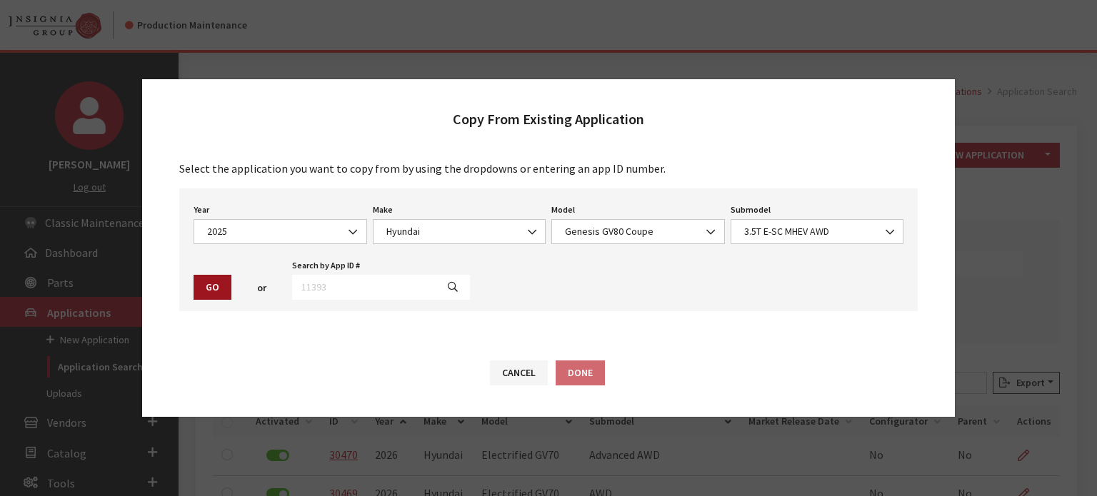
click at [214, 281] on button "Go" at bounding box center [212, 287] width 38 height 25
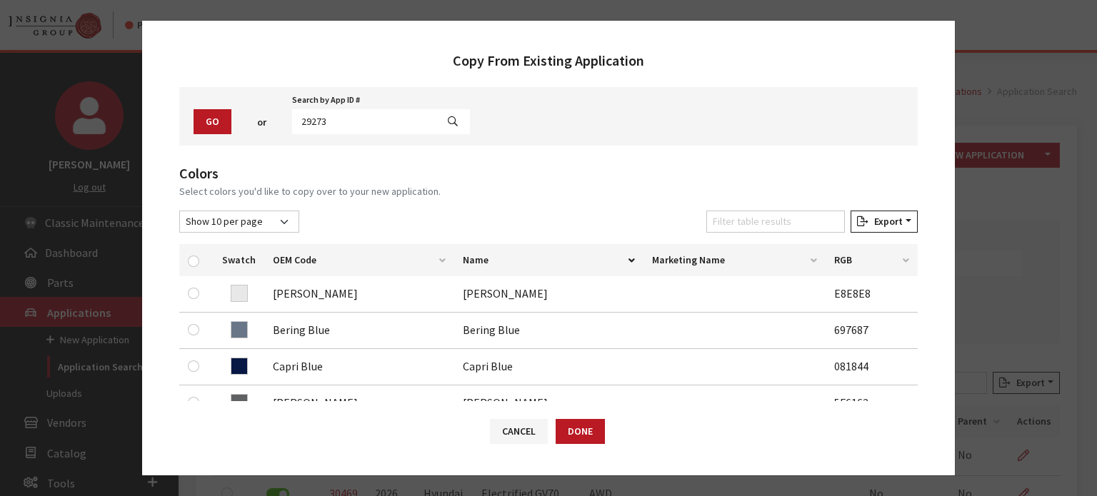
scroll to position [143, 0]
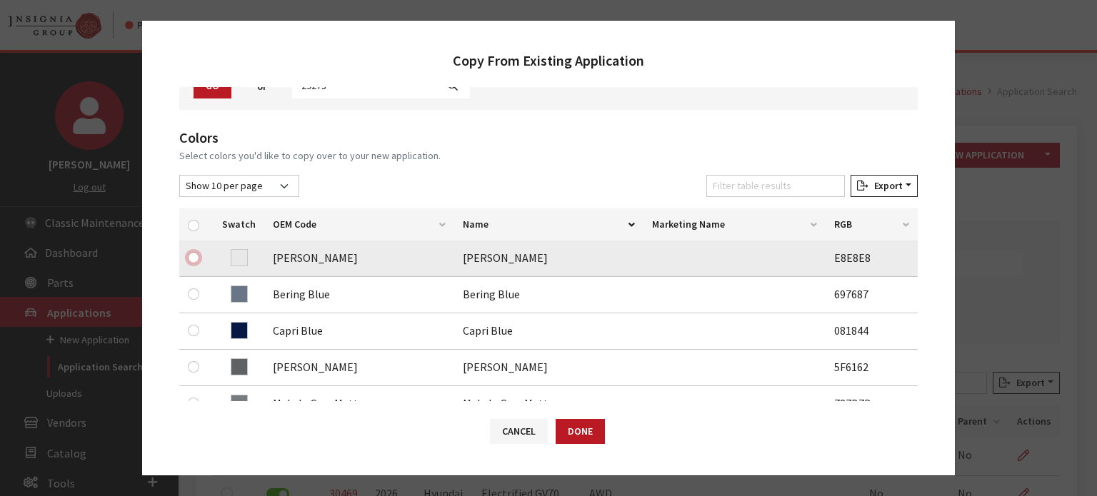
click at [196, 261] on input "checkbox" at bounding box center [193, 257] width 11 height 11
checkbox input "true"
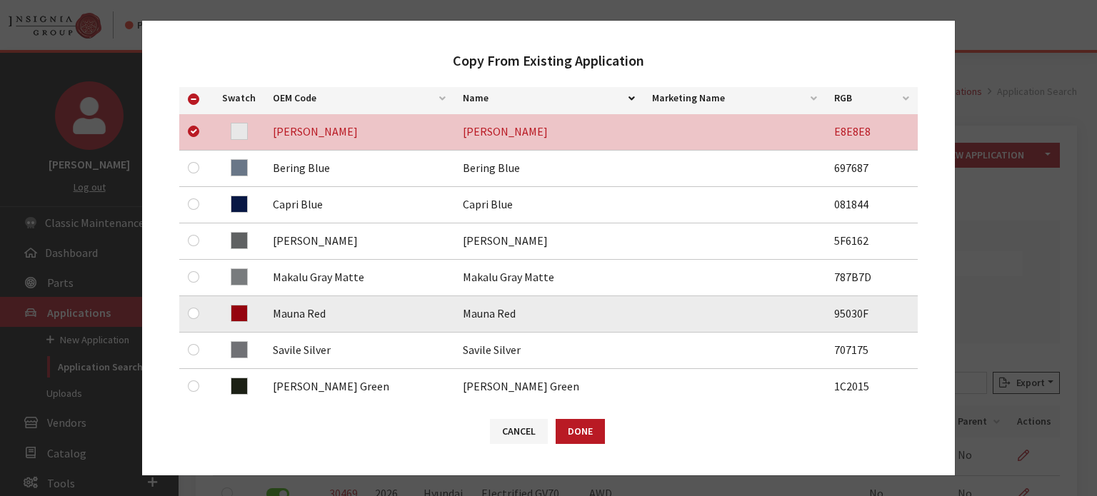
scroll to position [286, 0]
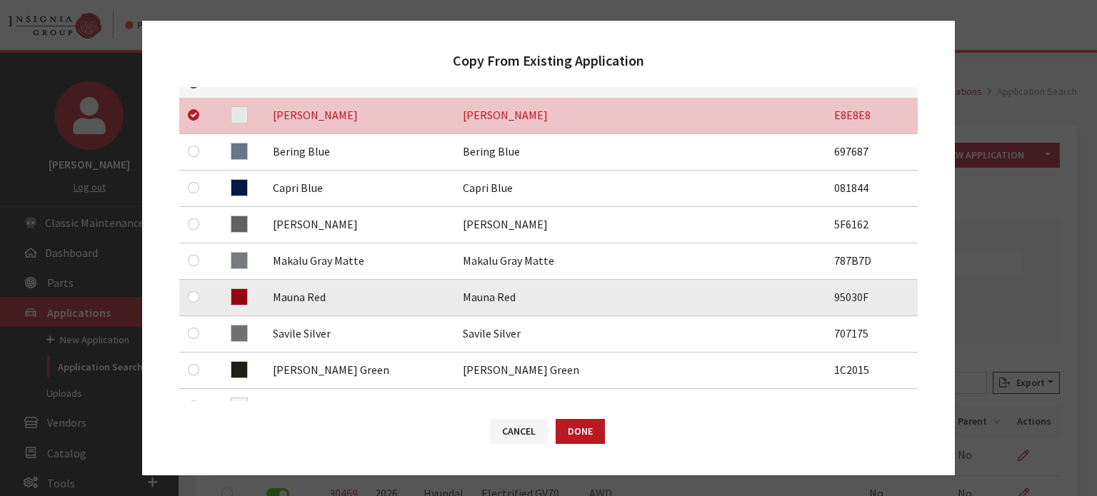
click at [199, 297] on div at bounding box center [196, 296] width 17 height 17
click at [197, 297] on input "checkbox" at bounding box center [193, 296] width 11 height 11
checkbox input "true"
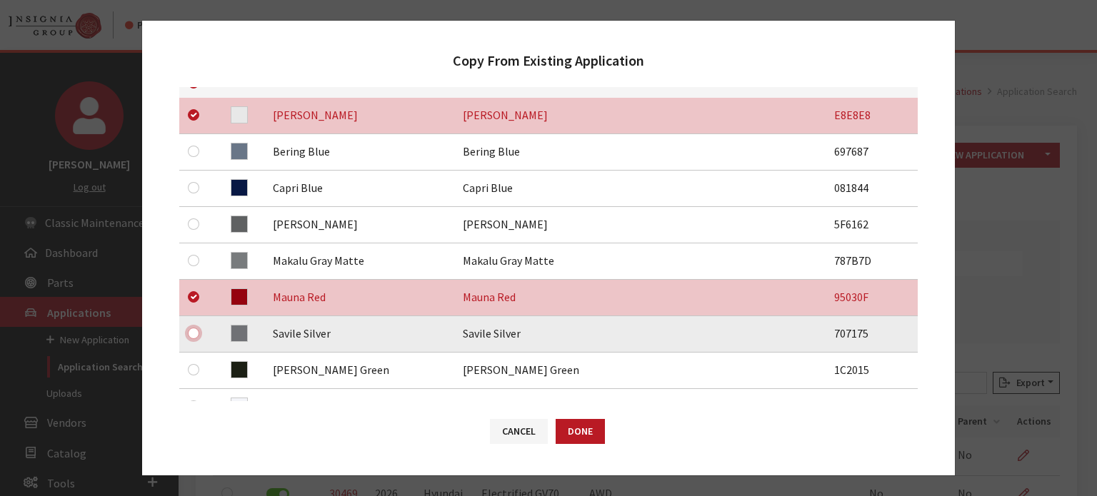
click at [191, 336] on input "checkbox" at bounding box center [193, 333] width 11 height 11
checkbox input "true"
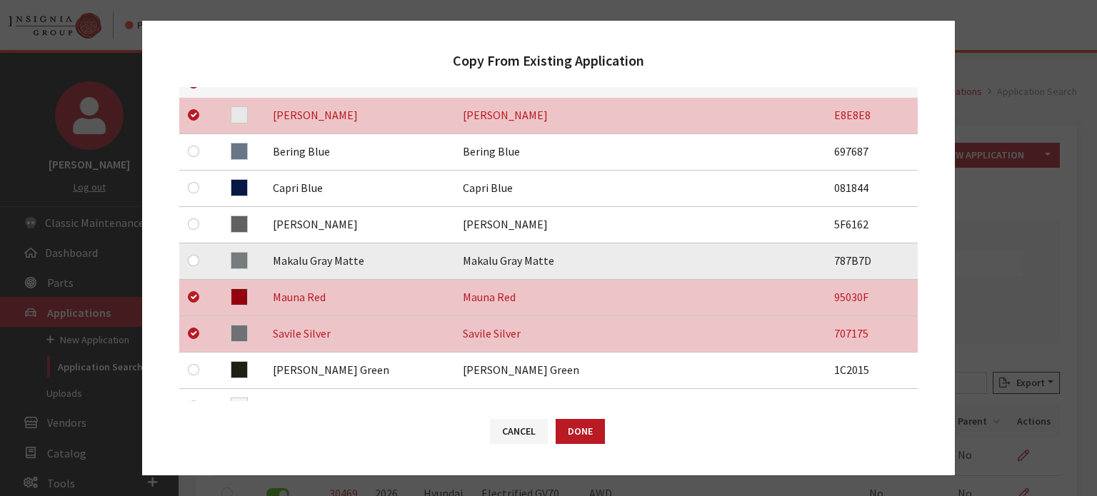
click at [192, 266] on div at bounding box center [196, 260] width 17 height 17
click at [191, 265] on input "checkbox" at bounding box center [193, 260] width 11 height 11
checkbox input "true"
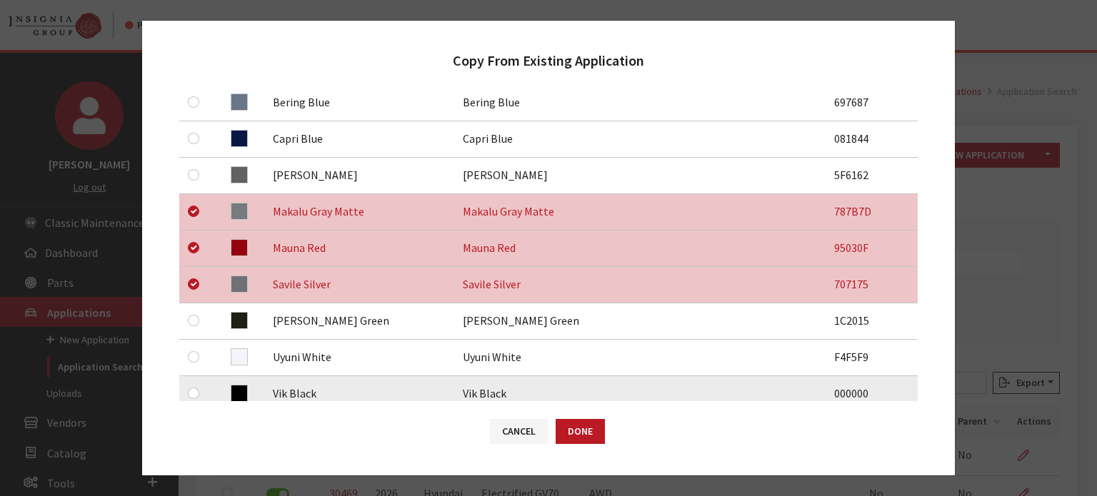
scroll to position [357, 0]
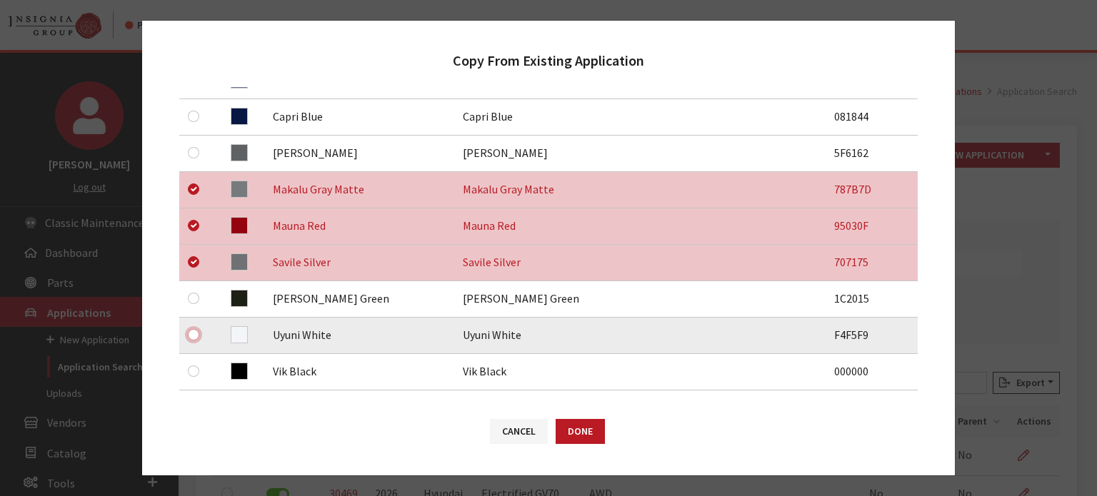
click at [193, 338] on input "checkbox" at bounding box center [193, 334] width 11 height 11
checkbox input "true"
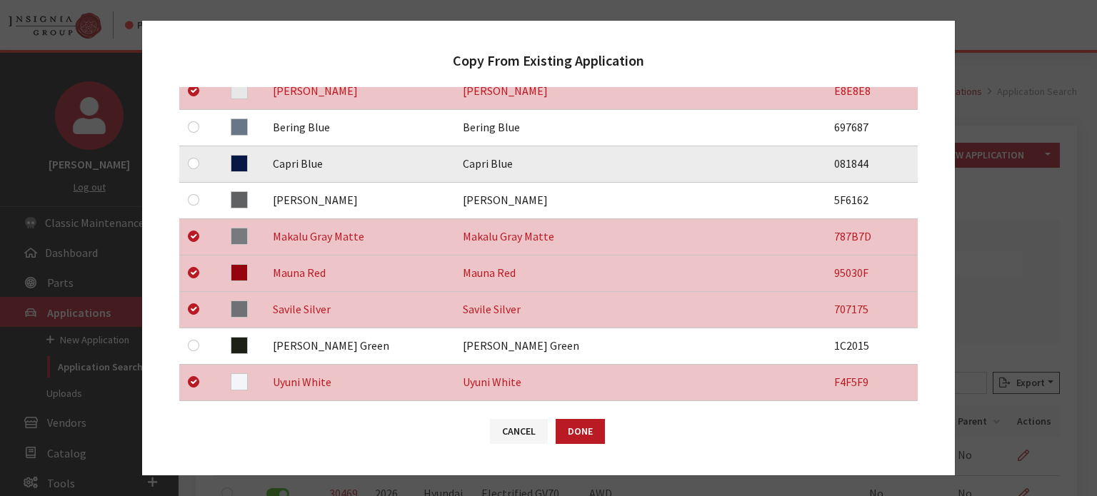
scroll to position [286, 0]
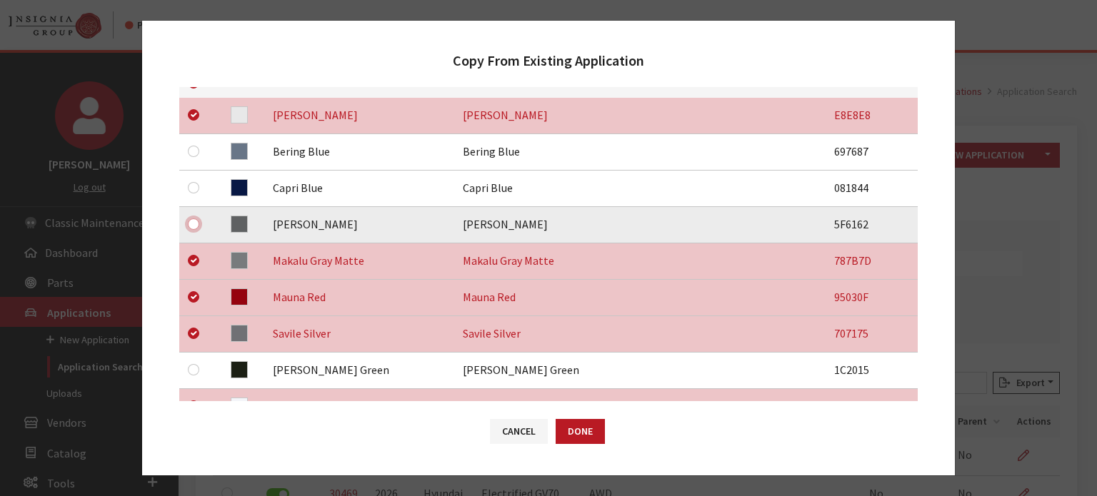
click at [193, 226] on input "checkbox" at bounding box center [193, 223] width 11 height 11
checkbox input "true"
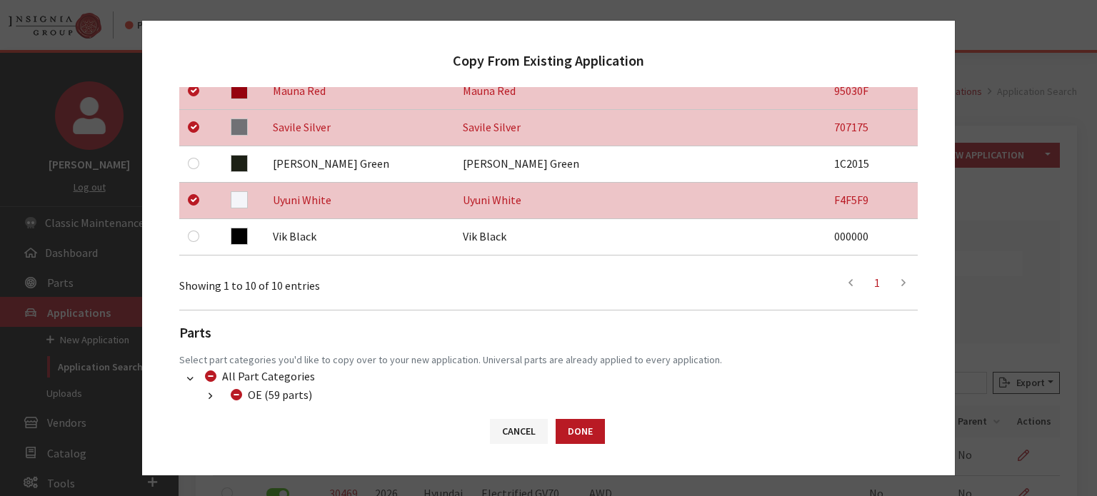
scroll to position [500, 0]
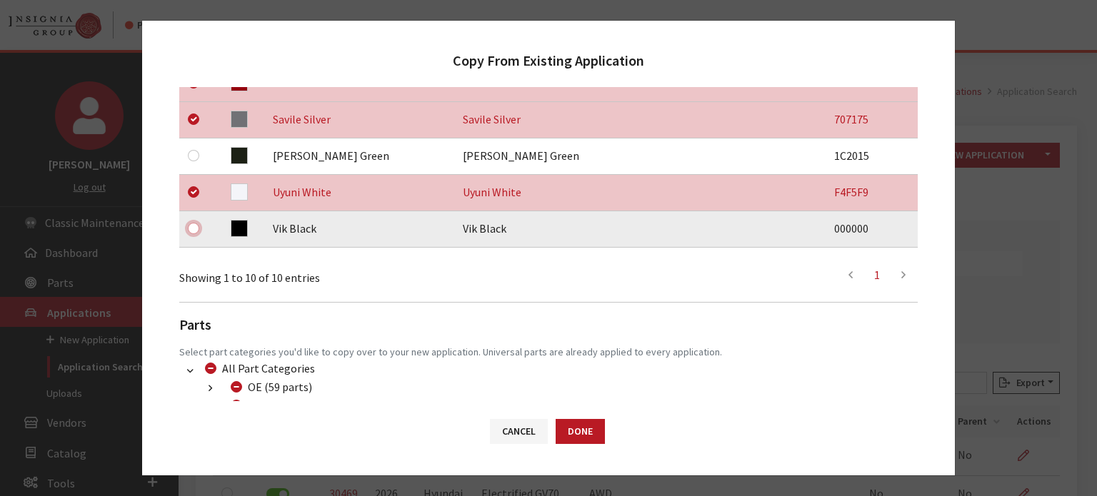
click at [190, 228] on input "checkbox" at bounding box center [193, 228] width 11 height 11
checkbox input "true"
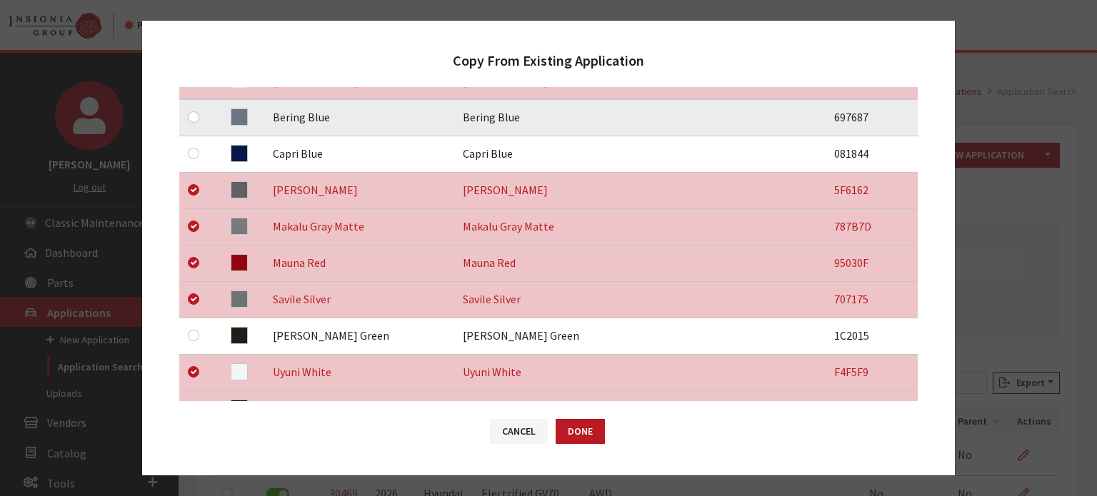
scroll to position [286, 0]
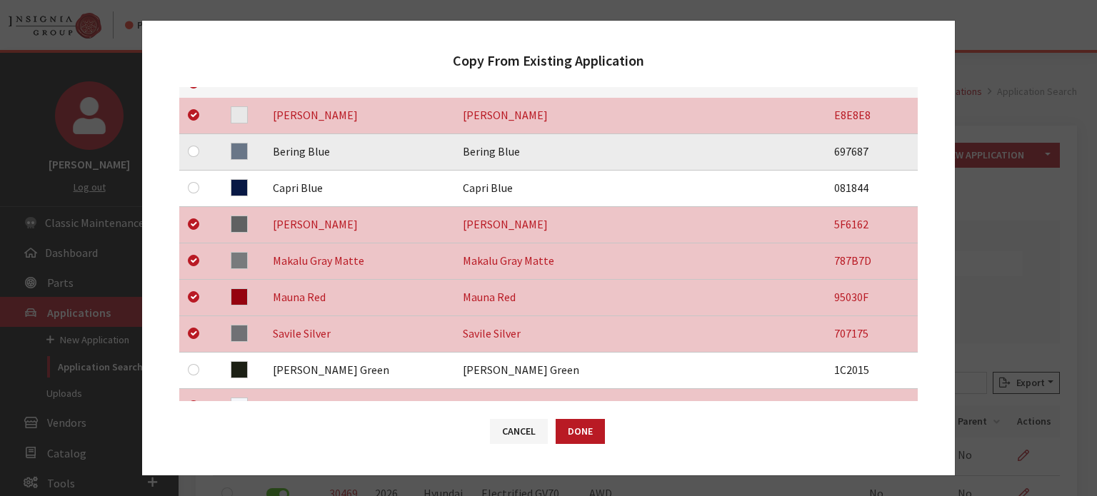
click at [188, 145] on div at bounding box center [196, 151] width 17 height 17
click at [192, 149] on input "checkbox" at bounding box center [193, 151] width 11 height 11
checkbox input "true"
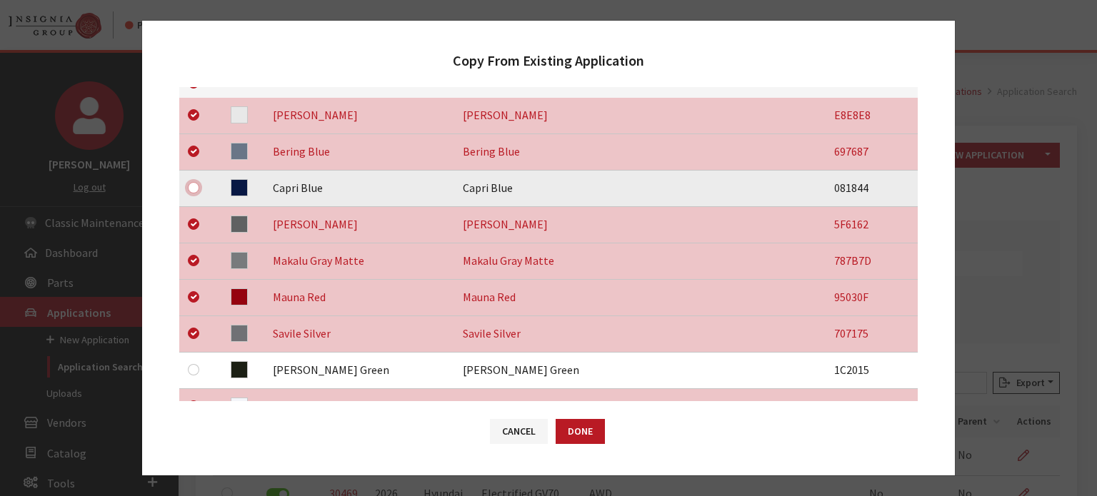
click at [194, 182] on input "checkbox" at bounding box center [193, 187] width 11 height 11
checkbox input "true"
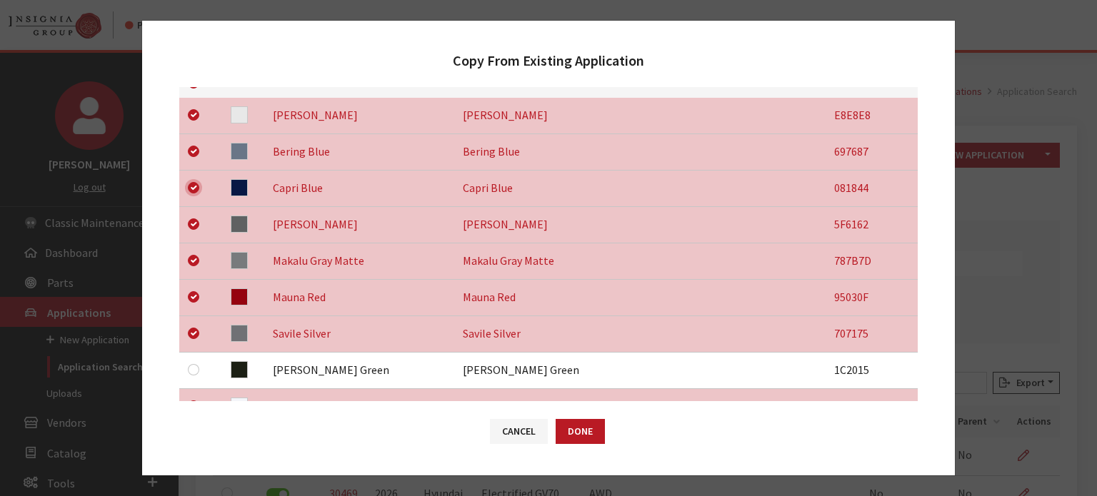
scroll to position [598, 0]
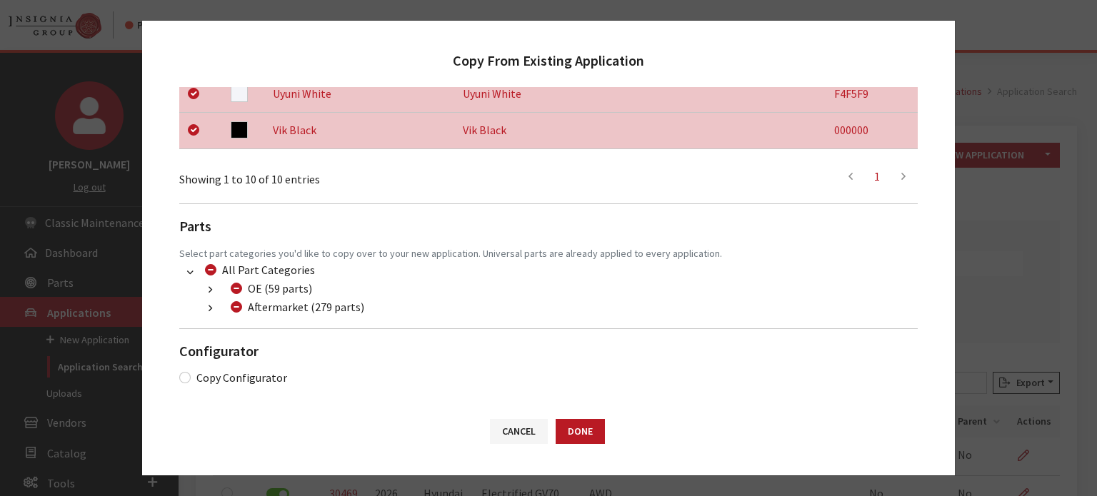
click at [216, 308] on button "button" at bounding box center [210, 309] width 28 height 16
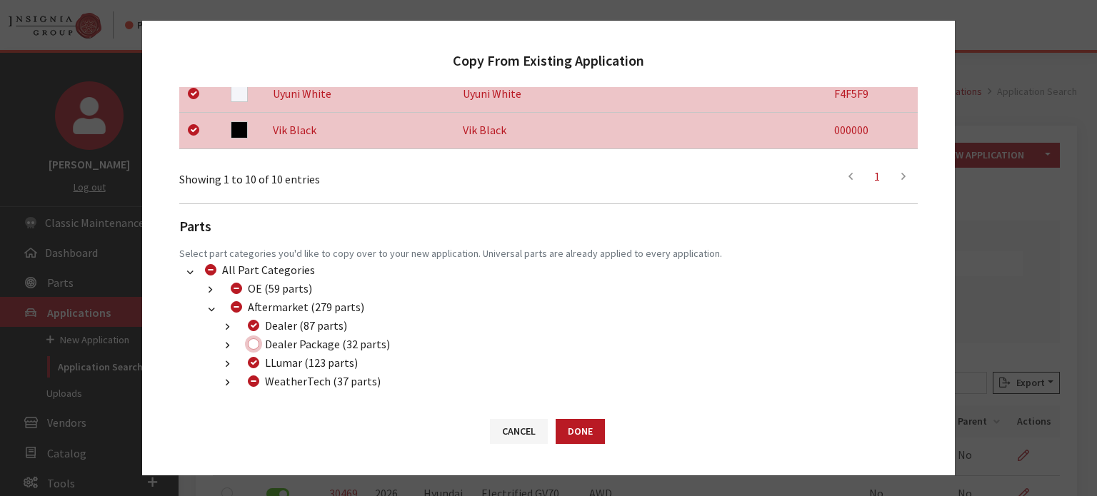
click at [254, 340] on input "Dealer Package (32 parts)" at bounding box center [253, 343] width 11 height 11
checkbox input "true"
click at [250, 371] on div "LLumar (123 parts)" at bounding box center [300, 362] width 114 height 17
click at [251, 385] on input "WeatherTech (37 parts)" at bounding box center [253, 381] width 11 height 11
checkbox input "true"
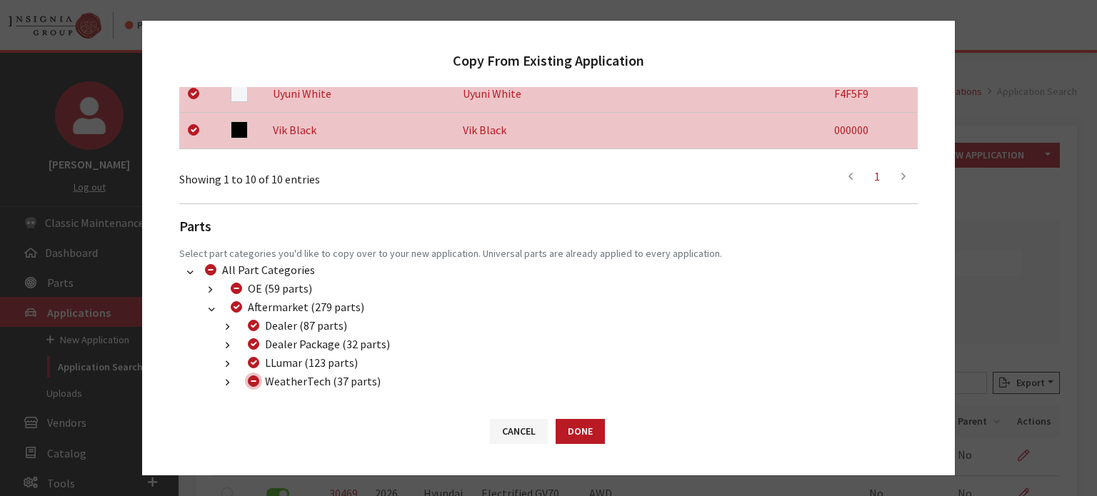
checkbox input "true"
click at [248, 383] on input "WeatherTech (37 parts)" at bounding box center [253, 381] width 11 height 11
checkbox input "false"
click at [585, 416] on div "Cancel Done" at bounding box center [548, 438] width 813 height 74
click at [588, 434] on button "Done" at bounding box center [579, 431] width 49 height 25
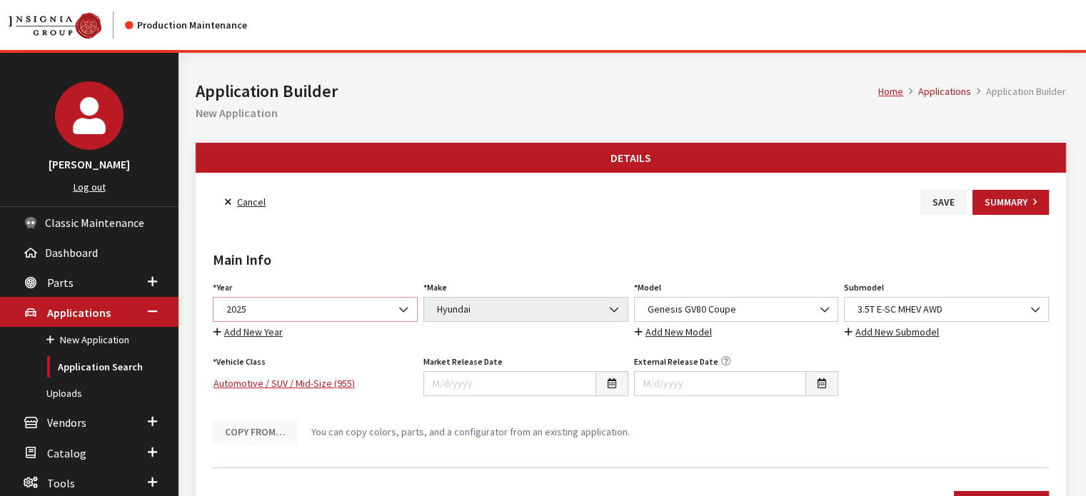
click at [329, 304] on span "2025" at bounding box center [315, 309] width 186 height 15
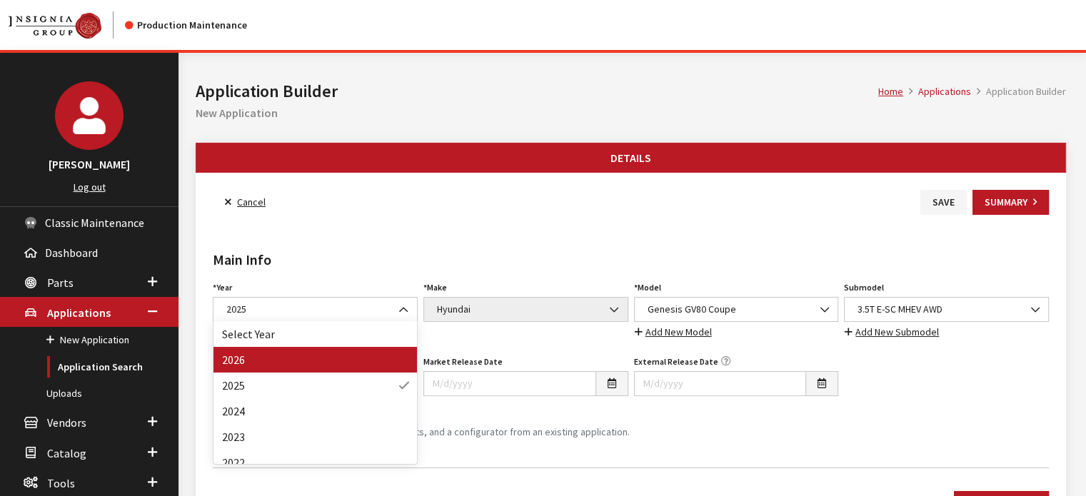
drag, startPoint x: 326, startPoint y: 373, endPoint x: 328, endPoint y: 361, distance: 12.9
select select "44"
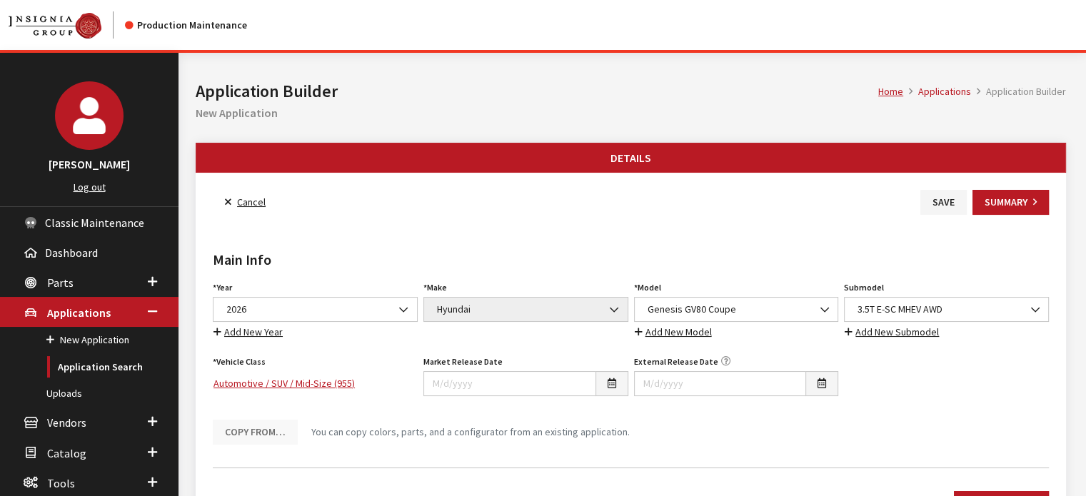
click at [383, 255] on h2 "Main Info" at bounding box center [631, 259] width 836 height 21
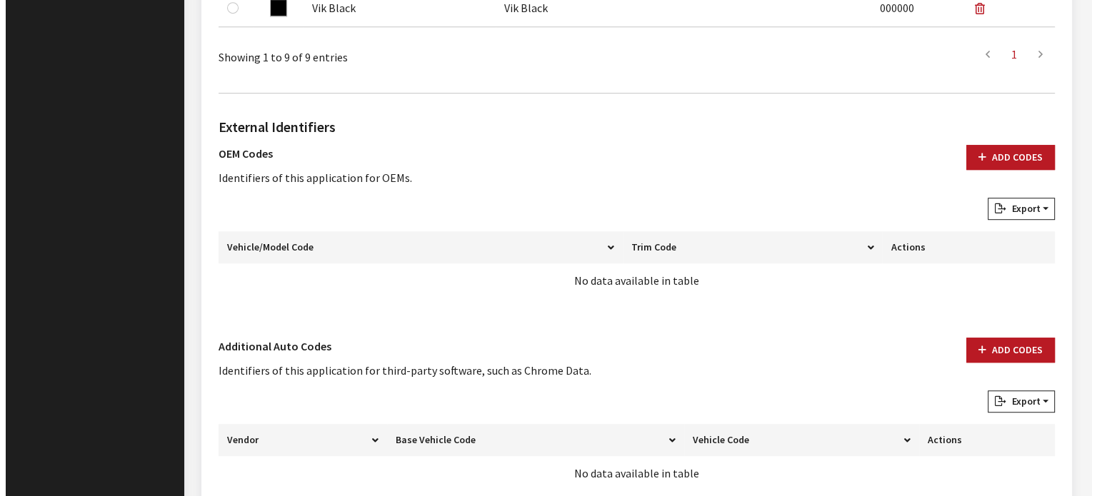
scroll to position [975, 0]
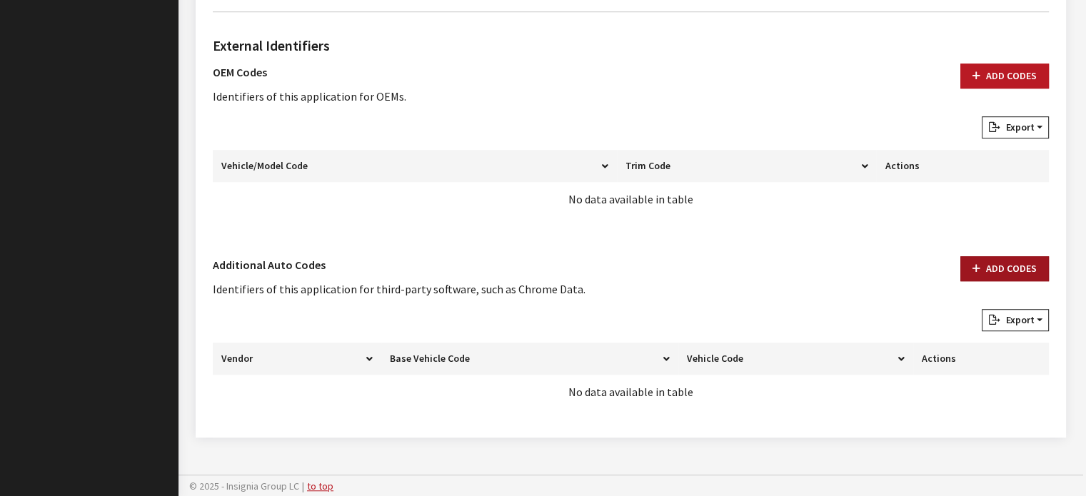
click at [997, 268] on button "Add Codes" at bounding box center [1004, 268] width 89 height 25
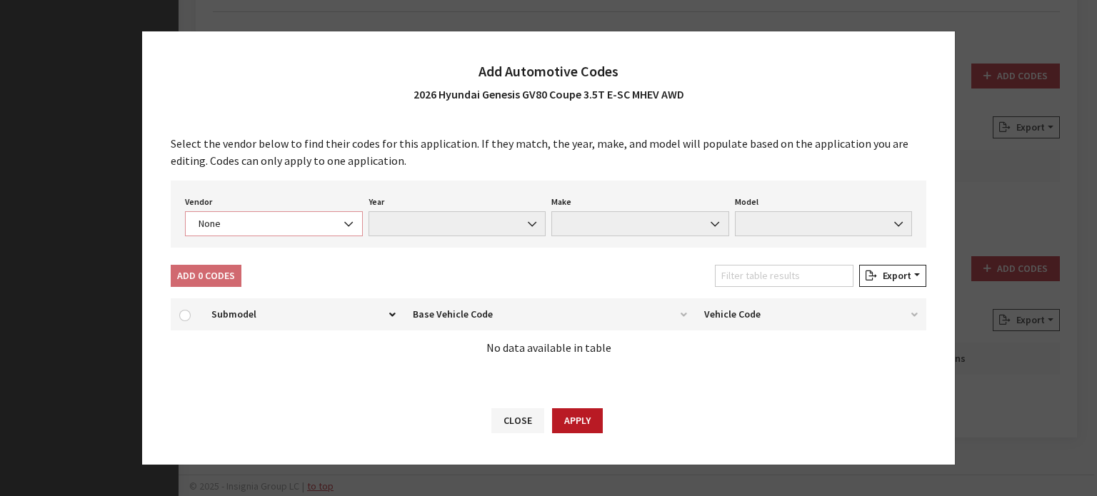
click at [278, 221] on span "None" at bounding box center [273, 223] width 159 height 15
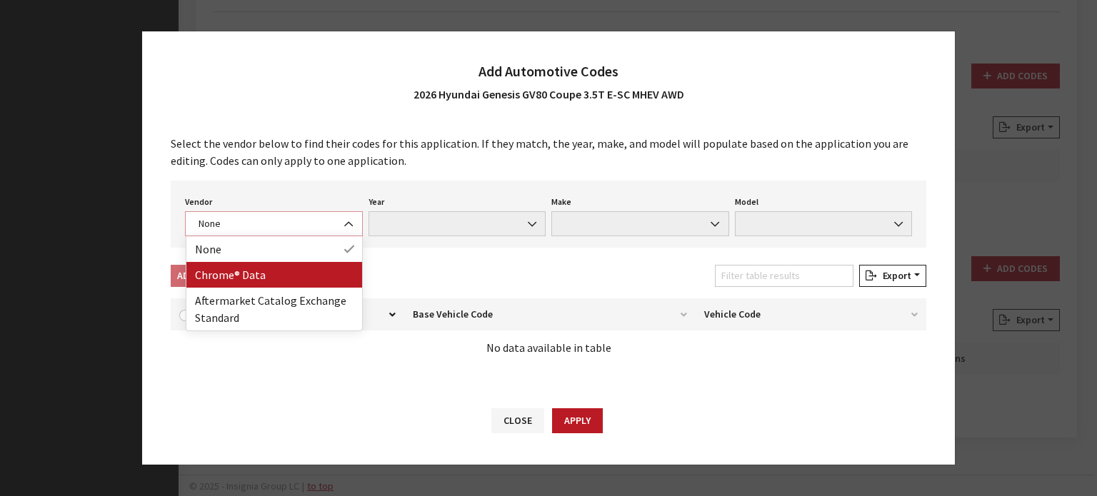
select select "4"
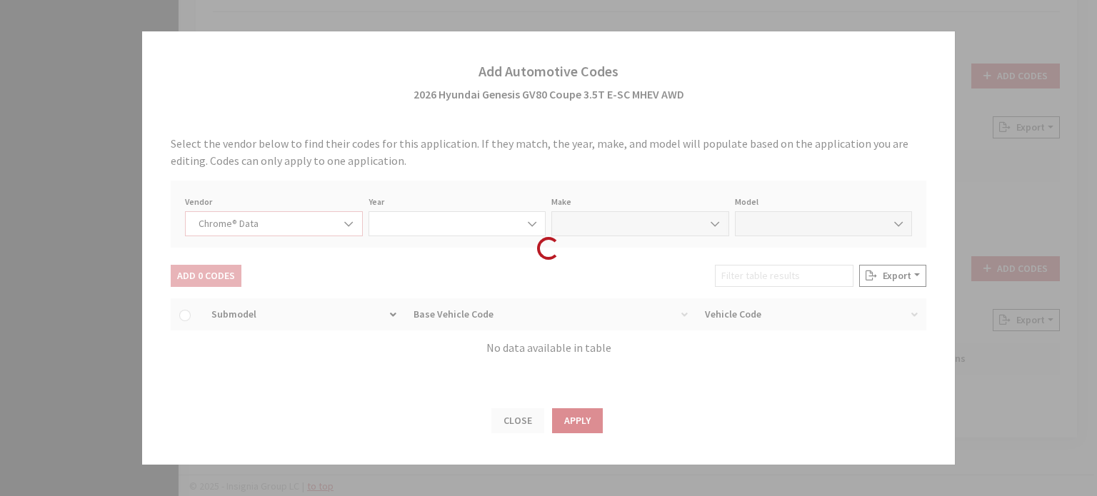
select select "2026"
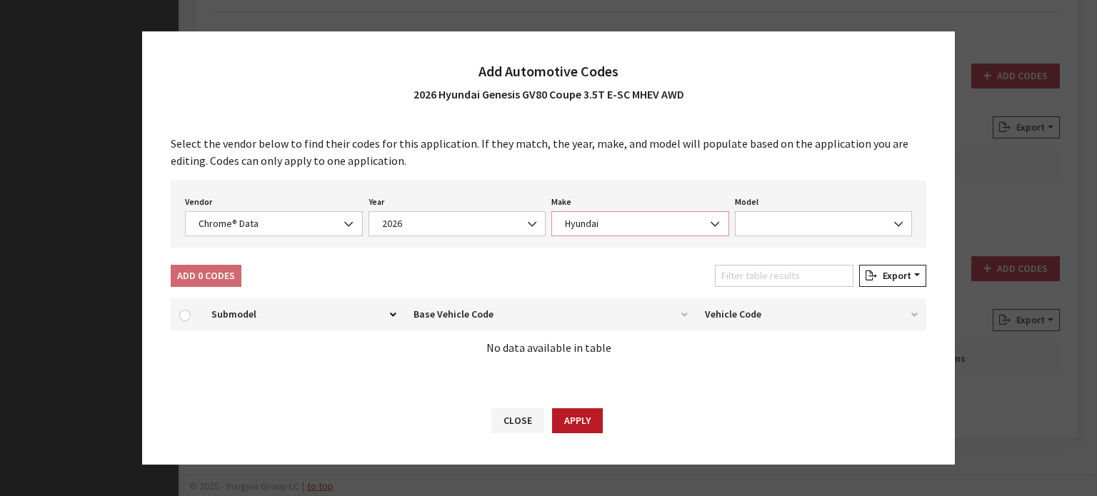
click at [572, 219] on span "Hyundai" at bounding box center [639, 223] width 159 height 15
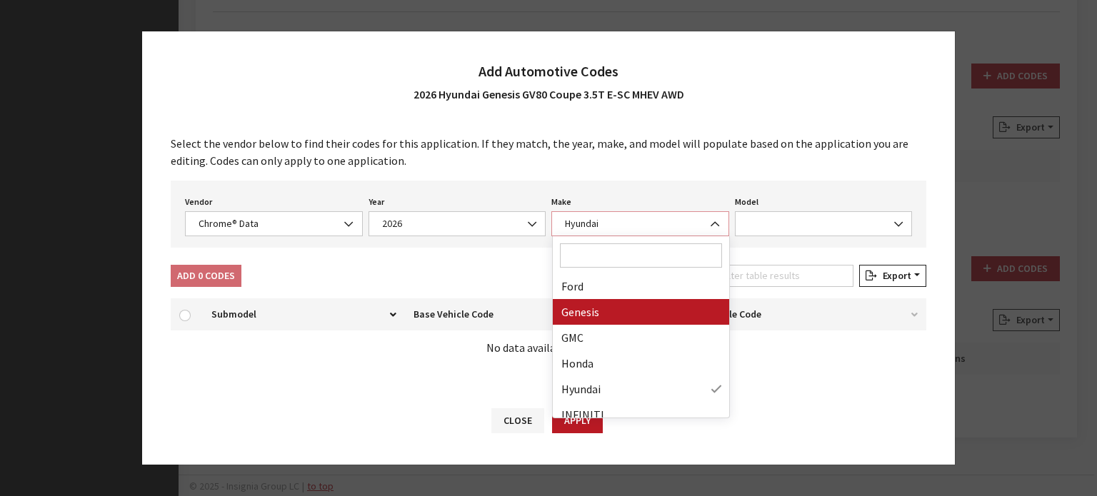
scroll to position [237, 0]
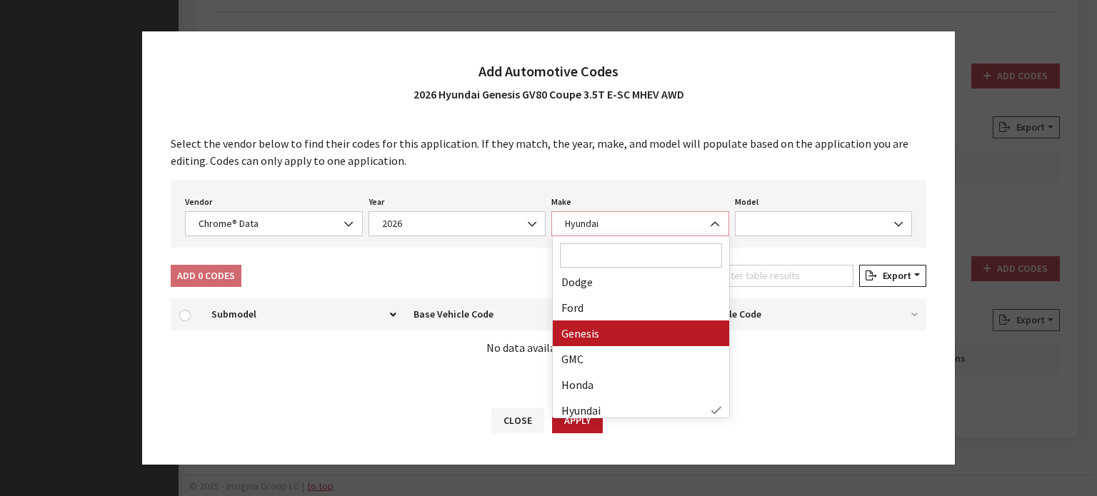
select select "62"
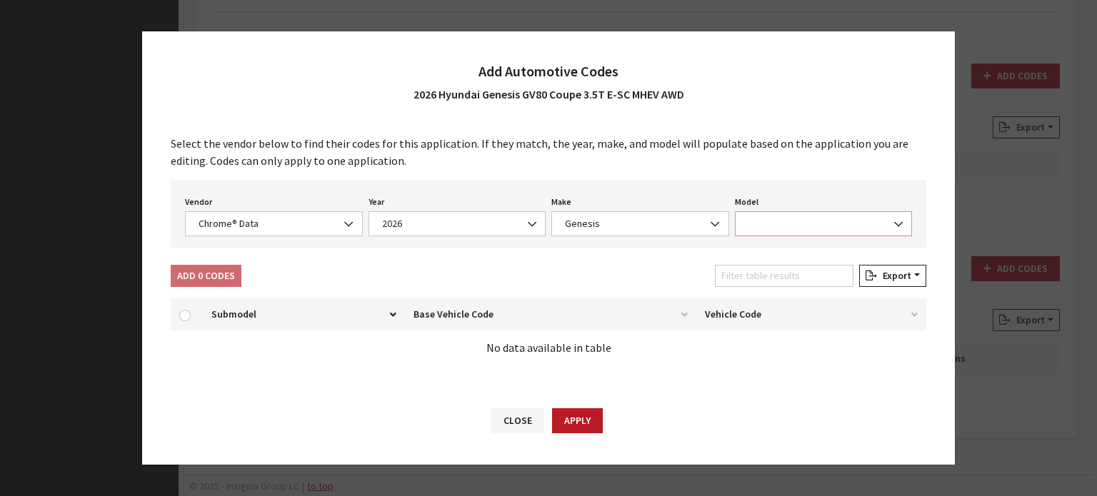
click at [780, 228] on span at bounding box center [824, 223] width 178 height 25
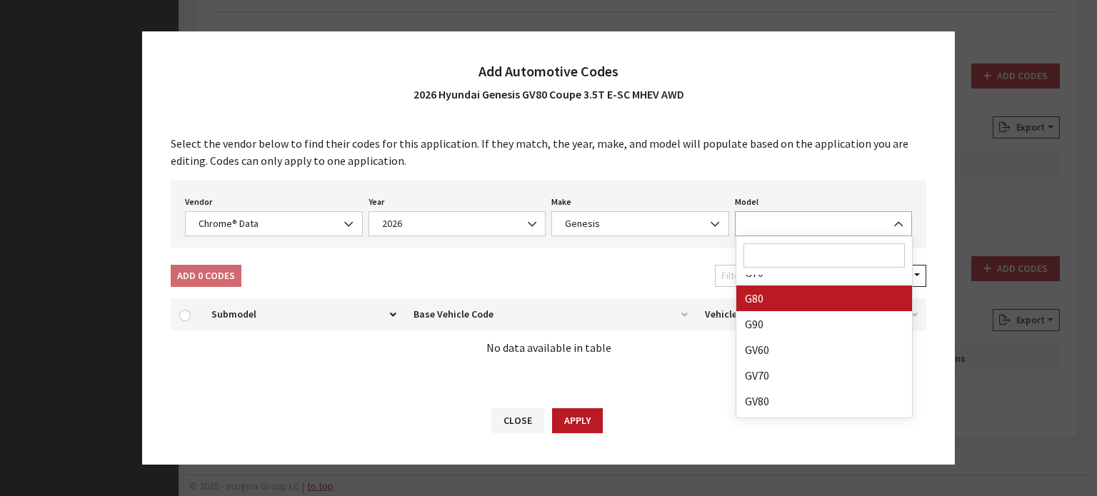
scroll to position [89, 0]
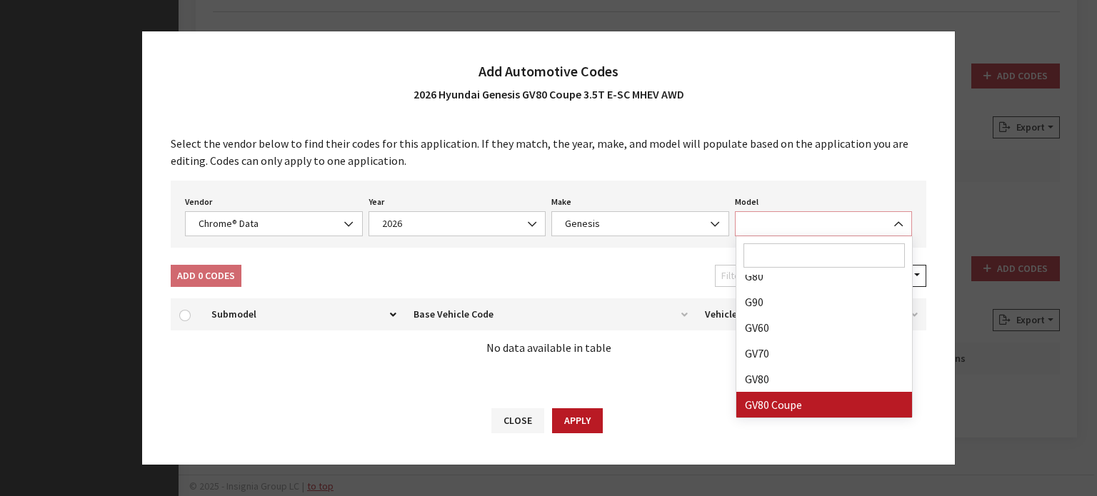
select select "72014"
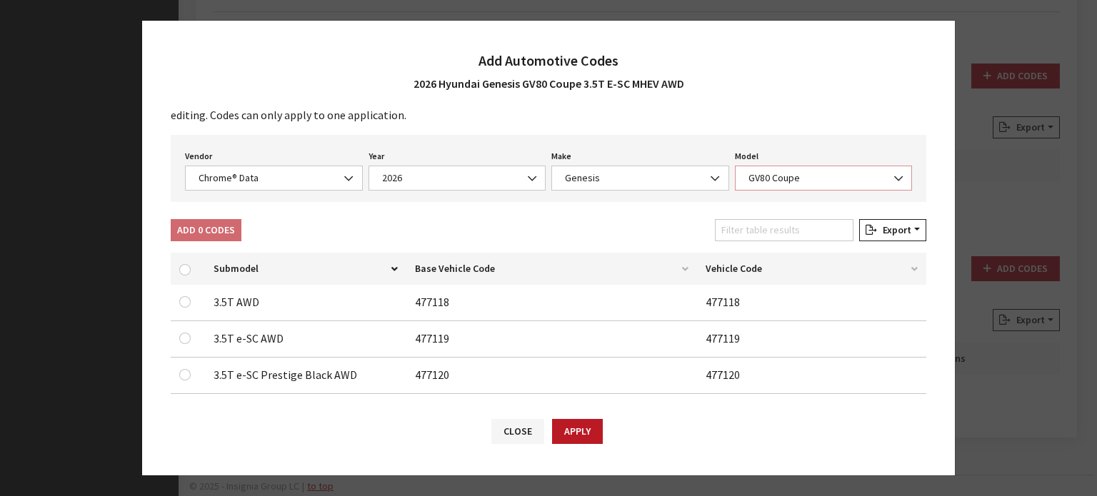
scroll to position [51, 0]
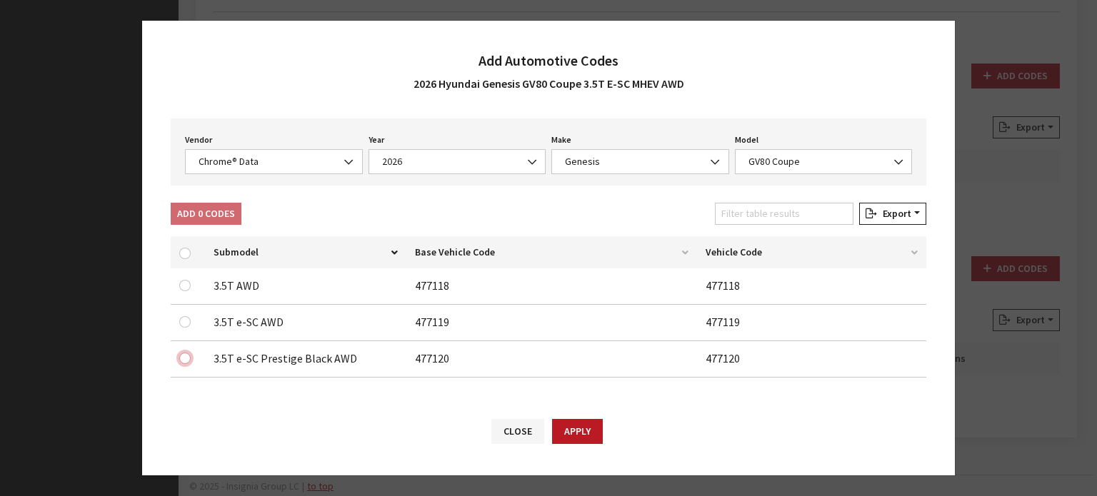
click at [183, 360] on input "checkbox" at bounding box center [184, 358] width 11 height 11
checkbox input "true"
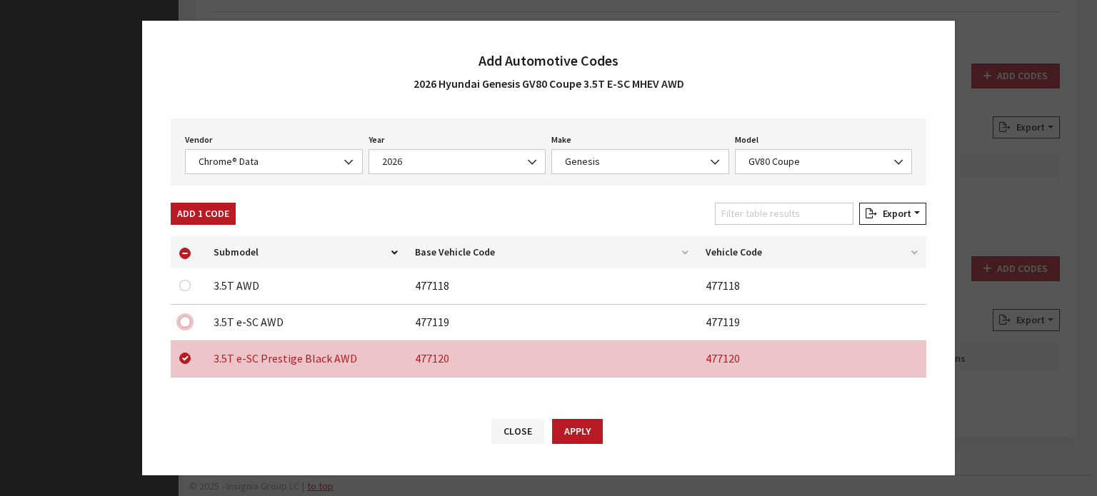
click at [186, 321] on input "checkbox" at bounding box center [184, 321] width 11 height 11
checkbox input "true"
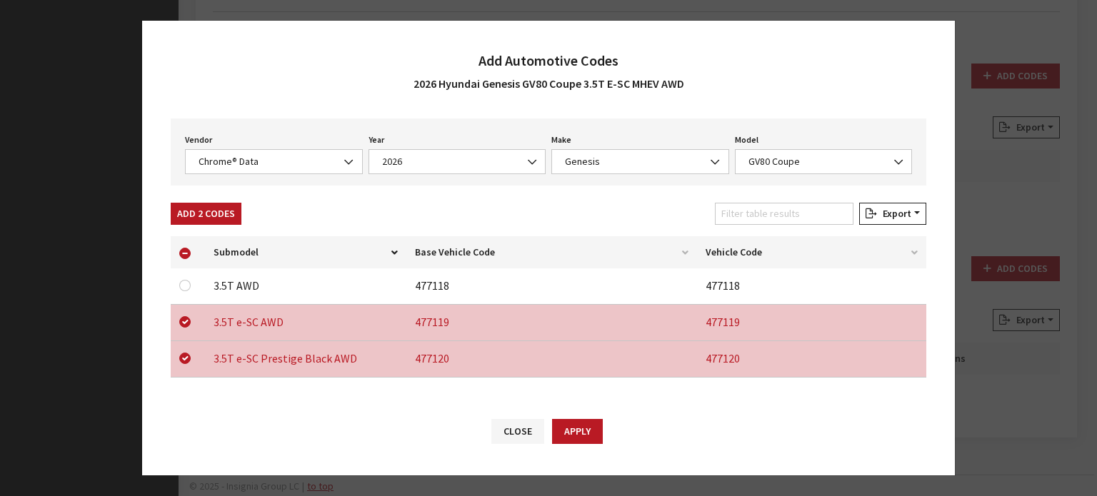
click at [183, 365] on td at bounding box center [188, 359] width 34 height 36
click at [183, 361] on input "checkbox" at bounding box center [184, 358] width 11 height 11
checkbox input "false"
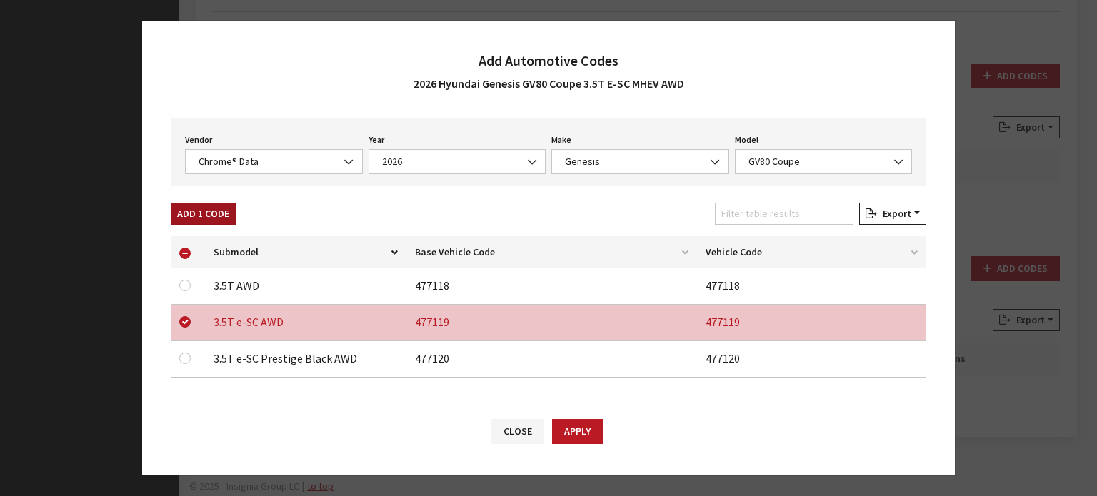
drag, startPoint x: 220, startPoint y: 196, endPoint x: 218, endPoint y: 210, distance: 13.7
click at [219, 198] on div "Select the vendor below to find their codes for this application. If they match…" at bounding box center [548, 255] width 813 height 291
click at [217, 211] on button "Add 1 Code" at bounding box center [203, 214] width 65 height 22
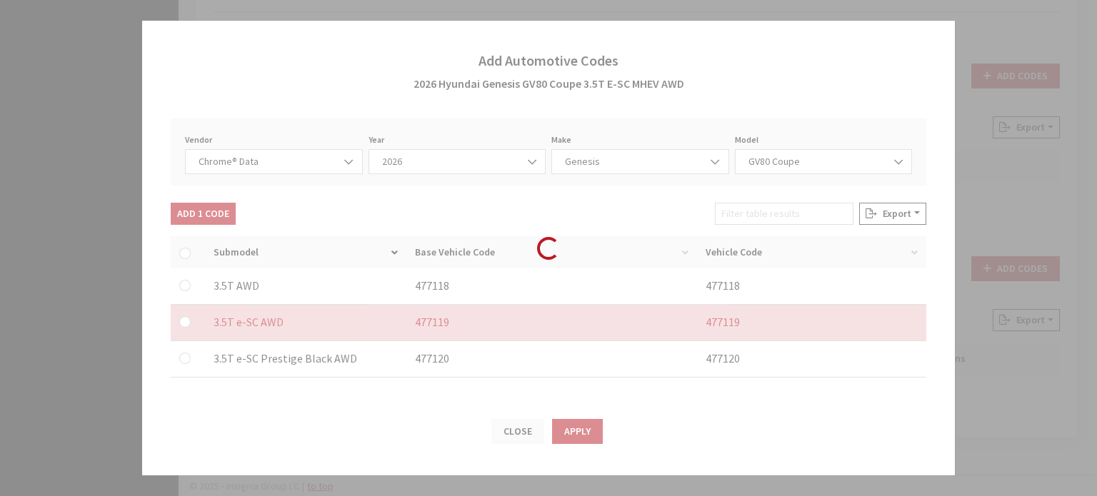
checkbox input "false"
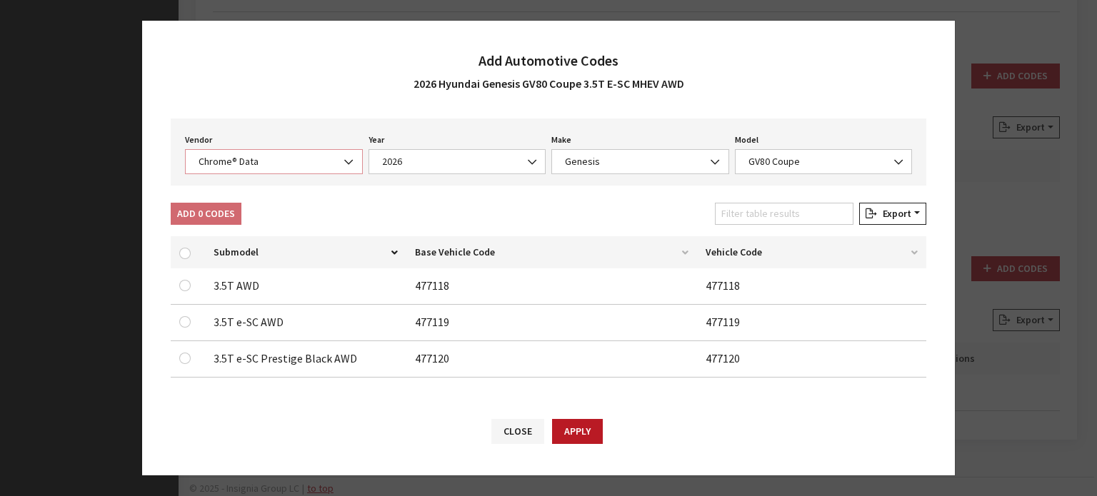
click at [293, 161] on span "Chrome® Data" at bounding box center [273, 161] width 159 height 15
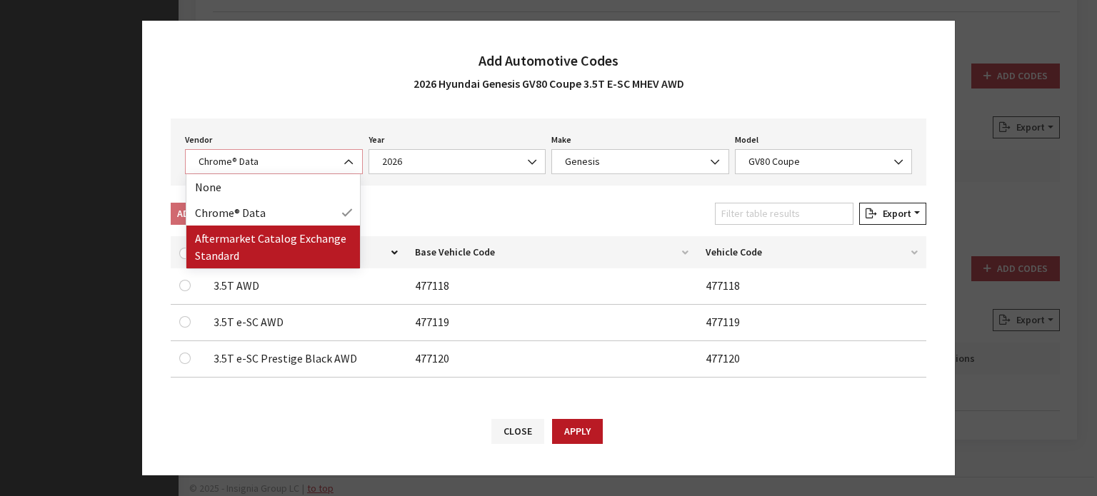
select select "2"
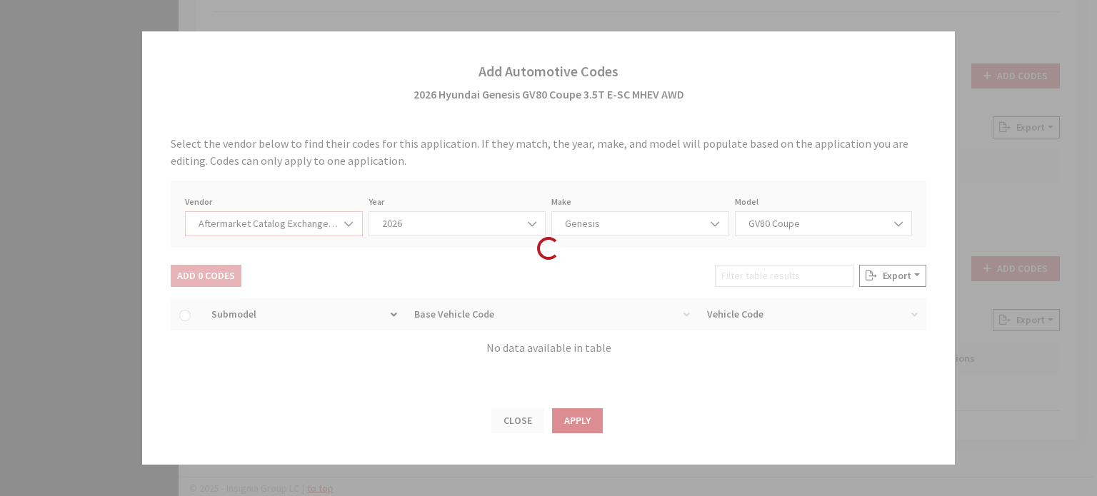
select select "2026"
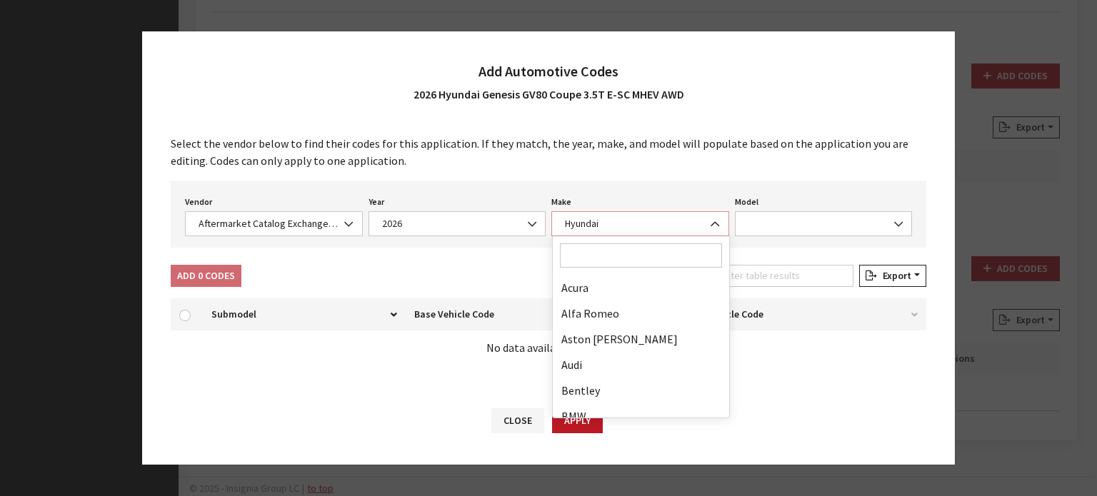
drag, startPoint x: 658, startPoint y: 218, endPoint x: 635, endPoint y: 266, distance: 53.0
click at [658, 218] on span "Hyundai" at bounding box center [639, 223] width 159 height 15
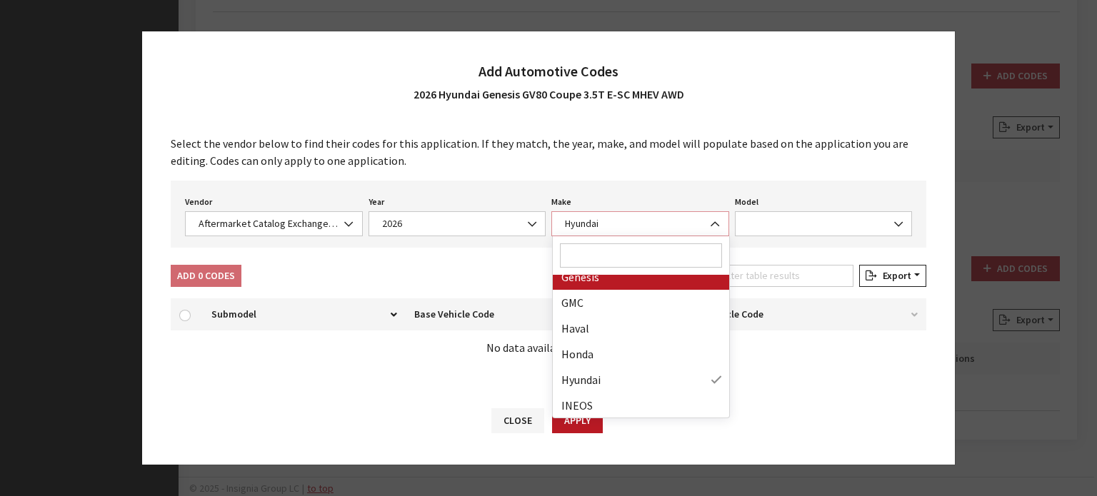
scroll to position [494, 0]
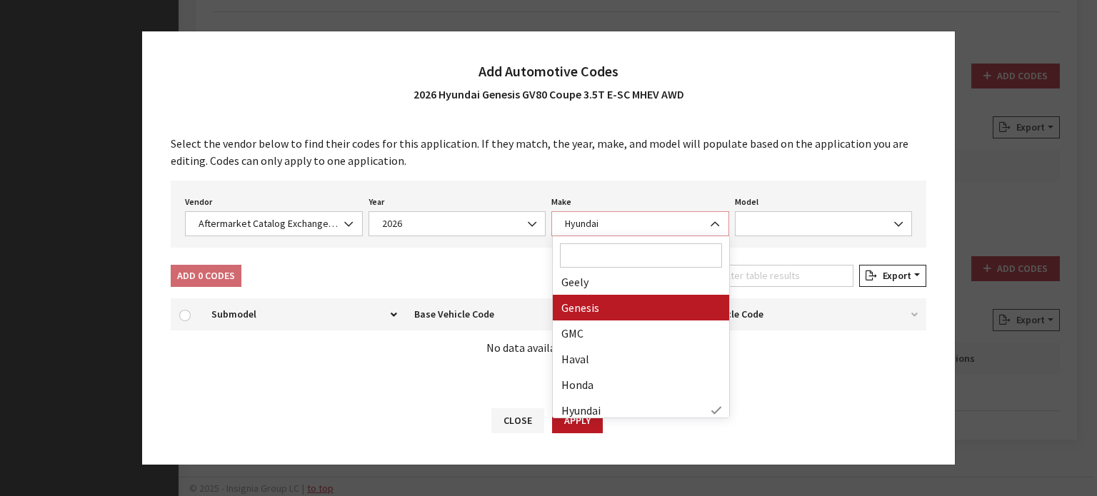
select select "1319"
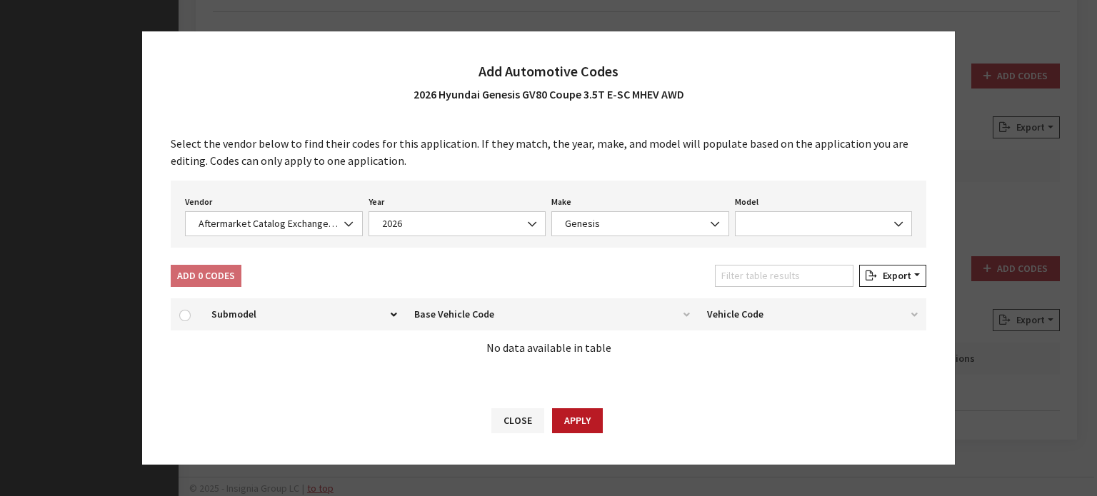
click at [787, 240] on div "Vendor None Chrome® Data Aftermarket Catalog Exchange Standard Aftermarket Cata…" at bounding box center [548, 214] width 755 height 67
click at [783, 219] on span at bounding box center [824, 223] width 178 height 25
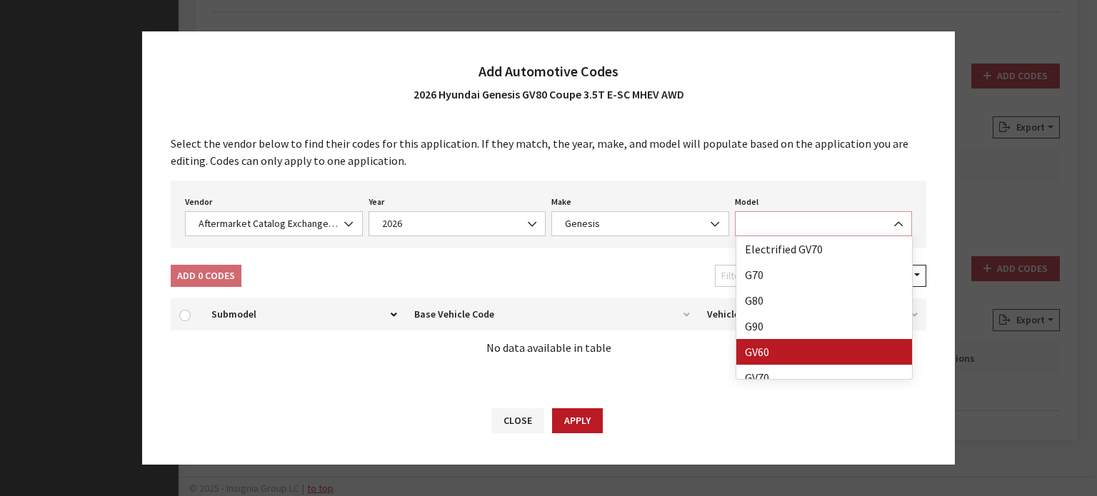
scroll to position [63, 0]
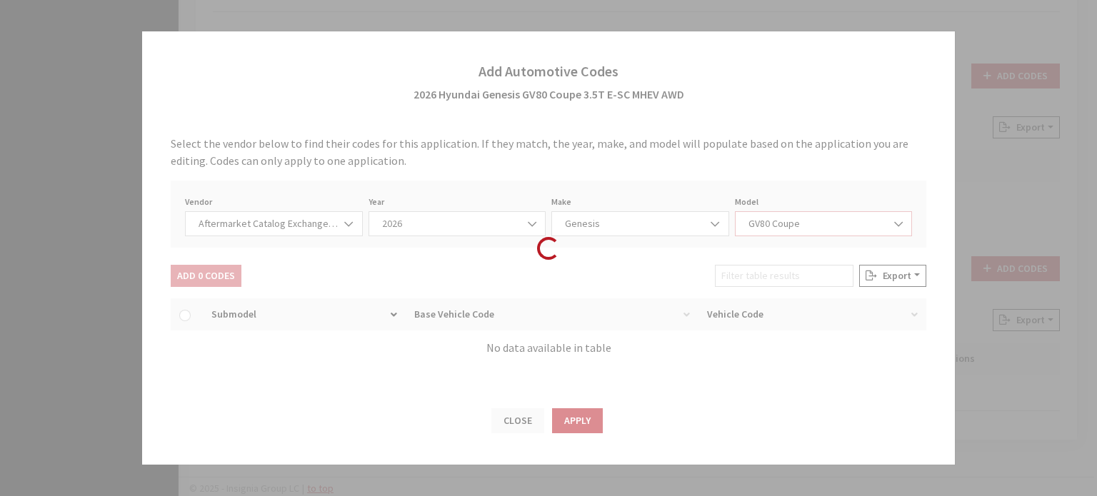
select select "33749"
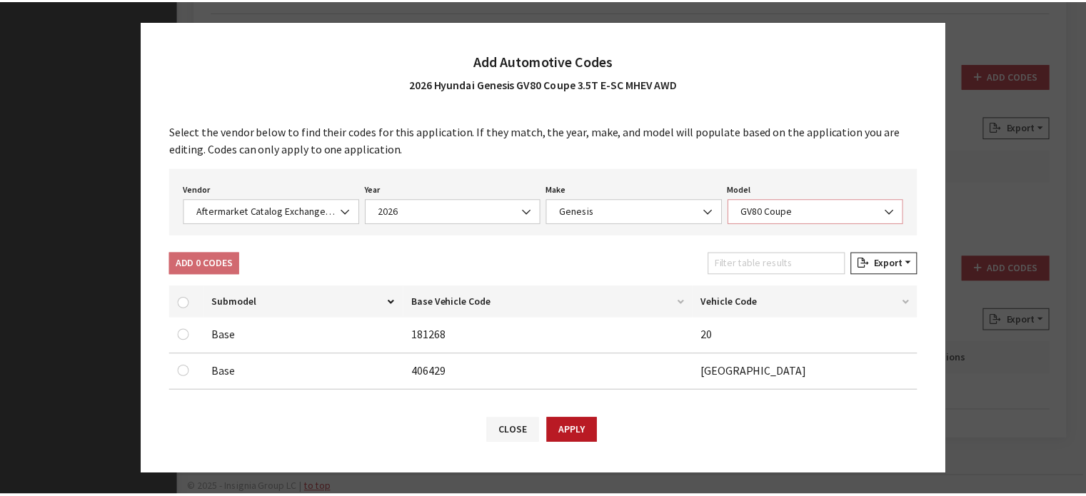
scroll to position [0, 0]
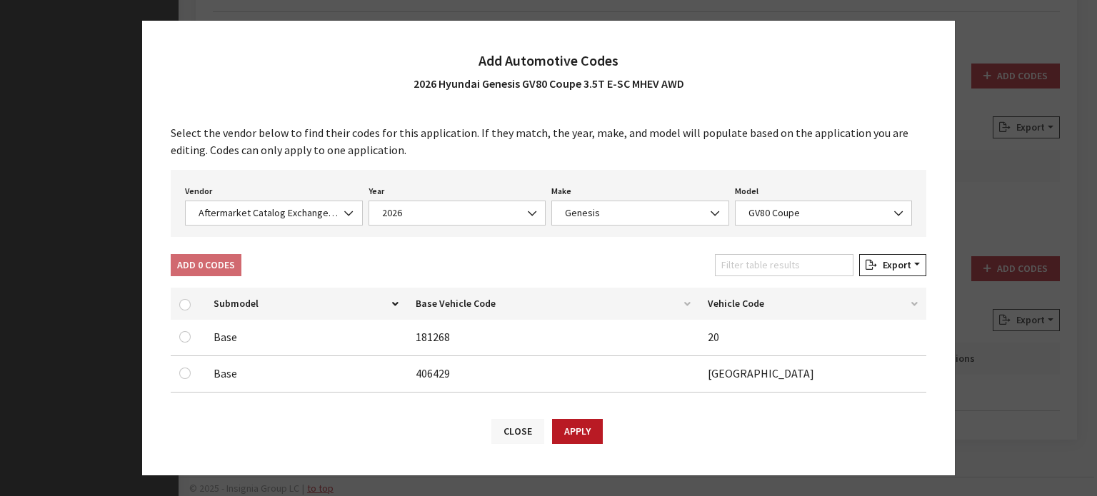
click at [518, 431] on button "Close" at bounding box center [517, 431] width 53 height 25
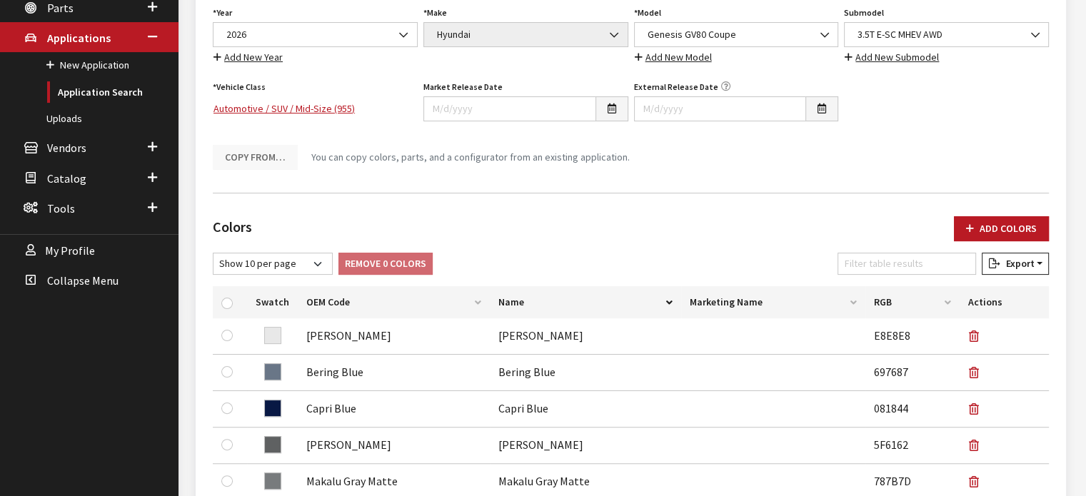
scroll to position [119, 0]
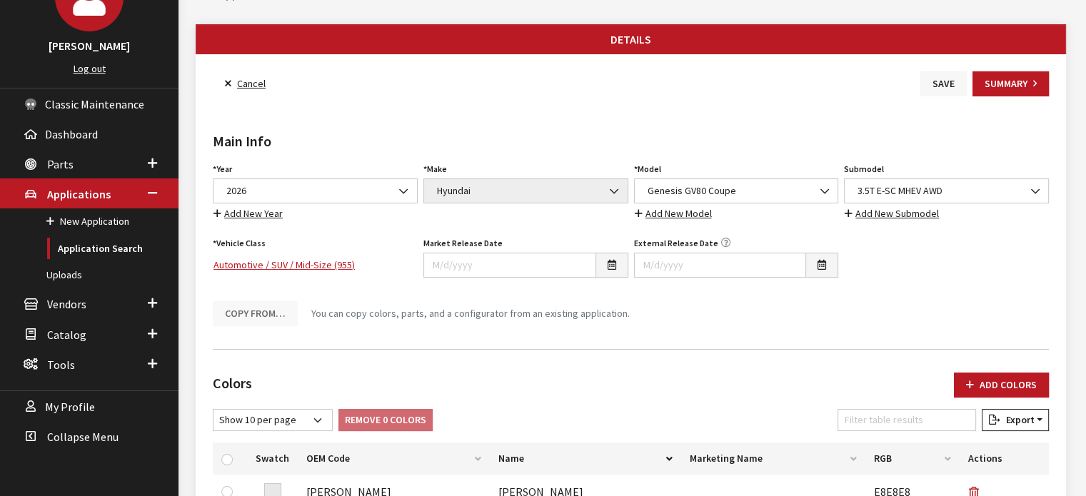
click at [935, 79] on button "Save" at bounding box center [943, 83] width 46 height 25
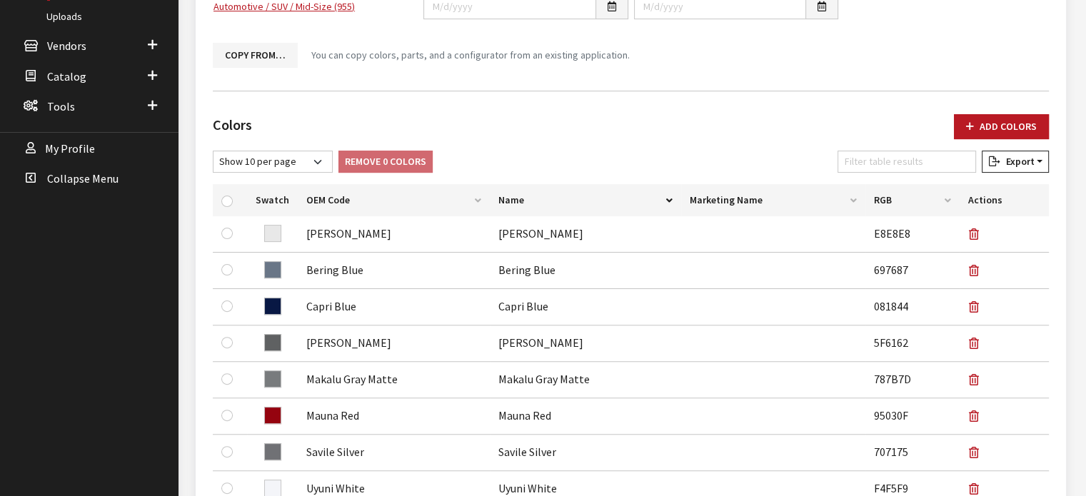
scroll to position [141, 0]
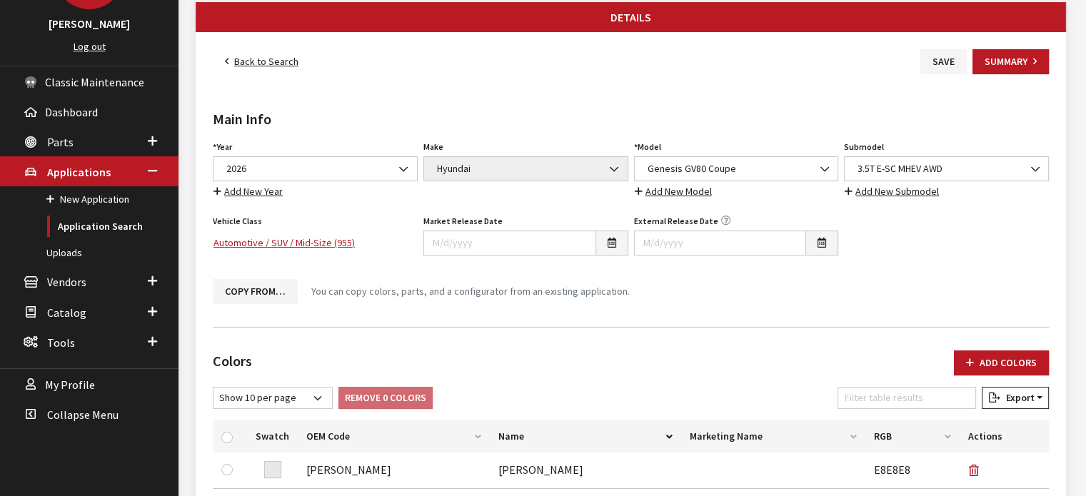
click at [940, 61] on button "Save" at bounding box center [943, 61] width 46 height 25
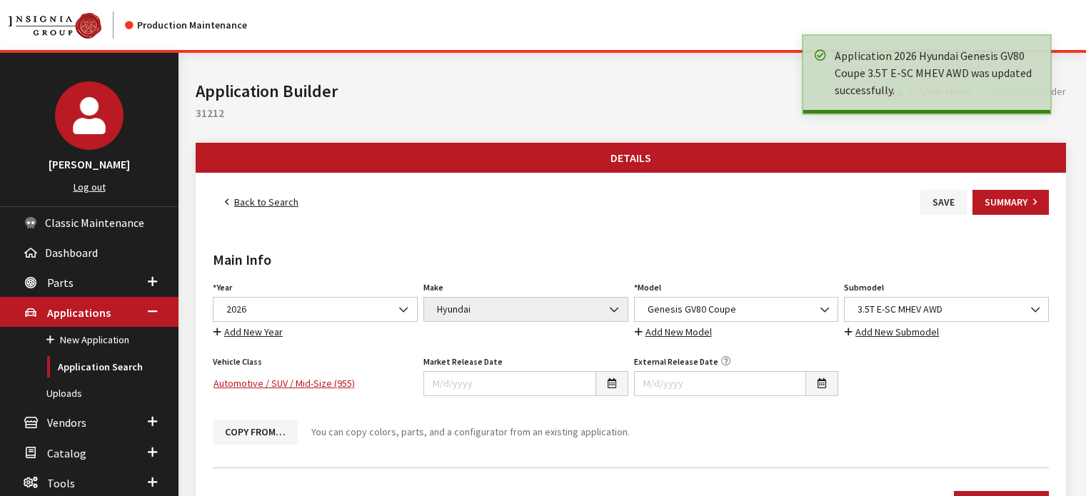
click at [243, 206] on link "Back to Search" at bounding box center [262, 202] width 98 height 25
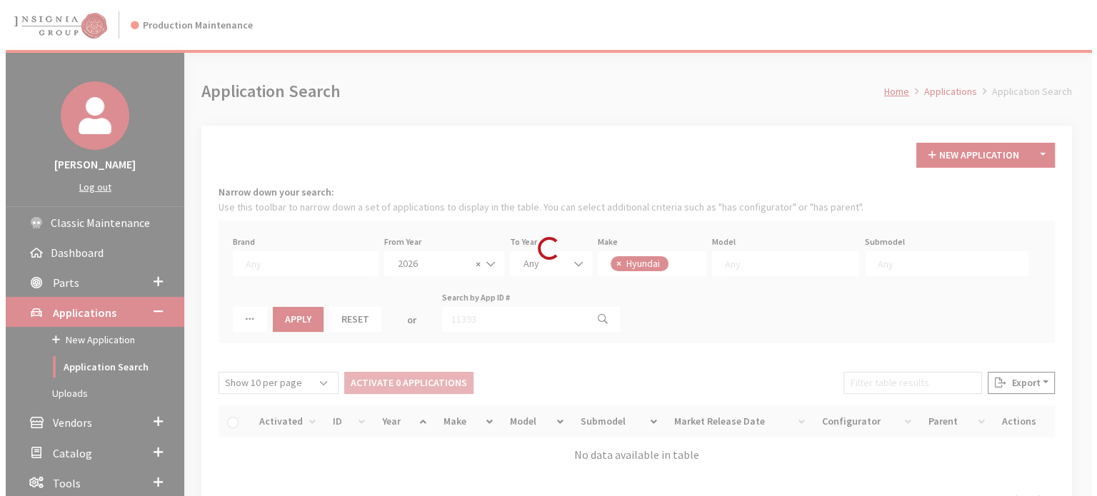
scroll to position [115, 0]
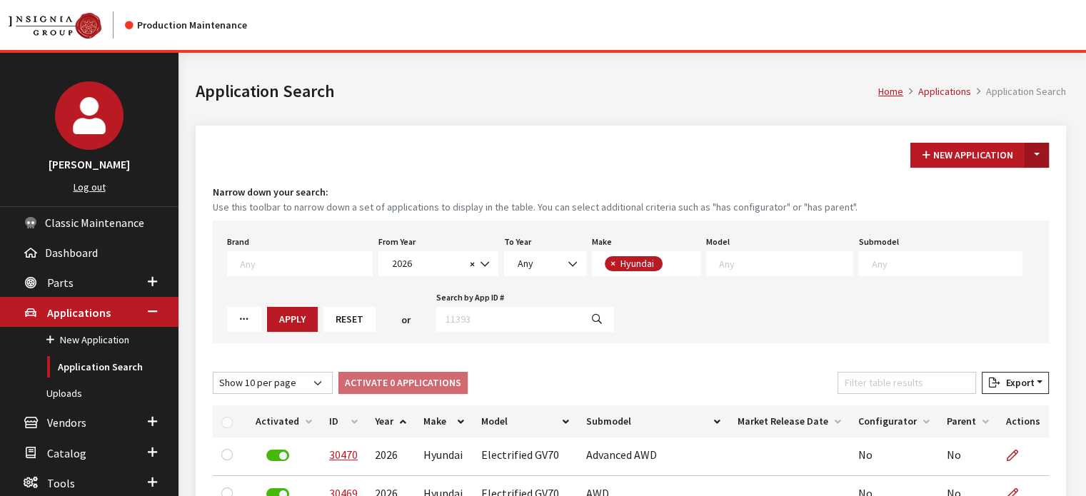
click at [1044, 149] on button "Toggle Dropdown" at bounding box center [1037, 155] width 24 height 25
click at [1007, 183] on button "New From Existing..." at bounding box center [987, 185] width 123 height 25
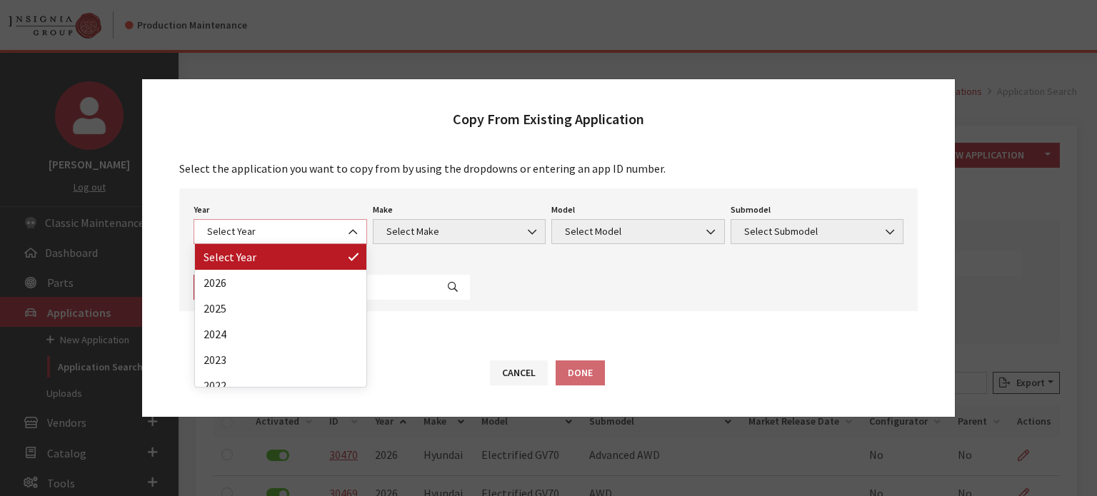
drag, startPoint x: 317, startPoint y: 231, endPoint x: 320, endPoint y: 257, distance: 25.9
click at [316, 231] on span "Select Year" at bounding box center [280, 231] width 155 height 15
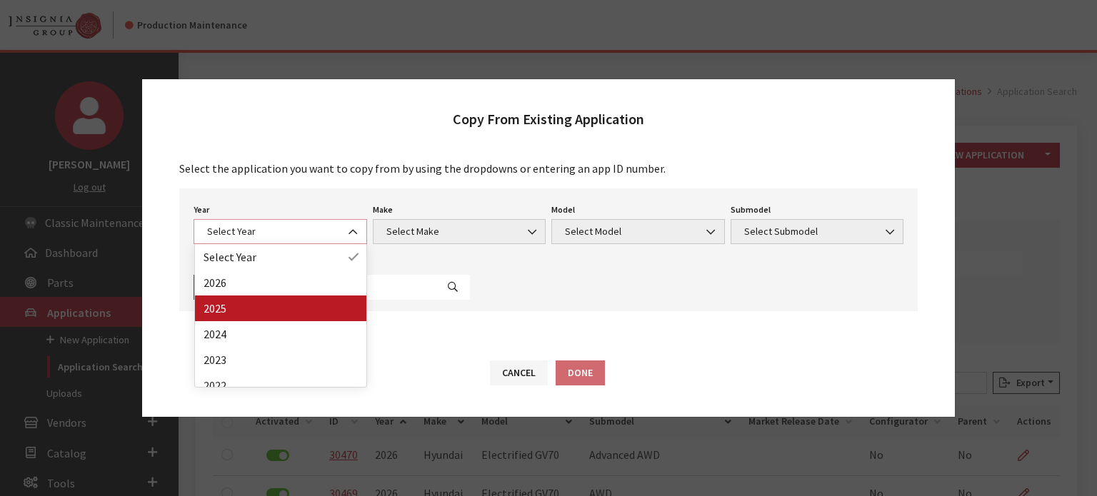
select select "43"
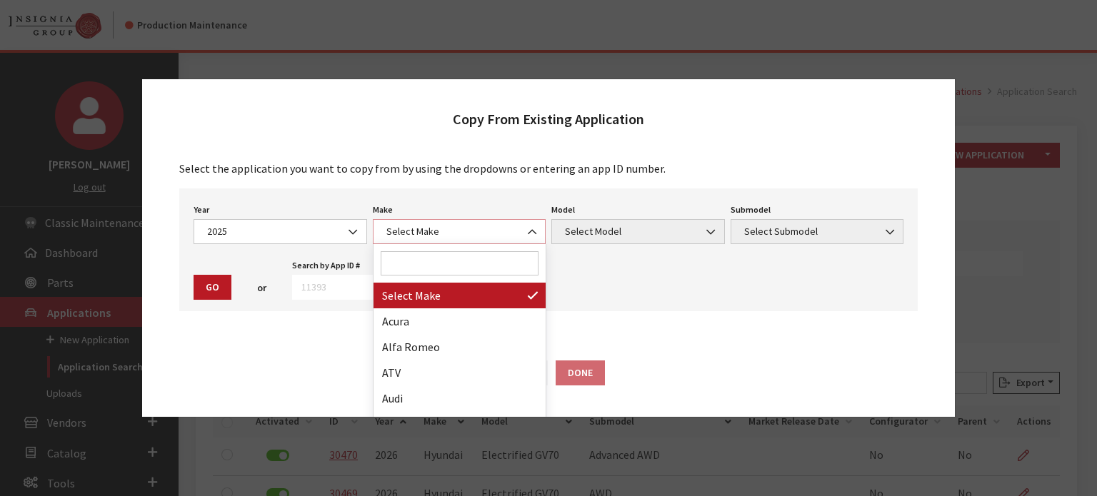
click at [508, 227] on span "Select Make" at bounding box center [459, 231] width 155 height 15
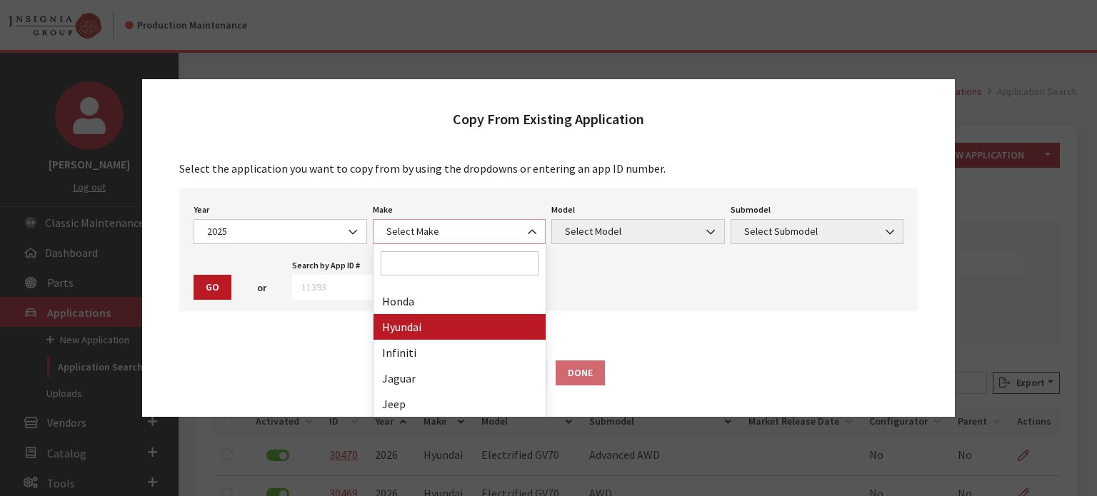
scroll to position [357, 0]
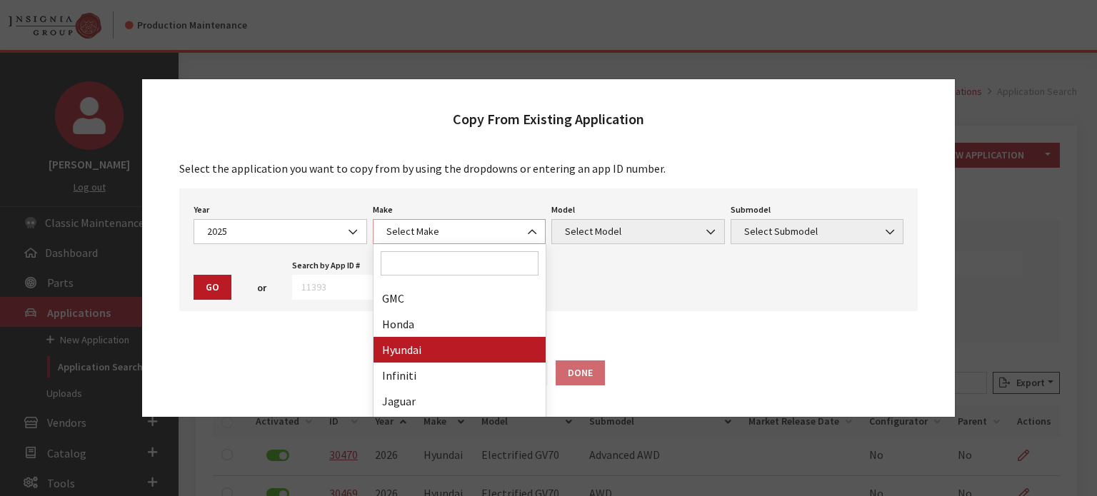
select select "30"
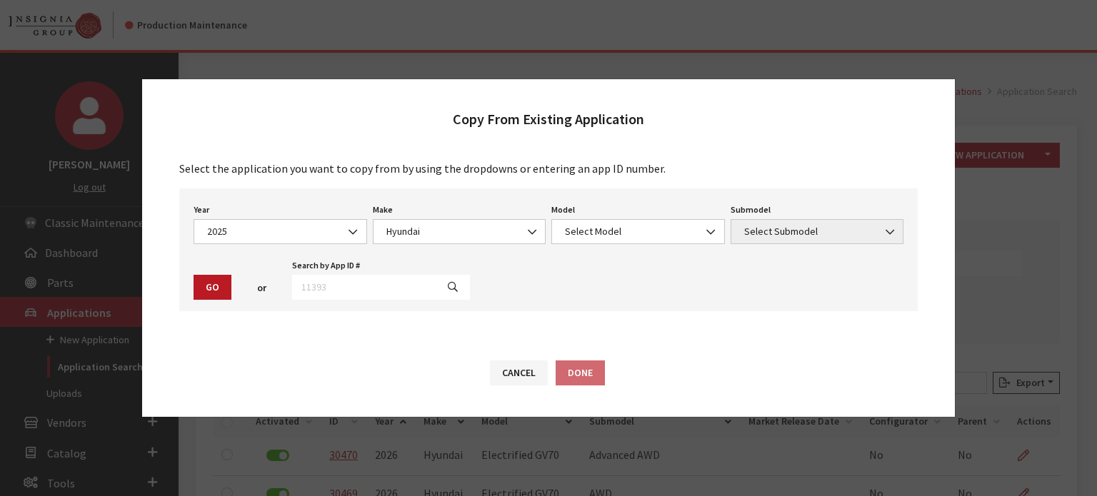
click at [617, 248] on div "Year Select Year 2026 2025 2024 2023 2022 2021 2020 2019 2018 2017 2016 2015 20…" at bounding box center [548, 249] width 738 height 123
click at [610, 221] on span "Select Model" at bounding box center [637, 231] width 173 height 25
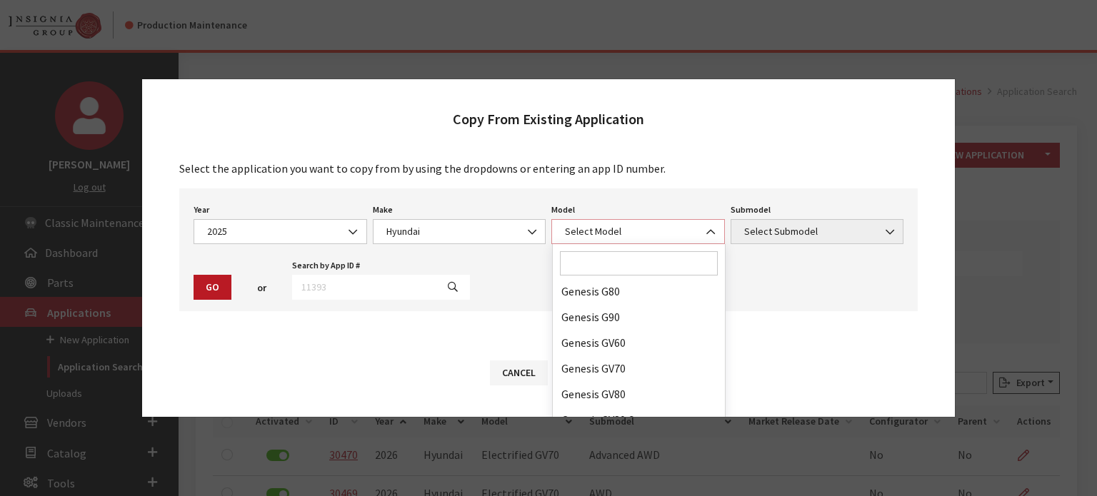
scroll to position [143, 0]
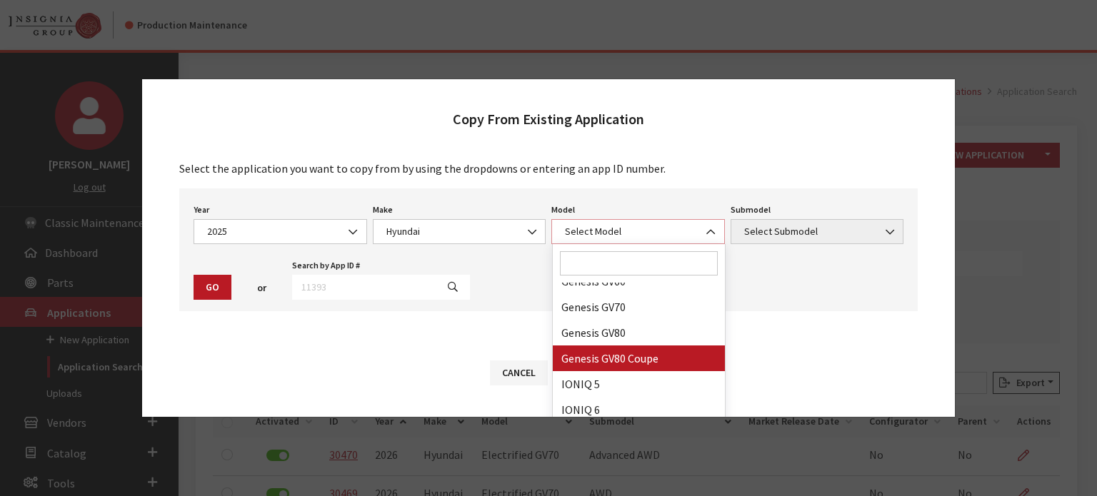
select select "1403"
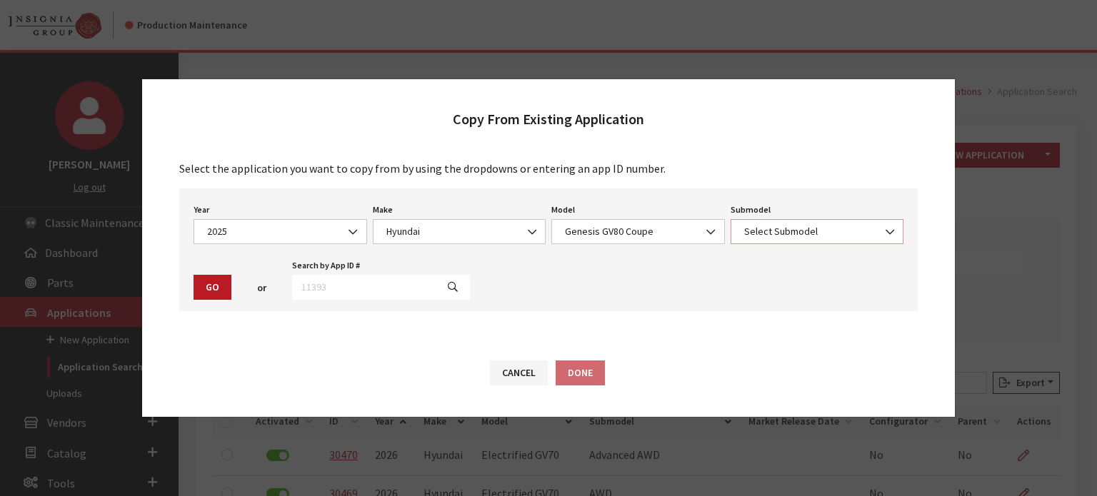
click at [824, 228] on span "Select Submodel" at bounding box center [817, 231] width 155 height 15
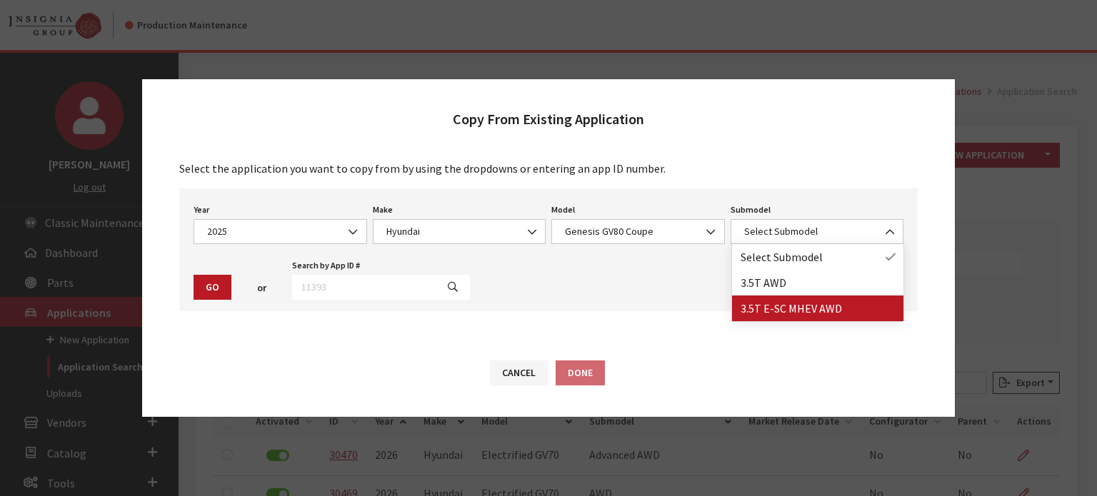
drag, startPoint x: 814, startPoint y: 289, endPoint x: 814, endPoint y: 301, distance: 11.4
select select "4599"
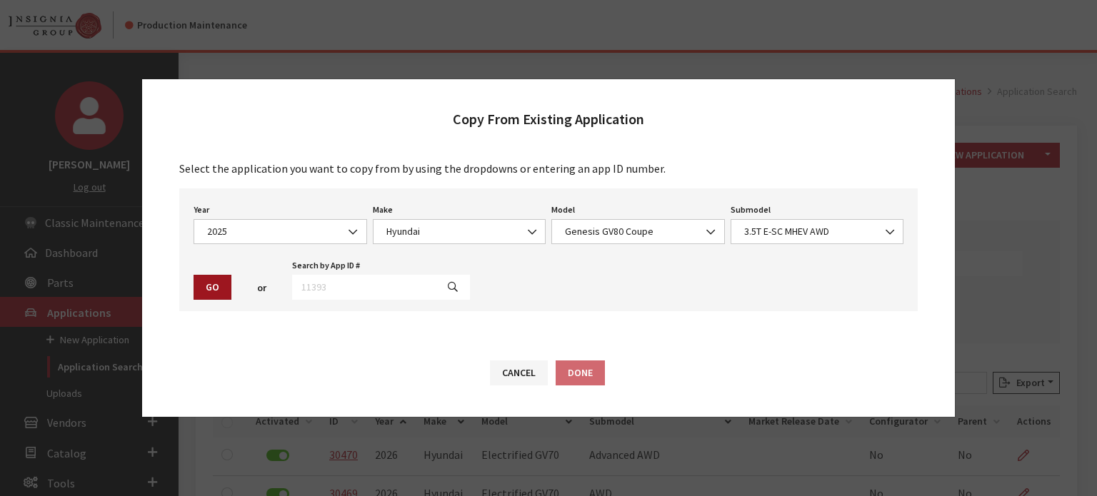
click at [218, 286] on button "Go" at bounding box center [212, 287] width 38 height 25
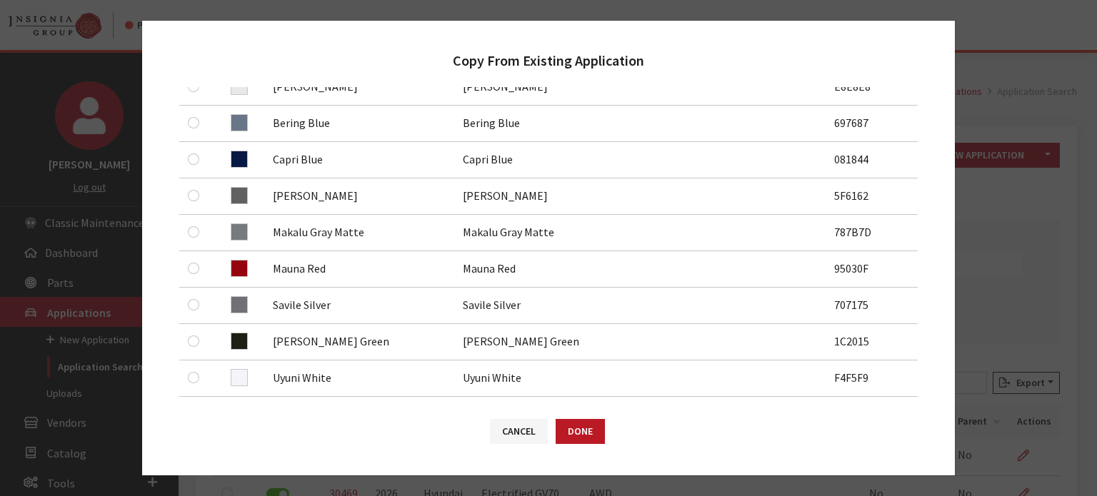
scroll to position [428, 0]
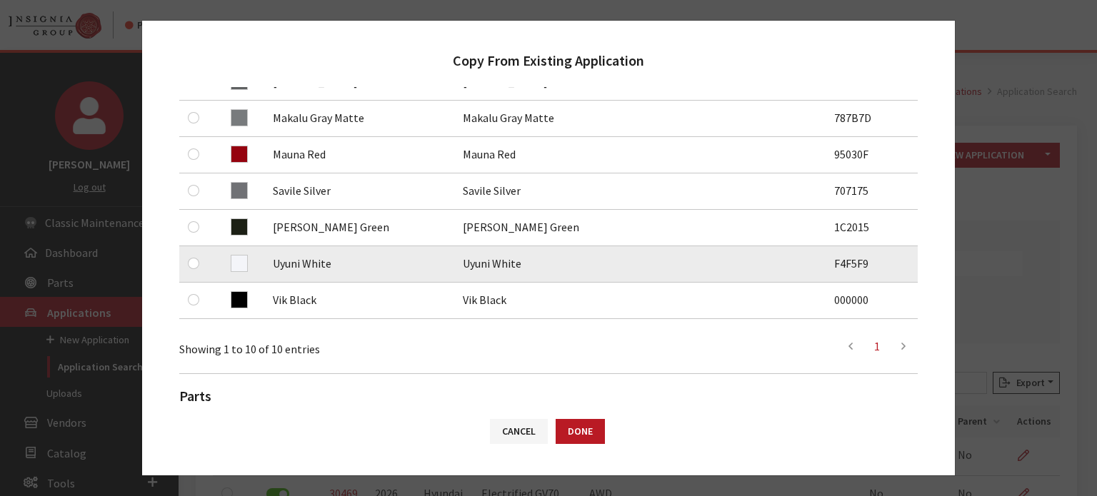
click at [194, 257] on div at bounding box center [196, 263] width 17 height 17
click at [194, 258] on input "checkbox" at bounding box center [193, 263] width 11 height 11
checkbox input "true"
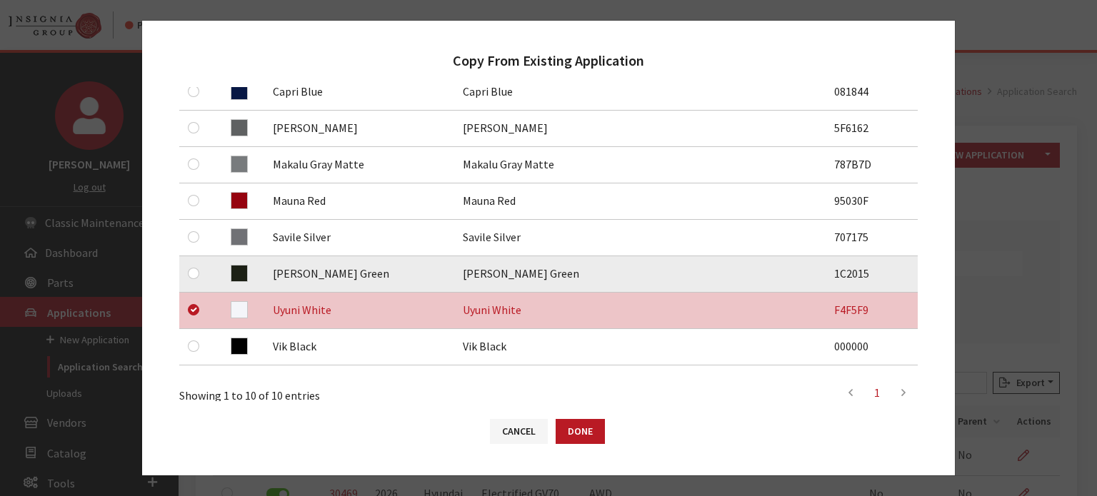
scroll to position [357, 0]
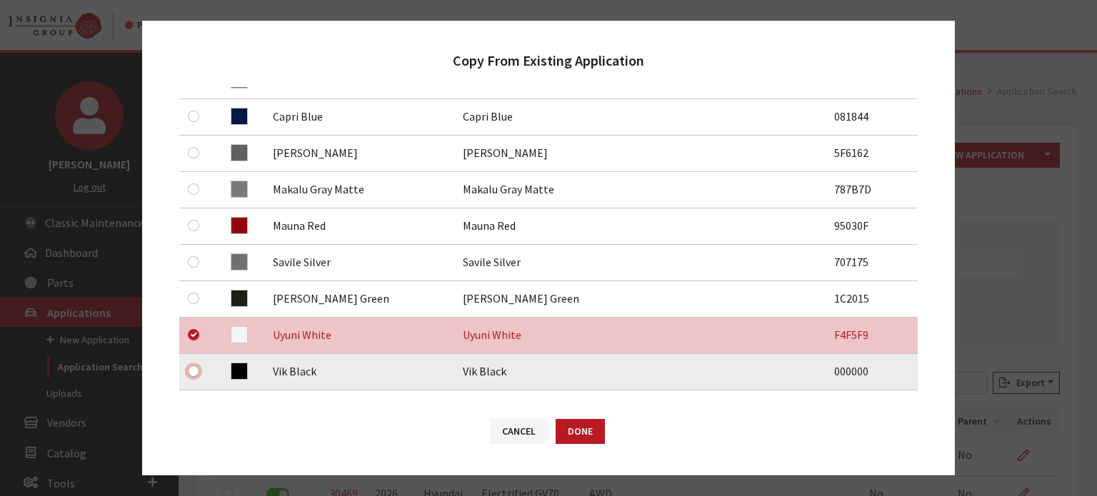
click at [191, 376] on input "checkbox" at bounding box center [193, 371] width 11 height 11
checkbox input "true"
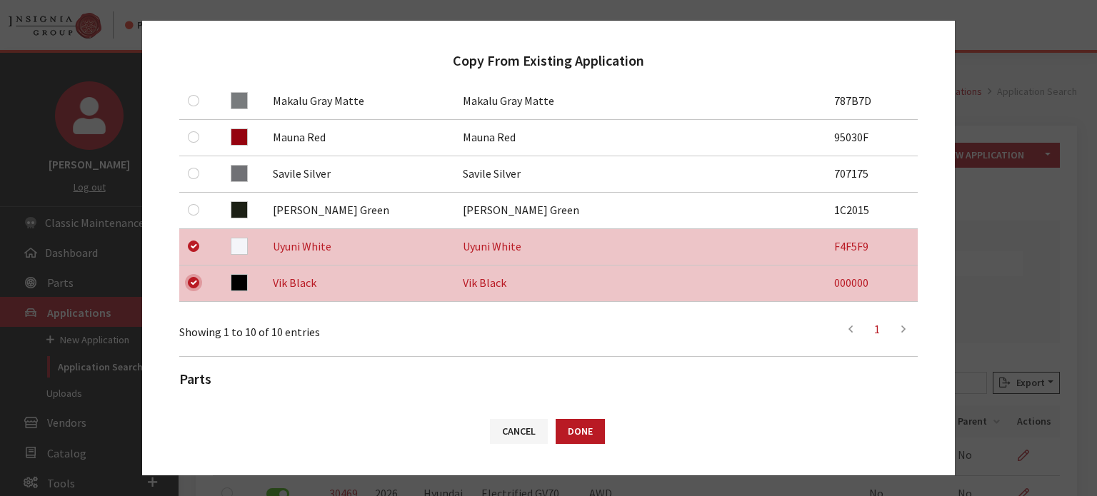
scroll to position [598, 0]
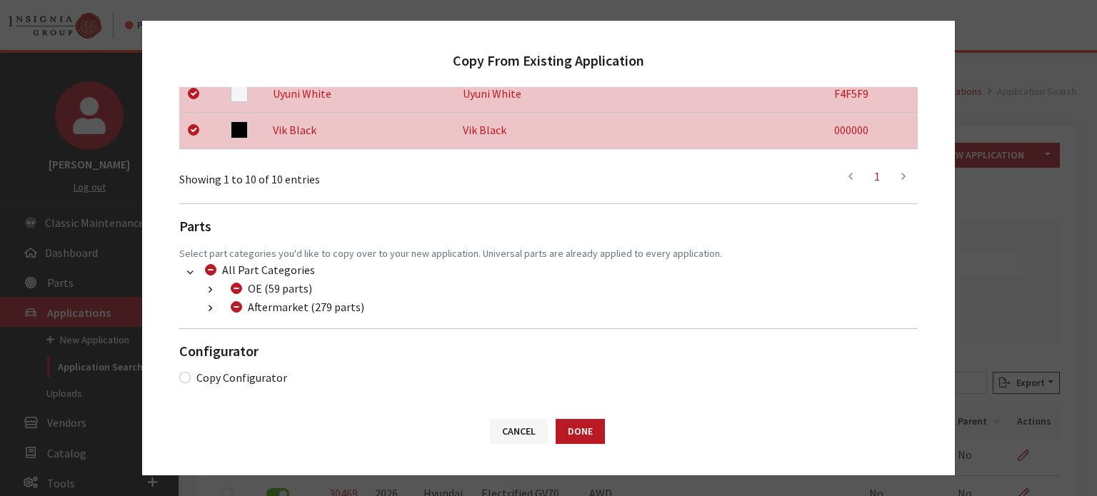
click at [205, 306] on button "button" at bounding box center [210, 309] width 28 height 16
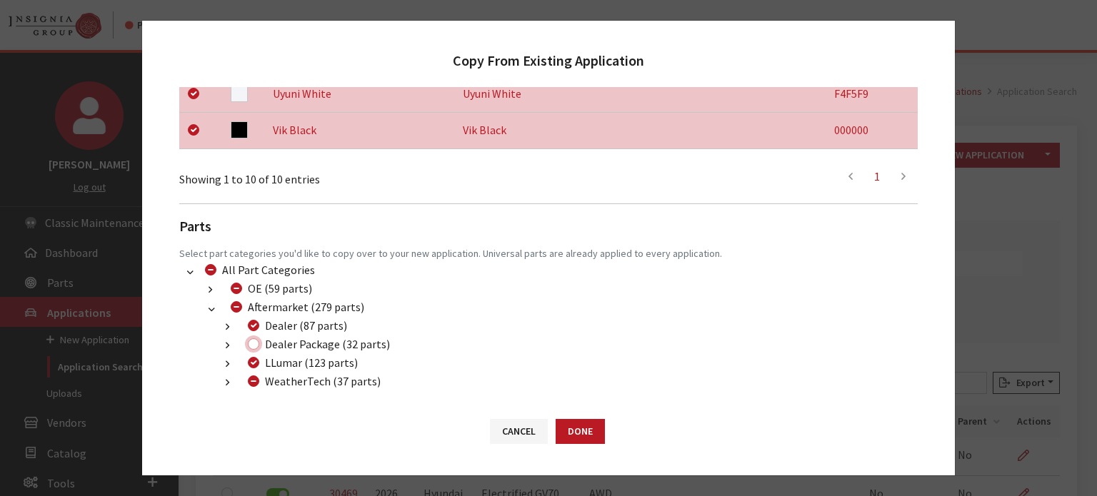
drag, startPoint x: 254, startPoint y: 348, endPoint x: 255, endPoint y: 366, distance: 17.9
click at [255, 348] on input "Dealer Package (32 parts)" at bounding box center [253, 343] width 11 height 11
checkbox input "true"
click at [251, 374] on div "WeatherTech (37 parts)" at bounding box center [311, 381] width 137 height 17
click at [253, 380] on input "WeatherTech (37 parts)" at bounding box center [253, 381] width 11 height 11
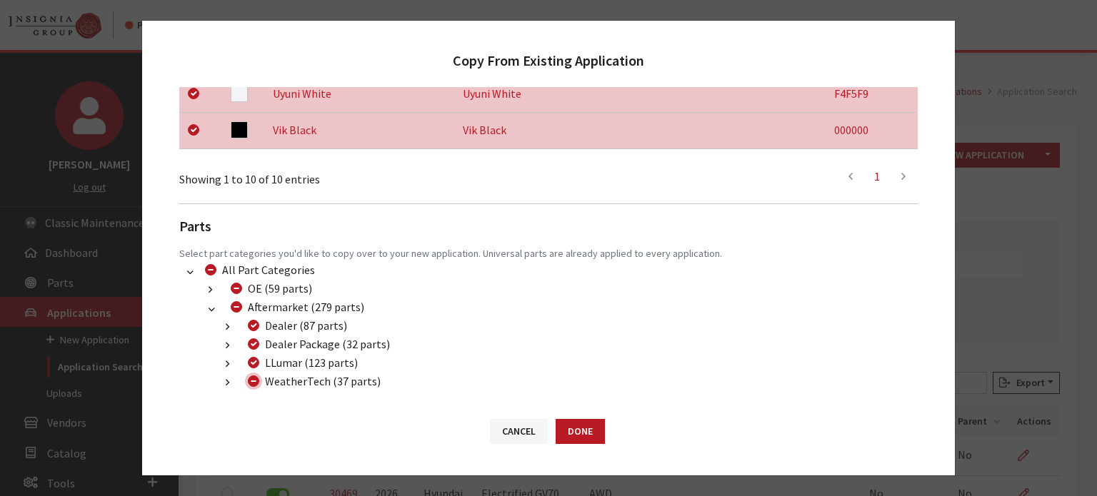
checkbox input "true"
click at [253, 380] on input "WeatherTech (37 parts)" at bounding box center [253, 381] width 11 height 11
checkbox input "false"
click at [568, 435] on button "Done" at bounding box center [579, 431] width 49 height 25
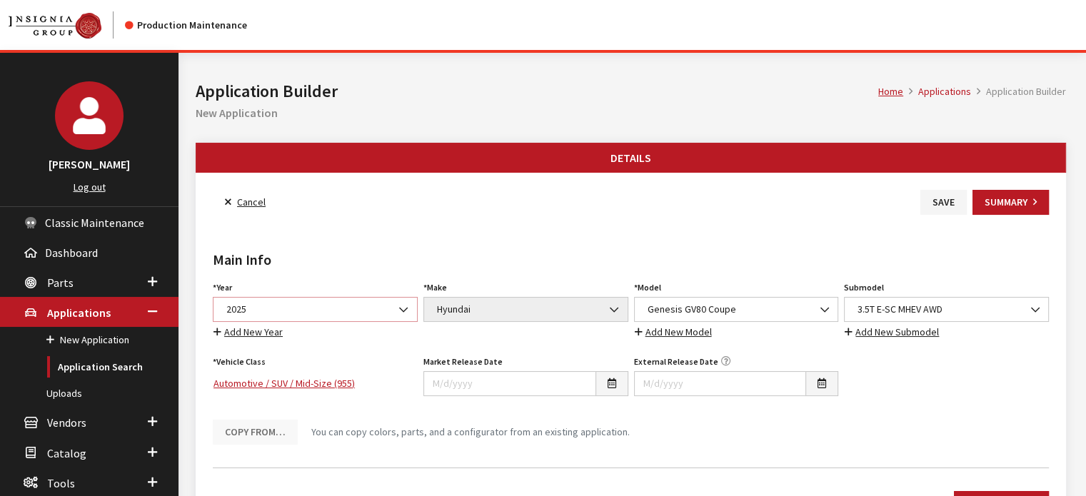
click at [331, 312] on span "2025" at bounding box center [315, 309] width 186 height 15
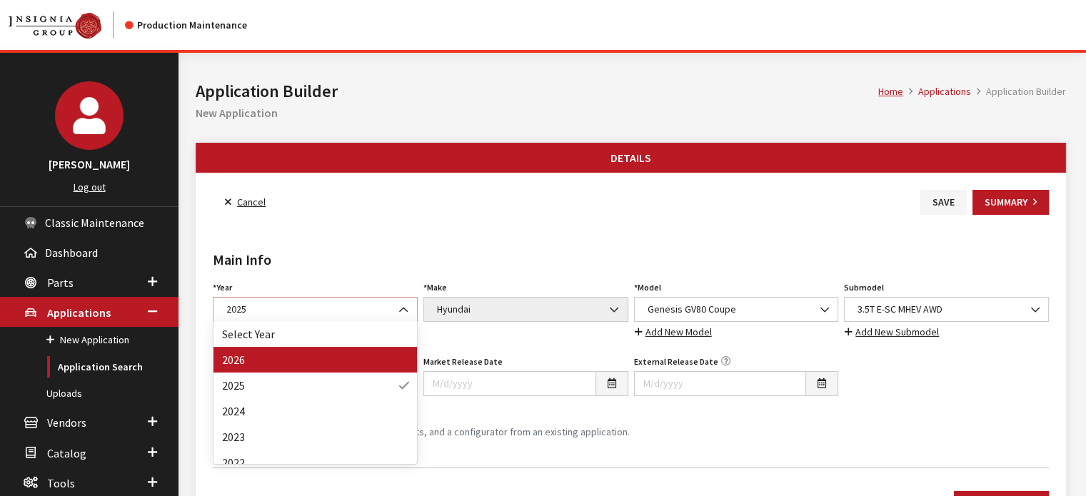
select select "44"
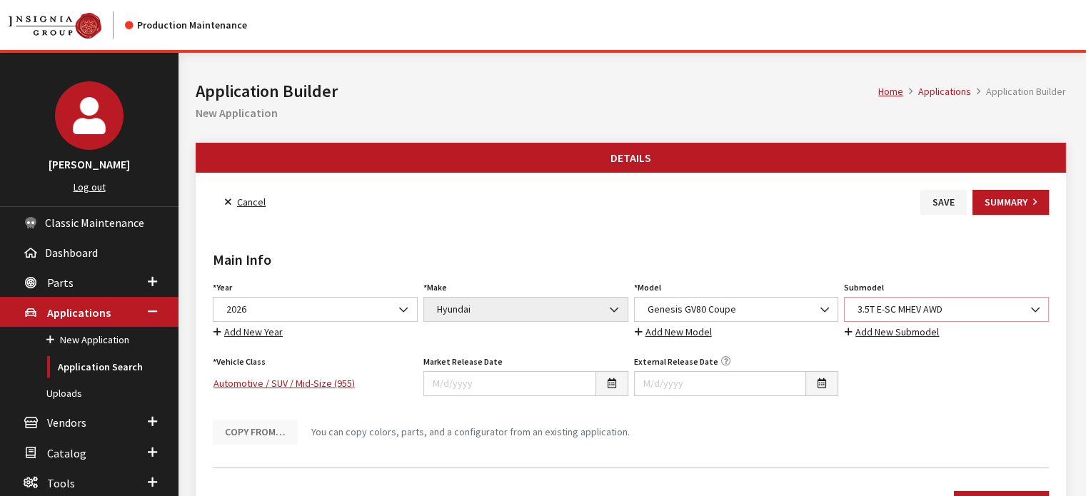
click at [911, 306] on span "3.5T E-SC MHEV AWD" at bounding box center [946, 309] width 186 height 15
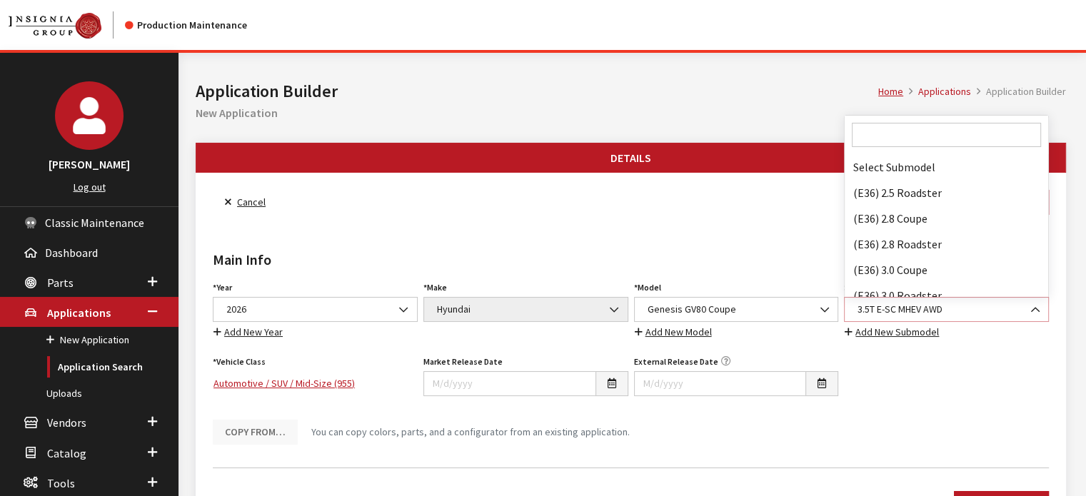
scroll to position [13931, 0]
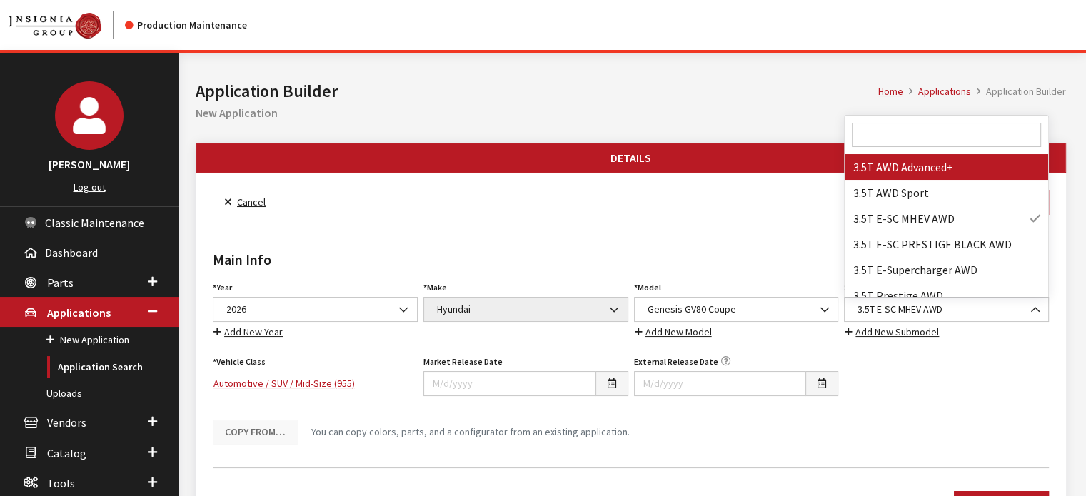
click at [921, 137] on input "Search" at bounding box center [946, 135] width 189 height 24
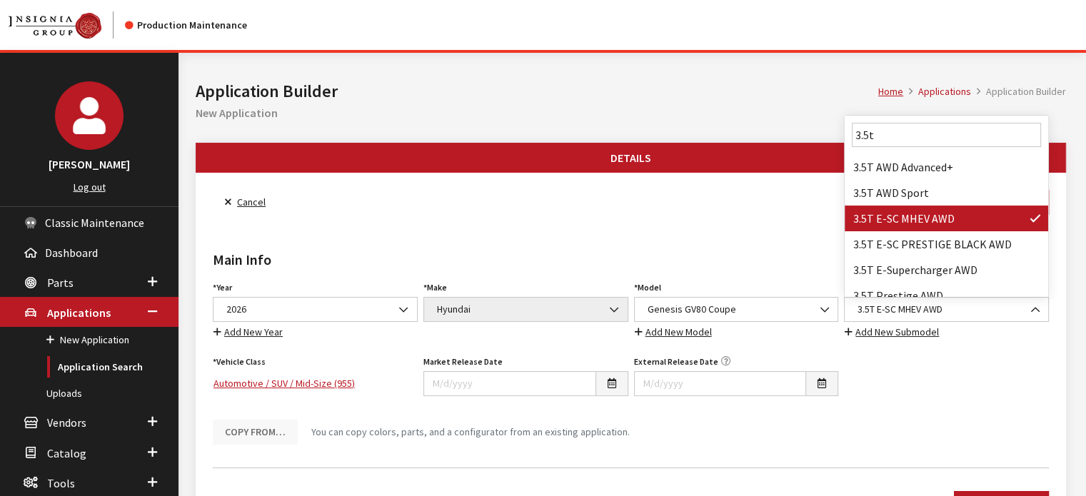
scroll to position [51, 0]
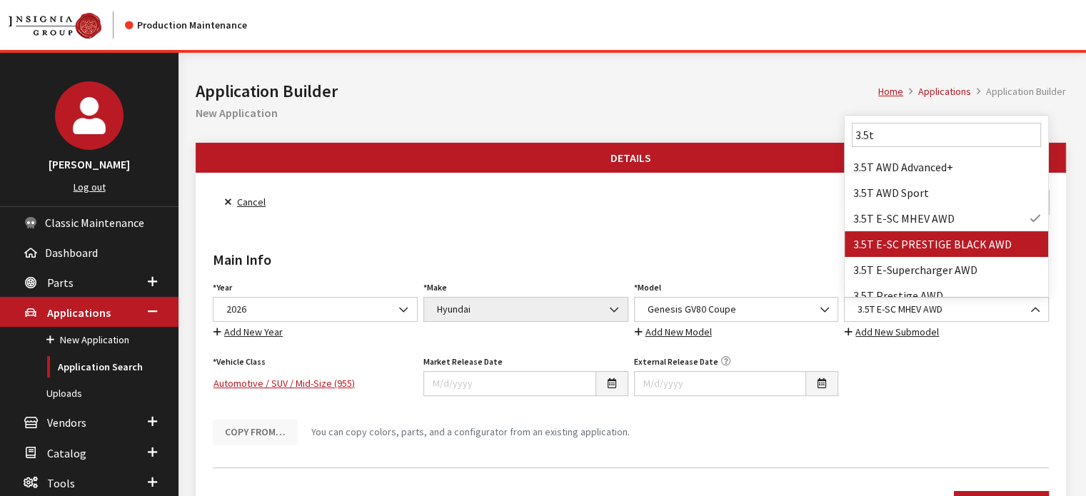
type input "3.5t"
select select "4832"
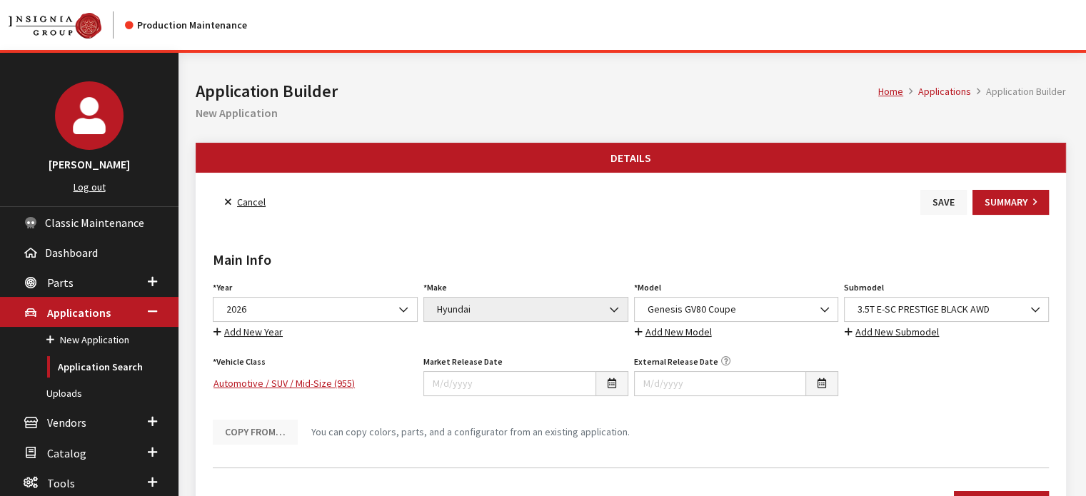
click at [951, 202] on button "Save" at bounding box center [943, 202] width 46 height 25
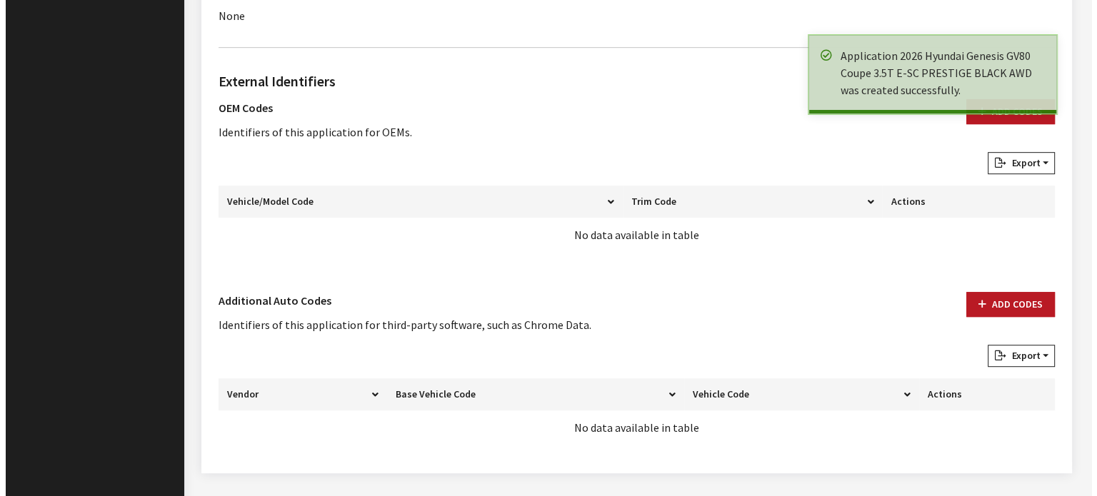
scroll to position [811, 0]
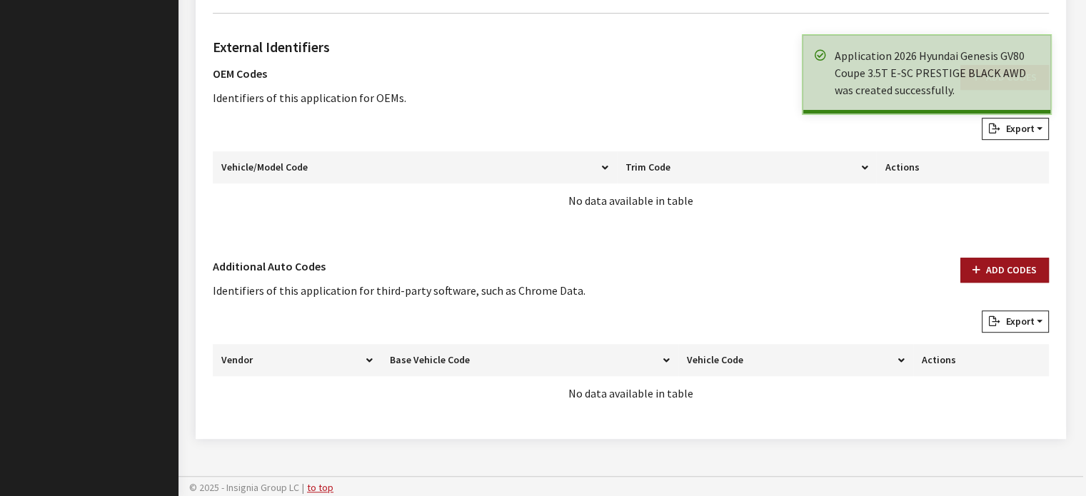
click at [1017, 270] on button "Add Codes" at bounding box center [1004, 270] width 89 height 25
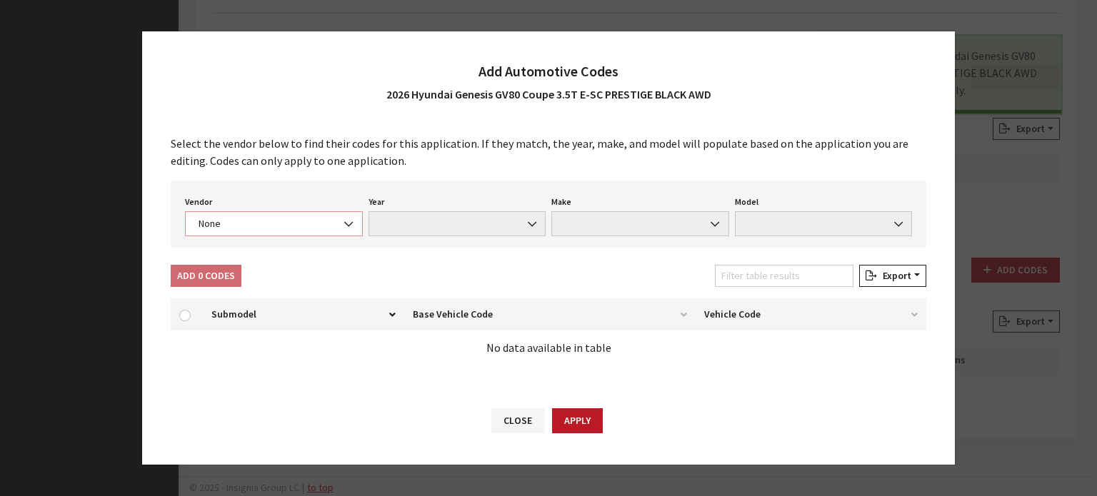
click at [336, 221] on span "None" at bounding box center [274, 223] width 178 height 25
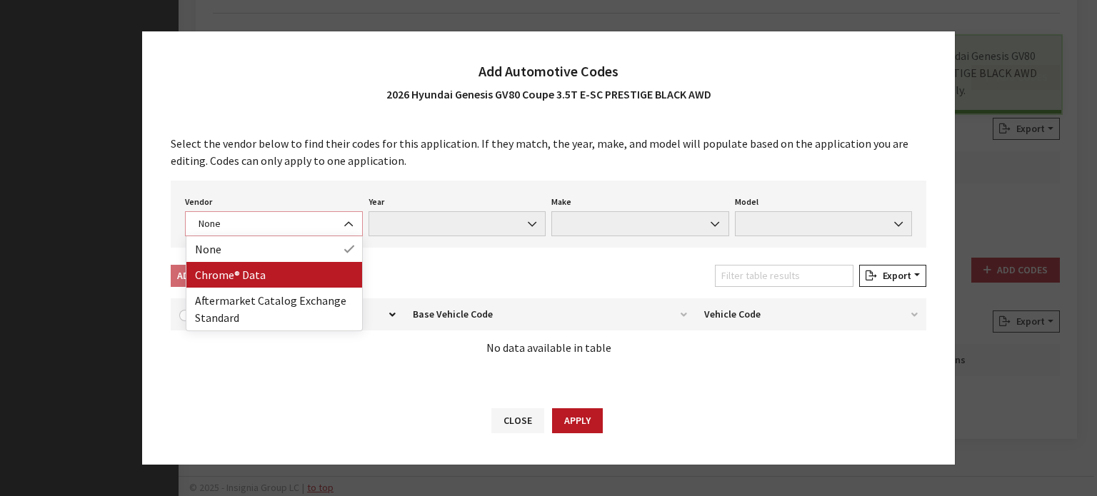
select select "4"
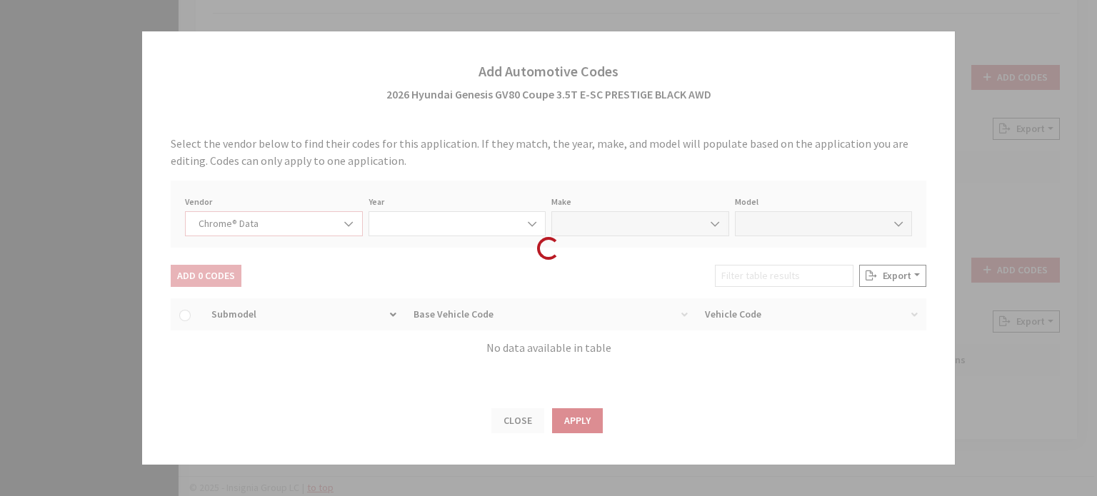
select select "2026"
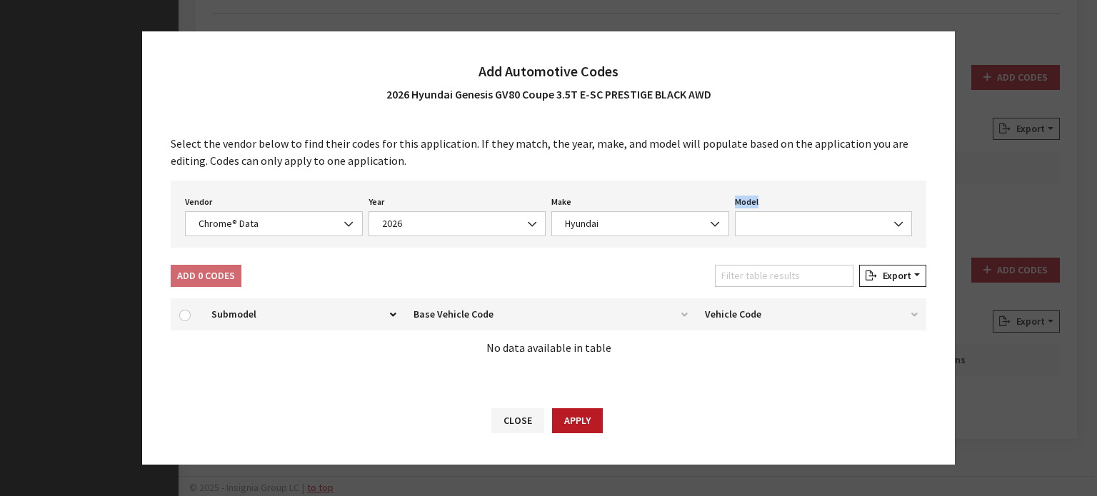
drag, startPoint x: 605, startPoint y: 249, endPoint x: 600, endPoint y: 226, distance: 23.4
click at [602, 231] on div "Select the vendor below to find their codes for this application. If they match…" at bounding box center [548, 256] width 813 height 270
click at [598, 210] on div "Make None Acura Alfa Romeo Aston [PERSON_NAME] Audi BMW Buick Cadillac Chevrole…" at bounding box center [639, 214] width 183 height 44
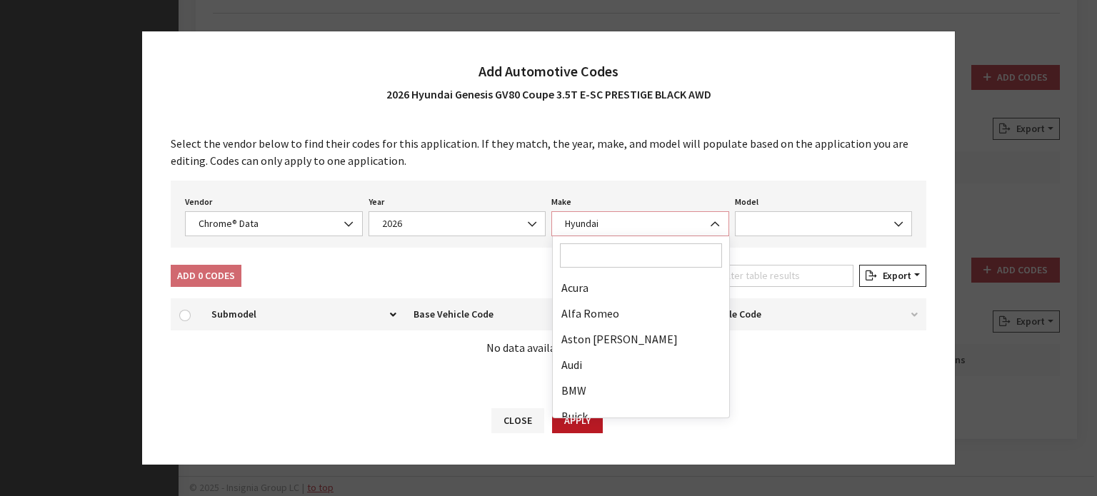
click at [598, 216] on span "Hyundai" at bounding box center [639, 223] width 159 height 15
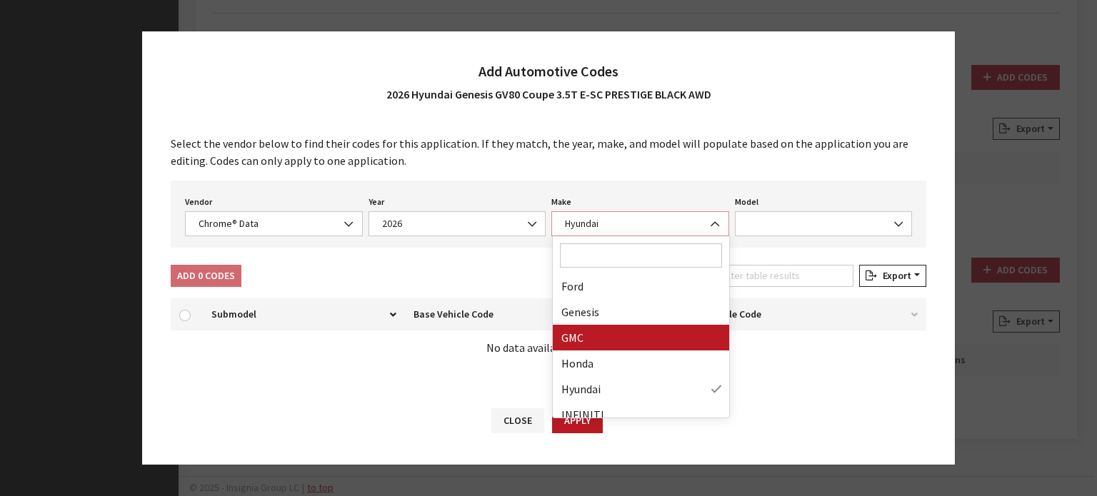
scroll to position [166, 0]
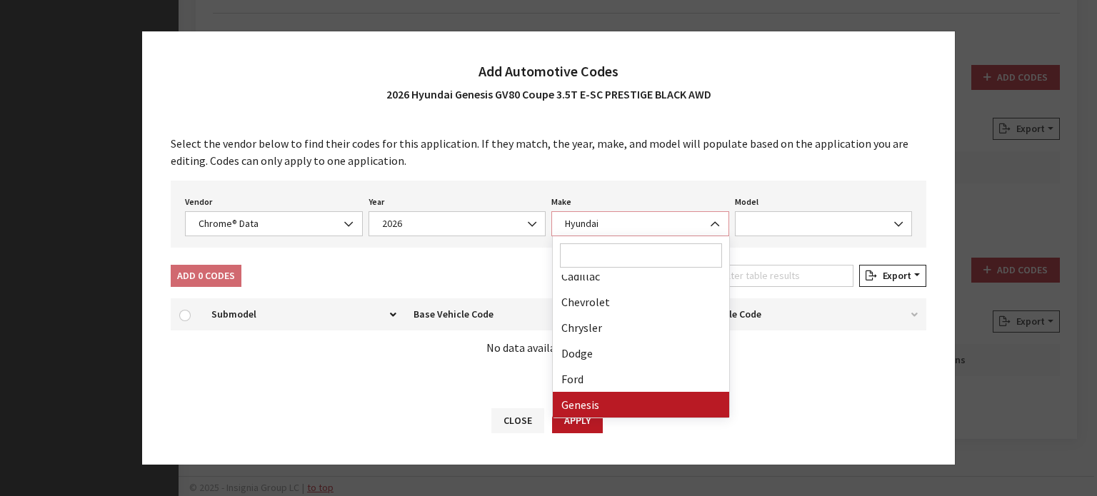
select select "62"
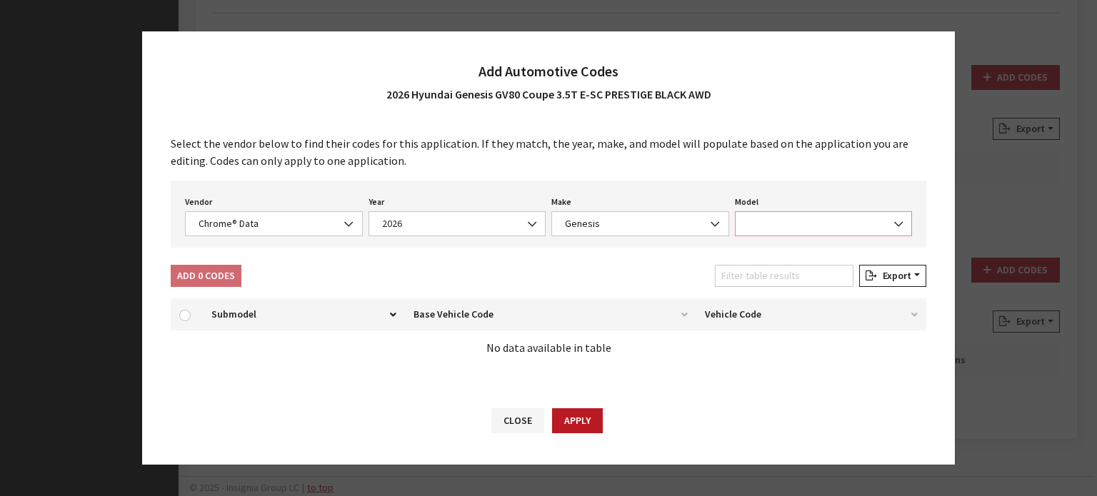
click at [745, 233] on span at bounding box center [824, 223] width 178 height 25
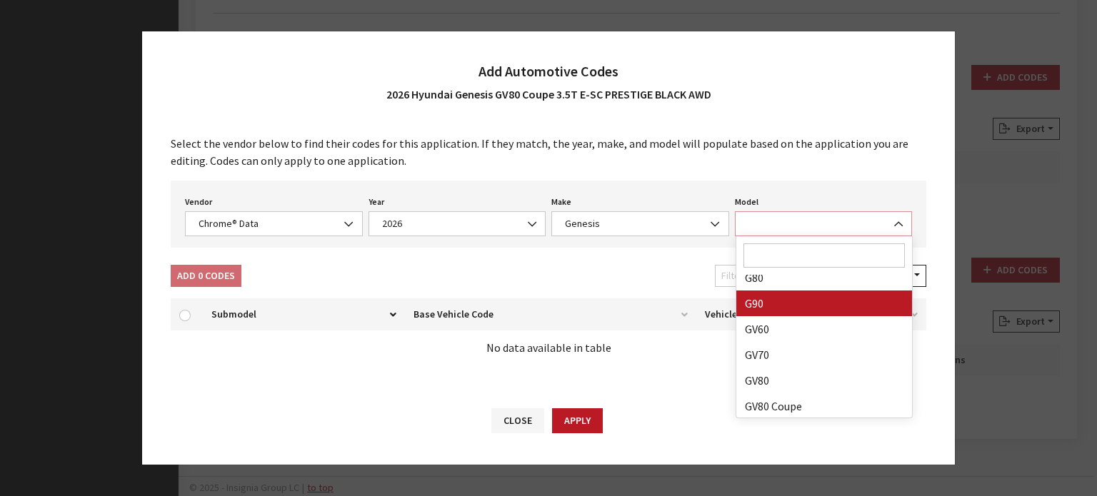
scroll to position [89, 0]
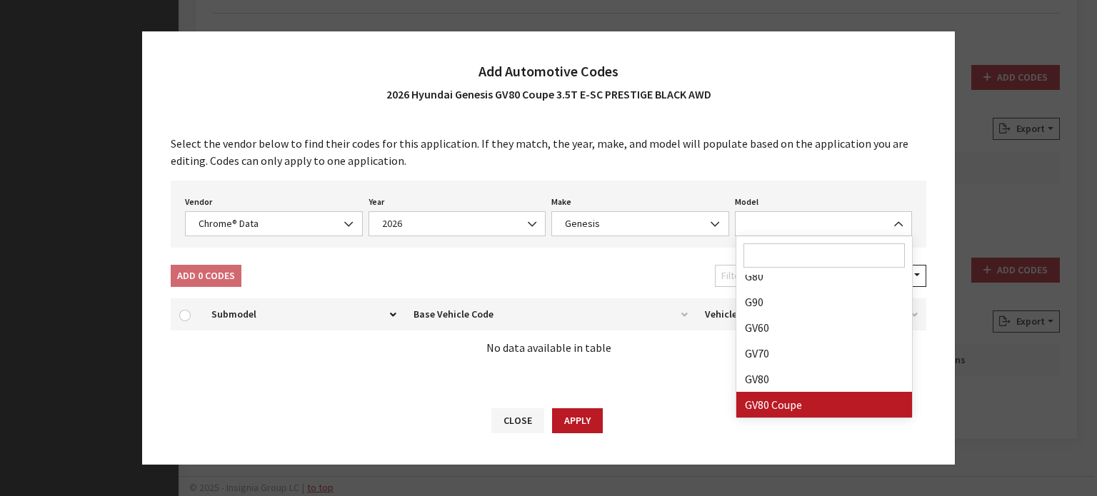
drag, startPoint x: 823, startPoint y: 399, endPoint x: 754, endPoint y: 388, distance: 70.1
select select "72014"
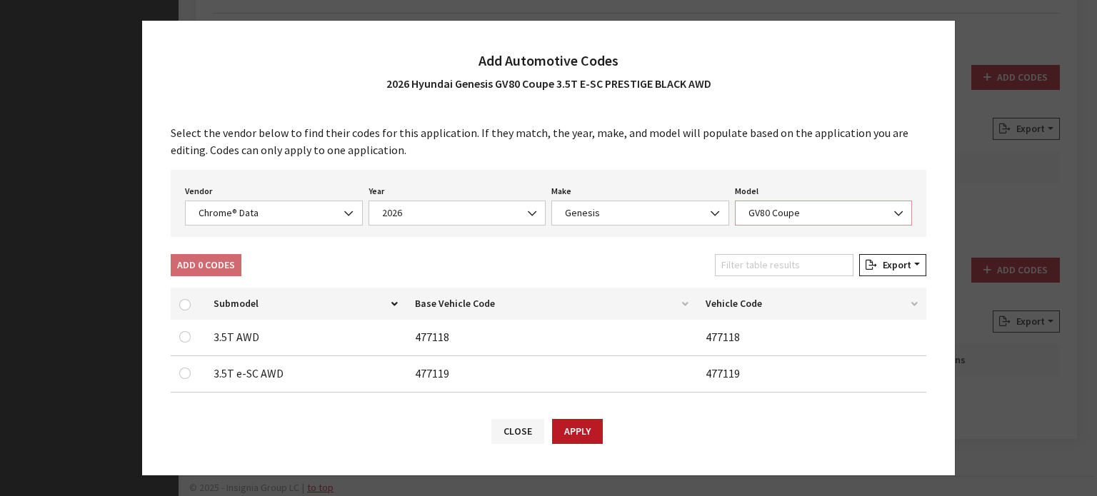
scroll to position [51, 0]
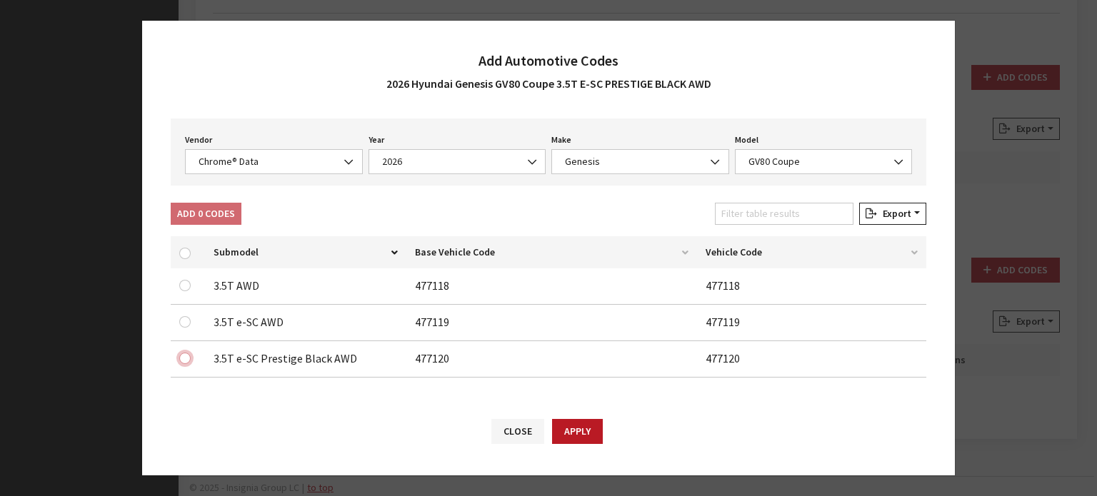
click at [182, 353] on input "checkbox" at bounding box center [184, 358] width 11 height 11
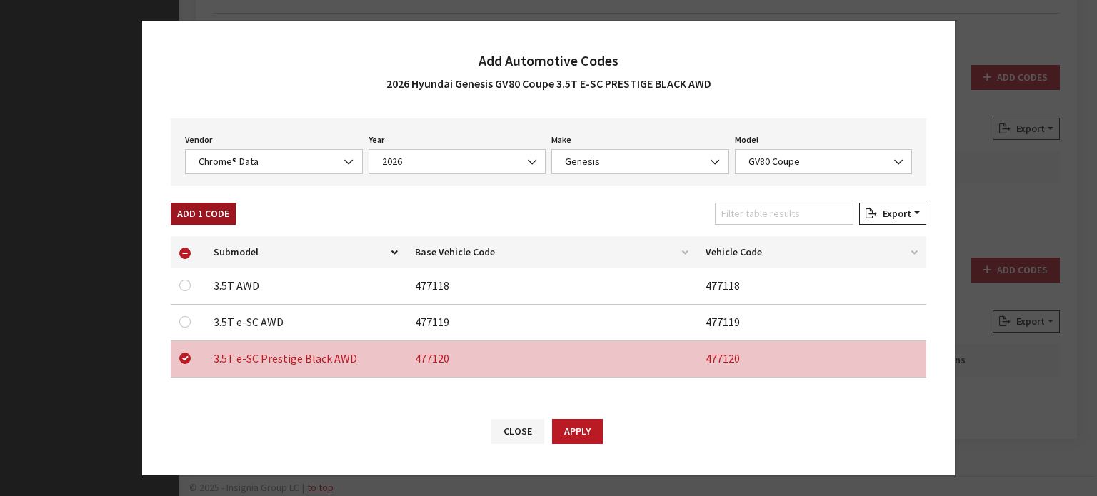
click at [201, 208] on button "Add 1 Code" at bounding box center [203, 214] width 65 height 22
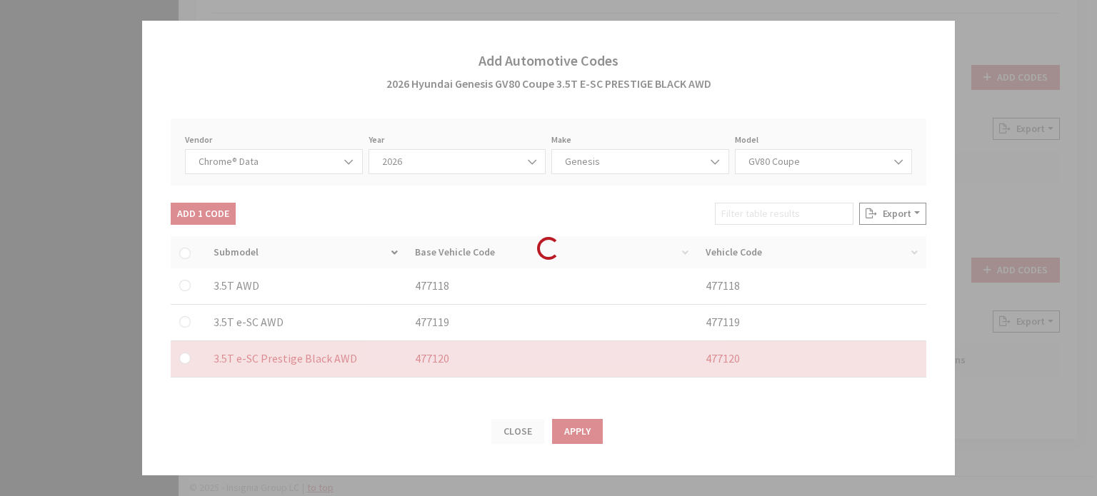
checkbox input "false"
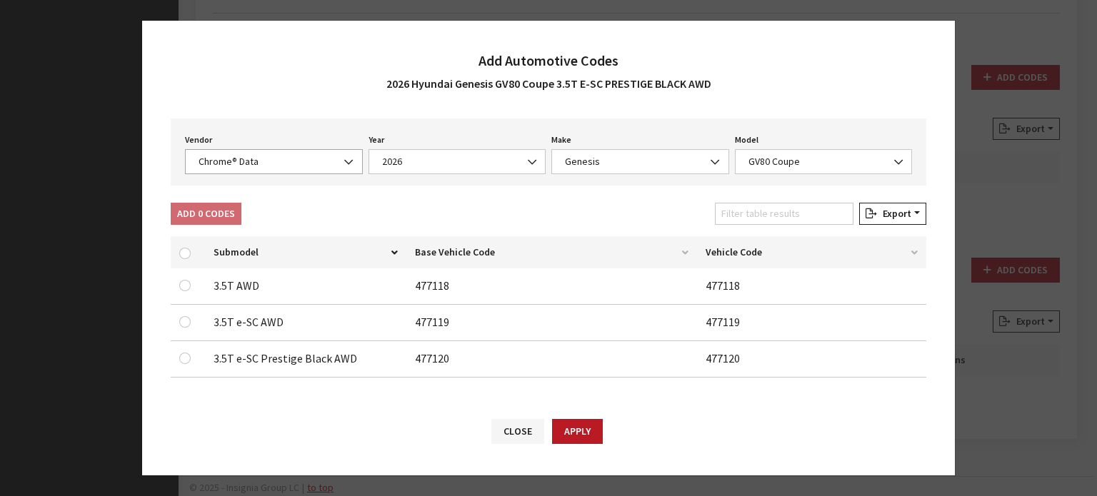
click at [268, 154] on span "Chrome® Data" at bounding box center [273, 161] width 159 height 15
click at [317, 271] on td "3.5T AWD" at bounding box center [305, 286] width 201 height 36
click at [278, 154] on span "Chrome® Data" at bounding box center [273, 161] width 159 height 15
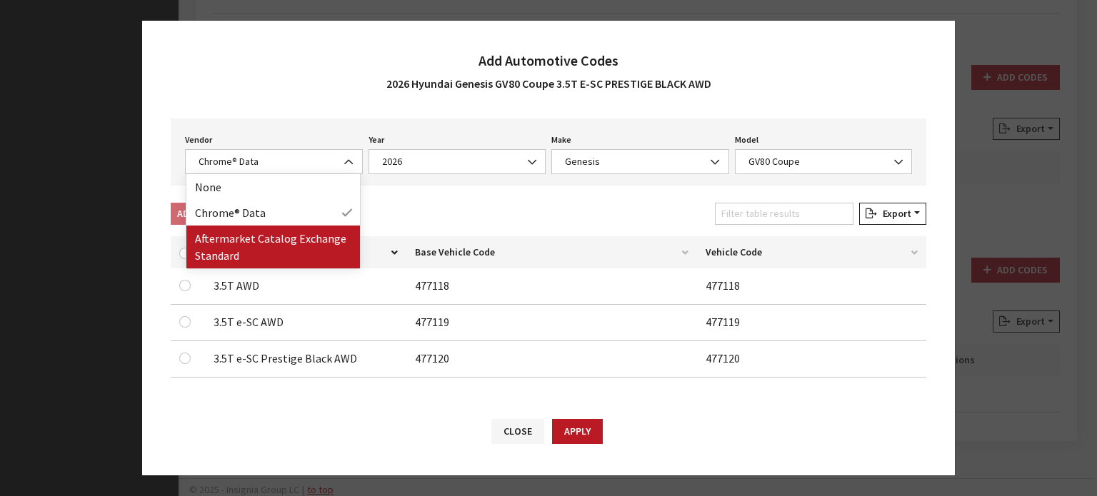
drag, startPoint x: 299, startPoint y: 240, endPoint x: 397, endPoint y: 228, distance: 98.6
select select "2"
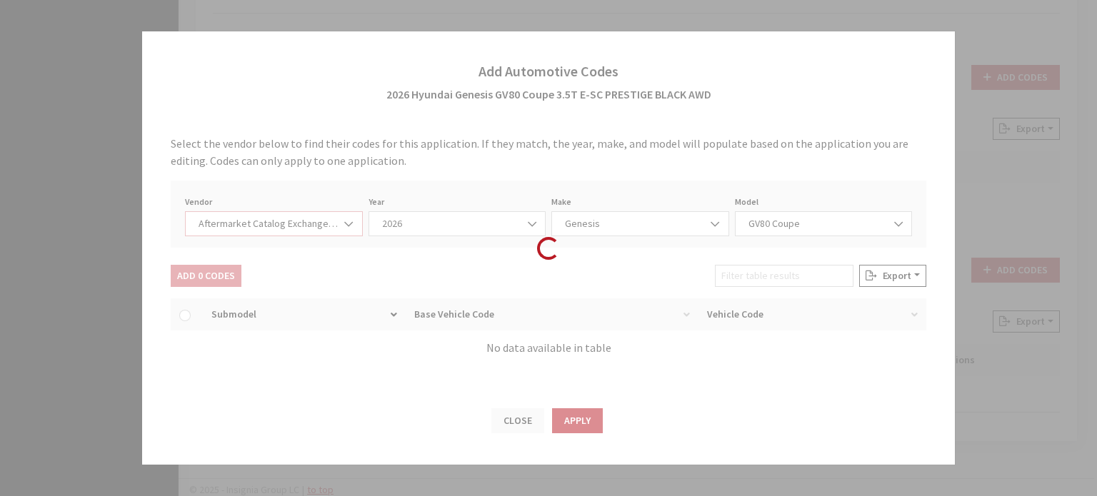
select select "2026"
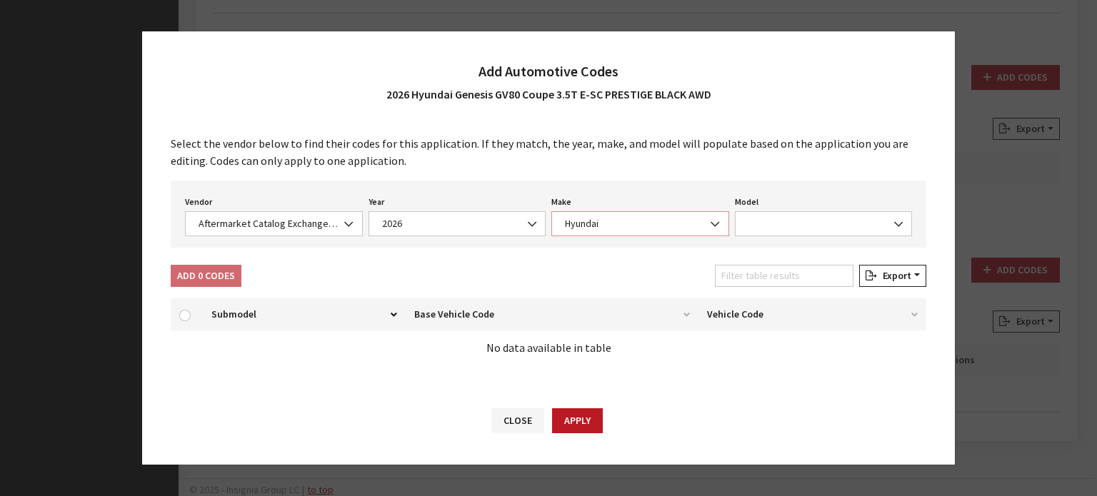
click at [629, 221] on span "Hyundai" at bounding box center [639, 223] width 159 height 15
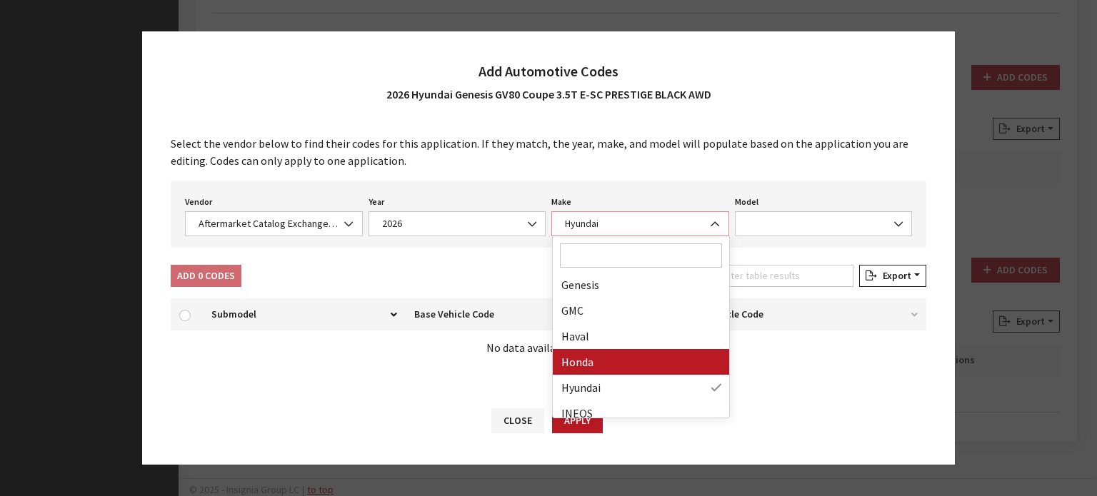
scroll to position [494, 0]
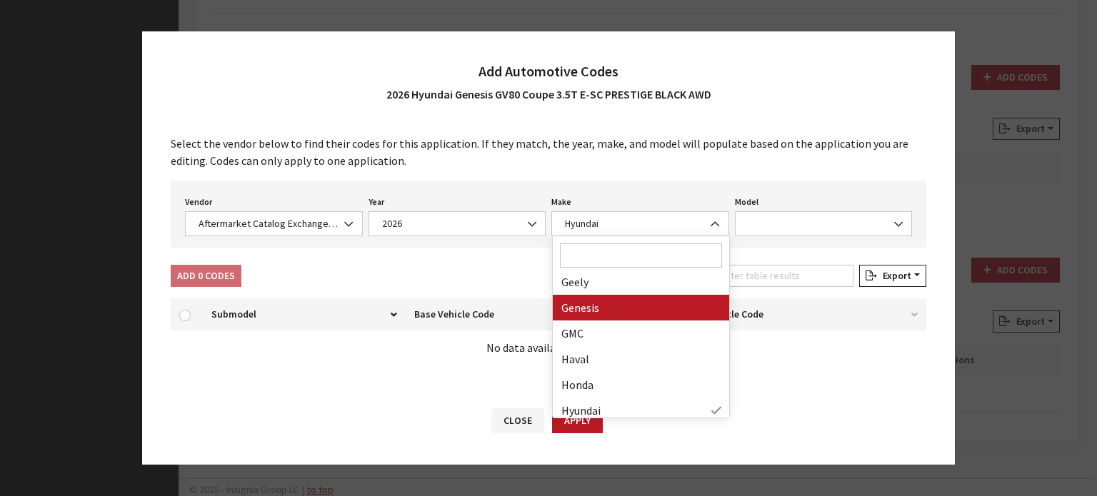
drag, startPoint x: 603, startPoint y: 314, endPoint x: 797, endPoint y: 226, distance: 212.8
select select "1319"
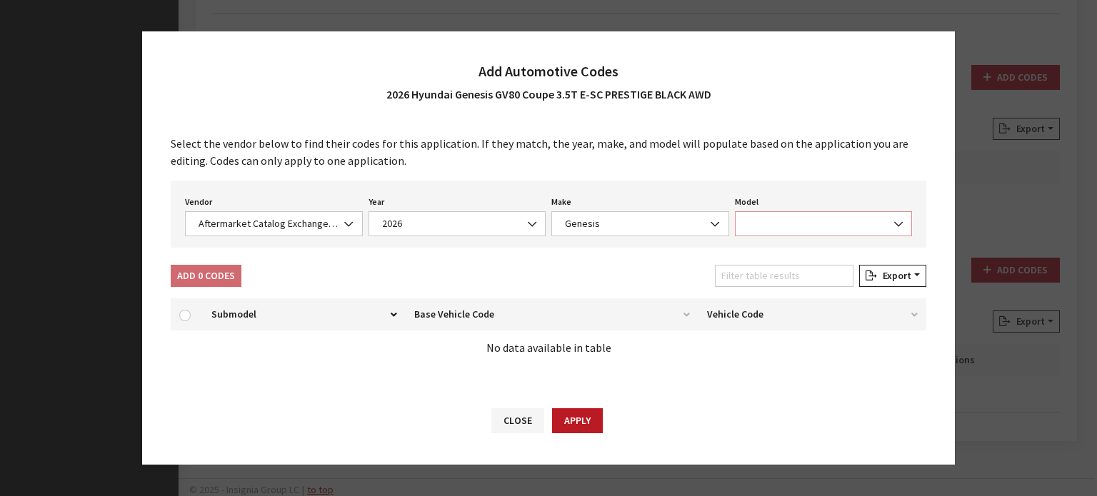
click at [802, 216] on span at bounding box center [824, 223] width 178 height 25
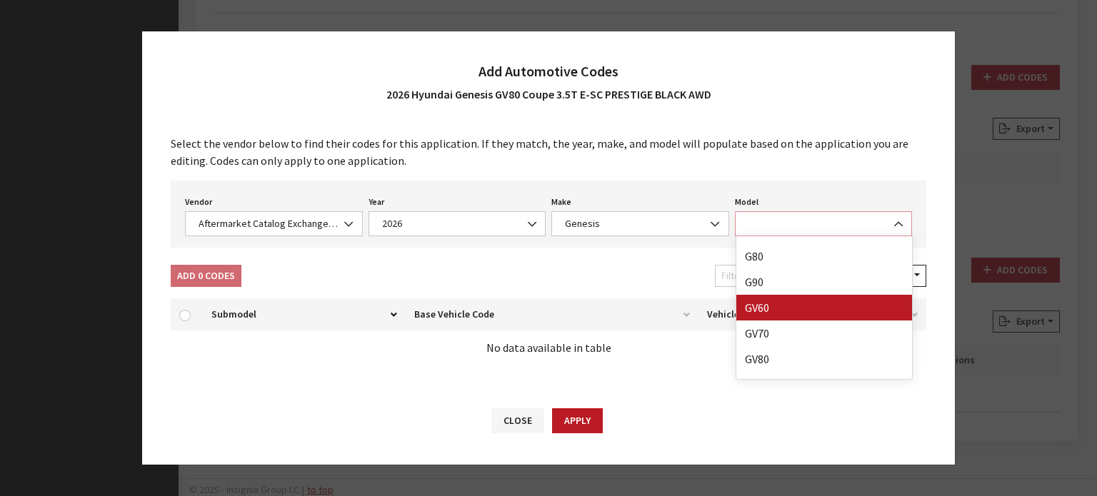
scroll to position [63, 0]
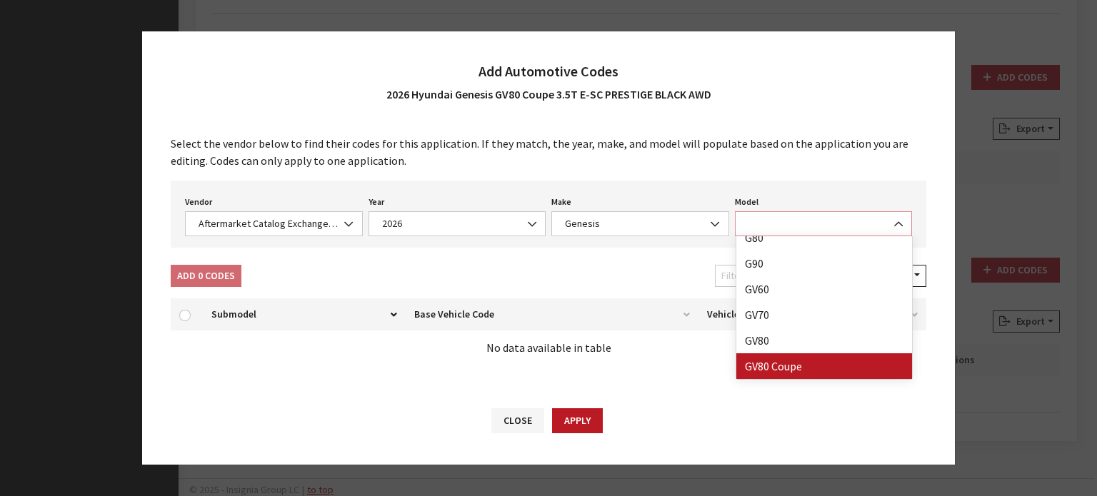
select select "33749"
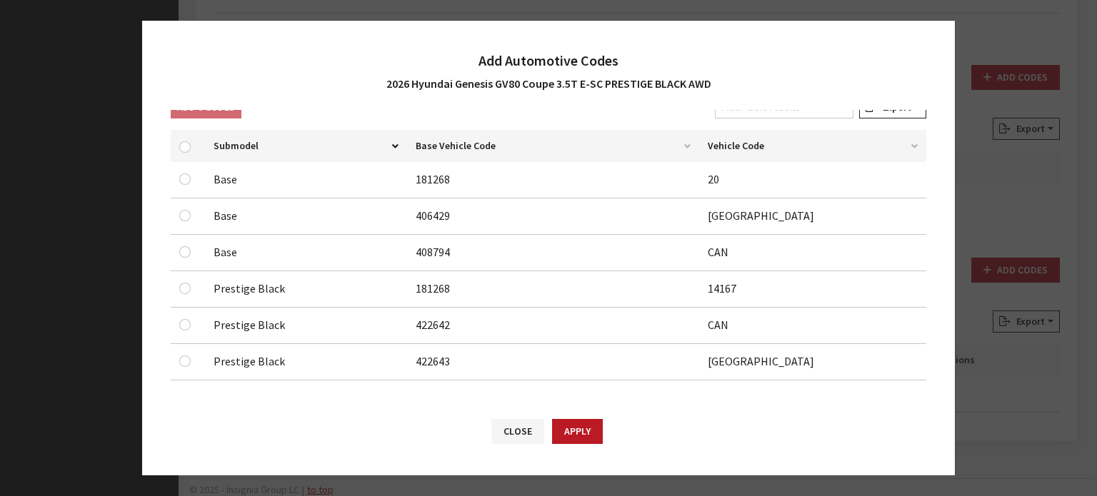
scroll to position [160, 0]
drag, startPoint x: 196, startPoint y: 279, endPoint x: 186, endPoint y: 286, distance: 11.9
click at [194, 280] on div at bounding box center [187, 286] width 17 height 17
drag, startPoint x: 186, startPoint y: 286, endPoint x: 203, endPoint y: 351, distance: 67.4
click at [186, 286] on input "checkbox" at bounding box center [184, 286] width 11 height 11
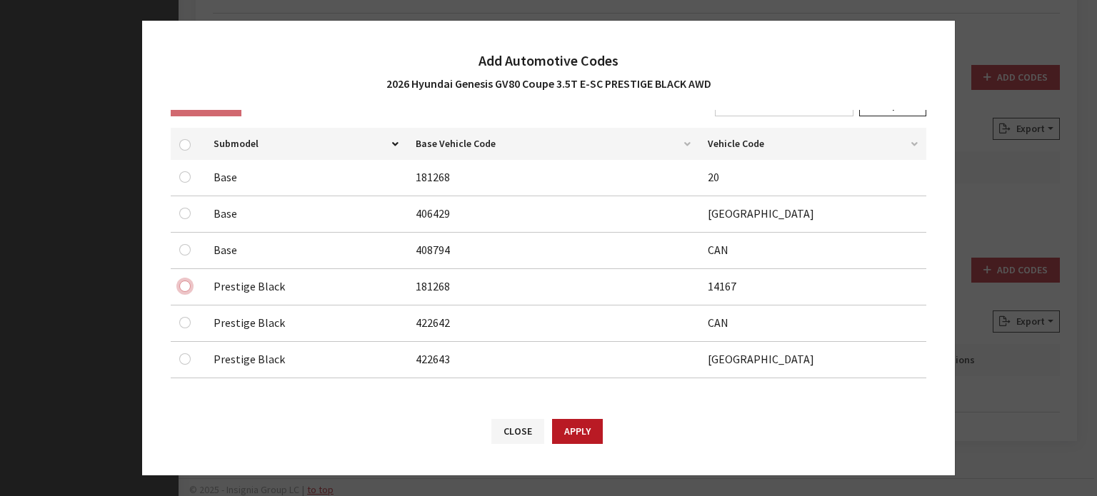
checkbox input "true"
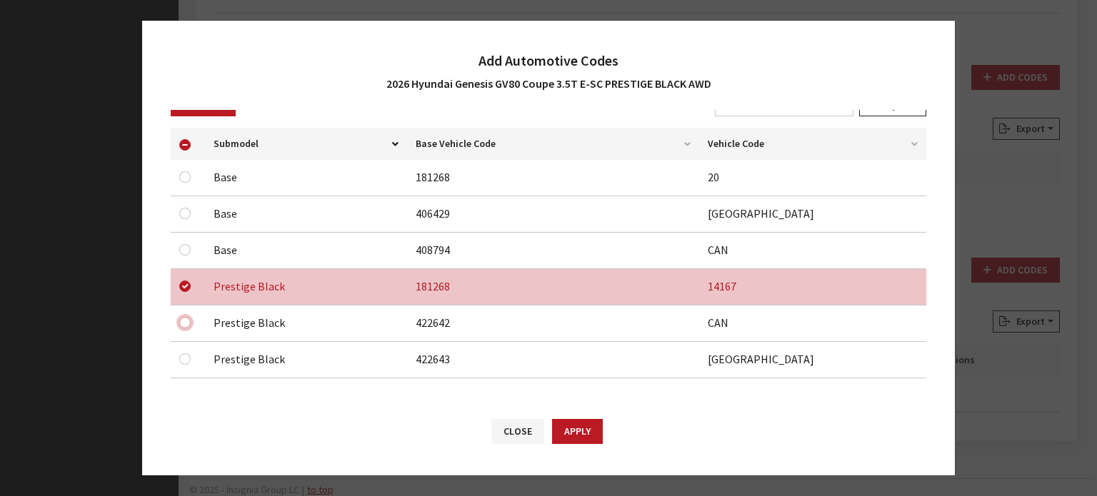
click at [185, 322] on input "checkbox" at bounding box center [184, 322] width 11 height 11
checkbox input "true"
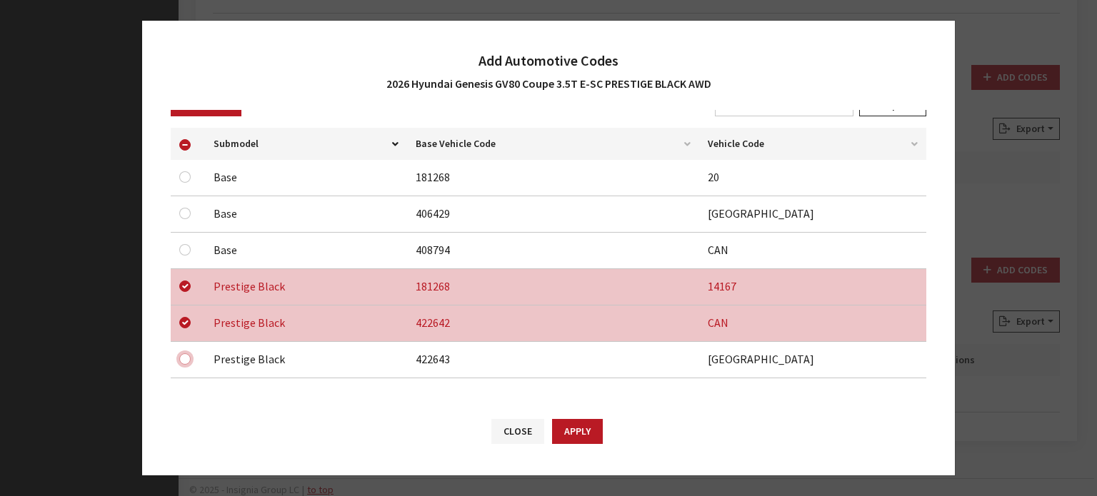
click at [185, 358] on input "checkbox" at bounding box center [184, 358] width 11 height 11
checkbox input "true"
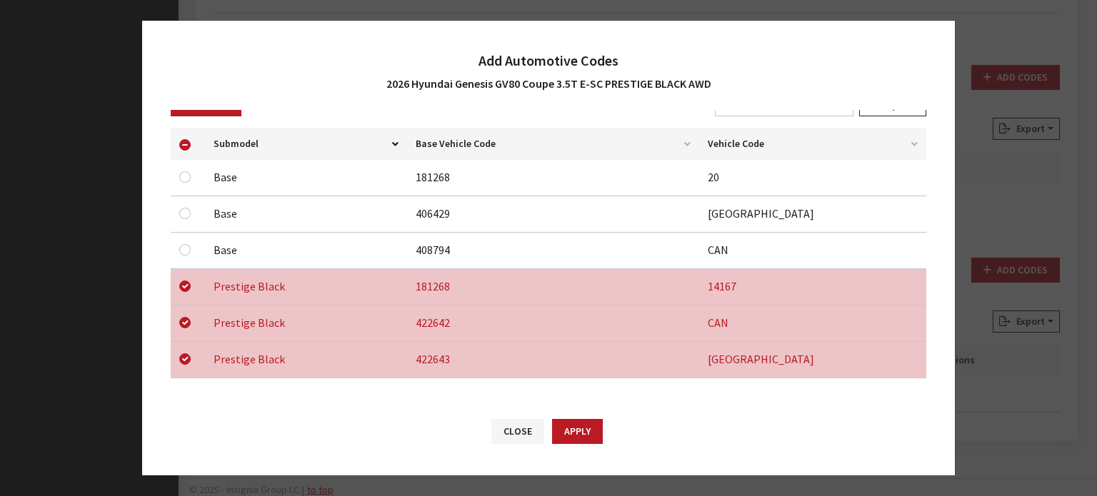
click at [587, 436] on button "Apply" at bounding box center [577, 431] width 51 height 25
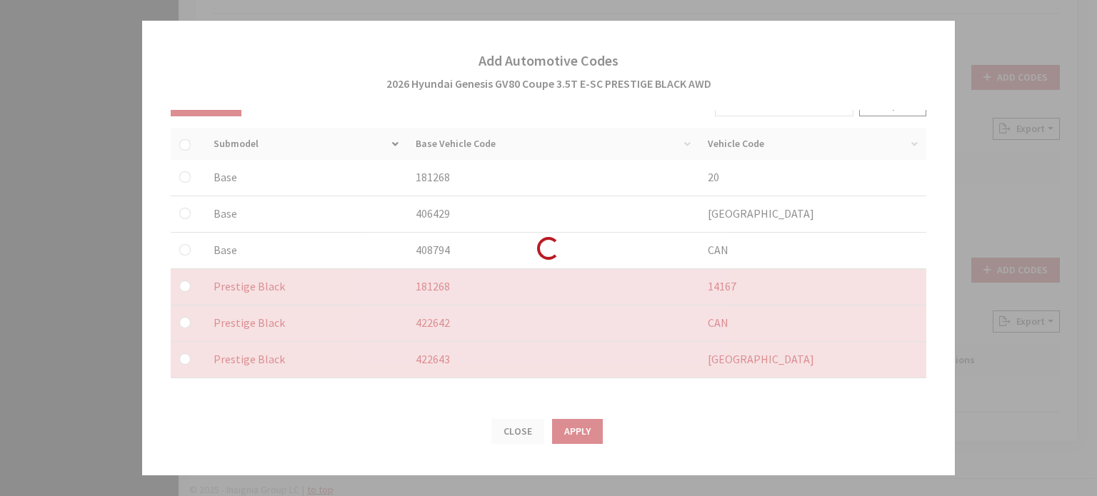
checkbox input "false"
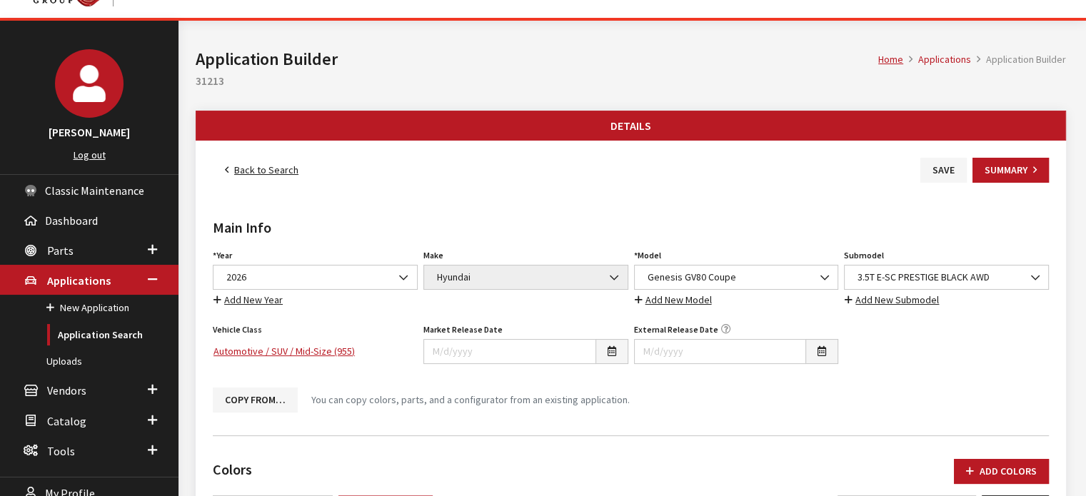
scroll to position [0, 0]
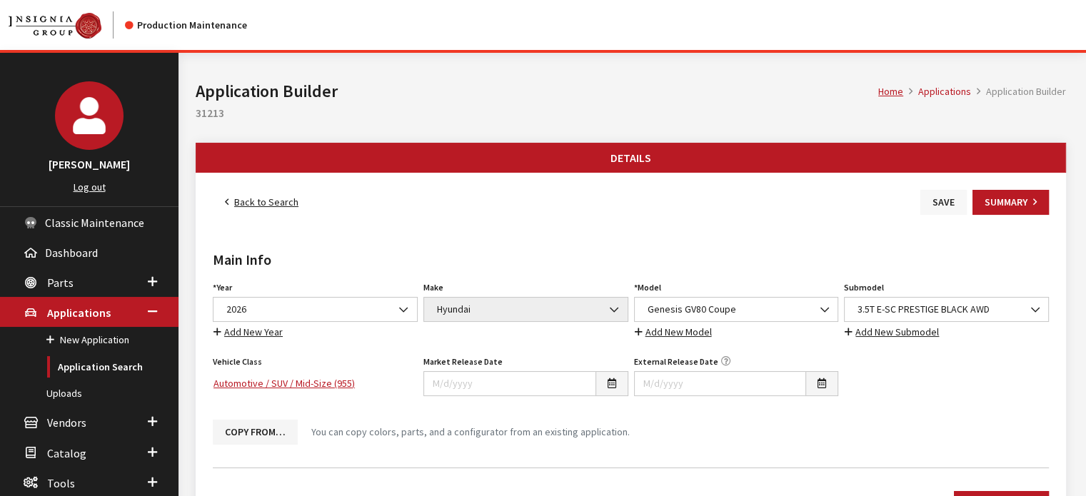
click at [942, 196] on button "Save" at bounding box center [943, 202] width 46 height 25
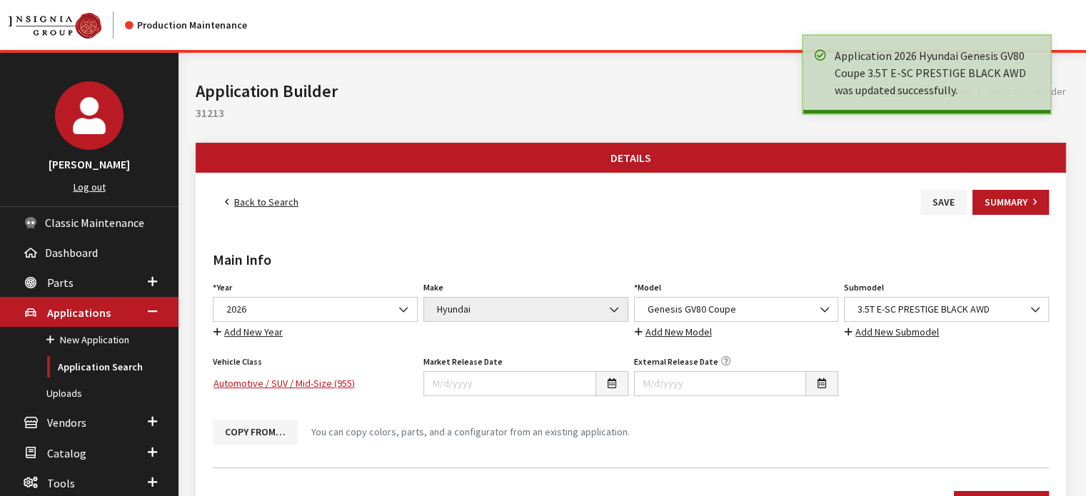
click at [286, 199] on link "Back to Search" at bounding box center [262, 202] width 98 height 25
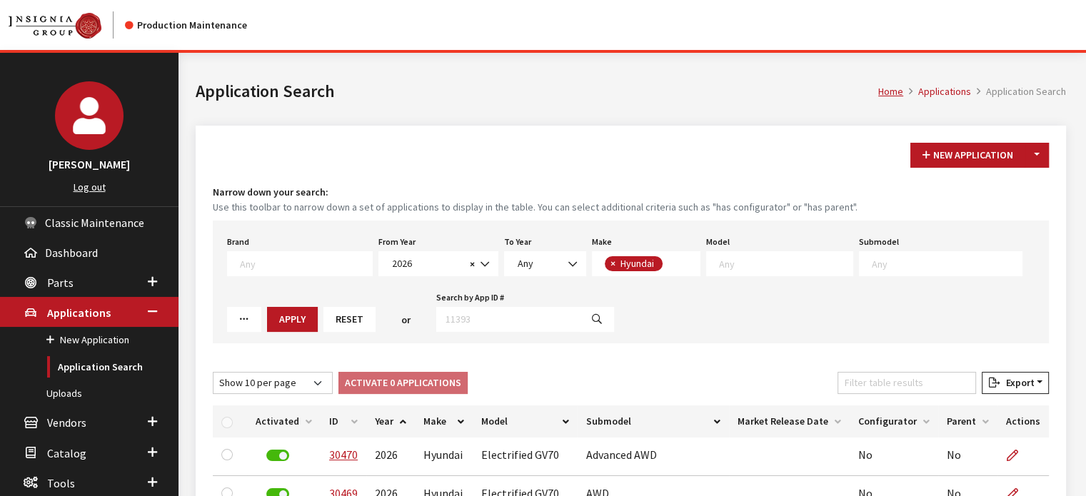
scroll to position [115, 0]
click at [751, 256] on span at bounding box center [783, 262] width 137 height 13
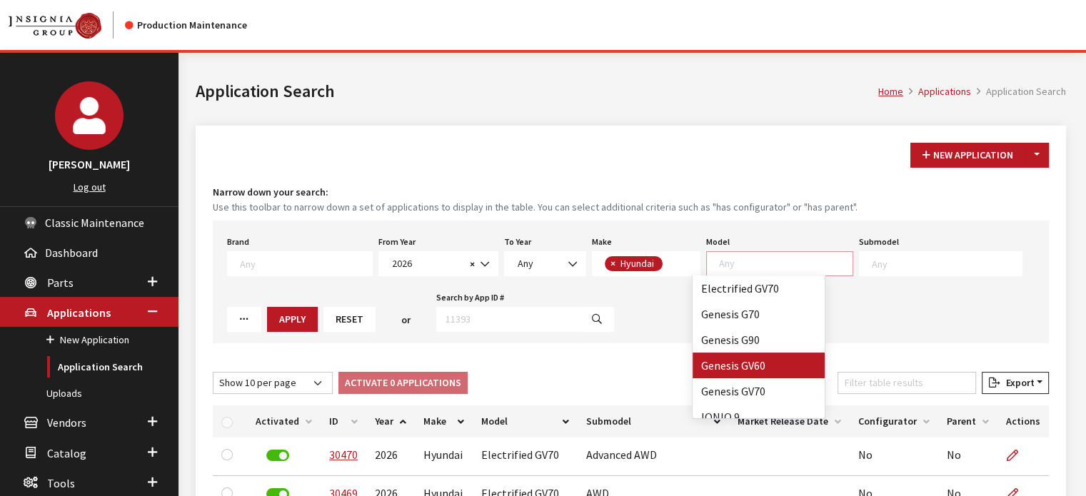
scroll to position [143, 0]
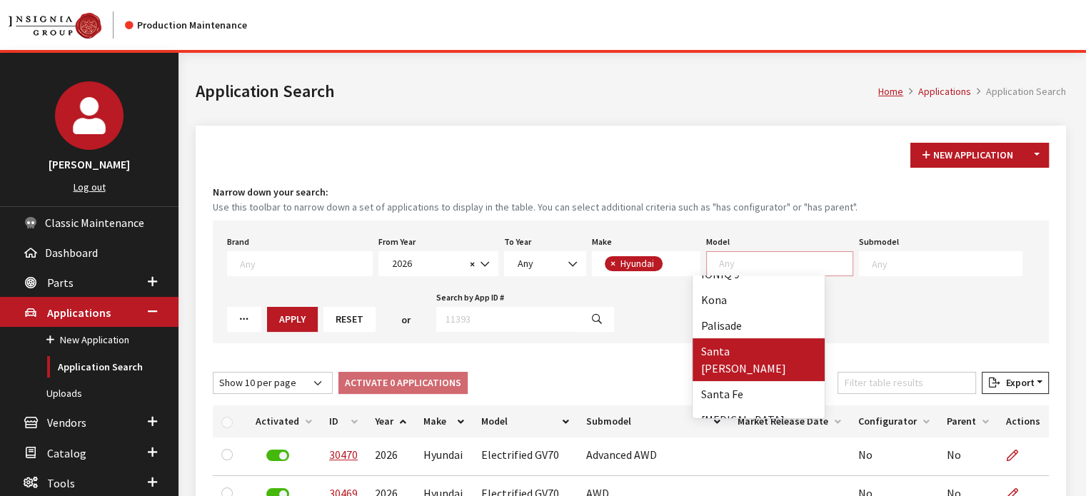
click at [267, 316] on button "Apply" at bounding box center [292, 319] width 51 height 25
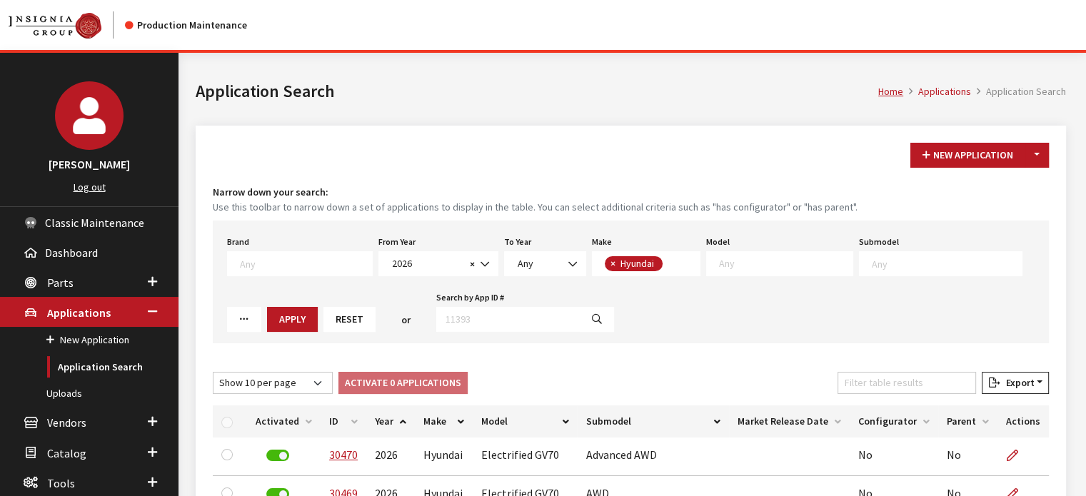
click at [719, 263] on textarea "Search" at bounding box center [786, 263] width 134 height 13
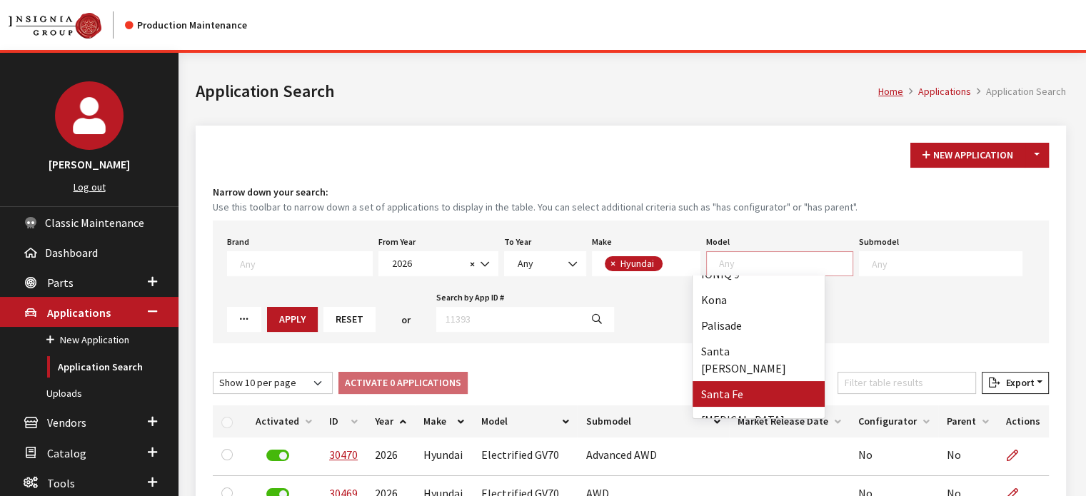
click at [323, 315] on button "Reset" at bounding box center [349, 319] width 52 height 25
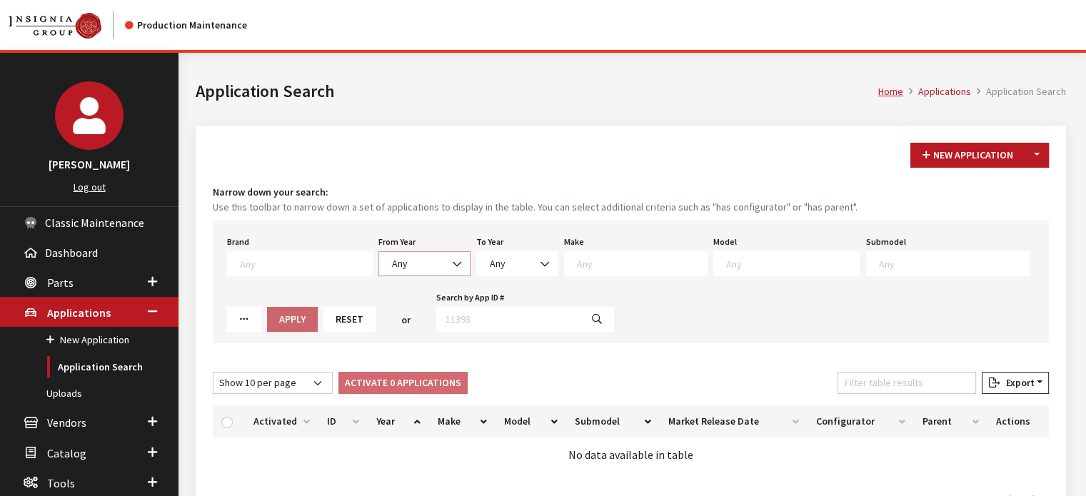
click at [412, 271] on span "Any" at bounding box center [425, 263] width 74 height 15
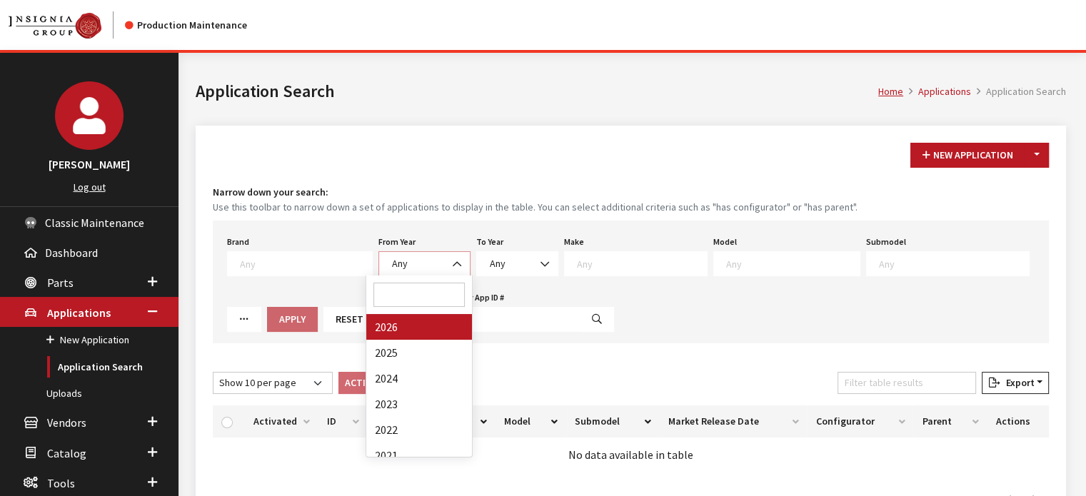
select select "2026"
select select
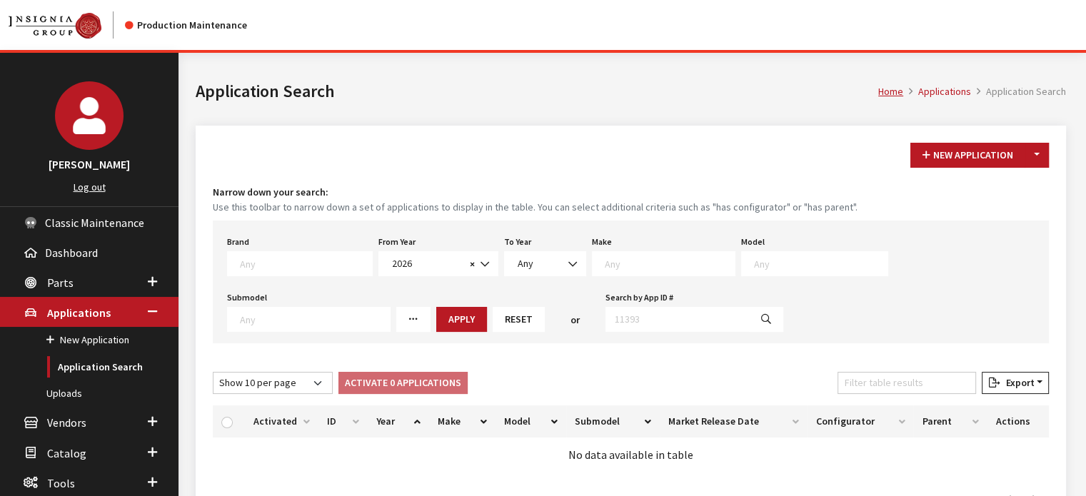
click at [611, 283] on div "Brand Any Acura Alfa Romeo Audi Bentley BMW DoubleTake Ford GM Honda Hyundai In…" at bounding box center [631, 282] width 836 height 123
click at [606, 268] on textarea "Search" at bounding box center [670, 263] width 130 height 13
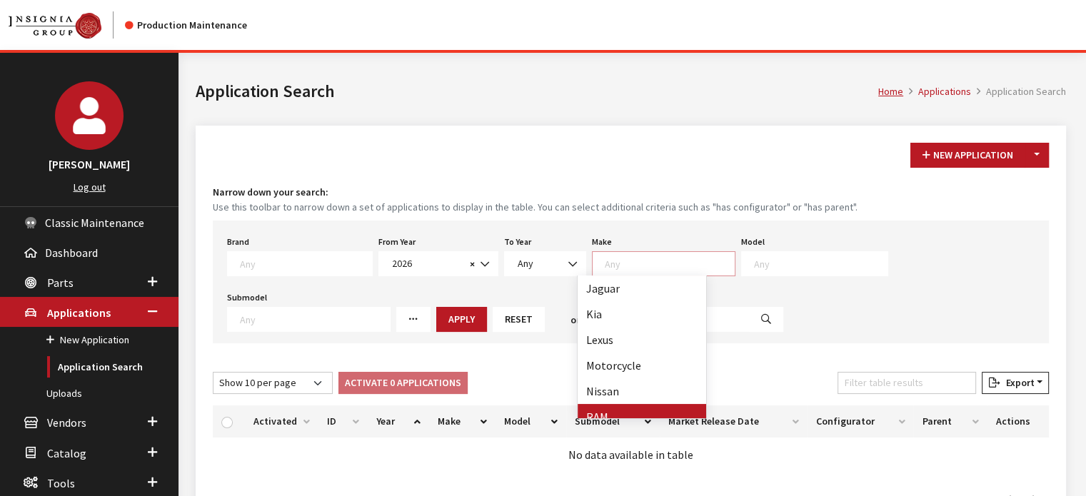
scroll to position [286, 0]
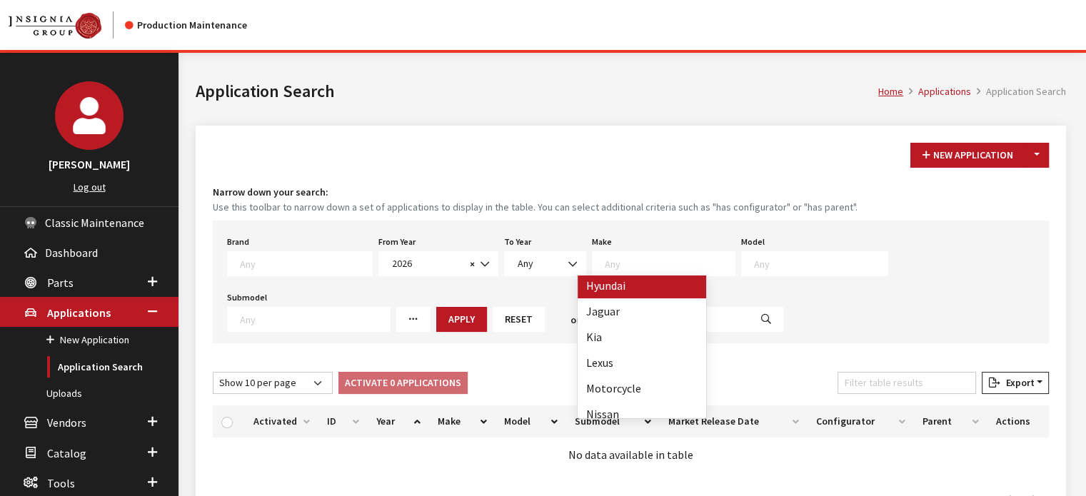
select select "30"
select select
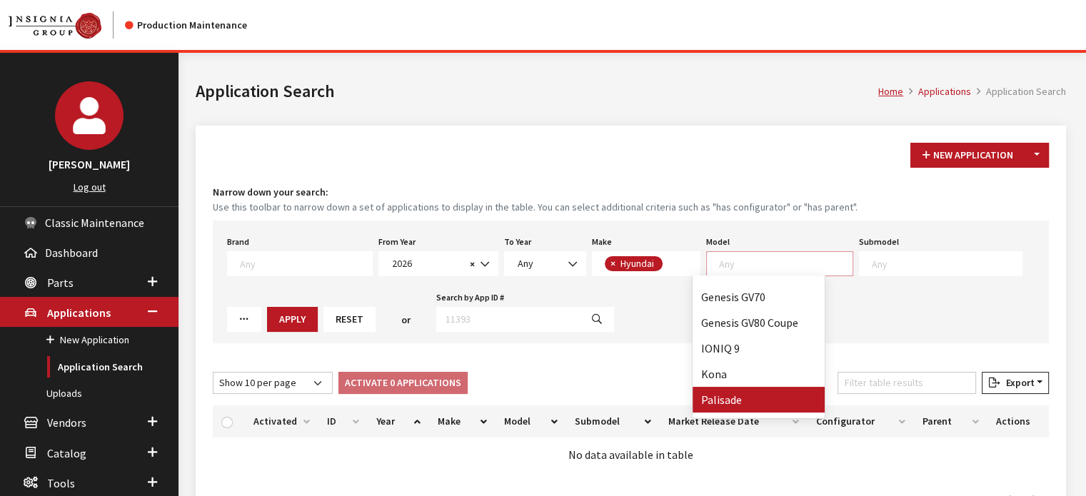
scroll to position [71, 0]
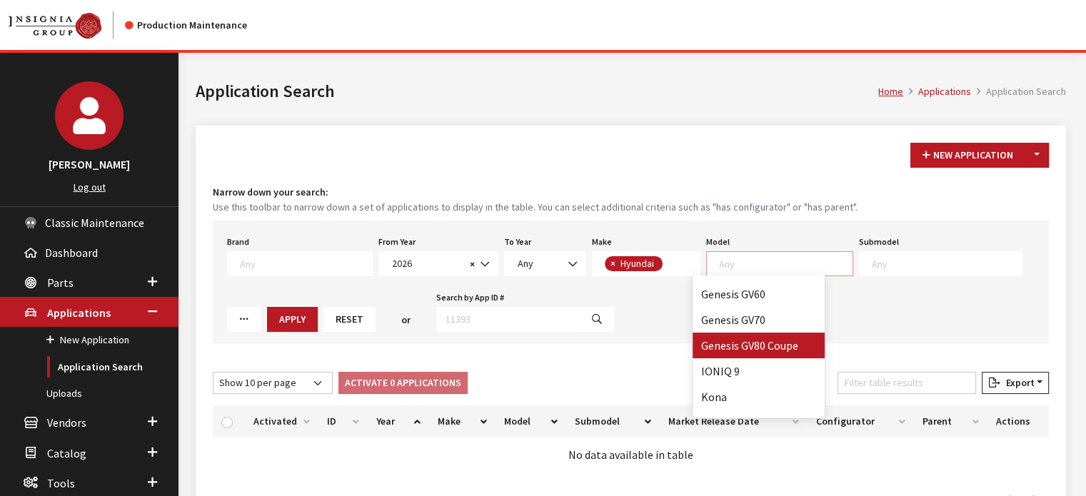
select select "1403"
select select
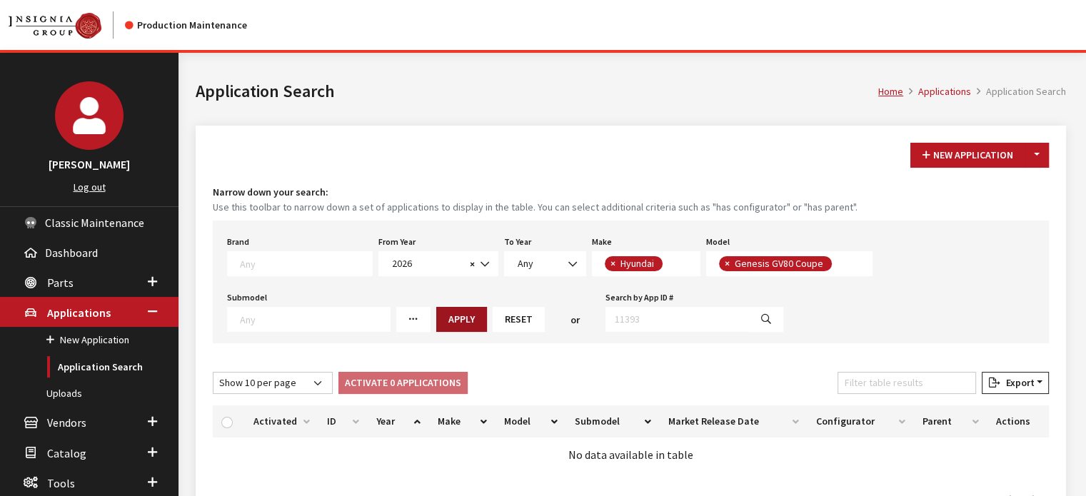
click at [436, 322] on button "Apply" at bounding box center [461, 319] width 51 height 25
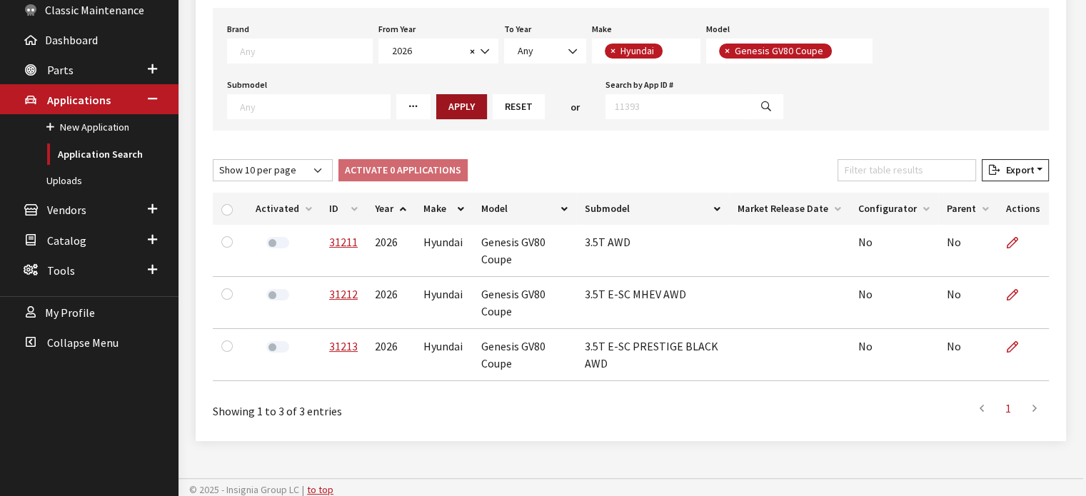
scroll to position [214, 0]
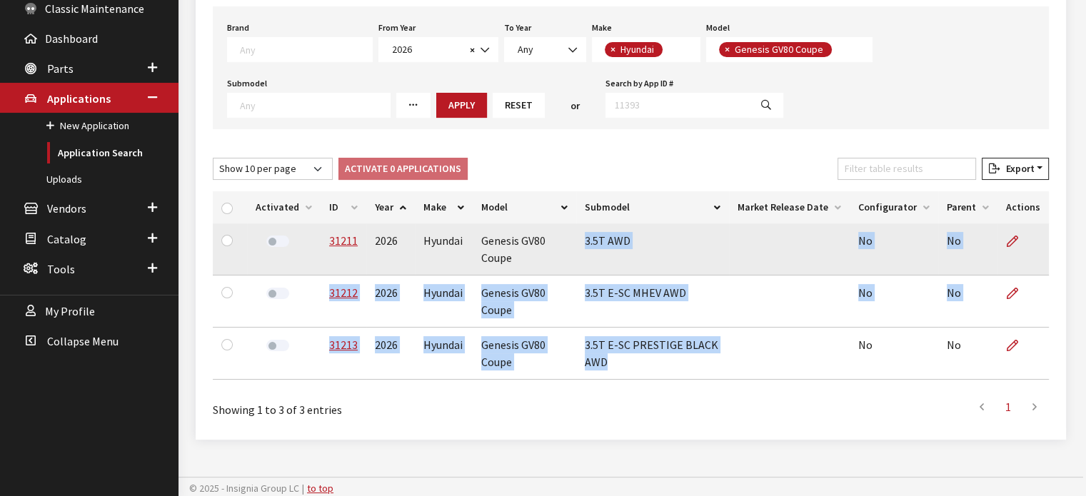
drag, startPoint x: 640, startPoint y: 365, endPoint x: 588, endPoint y: 238, distance: 136.7
click at [588, 238] on tbody "31211 2026 Hyundai Genesis GV80 Coupe 3.5T AWD No No 31212 2026 Hyundai Genesis…" at bounding box center [631, 301] width 836 height 156
copy tbody "3.5T AWD No No 31212 2026 Hyundai Genesis GV80 Coupe 3.5T E-SC MHEV AWD No No 3…"
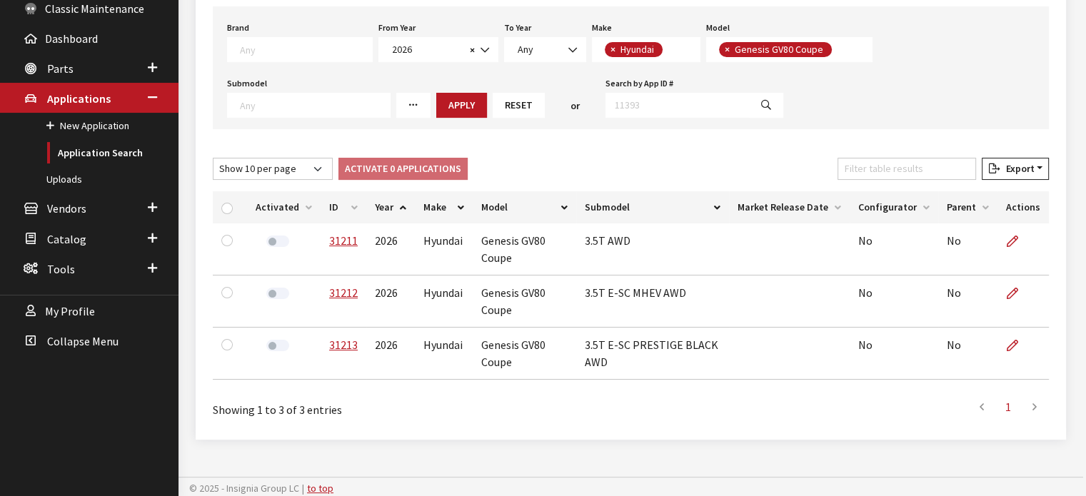
click at [493, 433] on div "New Application Toggle Dropdown New From Existing... Narrow down your search: U…" at bounding box center [631, 175] width 870 height 528
click at [231, 209] on input "checkbox" at bounding box center [226, 208] width 11 height 11
checkbox input "true"
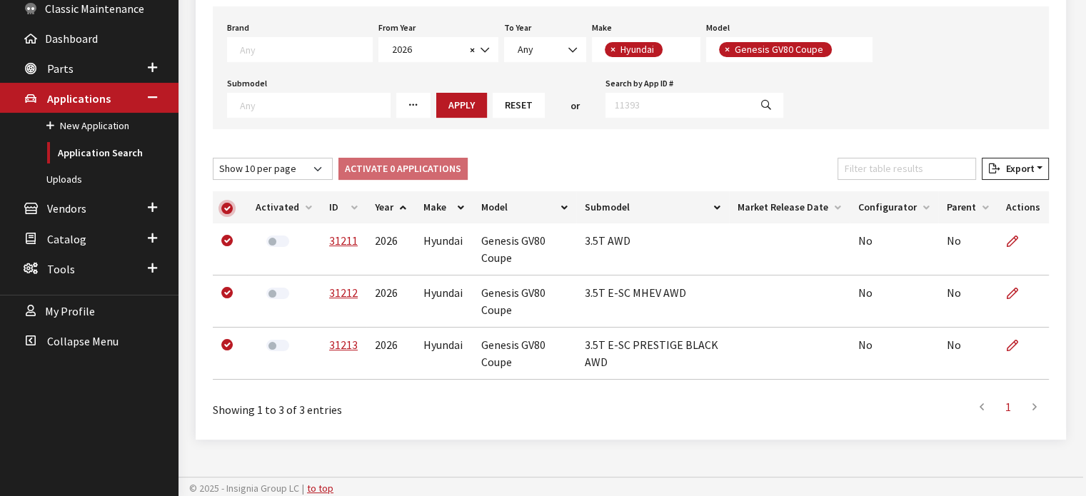
checkbox input "true"
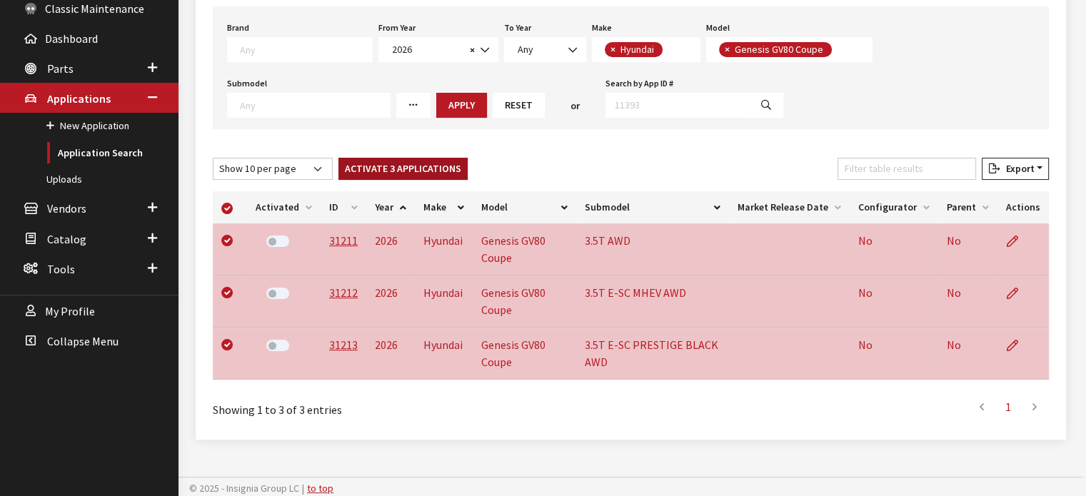
click at [376, 168] on button "Activate 3 Applications" at bounding box center [402, 169] width 129 height 22
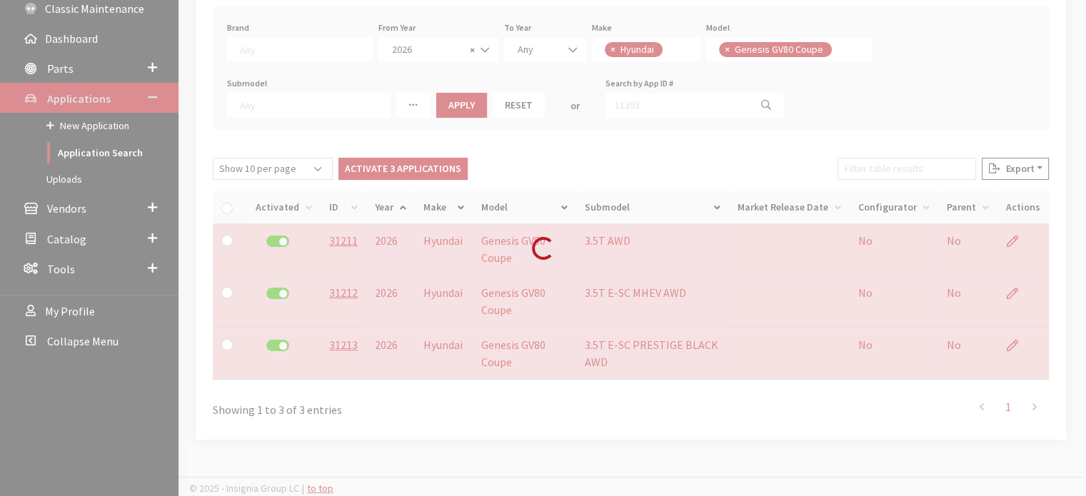
checkbox input "false"
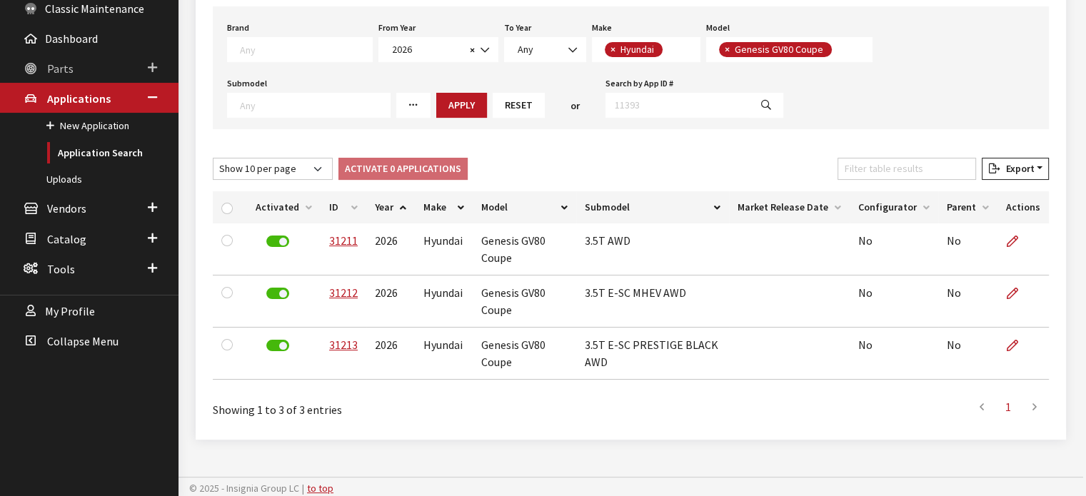
click at [90, 73] on link "Parts" at bounding box center [89, 68] width 178 height 30
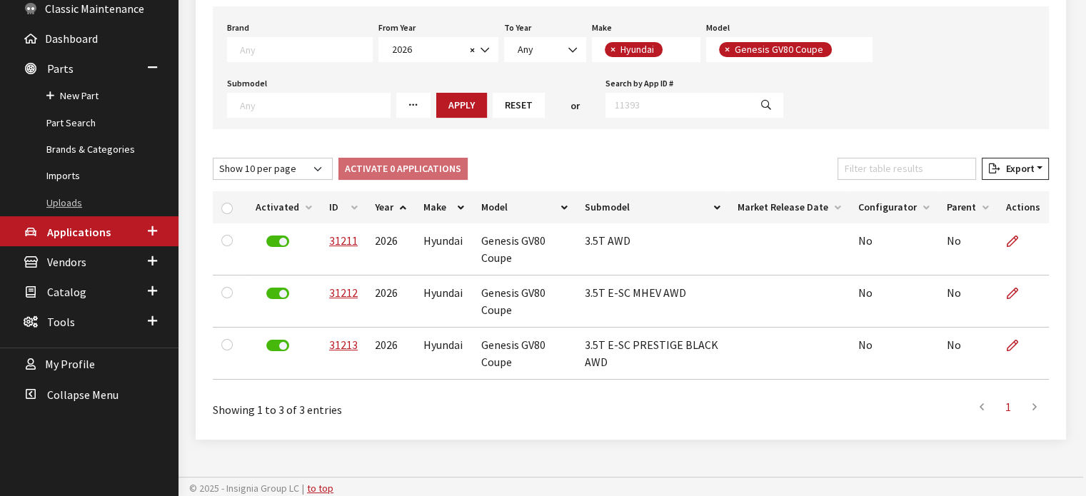
click at [46, 202] on link "Uploads" at bounding box center [89, 203] width 178 height 26
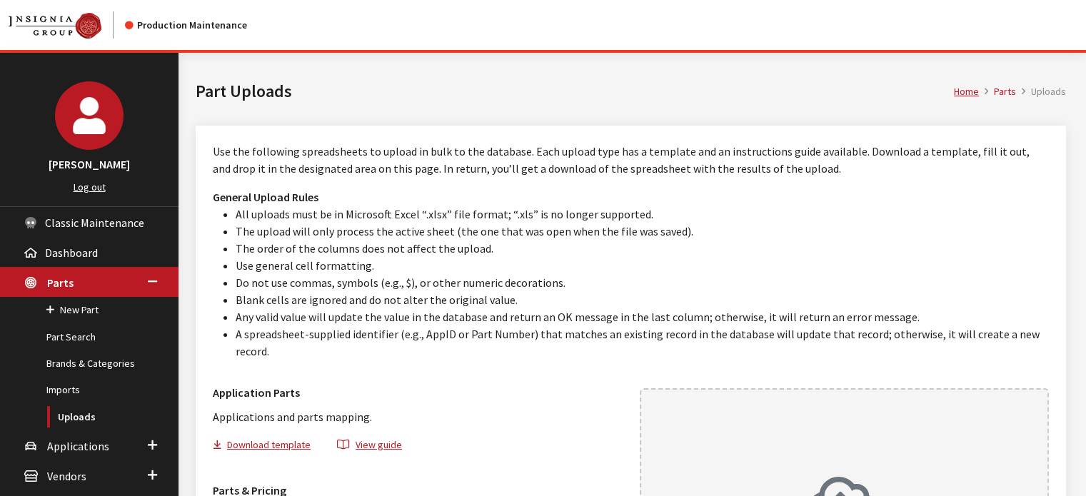
click at [83, 342] on link "Part Search" at bounding box center [89, 337] width 178 height 26
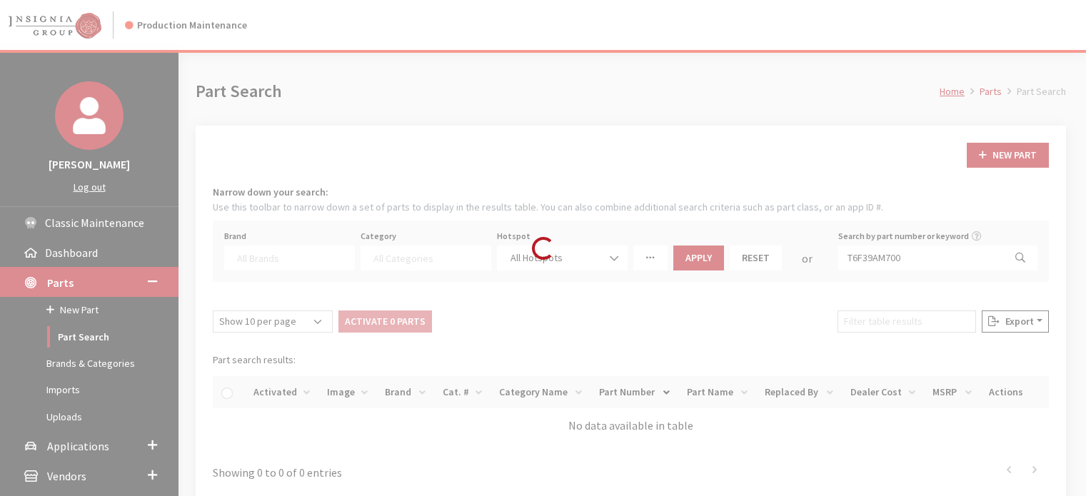
select select
click at [891, 263] on div "Loading..." at bounding box center [543, 248] width 1086 height 496
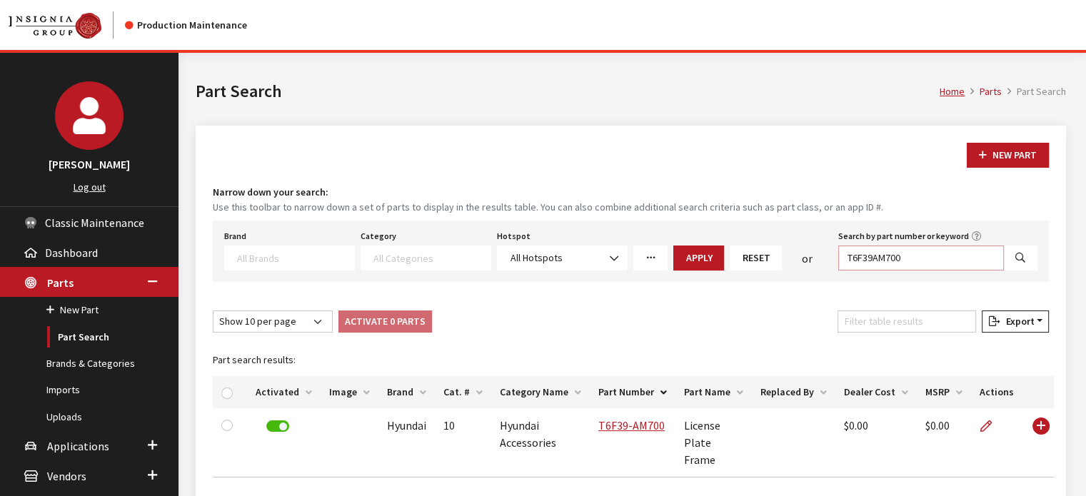
click at [890, 261] on input "T6F39AM700" at bounding box center [921, 258] width 166 height 25
drag, startPoint x: 890, startPoint y: 261, endPoint x: 885, endPoint y: 256, distance: 7.6
click at [890, 261] on input "T6F39AM700" at bounding box center [921, 258] width 166 height 25
paste input "7AB0"
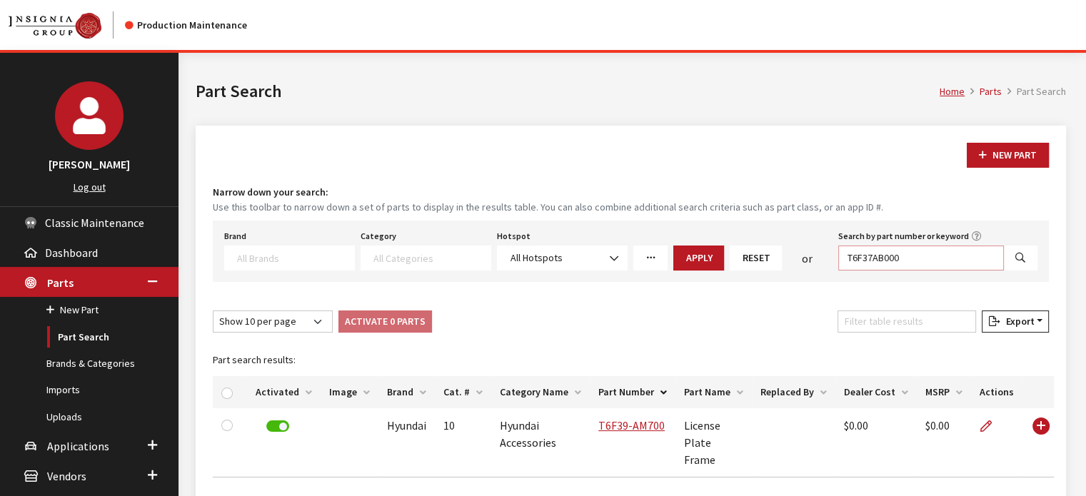
type input "T6F37AB000"
select select
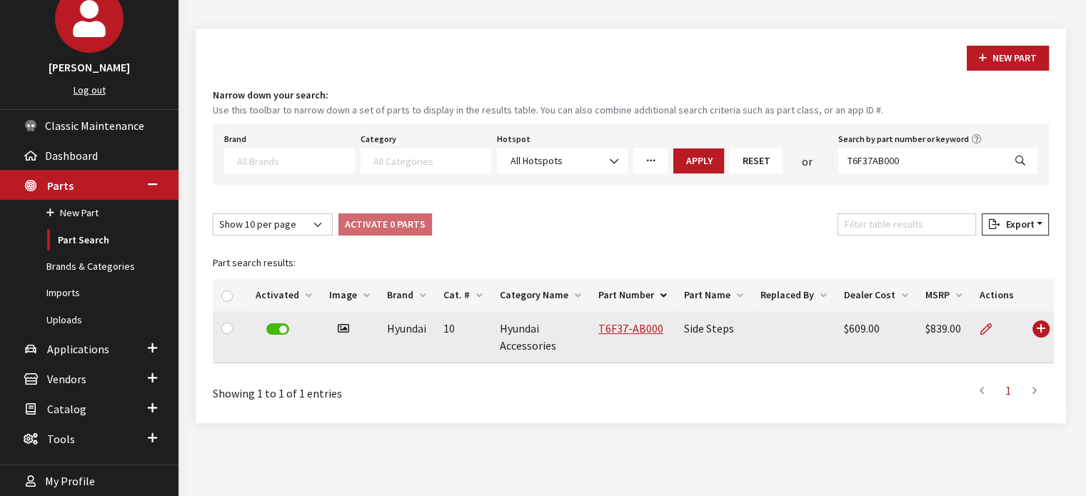
scroll to position [135, 0]
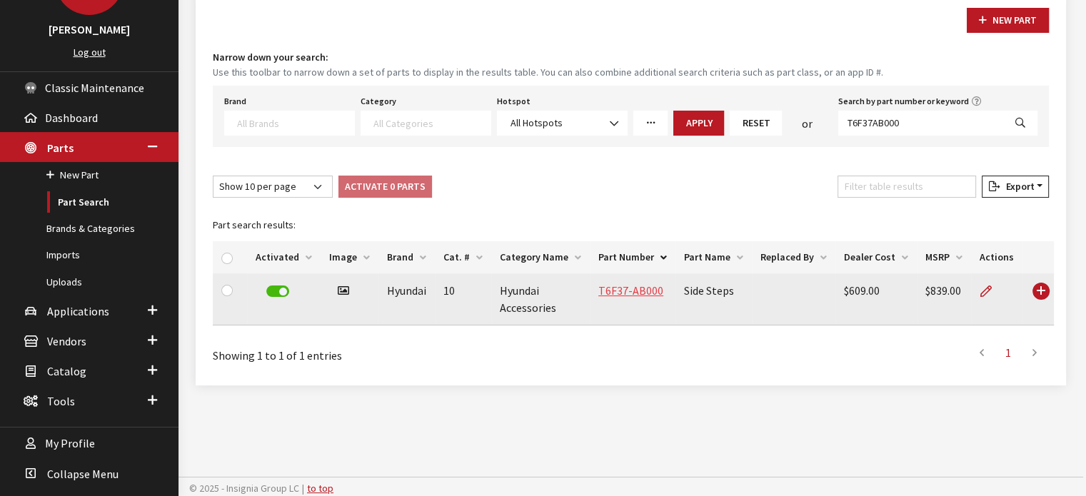
click at [606, 288] on link "T6F37-AB000" at bounding box center [630, 290] width 65 height 14
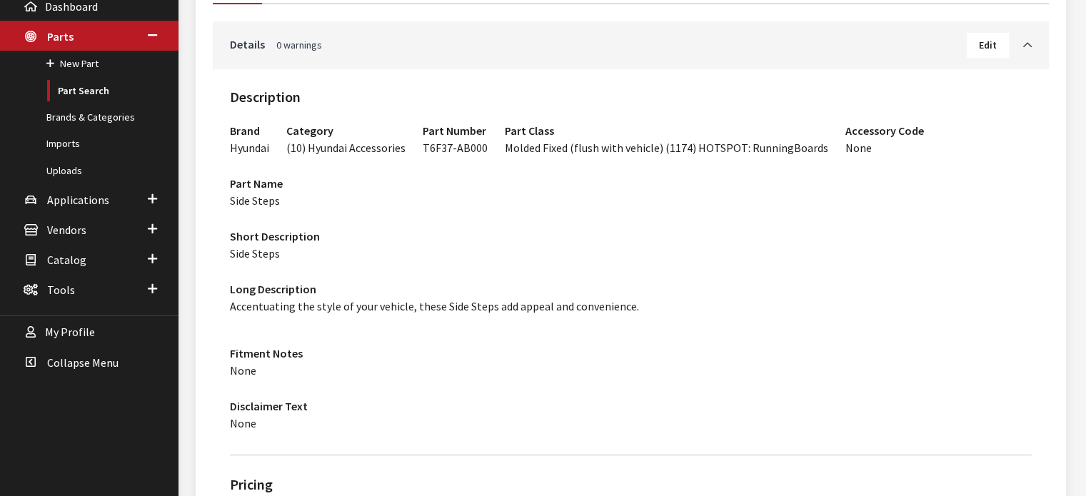
scroll to position [214, 0]
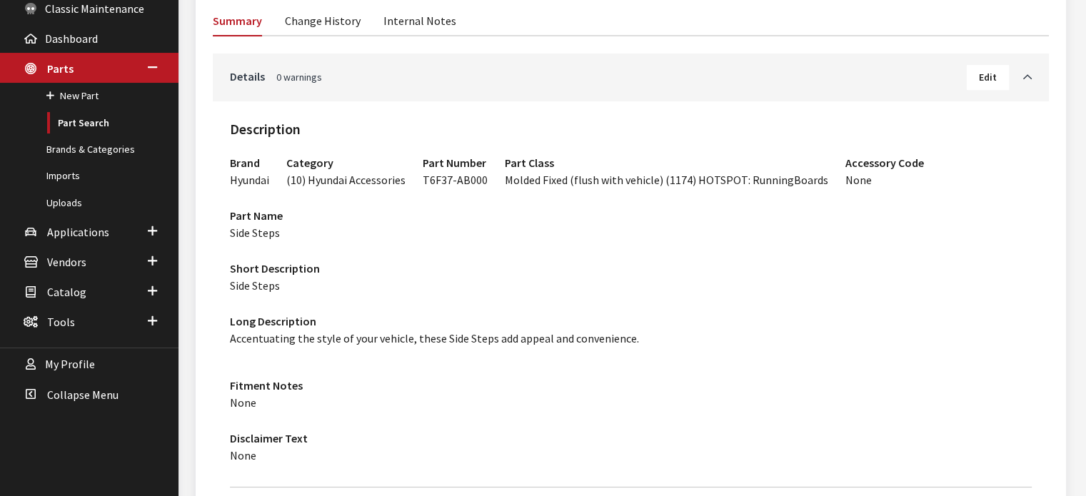
click at [979, 79] on span "Edit" at bounding box center [988, 77] width 18 height 13
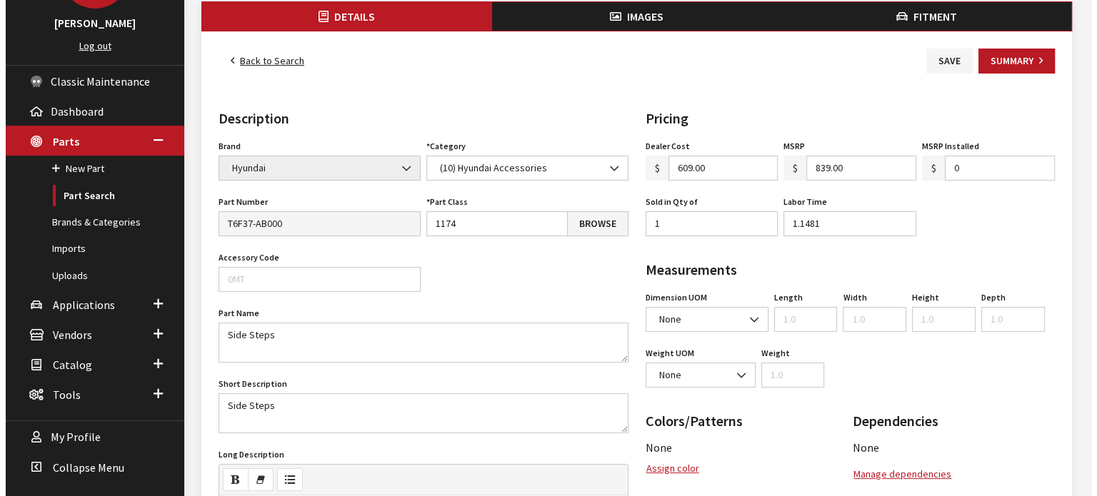
scroll to position [286, 0]
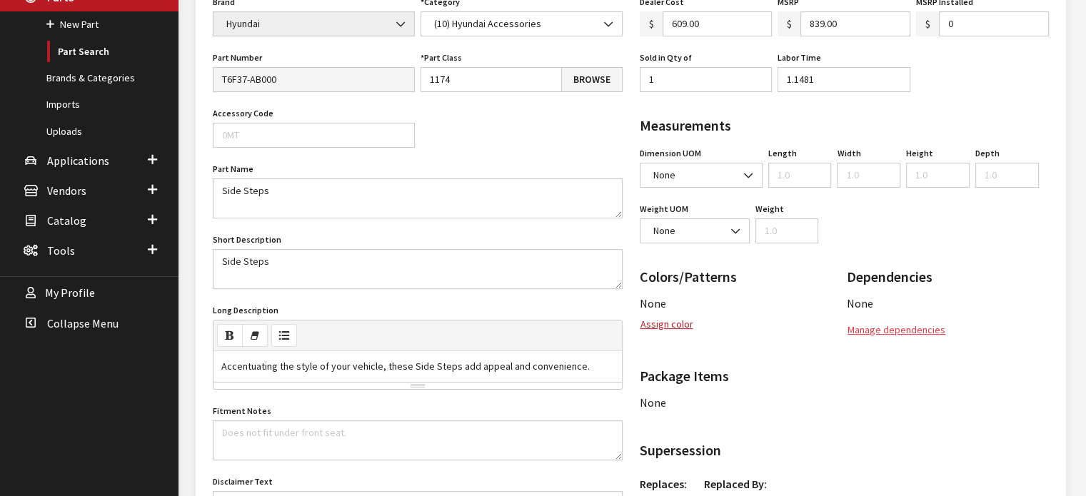
click at [890, 330] on button "Manage dependencies" at bounding box center [896, 330] width 99 height 25
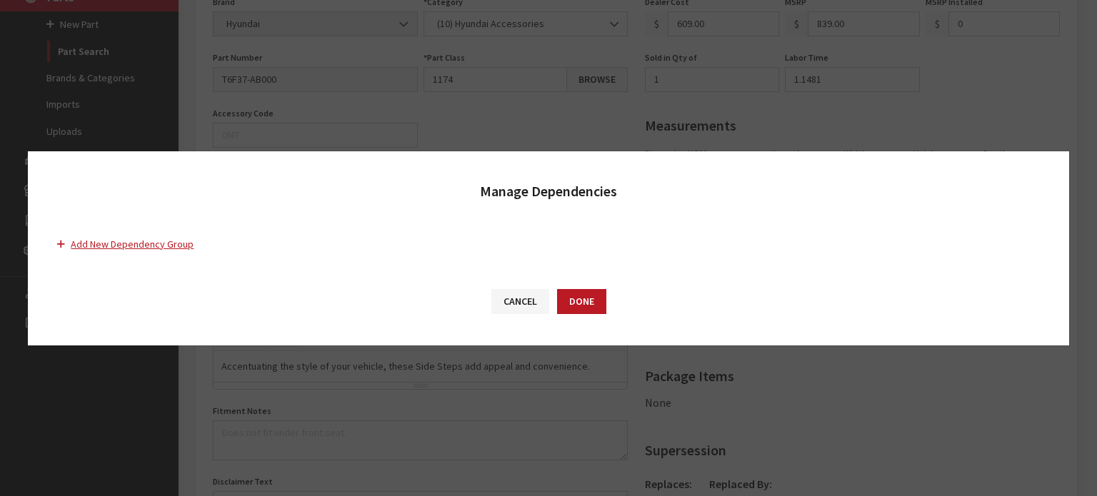
click at [124, 248] on button "Add New Dependency Group" at bounding box center [130, 244] width 149 height 25
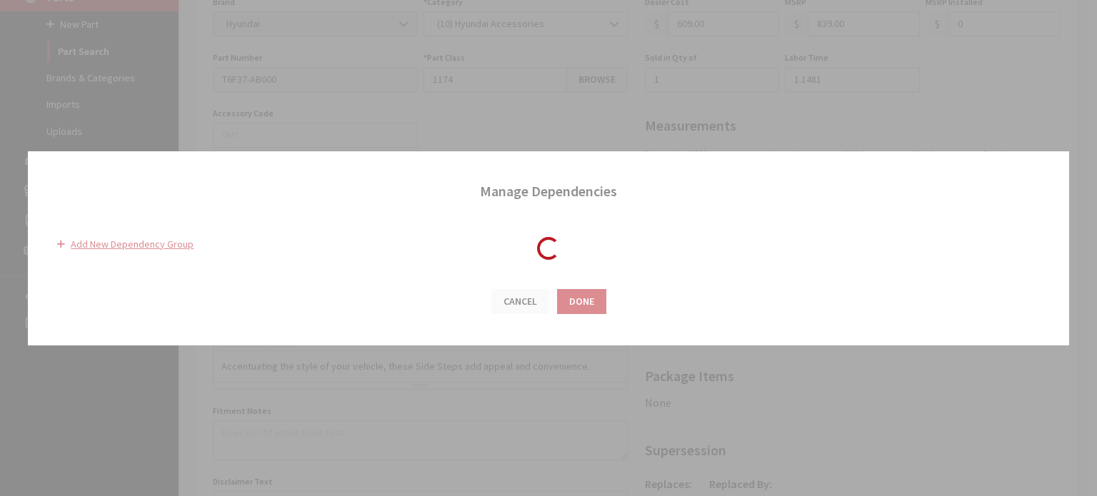
select select "24"
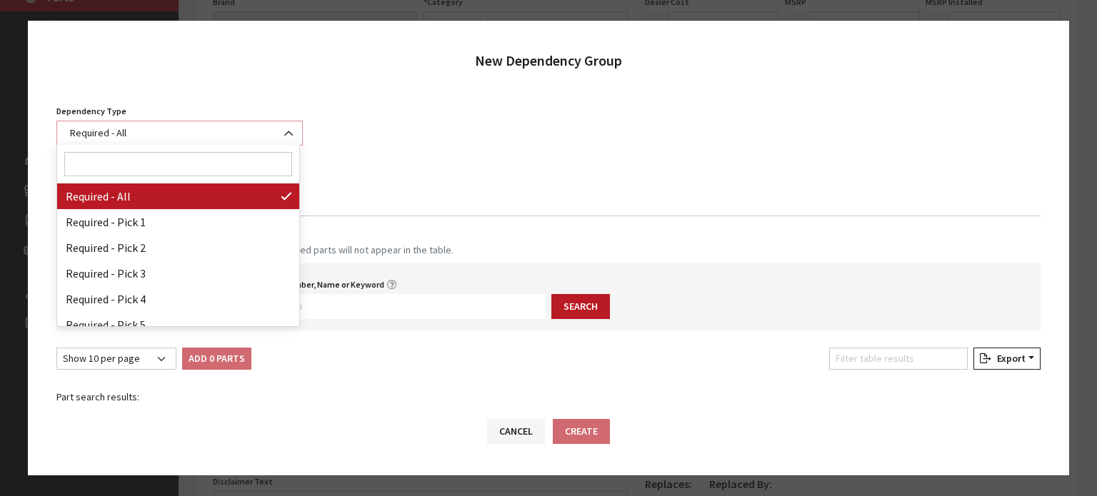
click at [210, 136] on span "Required - All" at bounding box center [179, 133] width 227 height 15
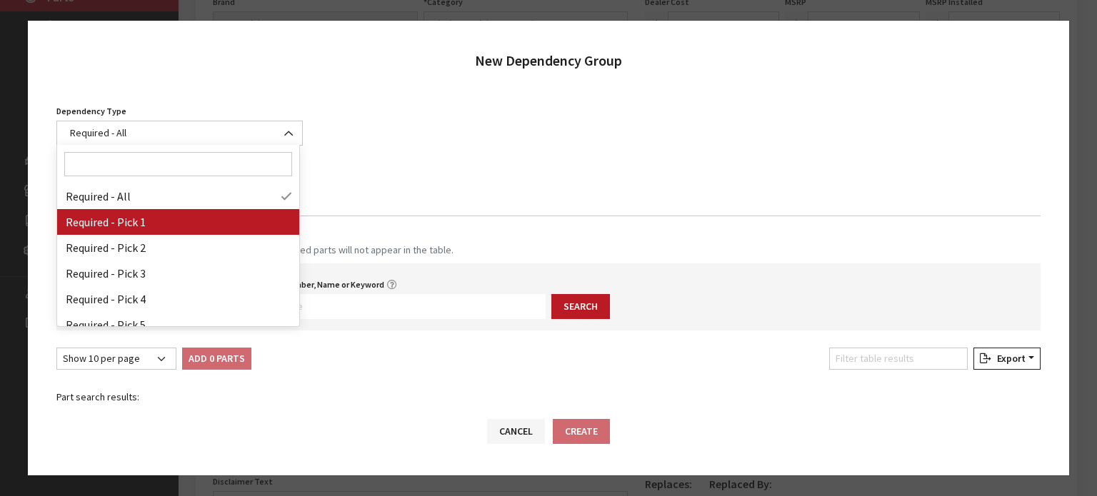
drag, startPoint x: 191, startPoint y: 209, endPoint x: 187, endPoint y: 217, distance: 8.6
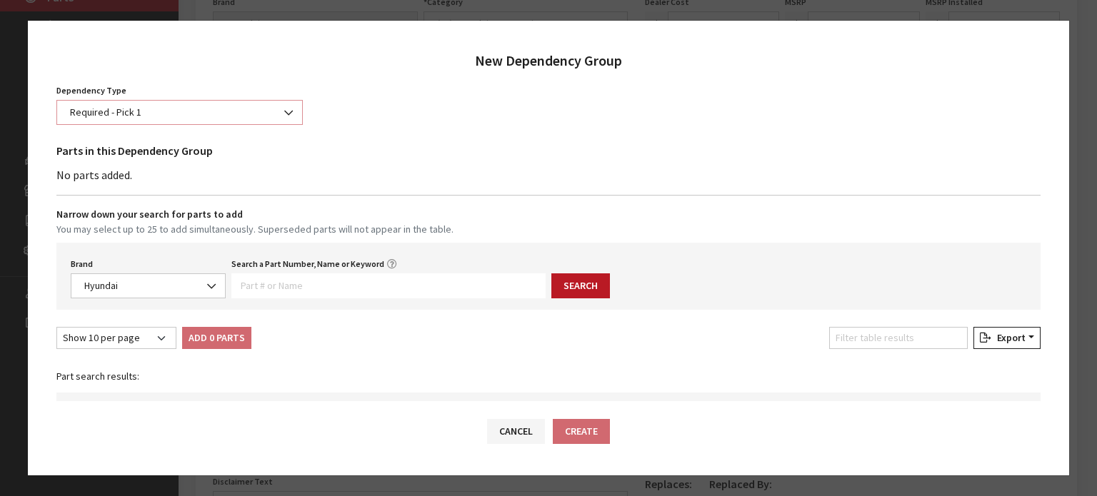
scroll to position [0, 0]
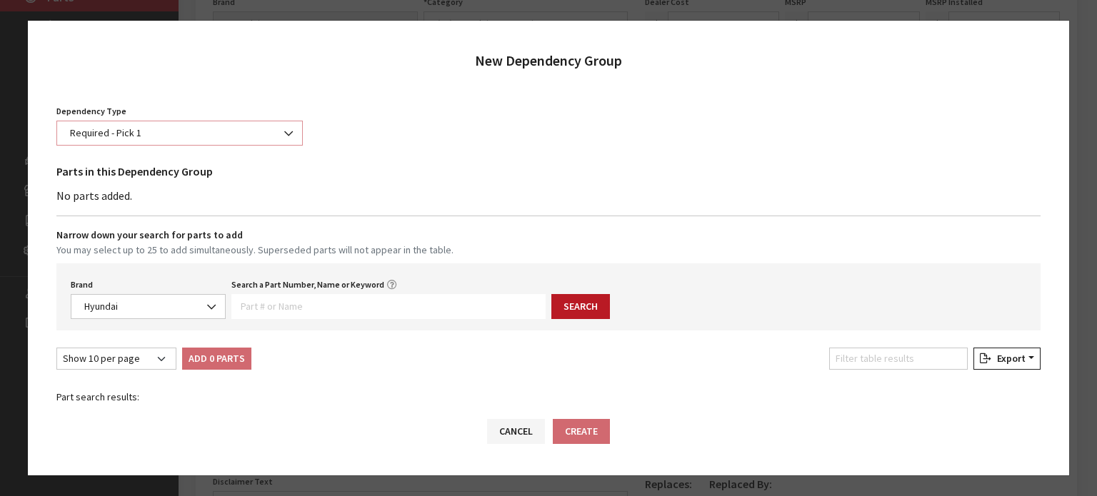
click at [215, 133] on span "Required - Pick 1" at bounding box center [179, 133] width 227 height 15
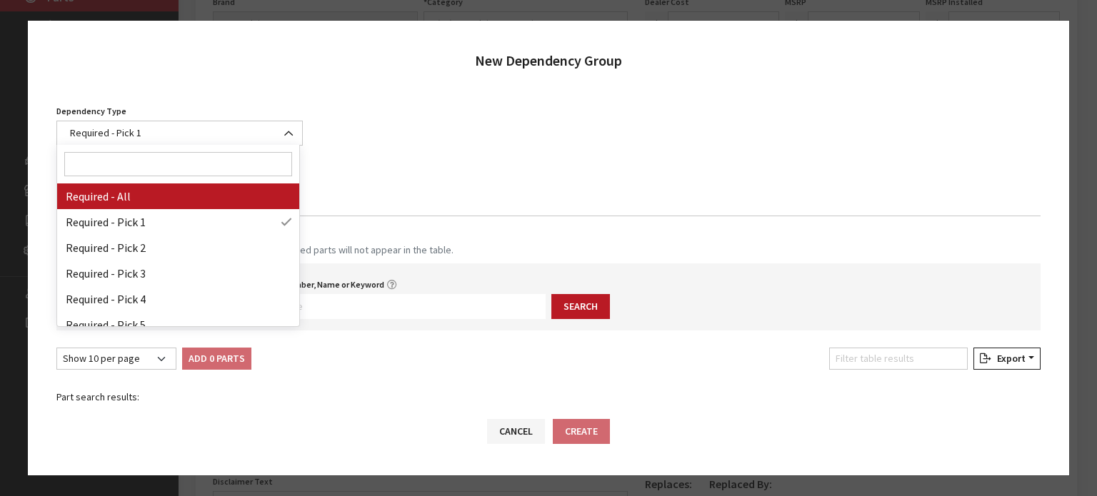
drag, startPoint x: 186, startPoint y: 191, endPoint x: 203, endPoint y: 231, distance: 43.5
select select "0"
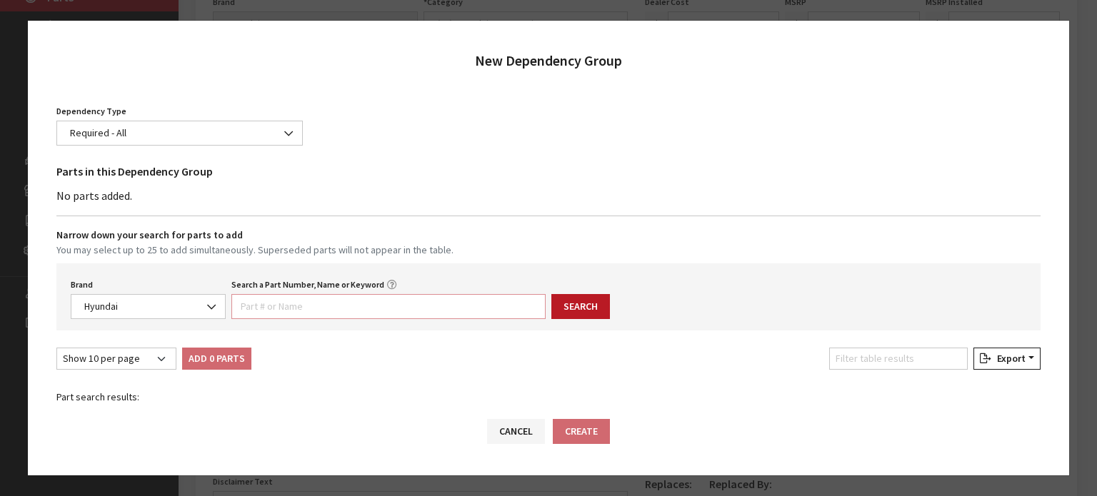
click at [276, 307] on input "Search a Part Number, Name or Keyword" at bounding box center [388, 306] width 314 height 25
paste input "T6F37AB300"
type input "T6F37AB300"
click at [577, 297] on button "Search" at bounding box center [580, 306] width 59 height 25
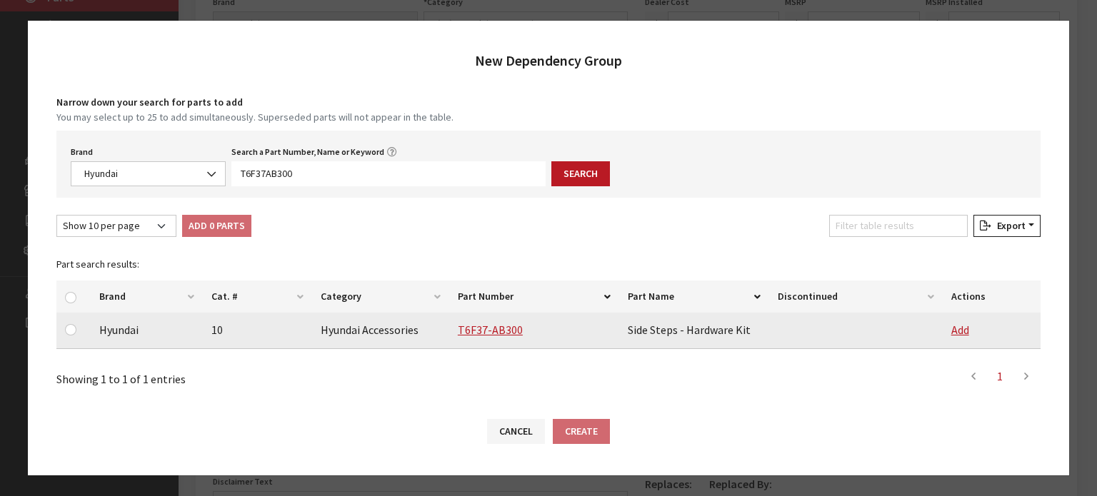
scroll to position [136, 0]
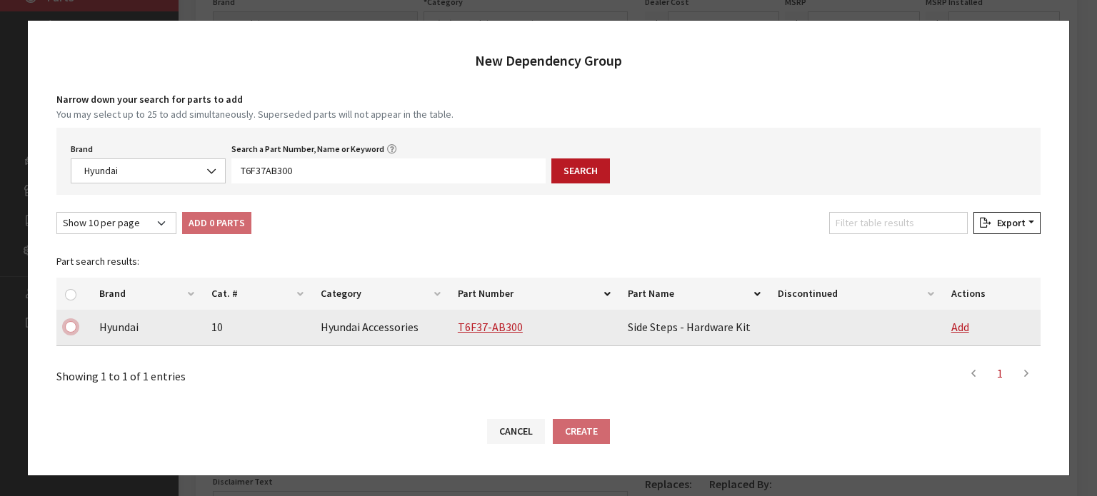
click at [68, 323] on input "checkbox" at bounding box center [70, 326] width 11 height 11
checkbox input "true"
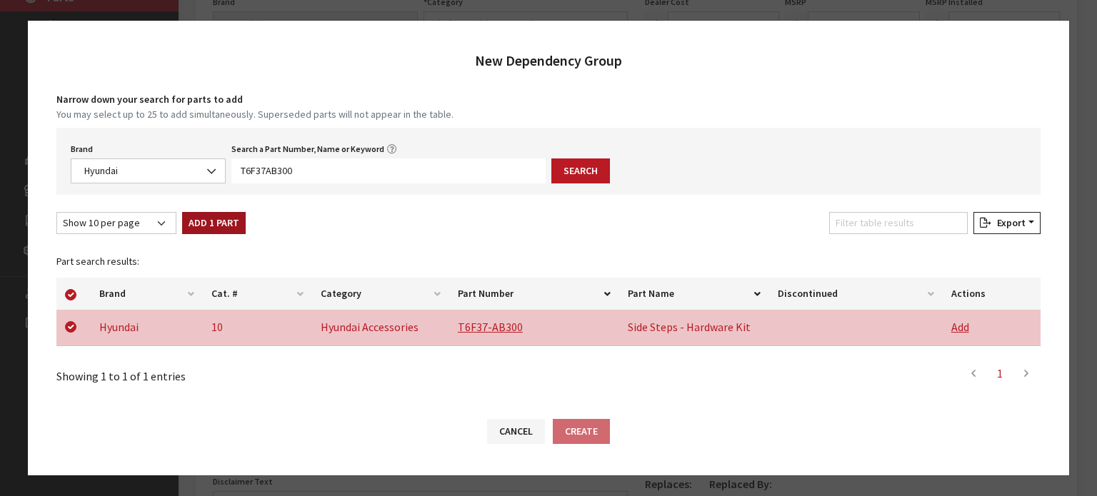
click at [193, 228] on button "Add 1 Part" at bounding box center [214, 223] width 64 height 22
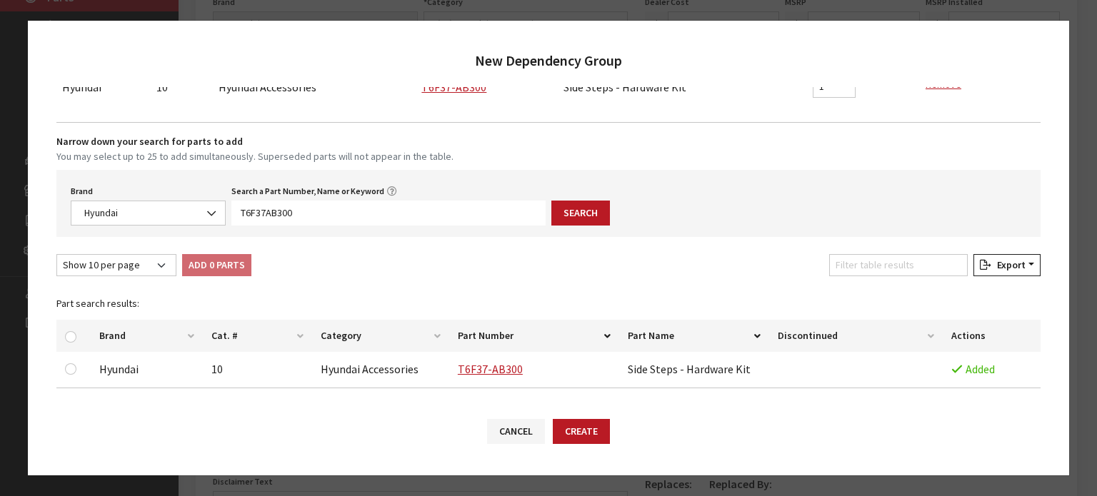
checkbox input "false"
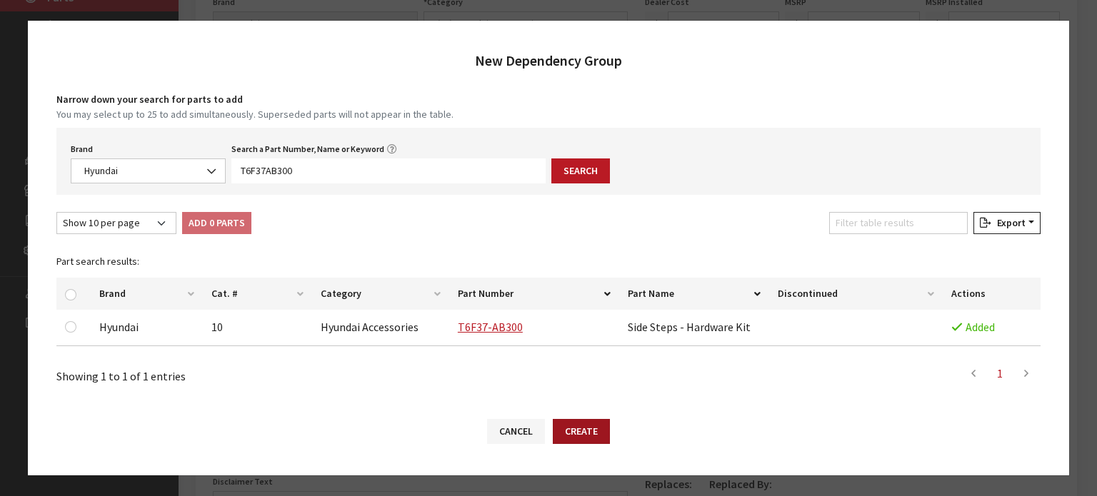
click at [576, 441] on button "Create" at bounding box center [581, 431] width 57 height 25
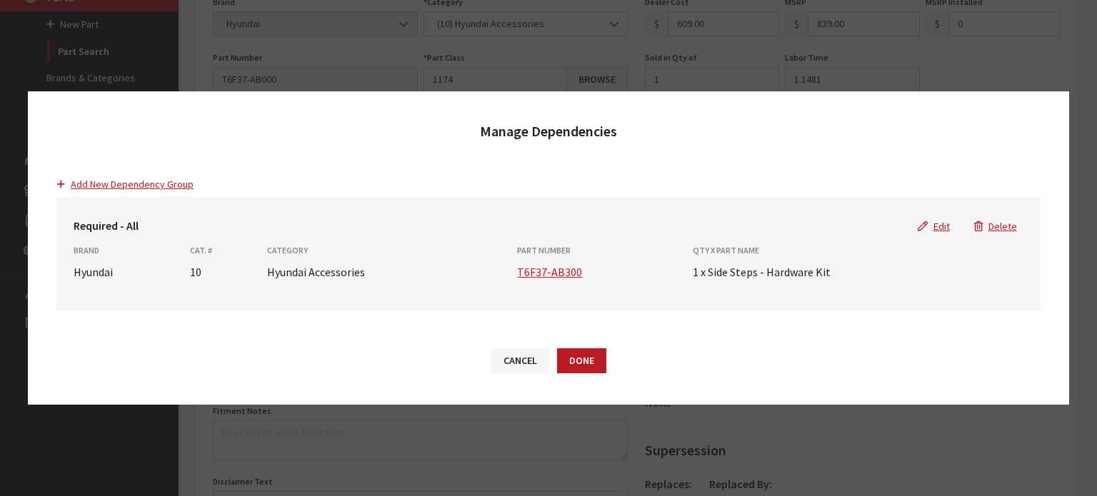
scroll to position [0, 0]
click at [591, 359] on button "Done" at bounding box center [581, 360] width 49 height 25
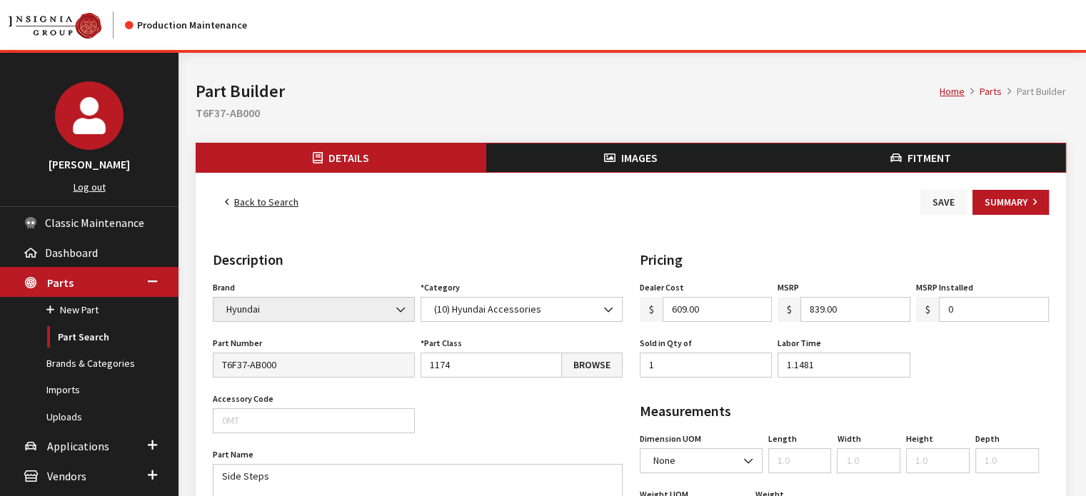
click at [926, 191] on button "Save" at bounding box center [943, 202] width 46 height 25
click at [251, 198] on link "Back to Search" at bounding box center [262, 202] width 98 height 25
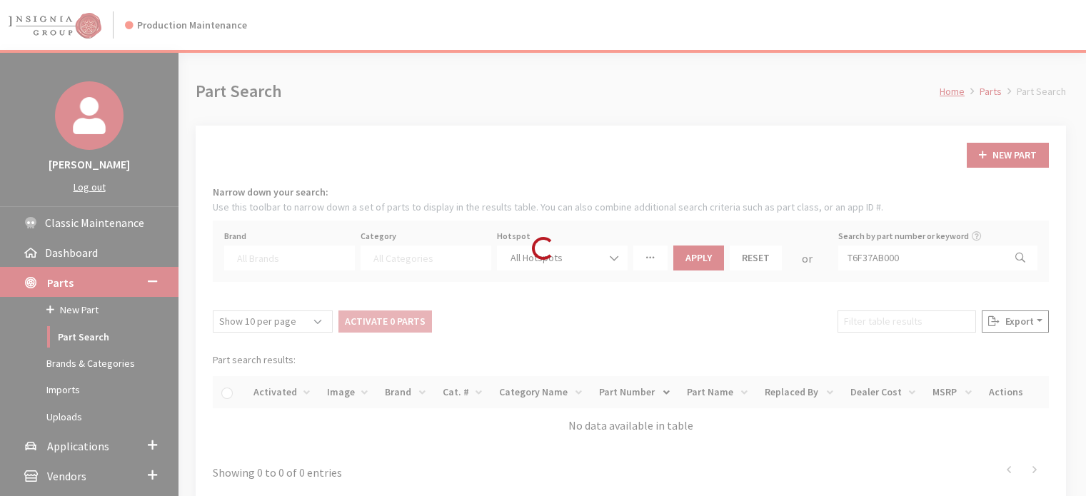
select select
